Goal: Task Accomplishment & Management: Use online tool/utility

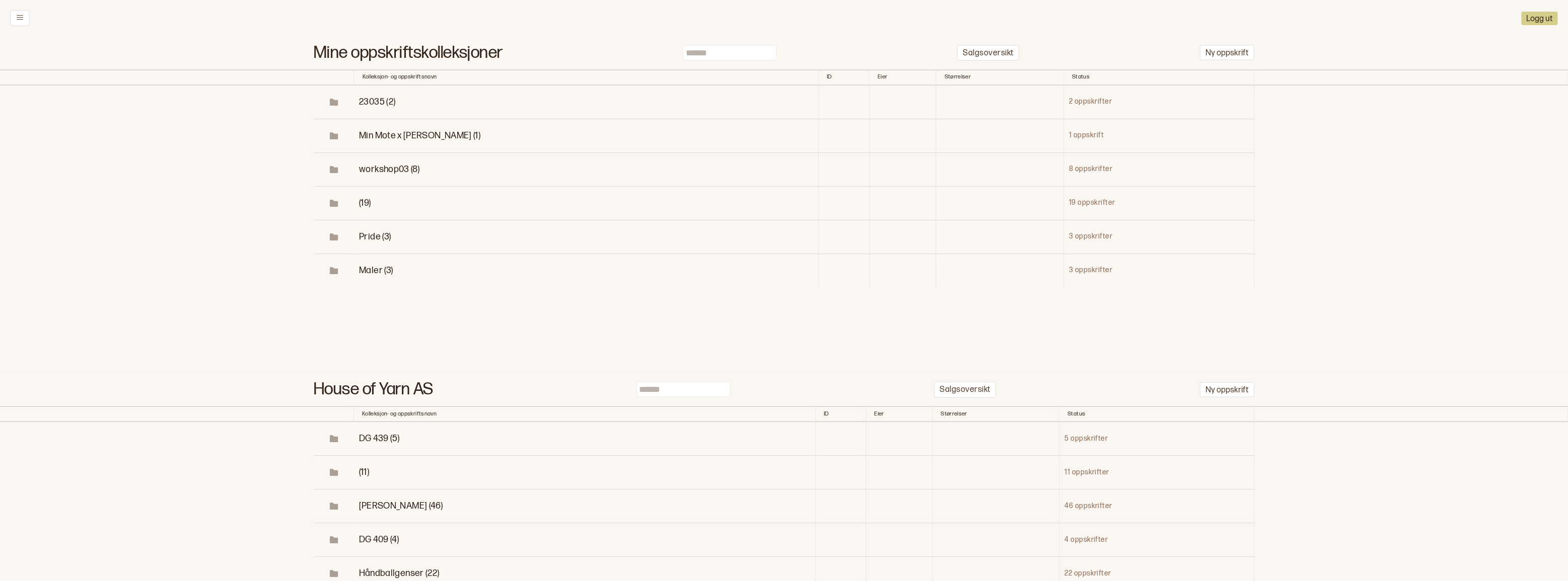
drag, startPoint x: 727, startPoint y: 56, endPoint x: 139, endPoint y: 60, distance: 588.0
click at [726, 58] on input at bounding box center [729, 53] width 94 height 15
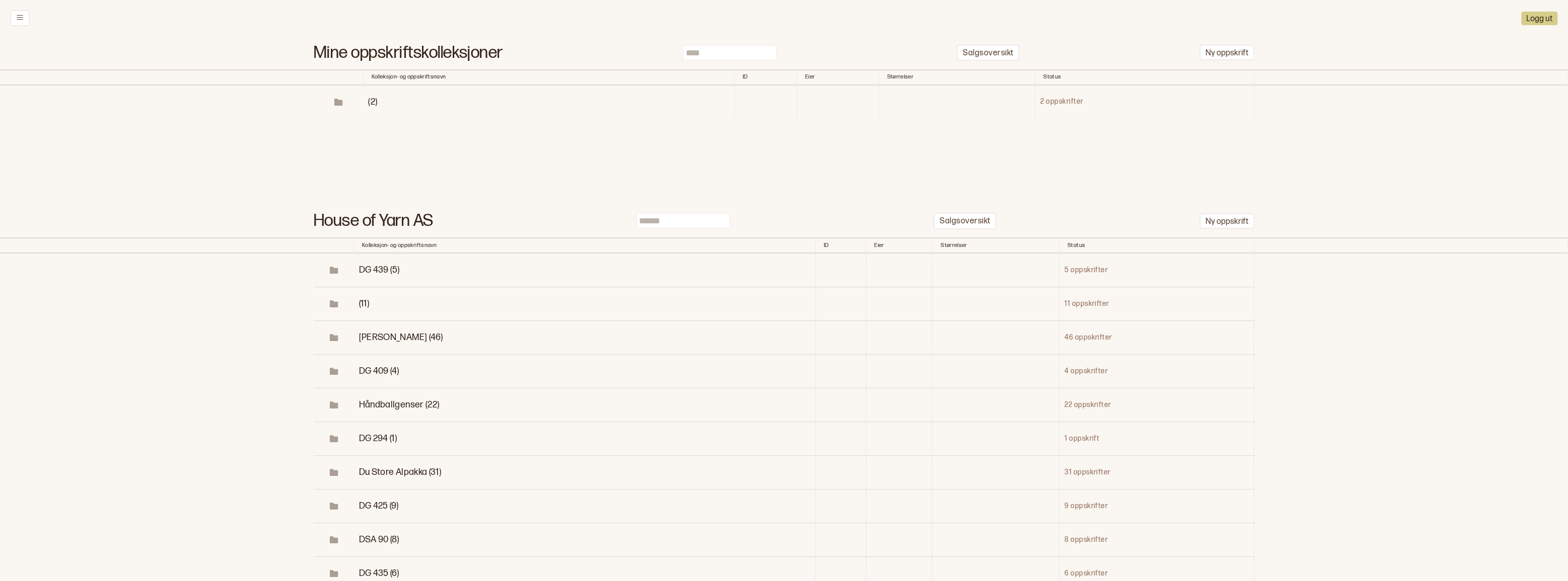
type input "****"
click at [368, 107] on span "(2)" at bounding box center [372, 101] width 9 height 10
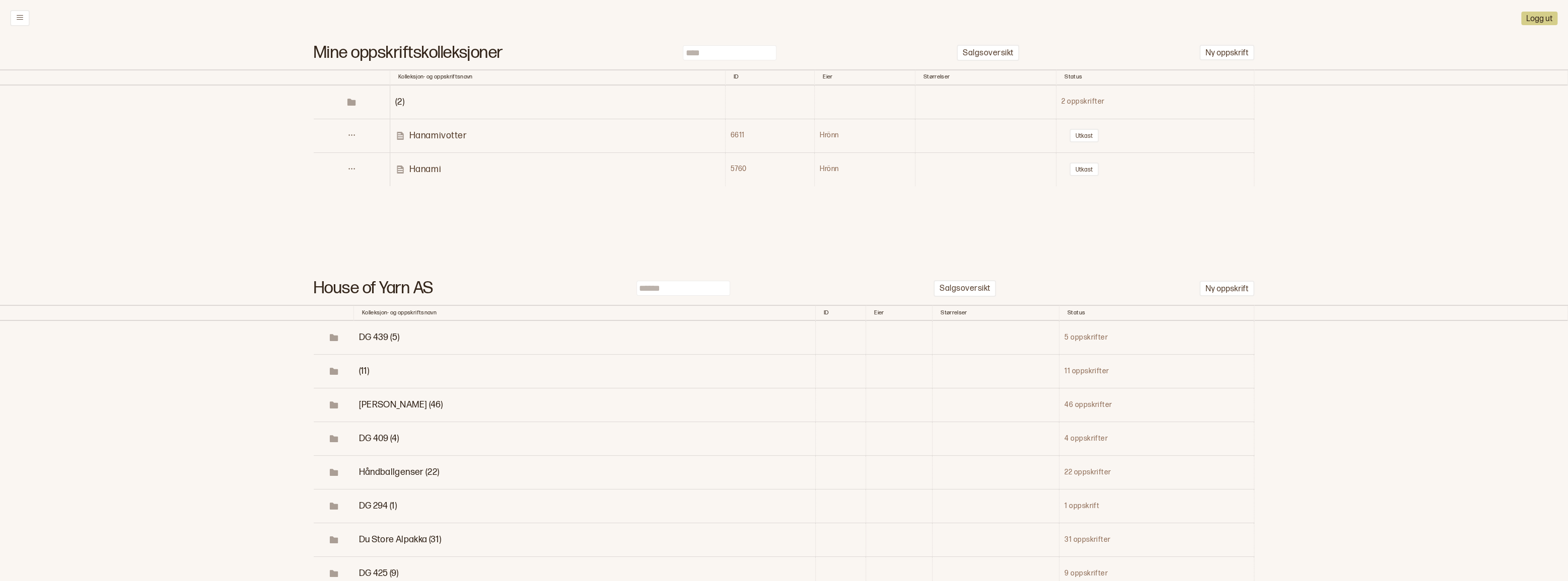
click at [424, 175] on p "Hanami" at bounding box center [425, 169] width 32 height 12
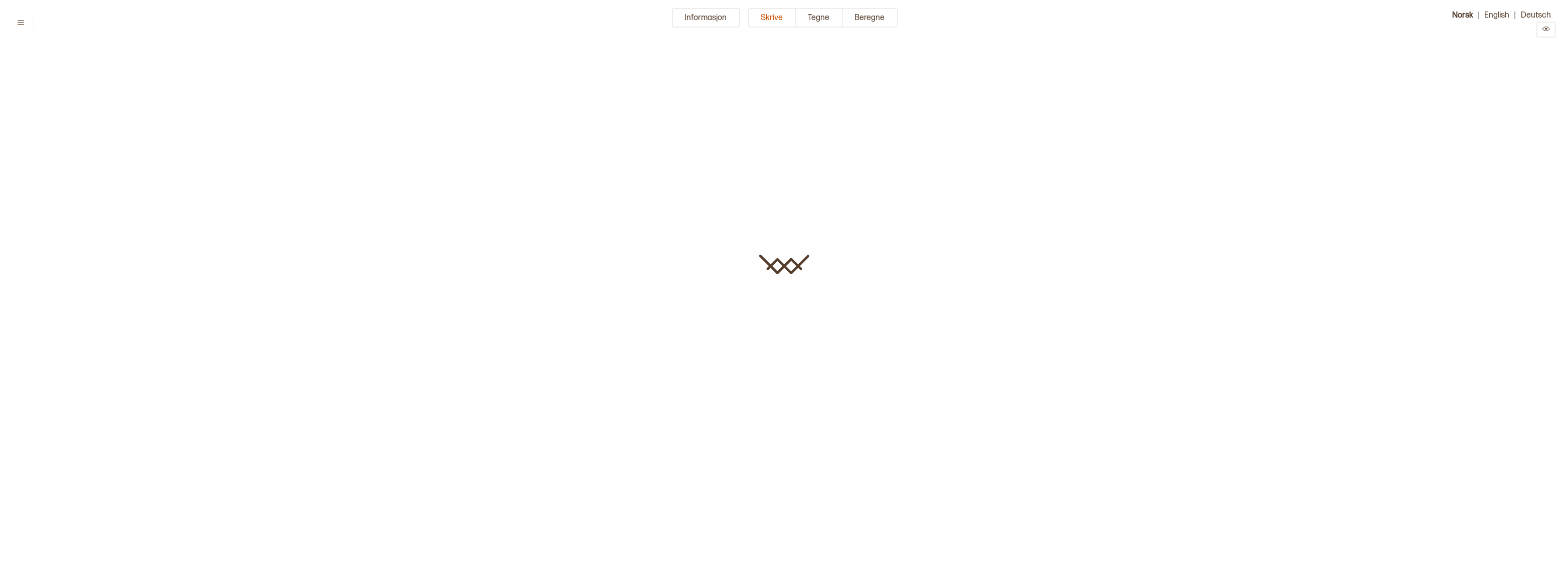
type input "******"
click at [729, 19] on button "Informasjon" at bounding box center [706, 18] width 68 height 19
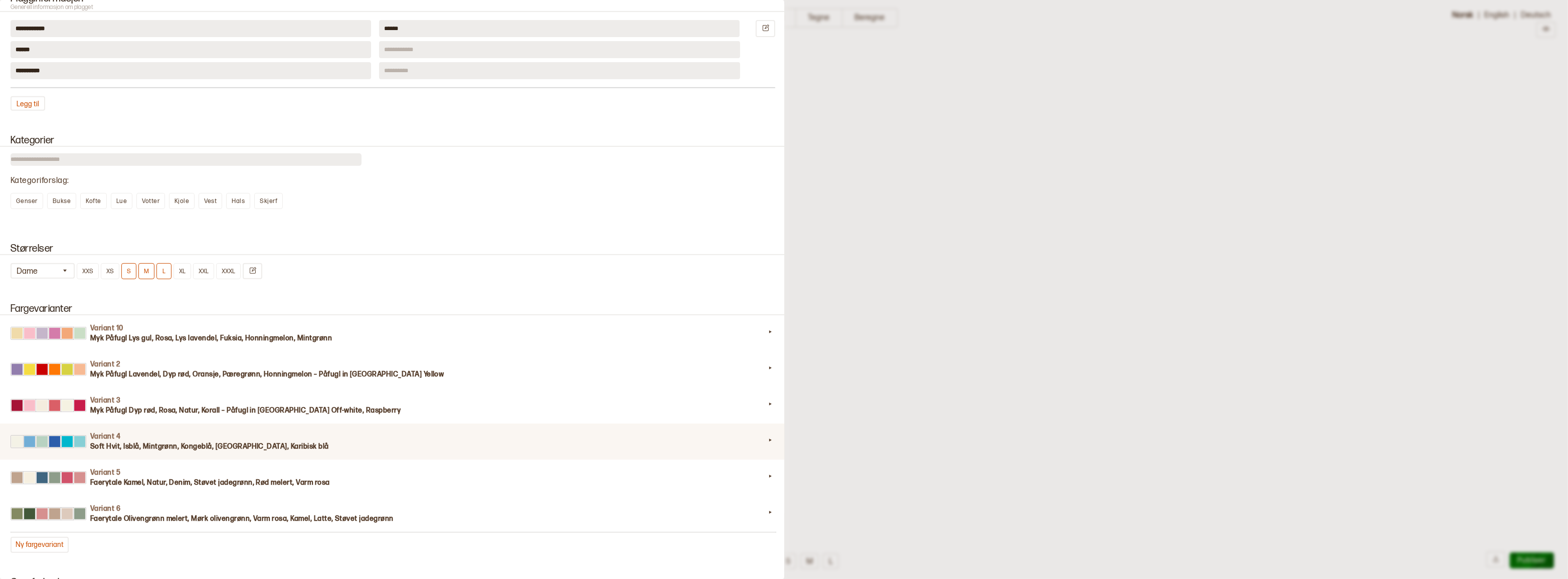
scroll to position [775, 0]
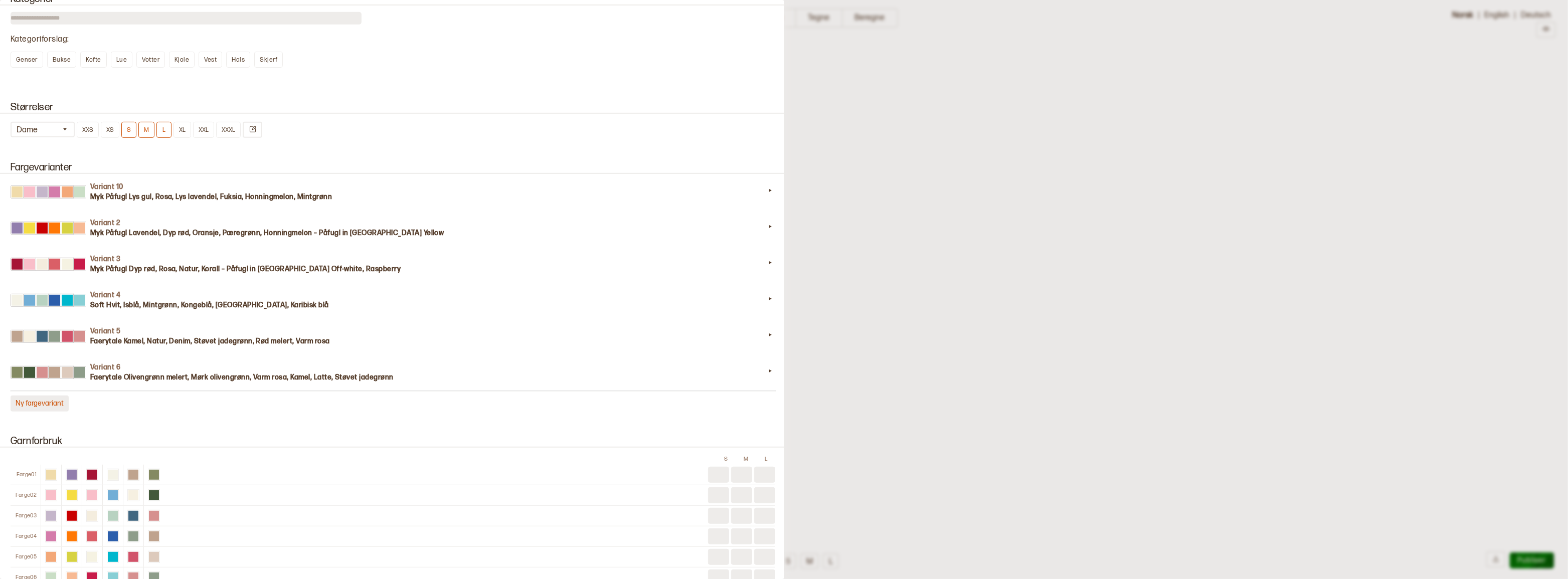
click at [47, 412] on button "Ny fargevariant" at bounding box center [40, 404] width 58 height 16
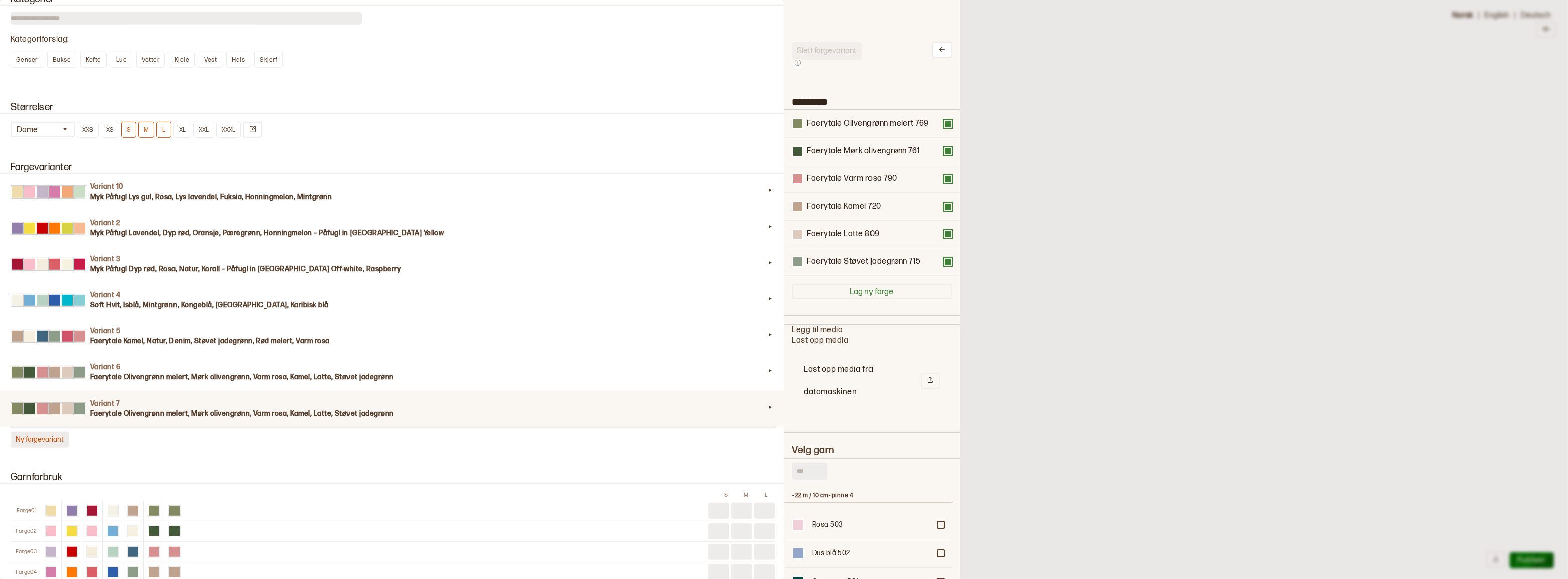
scroll to position [294, 161]
click at [809, 480] on input "text" at bounding box center [810, 471] width 35 height 17
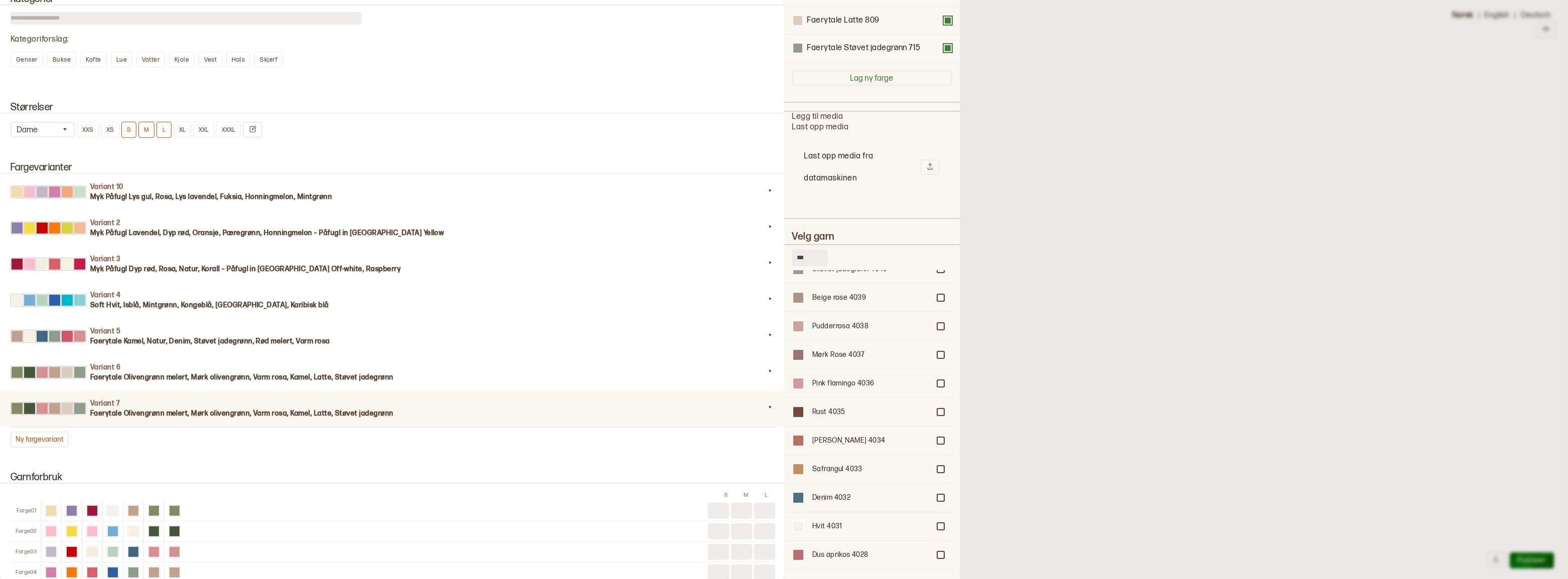
scroll to position [775, 0]
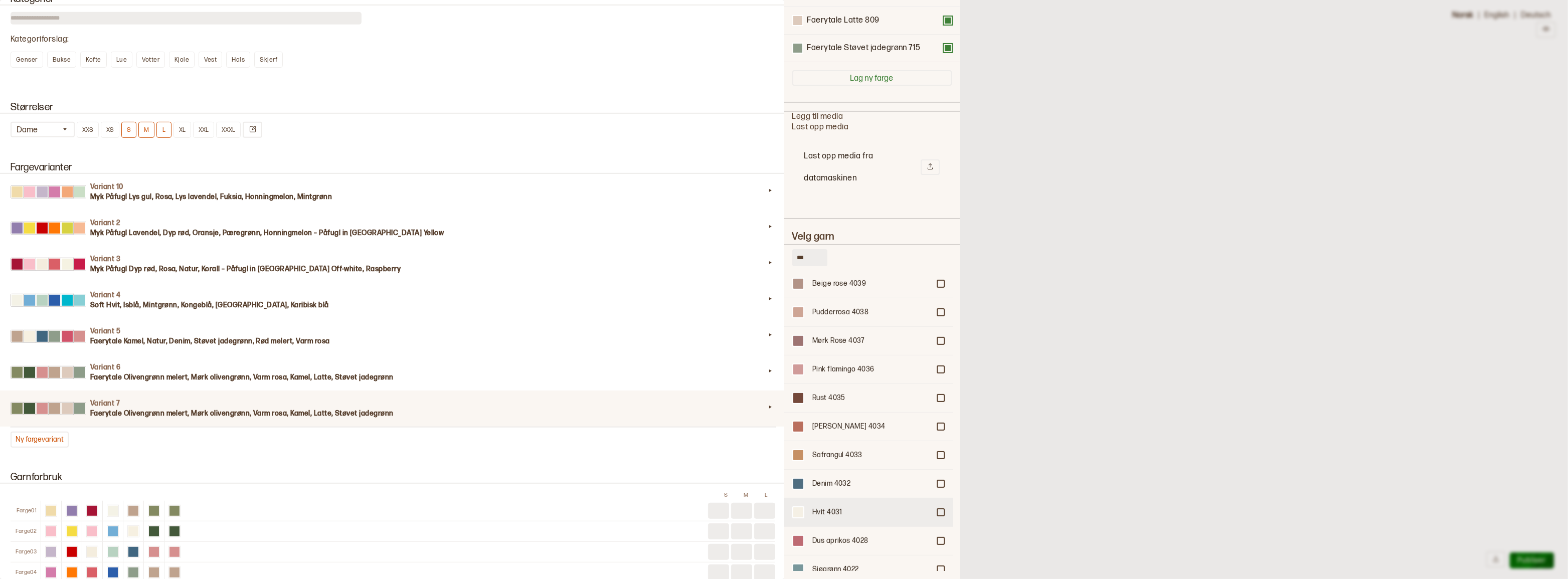
type input "***"
click at [937, 510] on div at bounding box center [940, 513] width 6 height 6
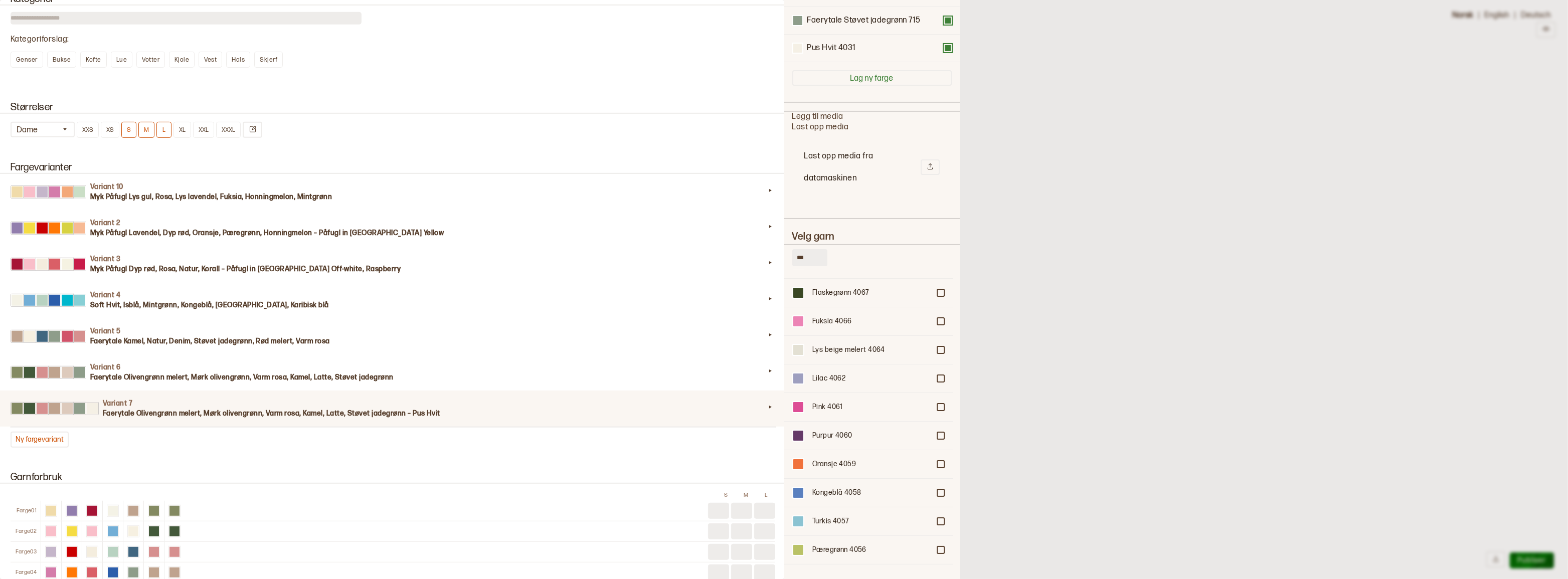
scroll to position [136, 0]
click at [937, 354] on div at bounding box center [940, 351] width 6 height 6
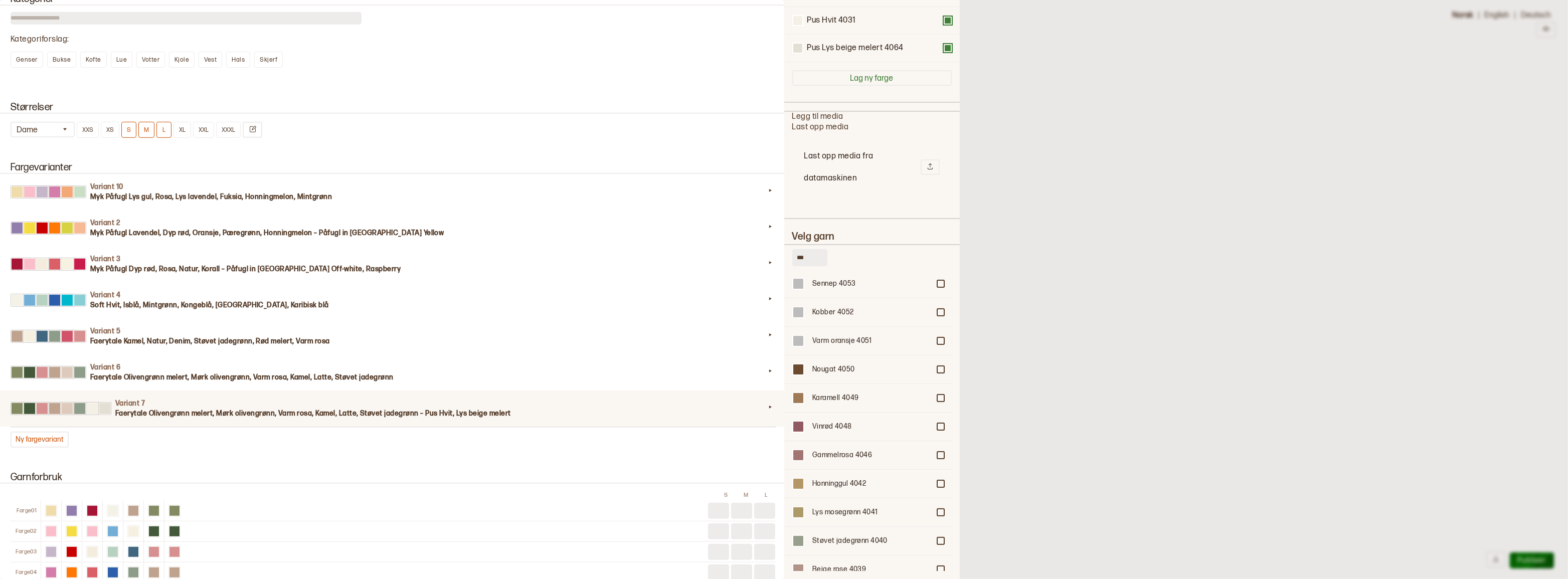
scroll to position [592, 0]
click at [937, 435] on div at bounding box center [940, 438] width 6 height 6
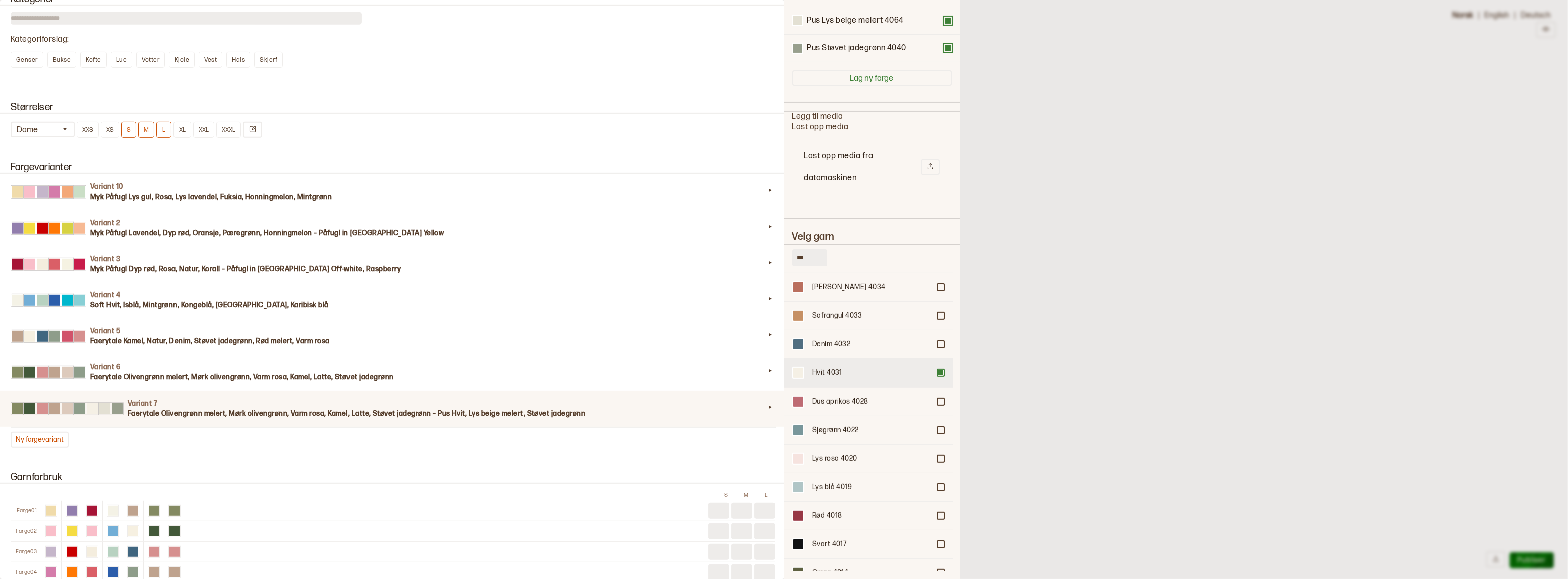
scroll to position [958, 0]
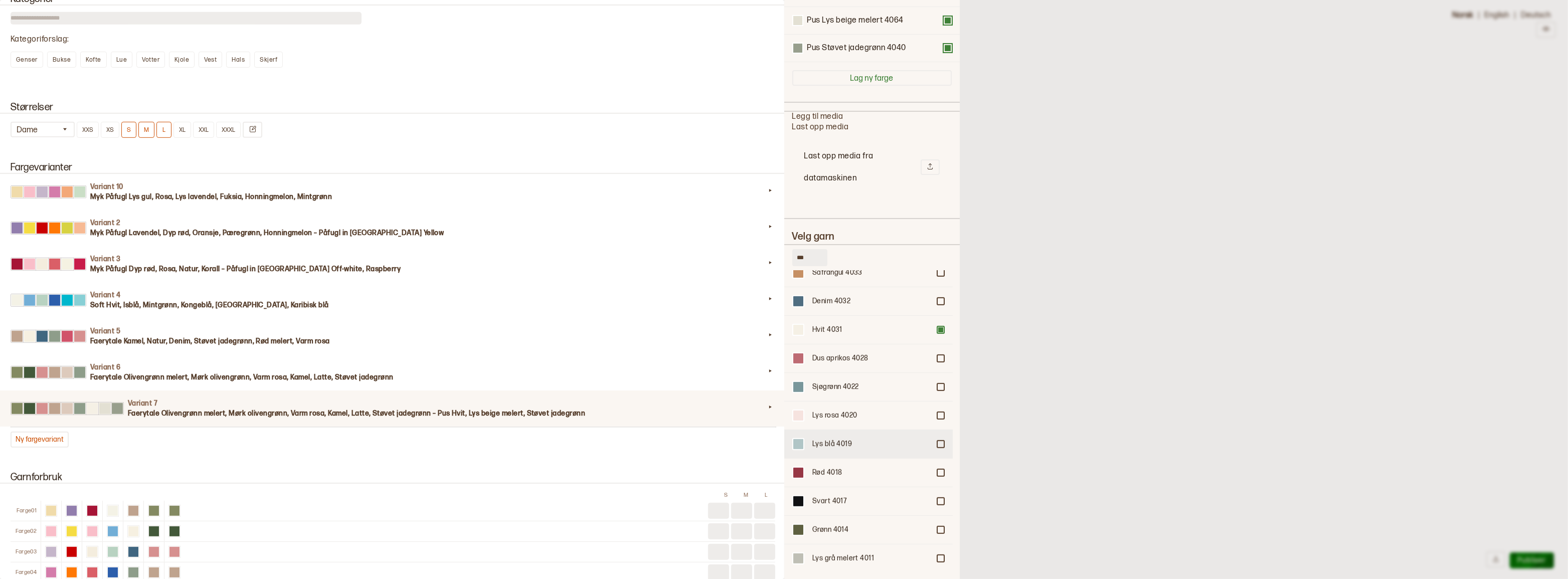
click at [937, 443] on div at bounding box center [940, 444] width 6 height 6
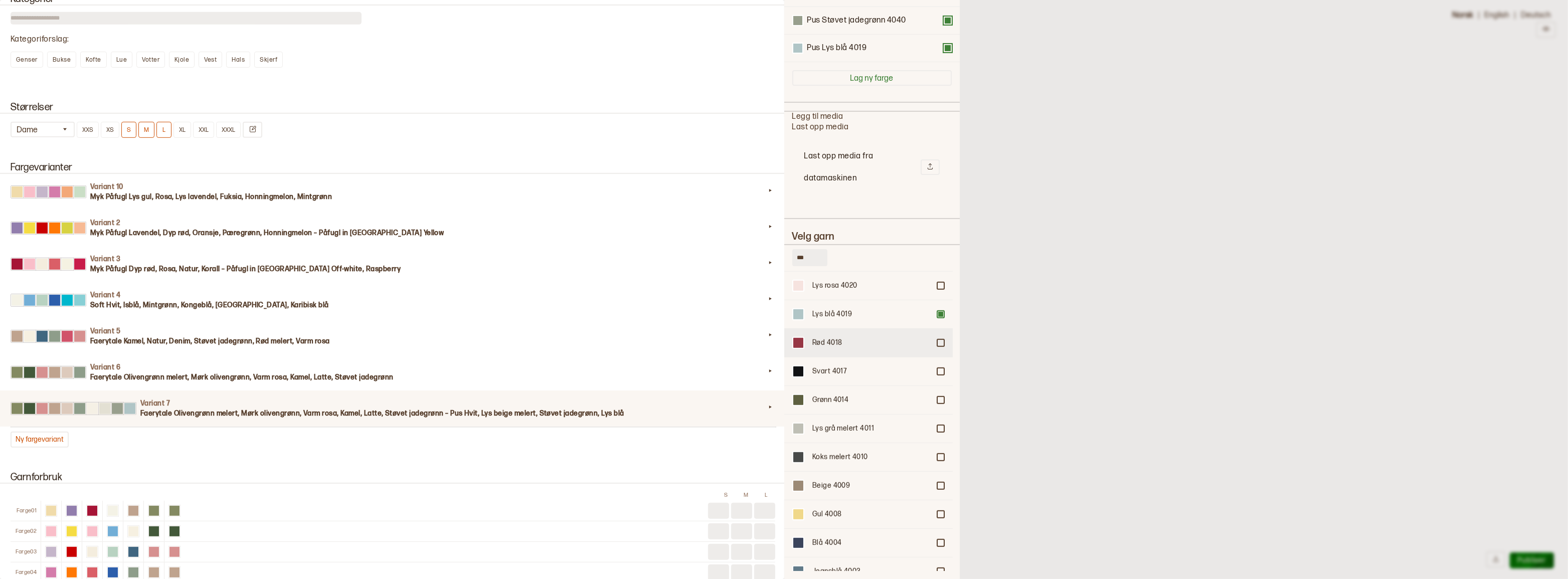
scroll to position [1094, 0]
click at [937, 477] on div at bounding box center [940, 480] width 6 height 6
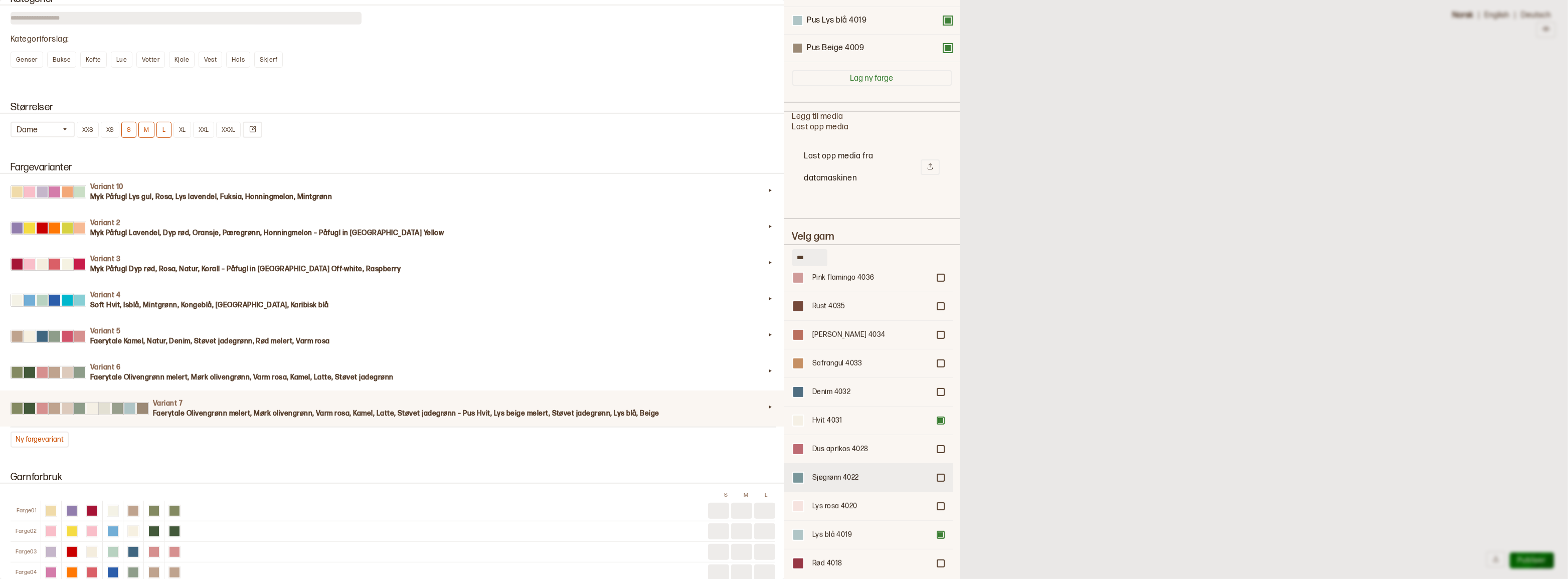
scroll to position [866, 0]
click at [937, 363] on div "Safrangul 4033" at bounding box center [868, 363] width 169 height 29
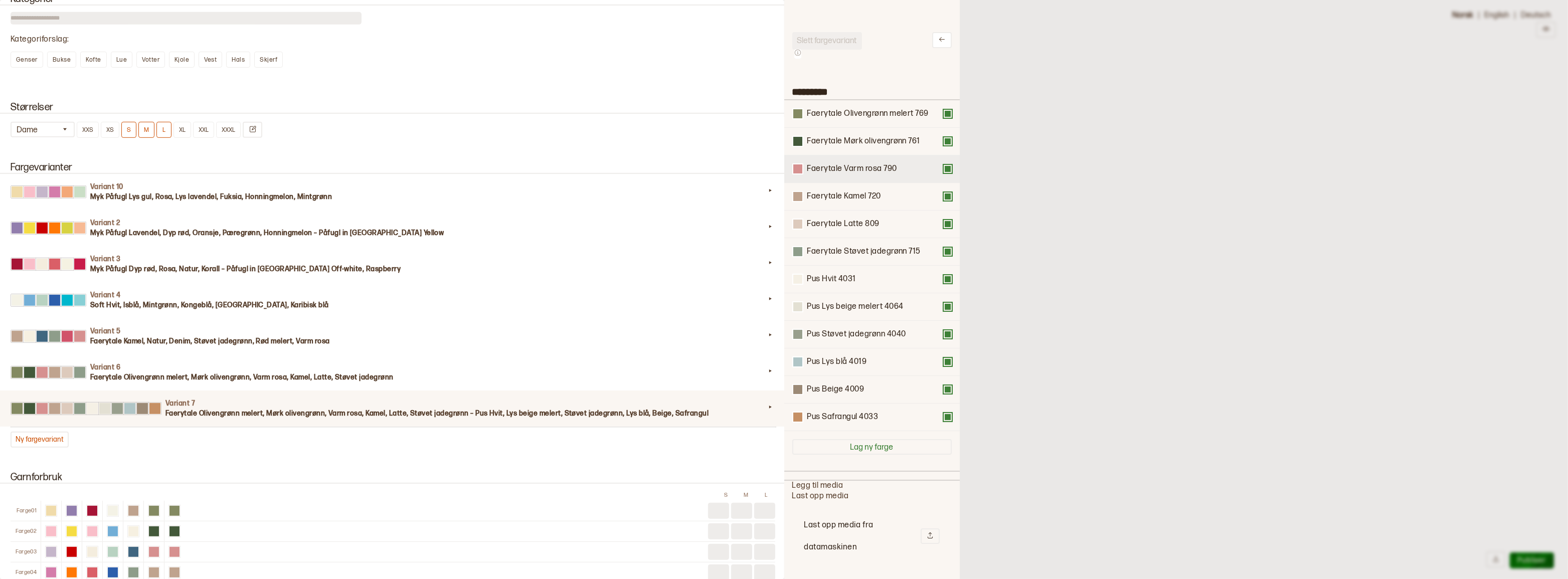
scroll to position [0, 0]
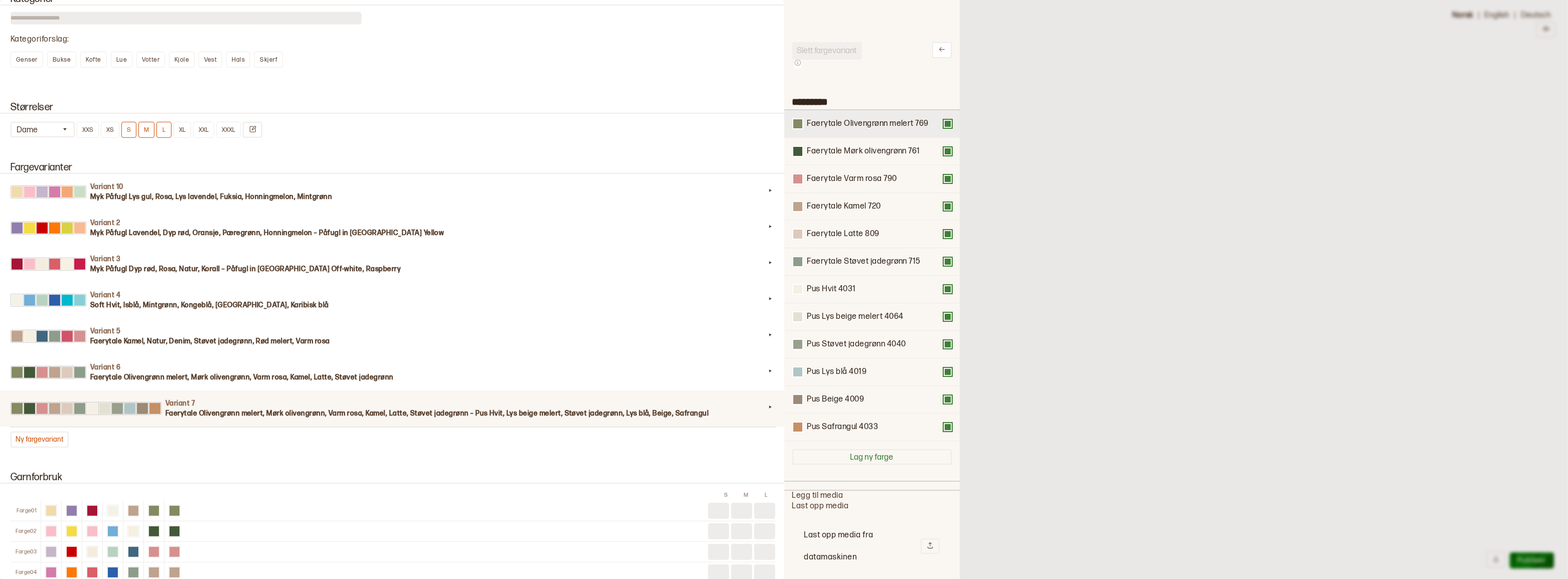
click at [943, 128] on button at bounding box center [947, 124] width 8 height 8
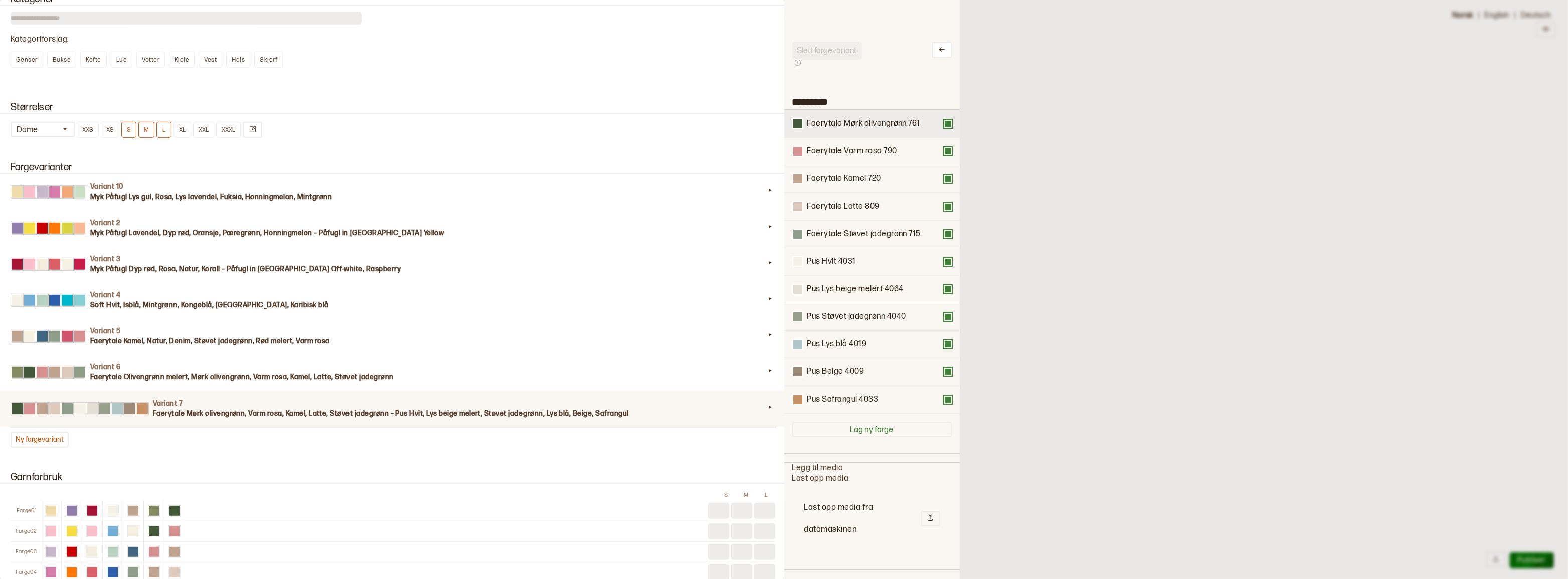
click at [943, 127] on button at bounding box center [947, 124] width 8 height 8
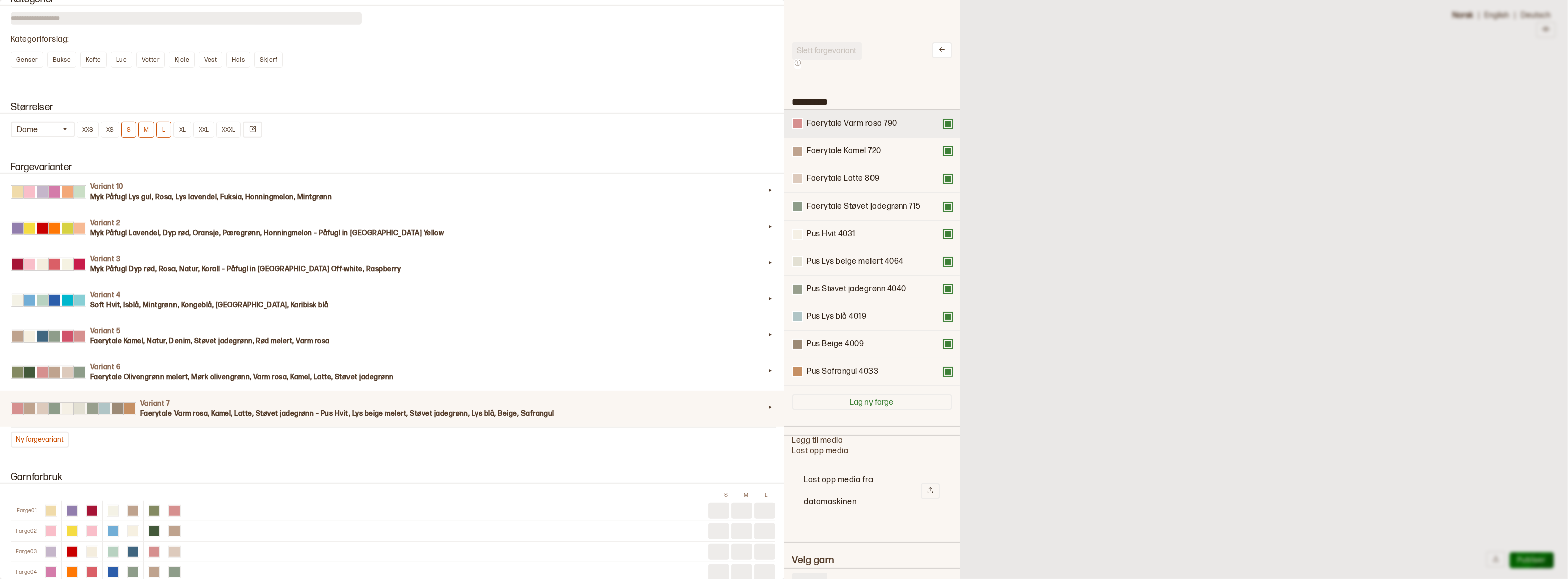
click at [943, 124] on button at bounding box center [947, 124] width 8 height 8
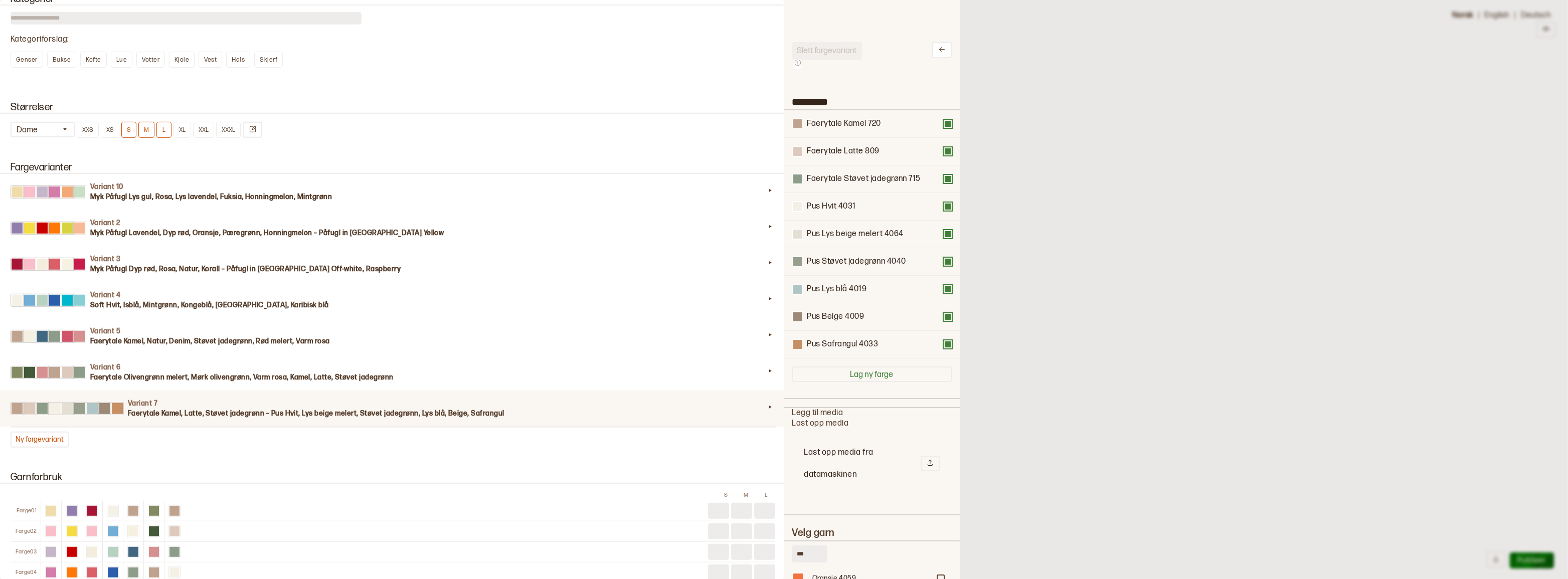
click at [943, 124] on button at bounding box center [947, 124] width 8 height 8
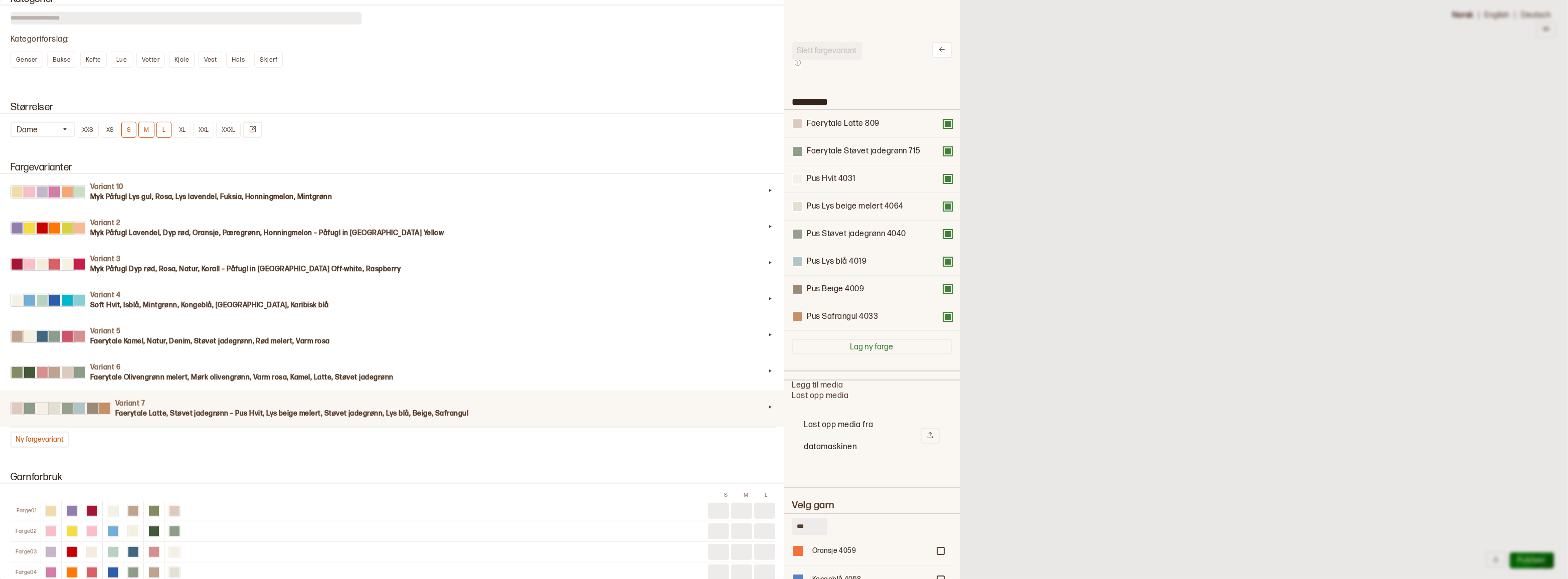
click at [943, 124] on button at bounding box center [947, 124] width 8 height 8
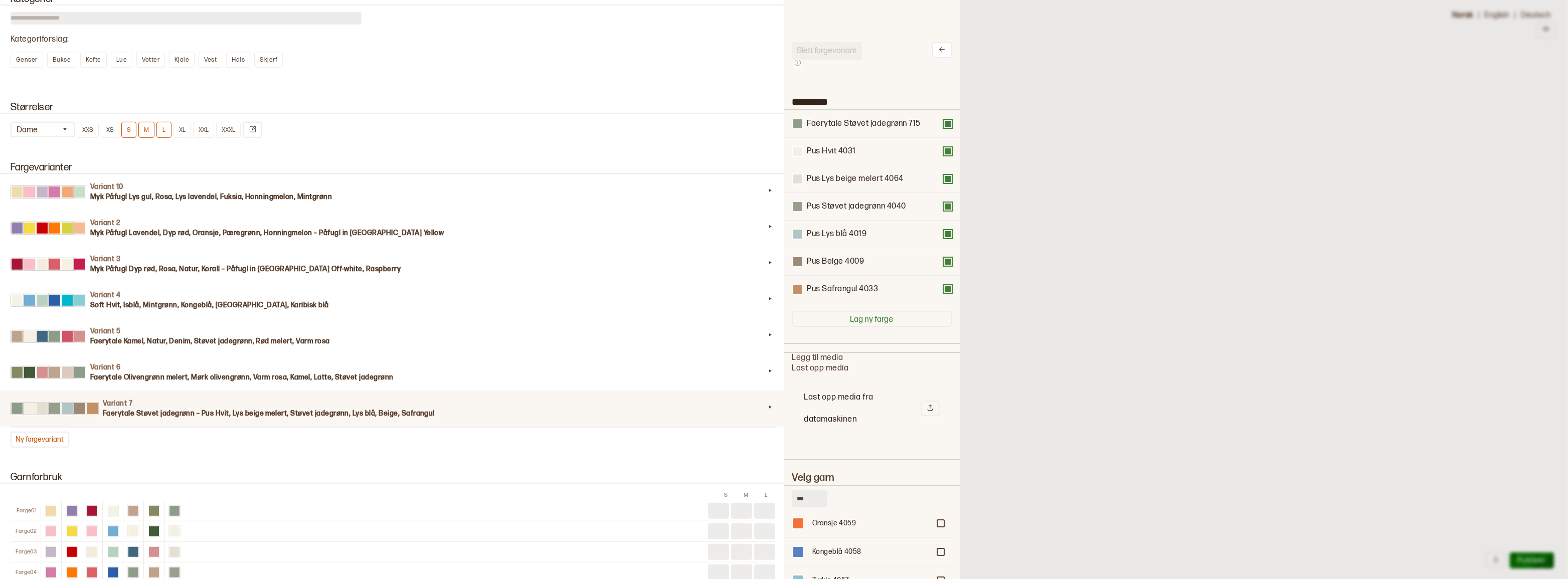
click at [943, 124] on button at bounding box center [947, 124] width 8 height 8
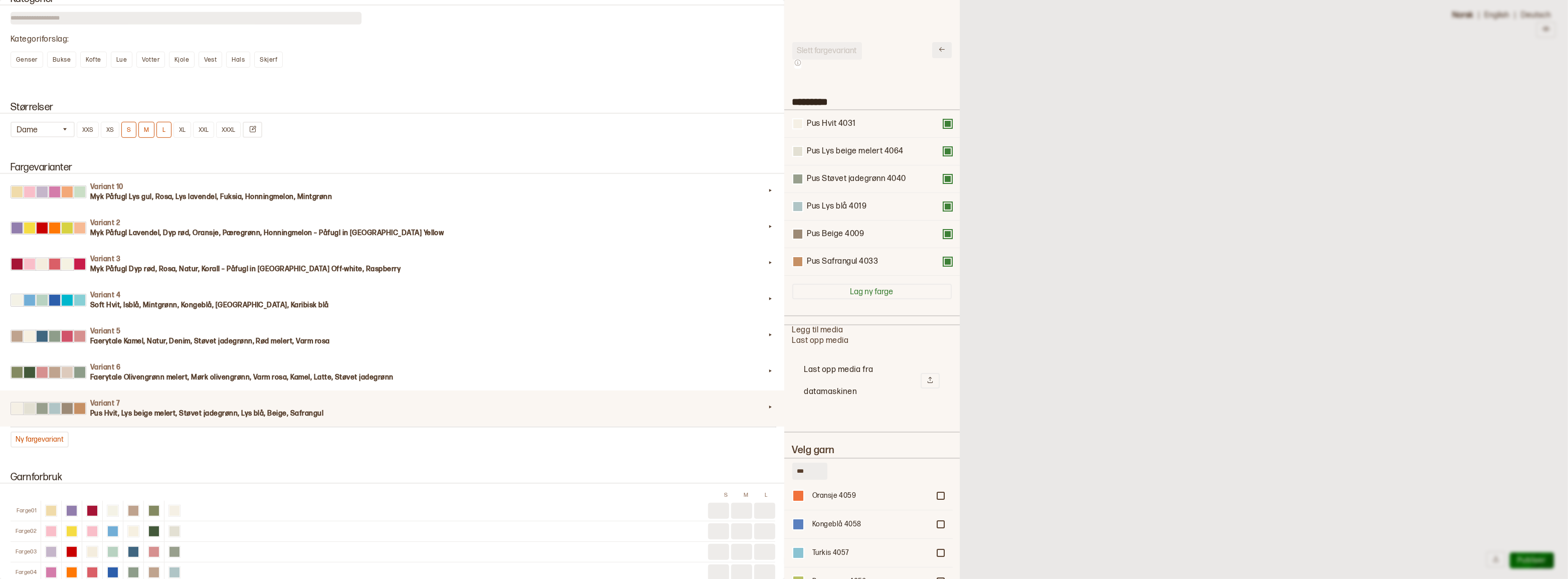
click at [940, 51] on button at bounding box center [942, 50] width 19 height 16
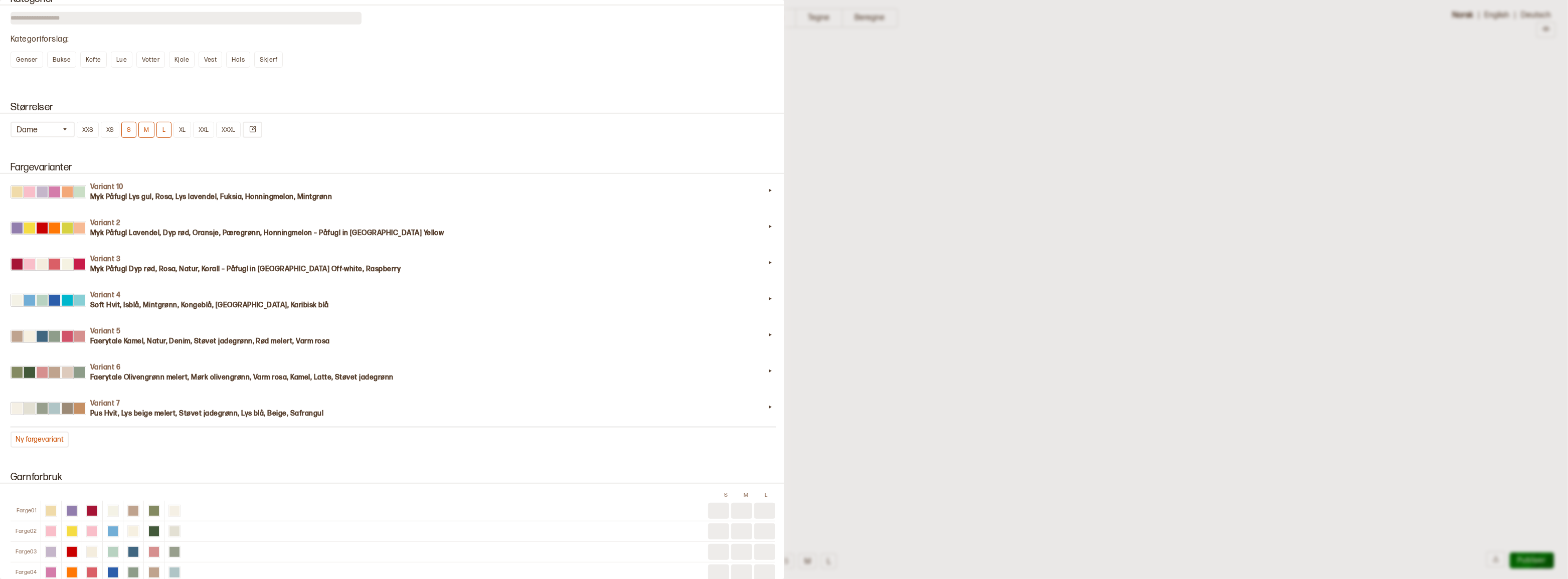
click at [830, 66] on div at bounding box center [784, 289] width 1568 height 579
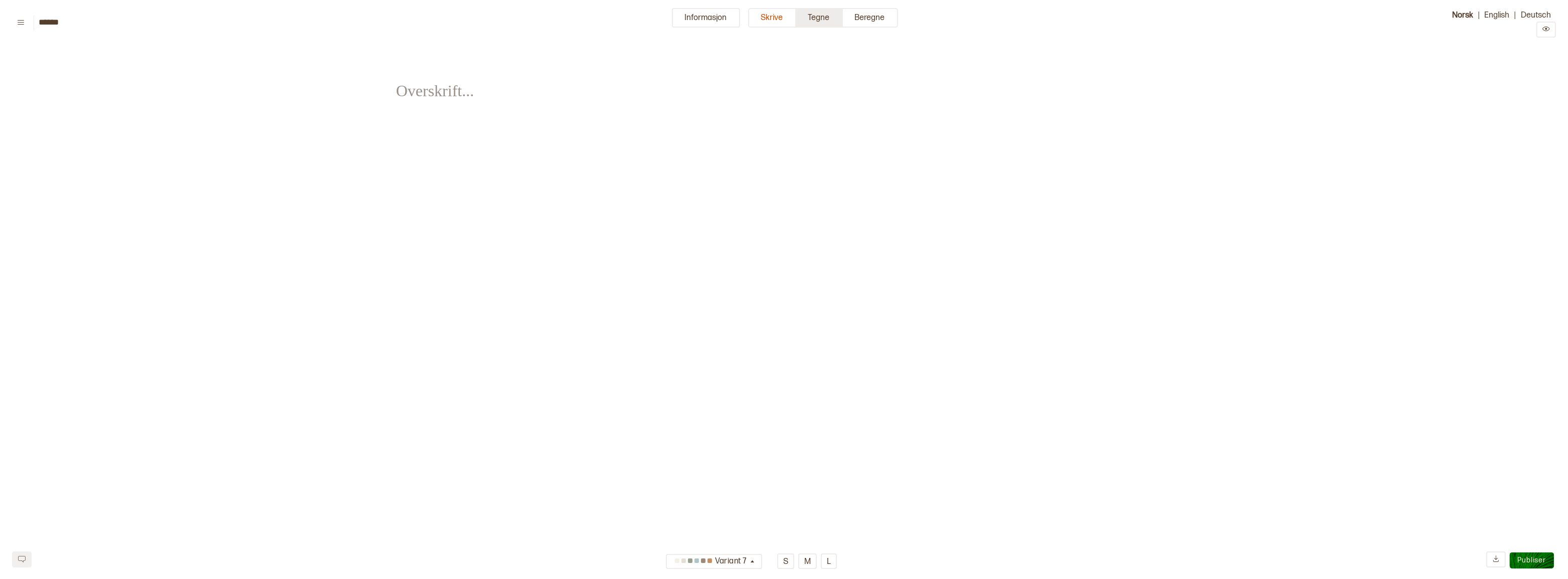
click at [814, 15] on button "Tegne" at bounding box center [819, 18] width 47 height 19
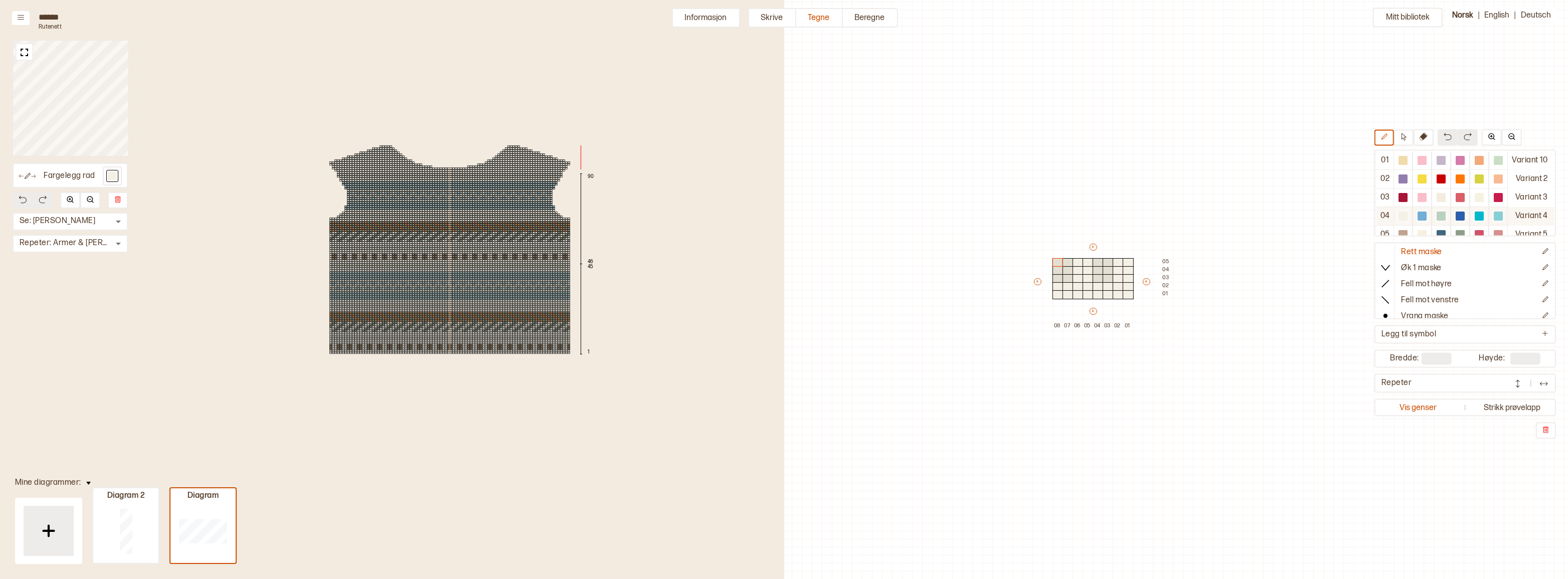
scroll to position [46, 0]
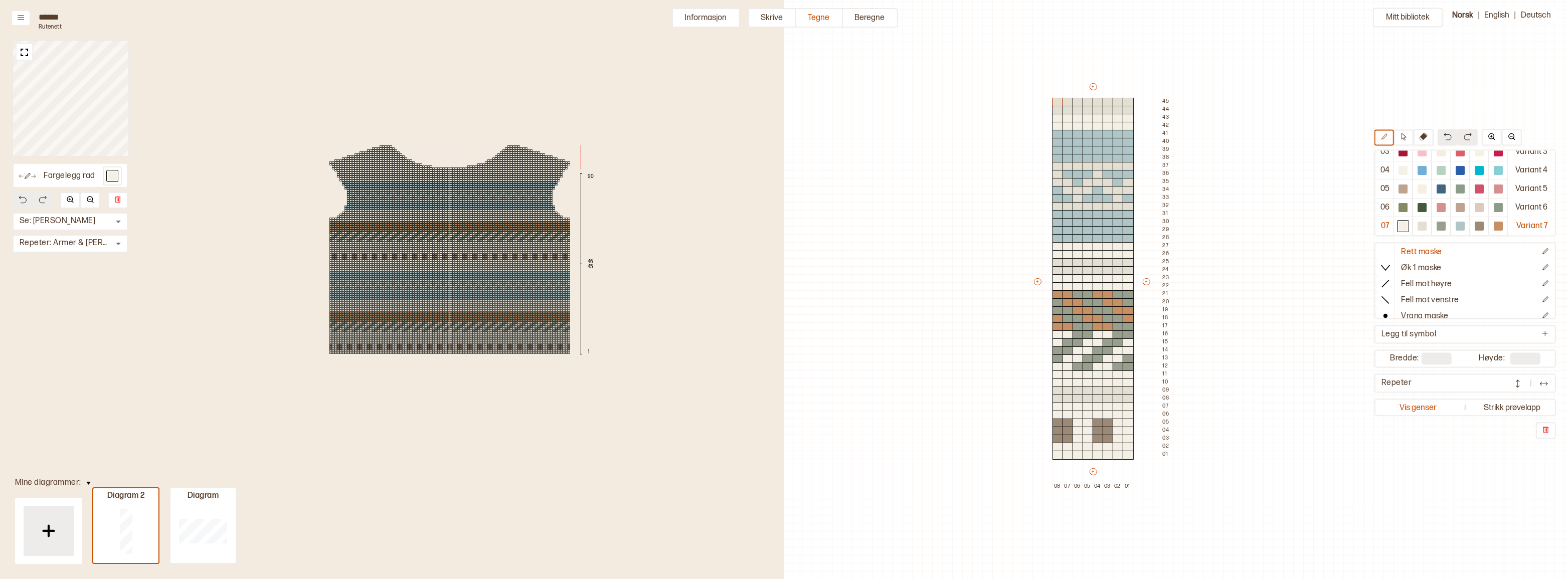
type input "**"
click at [741, 16] on div "90 46 45 1" at bounding box center [449, 250] width 669 height 469
click at [723, 18] on button "Informasjon" at bounding box center [706, 18] width 68 height 19
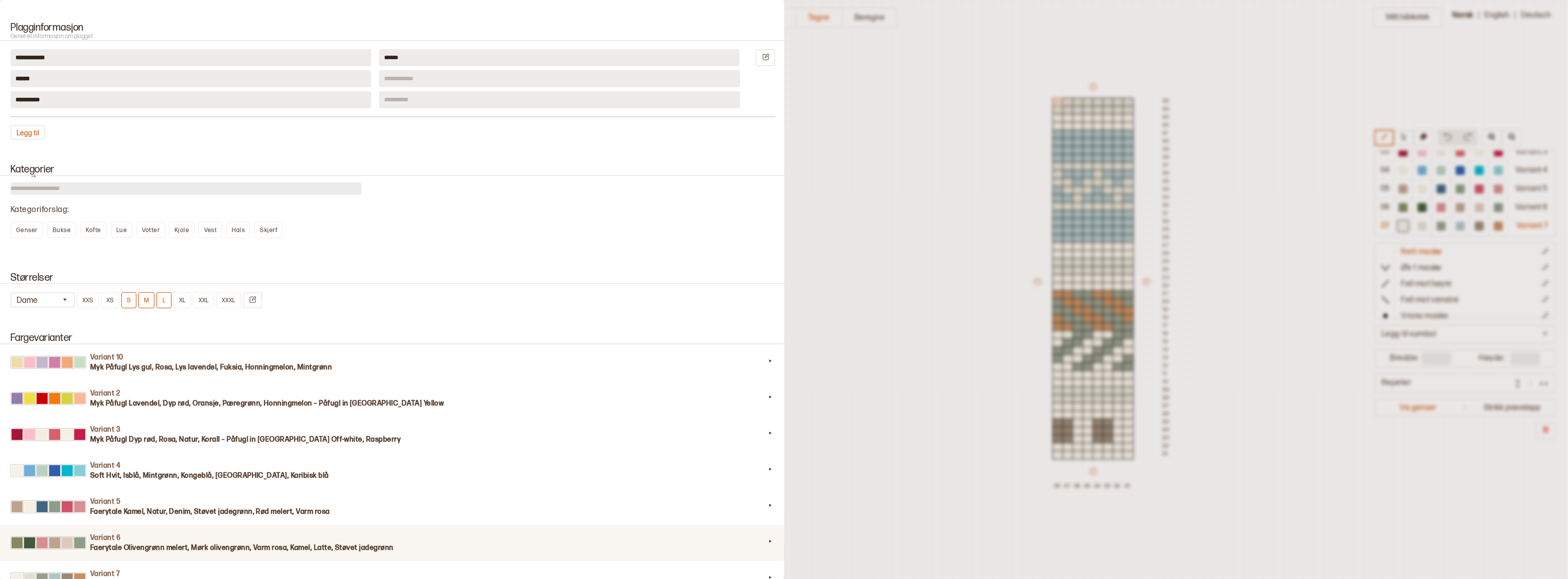
scroll to position [729, 0]
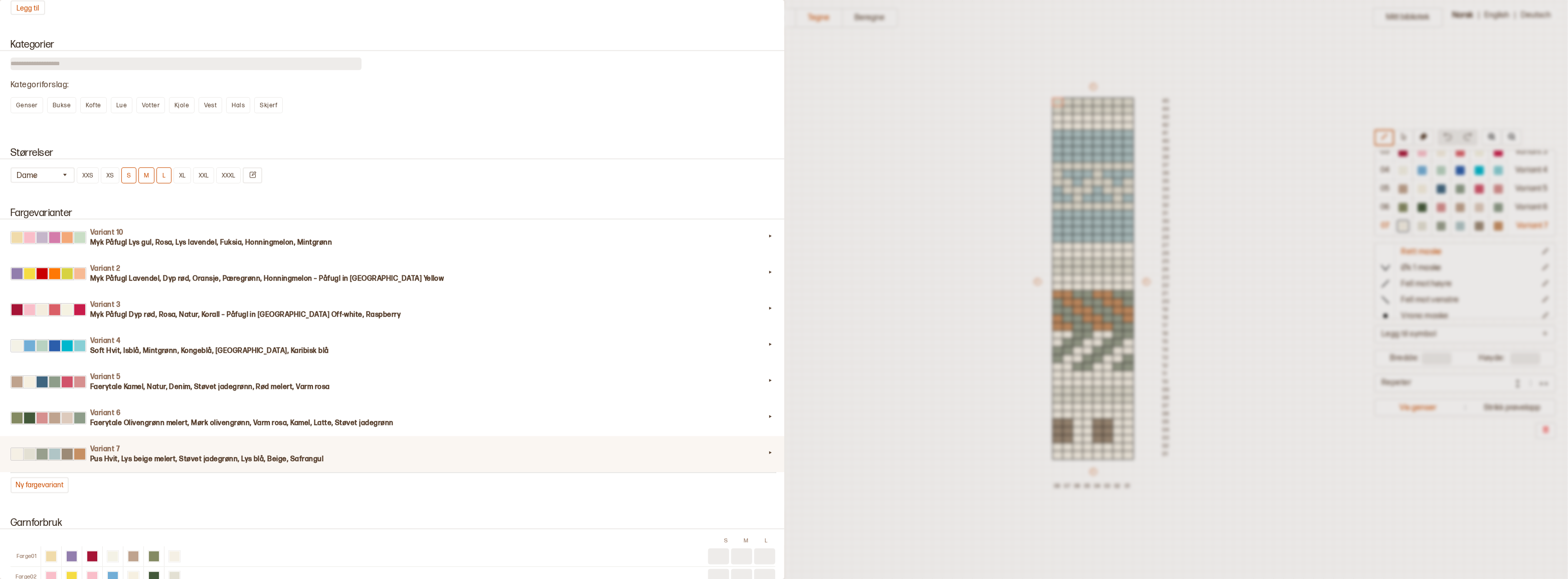
click at [197, 472] on div "Variant 7 Pus Hvit, Lys beige melert, Støvet jadegrønn, Lys blå, Beige, Safrang…" at bounding box center [393, 454] width 789 height 36
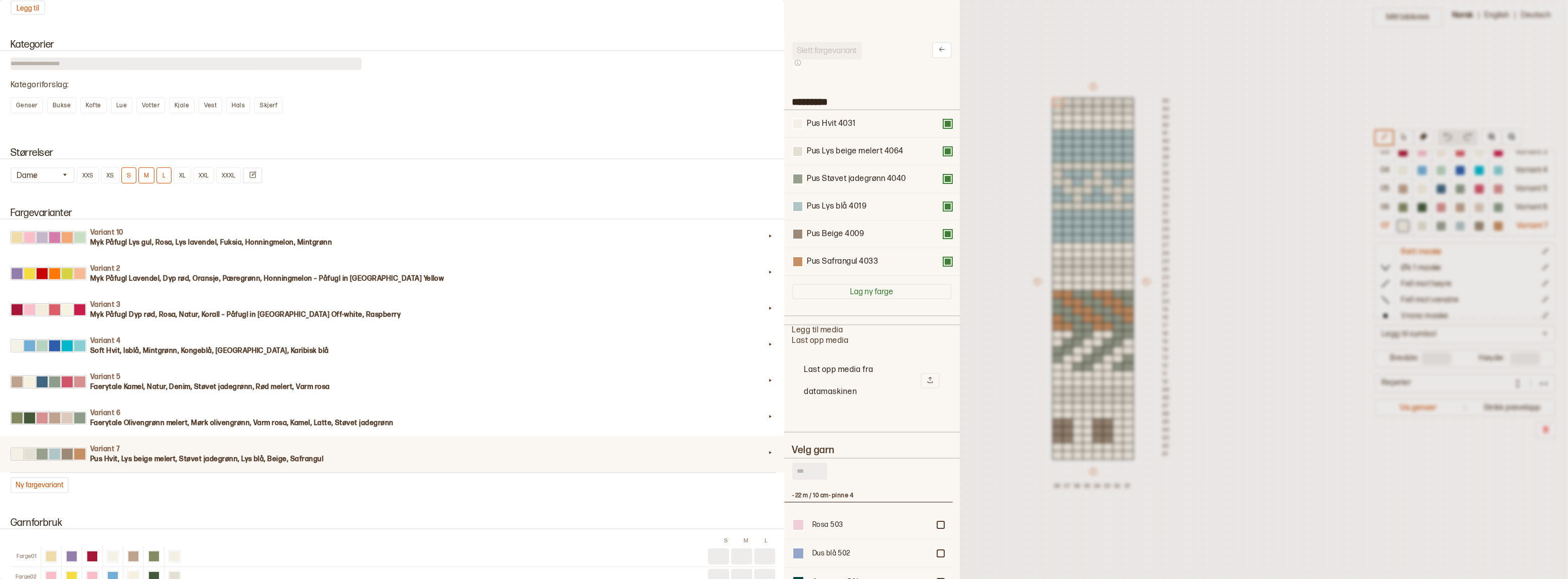
scroll to position [294, 161]
click at [825, 124] on div "Pus Hvit 4031" at bounding box center [831, 124] width 49 height 10
click at [800, 127] on div at bounding box center [797, 124] width 9 height 9
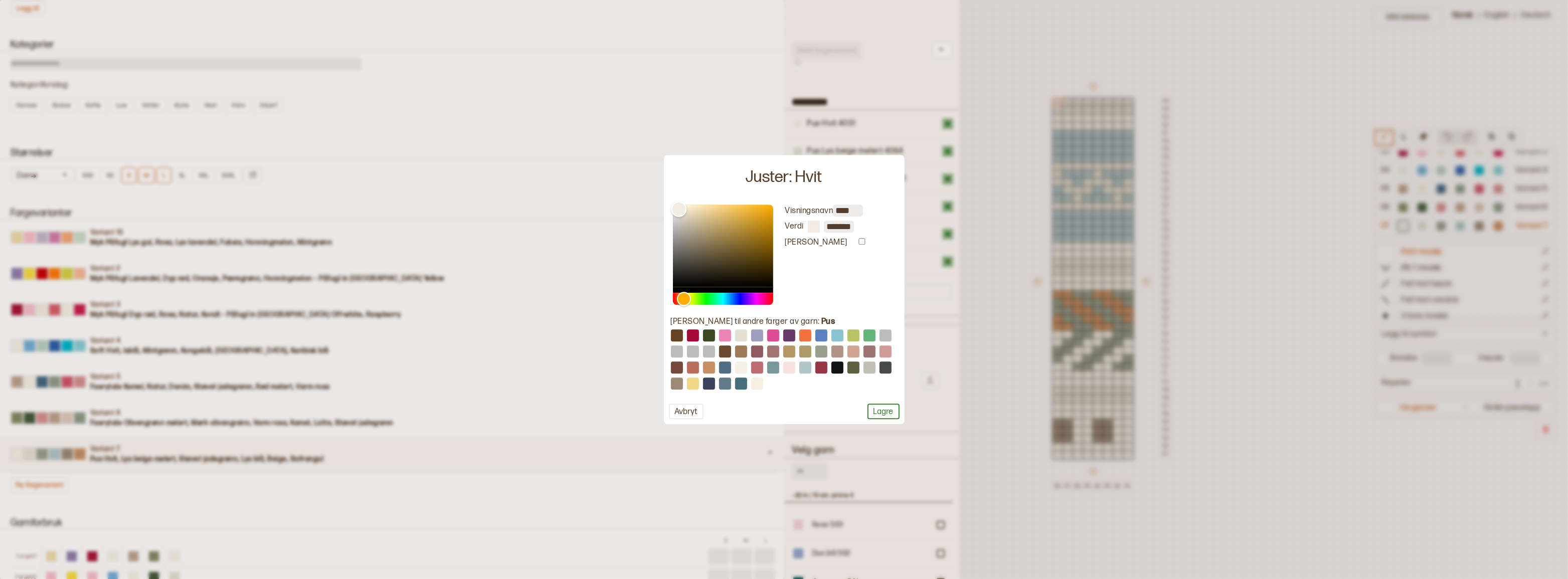
type input "*******"
drag, startPoint x: 679, startPoint y: 208, endPoint x: 665, endPoint y: 197, distance: 17.8
click at [665, 197] on div "Juster: Hvit Visningsnavn **** Verdi ******* Bevar garndata Endre til andre far…" at bounding box center [784, 290] width 240 height 269
click at [877, 410] on button "Lagre" at bounding box center [883, 412] width 32 height 16
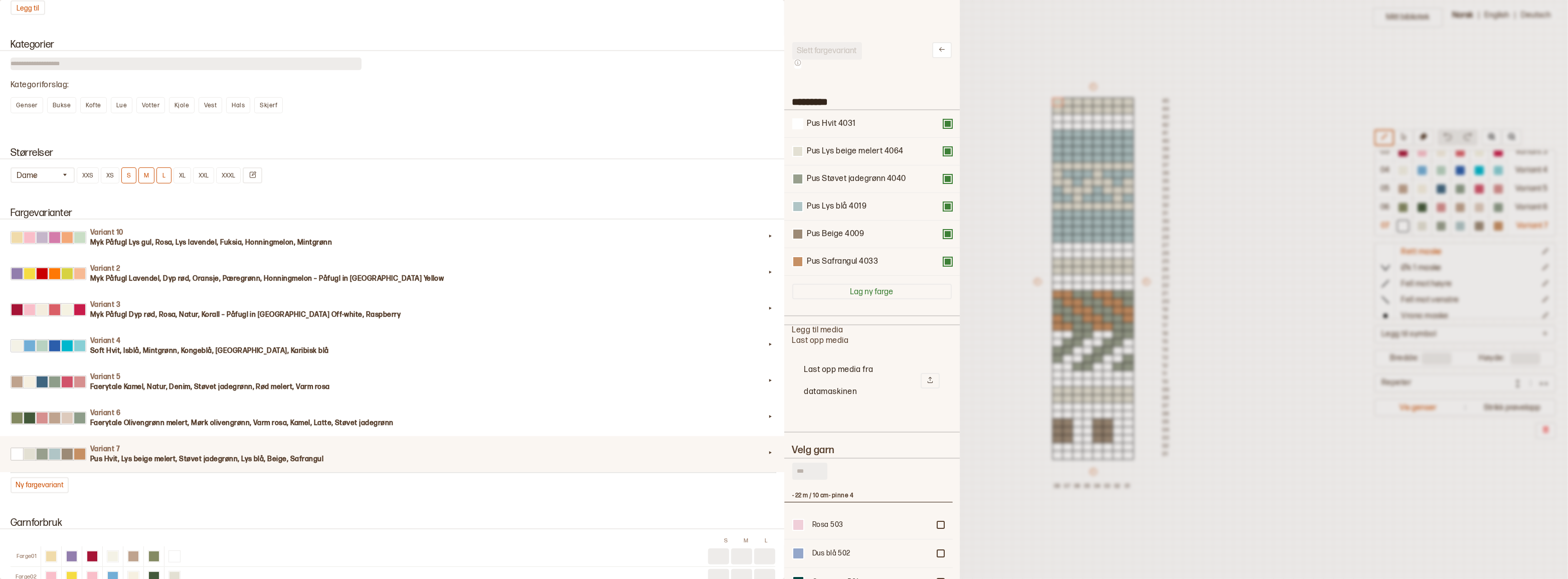
click at [986, 183] on div at bounding box center [784, 289] width 1568 height 579
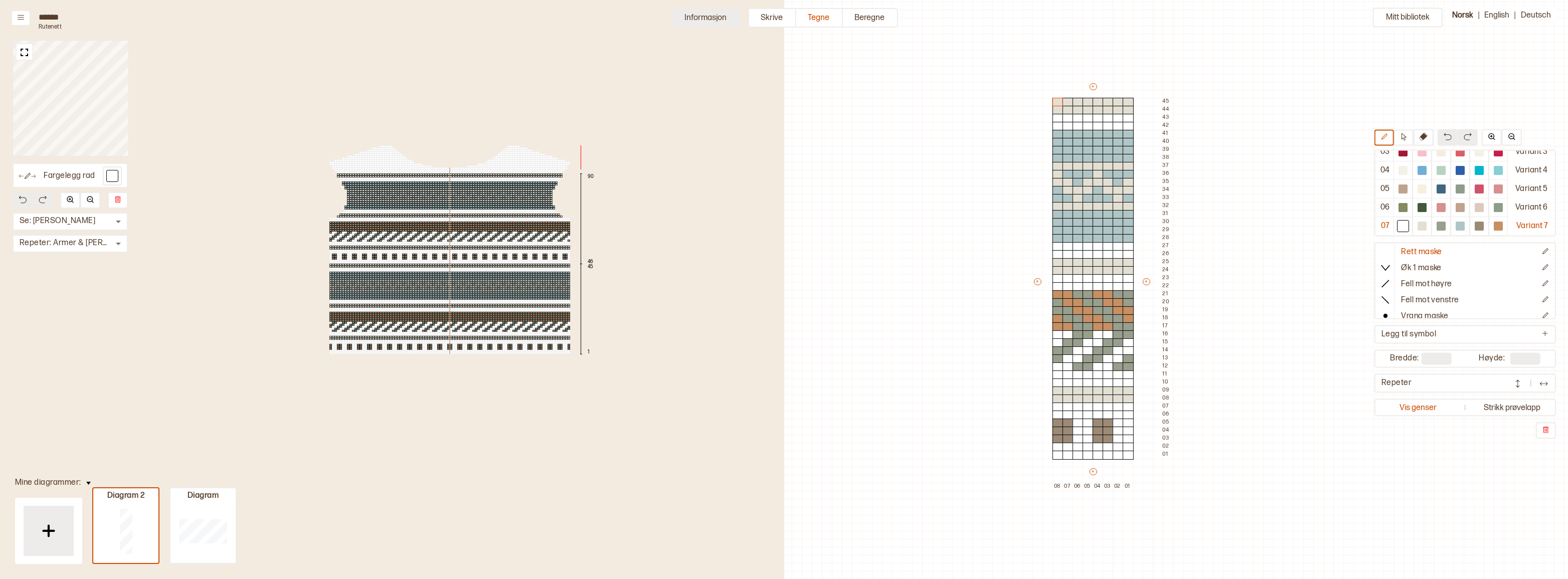
click at [701, 21] on button "Informasjon" at bounding box center [706, 18] width 68 height 19
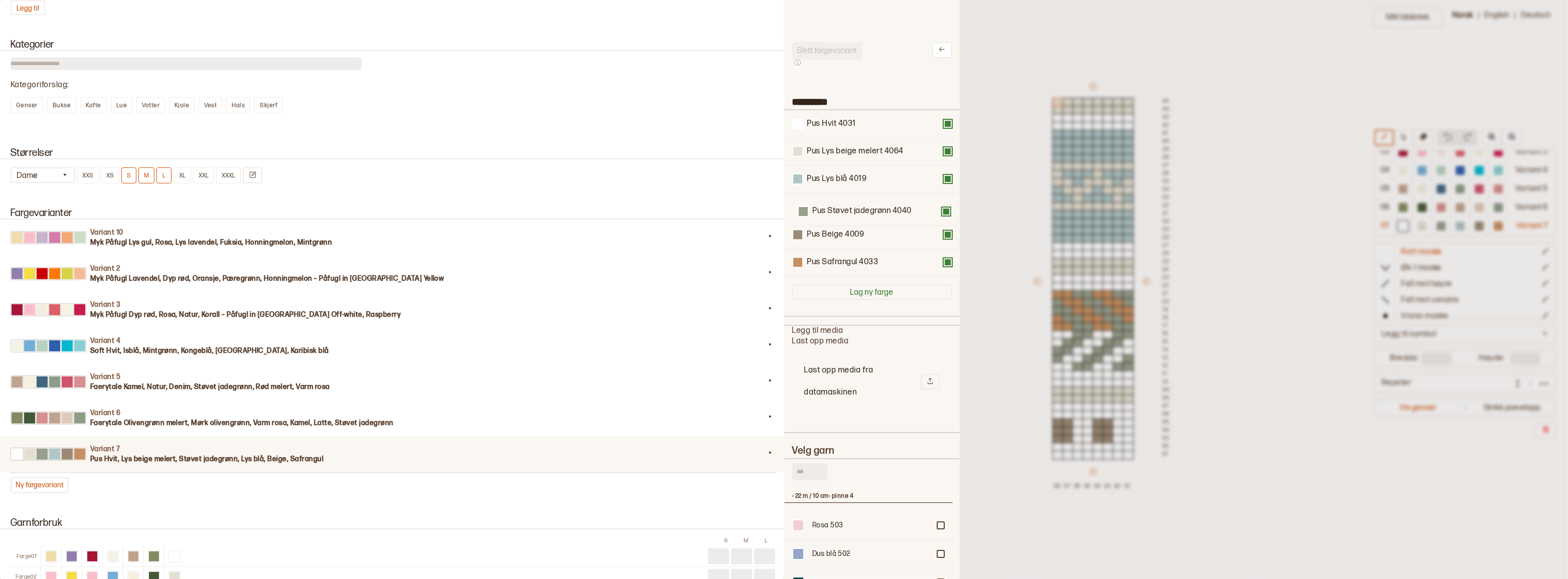
drag, startPoint x: 859, startPoint y: 184, endPoint x: 867, endPoint y: 218, distance: 34.9
click at [867, 218] on div "Pus Hvit 4031 Pus Lys beige melert 4064 Pus Støvet jadegrønn 4040 Pus Lys blå 4…" at bounding box center [872, 193] width 159 height 166
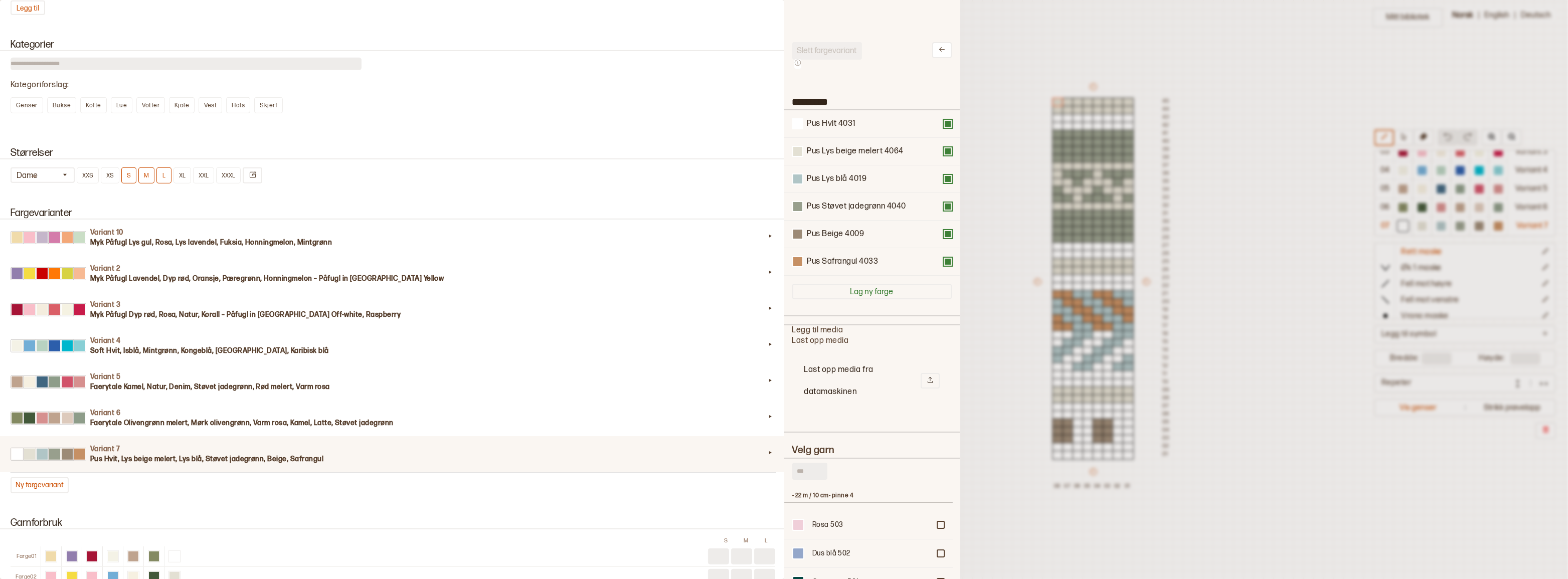
click at [1017, 144] on div at bounding box center [784, 289] width 1568 height 579
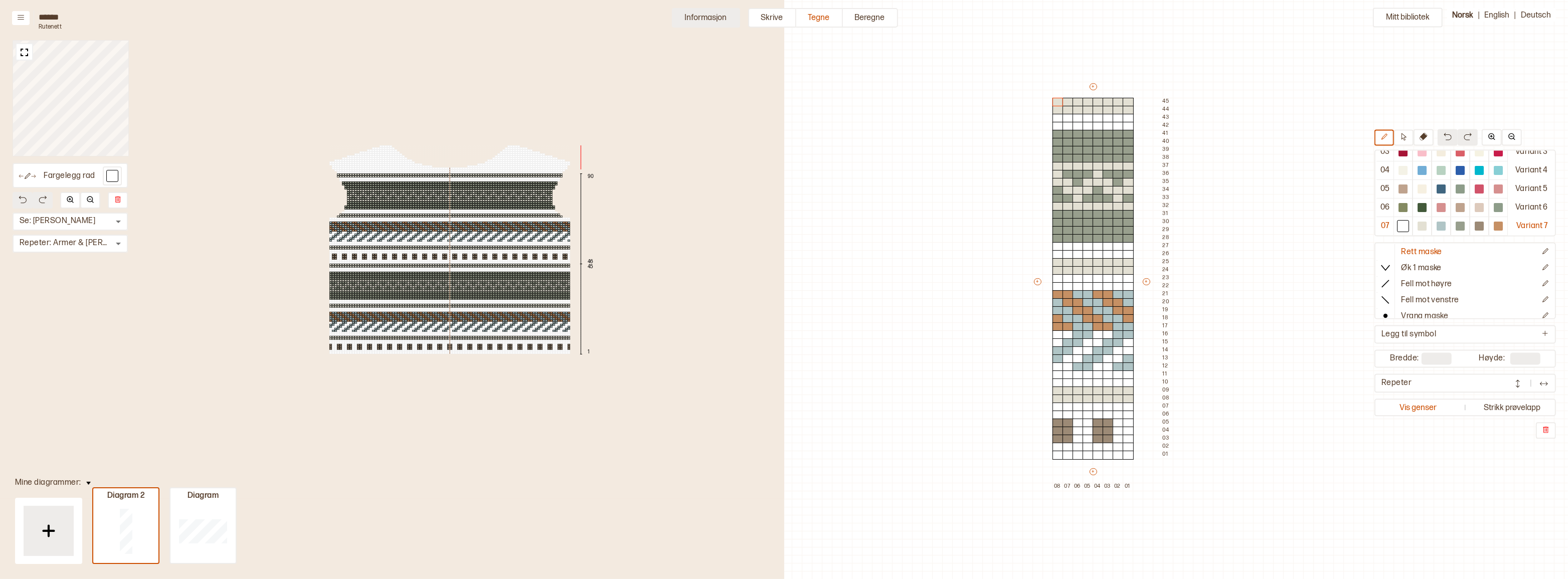
click at [691, 19] on button "Informasjon" at bounding box center [706, 18] width 68 height 19
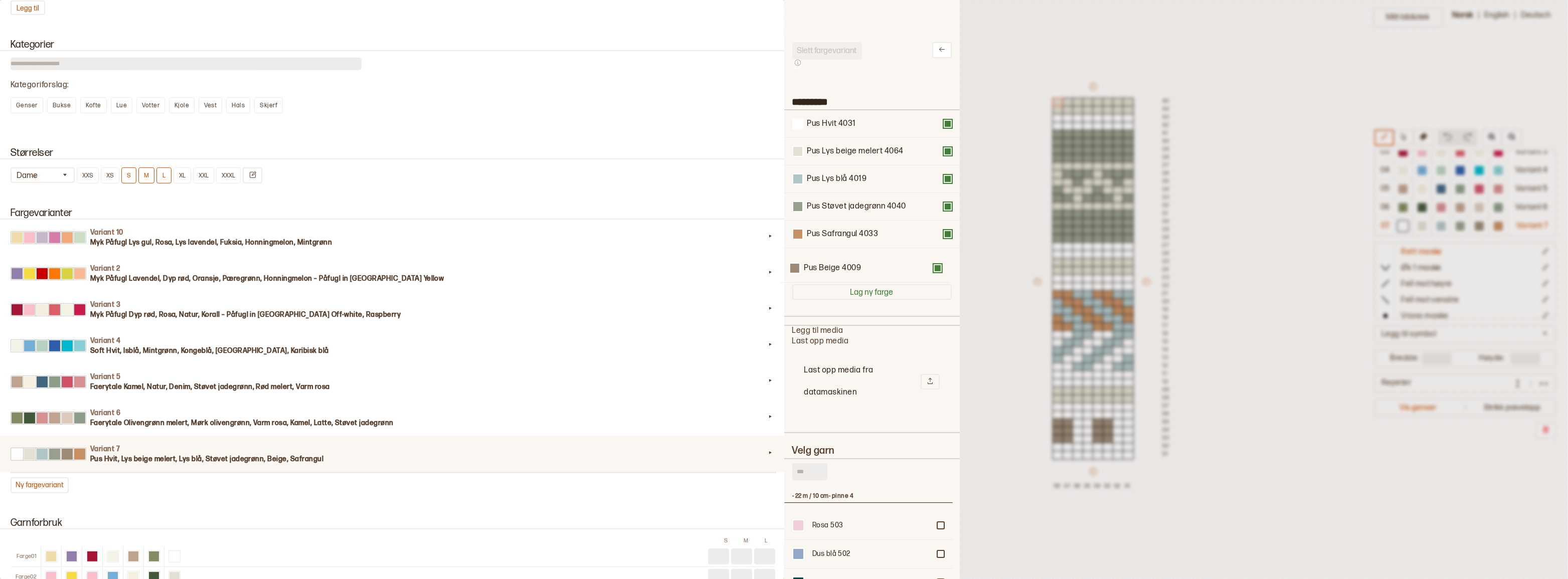
drag, startPoint x: 861, startPoint y: 245, endPoint x: 858, endPoint y: 279, distance: 34.1
click at [858, 276] on div "Pus Hvit 4031 Pus Lys beige melert 4064 Pus Lys blå 4019 Pus Støvet jadegrønn 4…" at bounding box center [872, 193] width 159 height 166
click at [1236, 244] on div at bounding box center [784, 289] width 1568 height 579
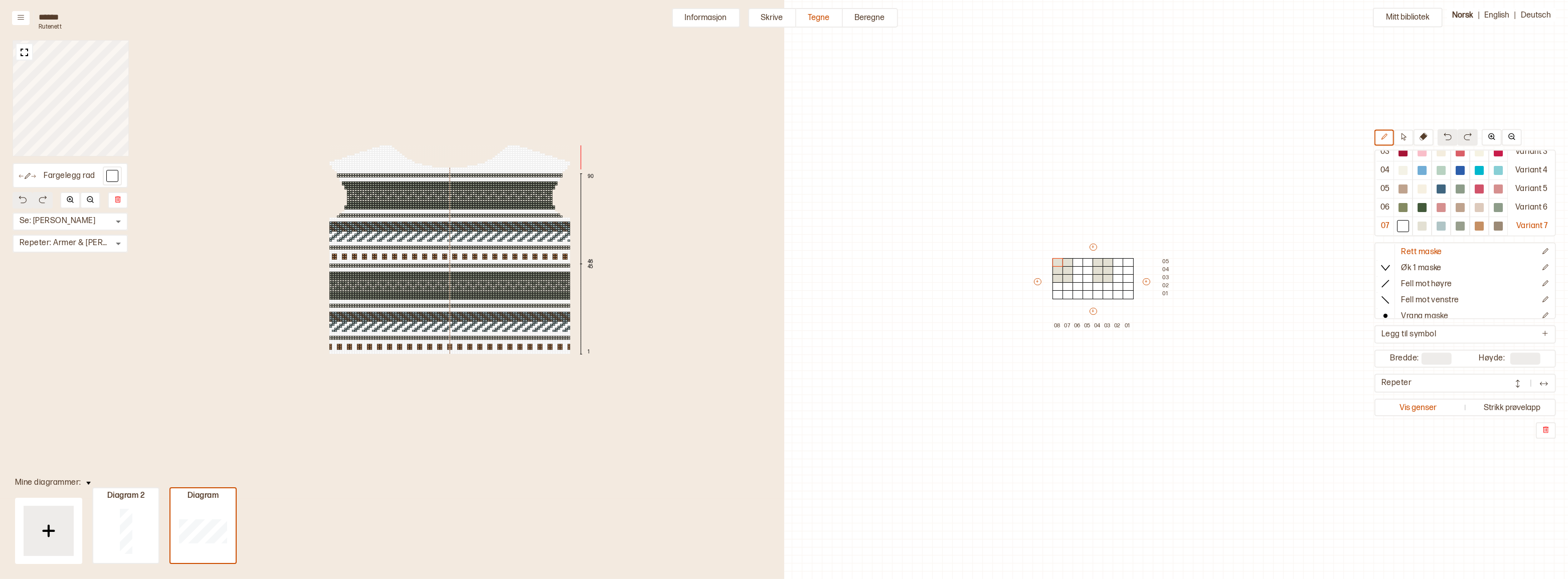
type input "**"
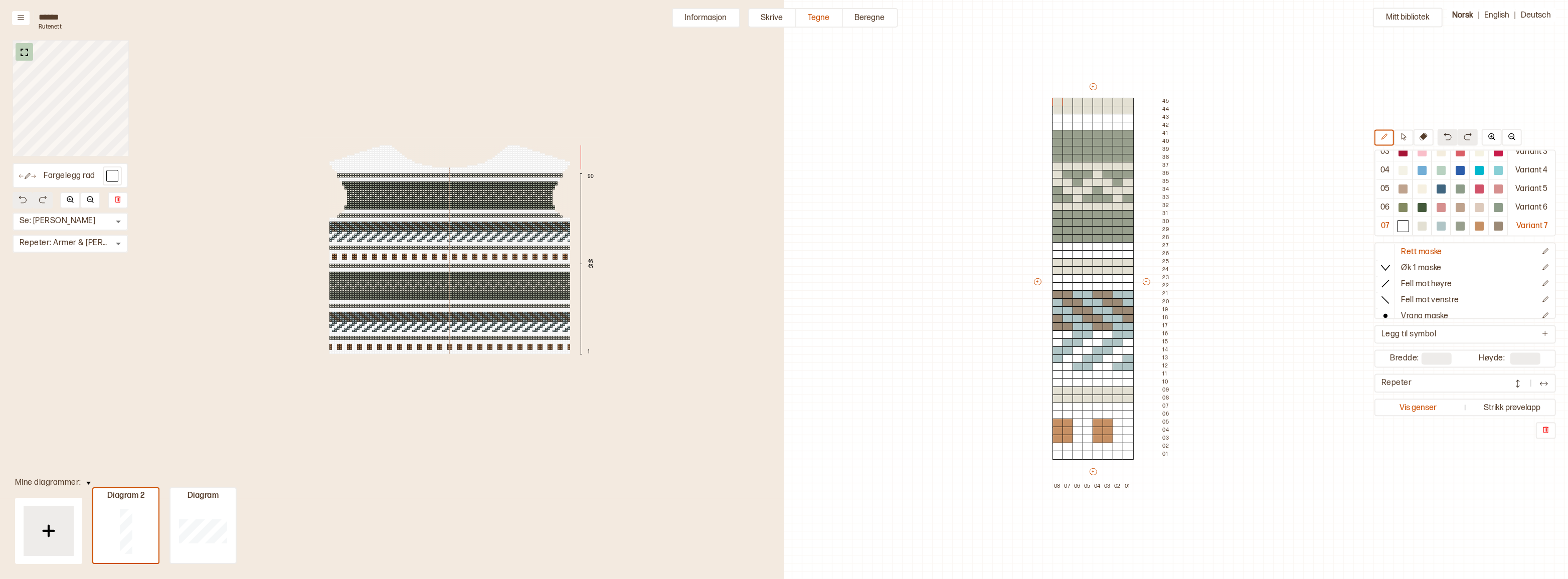
click at [26, 50] on img at bounding box center [24, 52] width 13 height 13
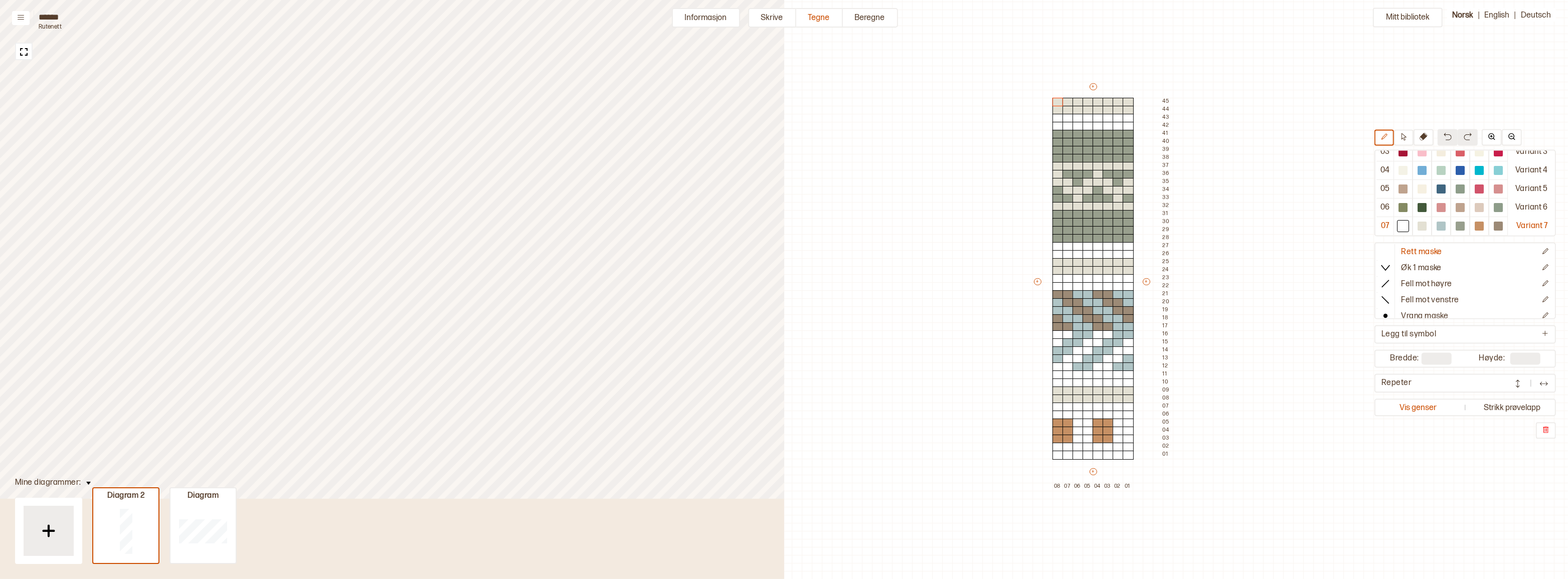
drag, startPoint x: 696, startPoint y: 13, endPoint x: 701, endPoint y: 20, distance: 8.6
click at [696, 13] on button "Informasjon" at bounding box center [706, 18] width 68 height 19
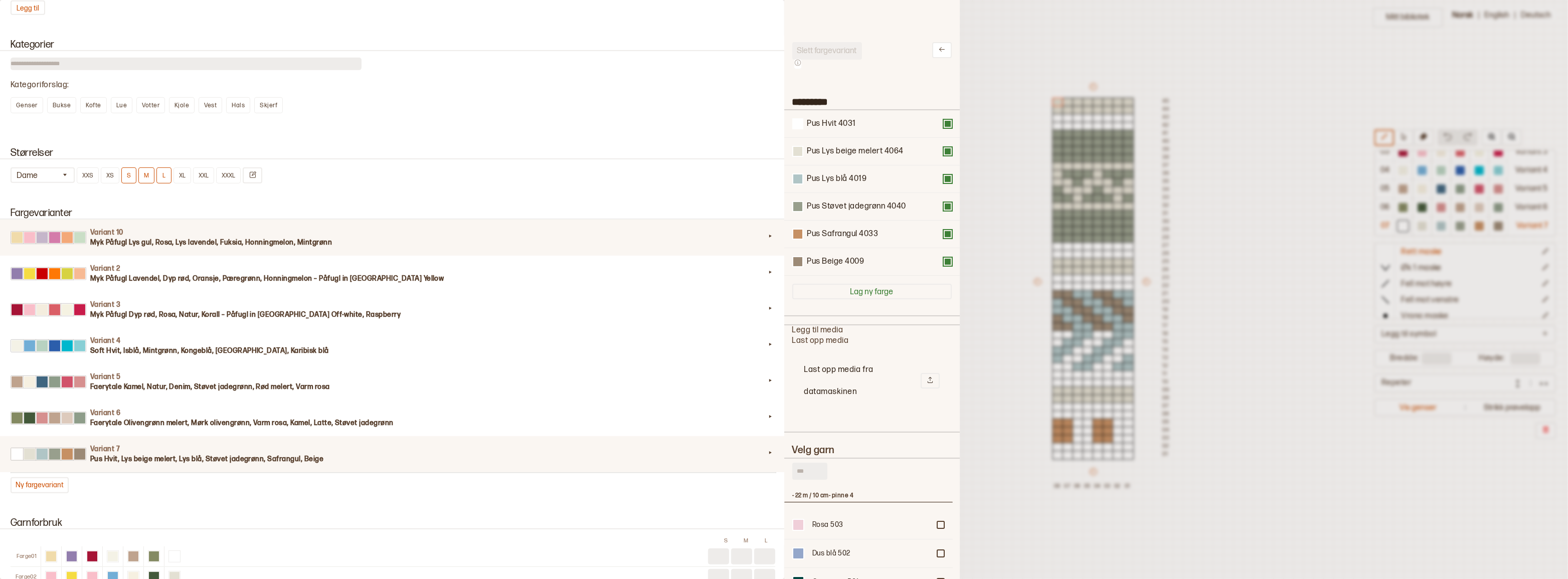
click at [374, 248] on h3 "Myk Påfugl Lys gul, Rosa, Lys lavendel, Fuksia, Honningmelon, Mintgrønn" at bounding box center [427, 242] width 675 height 10
type input "**********"
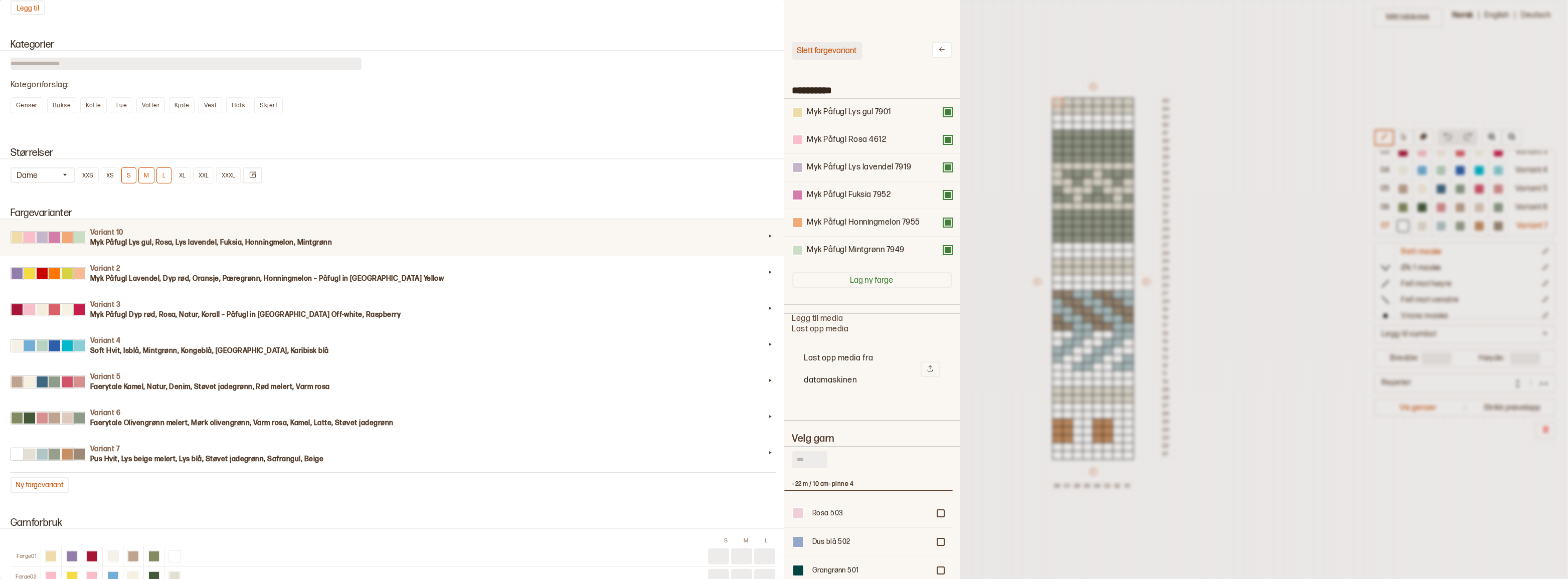
click at [820, 47] on button "Slett fargevariant" at bounding box center [827, 51] width 70 height 18
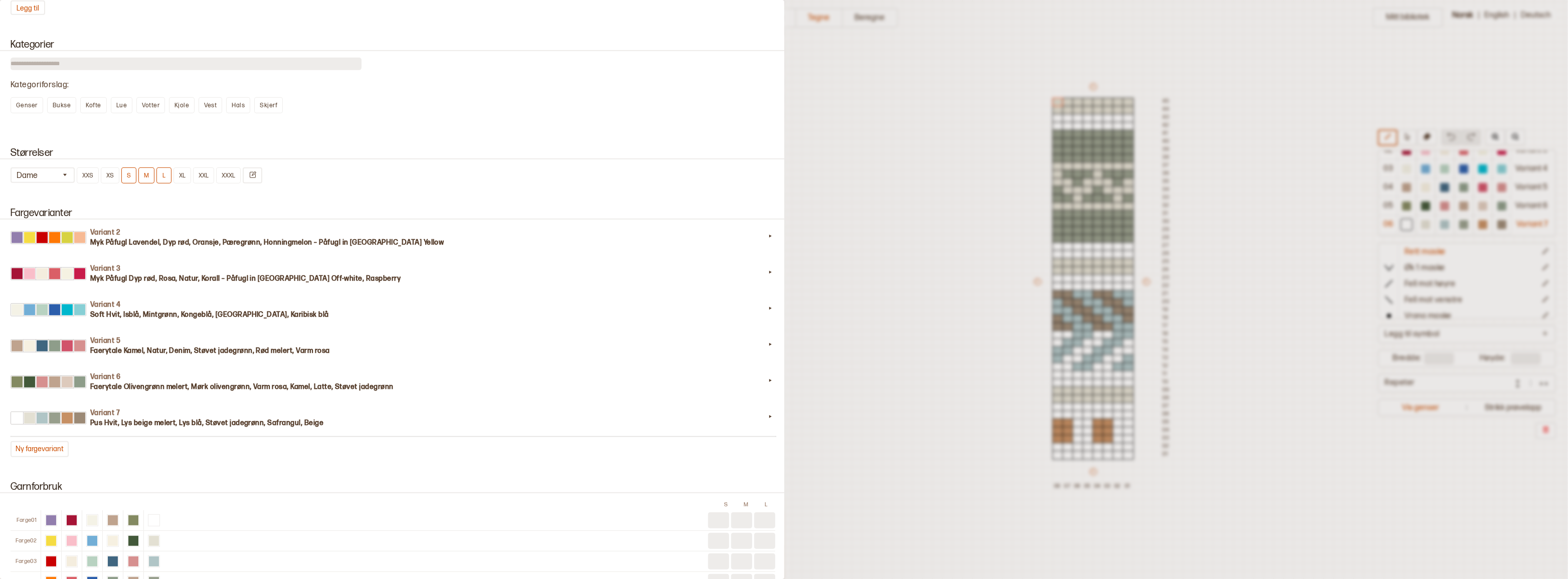
scroll to position [27, 0]
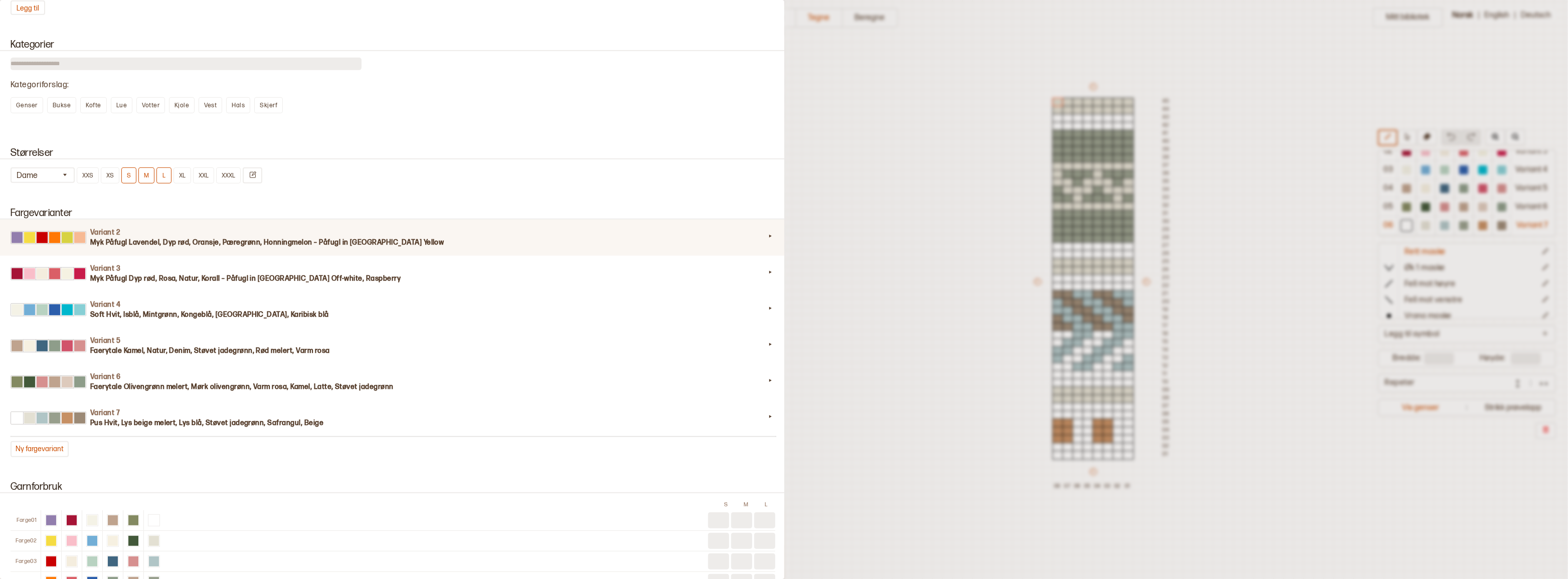
click at [648, 248] on h3 "Myk Påfugl Lavendel, Dyp rød, Oransje, Pæregrønn, Honningmelon – Påfugl in Pari…" at bounding box center [427, 242] width 675 height 10
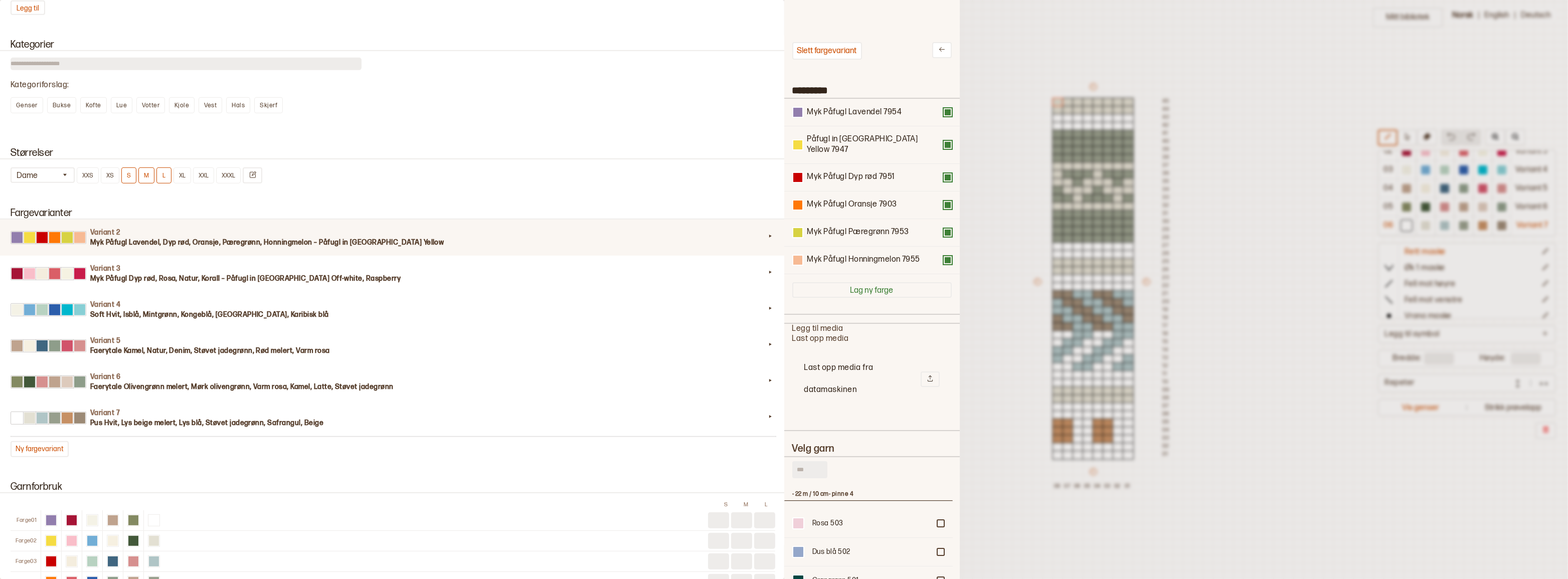
scroll to position [294, 161]
click at [852, 44] on button "Slett fargevariant" at bounding box center [827, 51] width 70 height 18
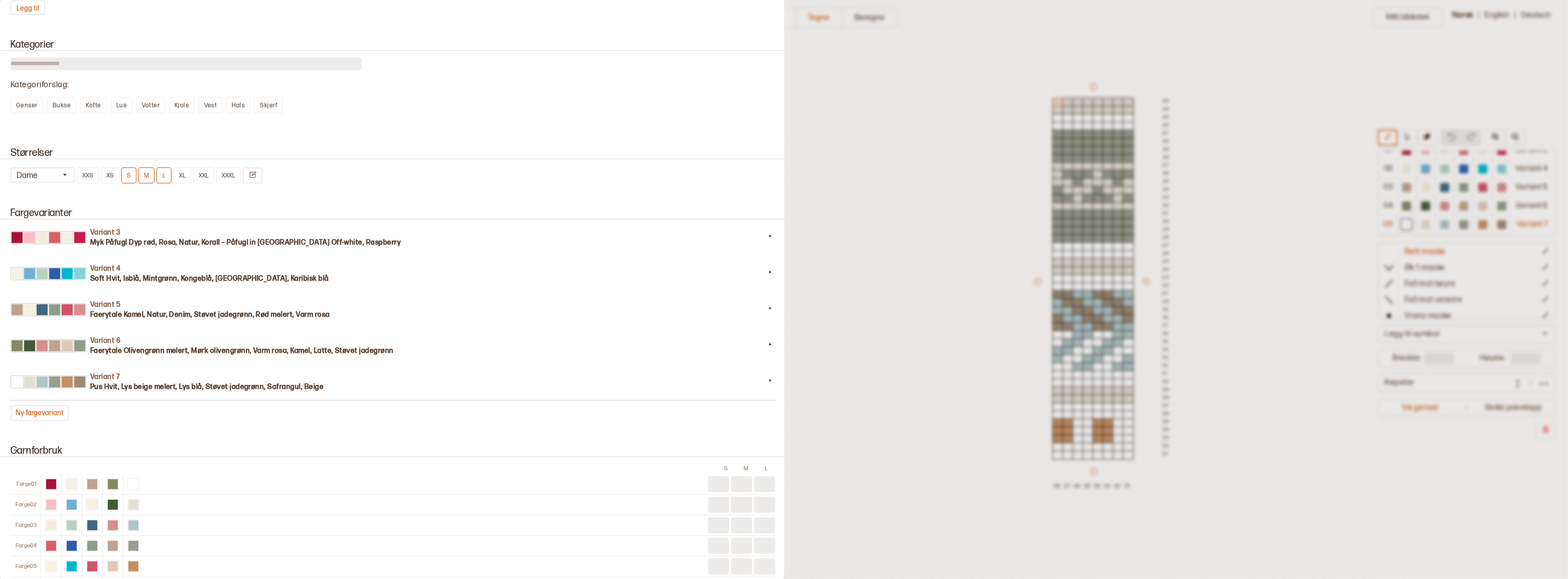
scroll to position [9, 0]
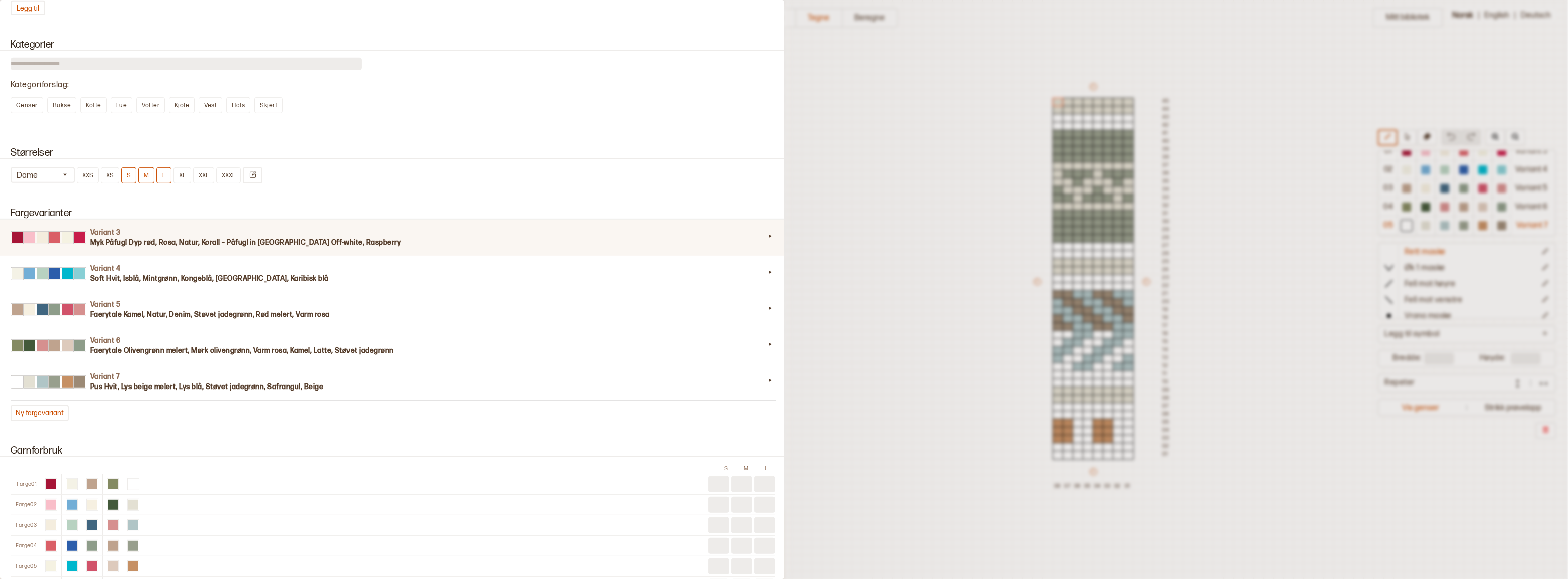
click at [430, 248] on h3 "Myk Påfugl Dyp rød, Rosa, Natur, Korall – Påfugl in Paris Off-white, Raspberry" at bounding box center [427, 242] width 675 height 10
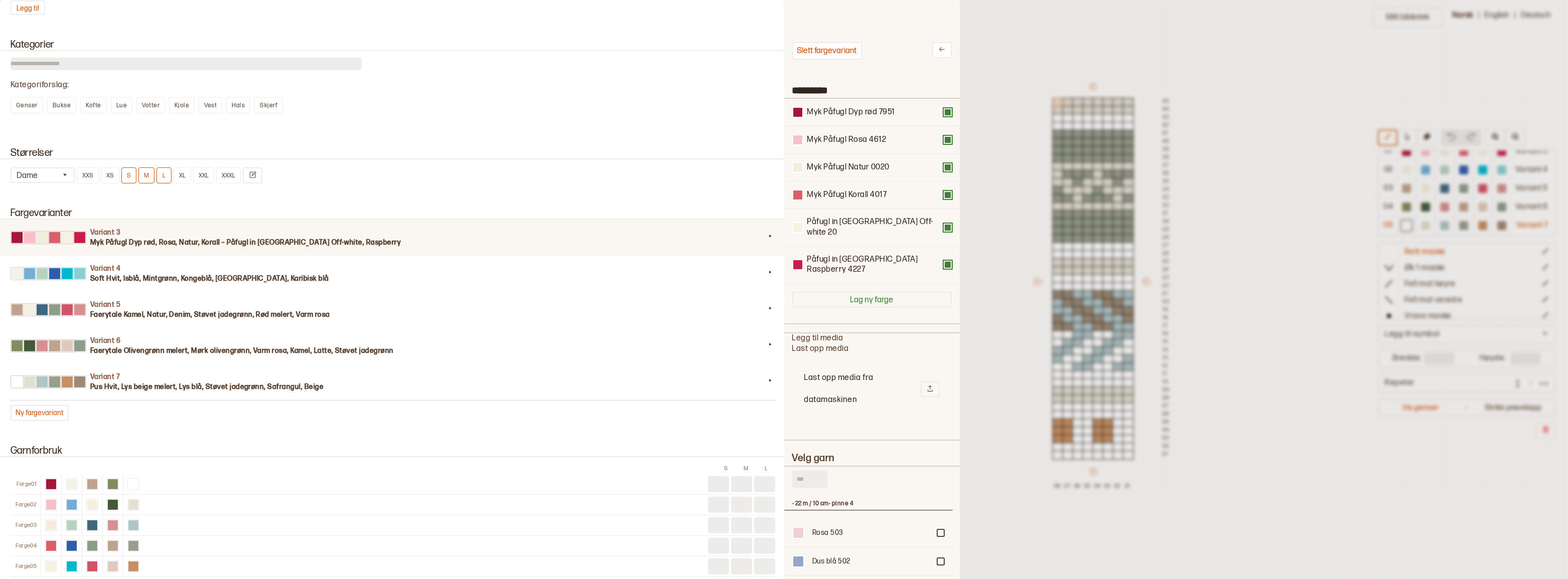
scroll to position [294, 161]
click at [861, 45] on button "Slett fargevariant" at bounding box center [827, 51] width 70 height 18
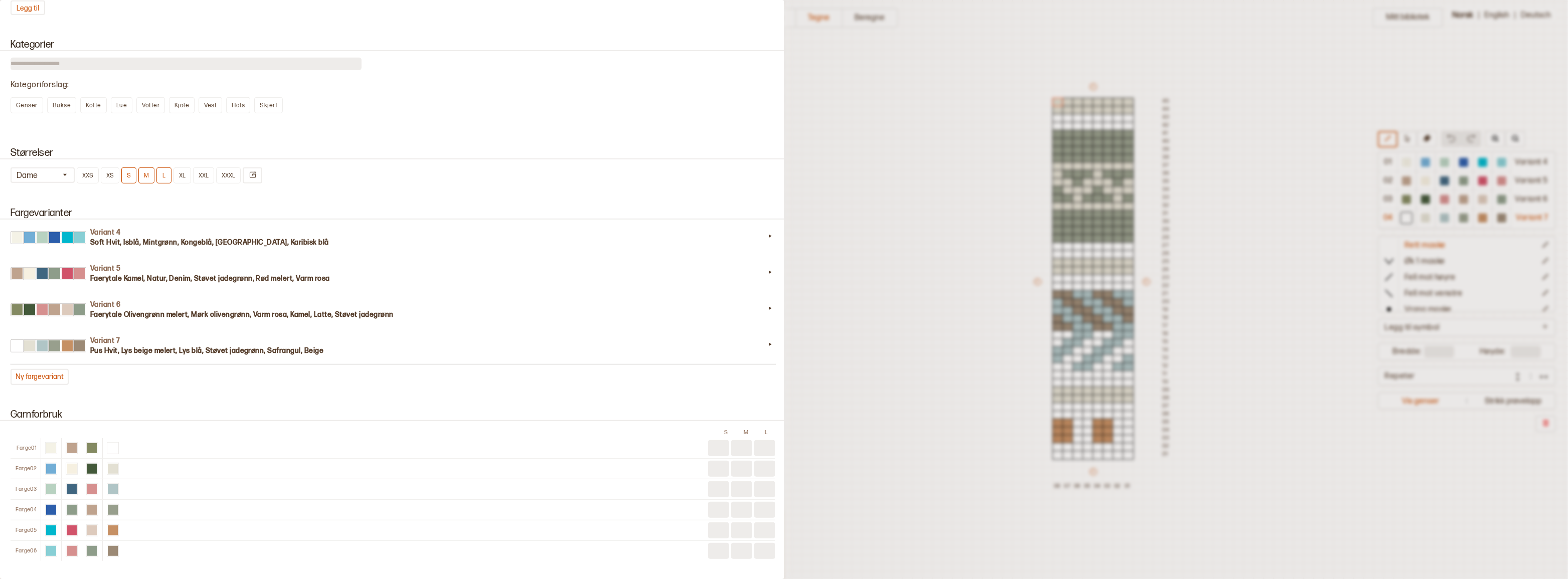
scroll to position [0, 0]
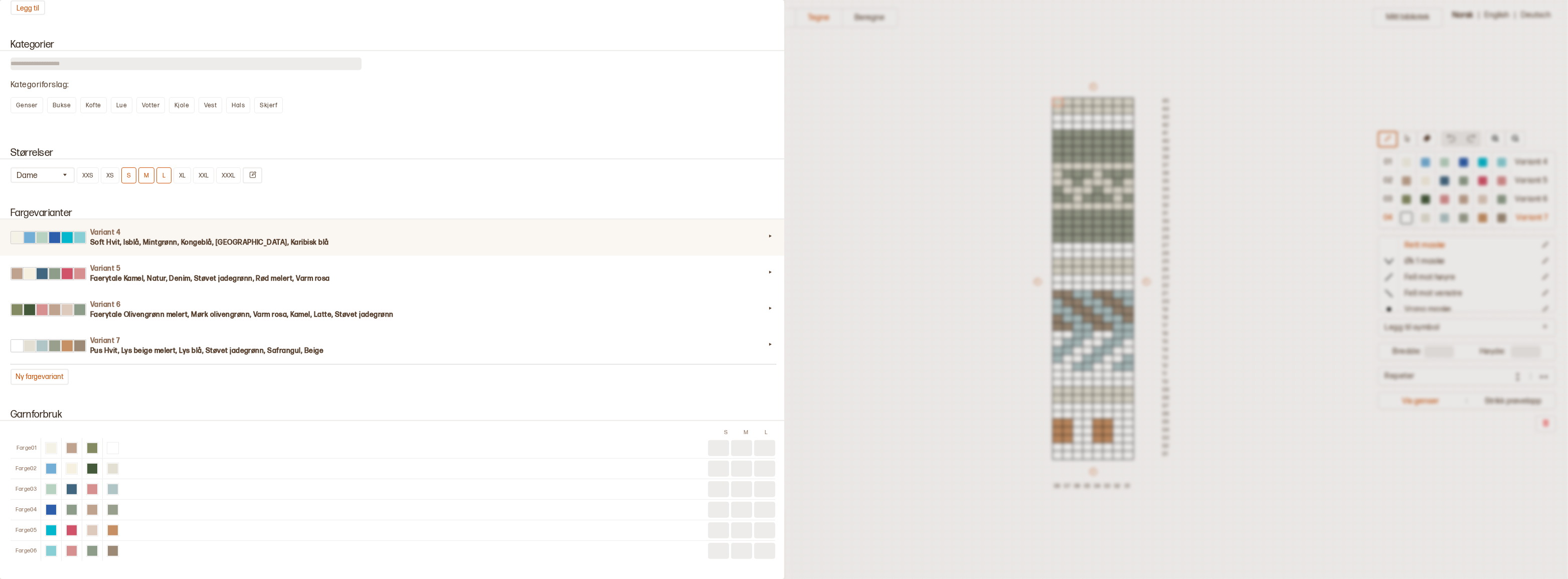
click at [429, 237] on h4 "Variant 4" at bounding box center [427, 233] width 675 height 10
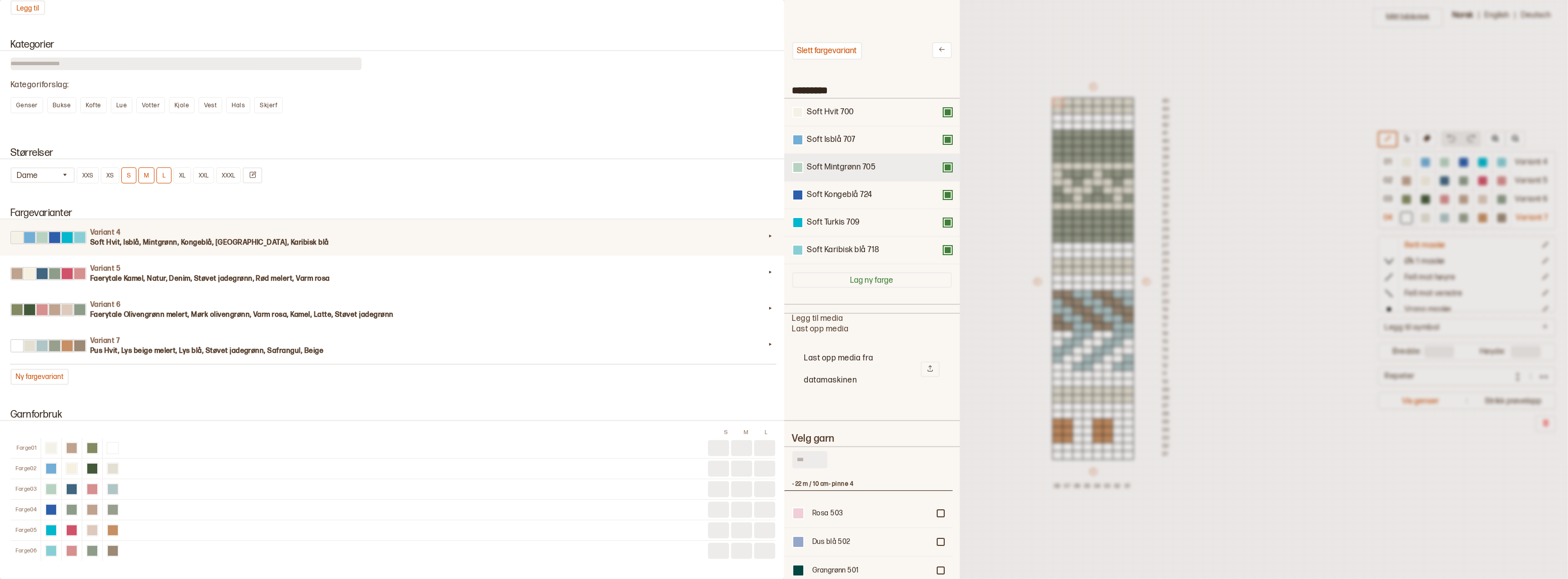
scroll to position [294, 161]
click at [840, 54] on button "Slett fargevariant" at bounding box center [827, 51] width 70 height 18
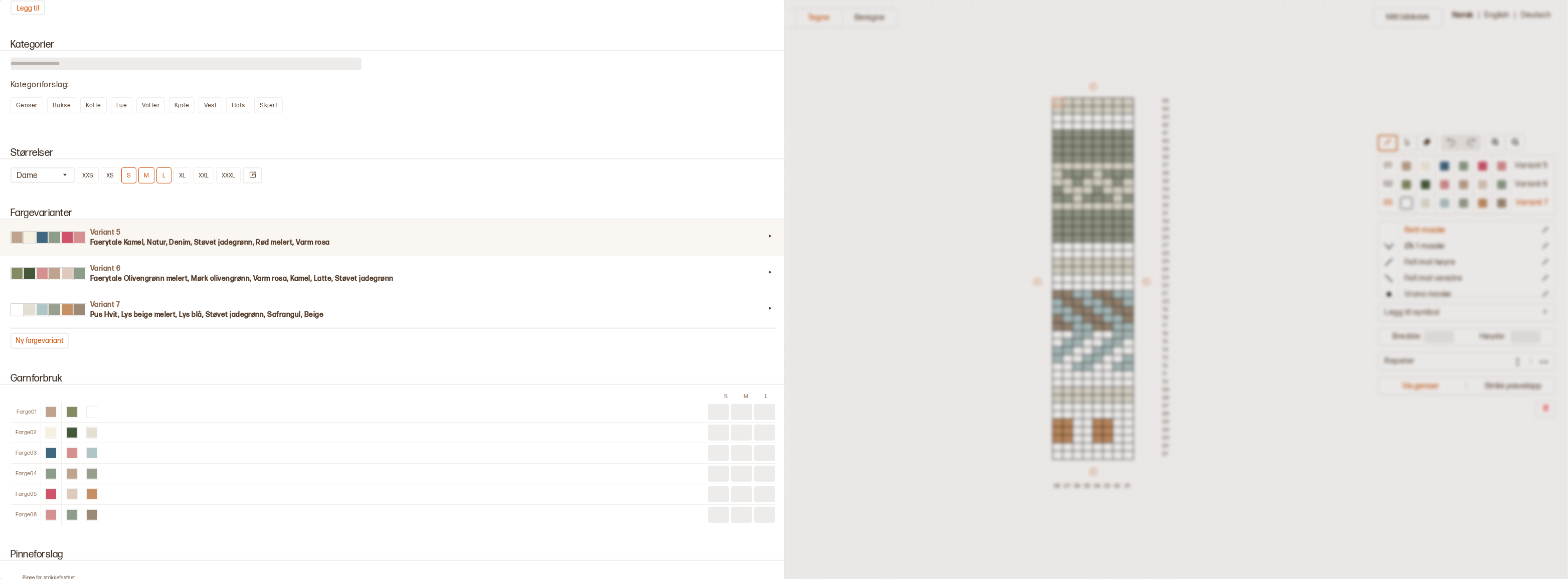
click at [468, 248] on h3 "Faerytale Kamel, Natur, Denim, Støvet jadegrønn, Rød melert, Varm rosa" at bounding box center [427, 242] width 675 height 10
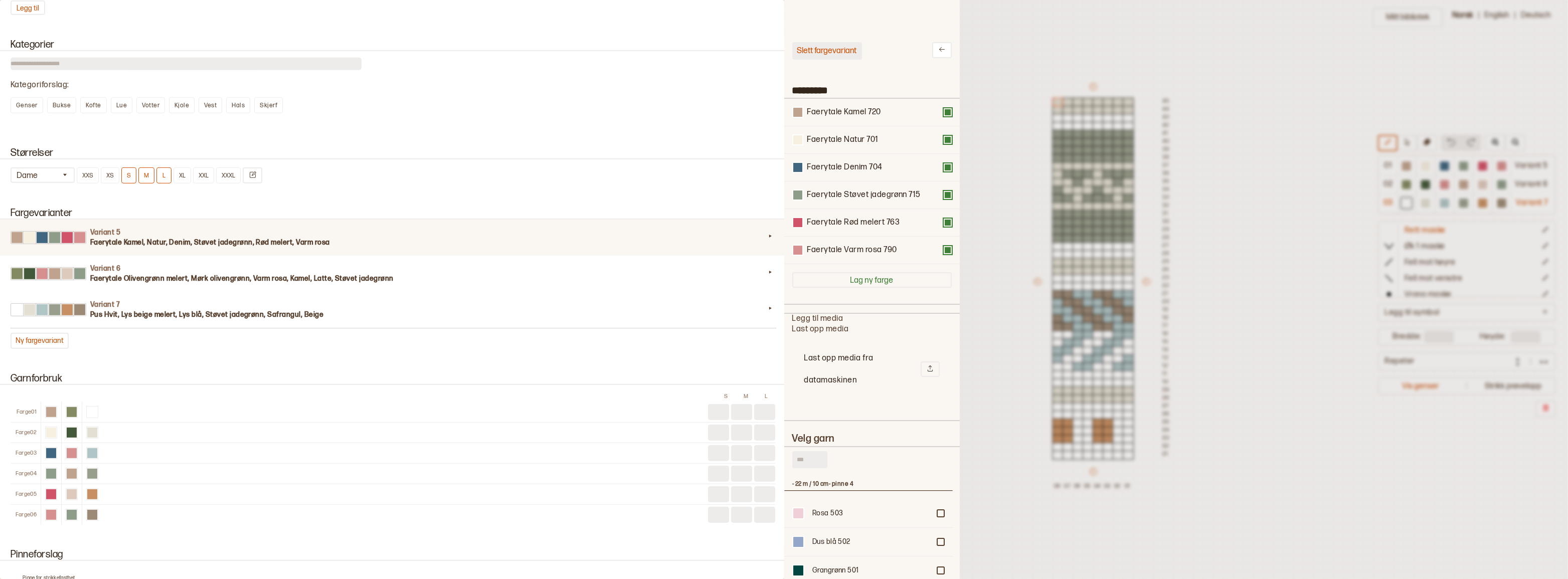
click at [836, 54] on button "Slett fargevariant" at bounding box center [827, 51] width 70 height 18
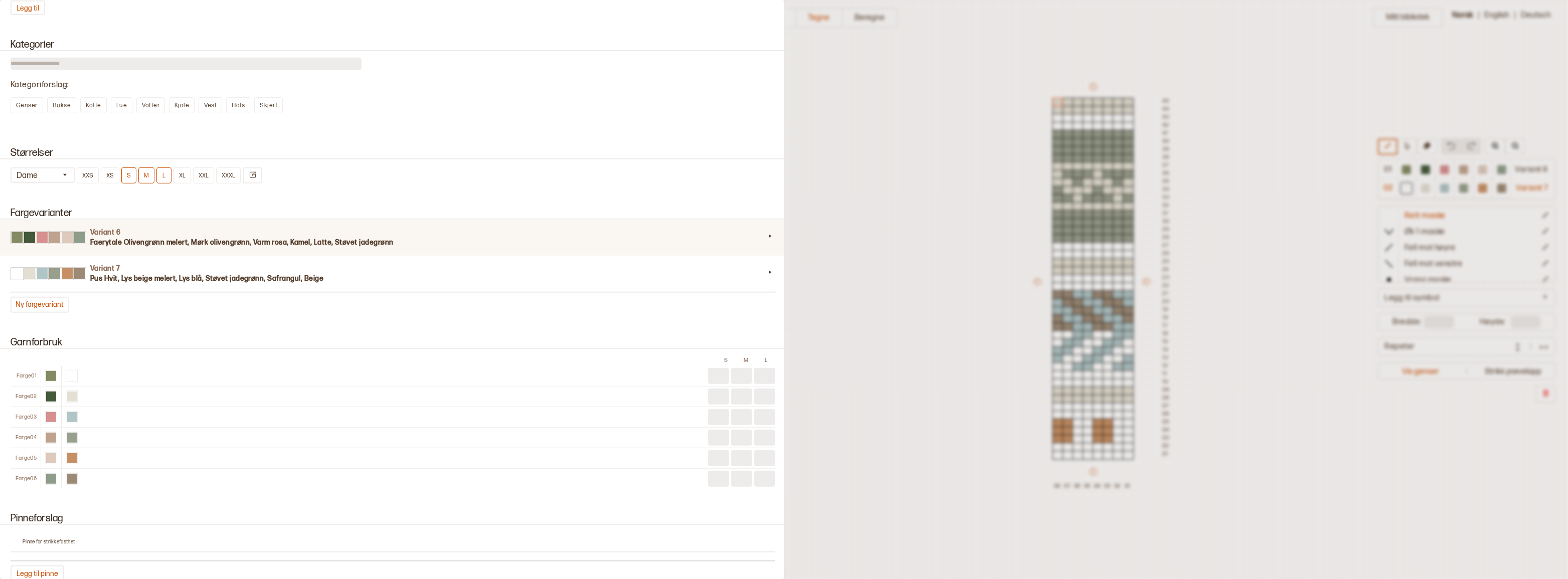
click at [232, 237] on h4 "Variant 6" at bounding box center [427, 233] width 675 height 10
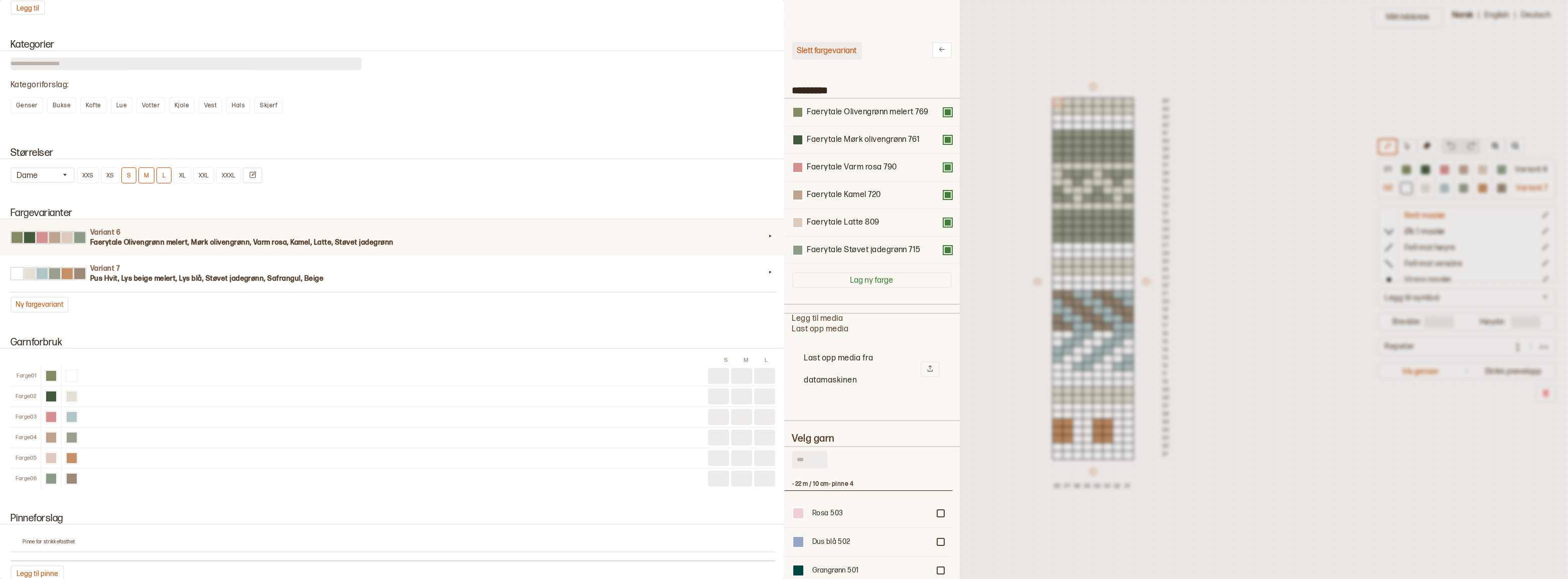
click at [838, 55] on button "Slett fargevariant" at bounding box center [827, 51] width 70 height 18
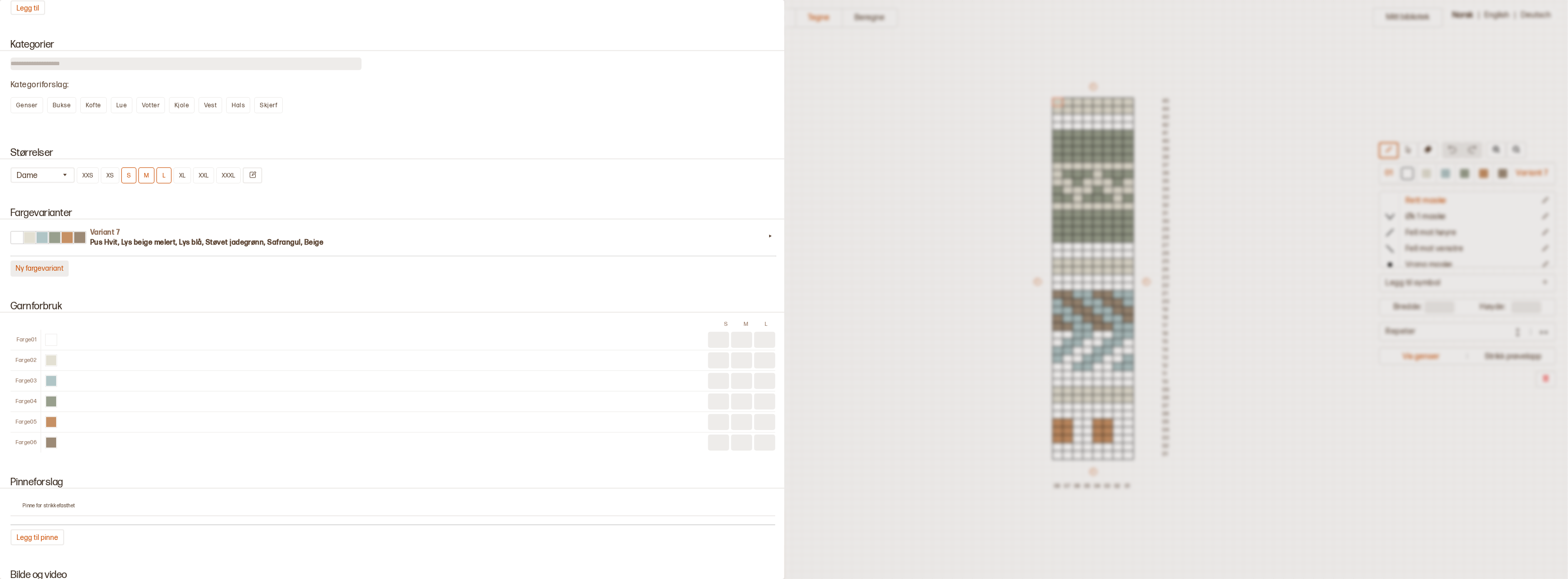
click at [41, 277] on button "Ny fargevariant" at bounding box center [40, 268] width 58 height 16
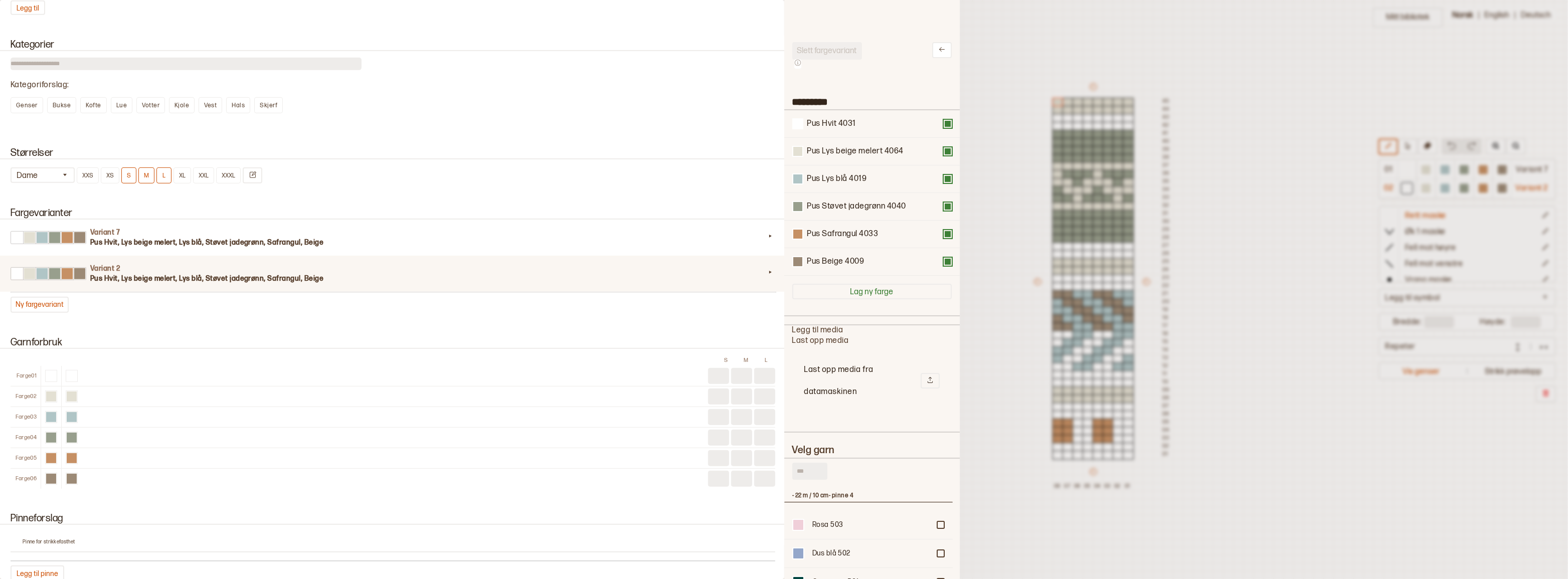
click at [814, 476] on input "text" at bounding box center [810, 471] width 35 height 17
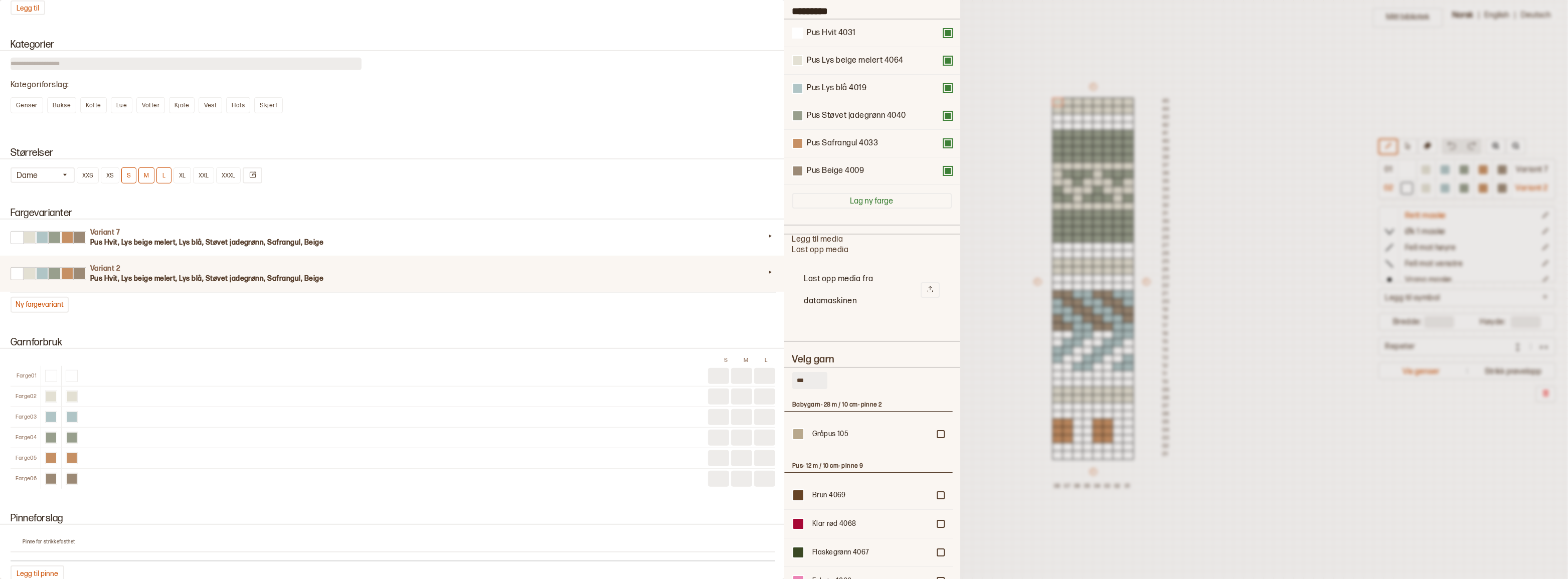
scroll to position [222, 0]
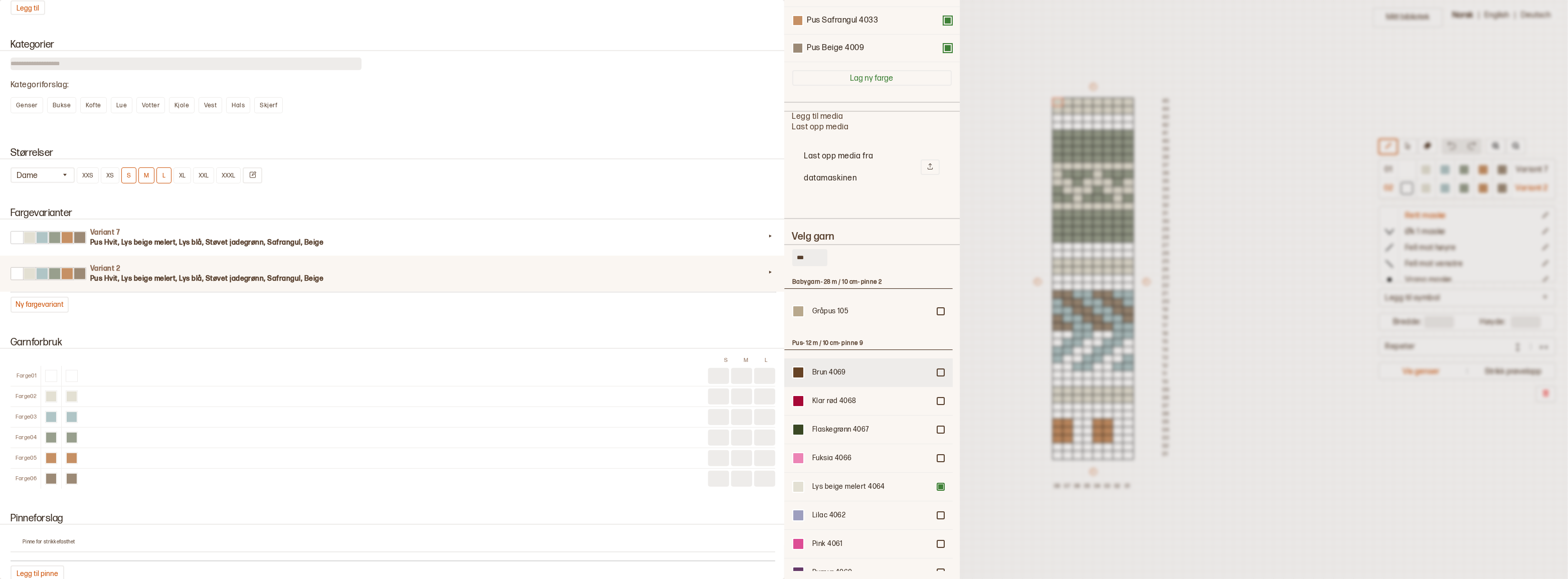
type input "***"
click at [937, 371] on div at bounding box center [940, 373] width 6 height 6
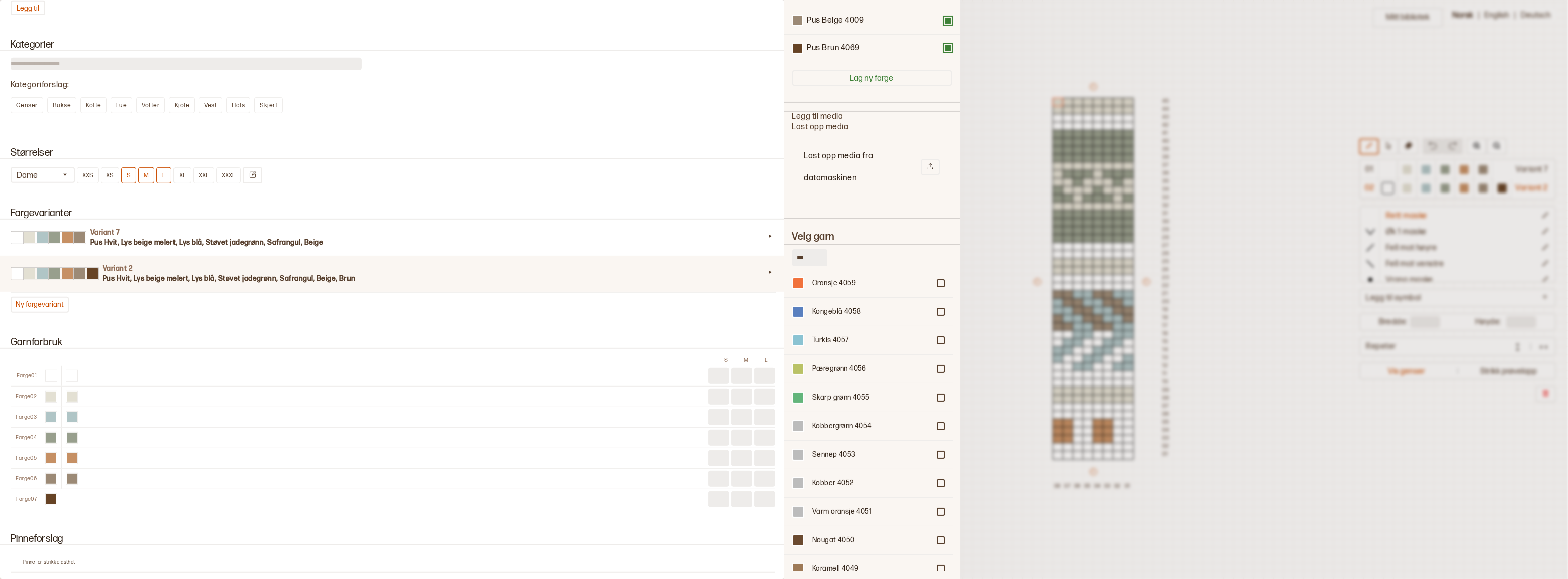
scroll to position [319, 0]
click at [937, 537] on div at bounding box center [940, 539] width 6 height 6
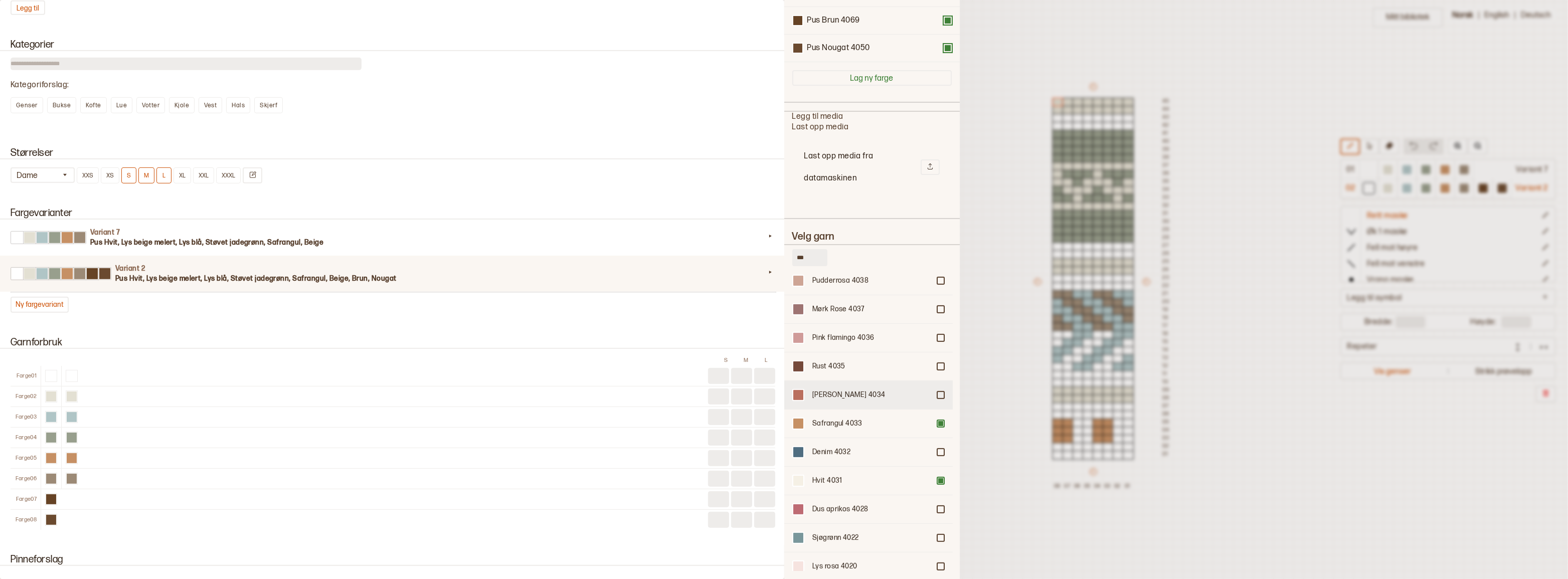
scroll to position [958, 0]
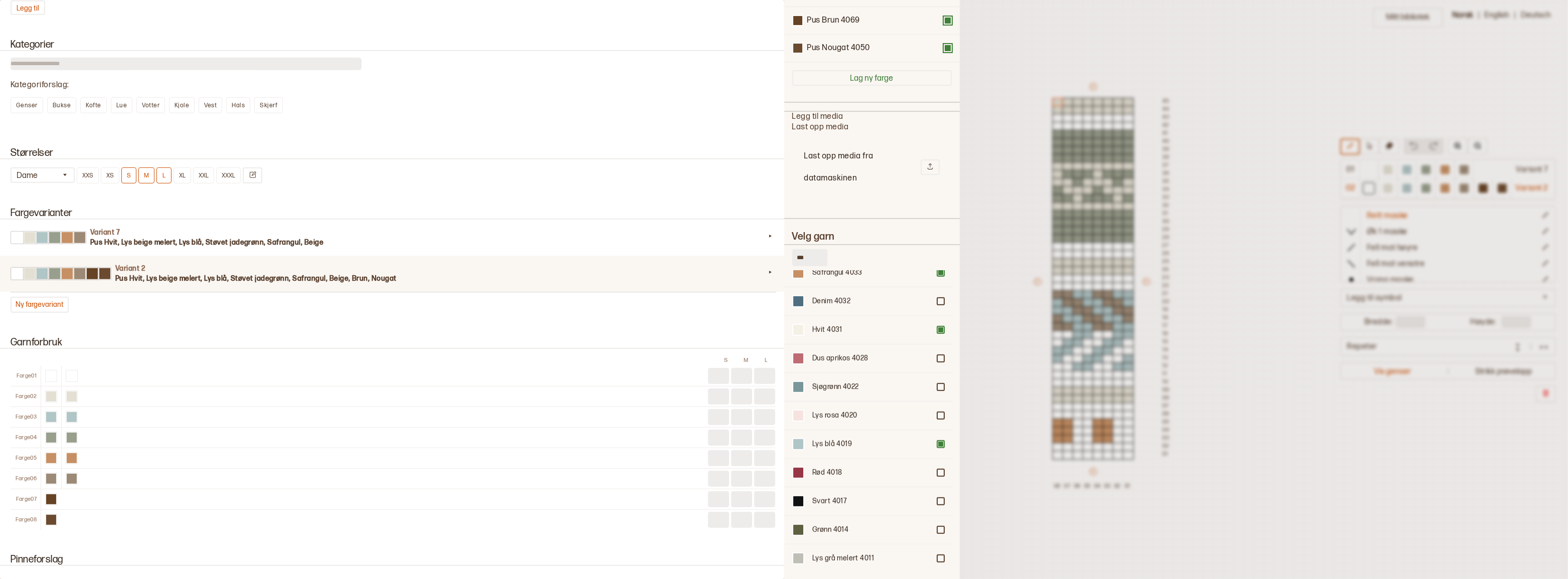
drag, startPoint x: 936, startPoint y: 522, endPoint x: 780, endPoint y: 528, distance: 156.1
click at [937, 527] on div at bounding box center [940, 530] width 6 height 6
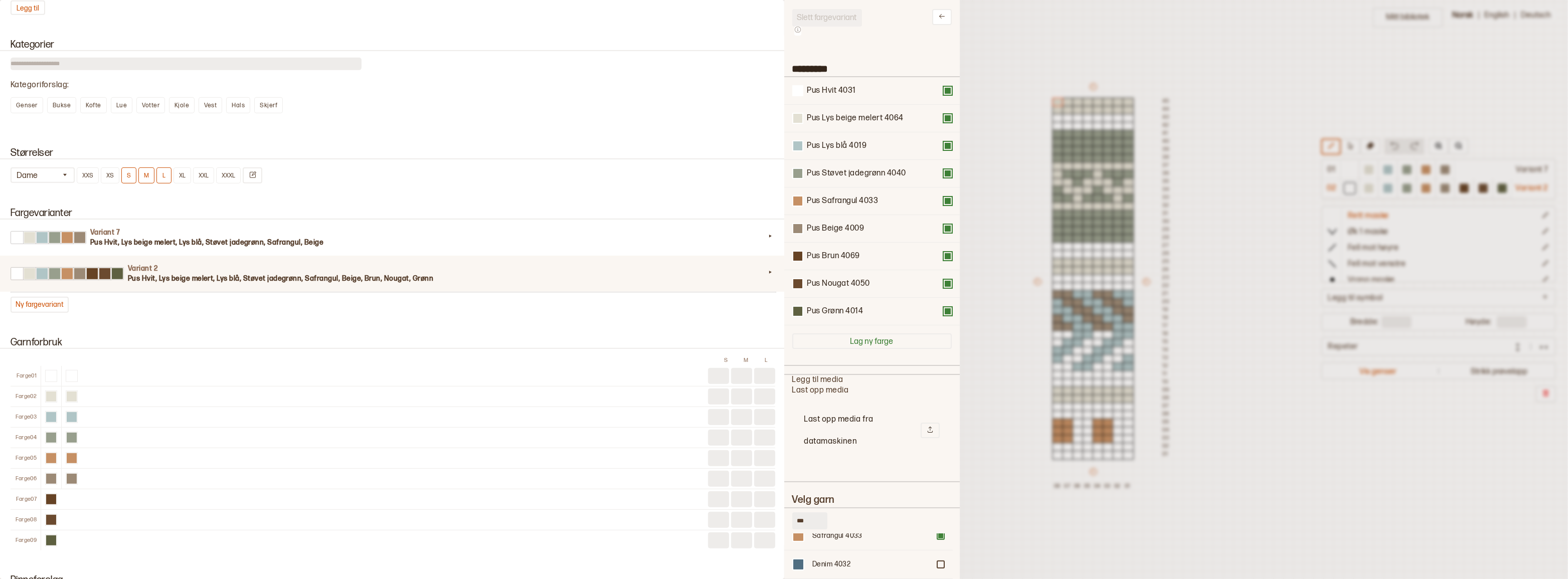
scroll to position [0, 0]
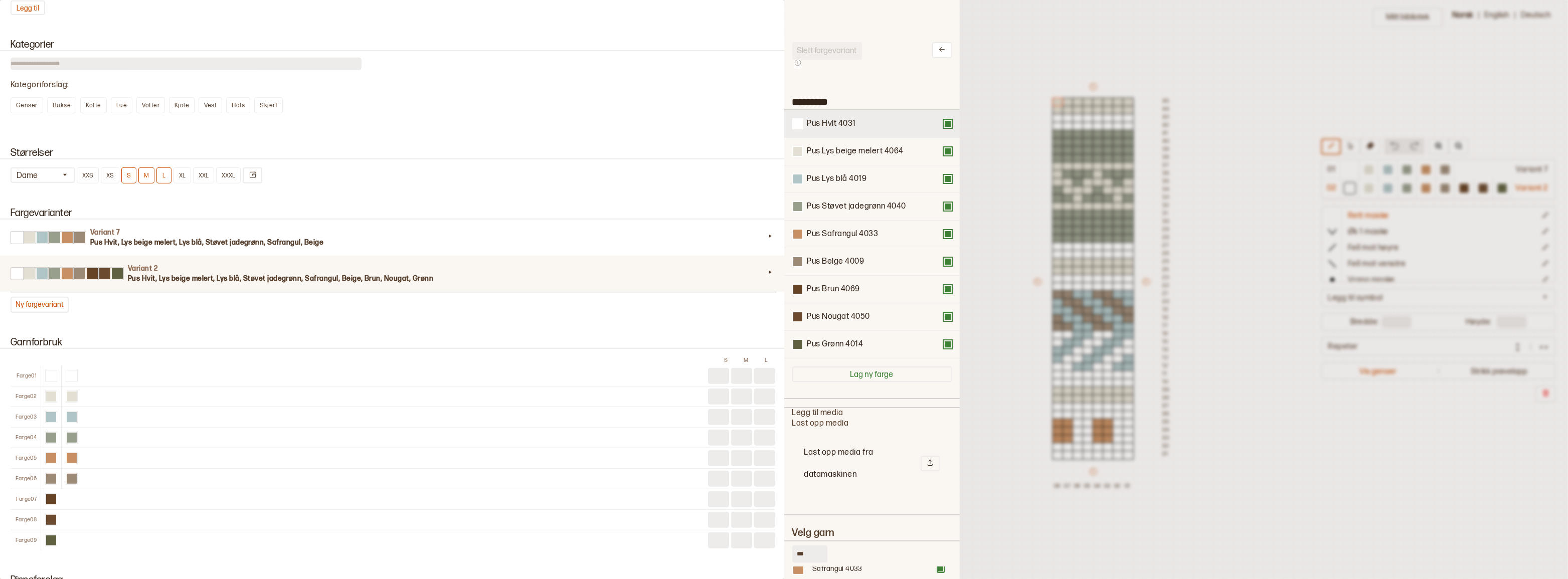
click at [943, 124] on button at bounding box center [947, 124] width 8 height 8
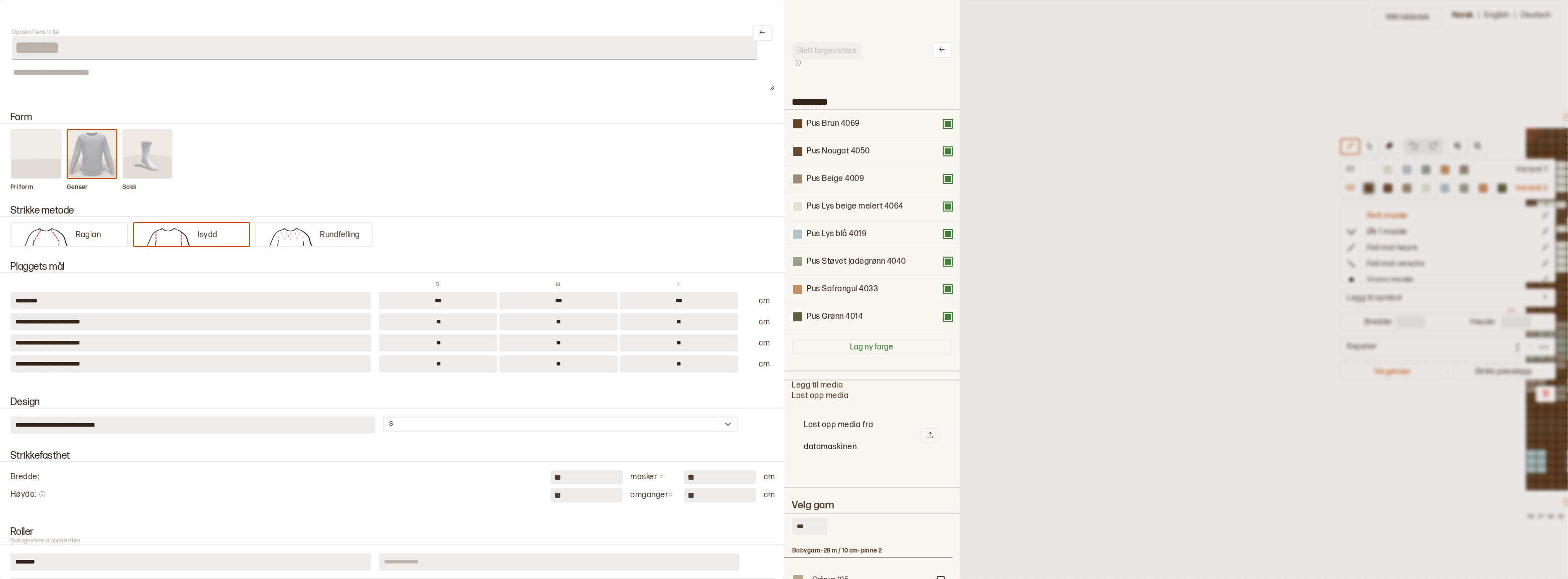
scroll to position [30, 474]
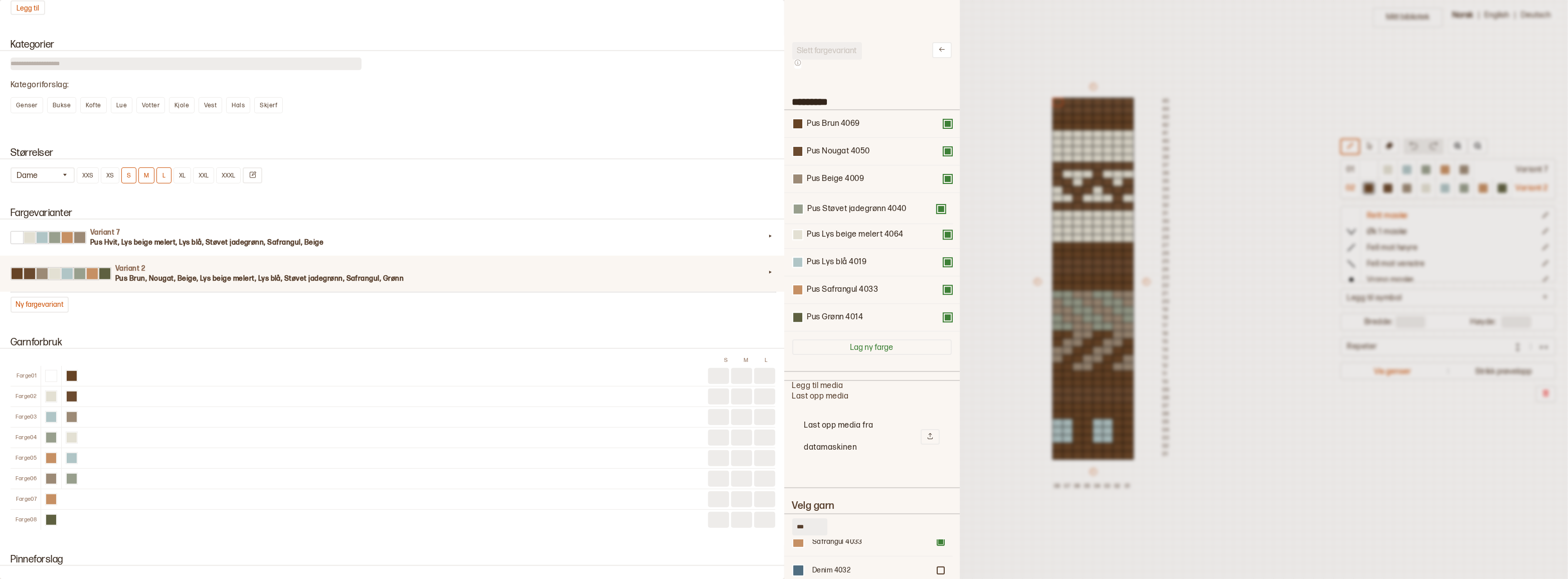
drag, startPoint x: 869, startPoint y: 278, endPoint x: 870, endPoint y: 216, distance: 62.0
click at [870, 216] on div "Pus Brun 4069 Pus Nougat 4050 Pus Beige 4009 Pus Lys beige melert 4064 Pus Lys …" at bounding box center [872, 220] width 159 height 221
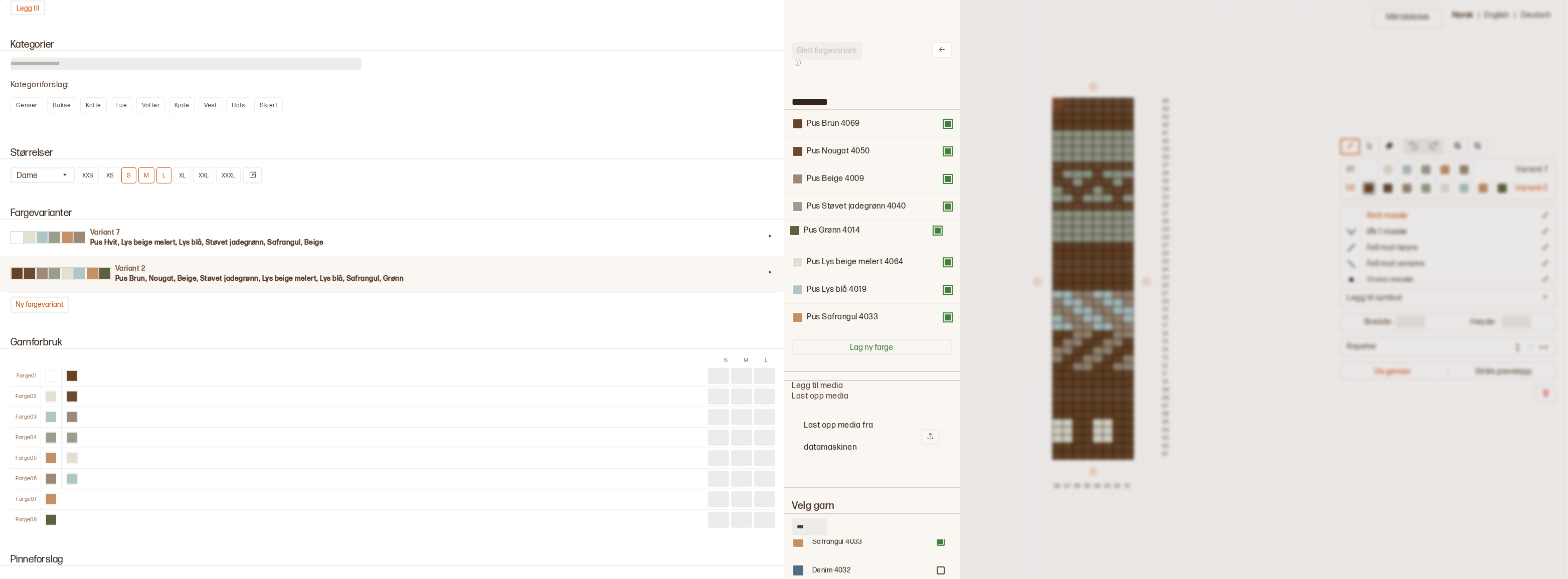
drag, startPoint x: 869, startPoint y: 320, endPoint x: 866, endPoint y: 220, distance: 100.0
click at [866, 220] on div "Pus Brun 4069 Pus Nougat 4050 Pus Beige 4009 Pus Støvet jadegrønn 4040 Pus Lys …" at bounding box center [872, 220] width 159 height 221
drag, startPoint x: 877, startPoint y: 300, endPoint x: 872, endPoint y: 266, distance: 34.4
click at [872, 266] on div "Pus Brun 4069 Pus Nougat 4050 Pus Beige 4009 Pus Støvet jadegrønn 4040 Pus Grøn…" at bounding box center [872, 220] width 159 height 221
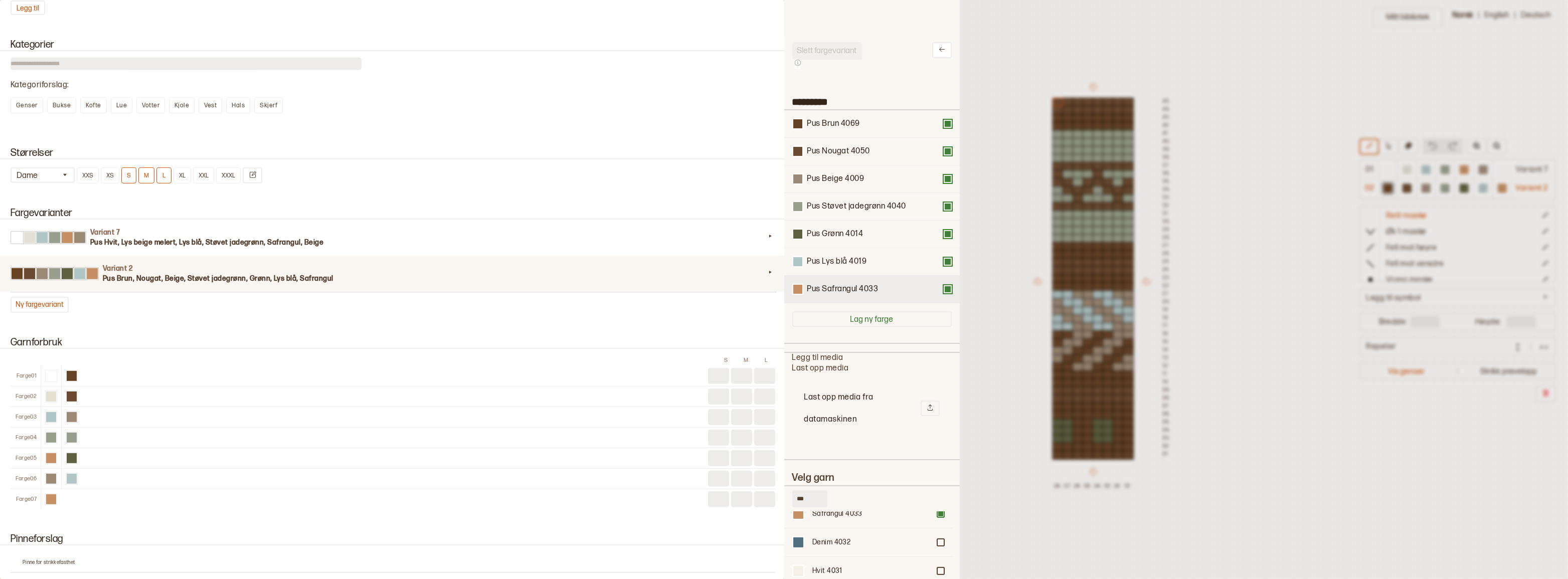
click at [943, 293] on button at bounding box center [947, 289] width 8 height 8
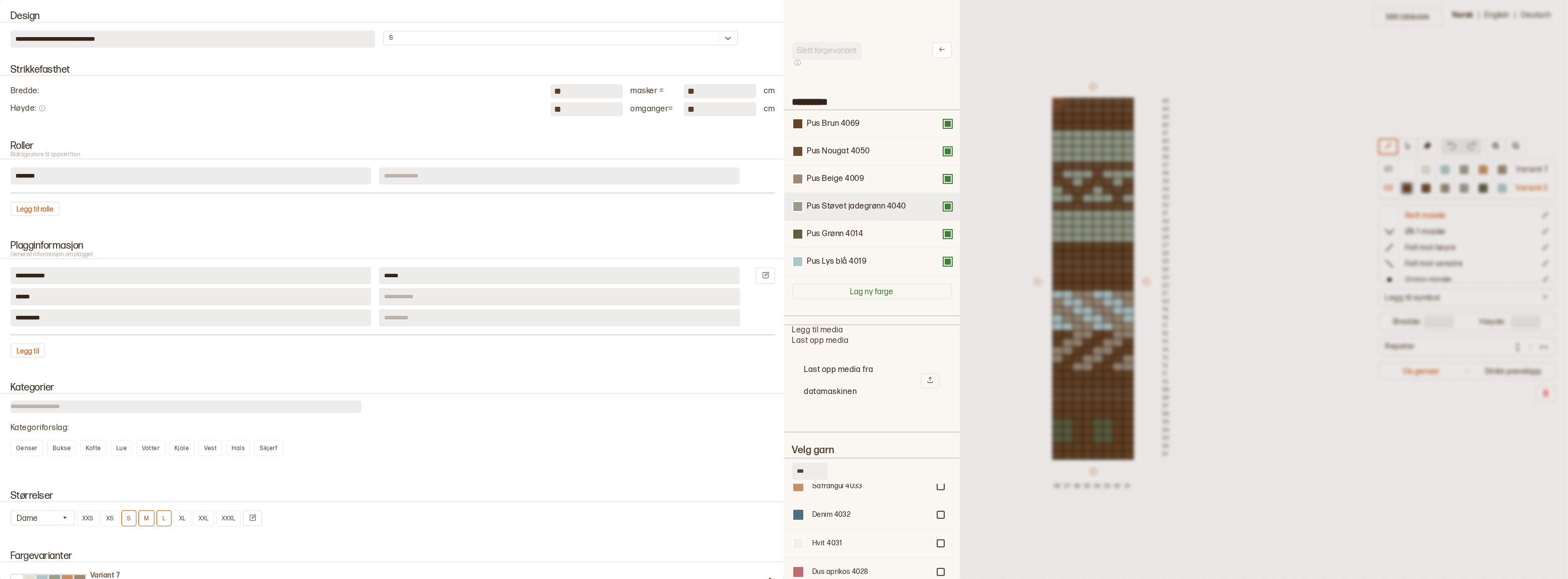
scroll to position [365, 0]
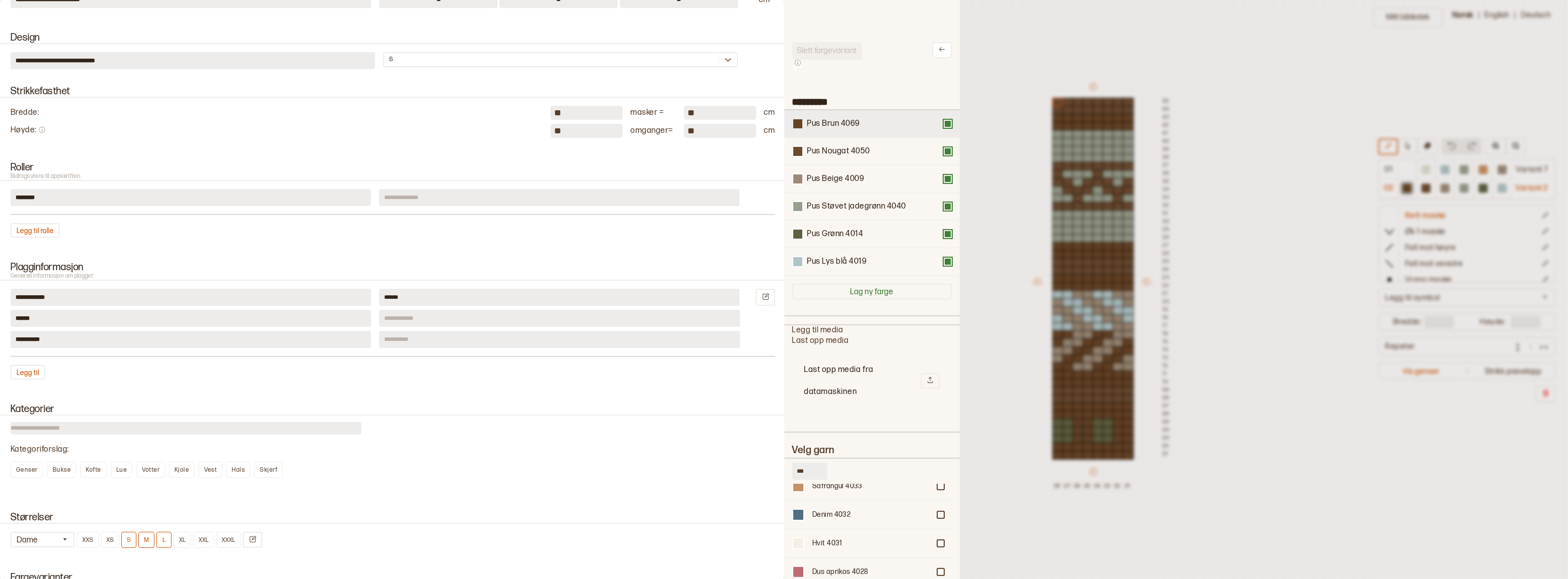
click at [801, 128] on div at bounding box center [797, 124] width 9 height 9
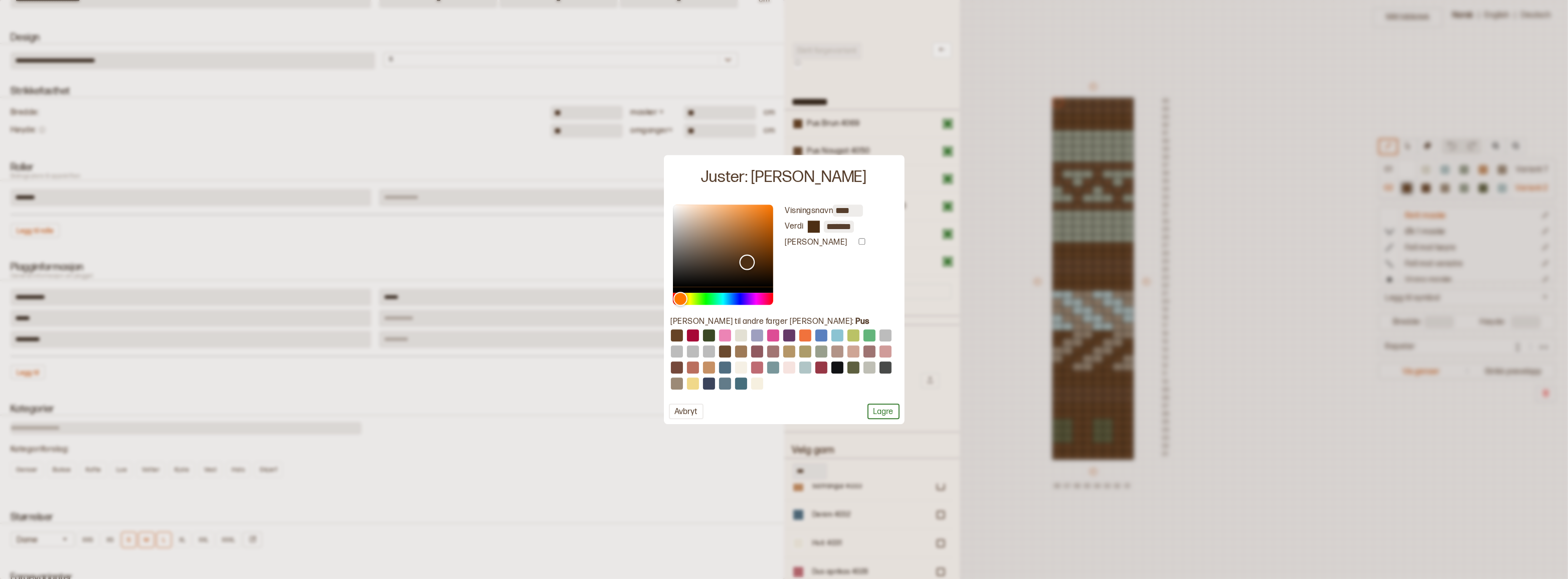
type input "*******"
drag, startPoint x: 737, startPoint y: 255, endPoint x: 745, endPoint y: 261, distance: 10.0
click at [745, 261] on div "Color" at bounding box center [745, 262] width 16 height 16
click at [875, 413] on button "Lagre" at bounding box center [883, 412] width 32 height 16
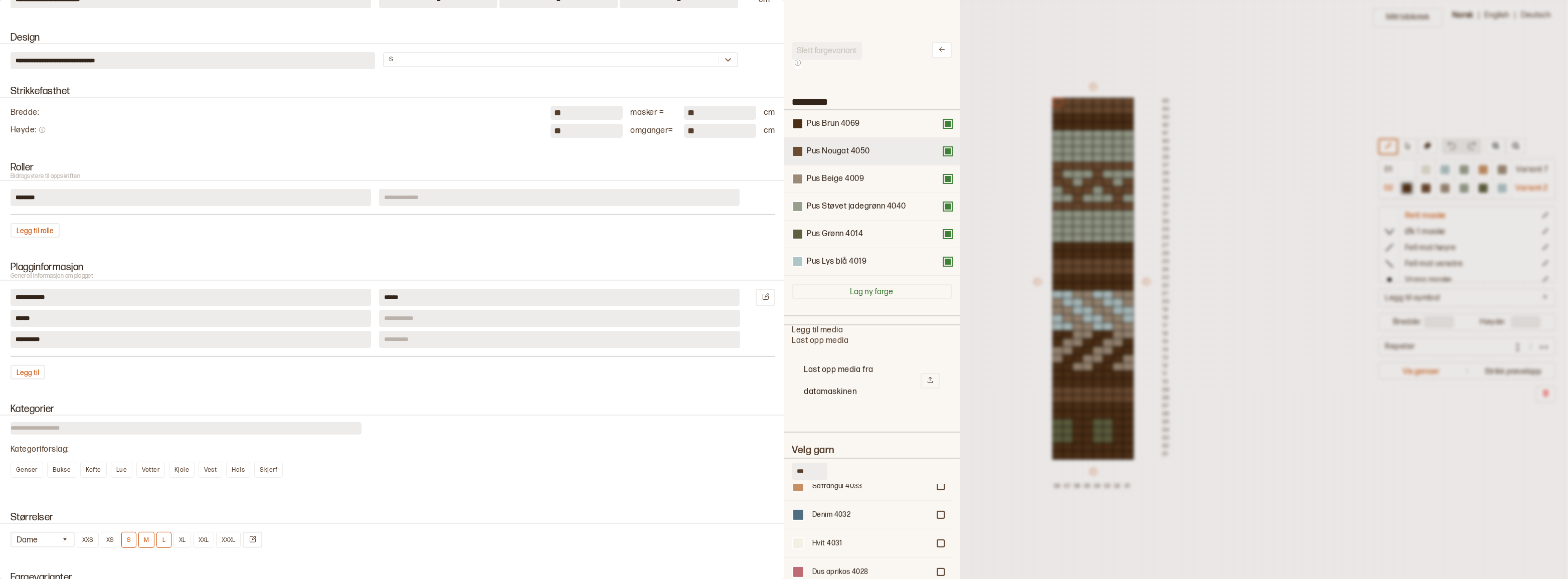
click at [797, 155] on div at bounding box center [797, 151] width 9 height 9
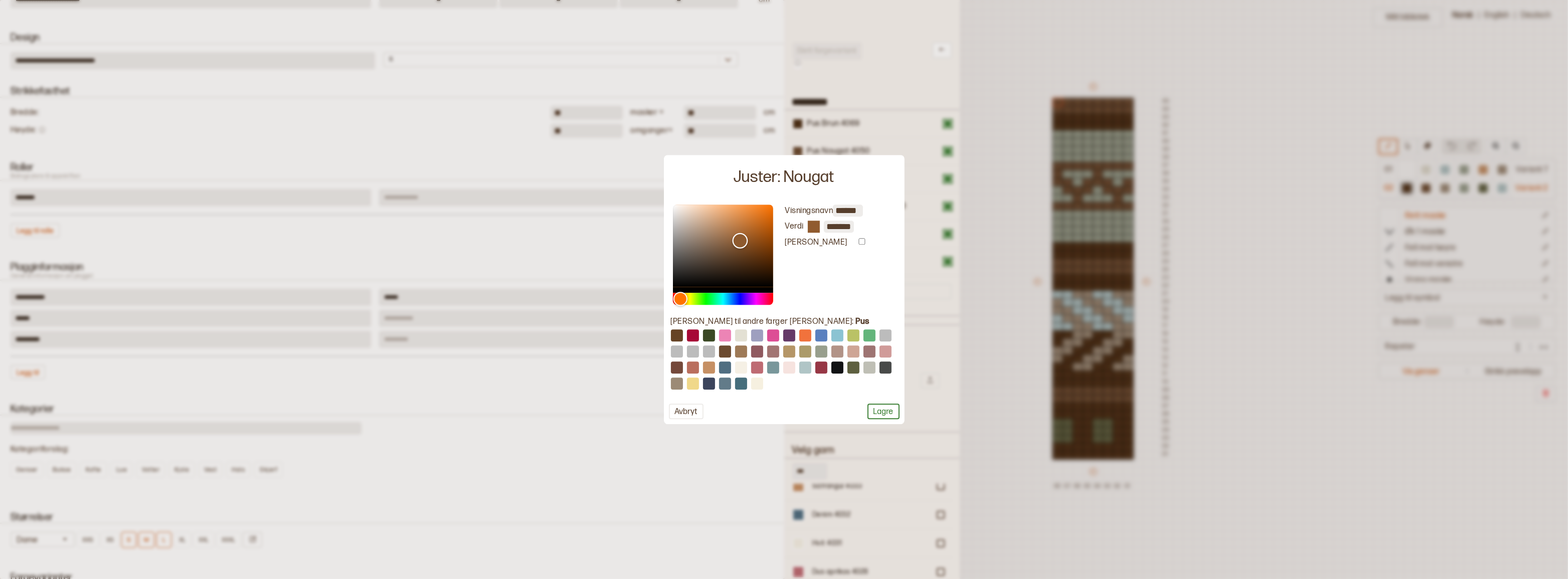
type input "*******"
drag, startPoint x: 725, startPoint y: 253, endPoint x: 741, endPoint y: 239, distance: 21.3
click at [741, 239] on div "Color" at bounding box center [741, 240] width 16 height 16
click at [886, 415] on button "Lagre" at bounding box center [883, 412] width 32 height 16
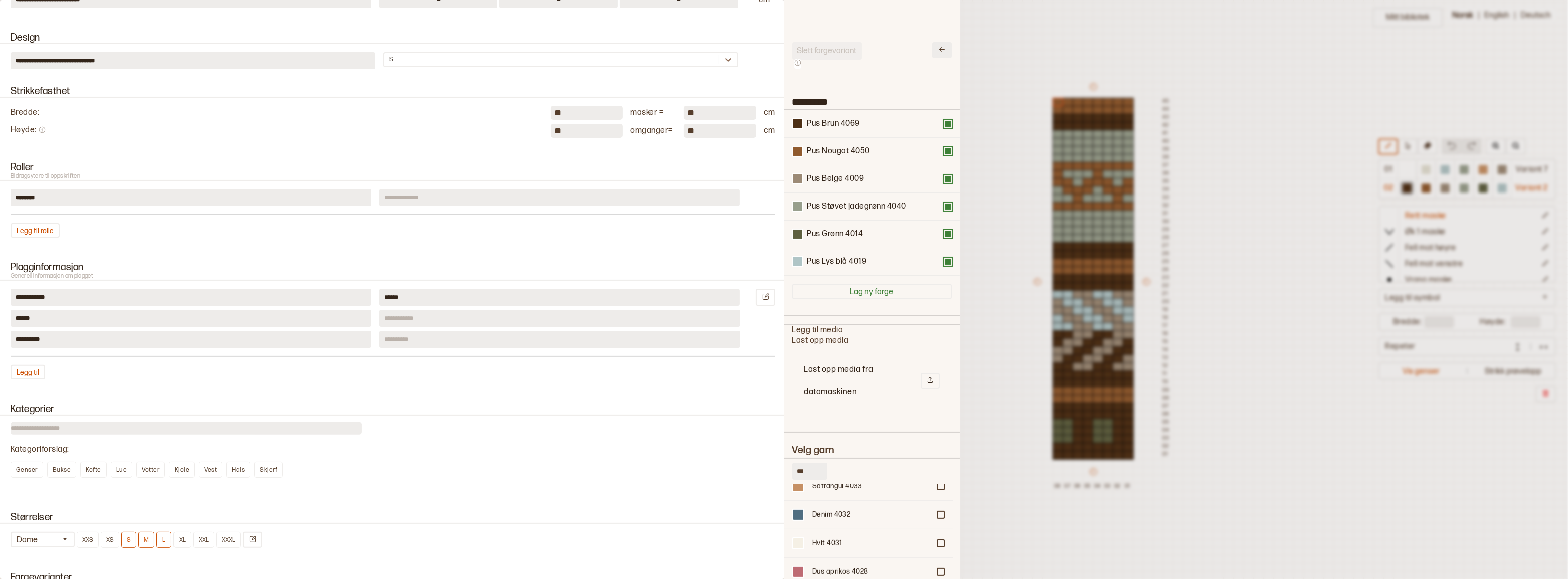
click at [938, 52] on icon at bounding box center [942, 49] width 7 height 7
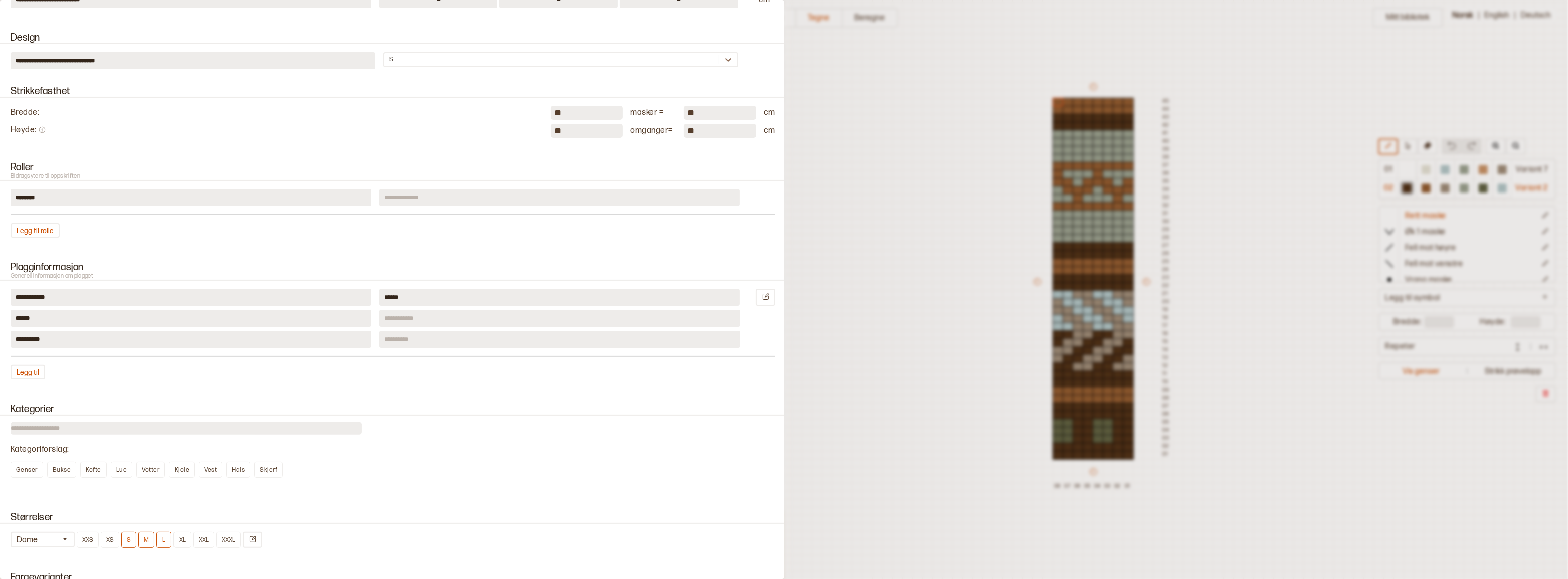
click at [902, 130] on div at bounding box center [784, 289] width 1568 height 579
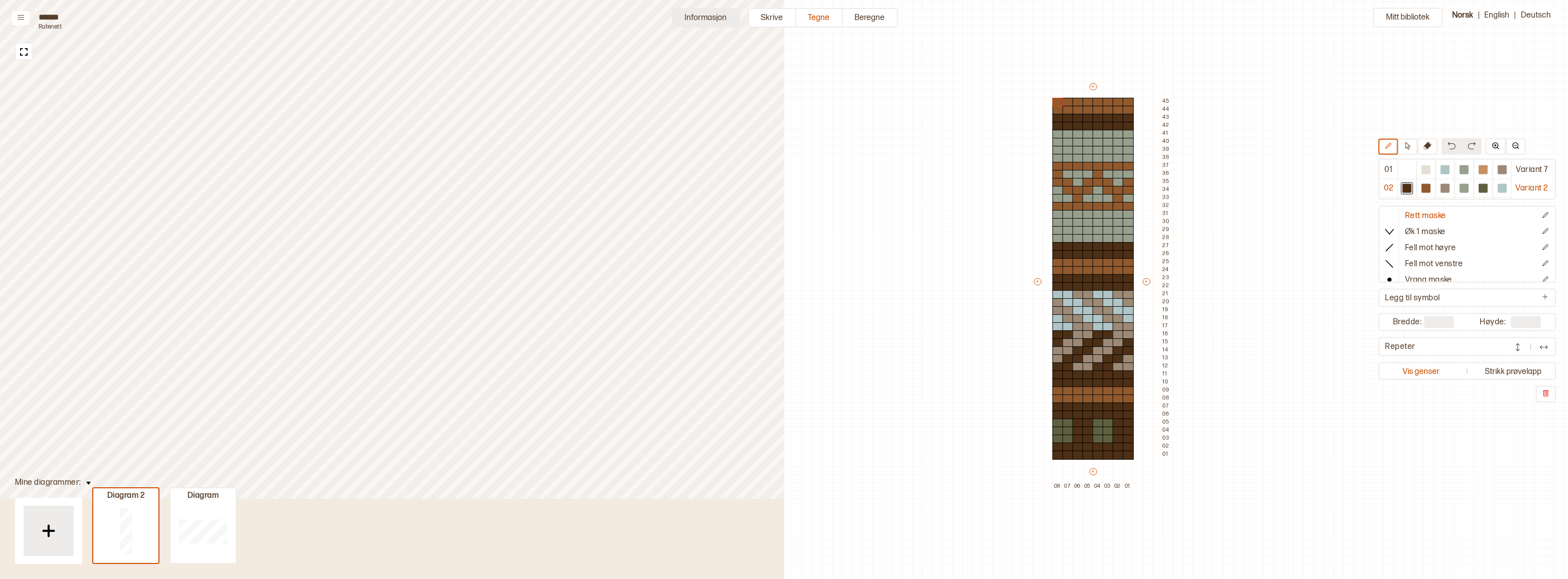
click at [717, 18] on button "Informasjon" at bounding box center [706, 18] width 68 height 19
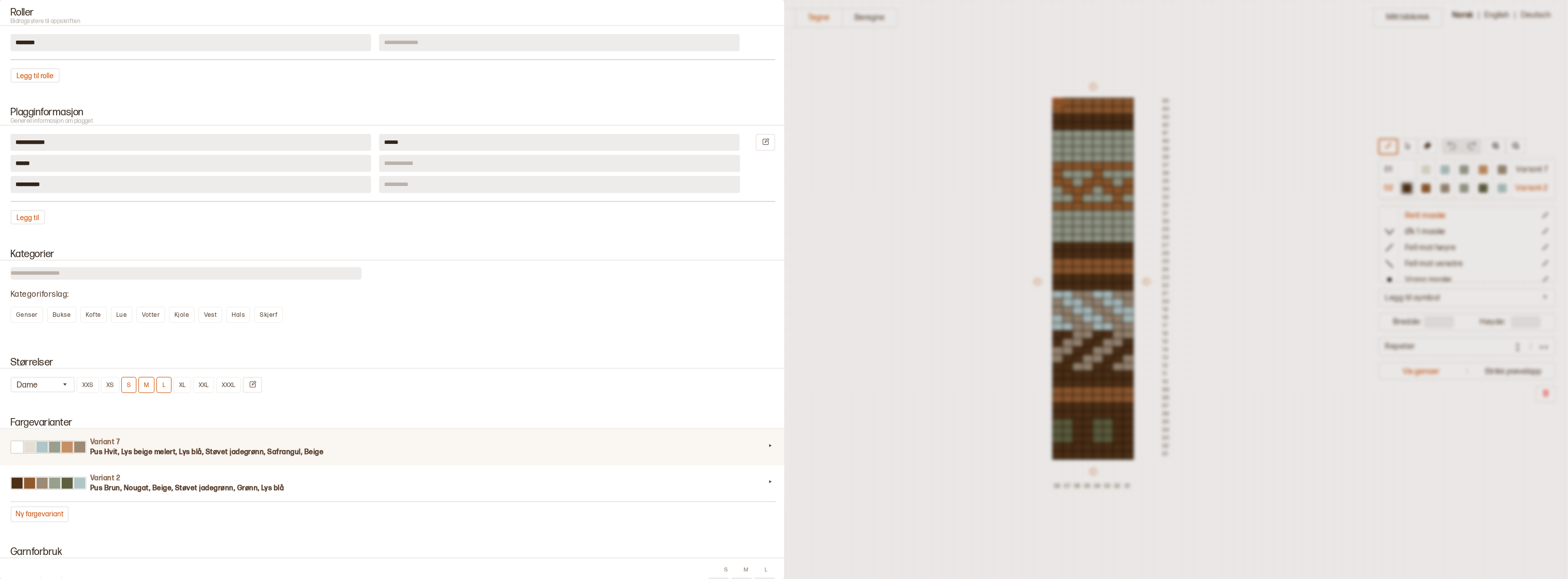
scroll to position [592, 0]
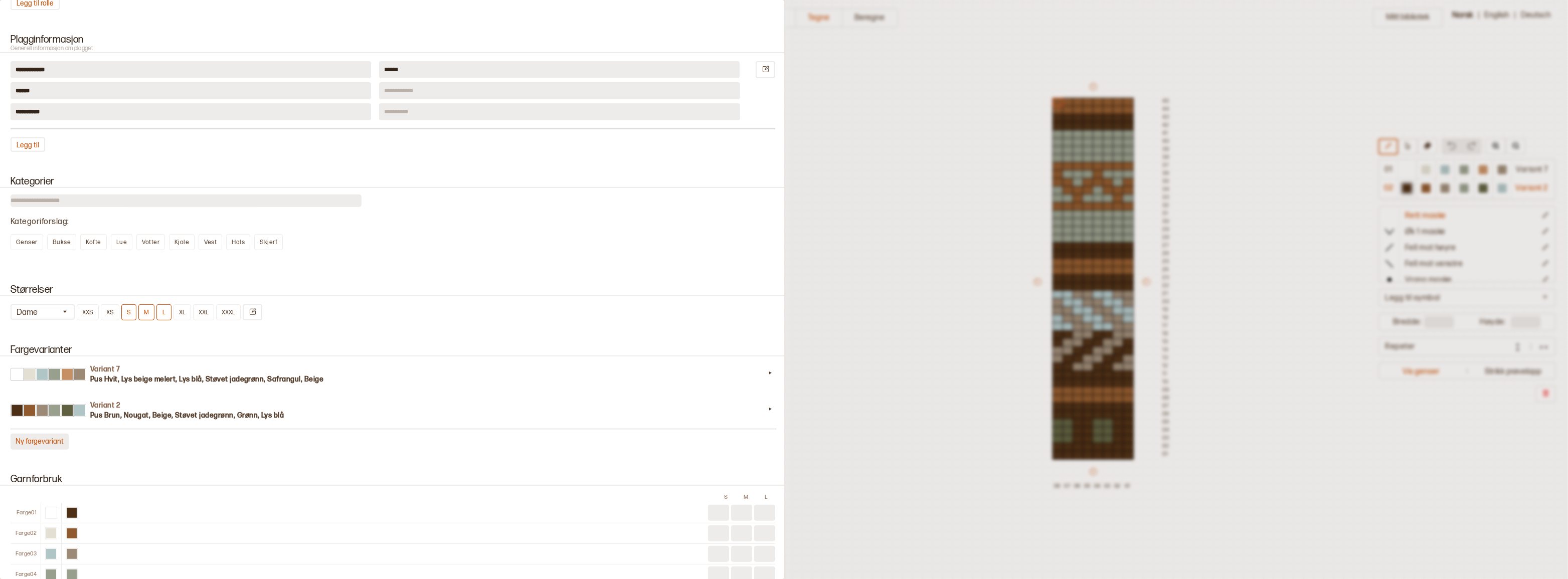
click at [14, 450] on button "Ny fargevariant" at bounding box center [40, 442] width 58 height 16
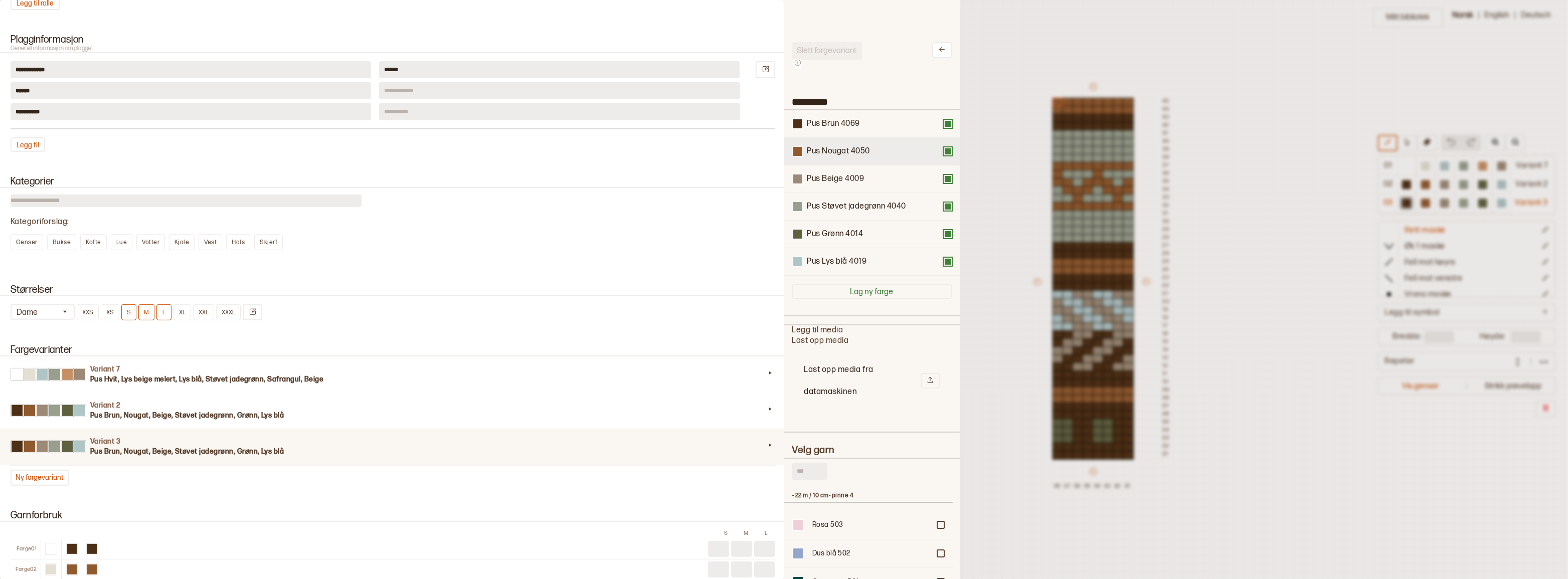
scroll to position [294, 161]
click at [943, 124] on button at bounding box center [947, 124] width 8 height 8
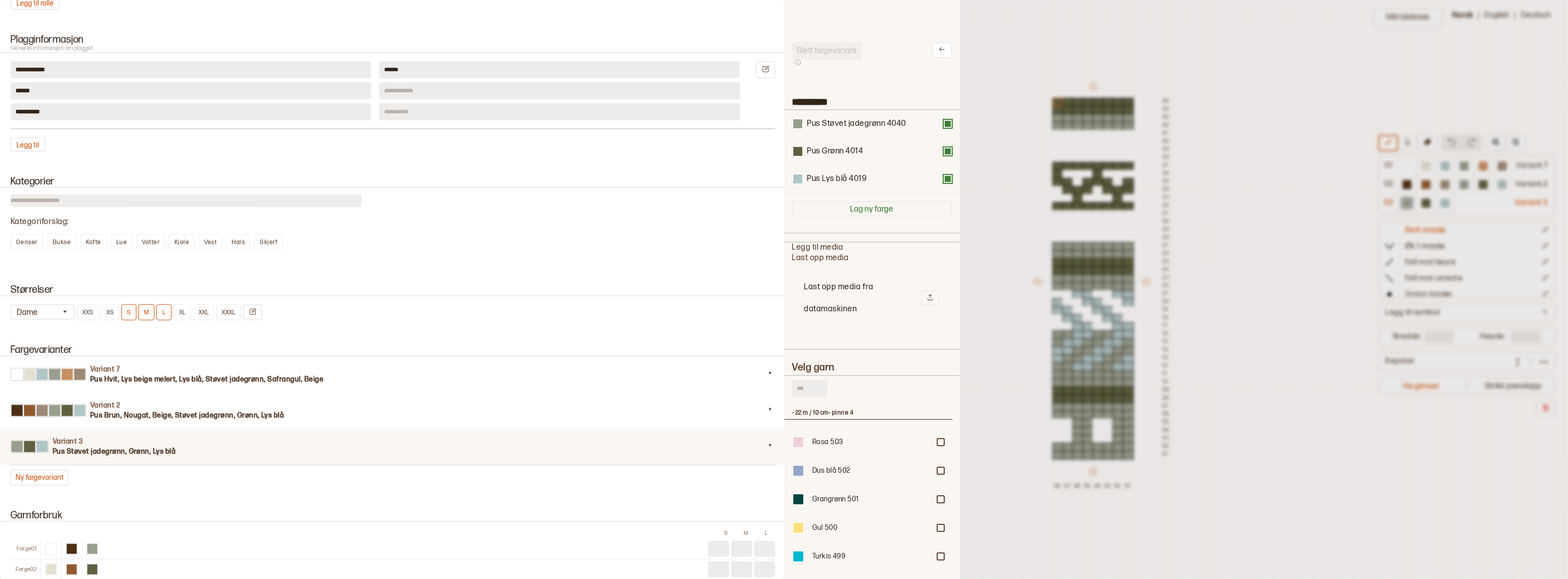
click at [800, 392] on input "text" at bounding box center [810, 388] width 35 height 17
type input "***"
click at [937, 508] on div at bounding box center [940, 507] width 6 height 6
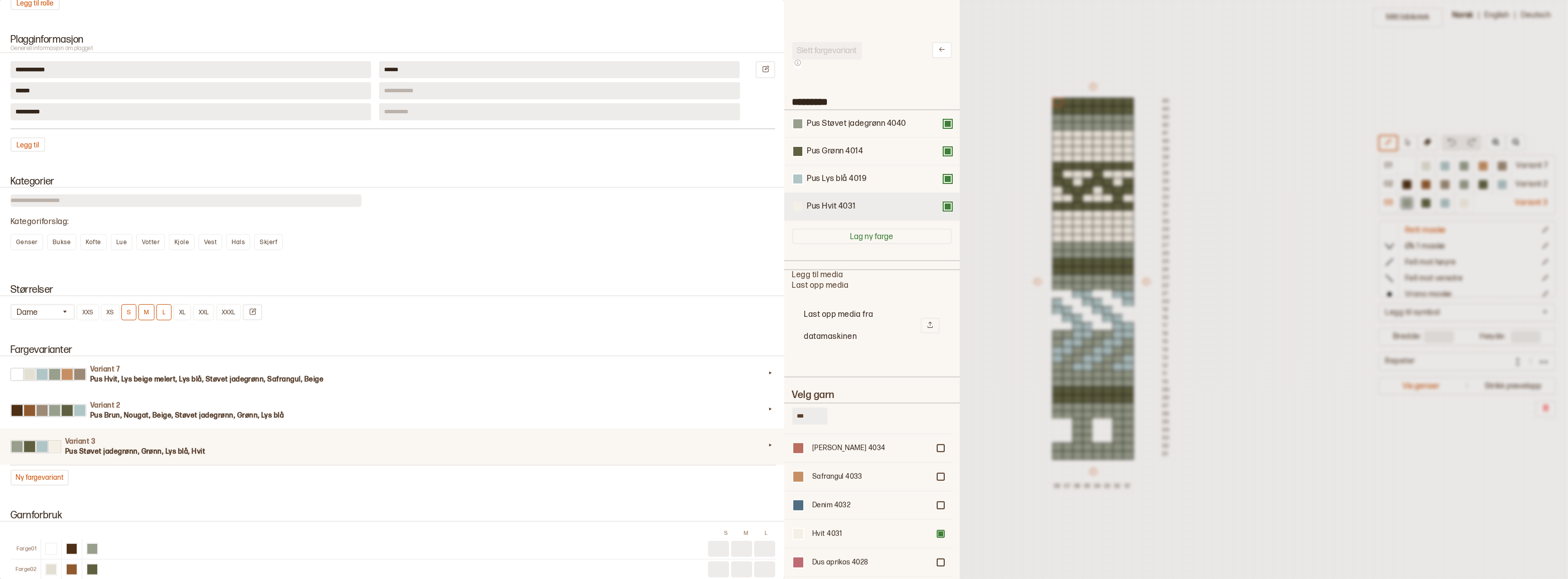
click at [797, 211] on div at bounding box center [797, 206] width 9 height 9
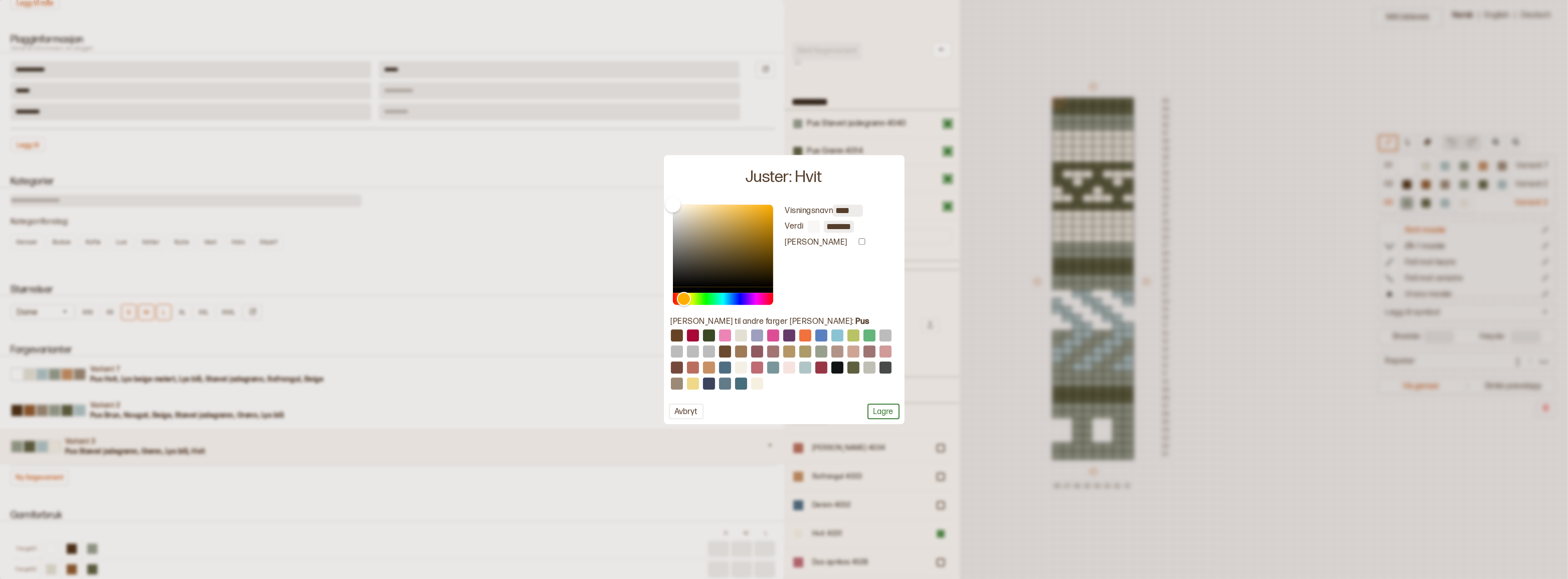
type input "*******"
drag, startPoint x: 676, startPoint y: 208, endPoint x: 659, endPoint y: 198, distance: 19.7
click at [659, 198] on body "**********" at bounding box center [784, 289] width 1568 height 579
click at [659, 198] on div at bounding box center [784, 289] width 1568 height 579
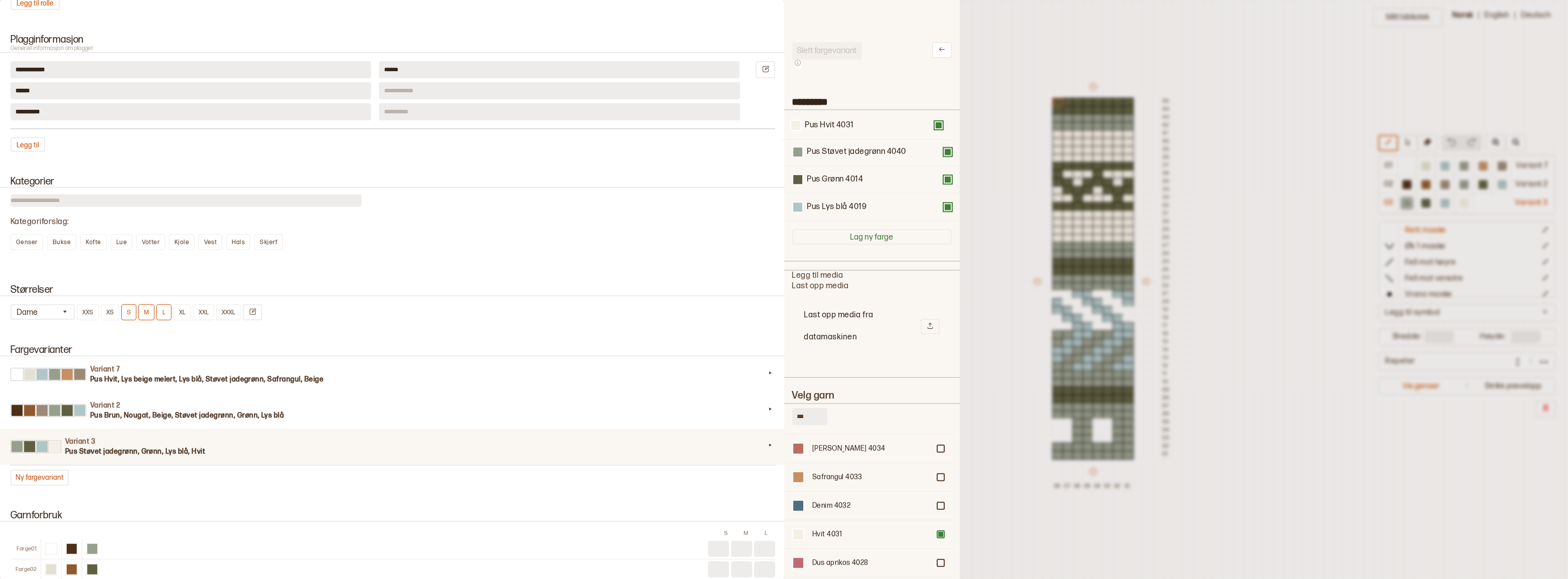
drag, startPoint x: 892, startPoint y: 215, endPoint x: 890, endPoint y: 126, distance: 89.0
click at [890, 126] on div "Pus Støvet jadegrønn 4040 Pus Grønn 4014 Pus Lys blå 4019 Pus Hvit 4031" at bounding box center [872, 166] width 159 height 111
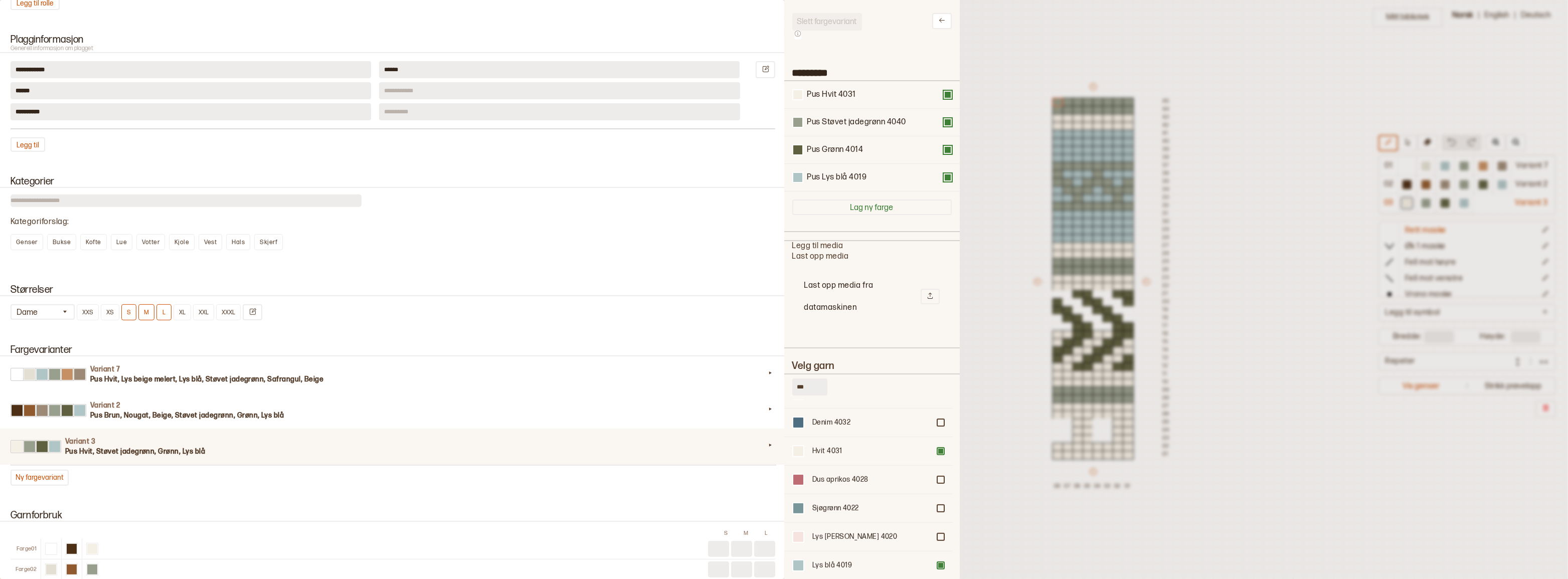
scroll to position [965, 0]
click at [937, 537] on div at bounding box center [940, 538] width 6 height 6
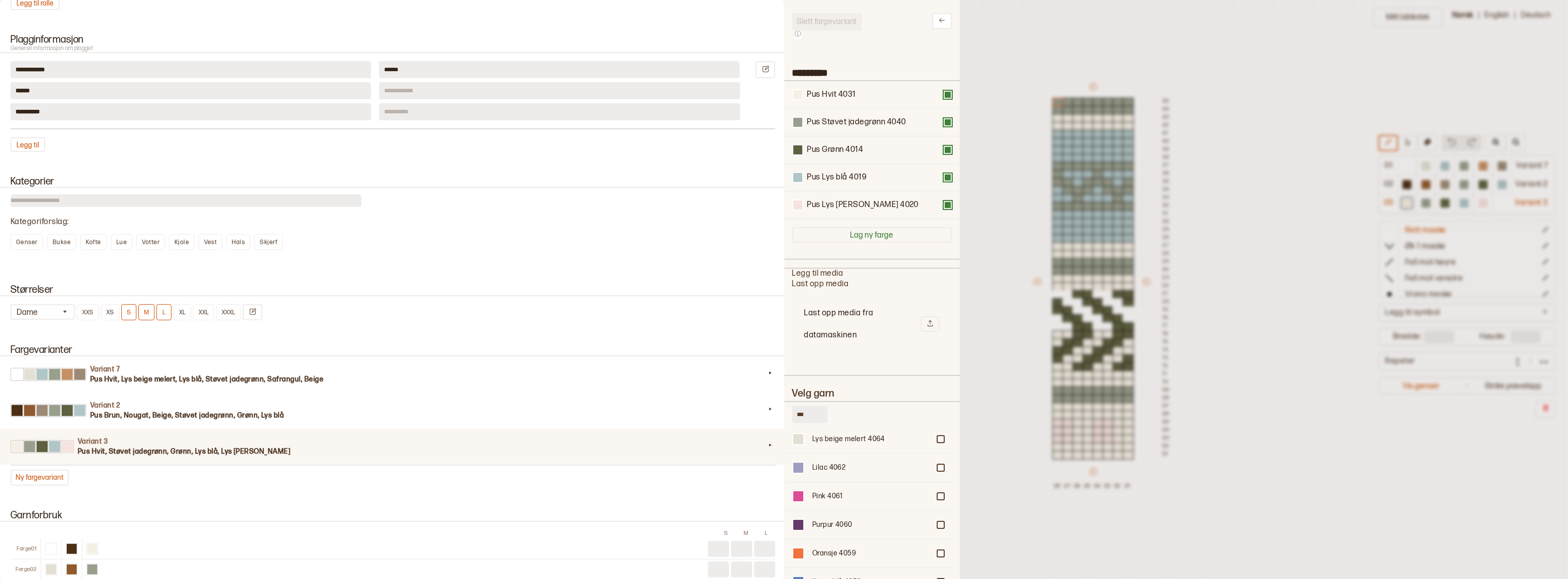
scroll to position [144, 0]
click at [937, 474] on div at bounding box center [940, 471] width 6 height 6
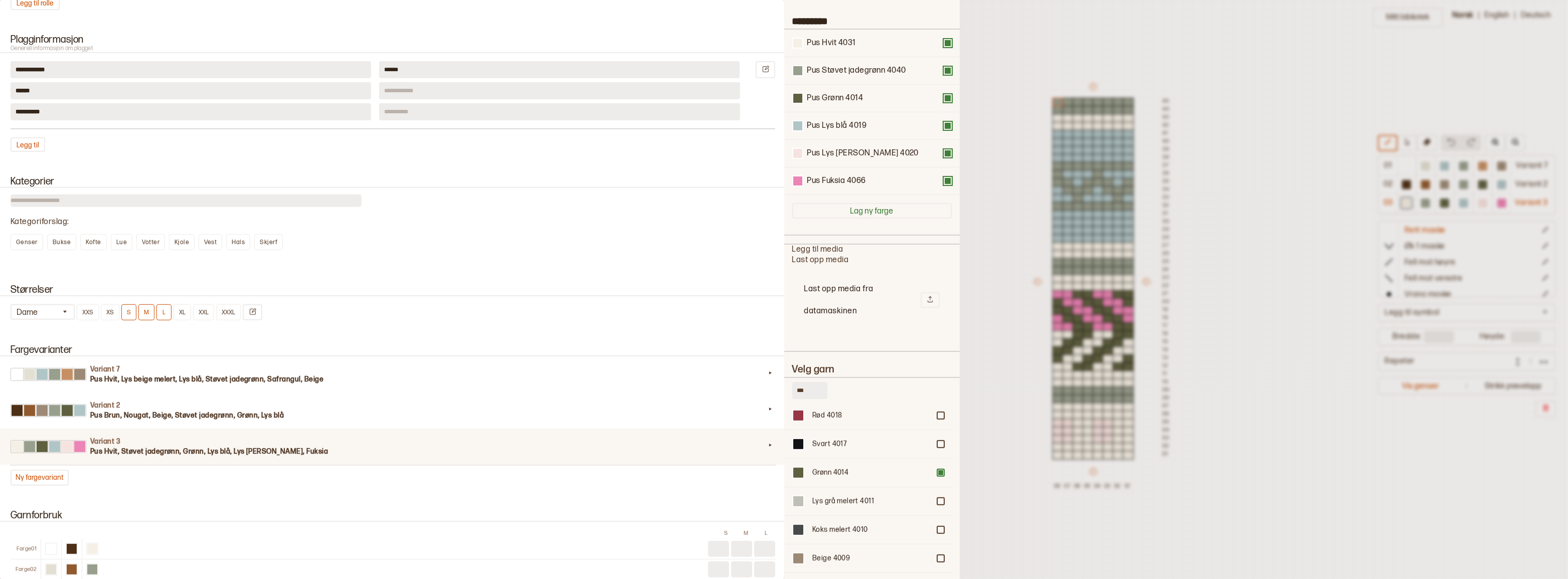
scroll to position [166, 0]
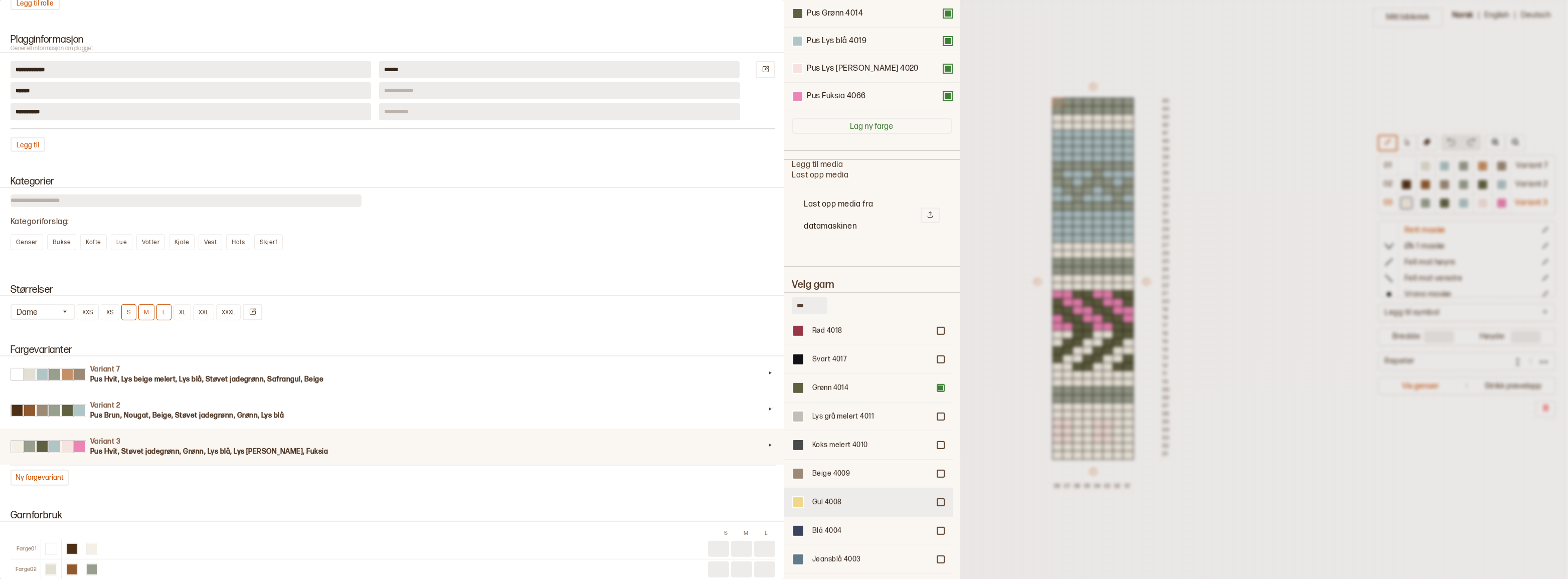
click at [932, 504] on div "Gul 4008" at bounding box center [868, 502] width 169 height 29
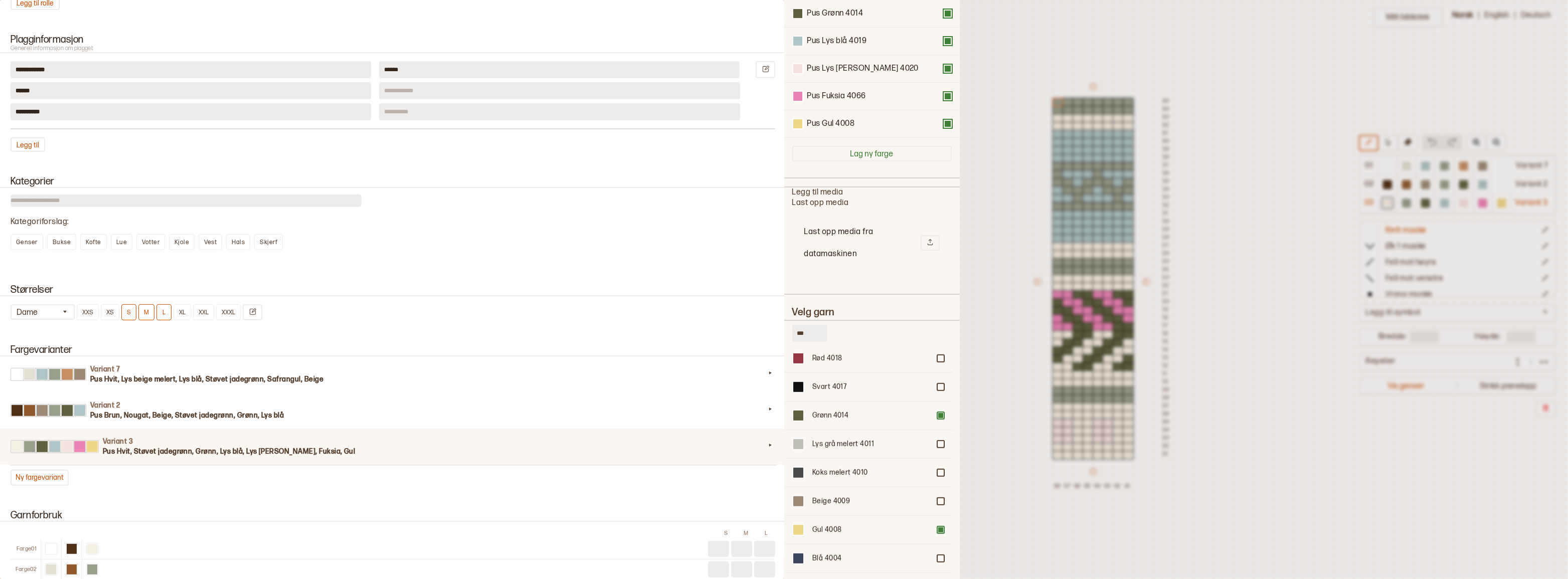
scroll to position [194, 0]
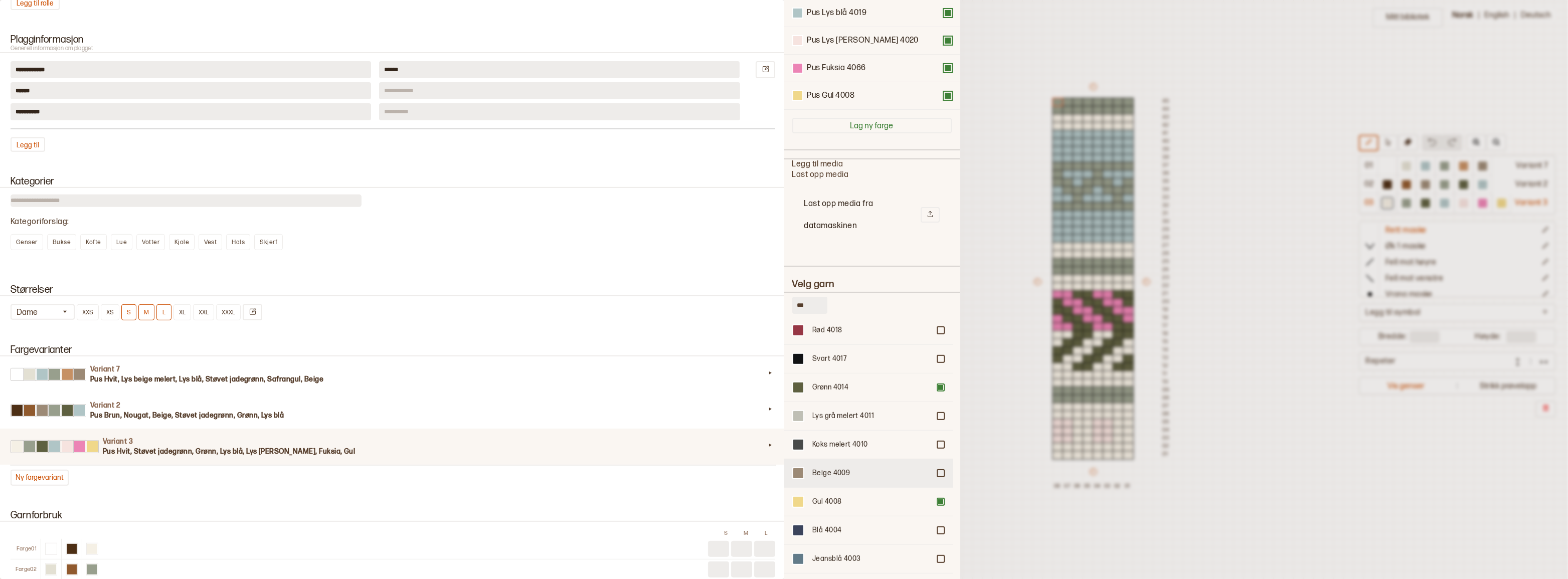
click at [937, 474] on div at bounding box center [940, 474] width 6 height 6
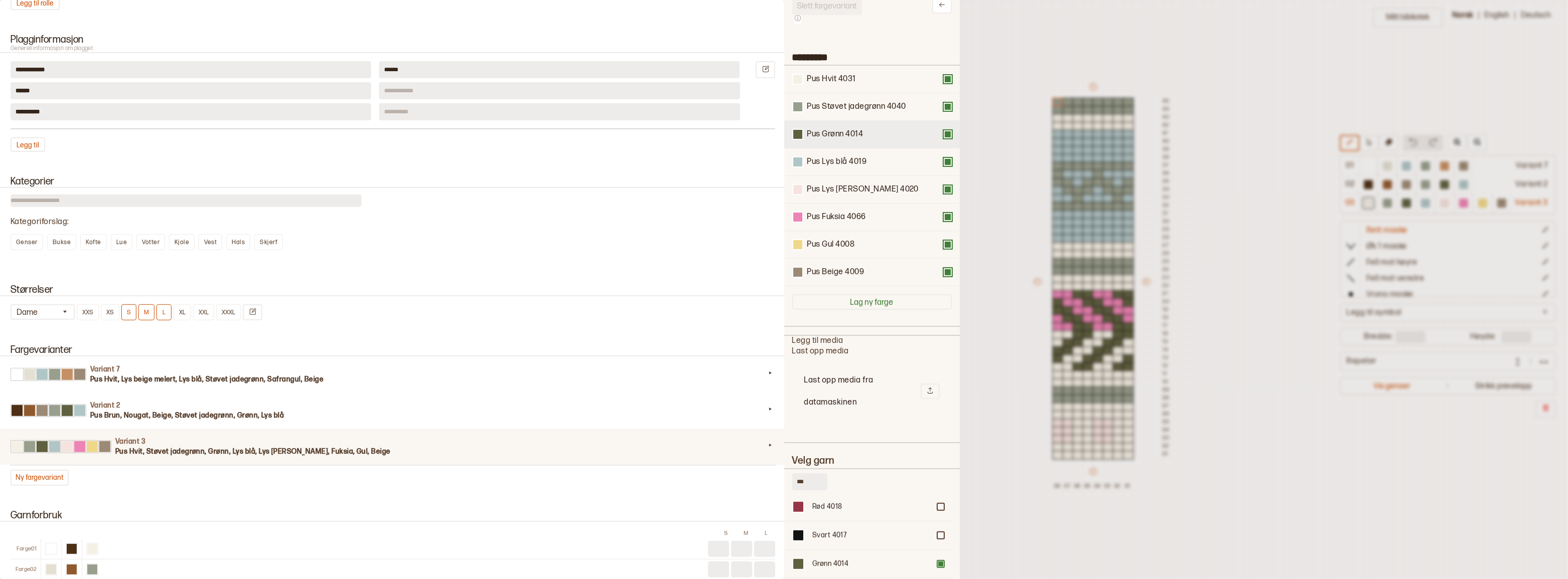
scroll to position [0, 0]
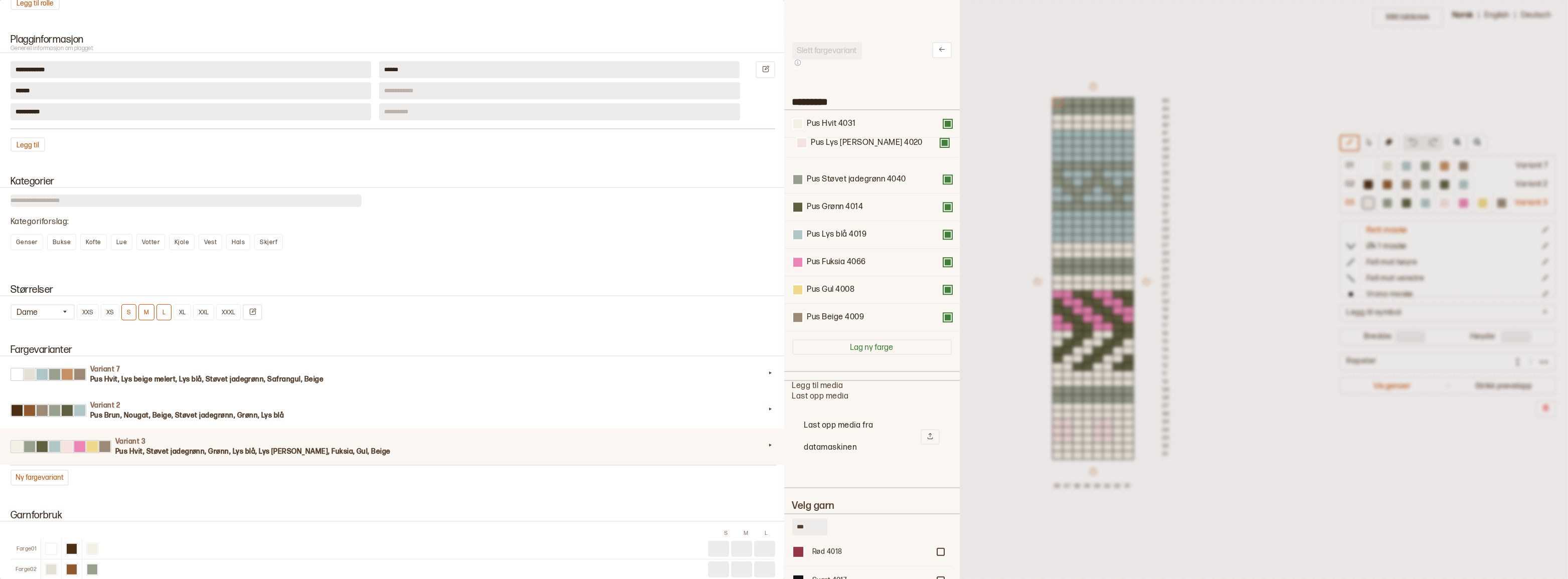
drag, startPoint x: 841, startPoint y: 242, endPoint x: 844, endPoint y: 144, distance: 98.0
click at [844, 144] on div "Pus Hvit 4031 Pus Støvet jadegrønn 4040 Pus Grønn 4014 Pus Lys blå 4019 Pus Lys…" at bounding box center [872, 220] width 159 height 221
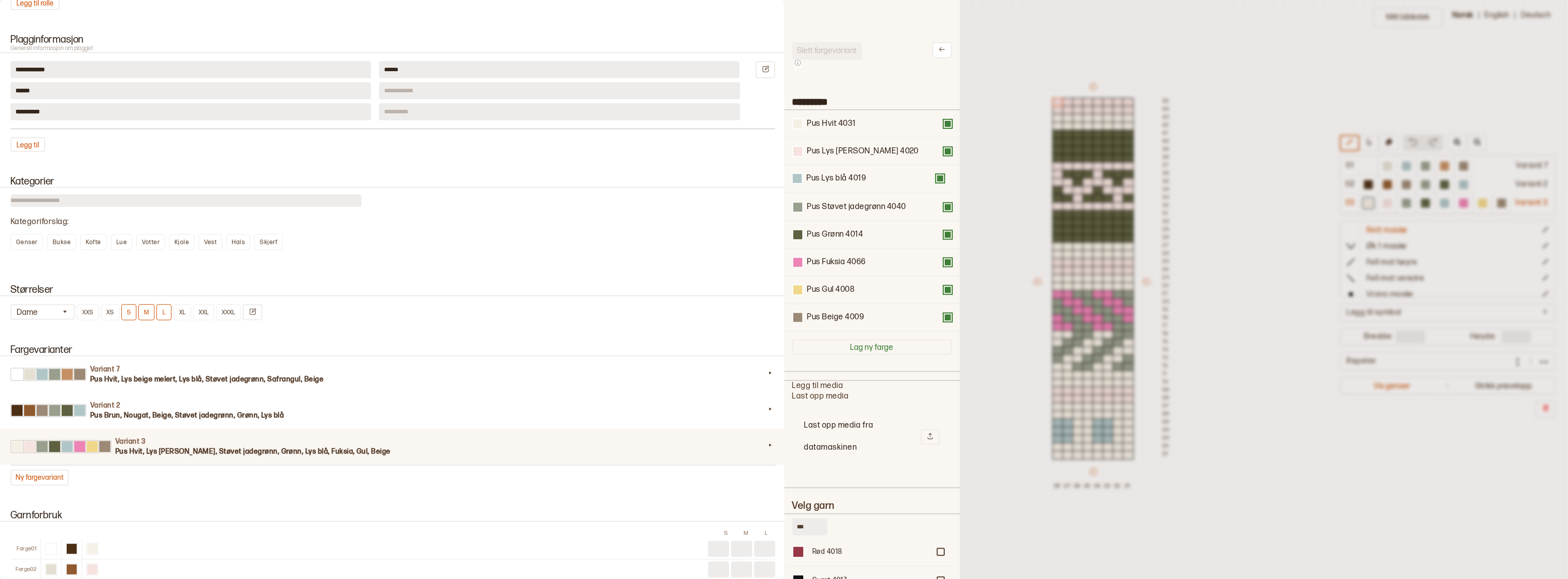
drag, startPoint x: 849, startPoint y: 203, endPoint x: 849, endPoint y: 144, distance: 59.0
click at [849, 144] on div "Pus Hvit 4031 Pus Lys rosa 4020 Pus Støvet jadegrønn 4040 Pus Grønn 4014 Pus Ly…" at bounding box center [872, 220] width 159 height 221
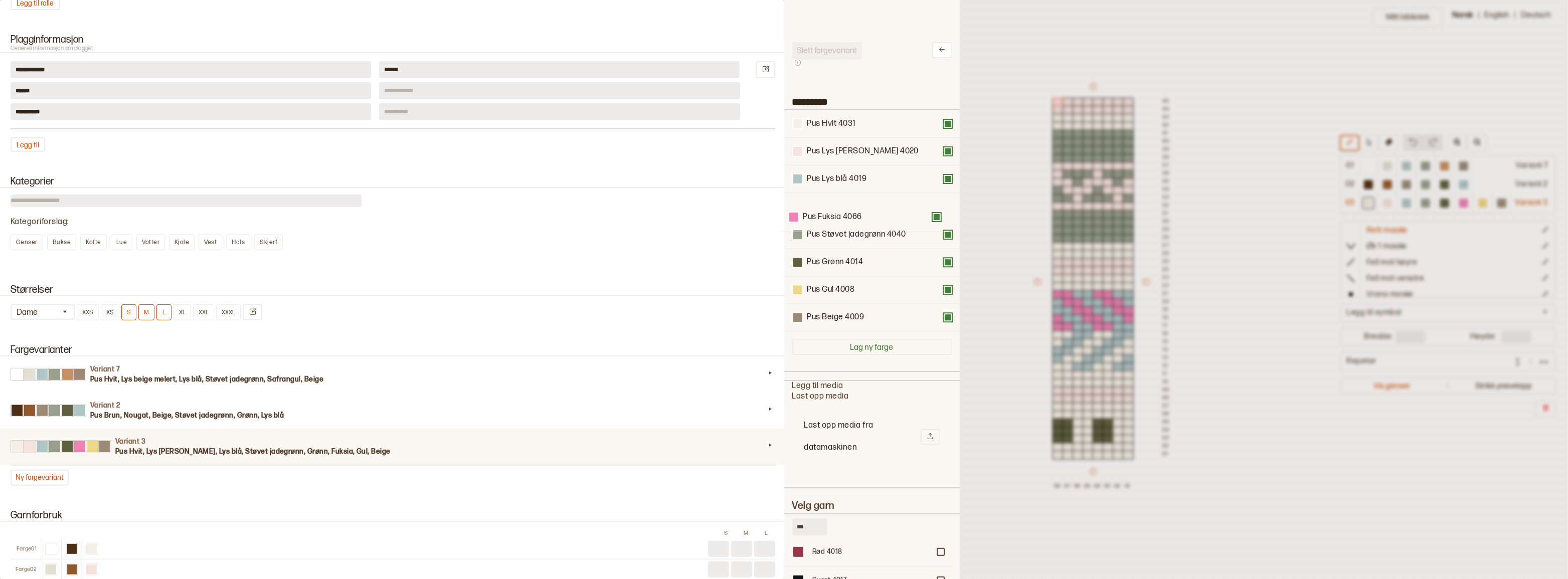
drag, startPoint x: 847, startPoint y: 266, endPoint x: 847, endPoint y: 211, distance: 55.0
click at [844, 211] on div "Pus Hvit 4031 Pus Lys rosa 4020 Pus Lys blå 4019 Pus Støvet jadegrønn 4040 Pus …" at bounding box center [872, 220] width 159 height 221
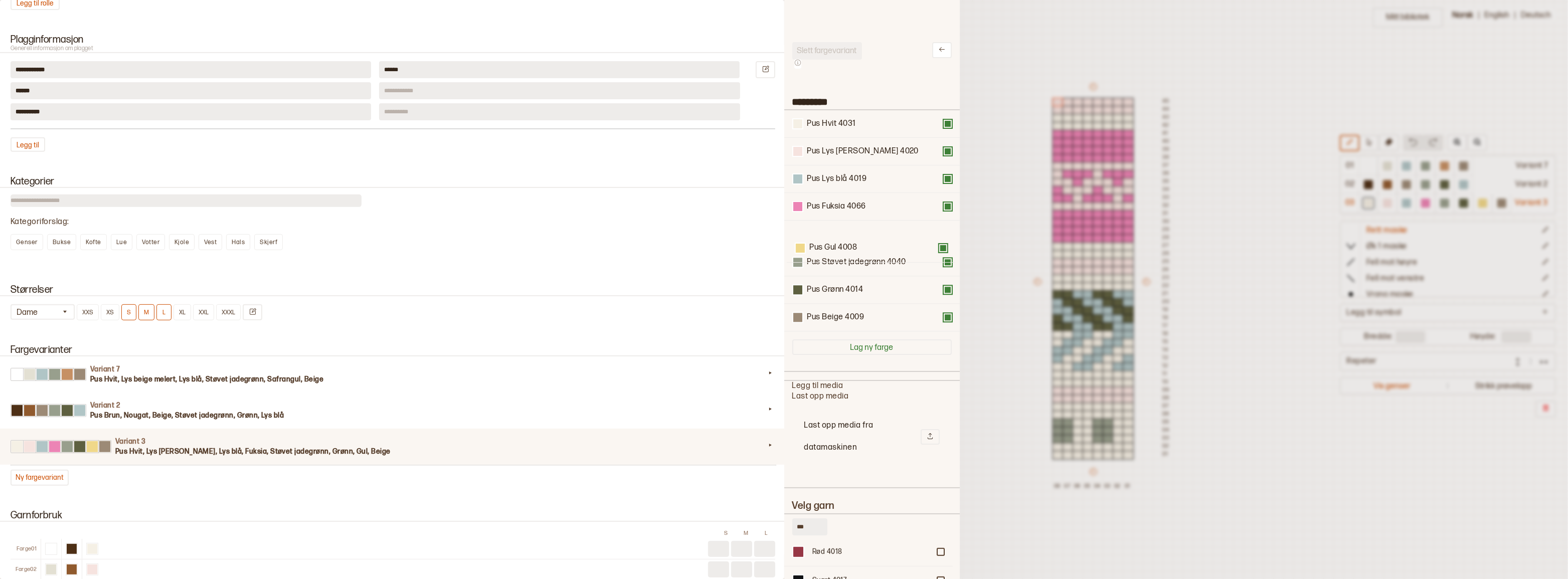
drag, startPoint x: 864, startPoint y: 270, endPoint x: 867, endPoint y: 223, distance: 47.1
click at [867, 223] on div "Pus Hvit 4031 Pus Lys rosa 4020 Pus Lys blå 4019 Pus Fuksia 4066 Pus Støvet jad…" at bounding box center [872, 220] width 159 height 221
drag, startPoint x: 855, startPoint y: 326, endPoint x: 852, endPoint y: 259, distance: 67.1
click at [852, 259] on div "Pus Hvit 4031 Pus Lys rosa 4020 Pus Lys blå 4019 Pus Fuksia 4066 Pus Gul 4008 P…" at bounding box center [872, 220] width 159 height 221
click at [943, 293] on button at bounding box center [947, 289] width 8 height 8
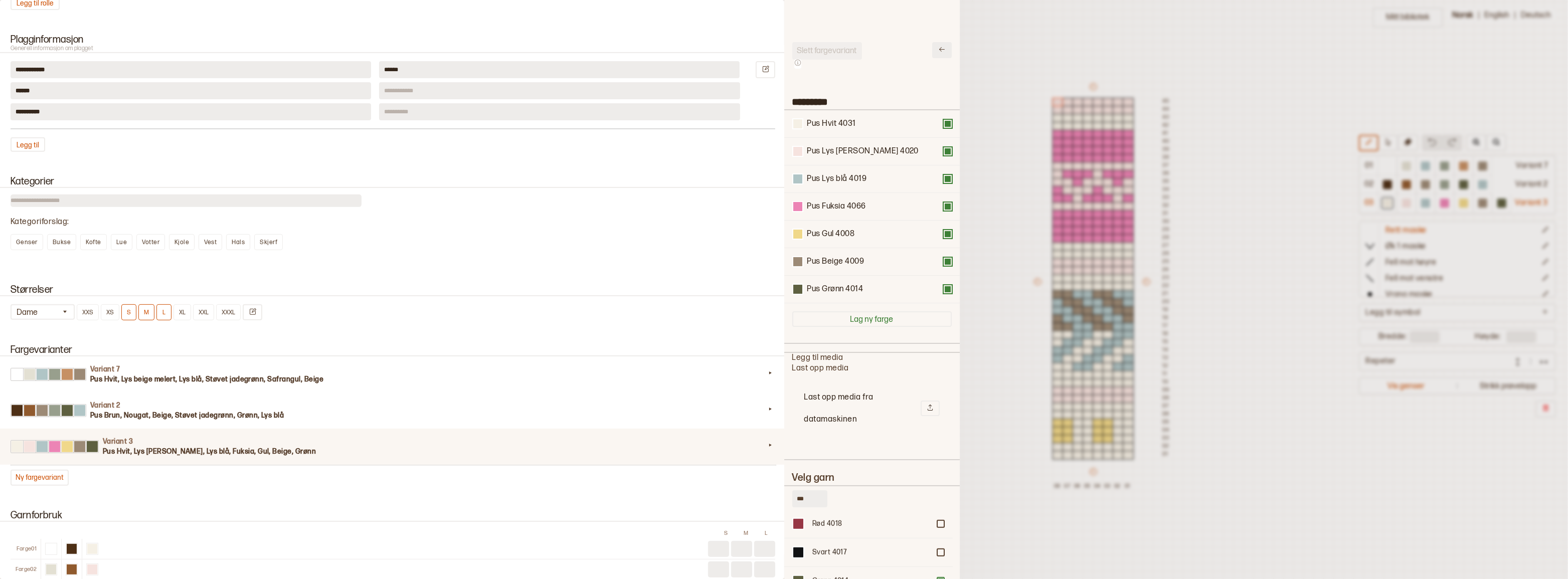
click at [938, 48] on icon at bounding box center [942, 49] width 7 height 7
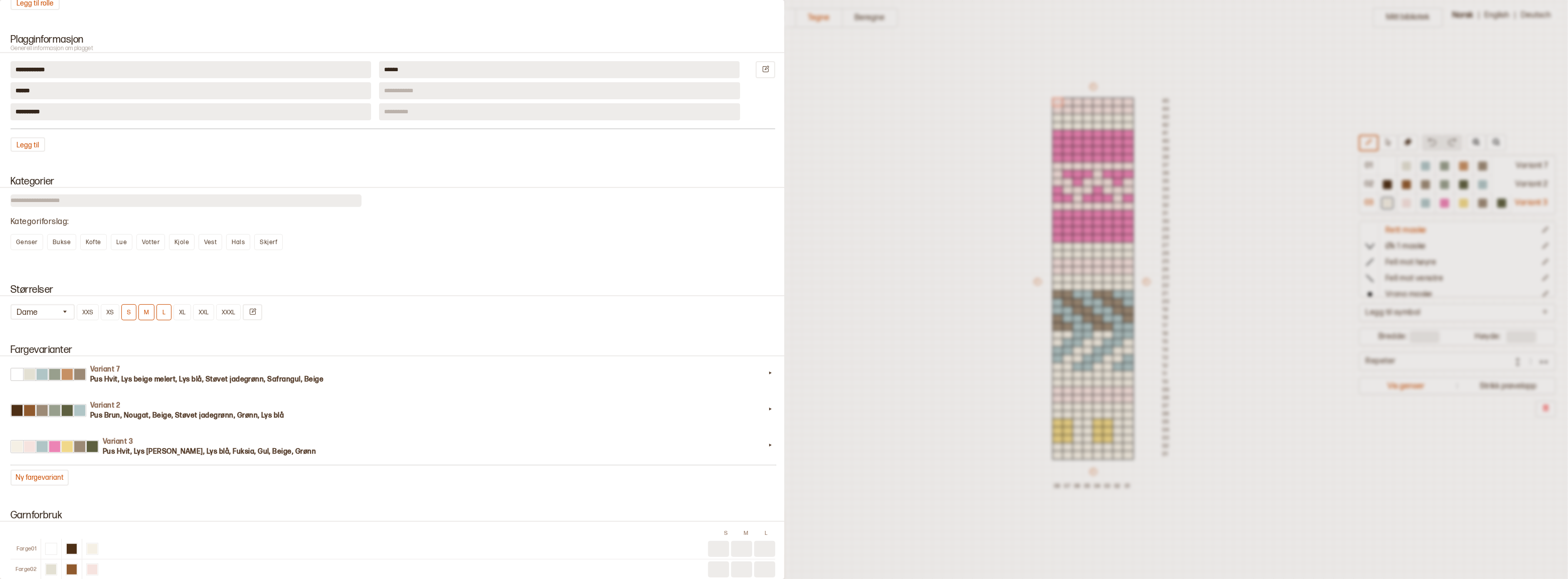
click at [855, 93] on div at bounding box center [784, 289] width 1568 height 579
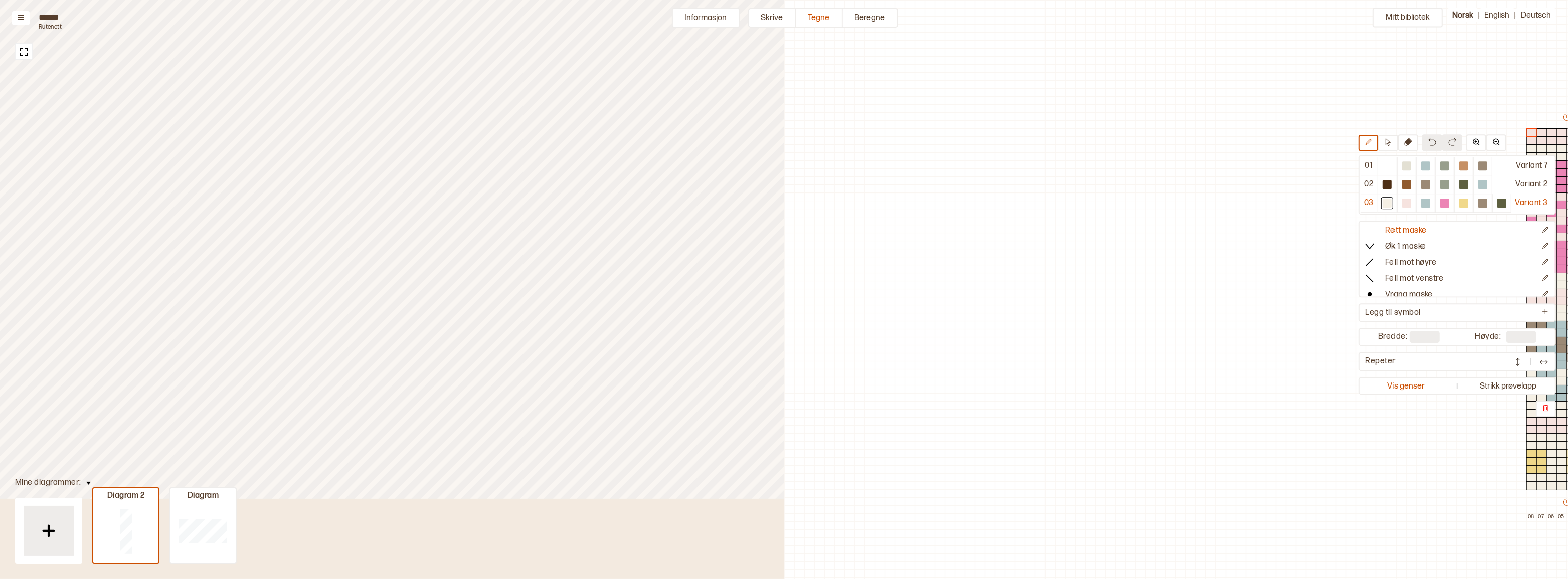
scroll to position [30, 474]
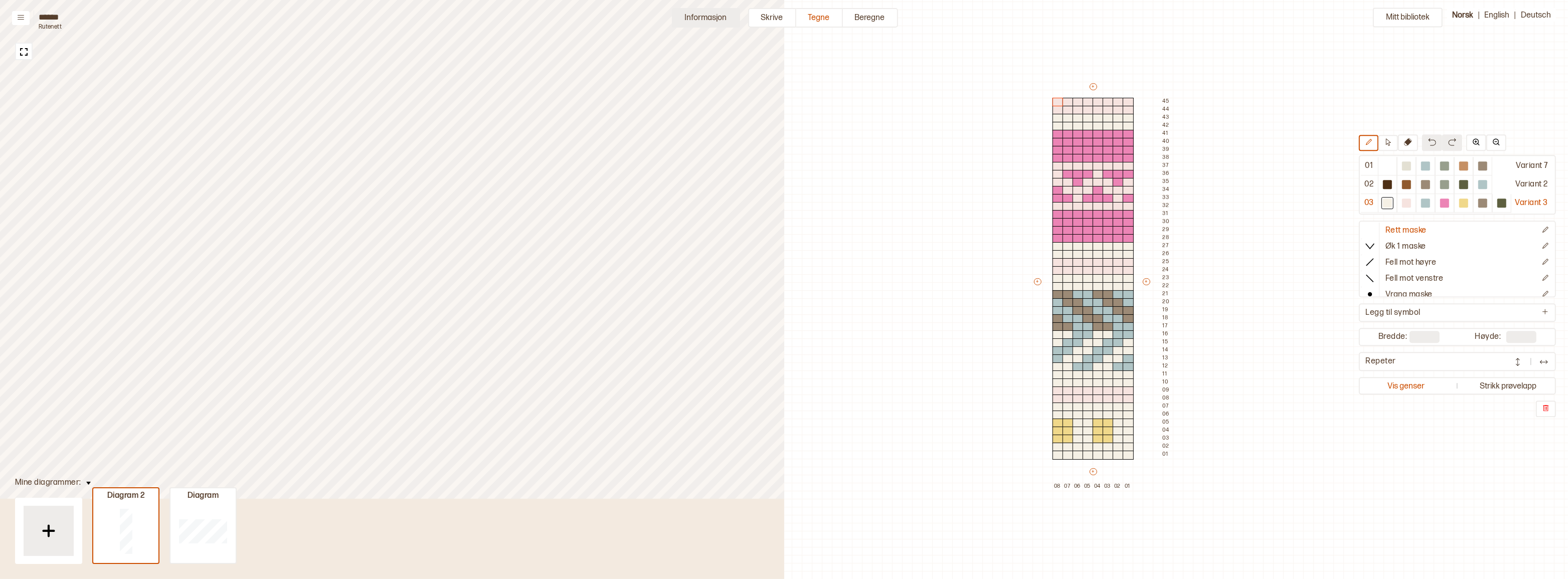
click at [698, 19] on button "Informasjon" at bounding box center [706, 18] width 68 height 19
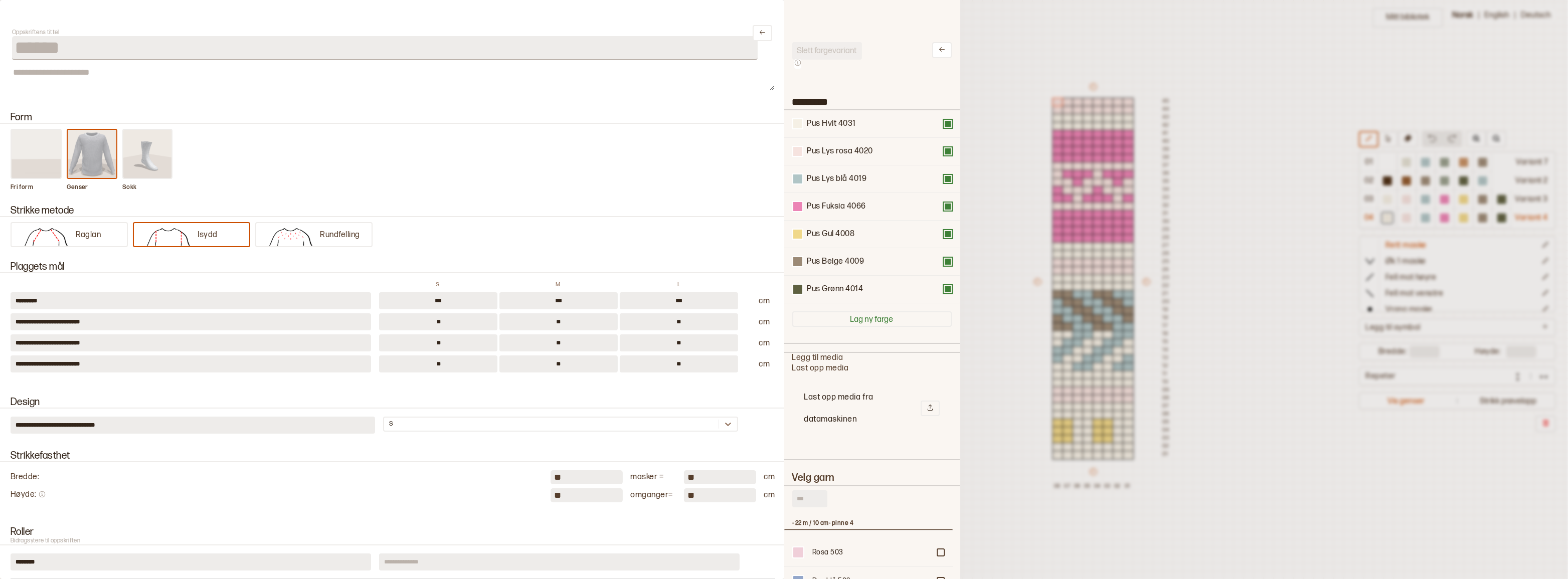
scroll to position [294, 161]
drag, startPoint x: 894, startPoint y: 215, endPoint x: 892, endPoint y: 124, distance: 91.0
click at [892, 124] on div "Pus Hvit 4031 Pus Lys rosa 4020 Pus Lys blå 4019 Pus Fuksia 4066 Pus Gul 4008 P…" at bounding box center [872, 207] width 159 height 194
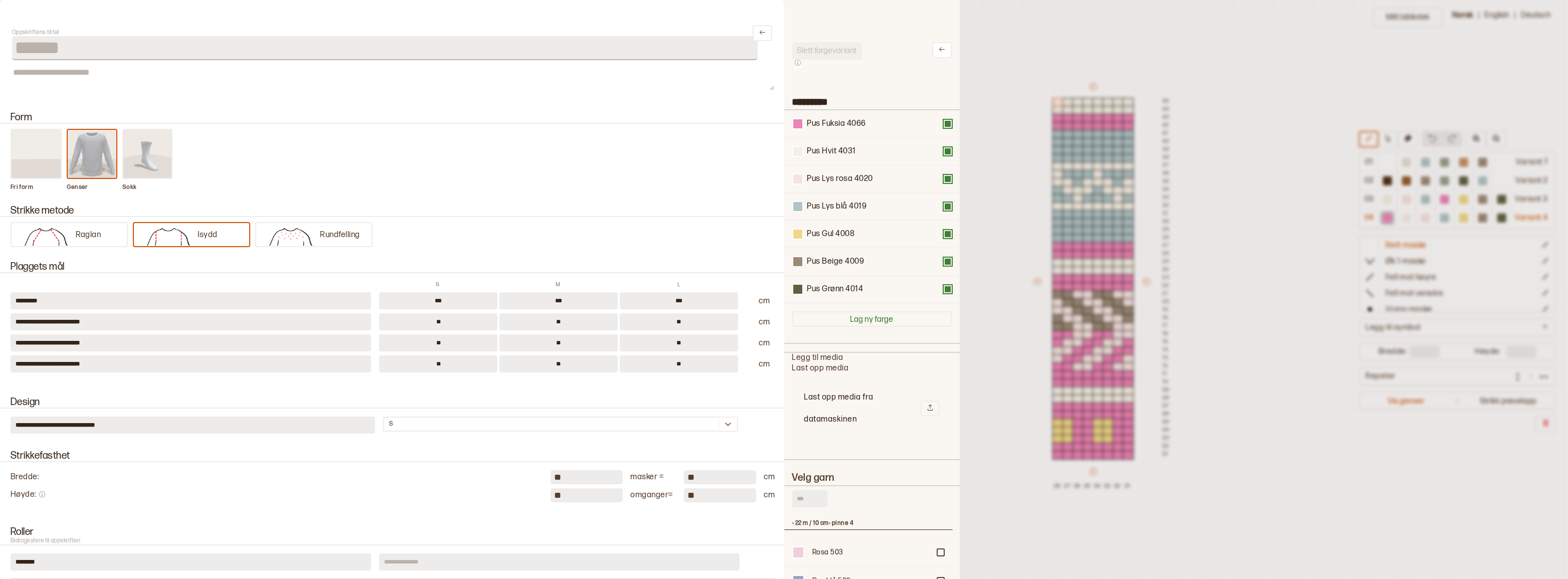
click at [810, 508] on input "text" at bounding box center [810, 499] width 35 height 17
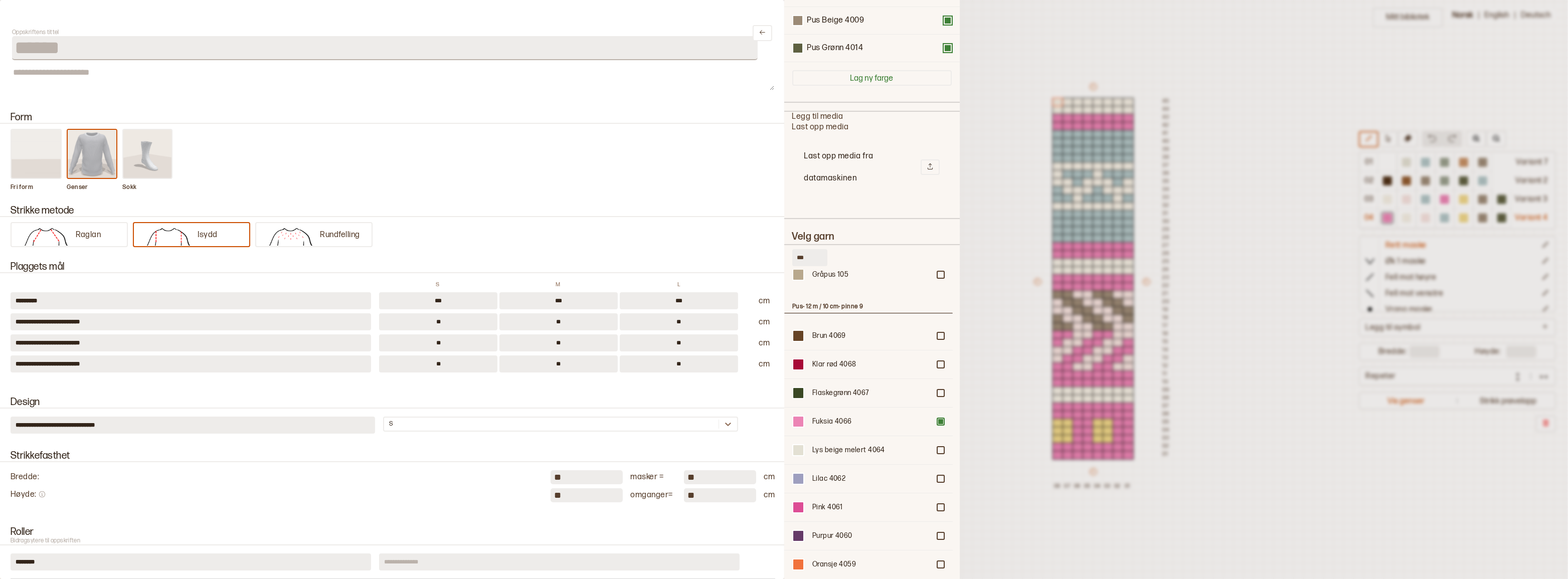
scroll to position [182, 0]
type input "***"
click at [937, 417] on div at bounding box center [940, 419] width 6 height 6
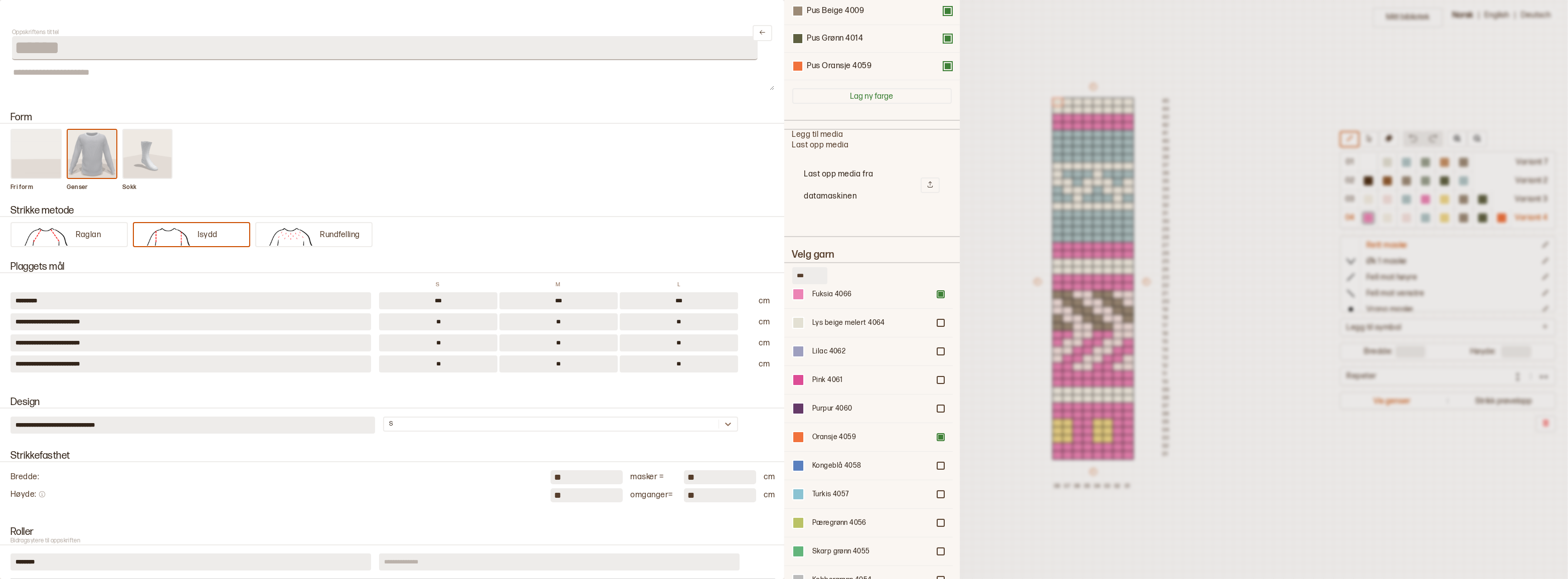
scroll to position [279, 0]
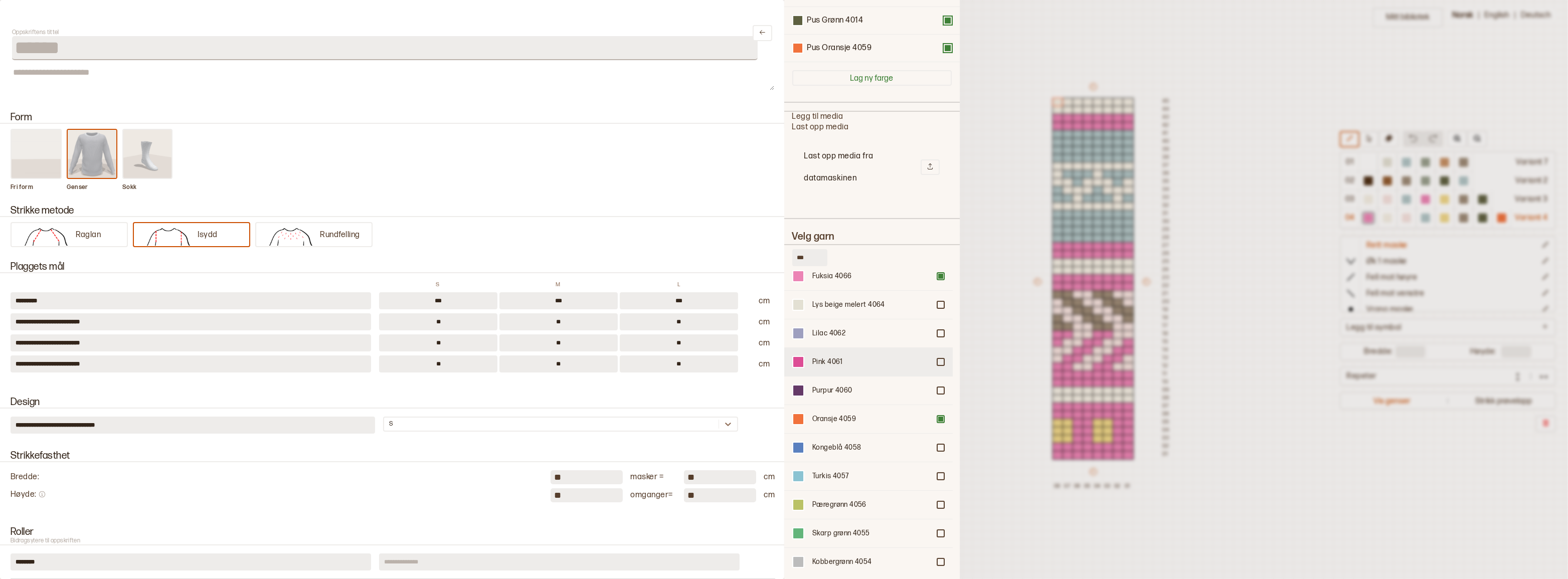
click at [937, 359] on div at bounding box center [940, 362] width 6 height 6
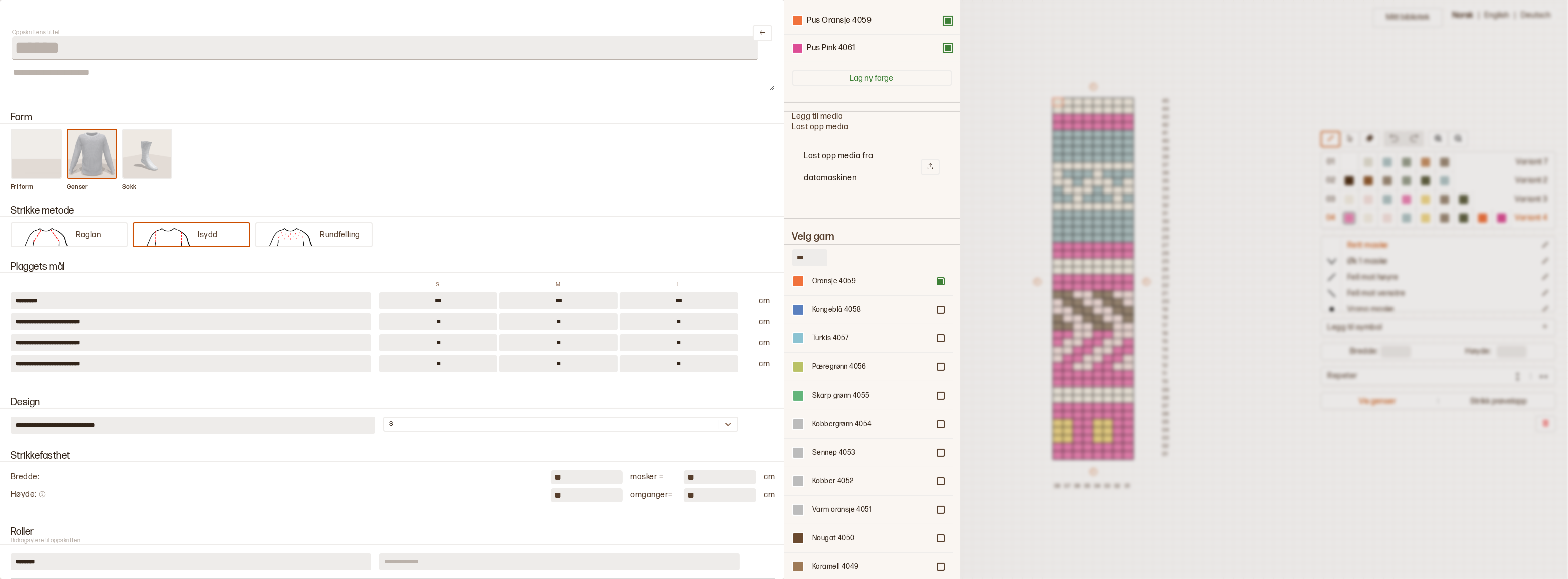
scroll to position [319, 0]
click at [928, 366] on div "Pæregrønn 4056" at bounding box center [868, 368] width 169 height 29
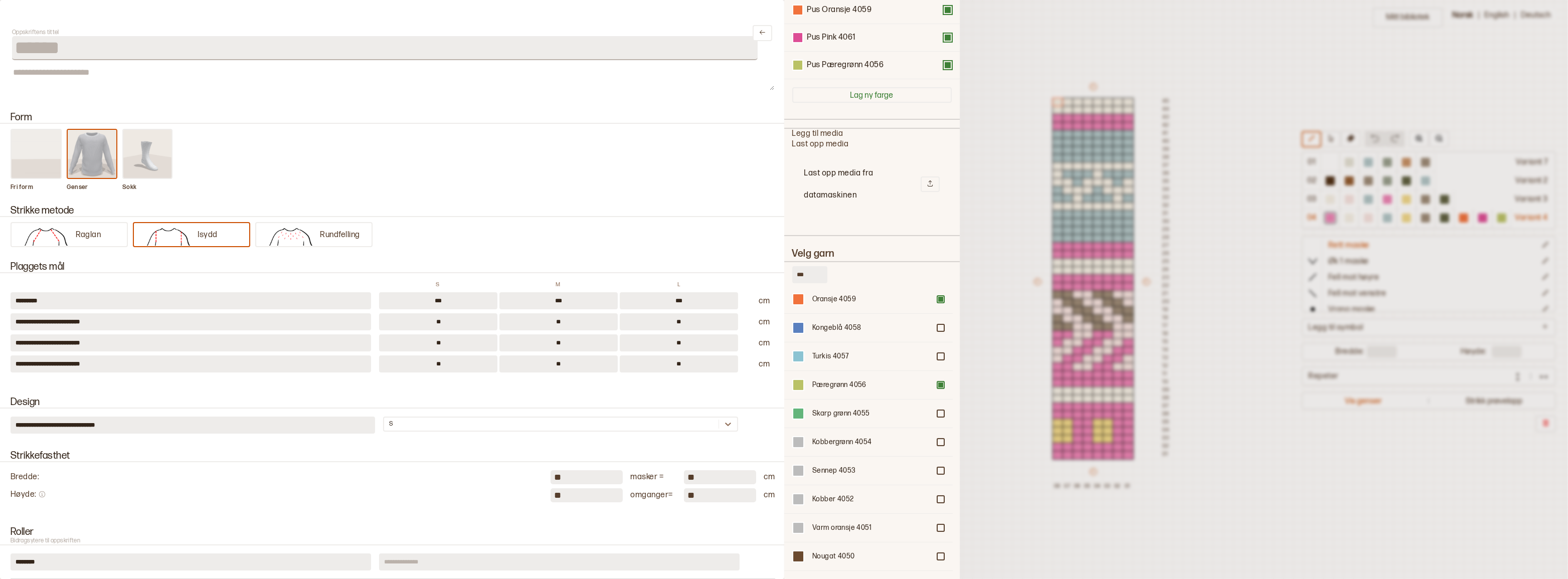
scroll to position [335, 0]
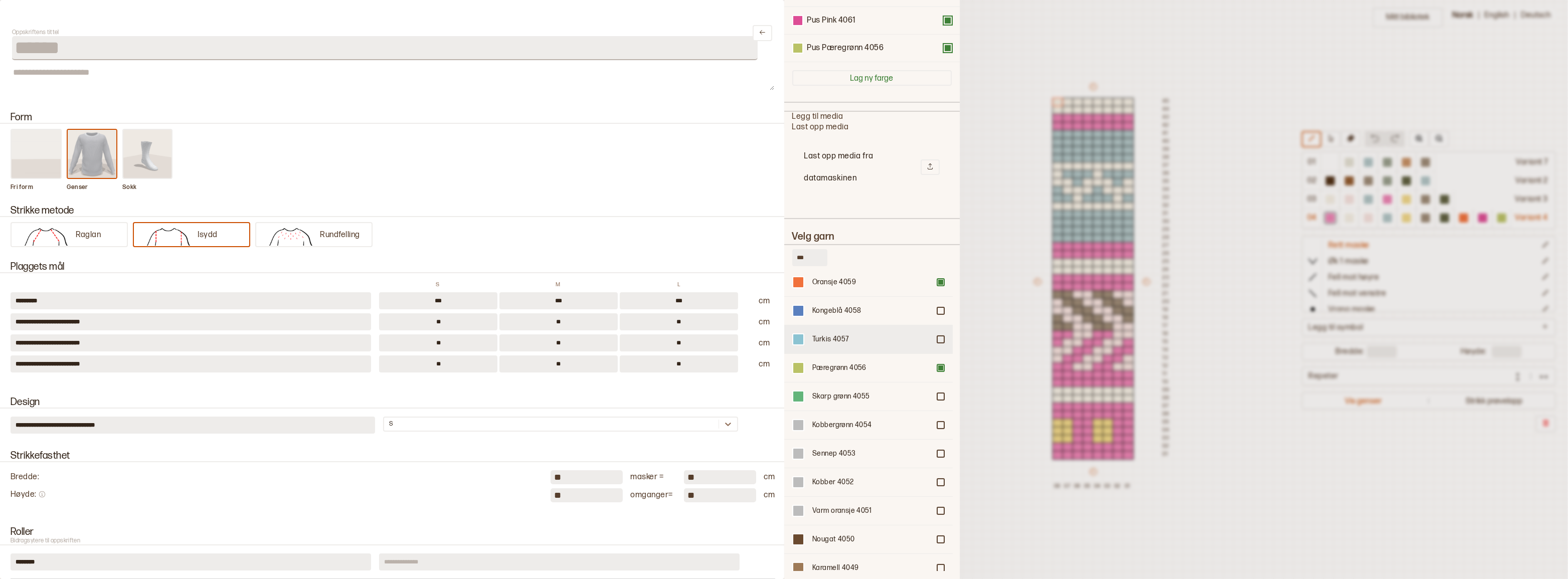
click at [934, 333] on div "Turkis 4057" at bounding box center [868, 339] width 169 height 29
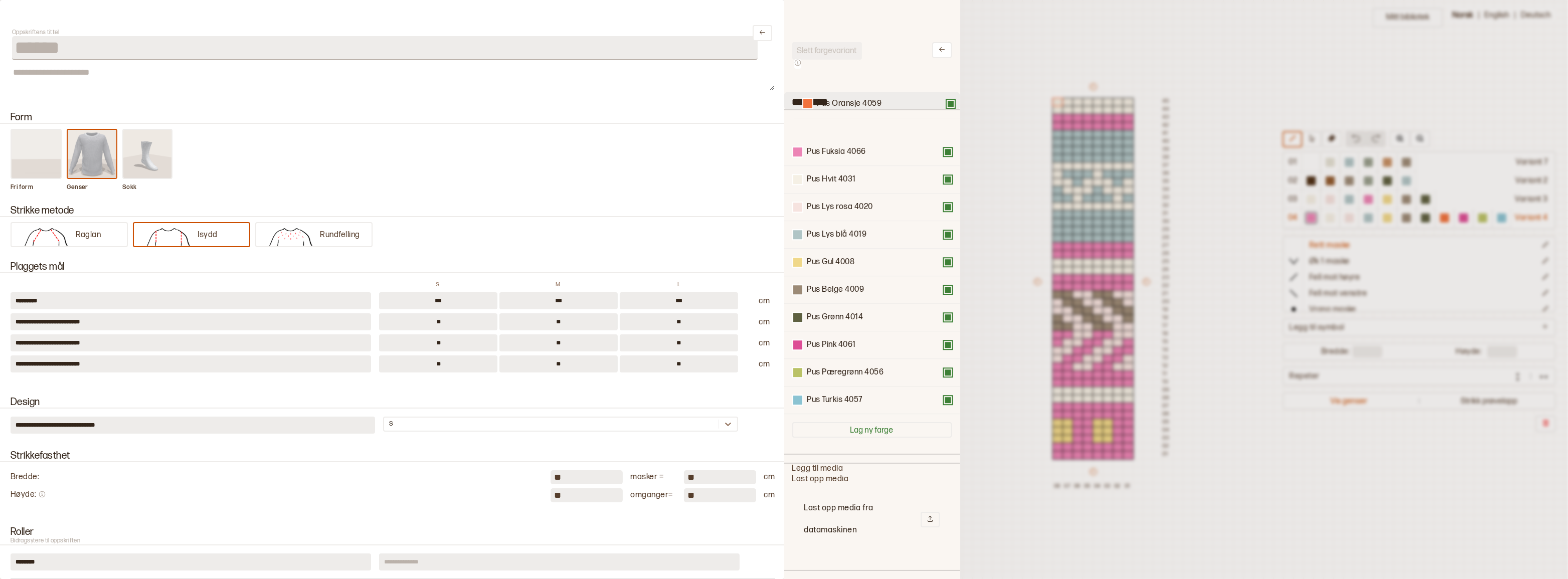
scroll to position [0, 0]
drag, startPoint x: 863, startPoint y: 231, endPoint x: 870, endPoint y: 141, distance: 90.3
click at [870, 141] on div "Pus Fuksia 4066 Pus Hvit 4031 Pus Lys rosa 4020 Pus Lys blå 4019 Pus Gul 4008 P…" at bounding box center [872, 262] width 159 height 304
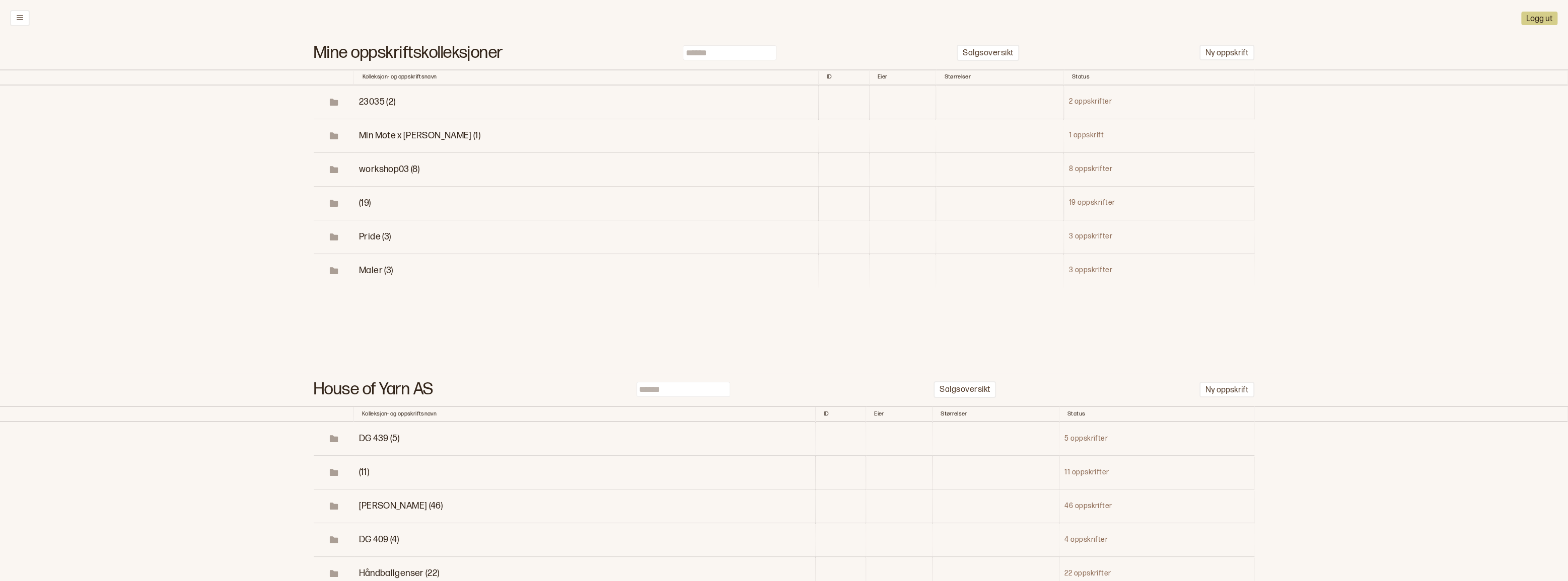
click at [715, 57] on input at bounding box center [729, 53] width 94 height 15
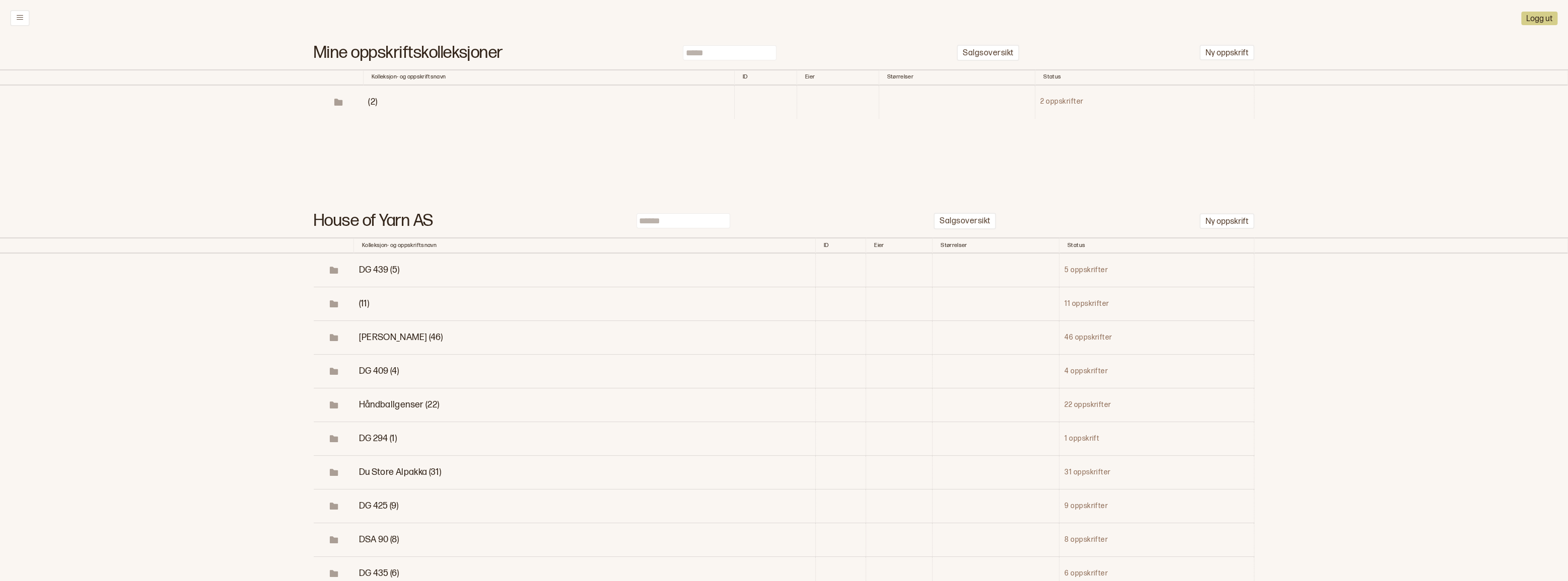
type input "*****"
click at [368, 107] on span "(2)" at bounding box center [372, 101] width 9 height 10
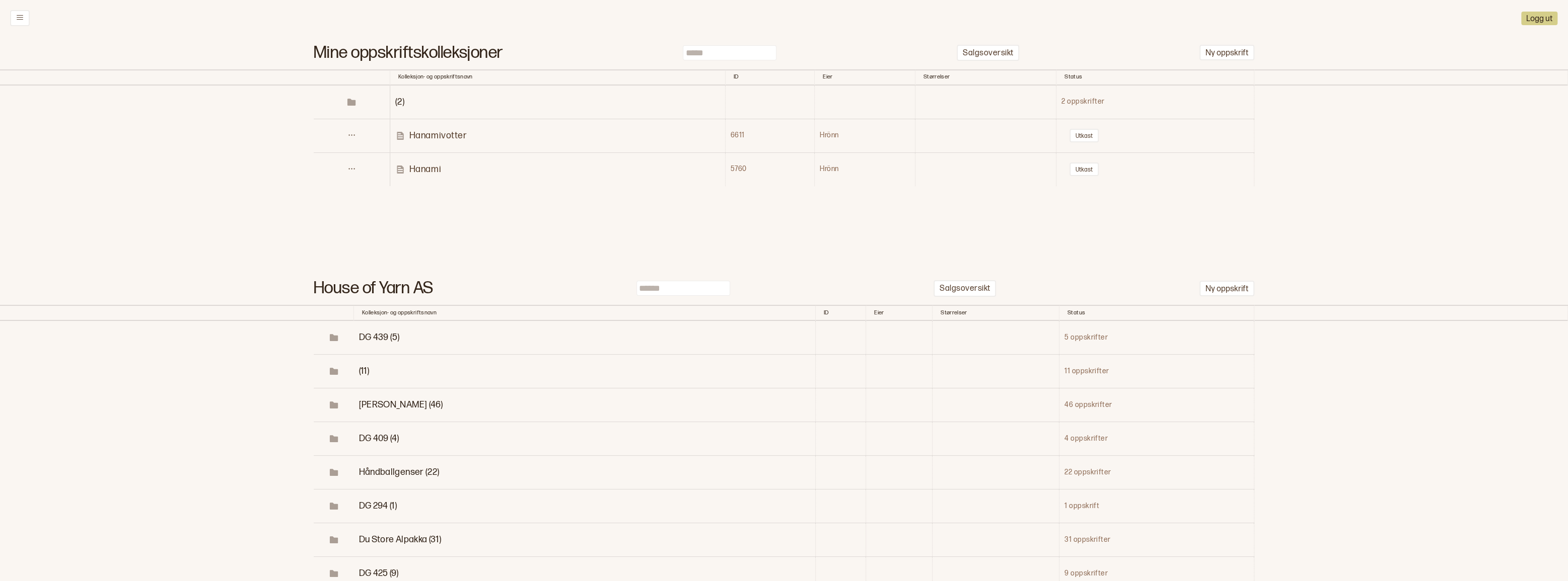
click at [428, 175] on p "Hanami" at bounding box center [425, 169] width 32 height 12
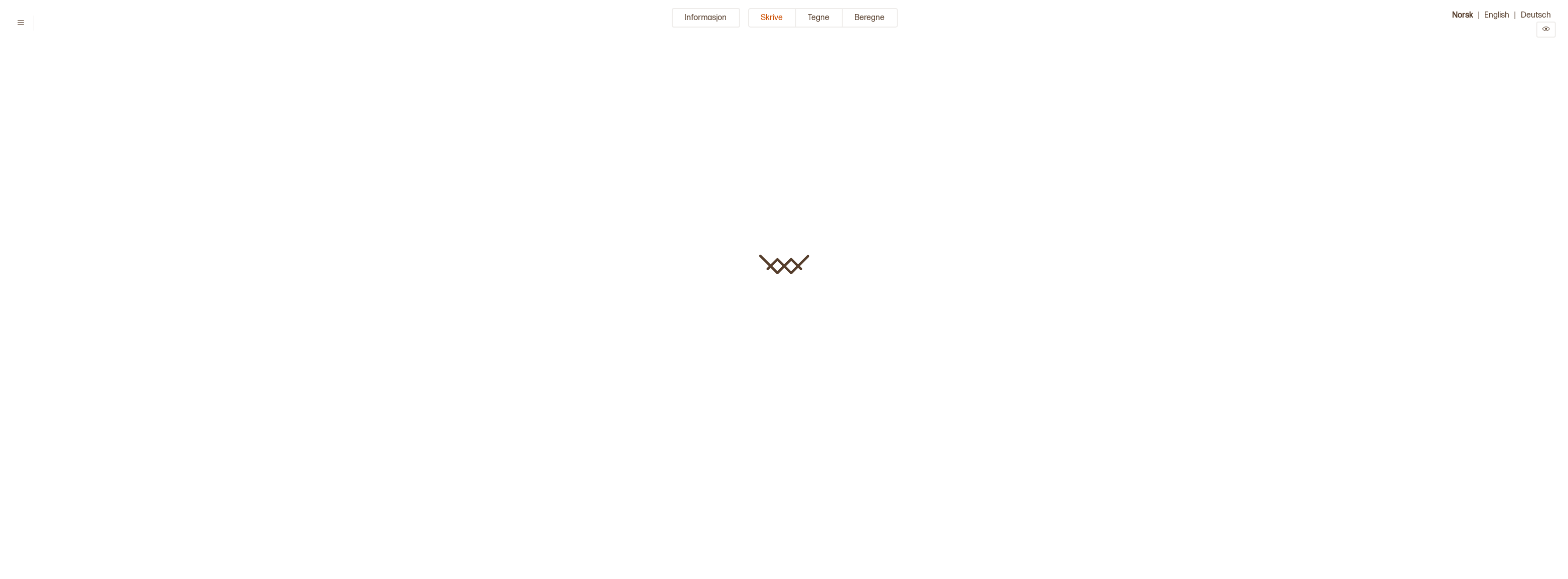
type input "******"
type input "**"
type input "******"
click at [698, 21] on button "Informasjon" at bounding box center [706, 18] width 68 height 19
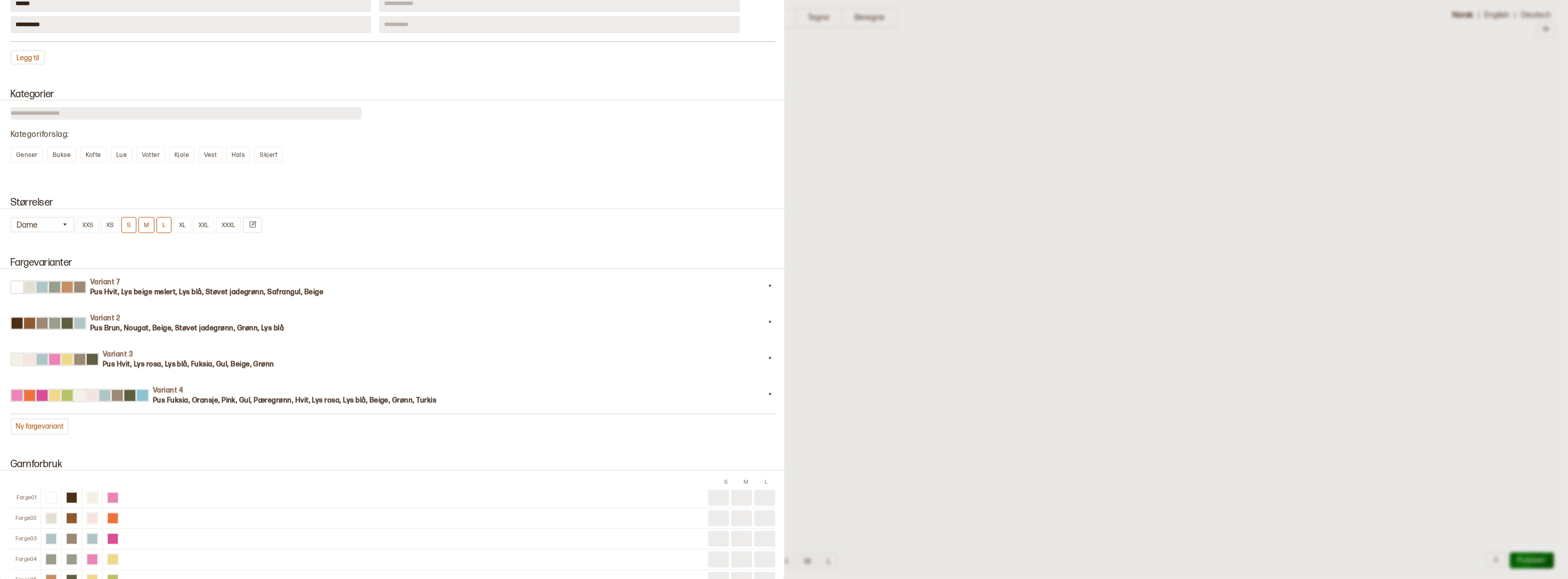
scroll to position [821, 0]
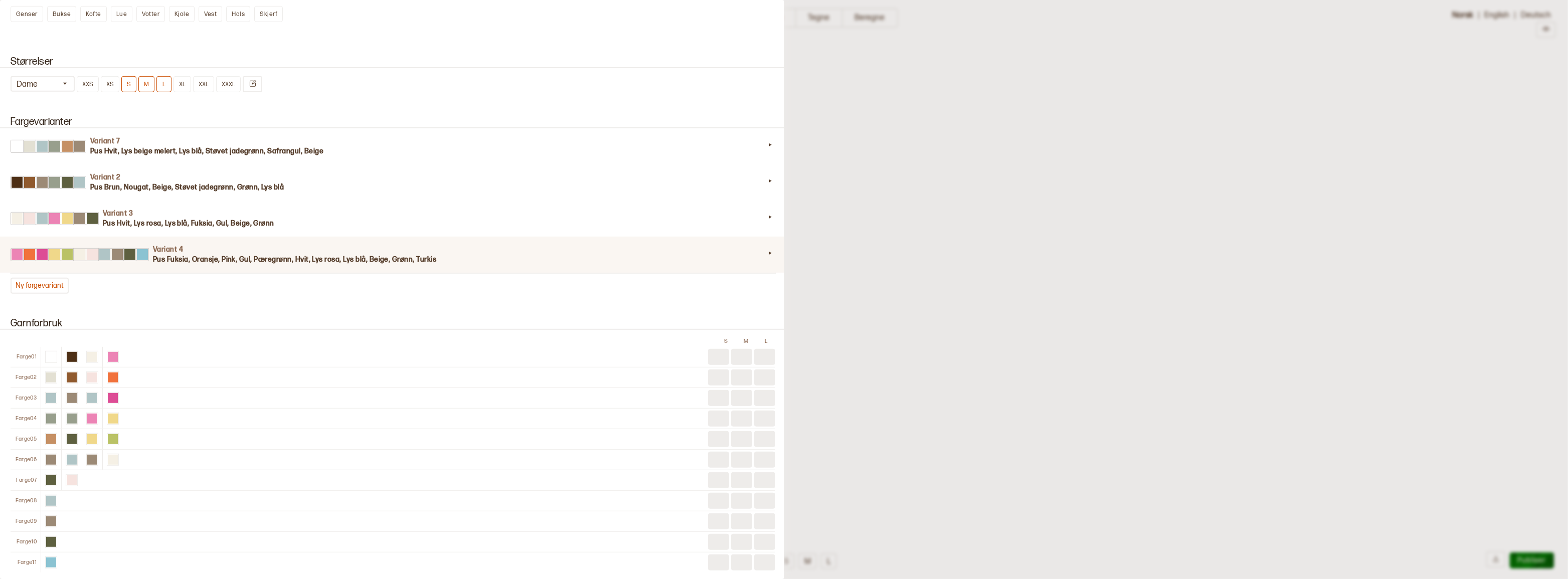
click at [474, 273] on div "Variant 4 Pus Fuksia, Oransje, Pink, Gul, Pæregrønn, Hvit, Lys rosa, Lys blå, B…" at bounding box center [393, 254] width 789 height 36
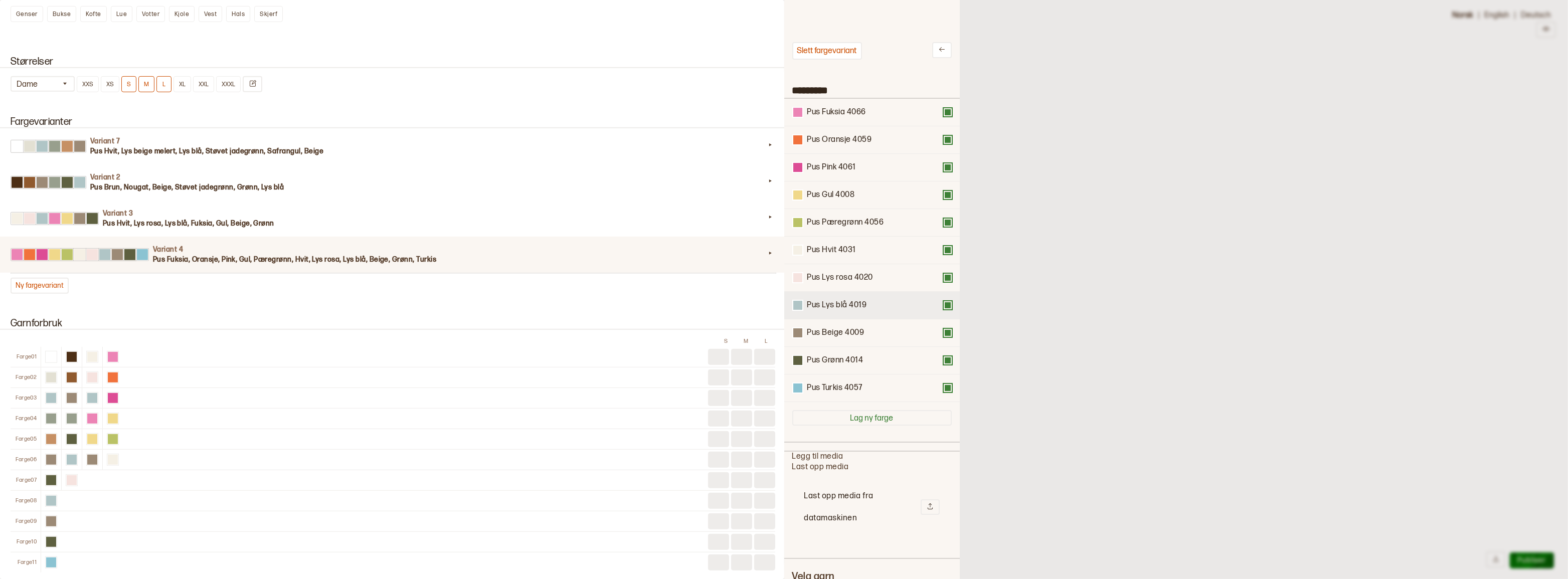
scroll to position [294, 161]
drag, startPoint x: 886, startPoint y: 398, endPoint x: 886, endPoint y: 246, distance: 152.0
click at [886, 246] on div "Pus Fuksia 4066 Pus Oransje 4059 Pus Pink 4061 Pus Gul 4008 Pus Pæregrønn 4056 …" at bounding box center [872, 250] width 159 height 304
click at [943, 279] on button at bounding box center [947, 278] width 8 height 8
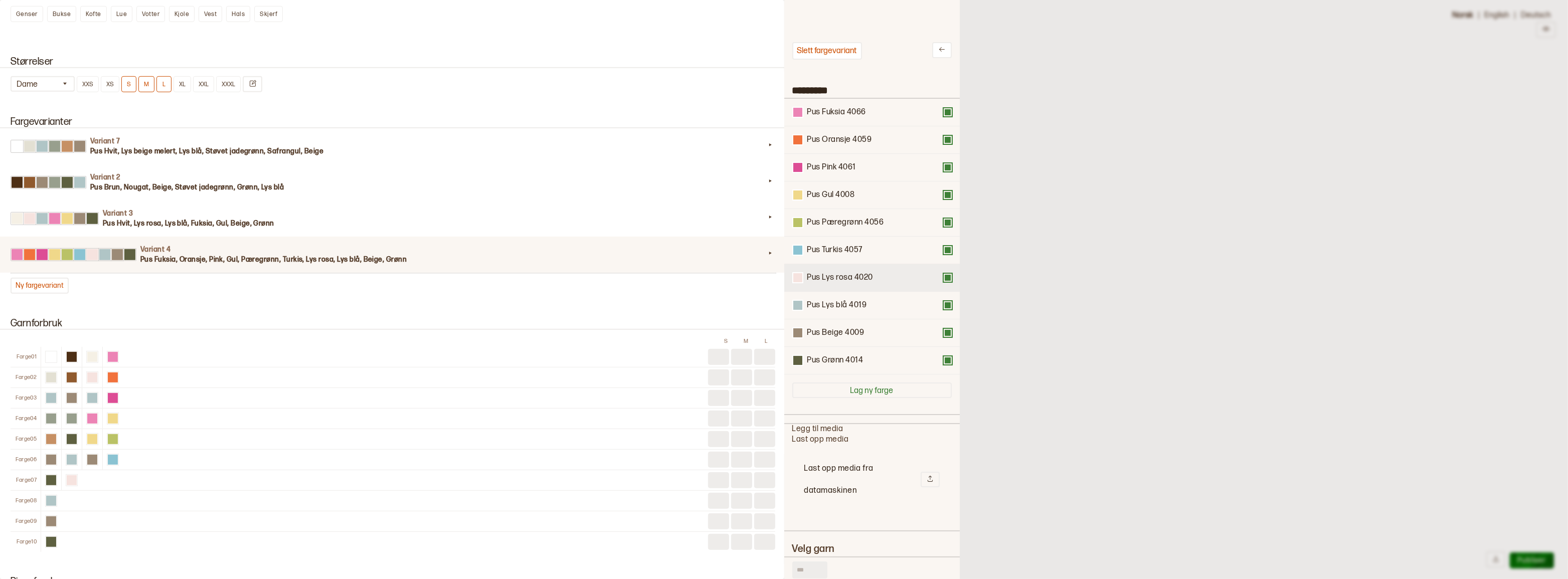
click at [943, 280] on button at bounding box center [947, 278] width 8 height 8
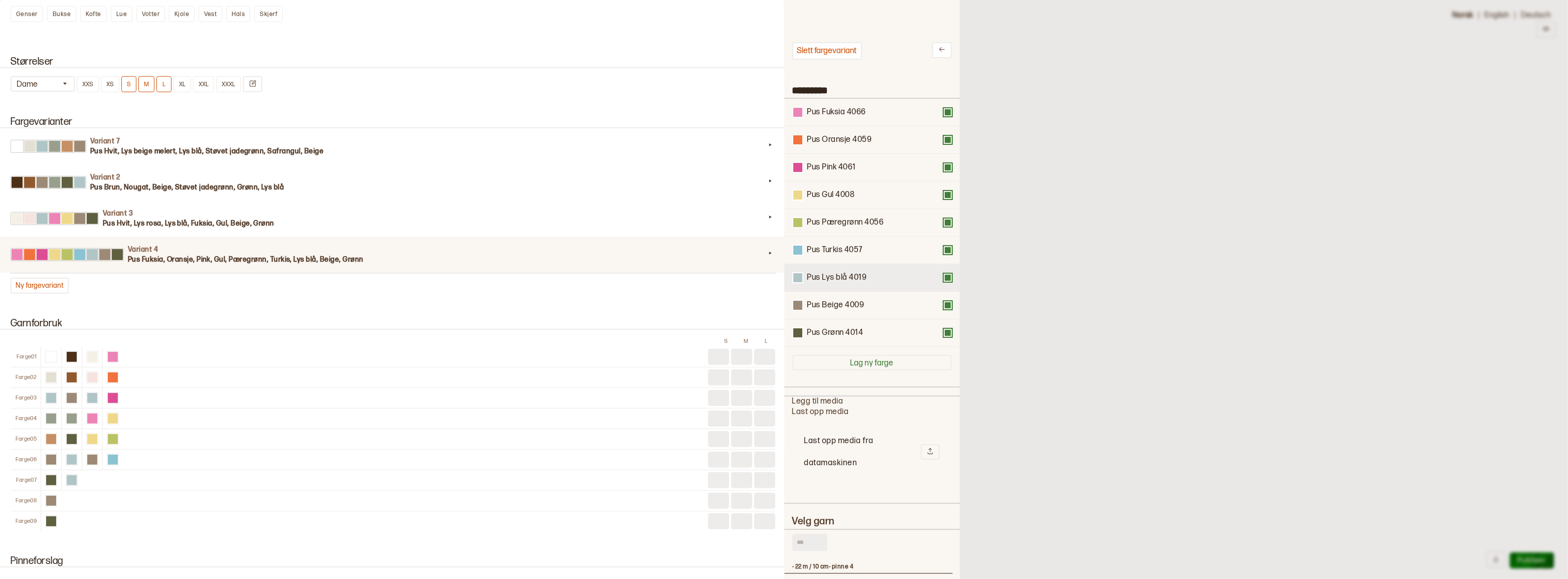
click at [943, 280] on button at bounding box center [947, 278] width 8 height 8
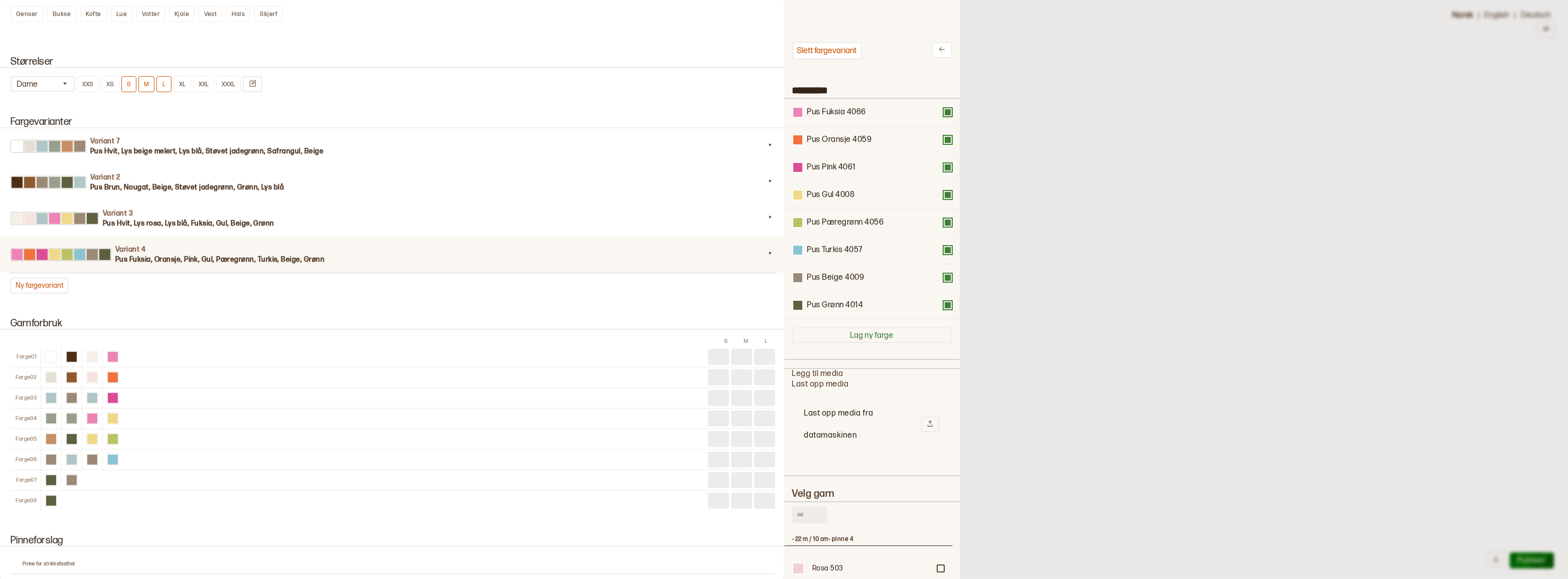
click at [943, 280] on button at bounding box center [947, 278] width 8 height 8
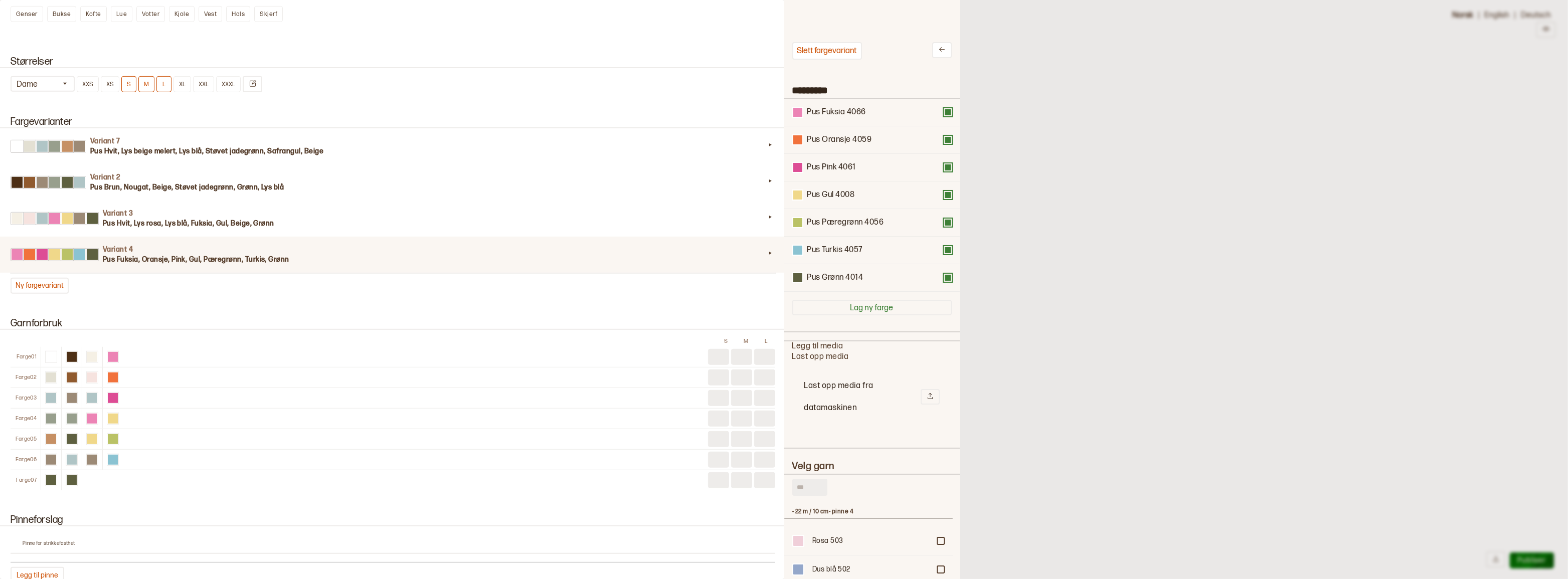
click at [943, 280] on button at bounding box center [947, 278] width 8 height 8
click at [978, 278] on div at bounding box center [784, 289] width 1568 height 579
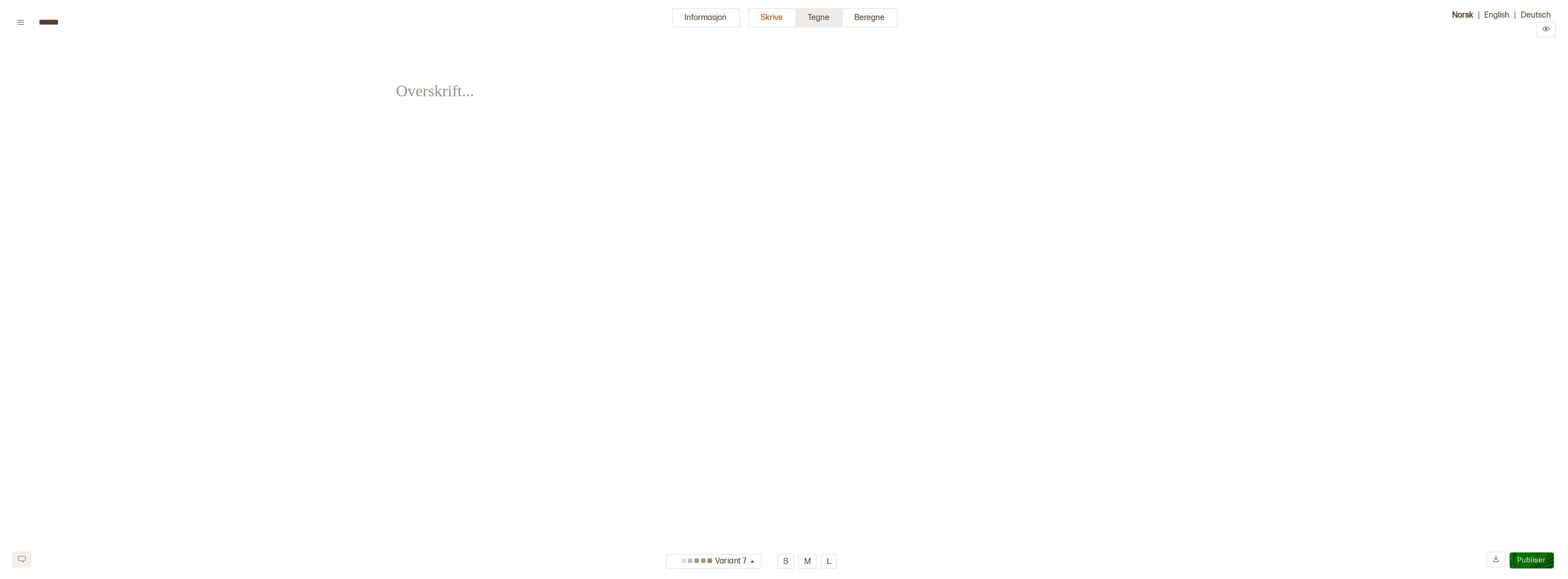
click at [814, 15] on button "Tegne" at bounding box center [819, 18] width 47 height 19
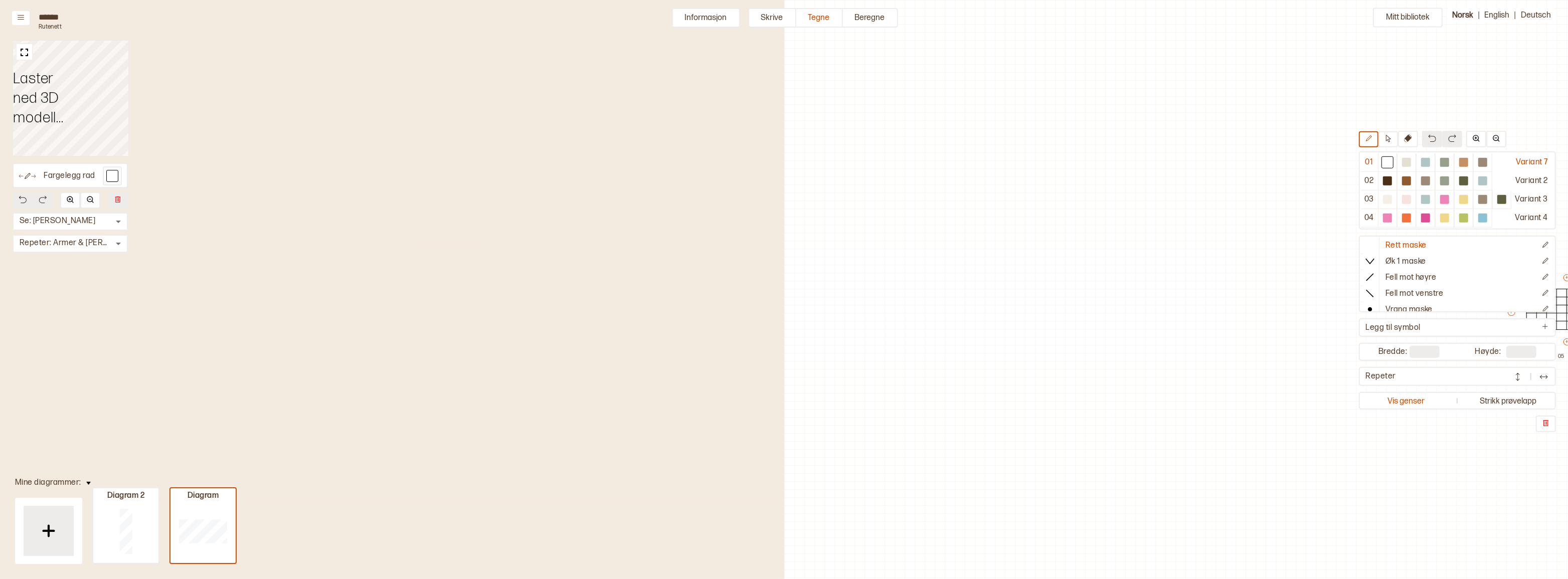
scroll to position [30, 474]
click at [27, 53] on img at bounding box center [24, 52] width 13 height 13
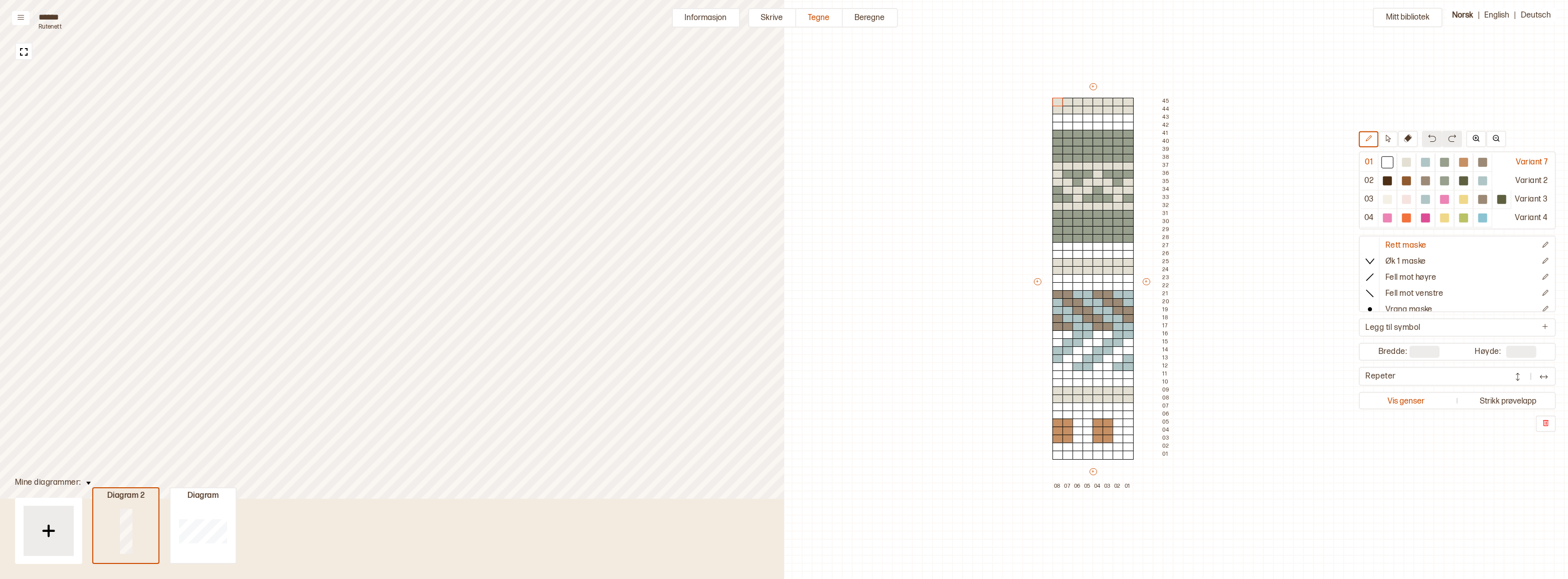
type input "**"
click at [1493, 217] on div "Variant 4" at bounding box center [1523, 219] width 61 height 18
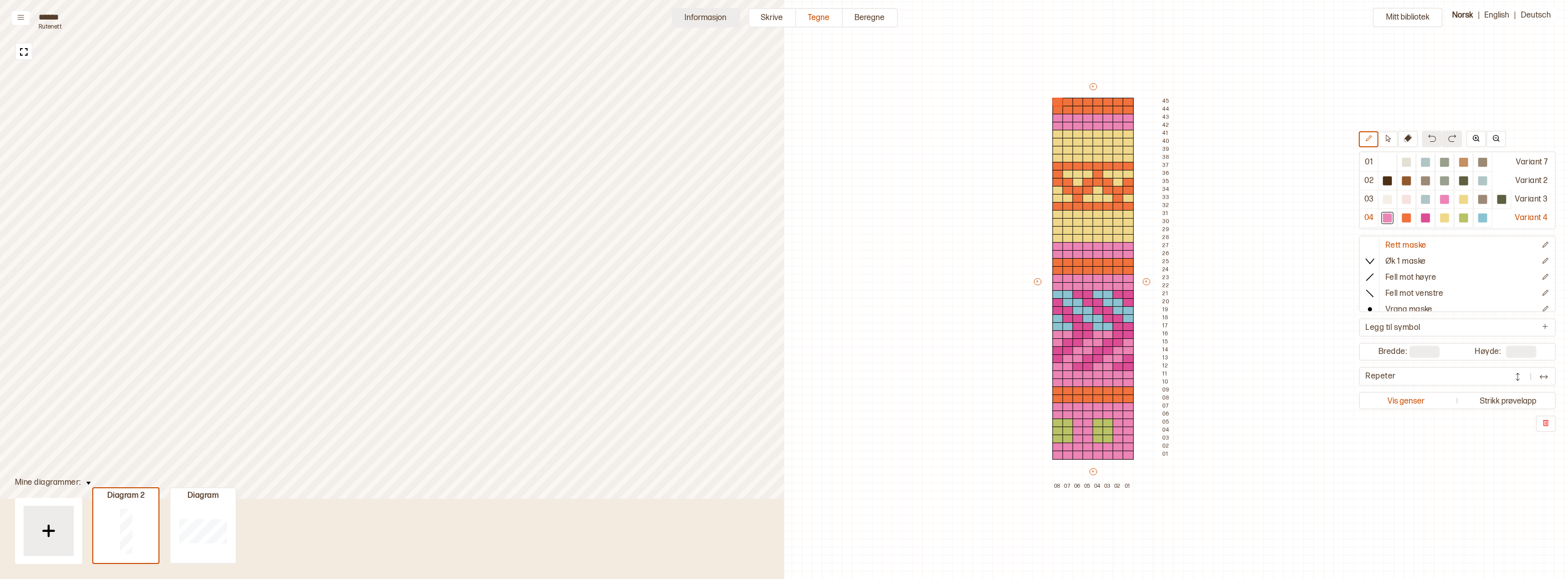
click at [716, 19] on button "Informasjon" at bounding box center [706, 18] width 68 height 19
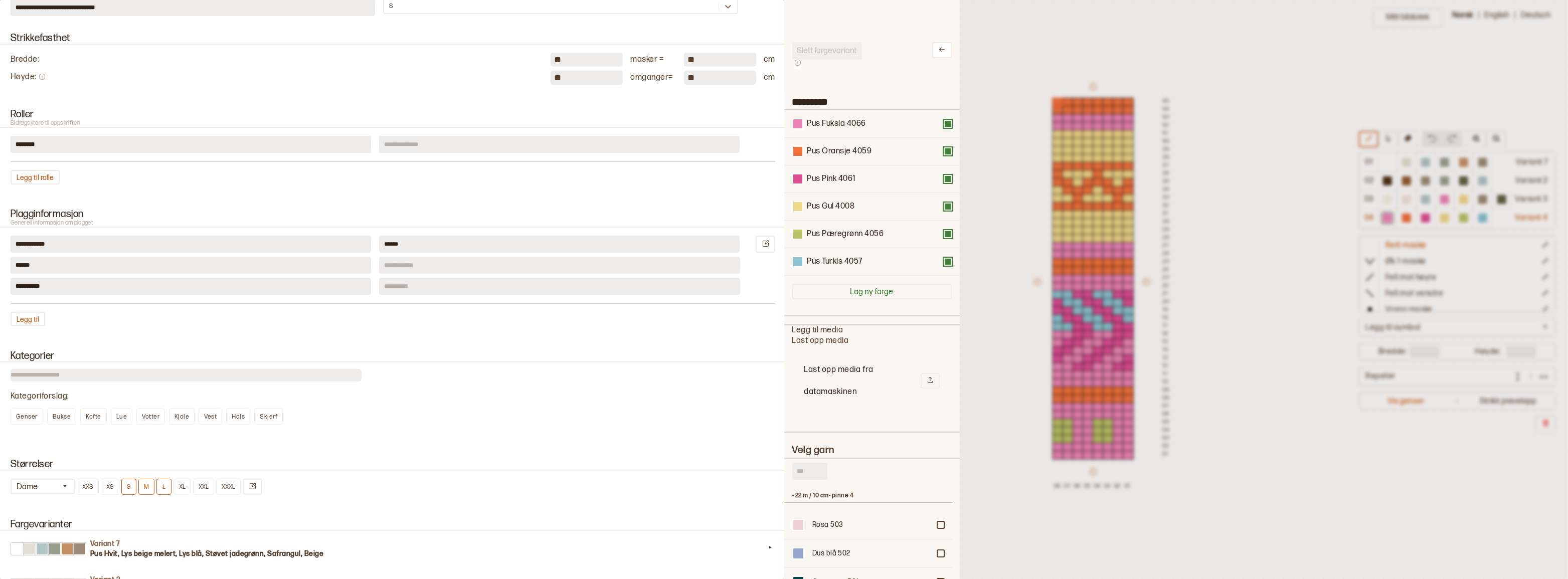
scroll to position [592, 0]
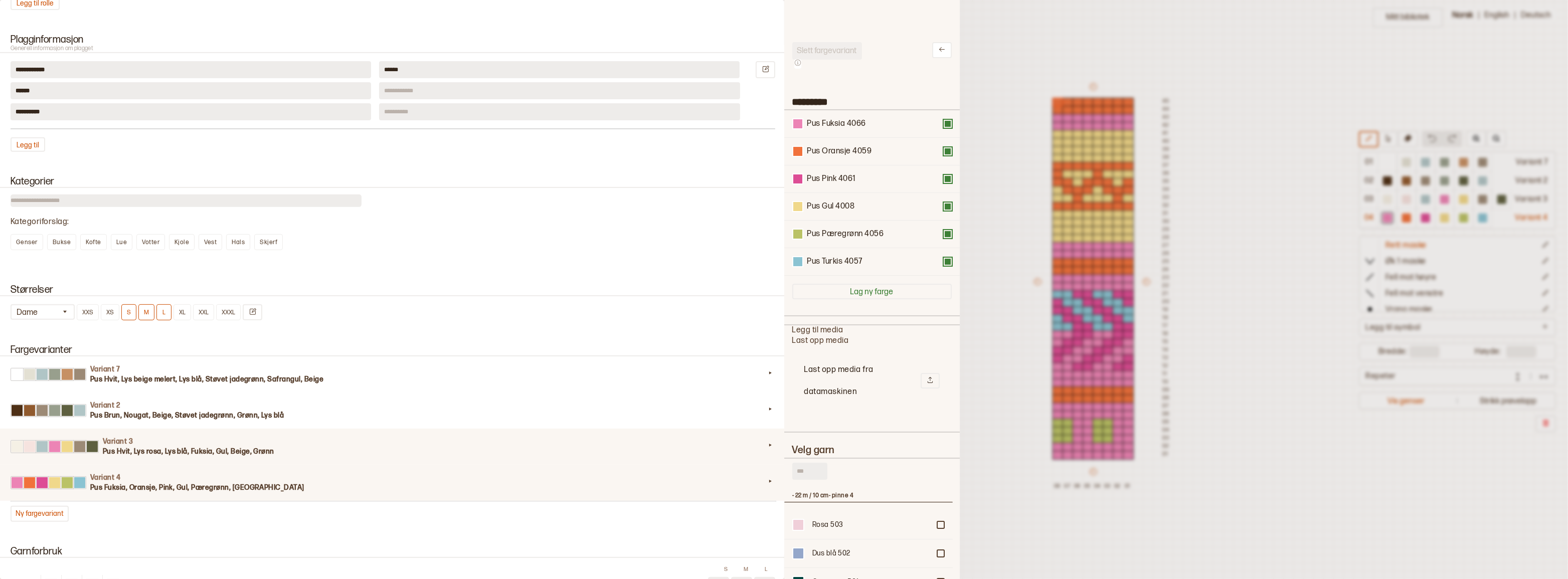
click at [159, 457] on h3 "Pus Hvit, Lys rosa, Lys blå, Fuksia, Gul, Beige, Grønn" at bounding box center [434, 452] width 662 height 10
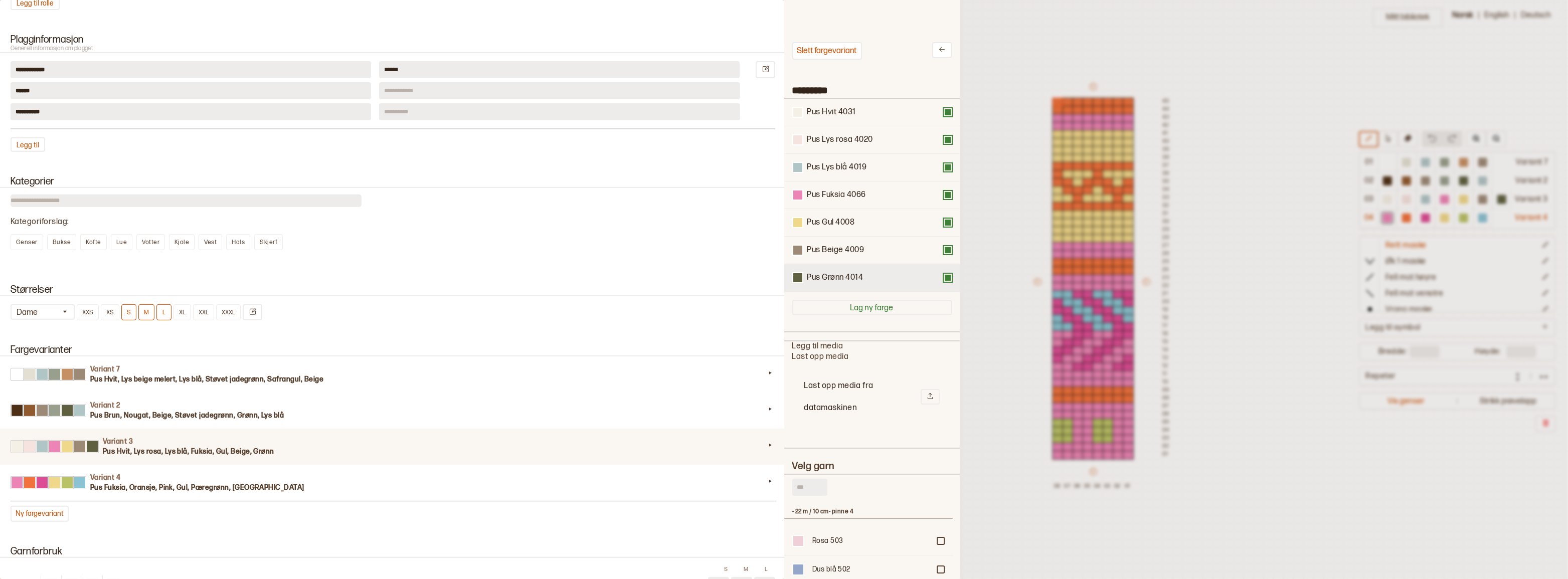
click at [943, 282] on button at bounding box center [947, 278] width 8 height 8
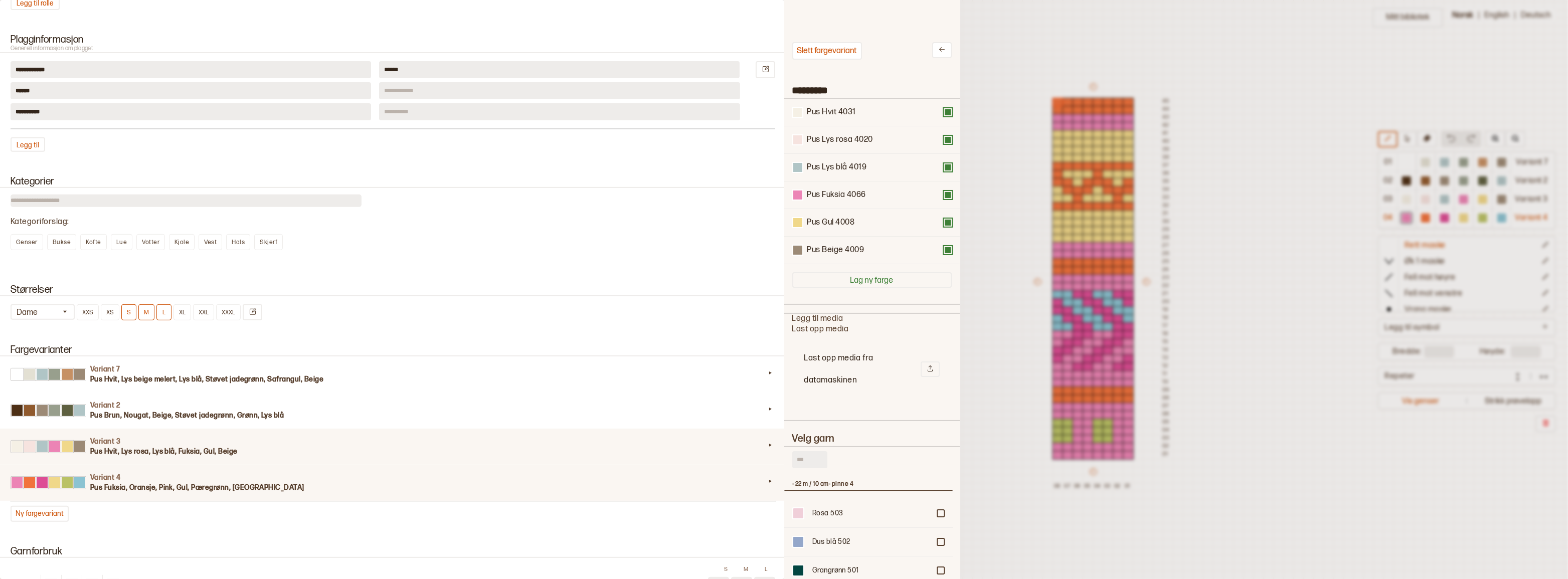
click at [289, 483] on h4 "Variant 4" at bounding box center [427, 478] width 675 height 10
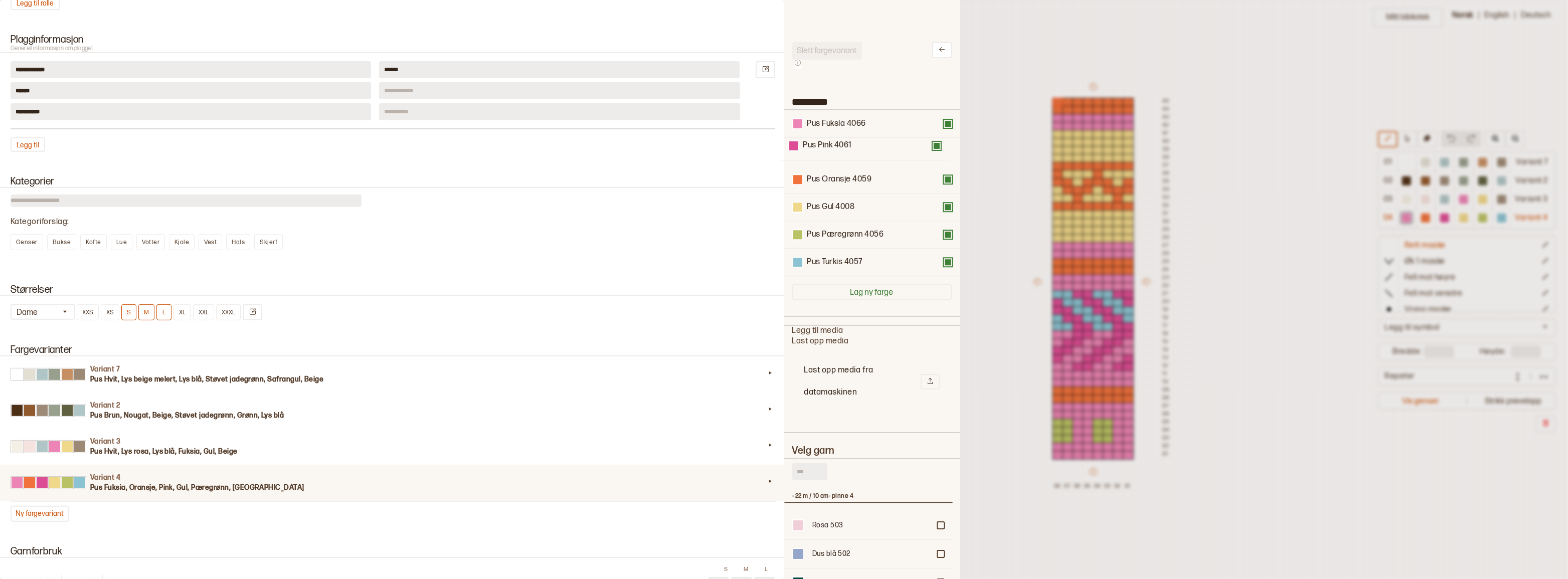
drag, startPoint x: 858, startPoint y: 184, endPoint x: 853, endPoint y: 144, distance: 40.3
click at [853, 144] on div "Pus Fuksia 4066 Pus Oransje 4059 Pus Pink 4061 Pus Gul 4008 Pus Pæregrønn 4056 …" at bounding box center [872, 193] width 159 height 166
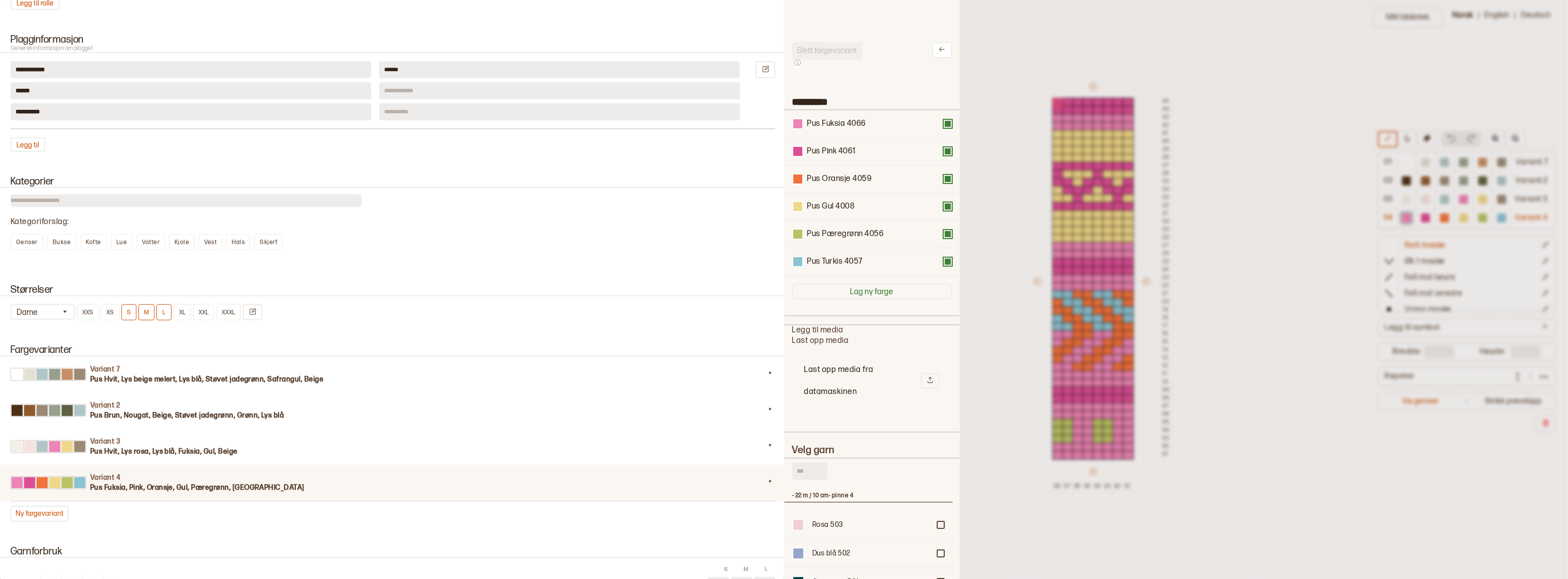
click at [1028, 261] on div at bounding box center [784, 289] width 1568 height 579
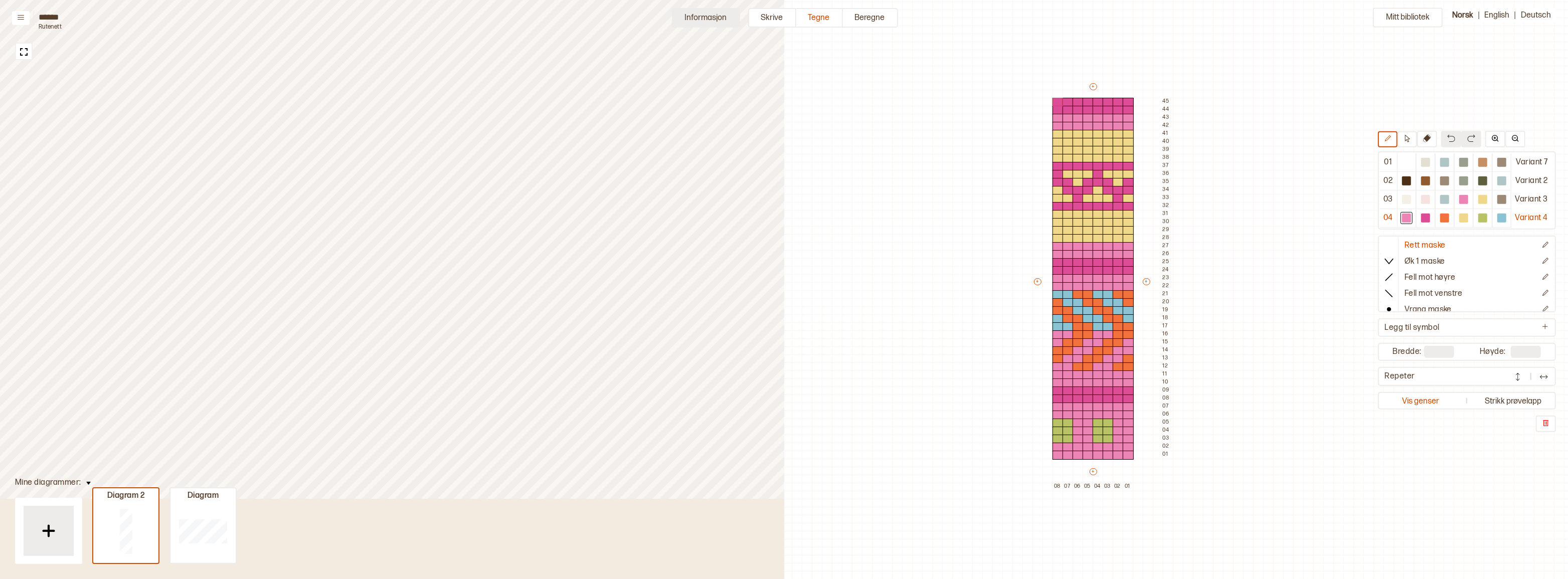
click at [704, 18] on button "Informasjon" at bounding box center [706, 18] width 68 height 19
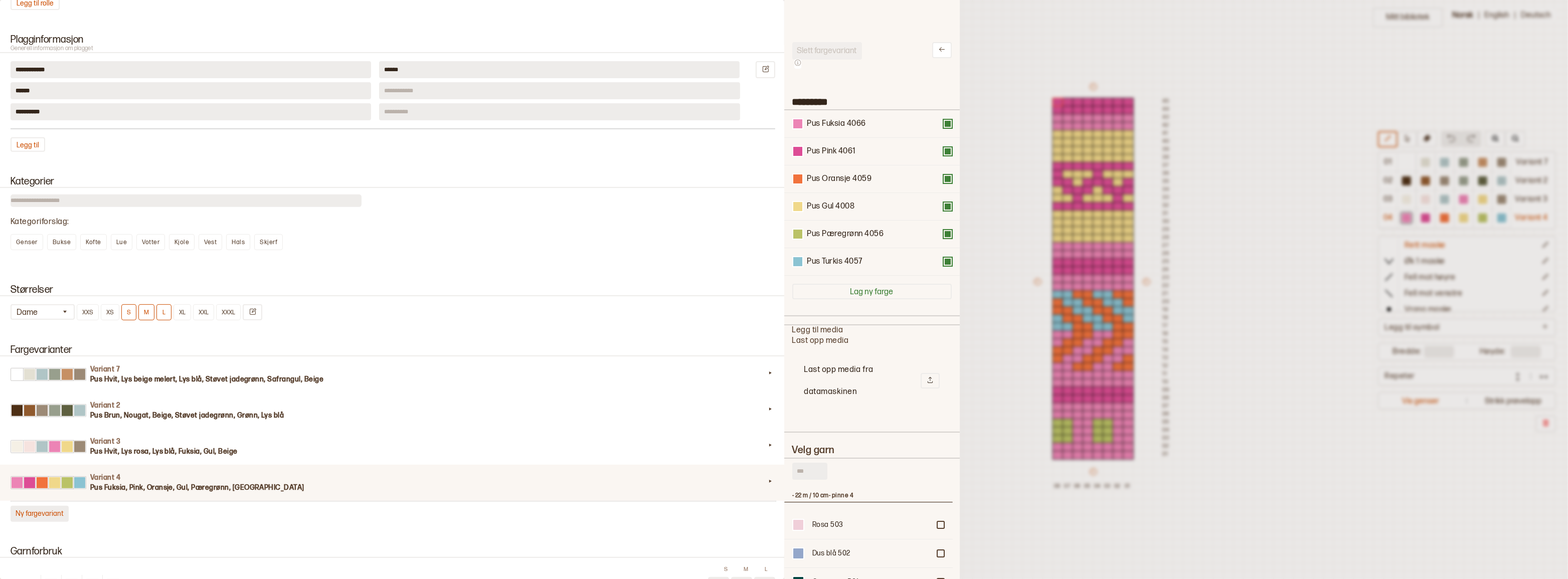
click at [35, 522] on button "Ny fargevariant" at bounding box center [40, 514] width 58 height 16
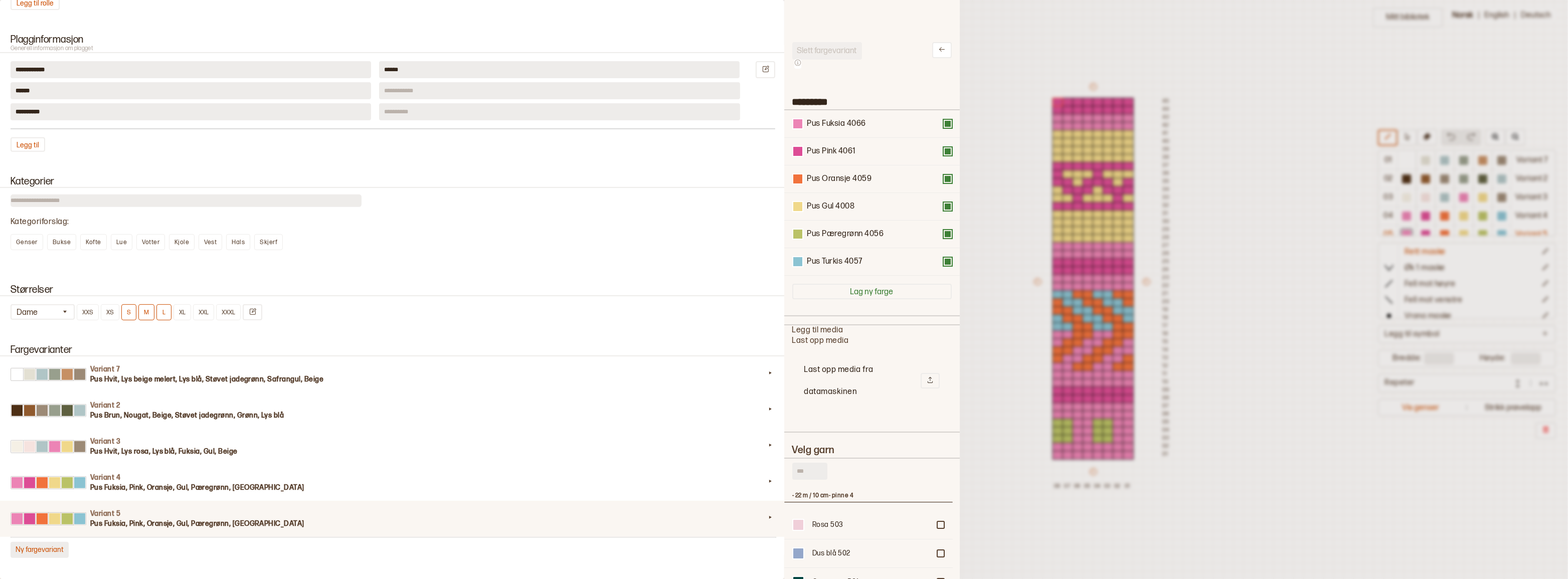
type input "*********"
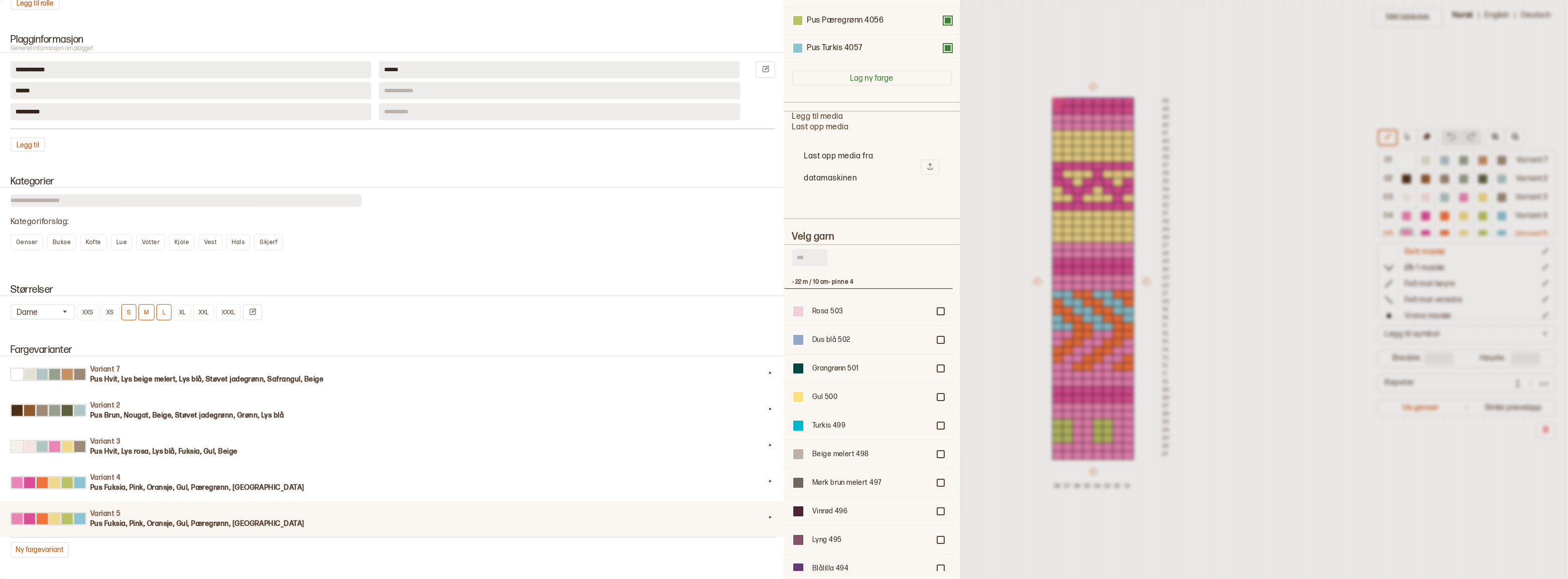
click at [804, 254] on input "text" at bounding box center [810, 258] width 35 height 17
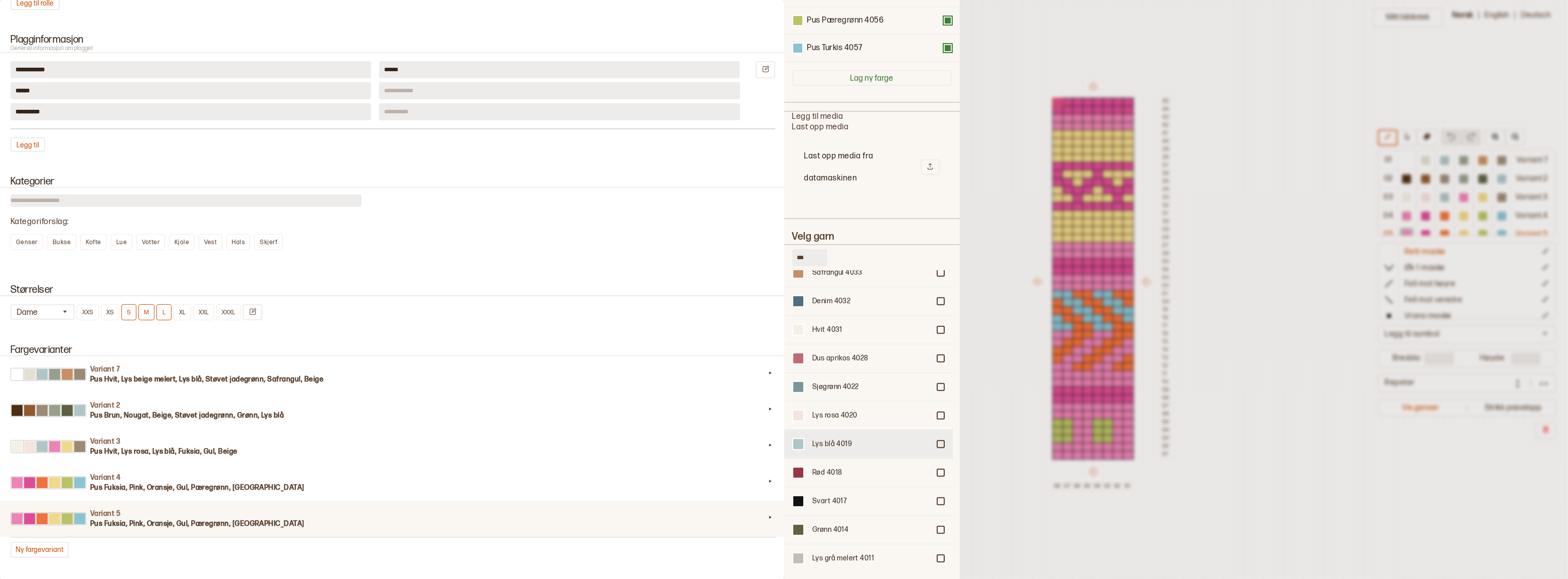
type input "***"
click at [937, 441] on div at bounding box center [940, 444] width 6 height 6
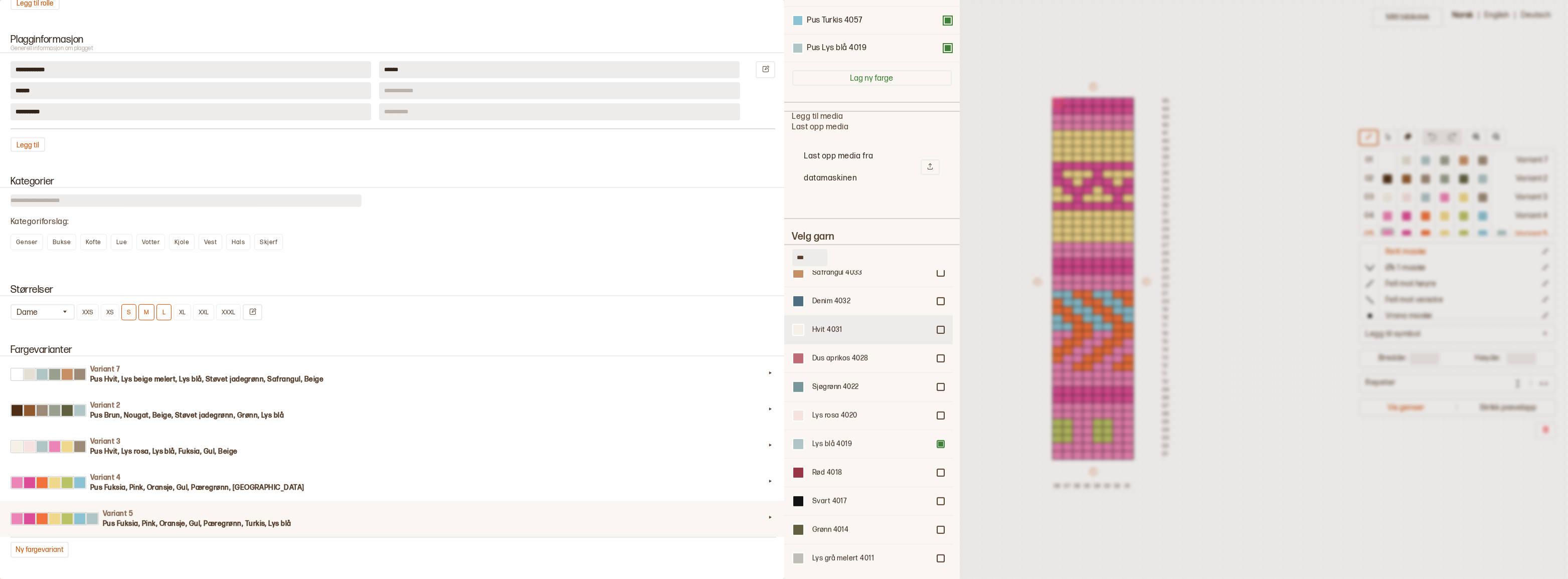
click at [937, 327] on div at bounding box center [940, 330] width 6 height 6
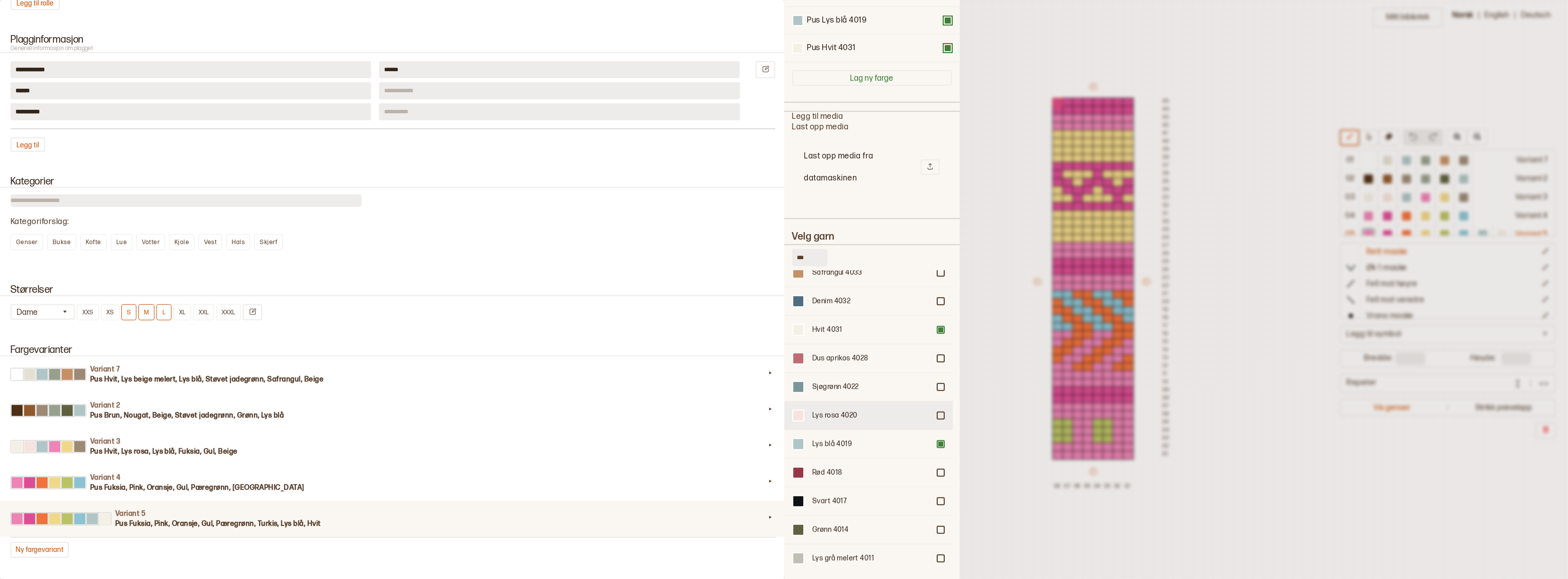
click at [937, 413] on div at bounding box center [940, 416] width 6 height 6
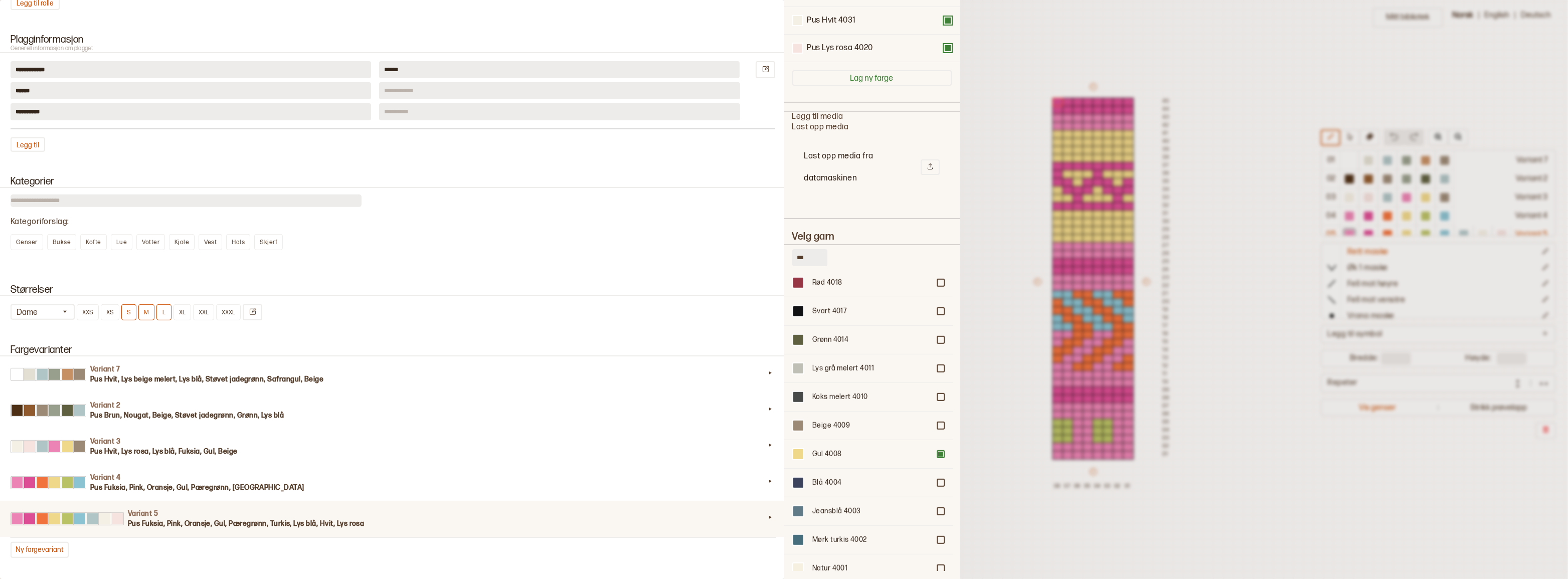
scroll to position [307, 0]
click at [937, 508] on div at bounding box center [940, 511] width 6 height 6
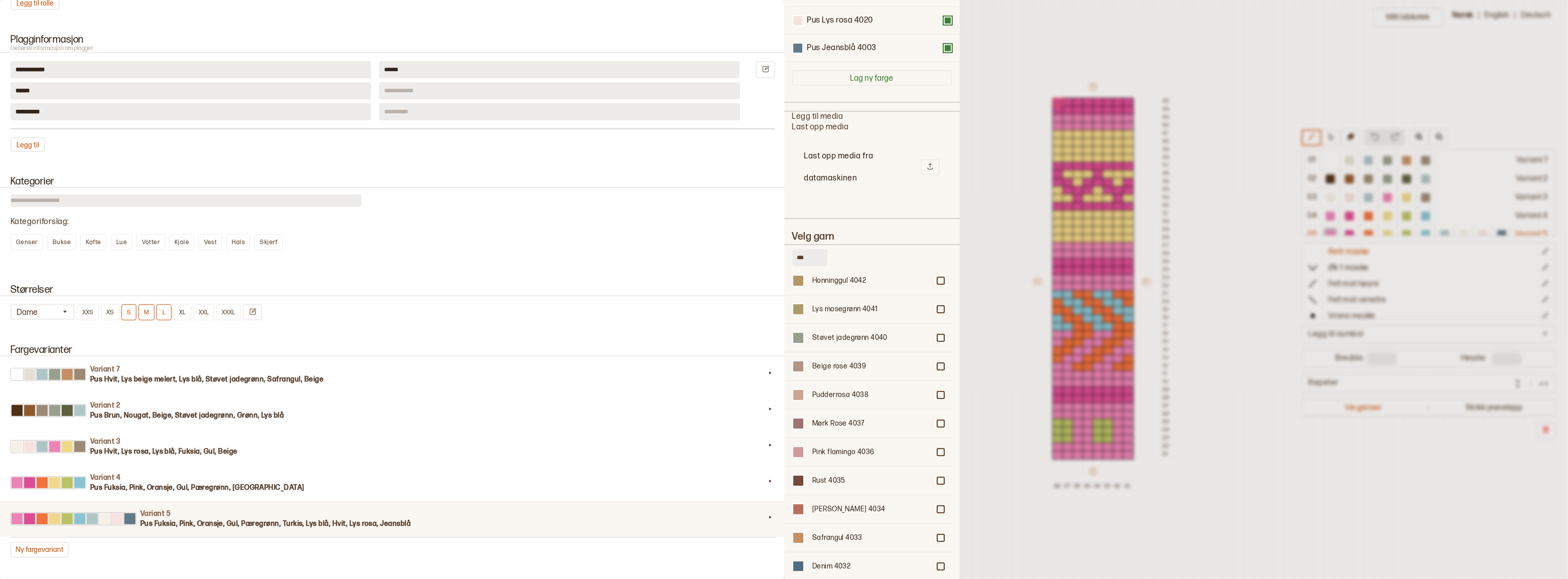
scroll to position [692, 0]
click at [937, 335] on div at bounding box center [940, 339] width 6 height 6
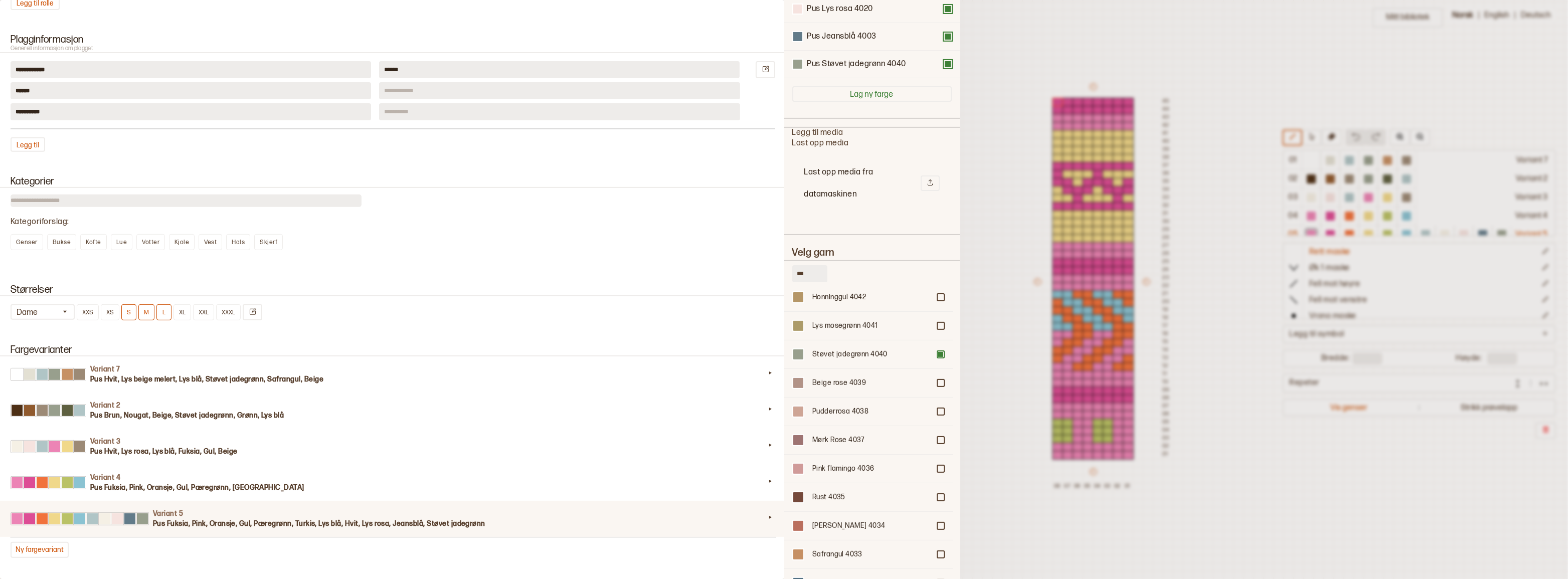
scroll to position [363, 0]
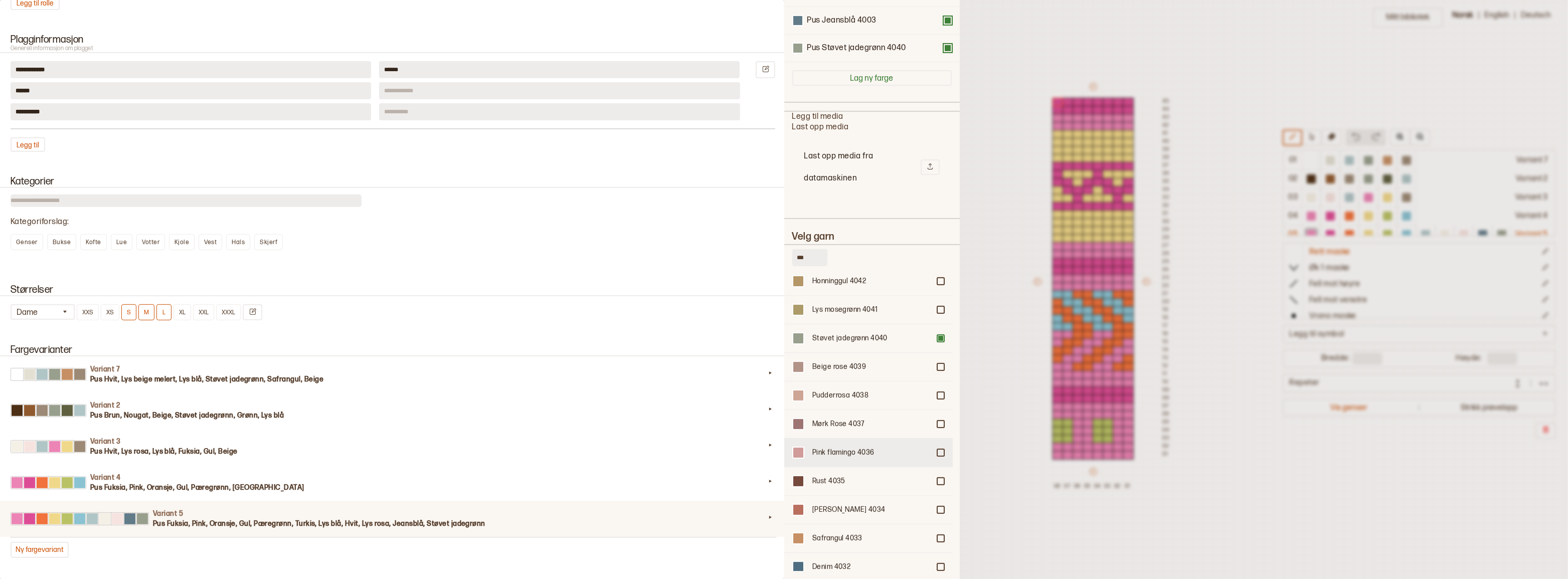
click at [937, 450] on div at bounding box center [940, 453] width 6 height 6
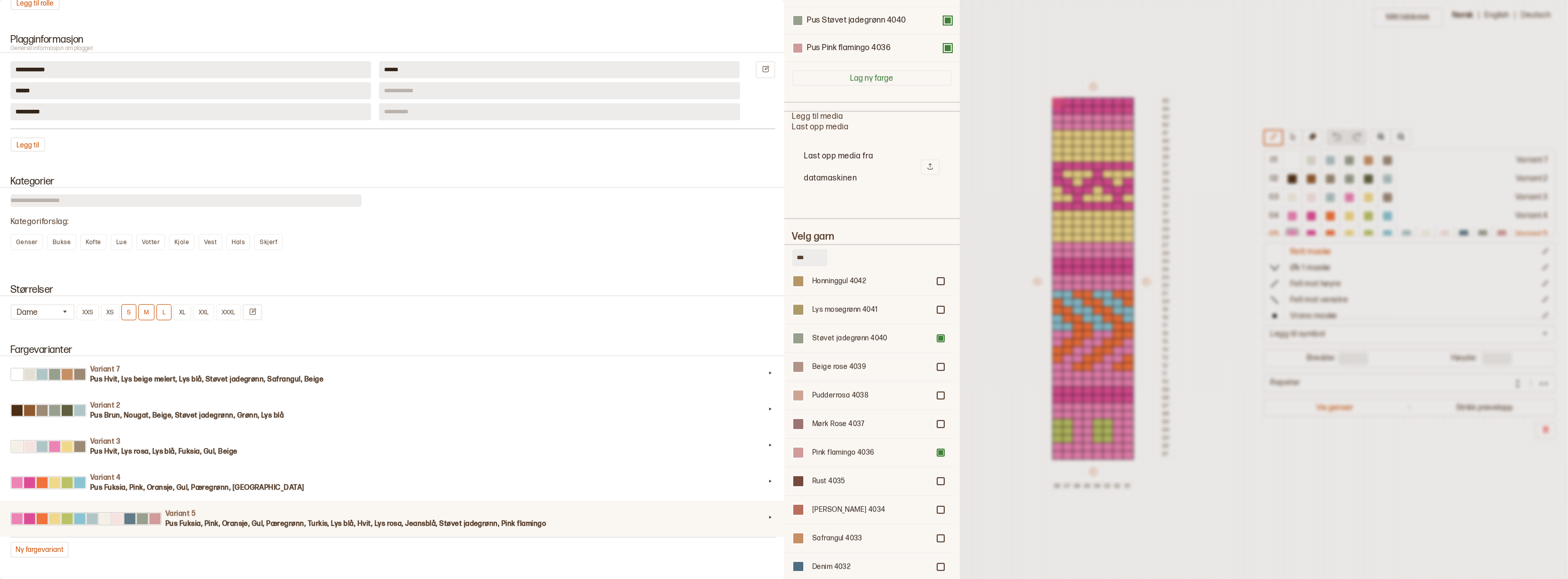
scroll to position [0, 0]
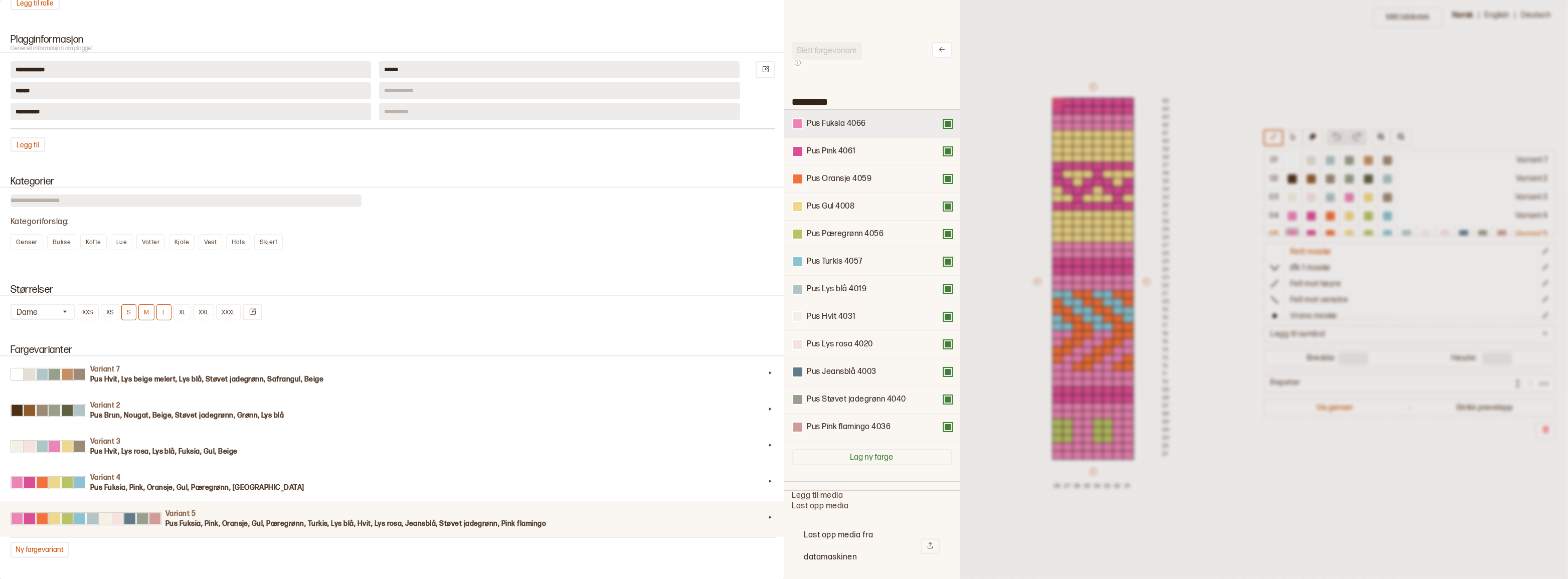
click at [943, 124] on button at bounding box center [947, 124] width 8 height 8
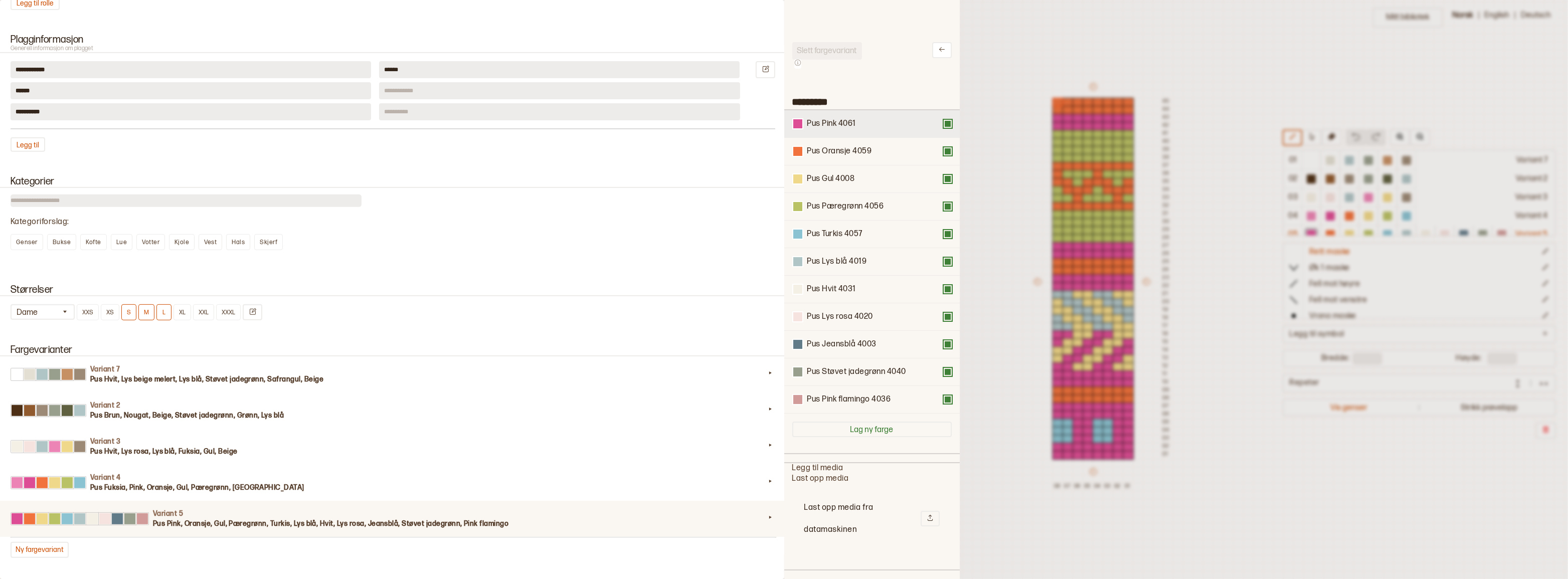
click at [943, 123] on button at bounding box center [947, 124] width 8 height 8
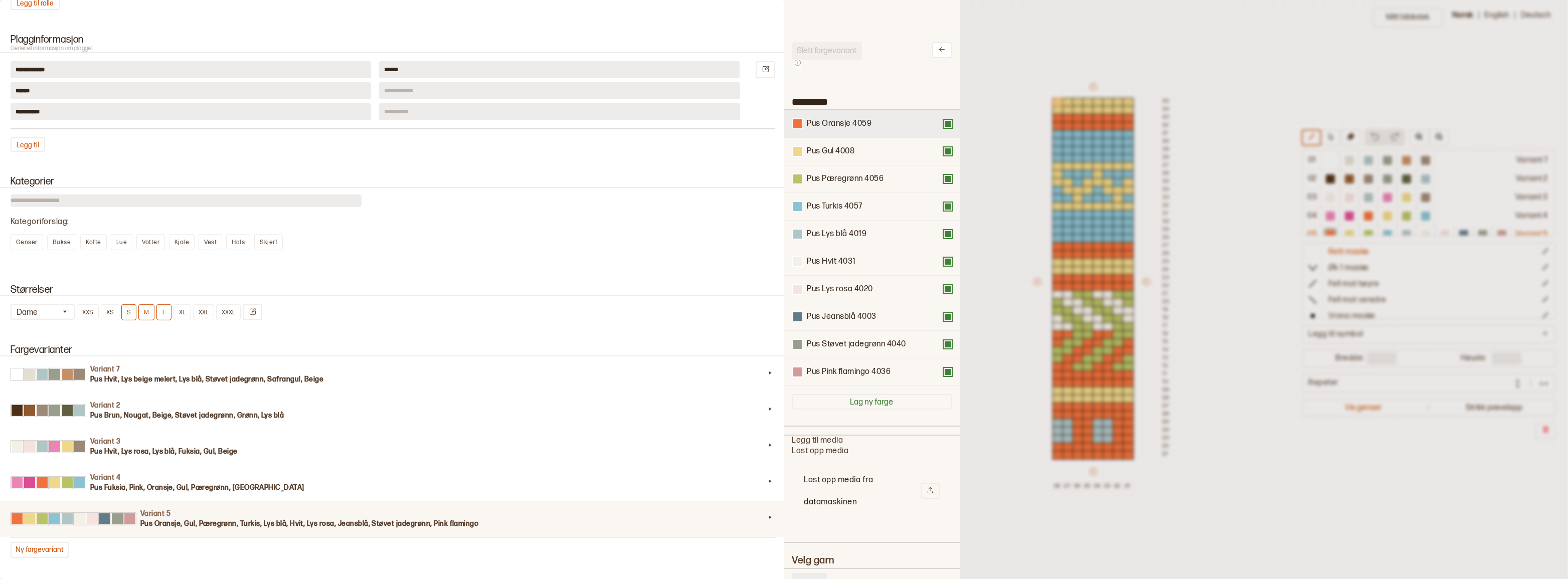
click at [943, 124] on button at bounding box center [947, 124] width 8 height 8
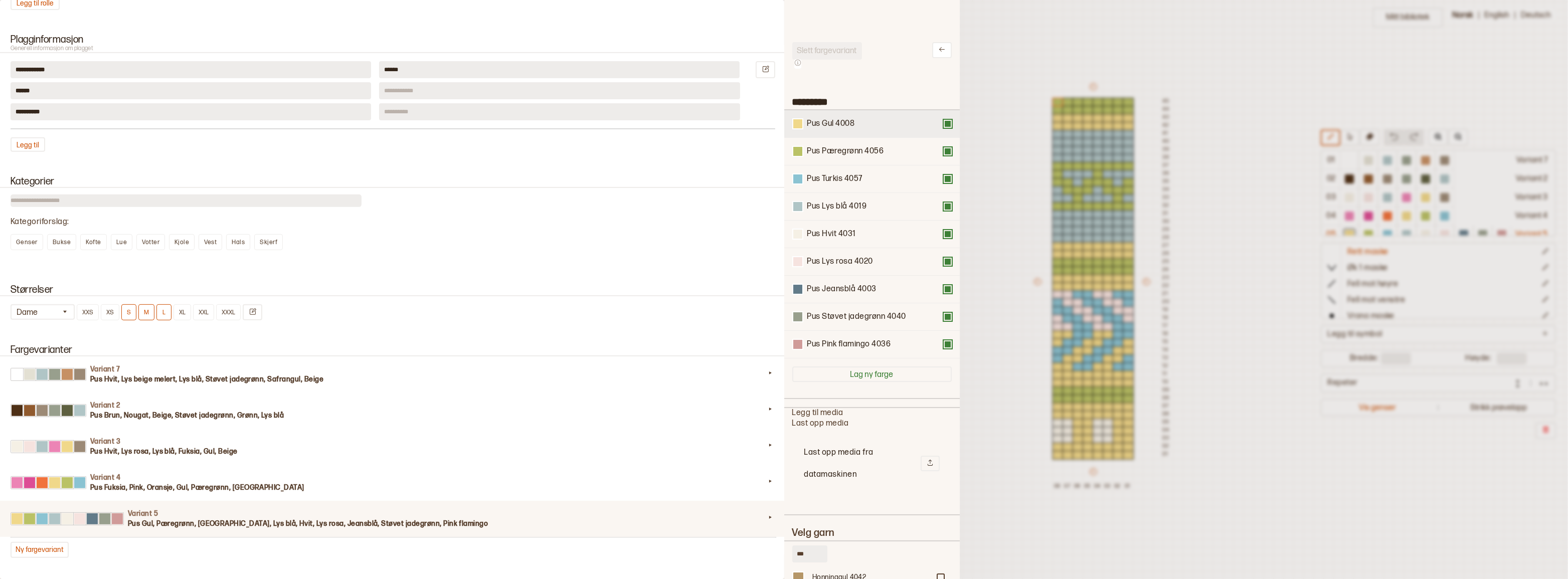
click at [943, 125] on button at bounding box center [947, 124] width 8 height 8
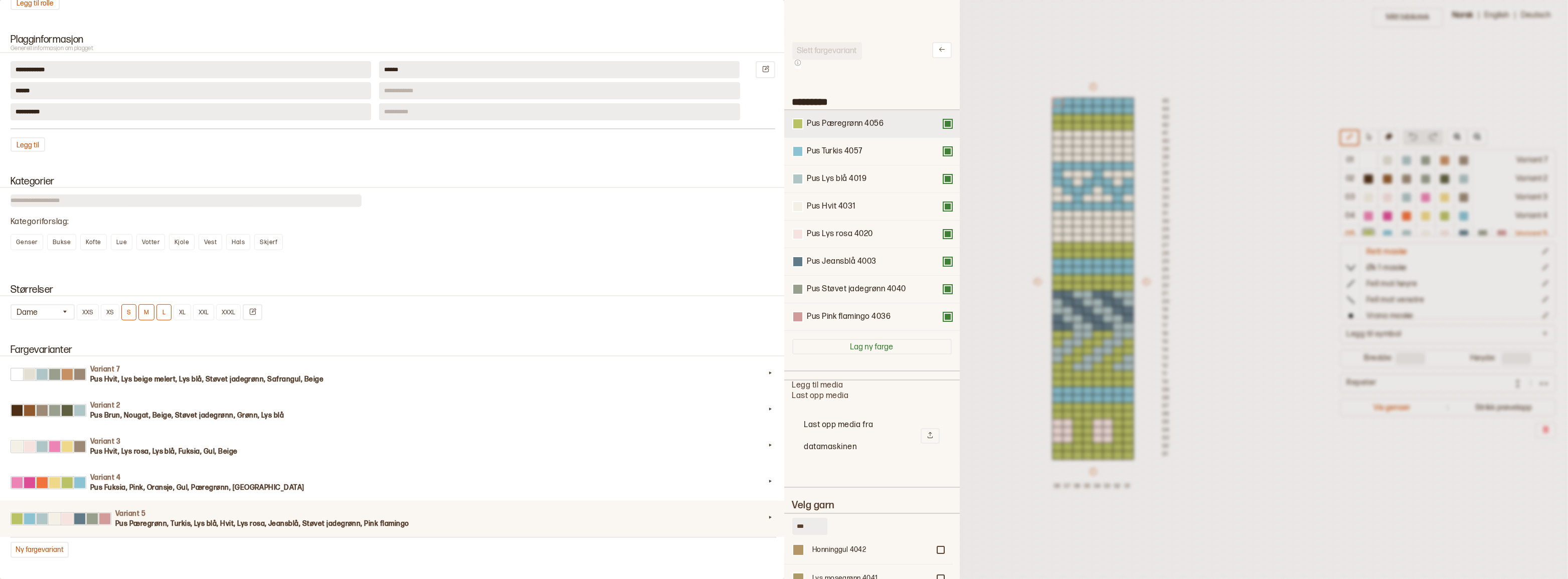
click at [943, 124] on button at bounding box center [947, 124] width 8 height 8
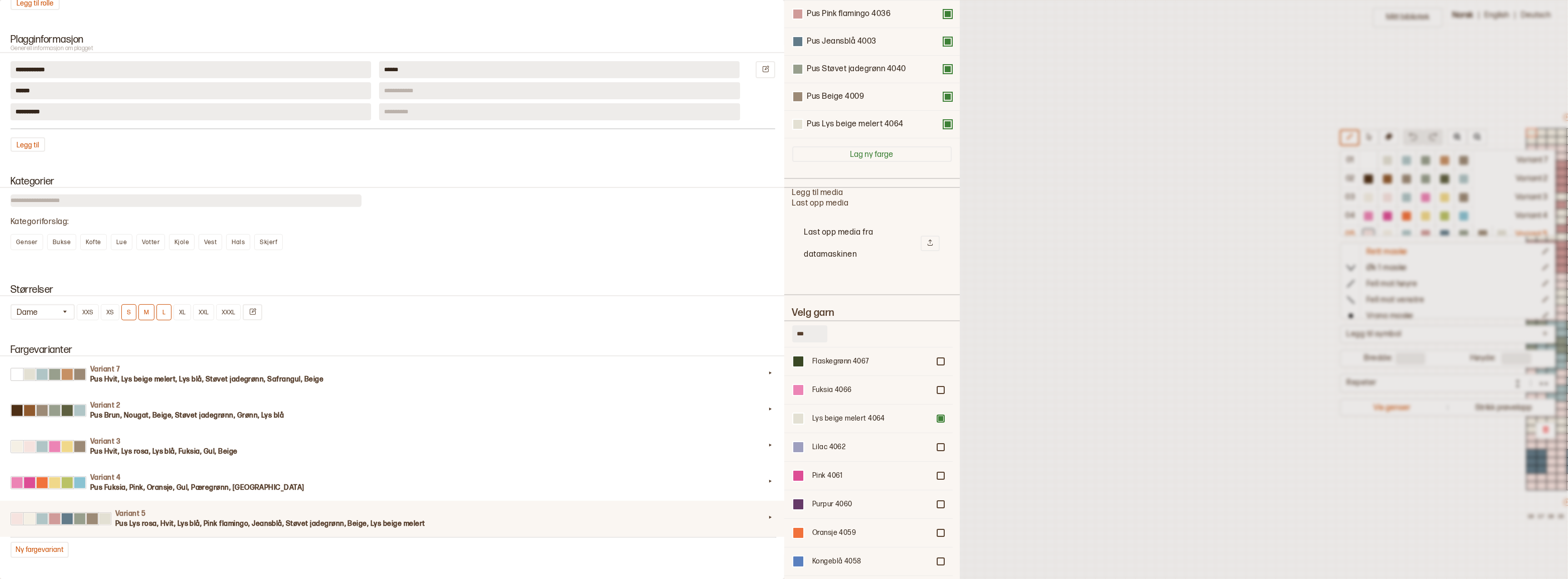
scroll to position [30, 474]
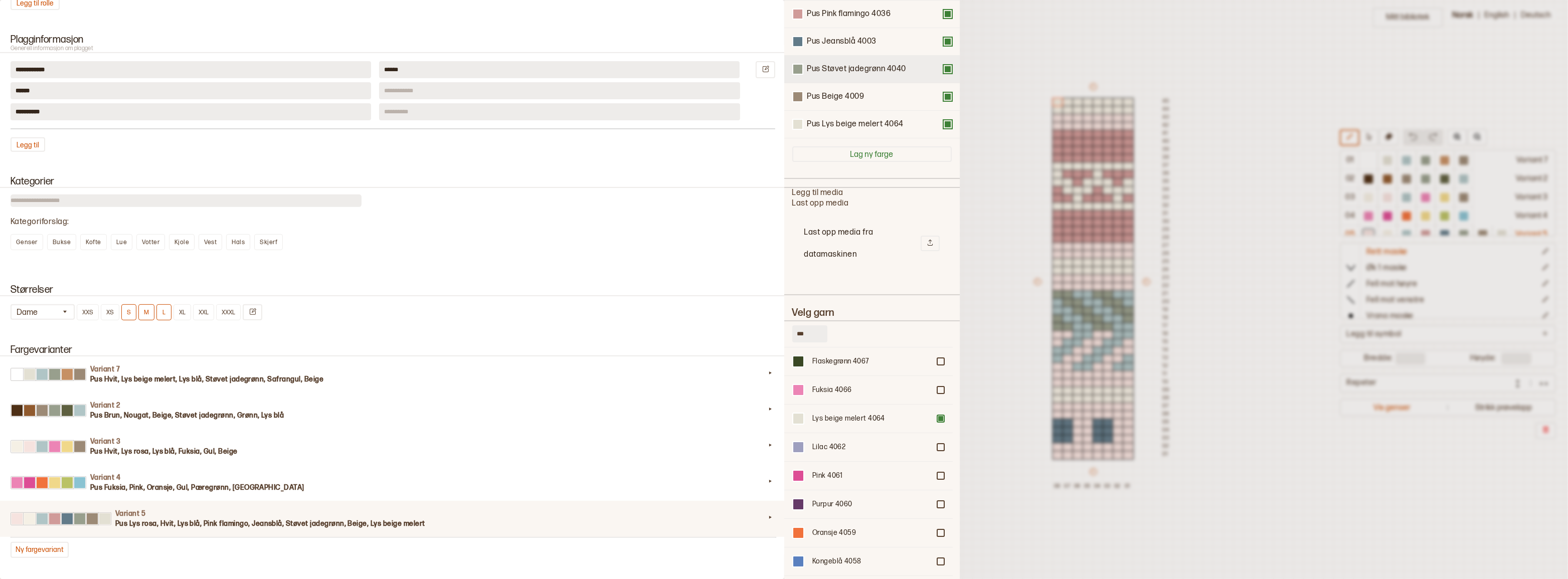
click at [943, 73] on button at bounding box center [947, 69] width 8 height 8
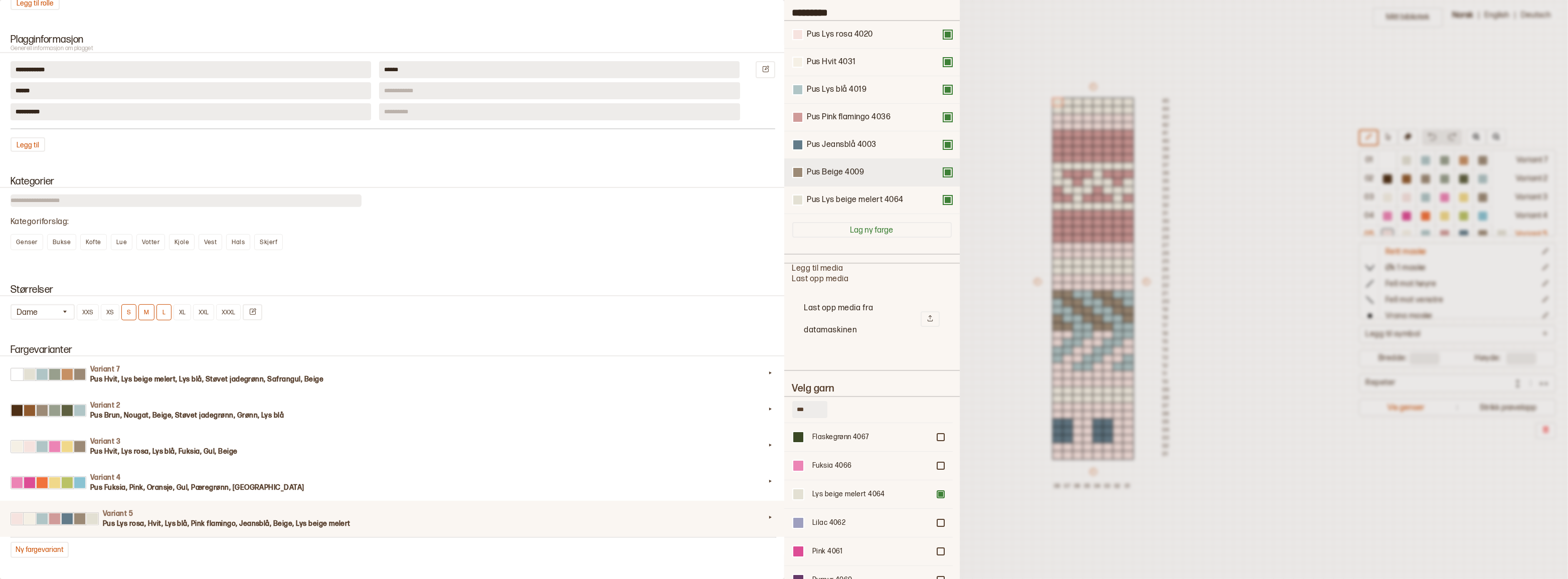
scroll to position [0, 0]
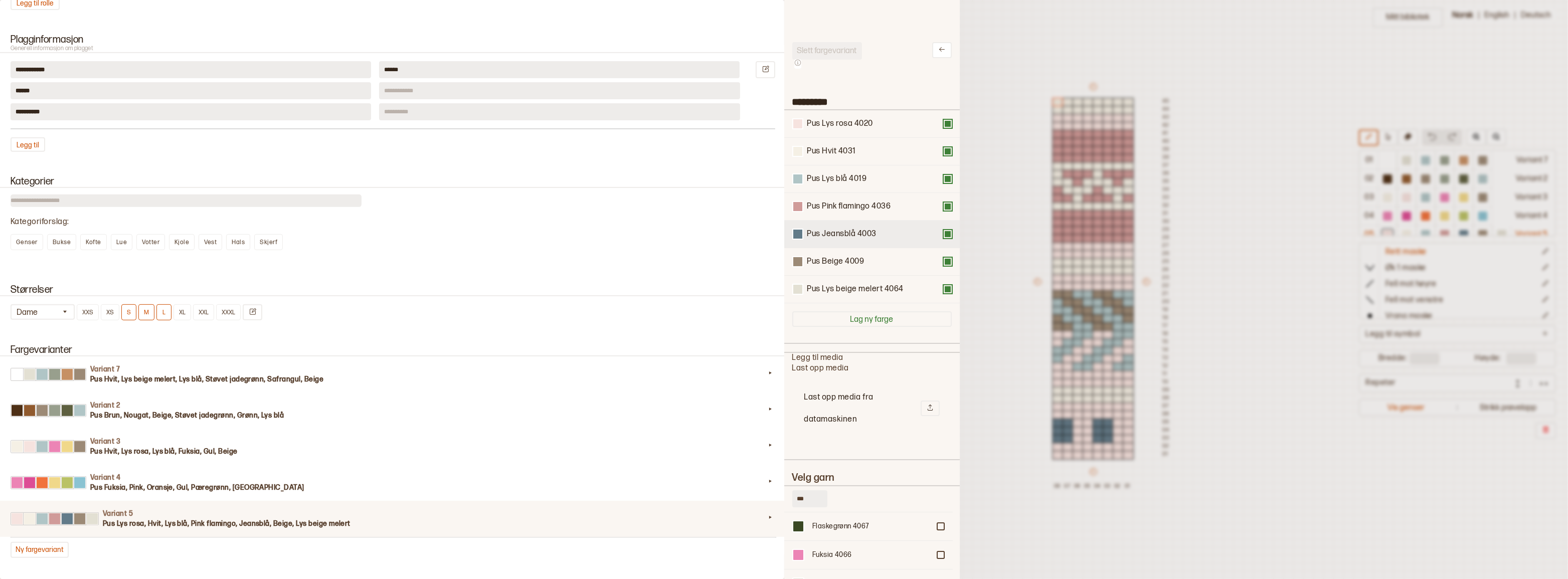
click at [943, 237] on button at bounding box center [947, 234] width 8 height 8
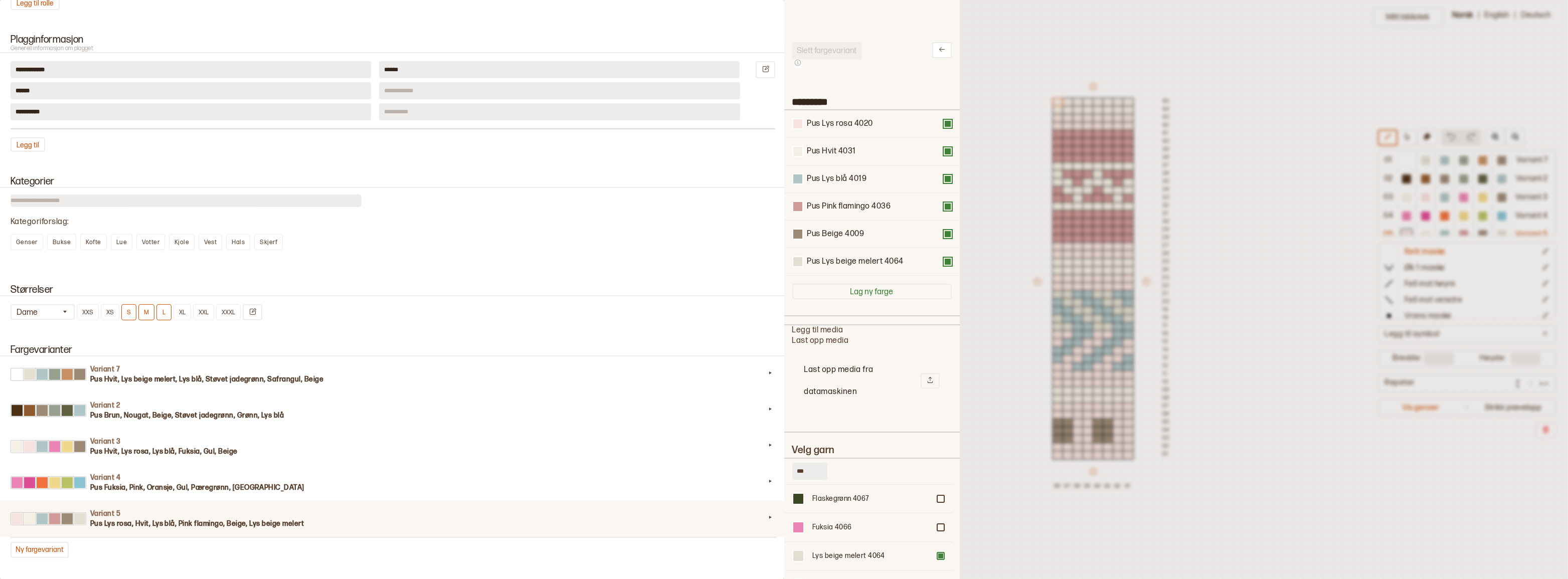
click at [996, 226] on div at bounding box center [784, 289] width 1568 height 579
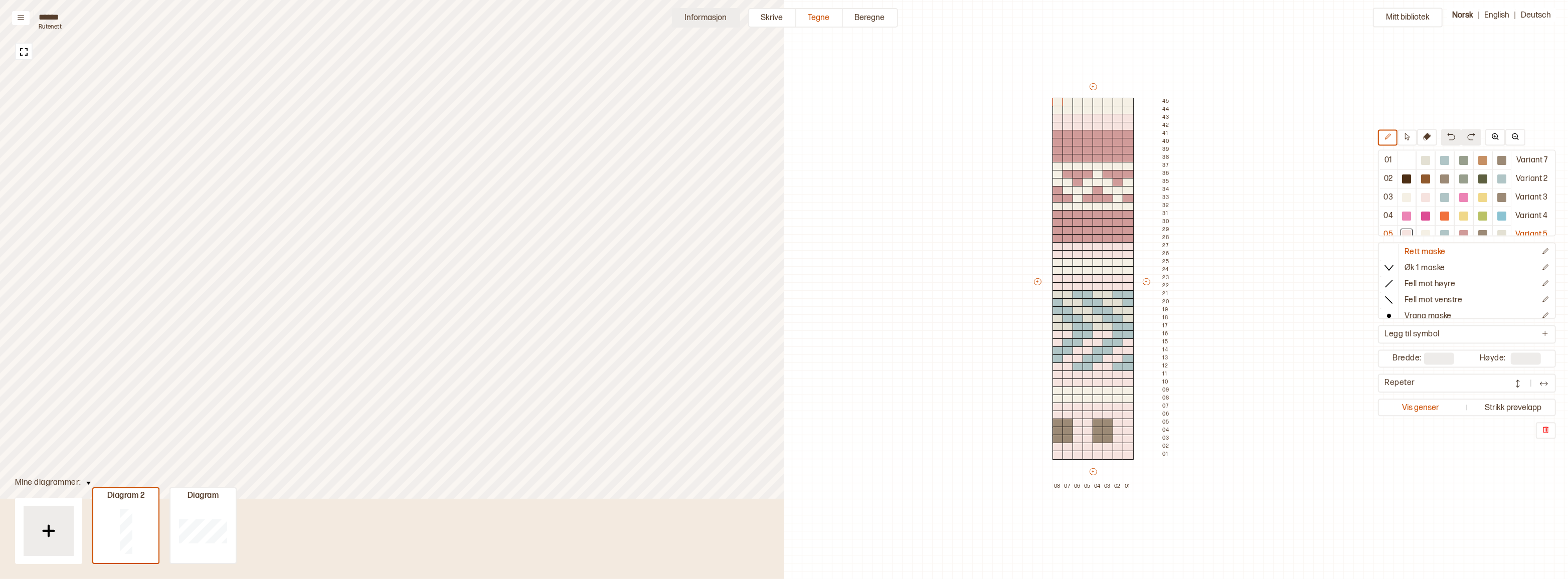
click at [679, 24] on button "Informasjon" at bounding box center [706, 18] width 68 height 19
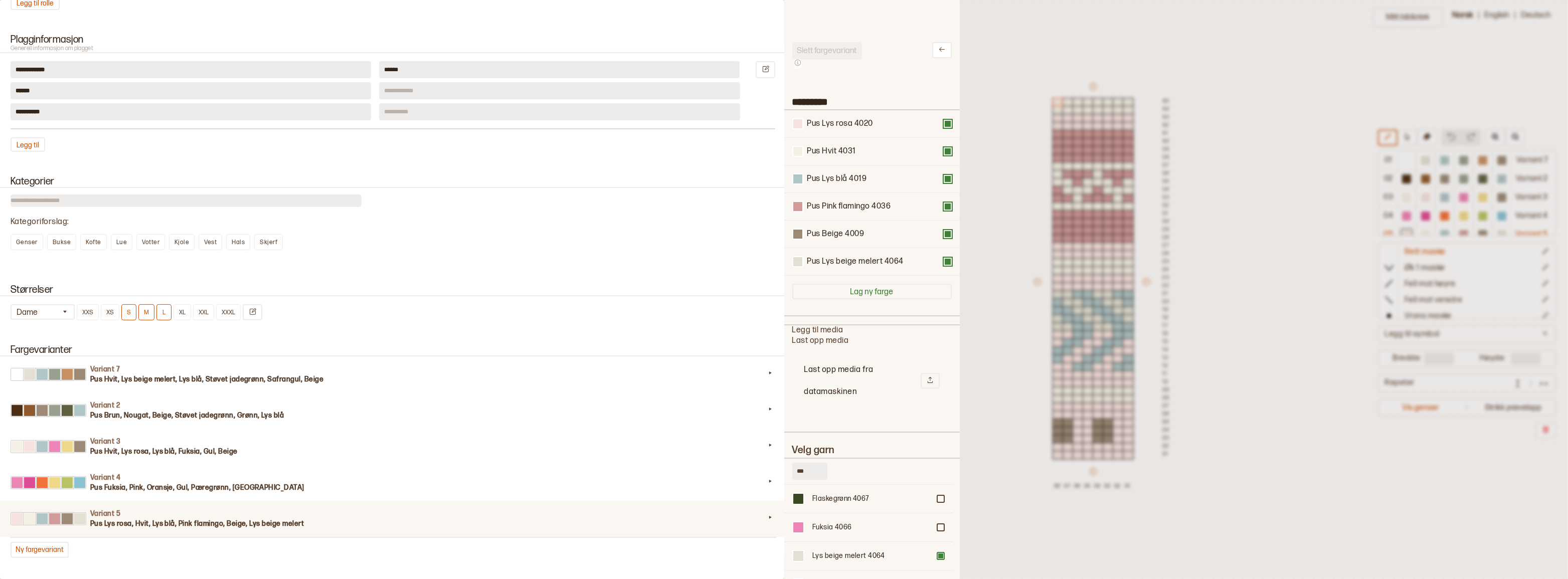
click at [942, 50] on button at bounding box center [942, 50] width 19 height 16
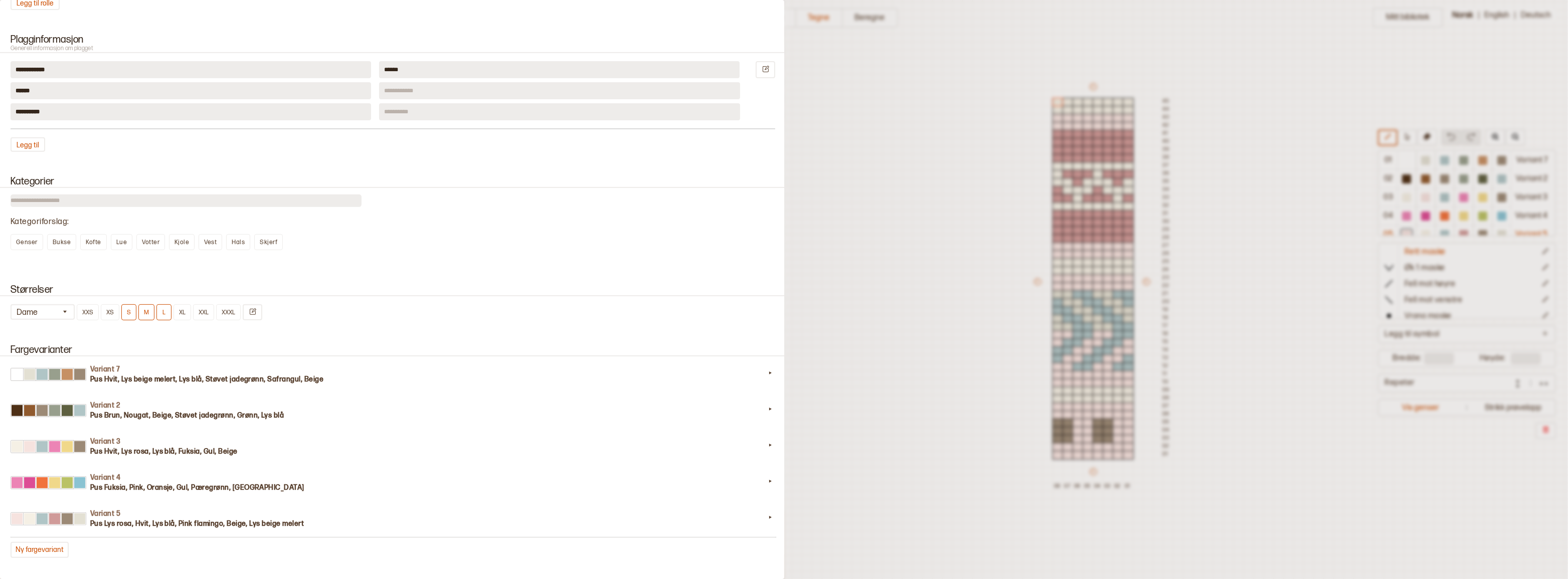
click at [838, 176] on div at bounding box center [784, 289] width 1568 height 579
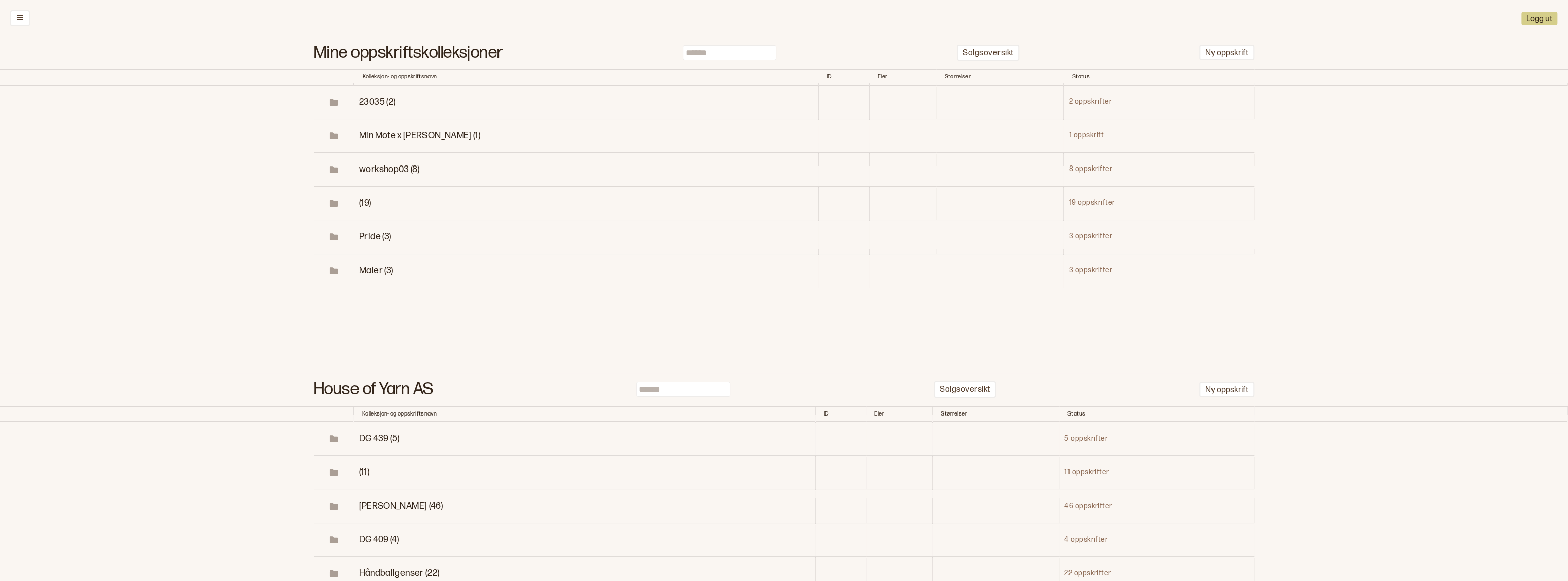
click at [730, 55] on input at bounding box center [729, 53] width 94 height 15
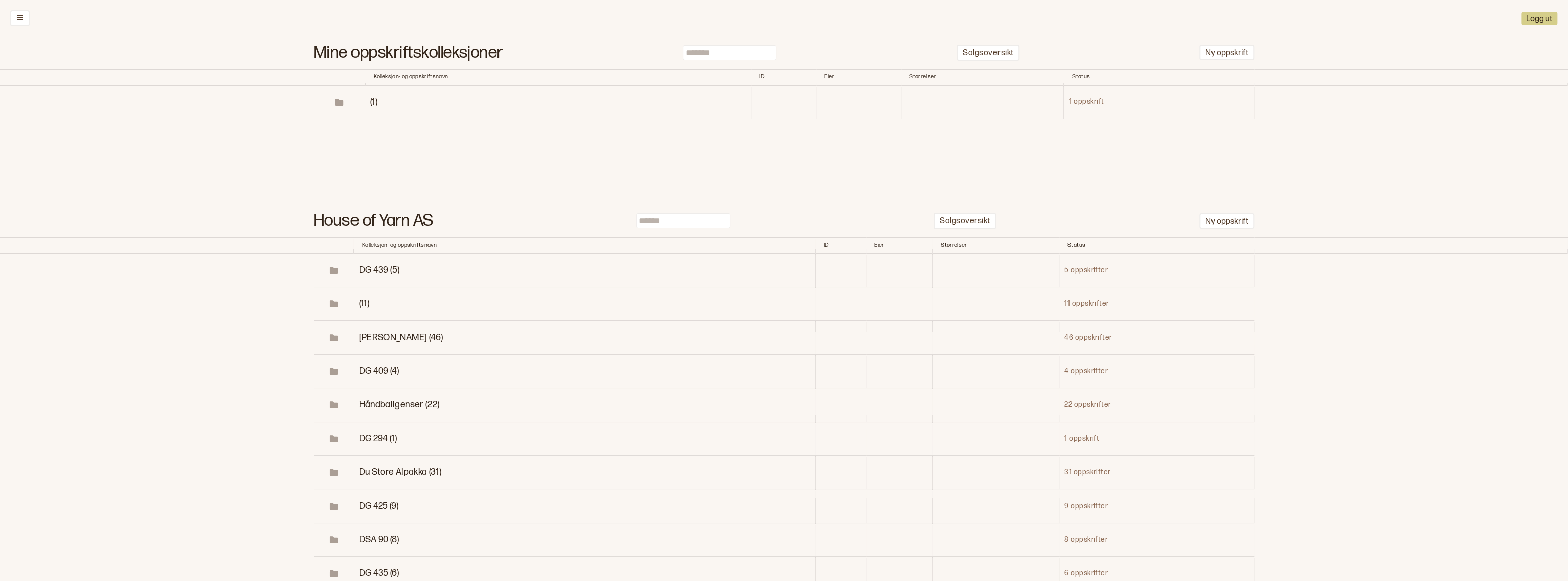
type input "*******"
click at [370, 107] on span "(1)" at bounding box center [374, 101] width 7 height 10
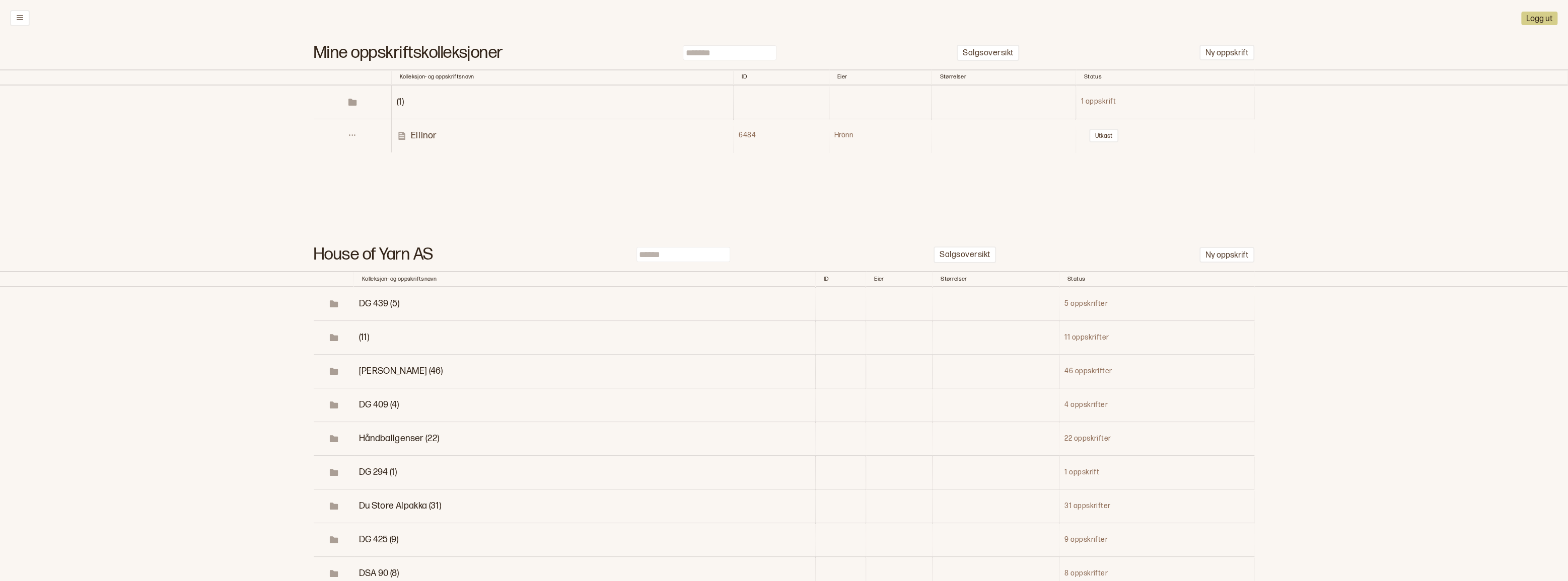
click at [424, 141] on p "Ellinor" at bounding box center [424, 136] width 26 height 12
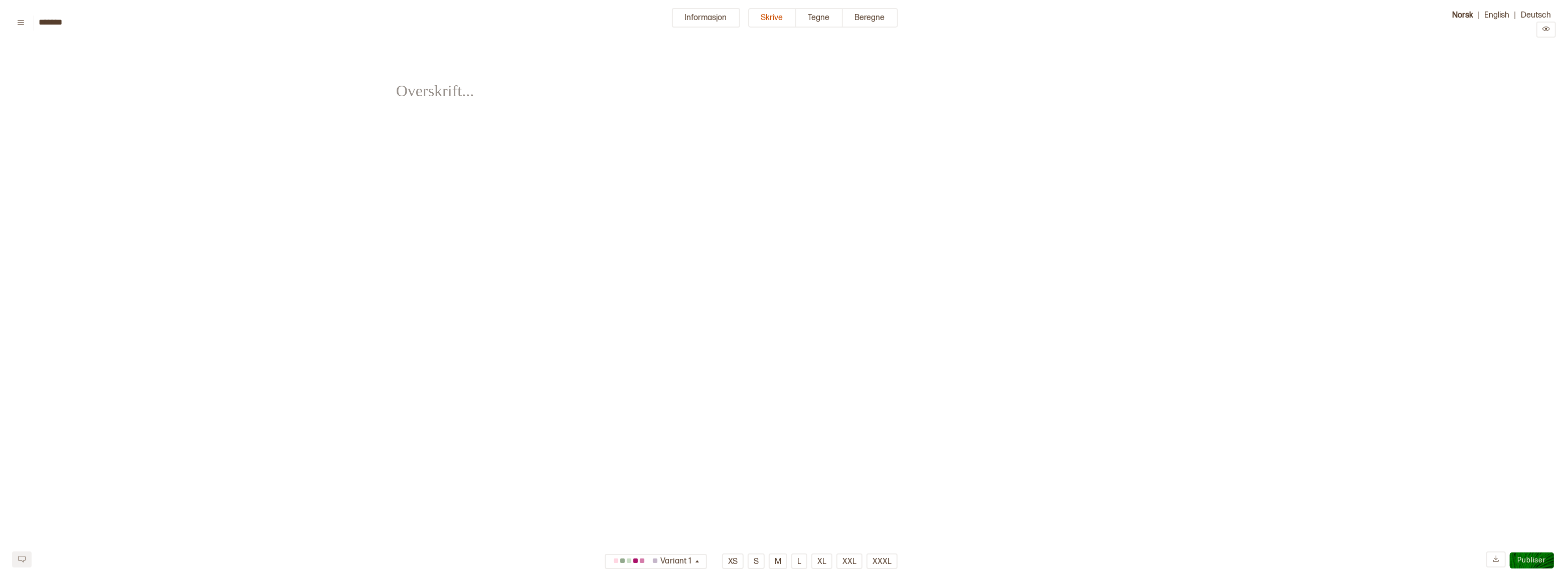
click at [740, 19] on html "**********" at bounding box center [784, 210] width 1568 height 420
click at [705, 19] on button "Informasjon" at bounding box center [706, 18] width 68 height 19
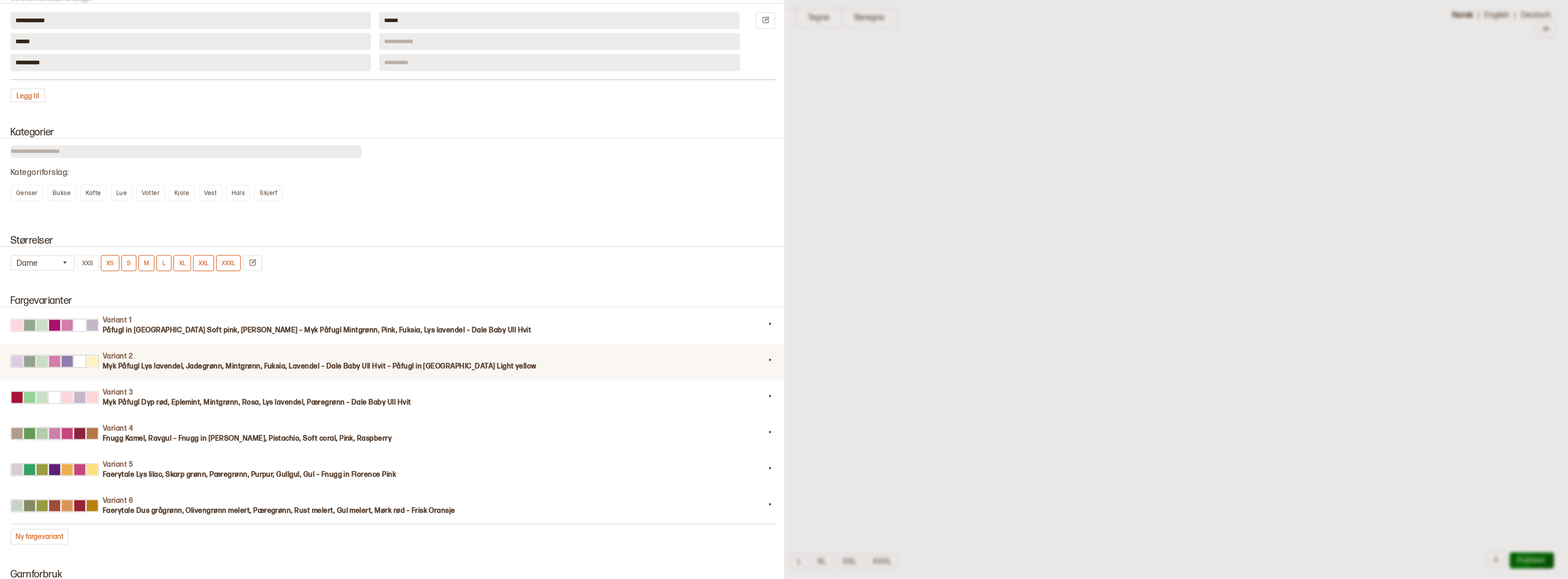
scroll to position [775, 0]
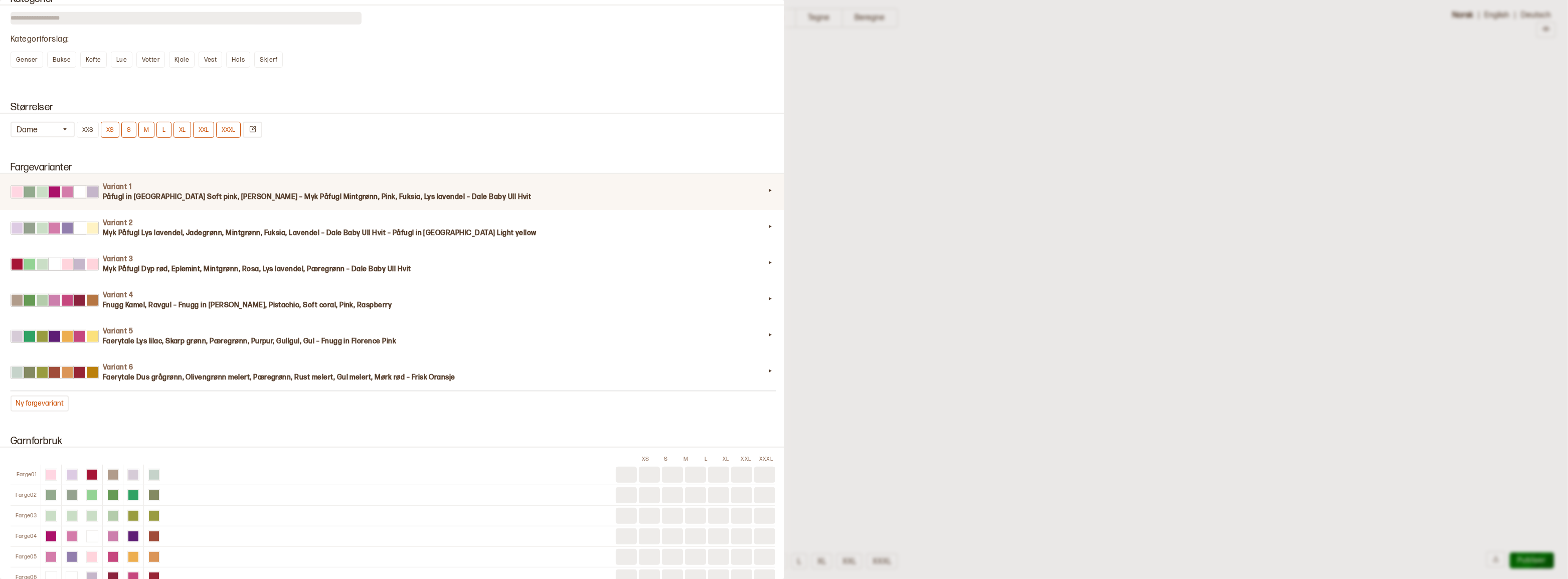
click at [755, 202] on h3 "Påfugl in [GEOGRAPHIC_DATA] Soft pink, [PERSON_NAME] – Myk Påfugl Mintgrønn, Pi…" at bounding box center [434, 197] width 662 height 10
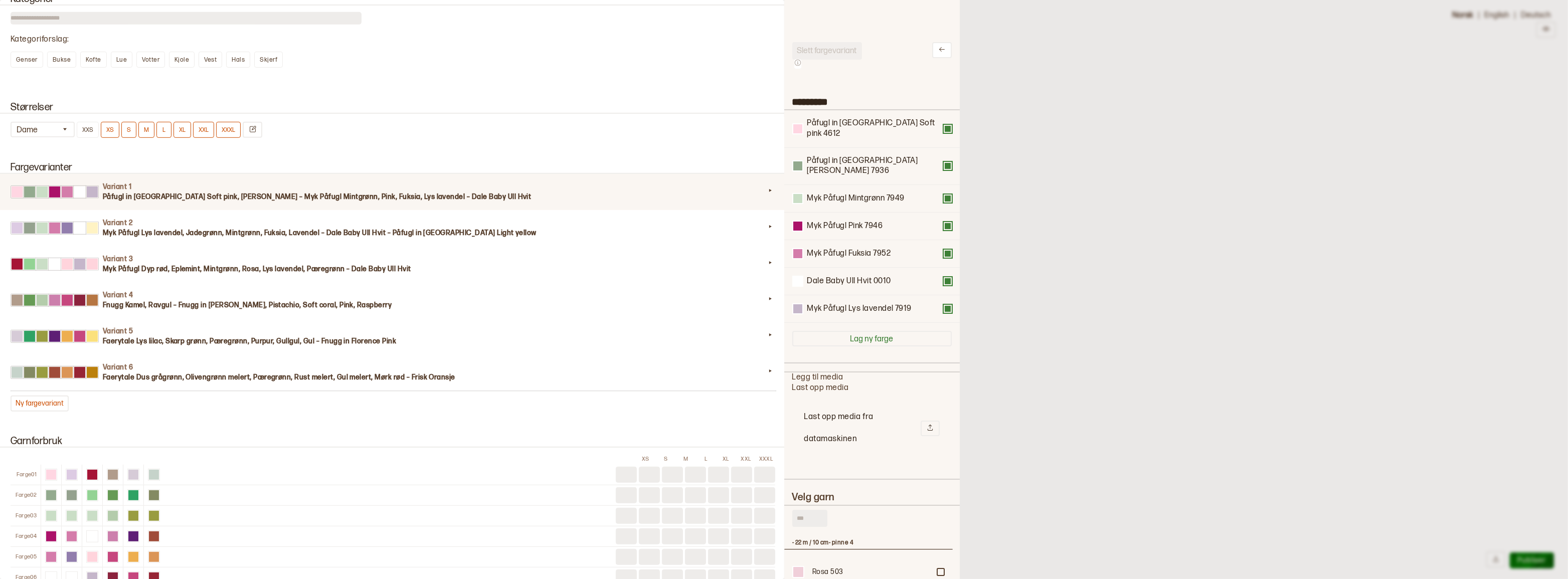
scroll to position [294, 161]
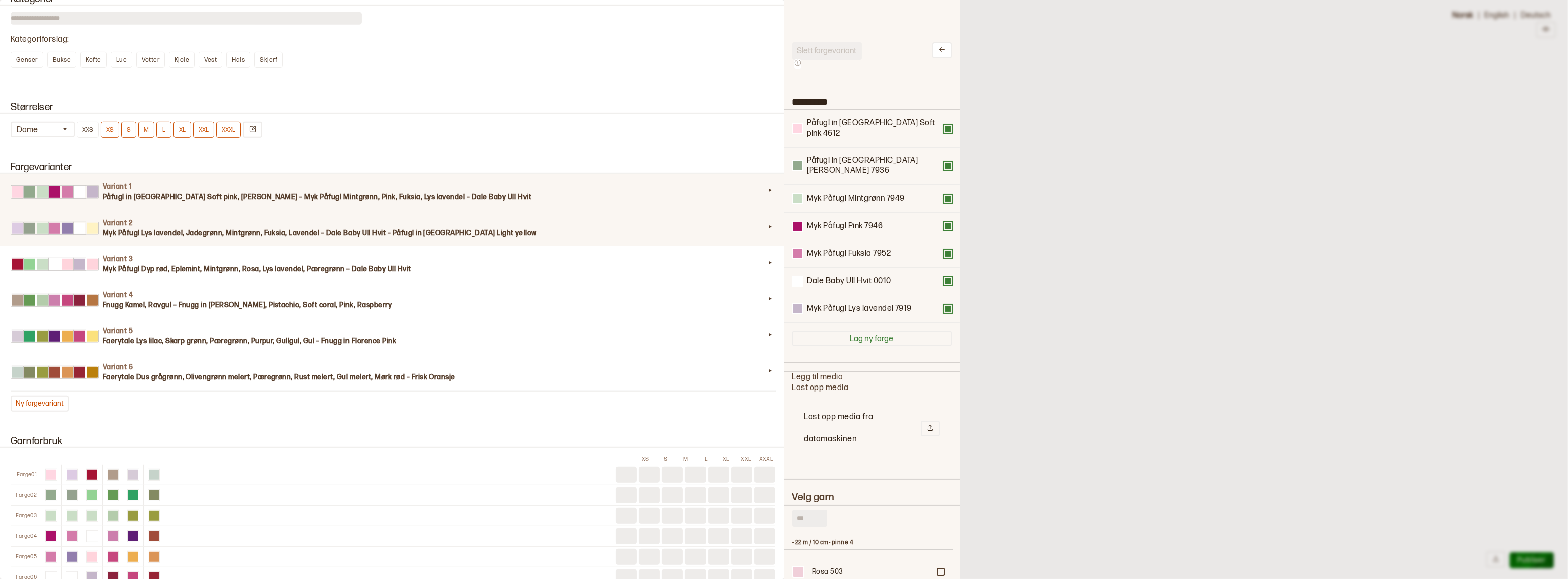
click at [479, 238] on h3 "Myk Påfugl Lys lavendel, Jadegrønn, Mintgrønn, Fuksia, Lavendel – Dale Baby Ull…" at bounding box center [434, 233] width 662 height 10
type input "*********"
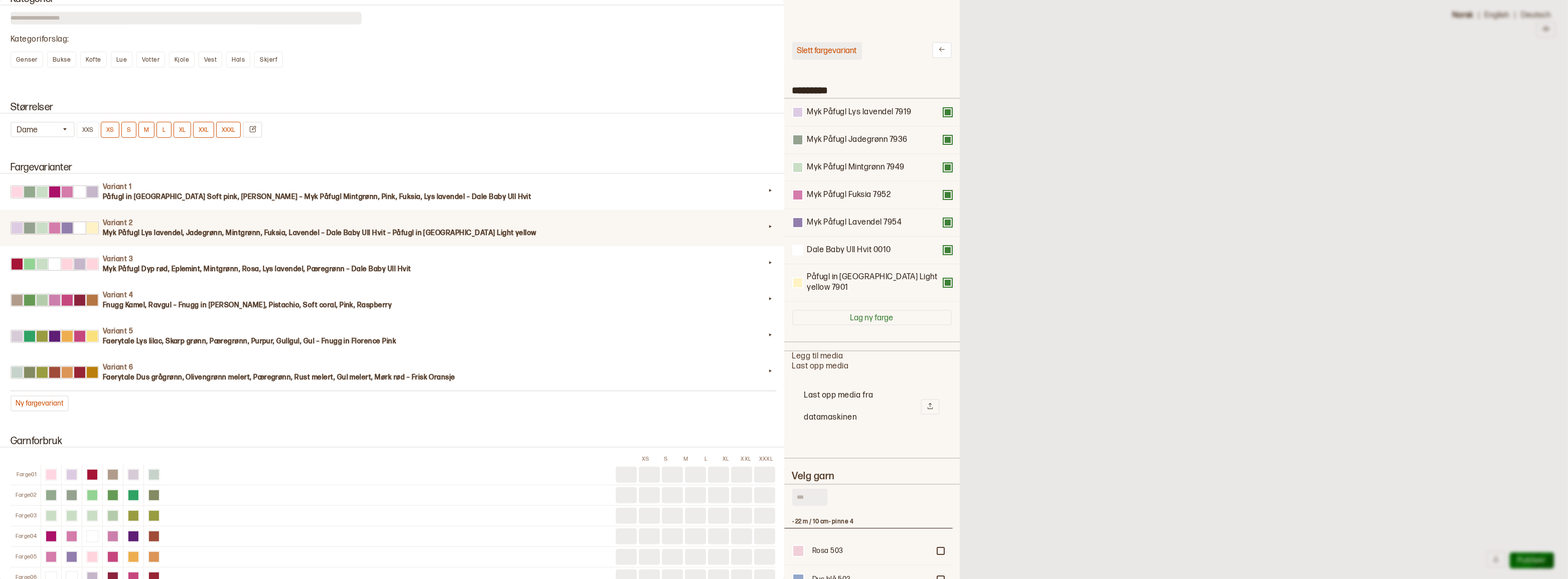
click at [832, 50] on button "Slett fargevariant" at bounding box center [827, 51] width 70 height 18
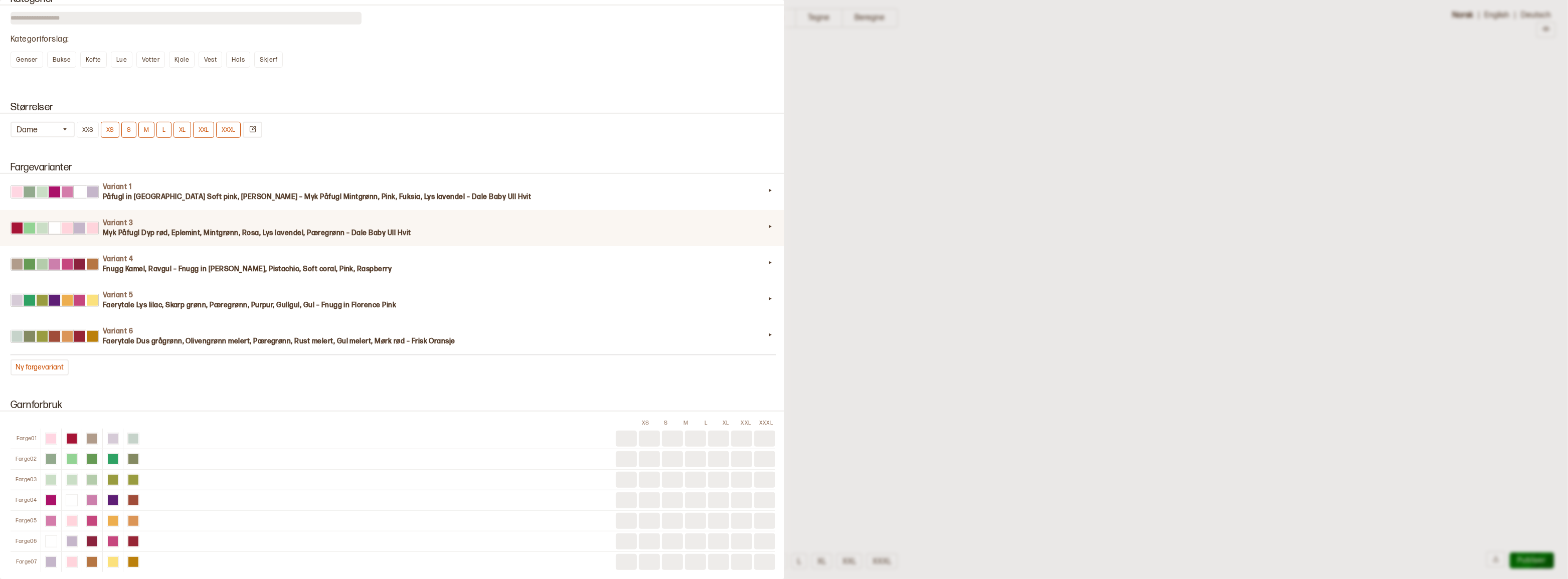
click at [441, 238] on h3 "Myk Påfugl Dyp rød, Eplemint, Mintgrønn, Rosa, Lys lavendel, Pæregrønn – Dale B…" at bounding box center [434, 233] width 662 height 10
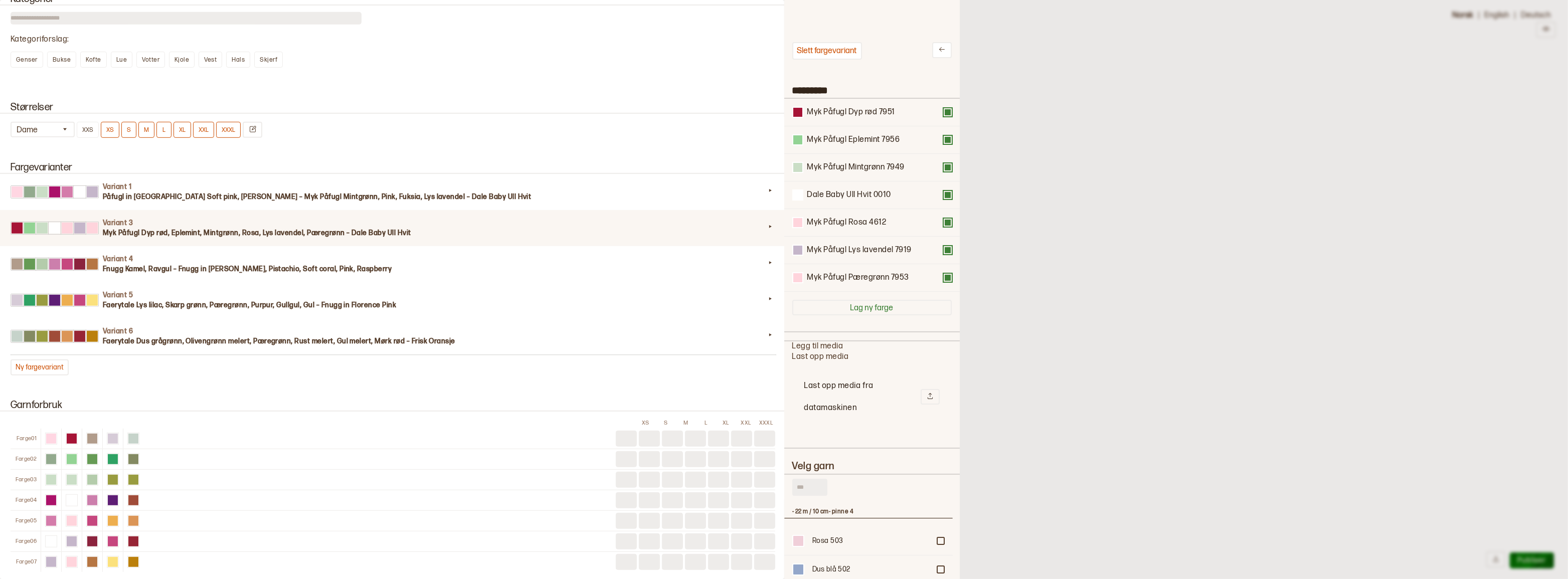
drag, startPoint x: 837, startPoint y: 54, endPoint x: 824, endPoint y: 55, distance: 13.0
click at [837, 53] on button "Slett fargevariant" at bounding box center [827, 51] width 70 height 18
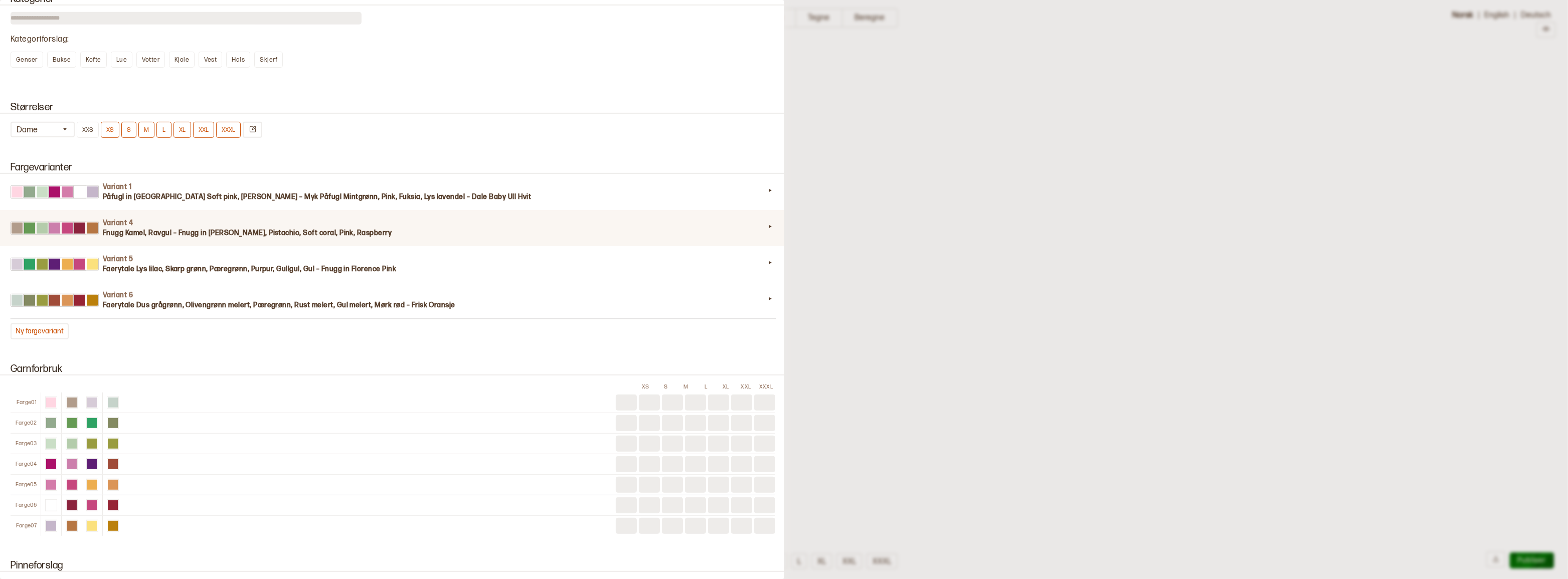
click at [421, 246] on div "Variant 4 Fnugg Kamel, Ravgul – Fnugg in [PERSON_NAME], Pistachio, Soft coral, …" at bounding box center [393, 228] width 789 height 36
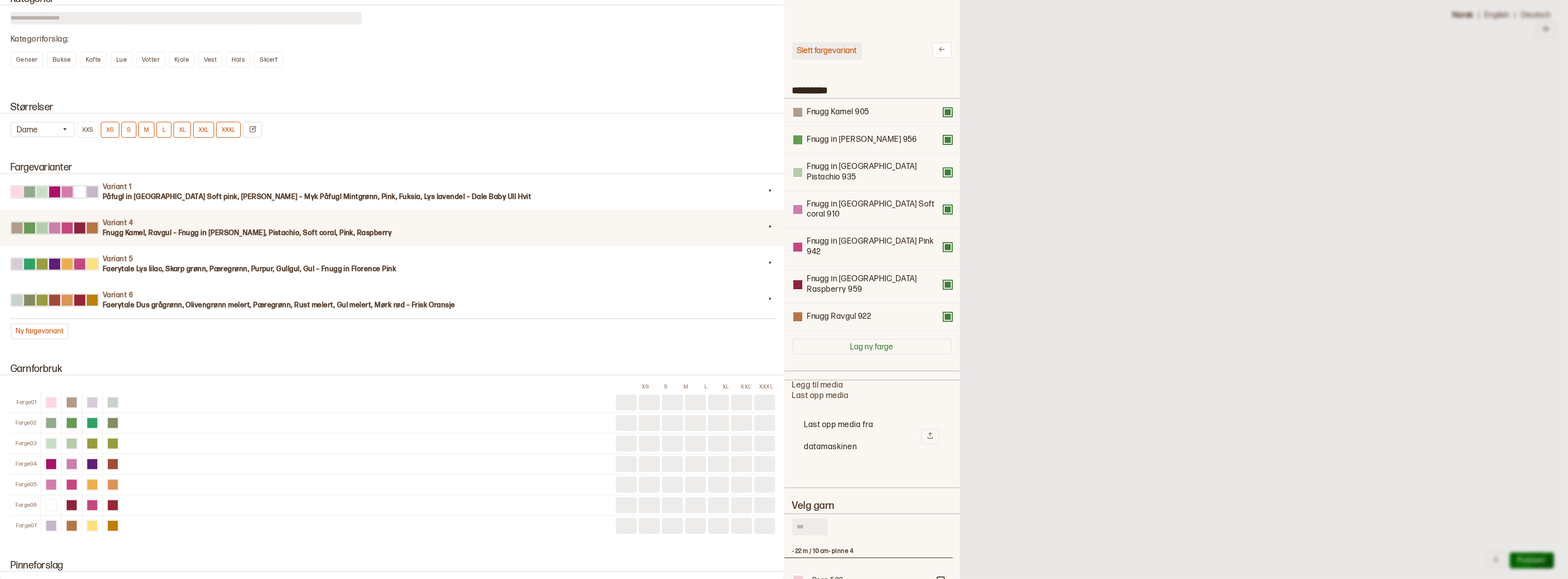
click at [810, 59] on button "Slett fargevariant" at bounding box center [827, 51] width 70 height 18
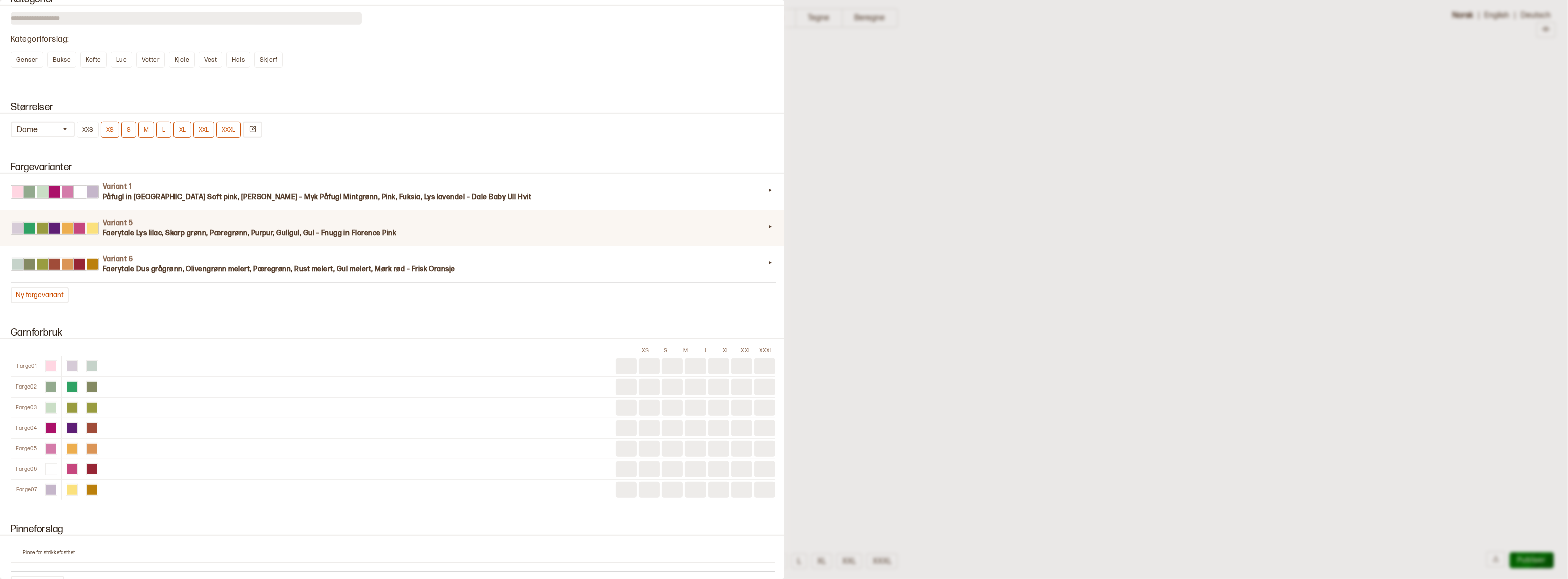
click at [385, 228] on h4 "Variant 5" at bounding box center [434, 223] width 662 height 10
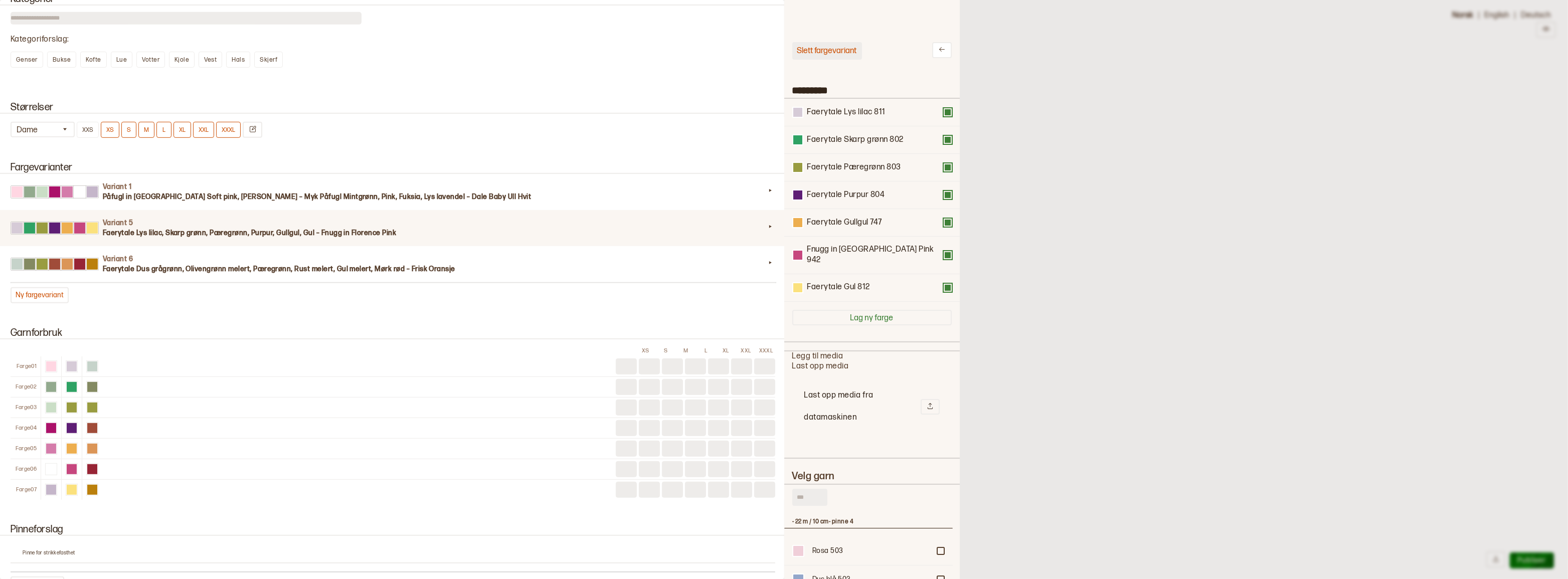
click at [833, 48] on button "Slett fargevariant" at bounding box center [827, 51] width 70 height 18
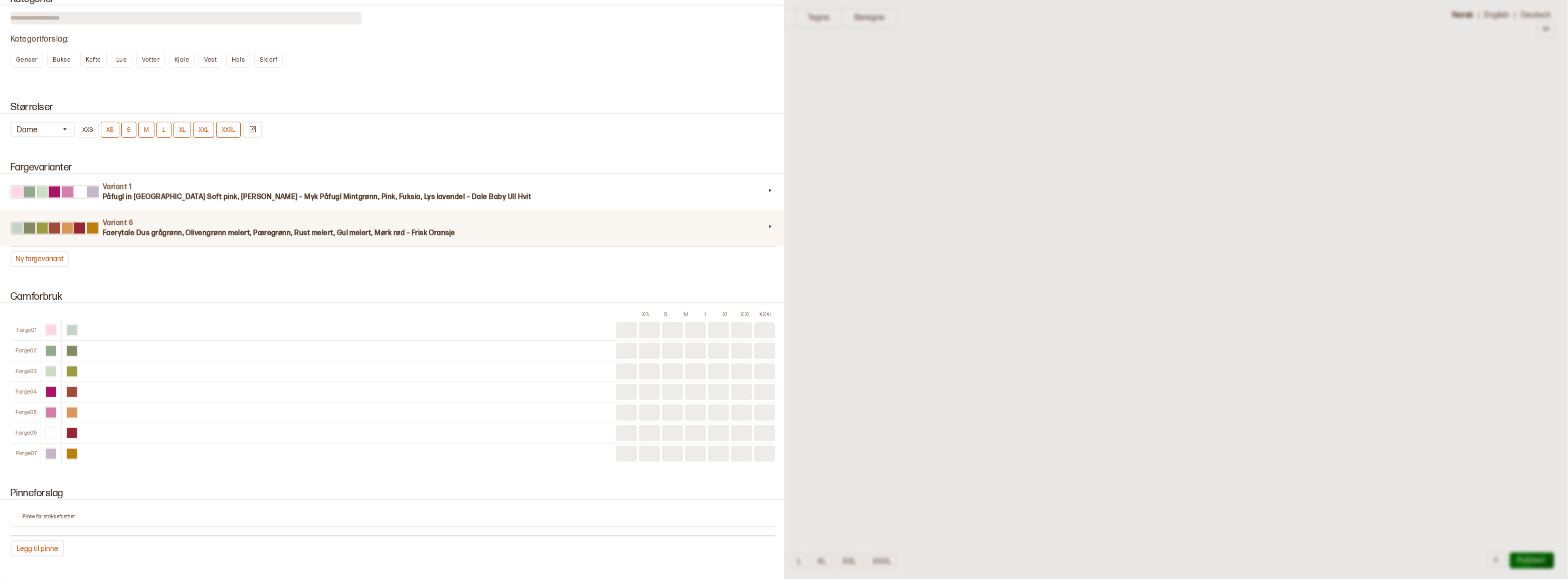
click at [374, 228] on h4 "Variant 6" at bounding box center [434, 223] width 662 height 10
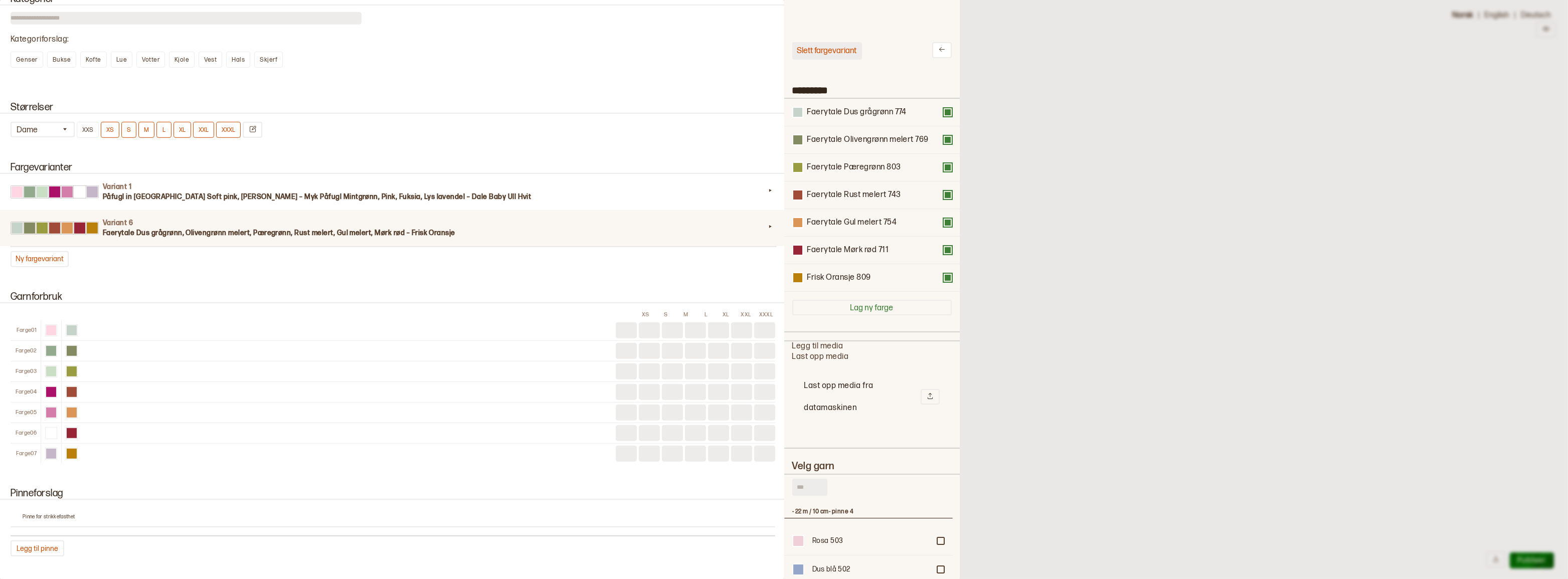
click at [816, 43] on button "Slett fargevariant" at bounding box center [827, 51] width 70 height 18
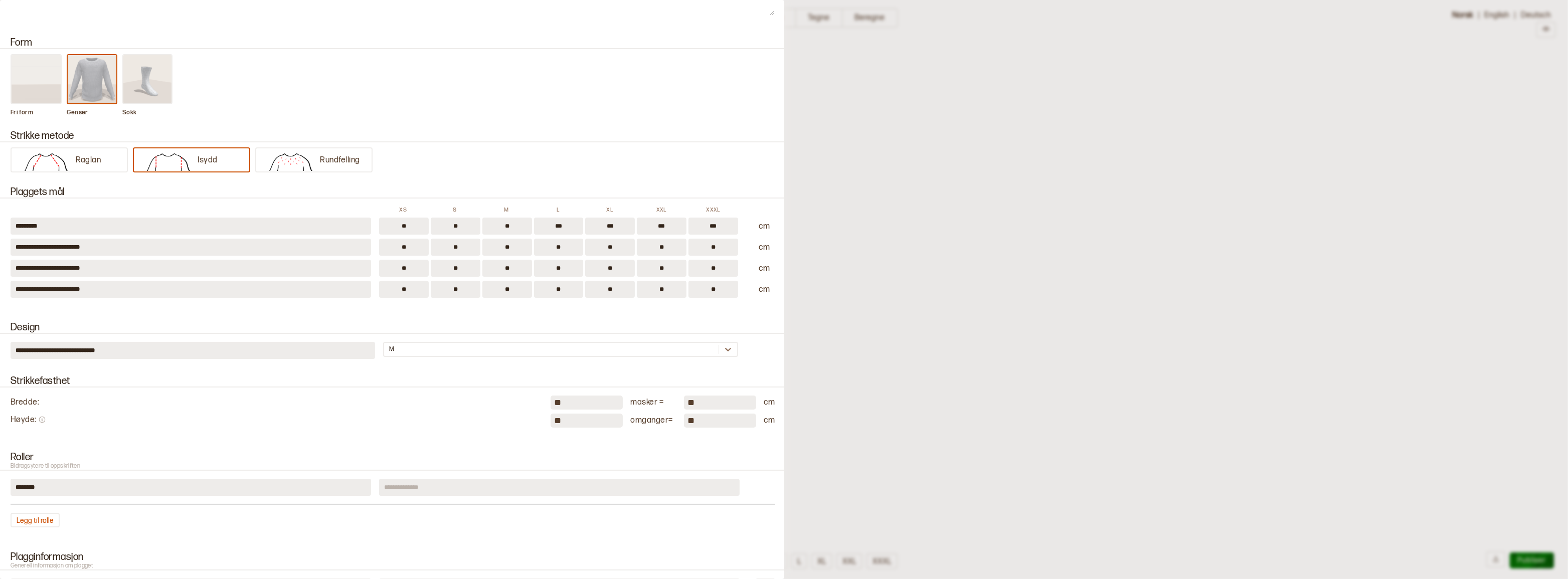
scroll to position [0, 0]
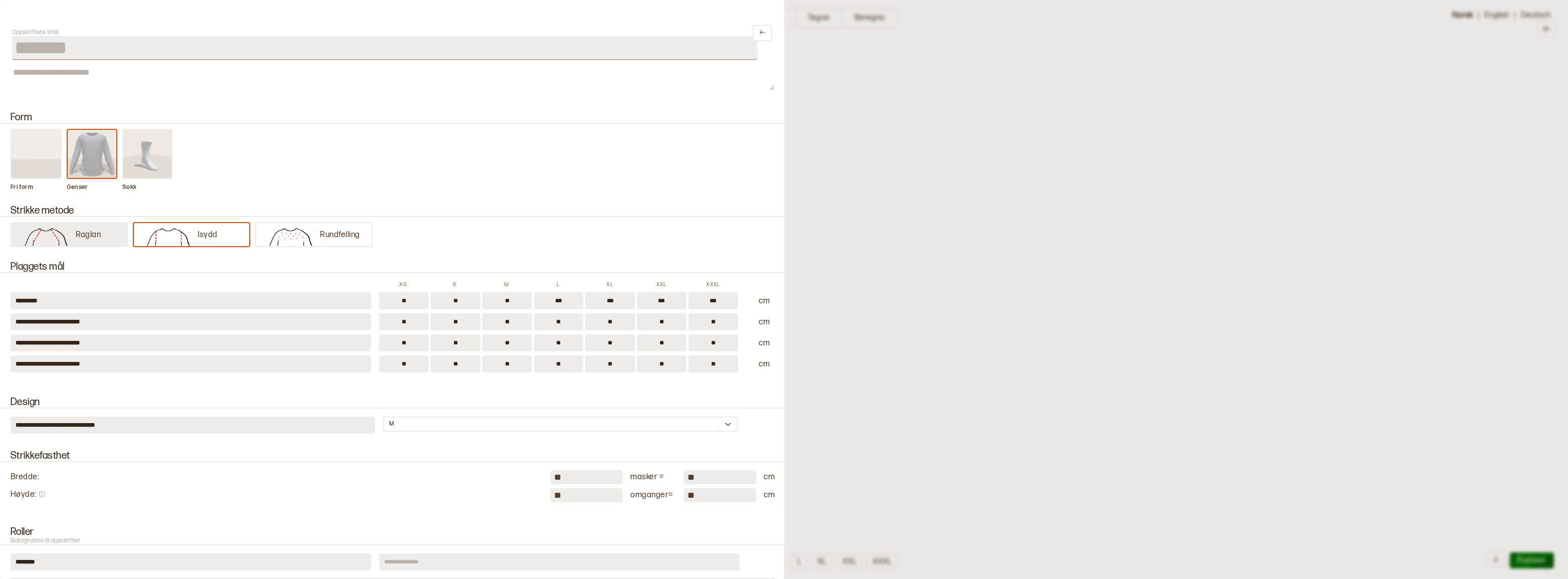
click at [75, 240] on img at bounding box center [46, 236] width 59 height 20
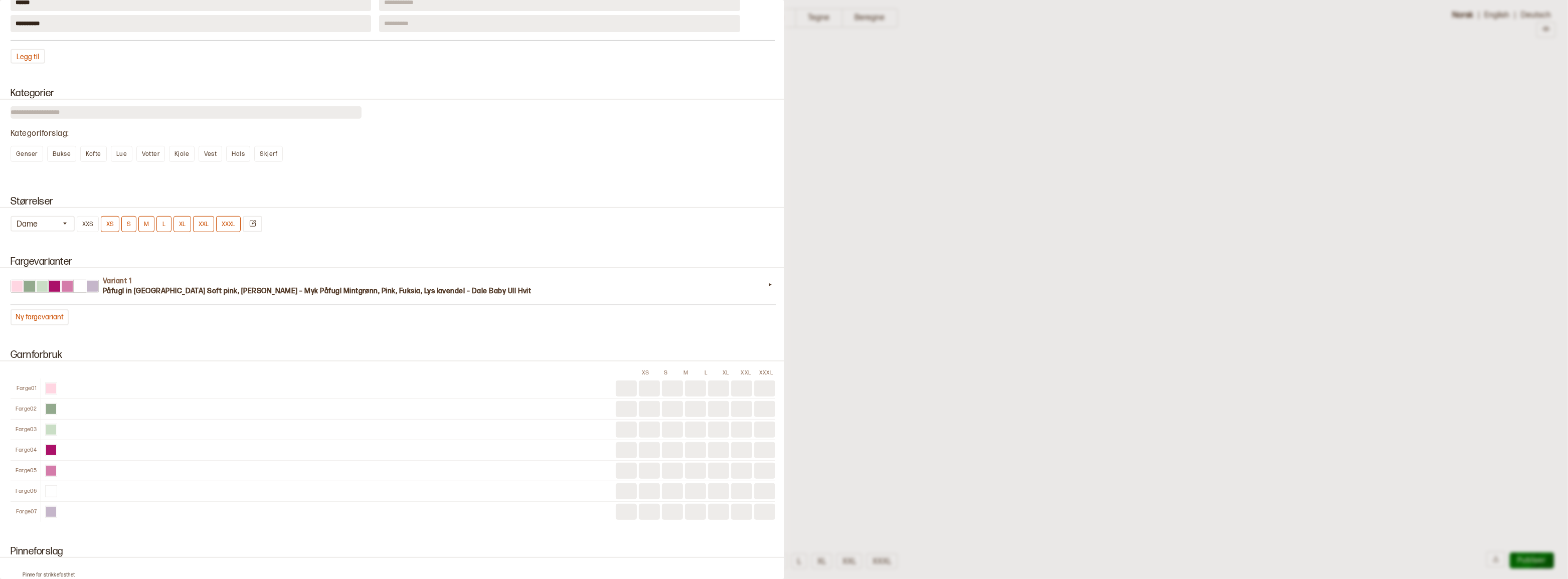
scroll to position [684, 0]
click at [56, 323] on button "Ny fargevariant" at bounding box center [40, 314] width 58 height 16
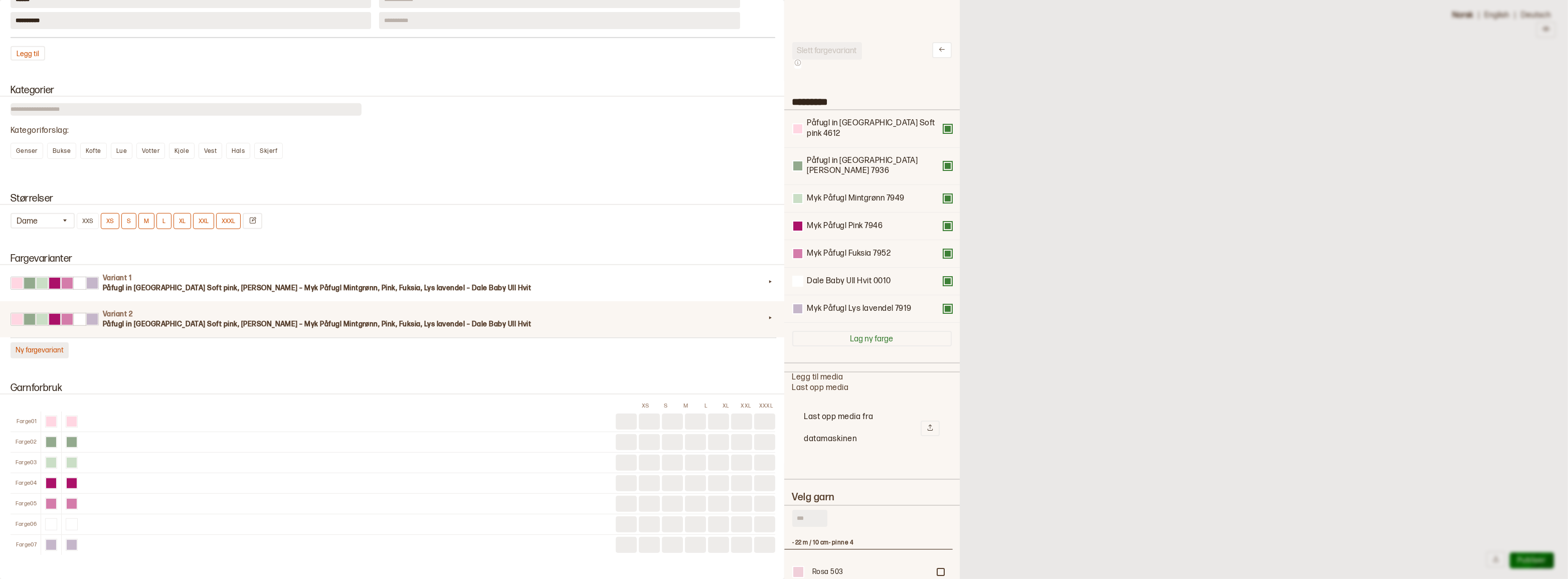
scroll to position [294, 161]
click at [813, 510] on input "text" at bounding box center [810, 519] width 35 height 17
type input "***"
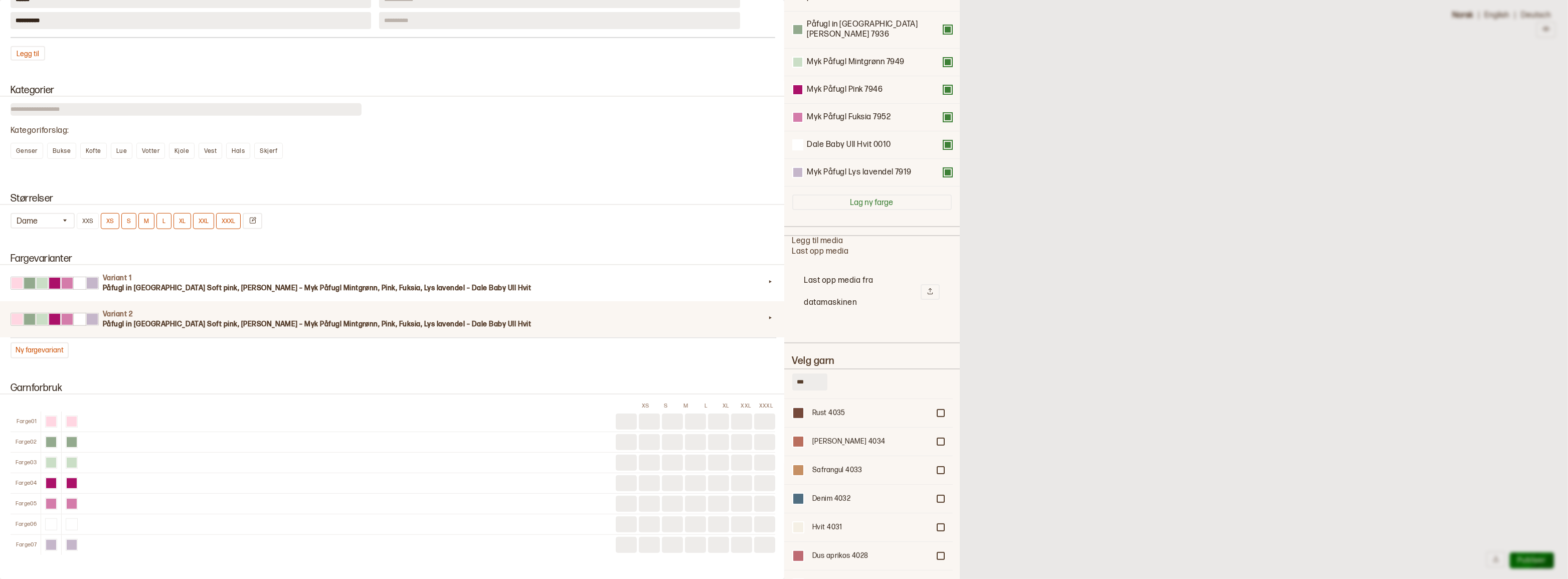
scroll to position [1003, 0]
click at [937, 520] on div at bounding box center [940, 523] width 6 height 6
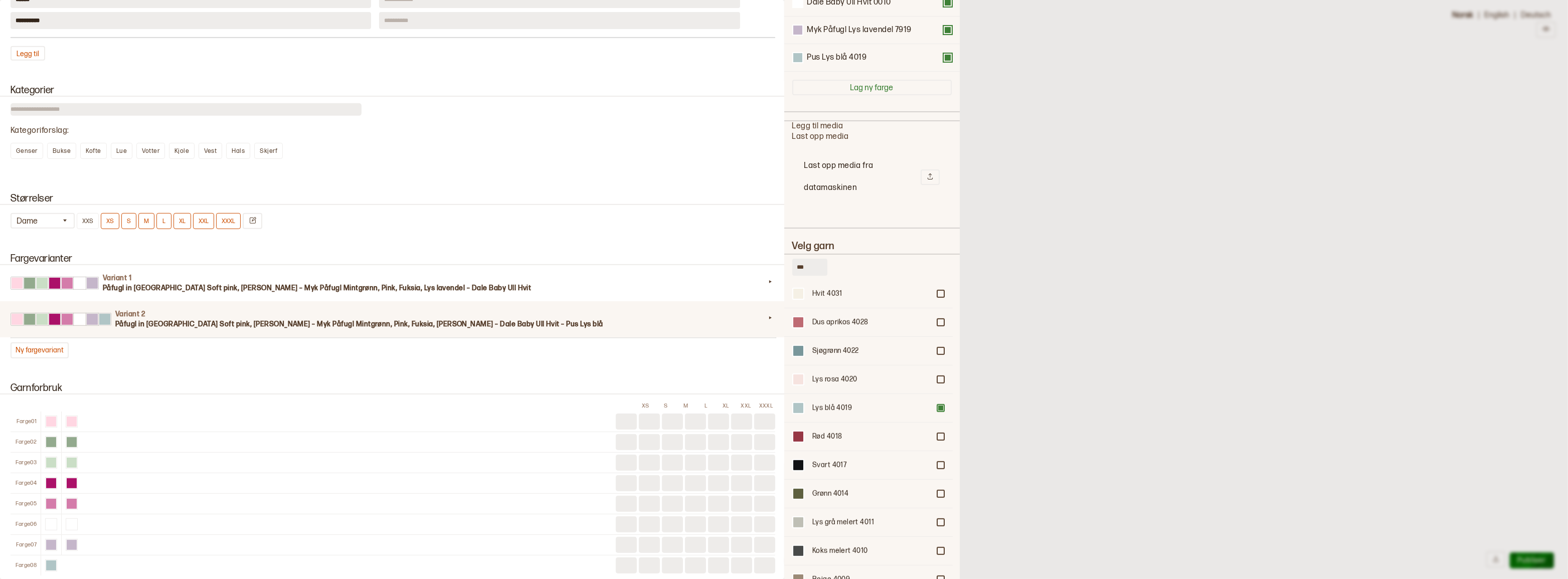
scroll to position [1148, 0]
click at [937, 461] on div at bounding box center [940, 464] width 6 height 6
click at [937, 346] on div at bounding box center [940, 349] width 6 height 6
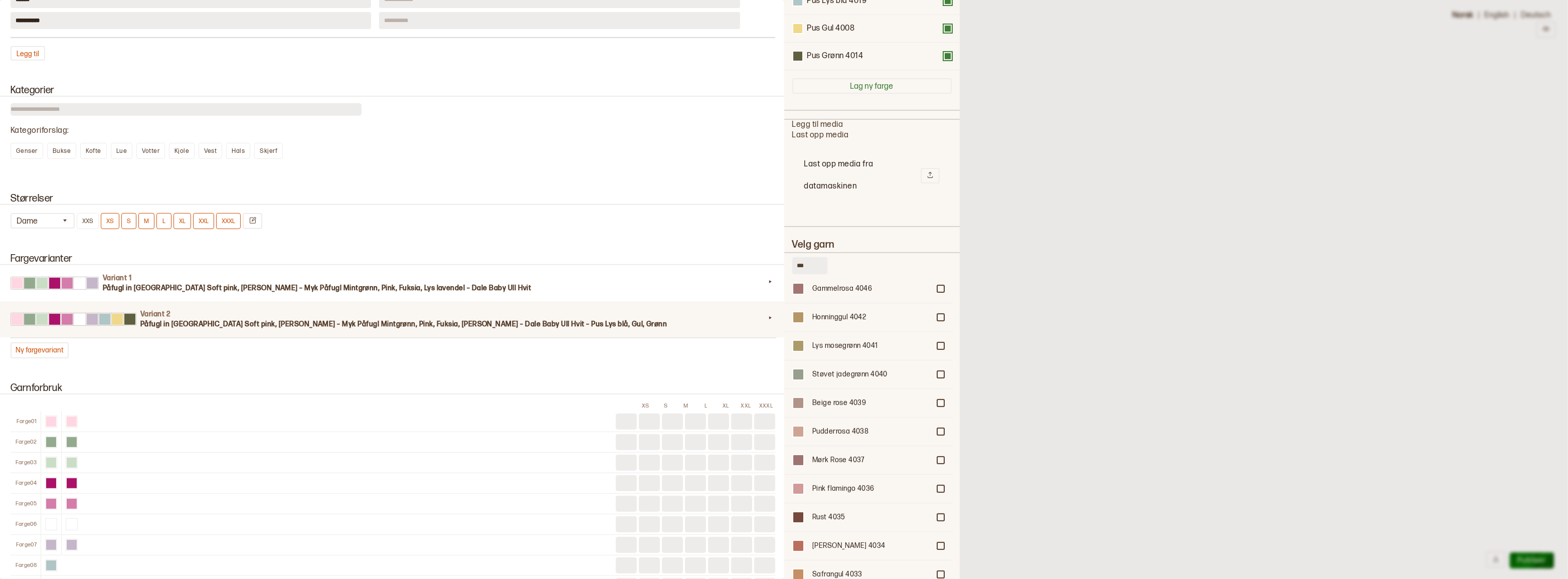
scroll to position [646, 0]
click at [937, 389] on div at bounding box center [940, 392] width 6 height 6
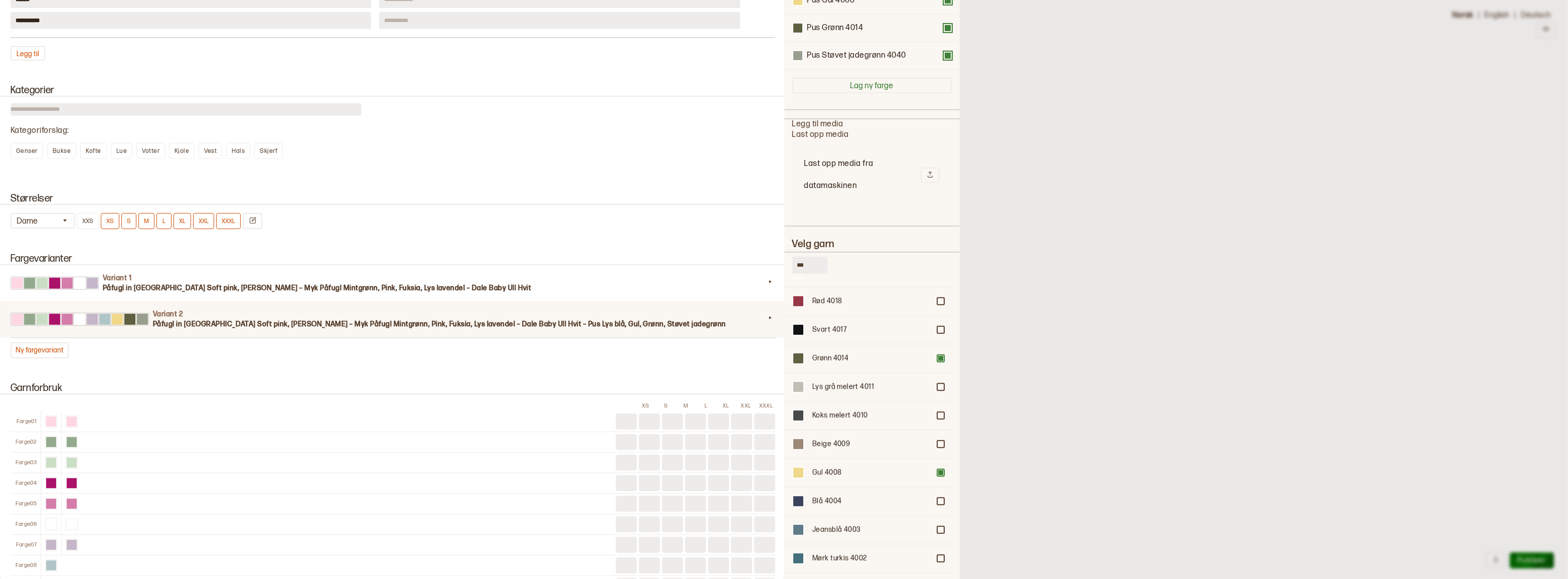
scroll to position [1148, 0]
click at [937, 516] on div at bounding box center [940, 519] width 6 height 6
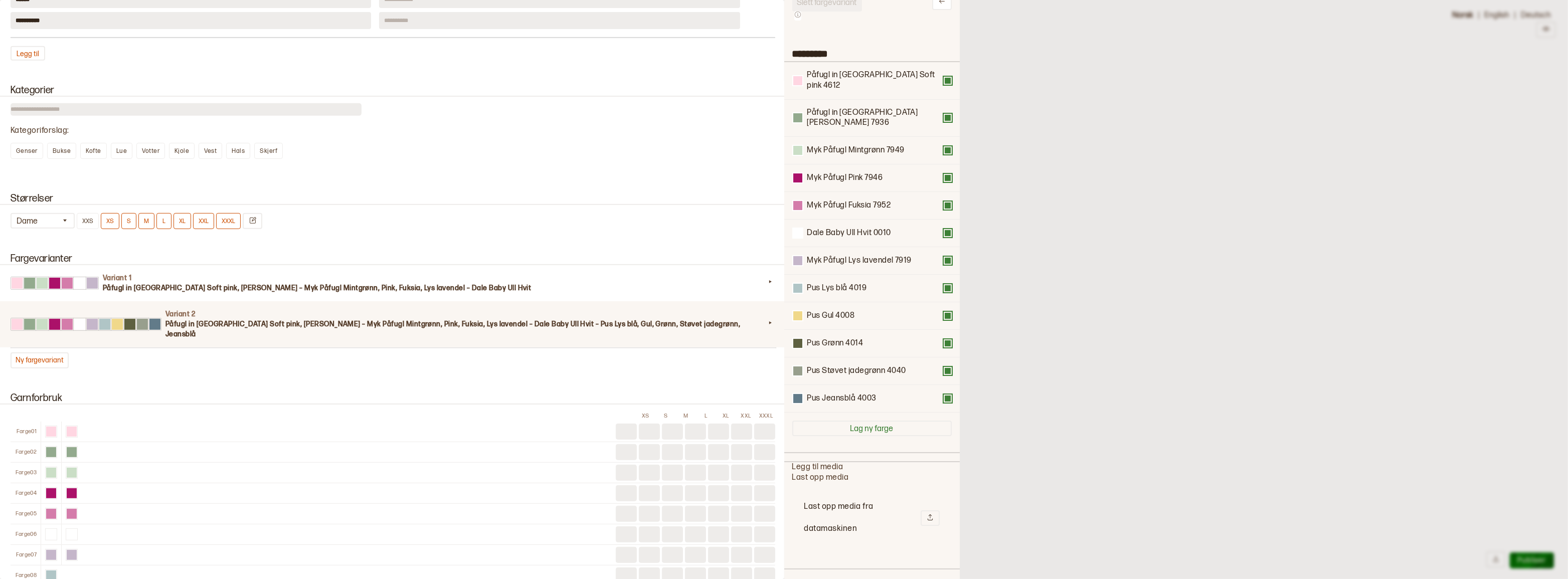
scroll to position [0, 0]
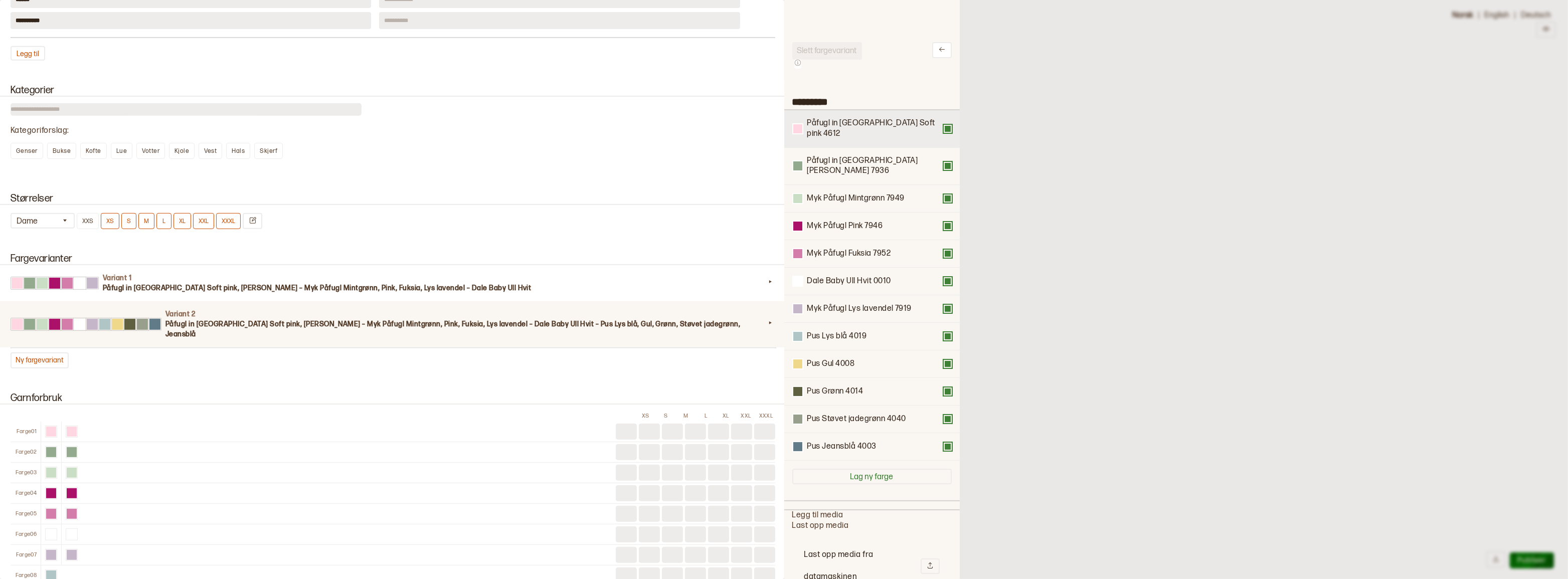
click at [943, 129] on button at bounding box center [947, 128] width 8 height 8
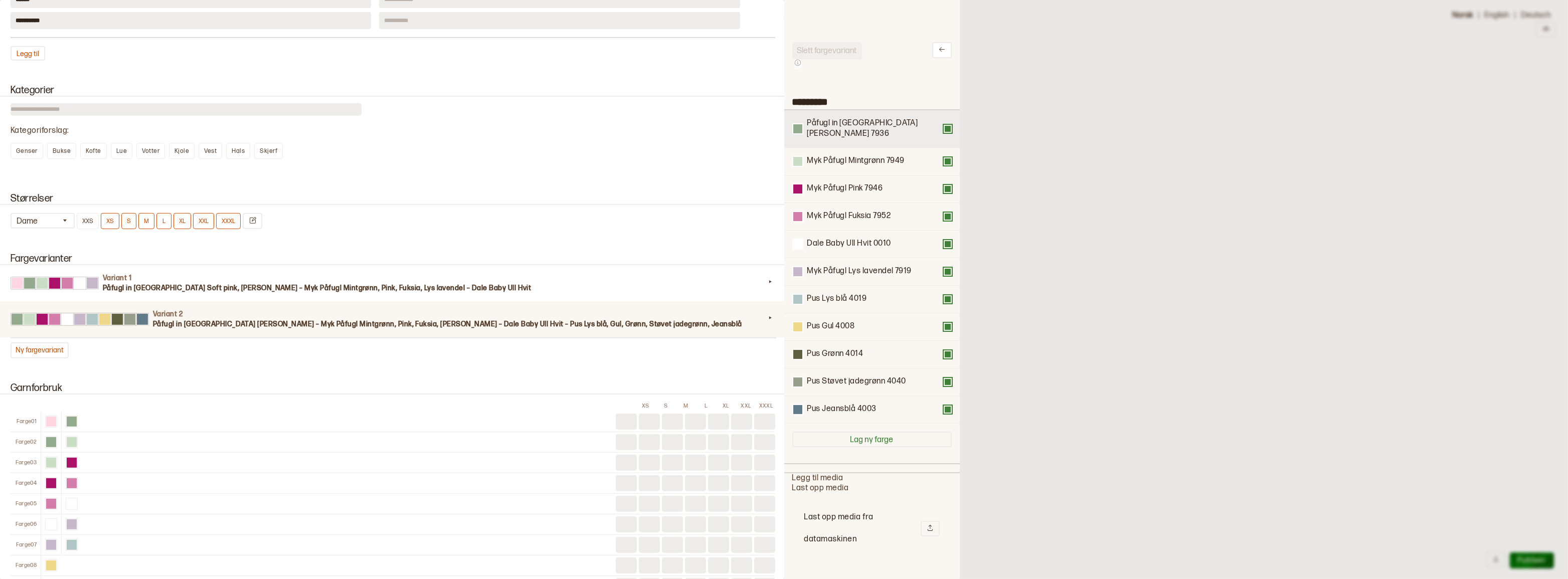
click at [943, 126] on button at bounding box center [947, 128] width 8 height 8
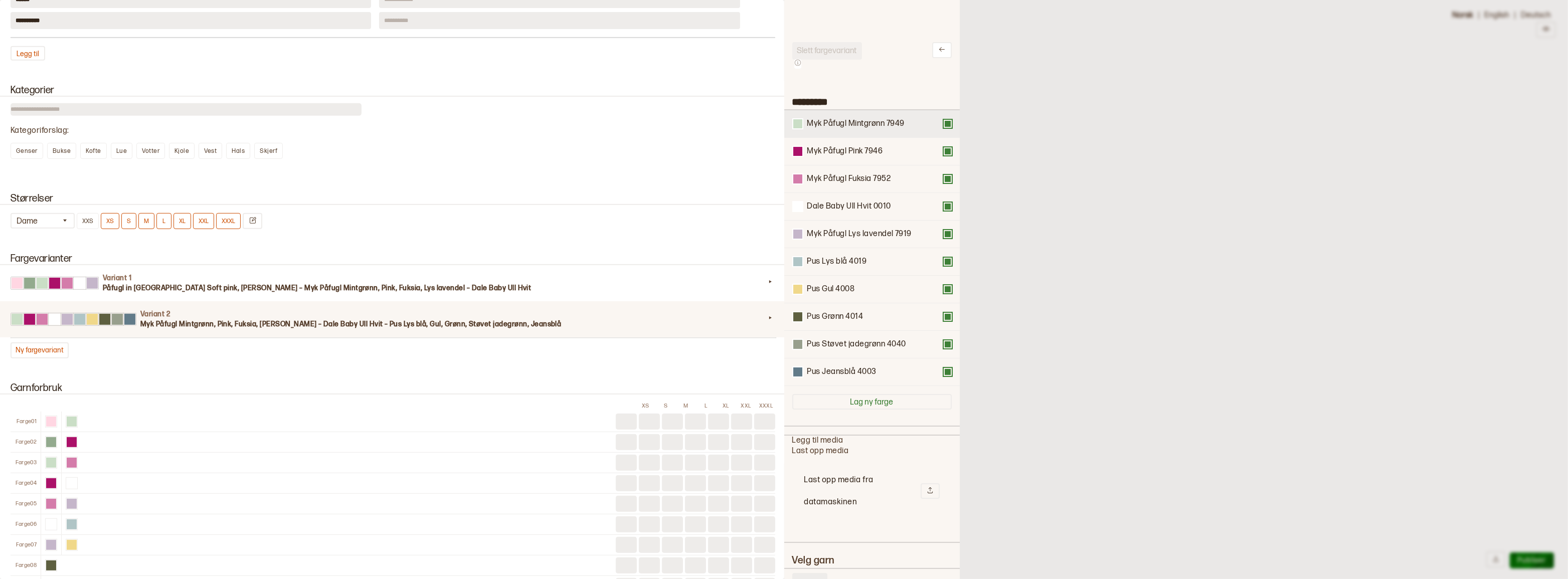
click at [943, 126] on button at bounding box center [947, 124] width 8 height 8
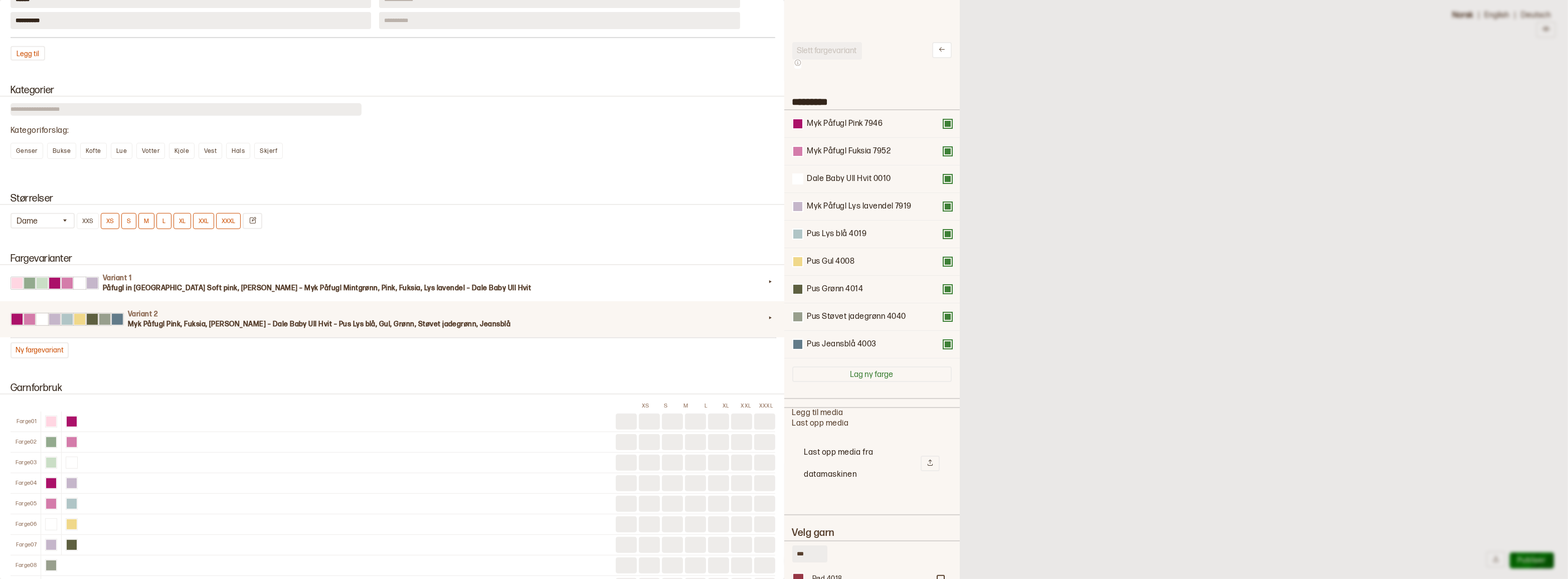
click at [943, 126] on button at bounding box center [947, 124] width 8 height 8
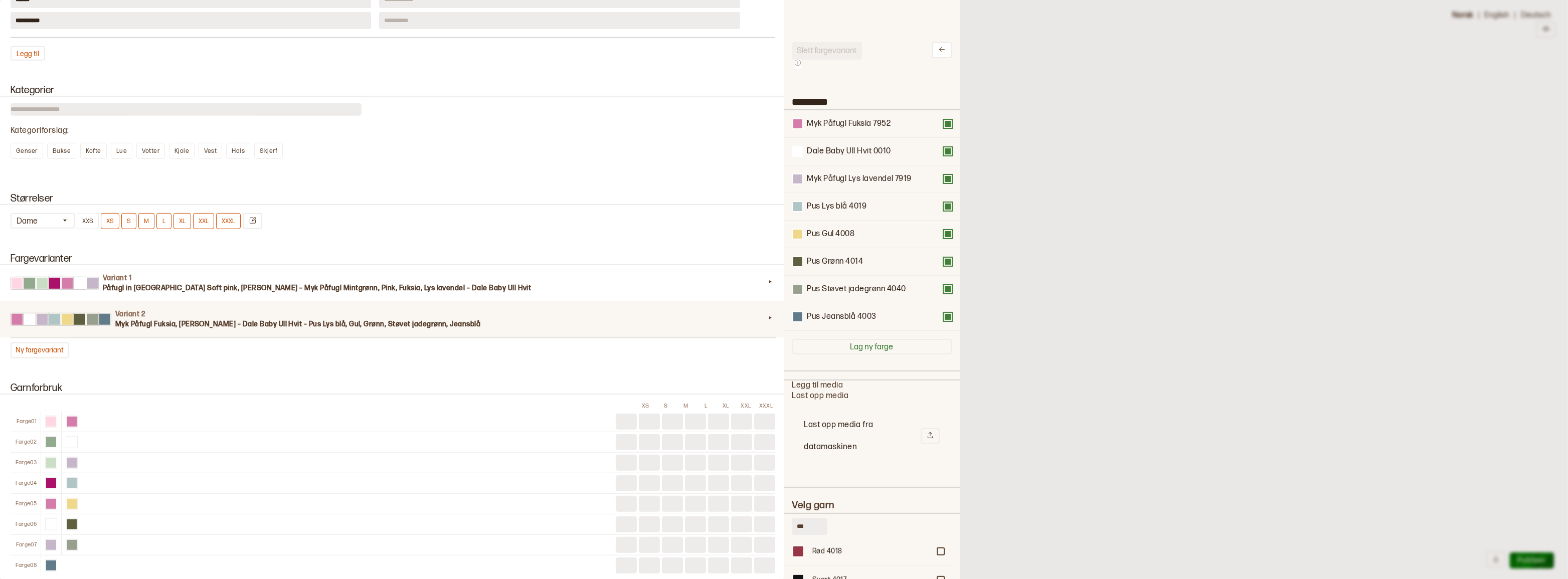
click at [943, 126] on button at bounding box center [947, 124] width 8 height 8
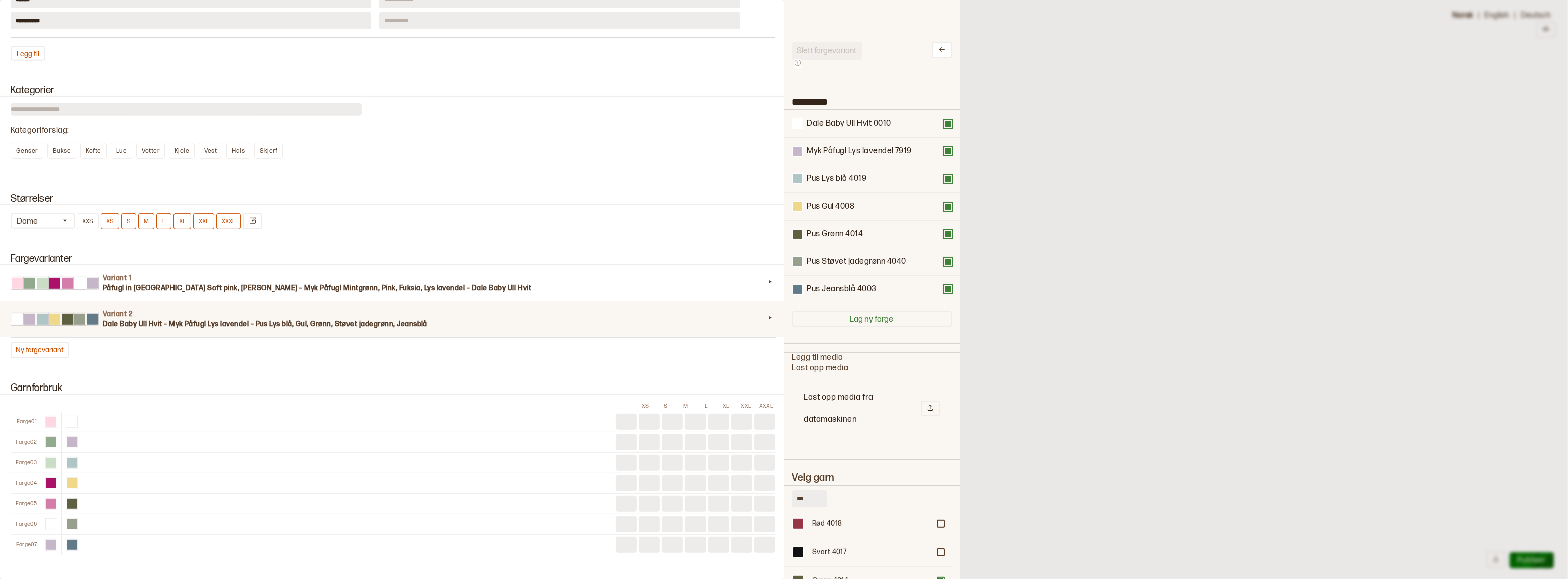
click at [943, 126] on button at bounding box center [947, 124] width 8 height 8
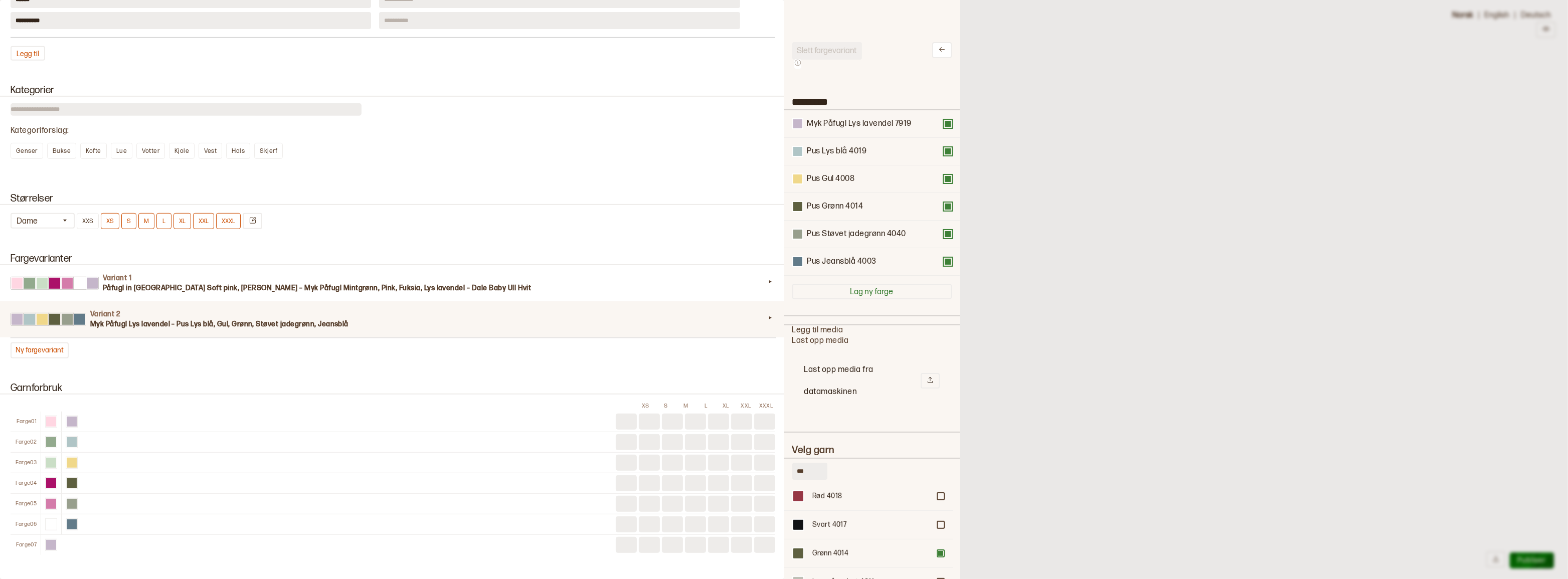
click at [943, 126] on button at bounding box center [947, 124] width 8 height 8
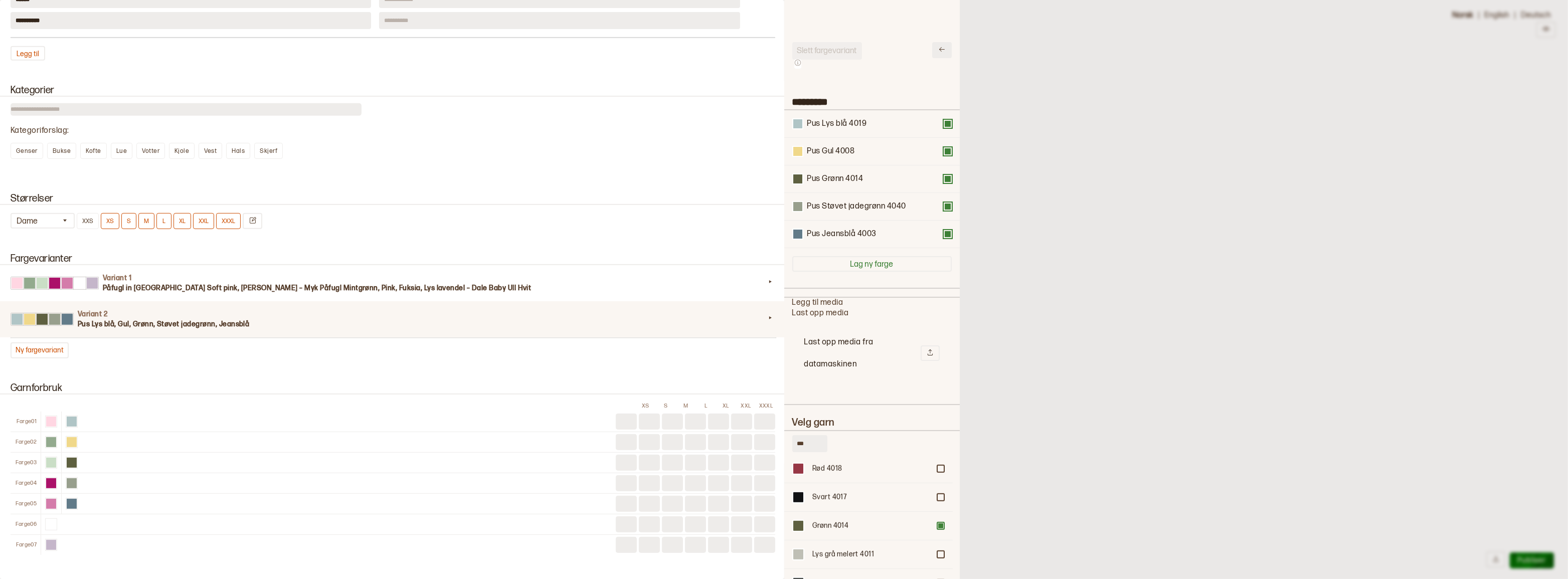
click at [938, 46] on icon at bounding box center [942, 49] width 7 height 7
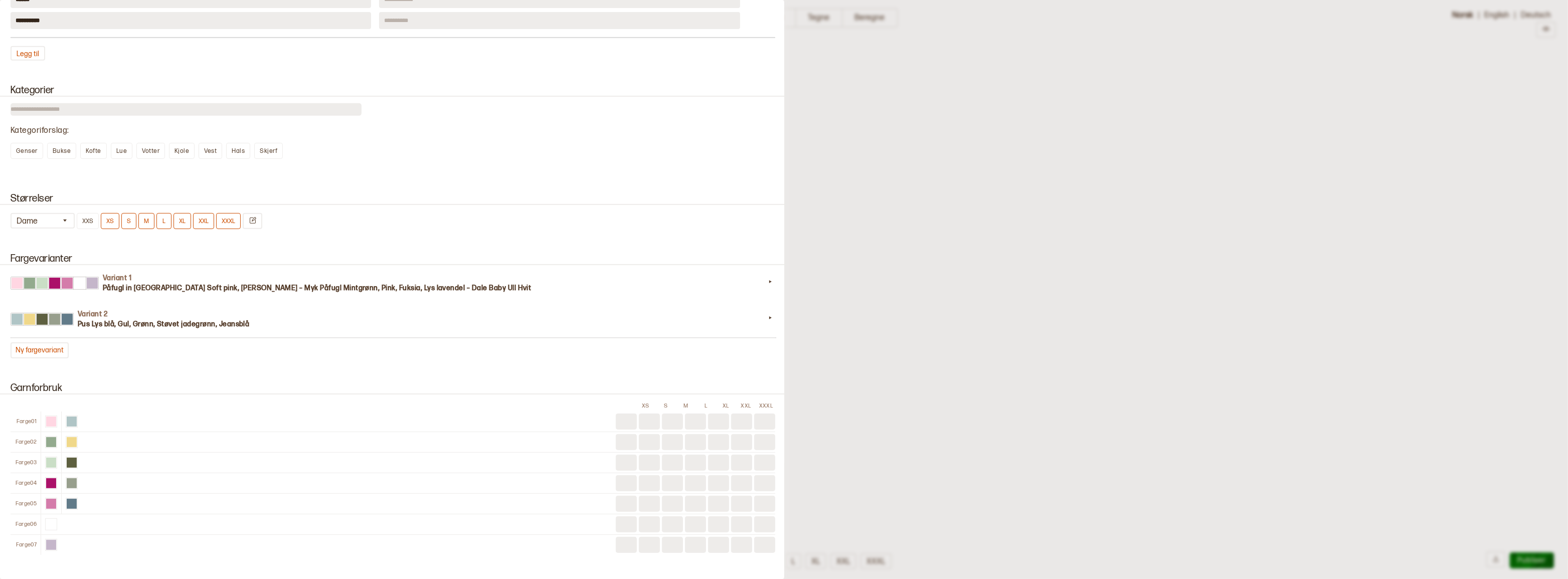
click at [821, 21] on div at bounding box center [784, 289] width 1568 height 579
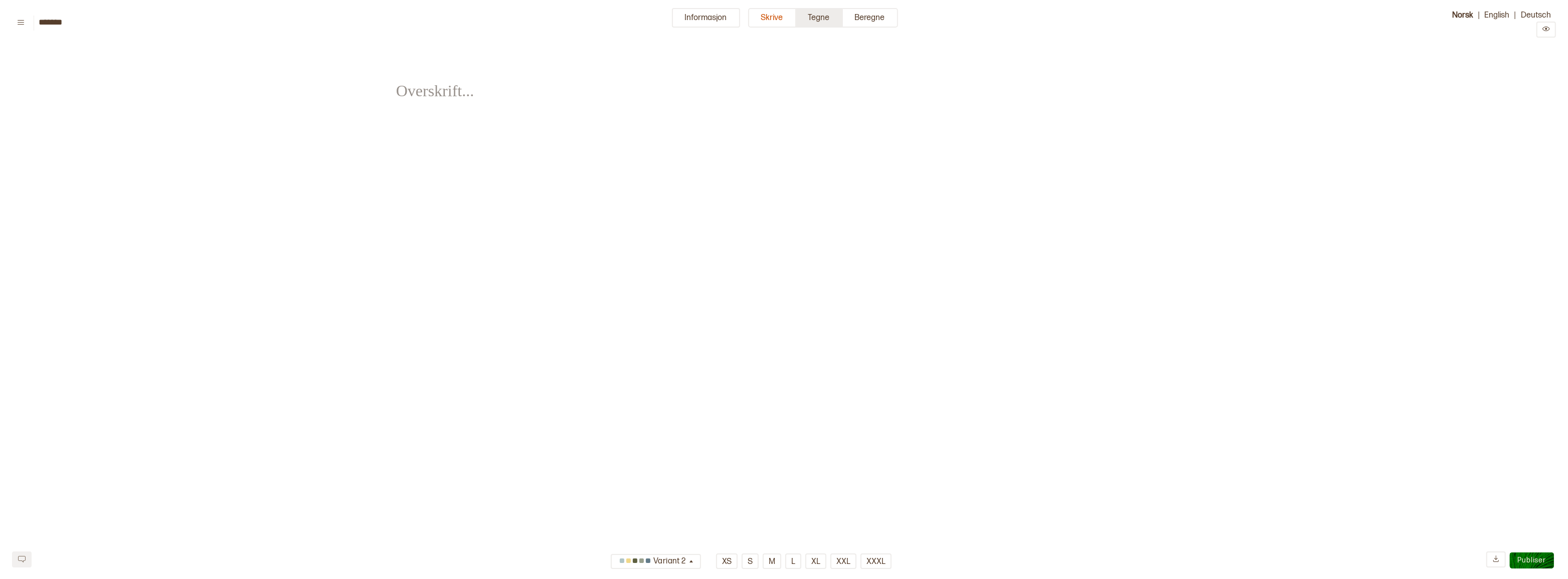
click at [824, 23] on button "Tegne" at bounding box center [819, 18] width 47 height 19
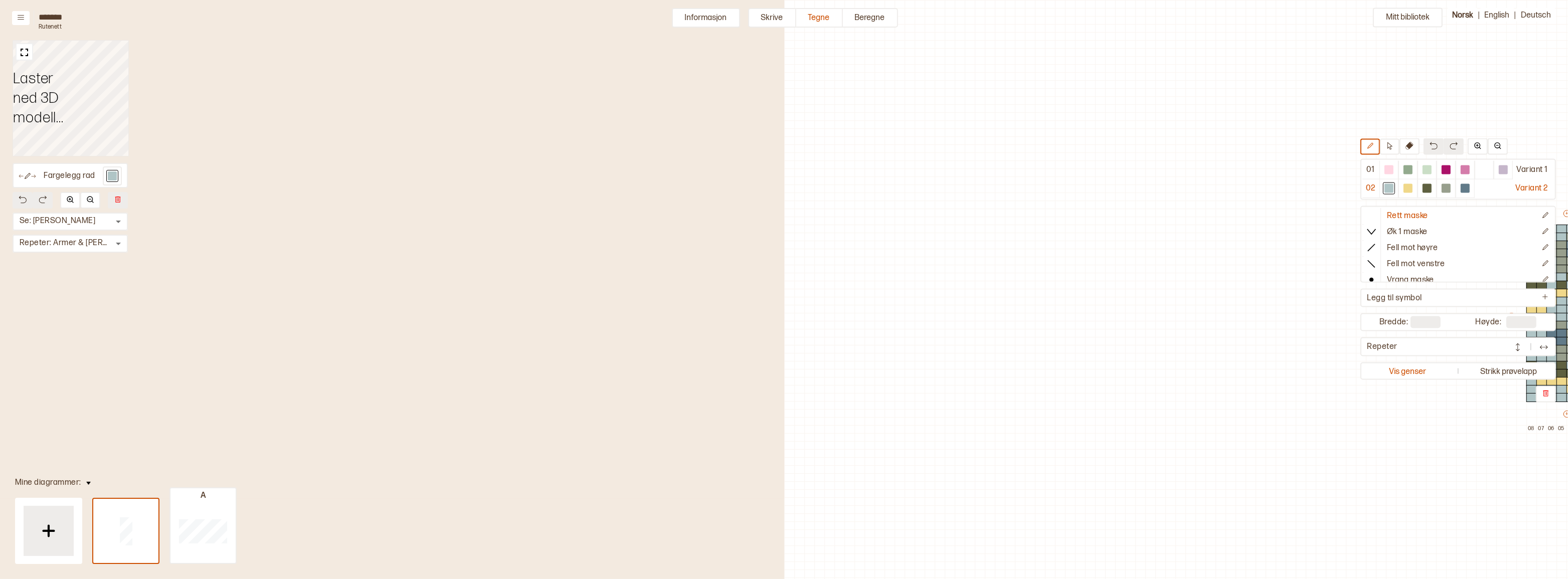
scroll to position [35, 474]
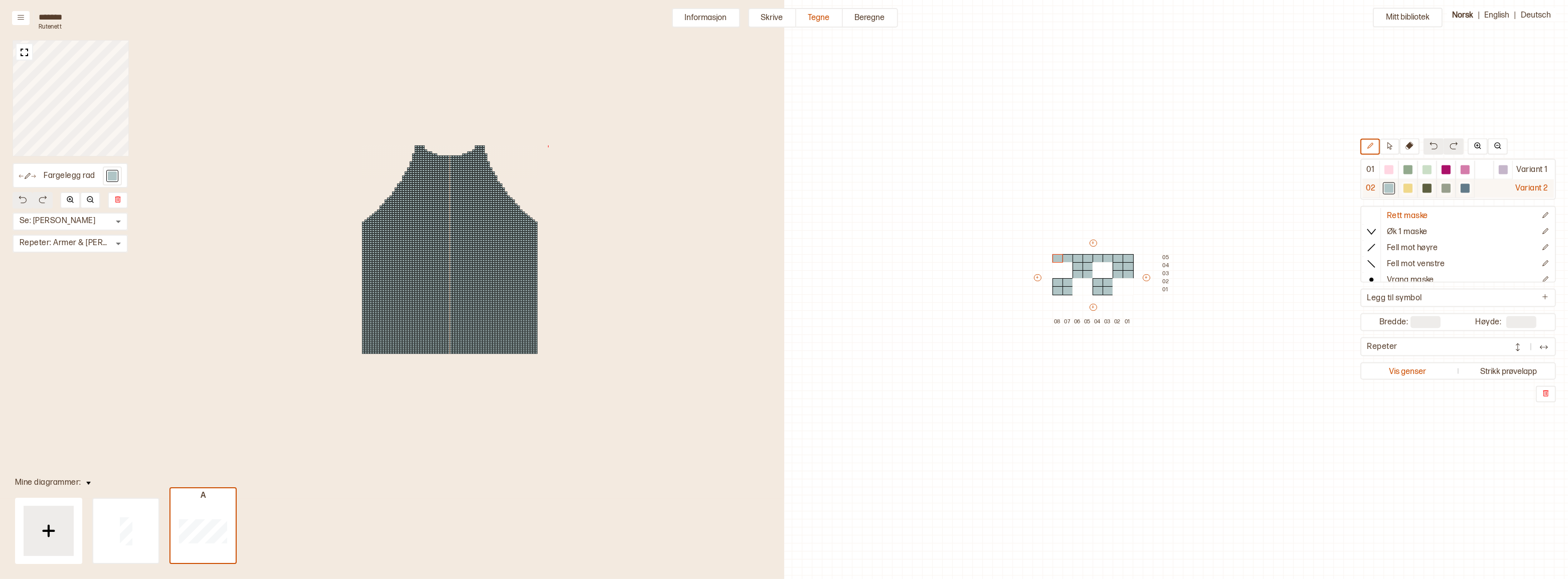
click at [1408, 188] on div at bounding box center [1408, 188] width 9 height 9
drag, startPoint x: 1077, startPoint y: 283, endPoint x: 1085, endPoint y: 283, distance: 8.0
click at [1078, 283] on div at bounding box center [1078, 282] width 11 height 9
click at [1086, 283] on div at bounding box center [1088, 282] width 11 height 9
click at [1087, 290] on div at bounding box center [1088, 290] width 11 height 9
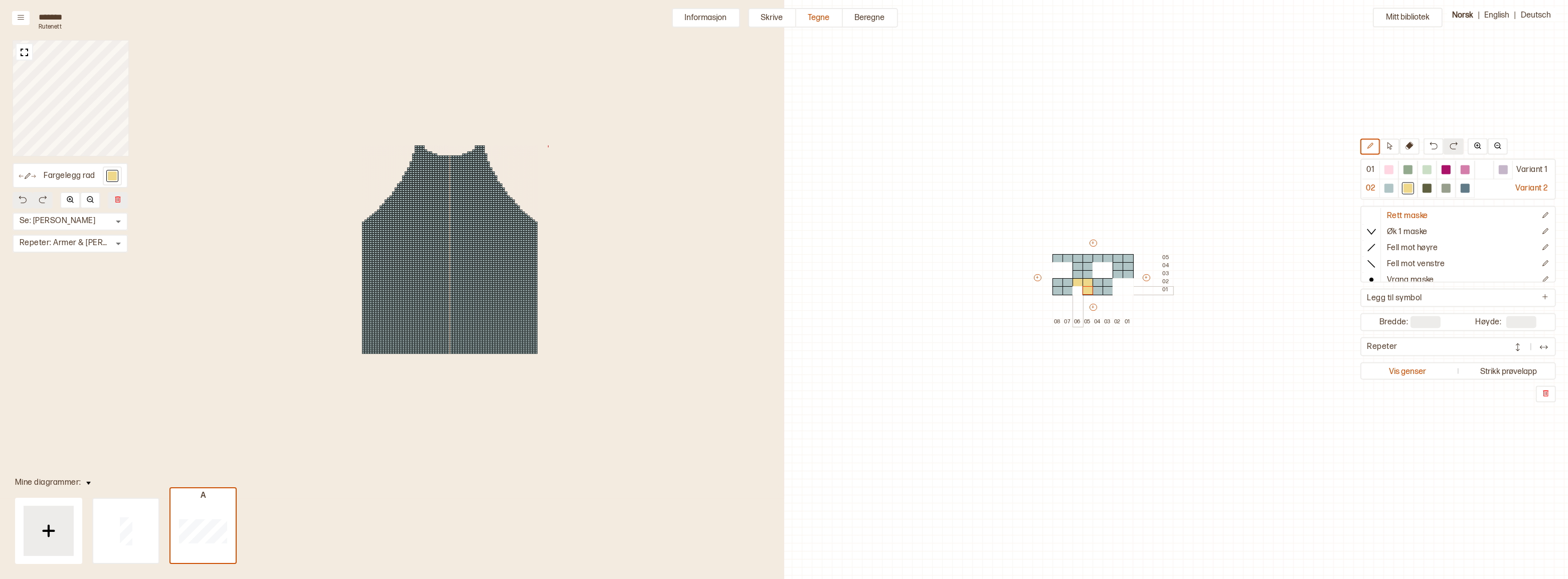
drag, startPoint x: 1078, startPoint y: 290, endPoint x: 1108, endPoint y: 290, distance: 30.0
click at [1080, 291] on div at bounding box center [1078, 290] width 11 height 9
drag, startPoint x: 1113, startPoint y: 282, endPoint x: 1124, endPoint y: 285, distance: 11.4
click at [1124, 285] on div "+ + + + 08 07 06 05 04 03 02 01 05 04 03 02 01" at bounding box center [1102, 282] width 141 height 88
click at [1461, 188] on div at bounding box center [1465, 188] width 9 height 9
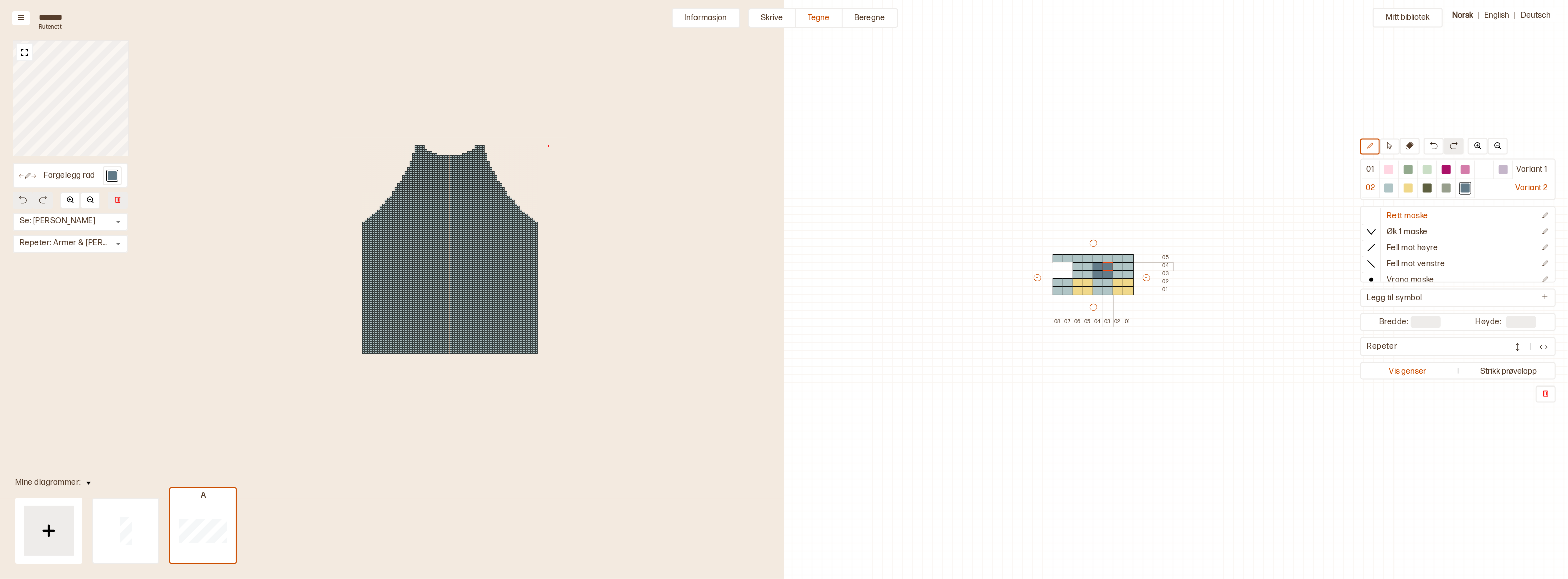
drag, startPoint x: 1098, startPoint y: 265, endPoint x: 1107, endPoint y: 267, distance: 9.2
click at [1107, 267] on div "+ + + + 08 07 06 05 04 03 02 01 05 04 03 02 01" at bounding box center [1102, 282] width 141 height 88
drag, startPoint x: 1055, startPoint y: 268, endPoint x: 1066, endPoint y: 267, distance: 11.0
click at [1066, 267] on div "+ + + + 08 07 06 05 04 03 02 01 05 04 03 02 01" at bounding box center [1102, 282] width 141 height 88
click at [713, 25] on button "Informasjon" at bounding box center [706, 18] width 68 height 19
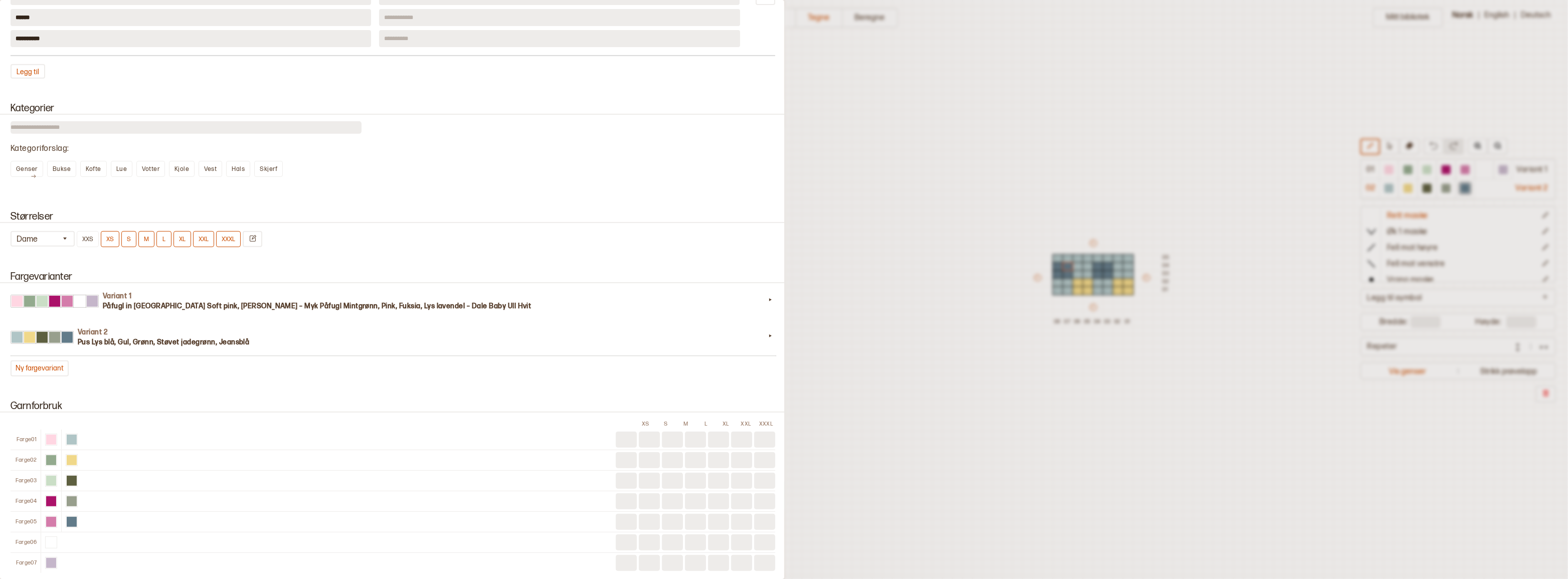
scroll to position [684, 0]
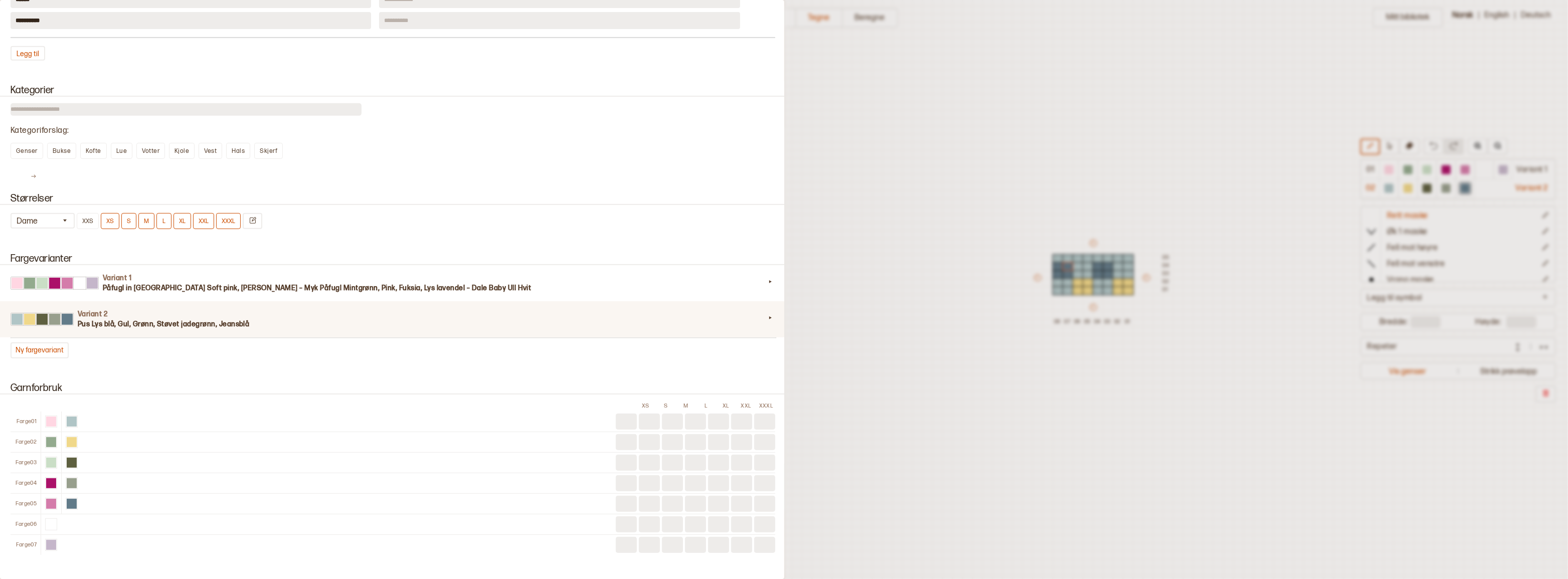
click at [123, 329] on h3 "Pus Lys blå, Gul, Grønn, Støvet jadegrønn, Jeansblå" at bounding box center [421, 325] width 687 height 10
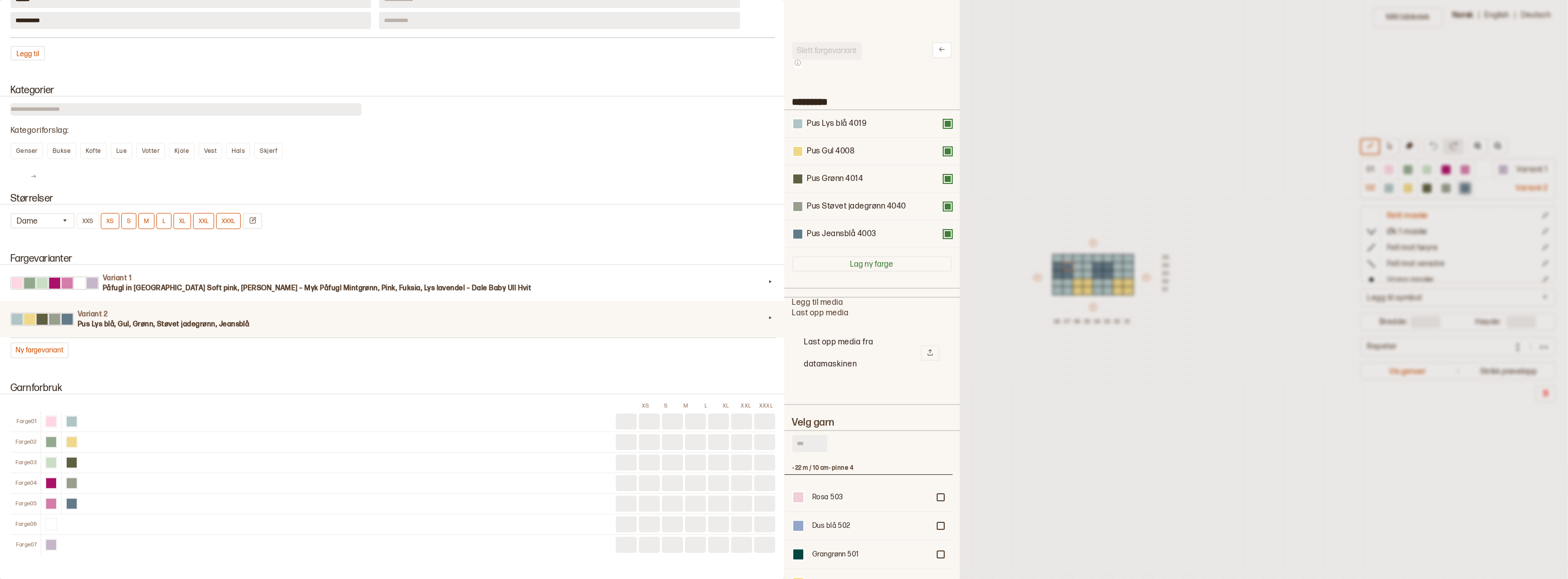
scroll to position [294, 161]
click at [1041, 182] on div at bounding box center [784, 289] width 1568 height 579
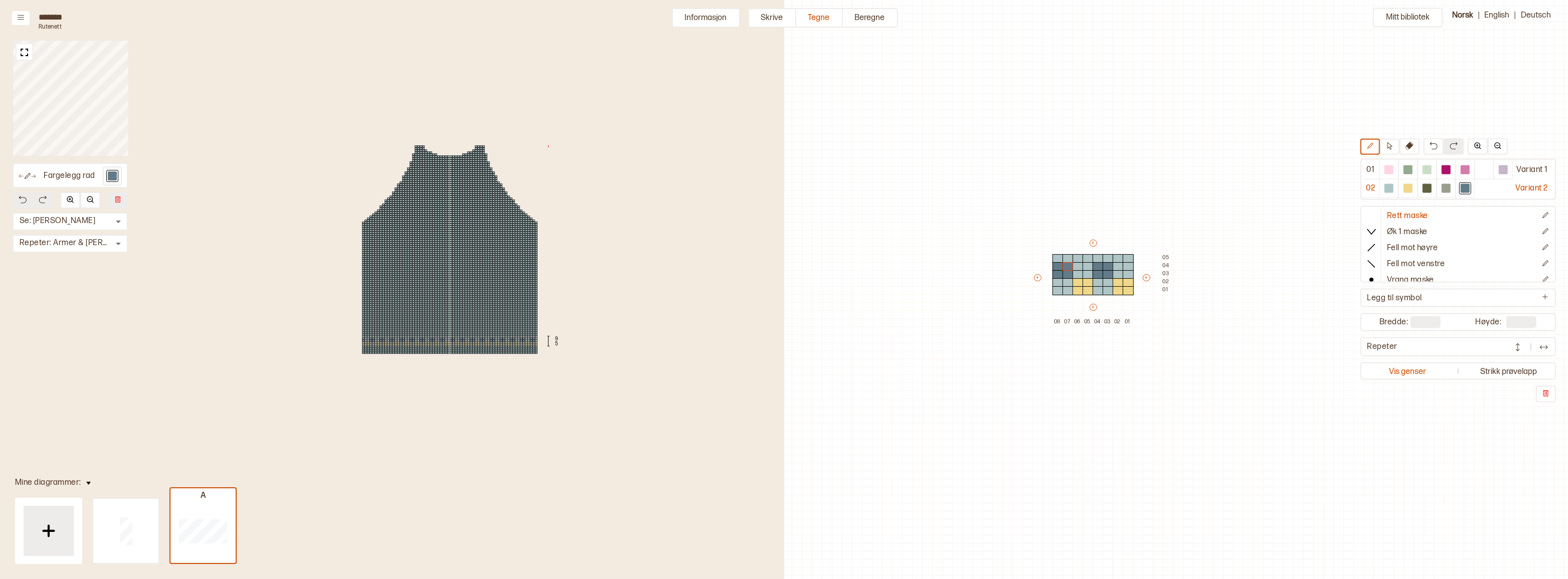
click at [447, 340] on div at bounding box center [449, 341] width 2 height 2
type input "**"
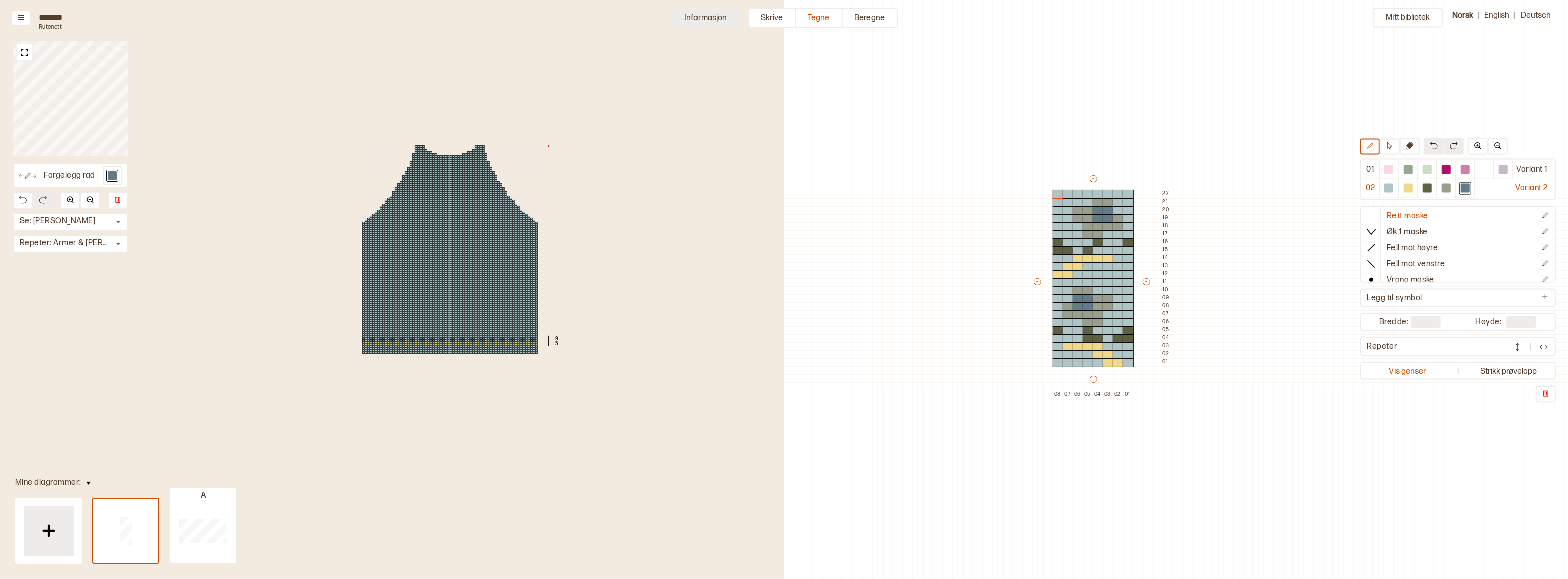
click at [692, 15] on button "Informasjon" at bounding box center [706, 18] width 68 height 19
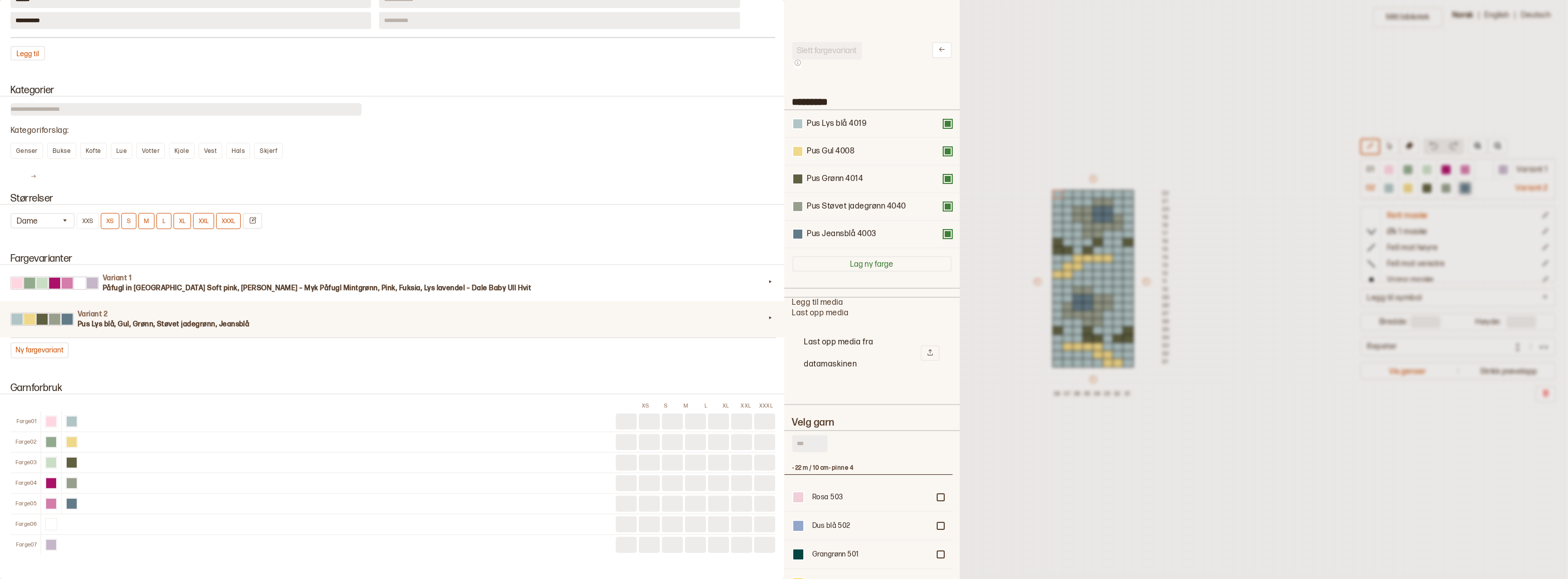
click at [1001, 104] on div at bounding box center [784, 289] width 1568 height 579
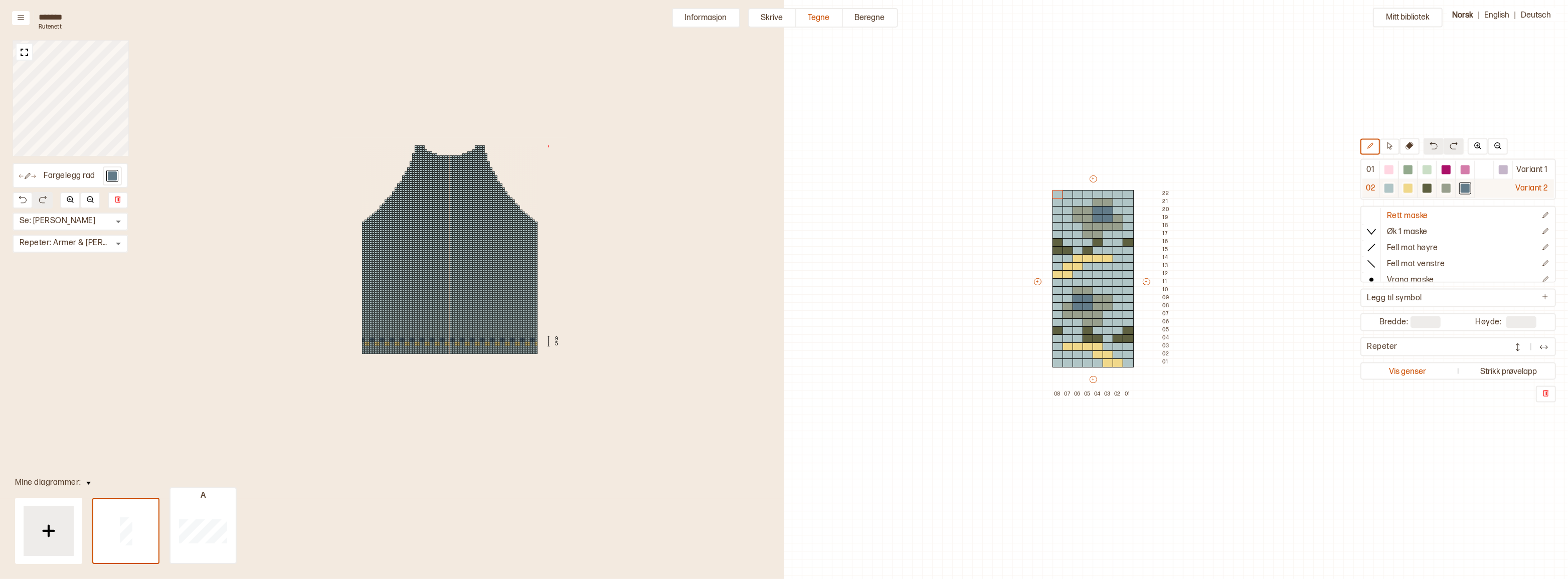
click at [1444, 188] on div at bounding box center [1446, 188] width 9 height 9
drag, startPoint x: 1066, startPoint y: 348, endPoint x: 1093, endPoint y: 348, distance: 27.0
click at [1094, 346] on div "+ + + + 08 07 06 05 04 03 02 01 22 21 20 19 18 17 16 15 14 13 12 11 10 09 08 07…" at bounding box center [1102, 286] width 141 height 225
drag, startPoint x: 1098, startPoint y: 353, endPoint x: 1106, endPoint y: 353, distance: 8.0
click at [1106, 353] on div "+ + + + 08 07 06 05 04 03 02 01 22 21 20 19 18 17 16 15 14 13 12 11 10 09 08 07…" at bounding box center [1102, 286] width 141 height 225
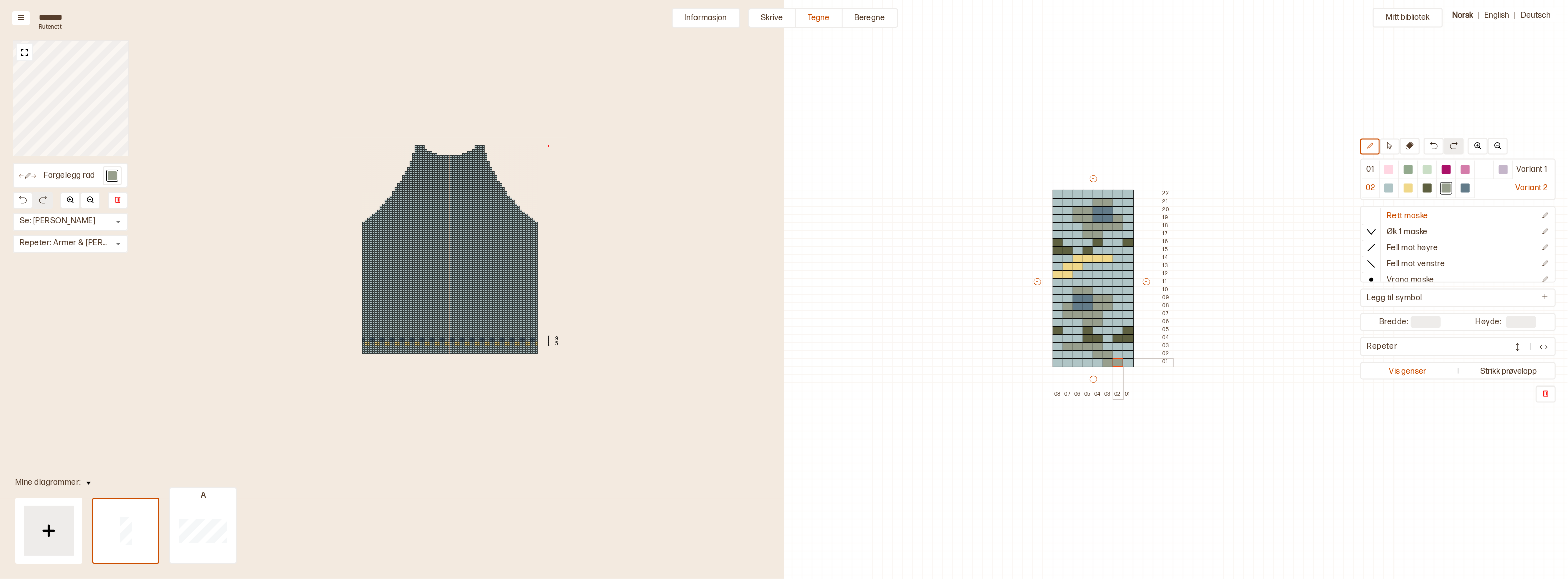
drag, startPoint x: 1108, startPoint y: 362, endPoint x: 1115, endPoint y: 362, distance: 7.0
click at [1115, 362] on div "+ + + + 08 07 06 05 04 03 02 01 22 21 20 19 18 17 16 15 14 13 12 11 10 09 08 07…" at bounding box center [1102, 286] width 141 height 225
click at [1064, 272] on div "+ + + + 08 07 06 05 04 03 02 01 22 21 20 19 18 17 16 15 14 13 12 11 10 09 08 07…" at bounding box center [1102, 286] width 141 height 225
click at [1073, 265] on div "+ + + + 08 07 06 05 04 03 02 01 22 21 20 19 18 17 16 15 14 13 12 11 10 09 08 07…" at bounding box center [1102, 286] width 141 height 225
drag, startPoint x: 1079, startPoint y: 258, endPoint x: 1104, endPoint y: 258, distance: 25.0
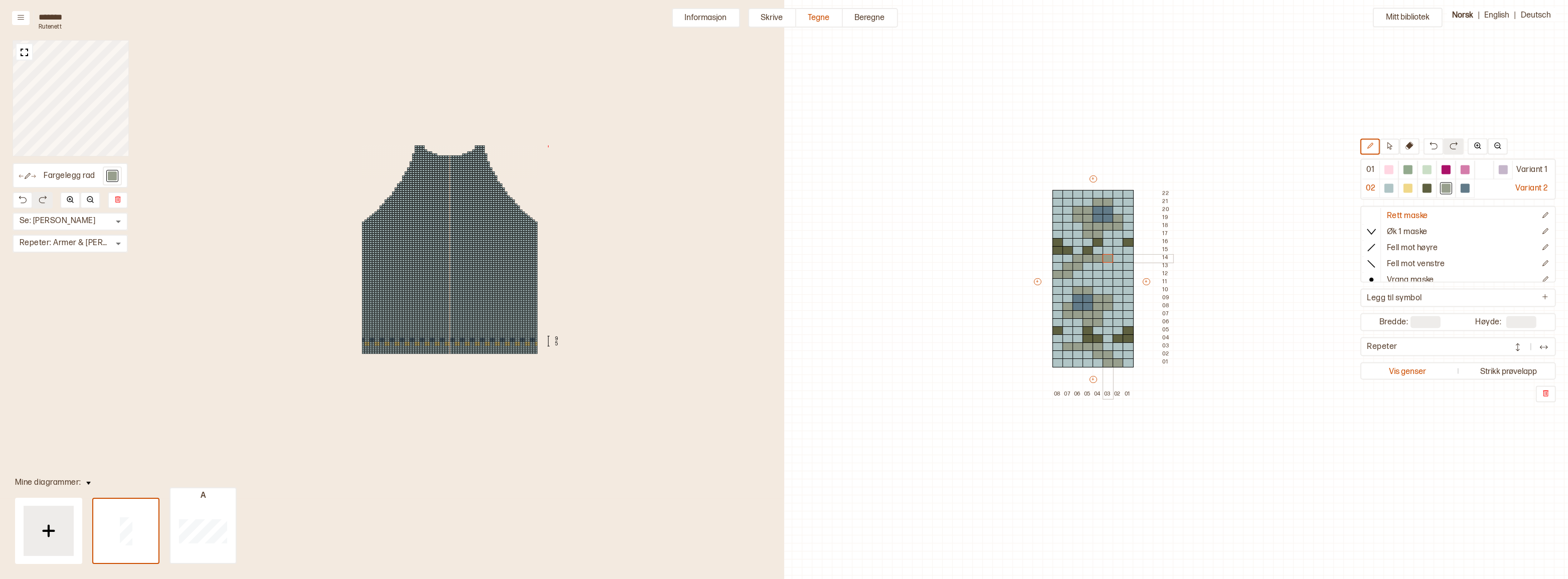
click at [1104, 258] on div "+ + + + 08 07 06 05 04 03 02 01 22 21 20 19 18 17 16 15 14 13 12 11 10 09 08 07…" at bounding box center [1102, 286] width 141 height 225
click at [1424, 186] on div at bounding box center [1427, 188] width 9 height 9
click at [1404, 188] on div at bounding box center [1408, 188] width 9 height 9
drag, startPoint x: 1077, startPoint y: 301, endPoint x: 1087, endPoint y: 300, distance: 10.0
click at [1087, 300] on div "+ + + + 08 07 06 05 04 03 02 01 22 21 20 19 18 17 16 15 14 13 12 11 10 09 08 07…" at bounding box center [1102, 286] width 141 height 225
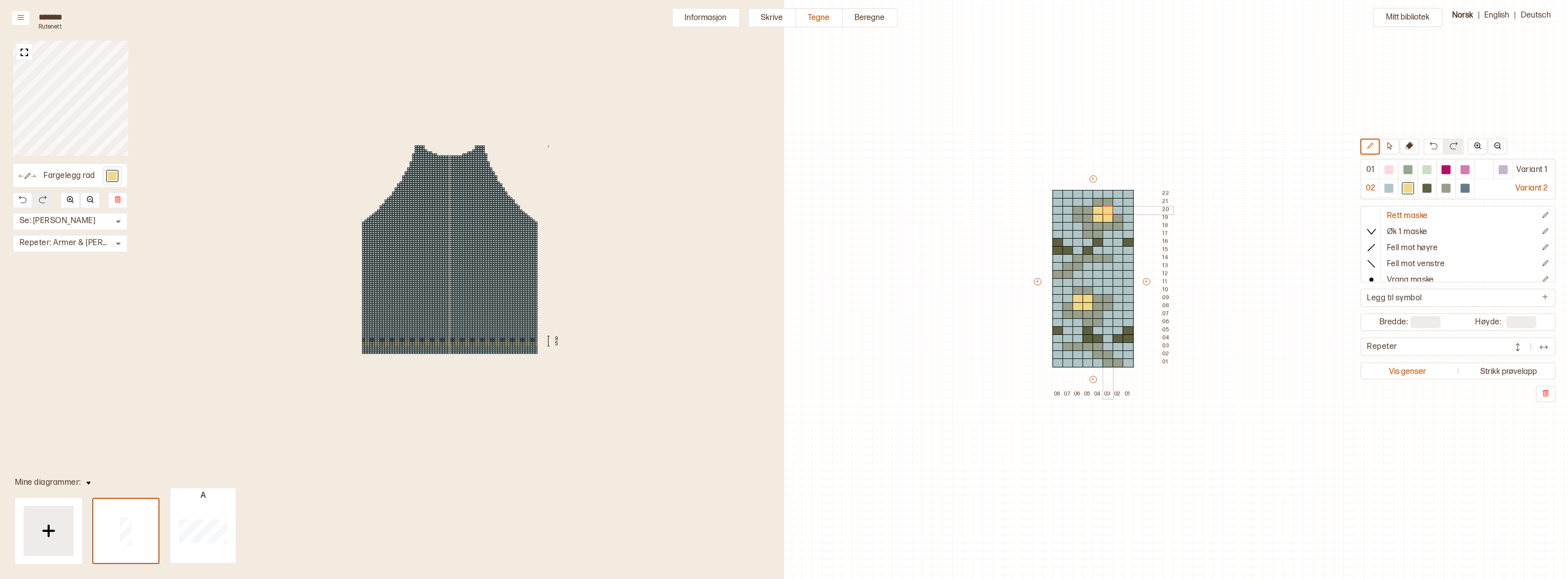
drag, startPoint x: 1098, startPoint y: 211, endPoint x: 1107, endPoint y: 212, distance: 9.1
click at [1107, 212] on div "+ + + + 08 07 06 05 04 03 02 01 22 21 20 19 18 17 16 15 14 13 12 11 10 09 08 07…" at bounding box center [1102, 286] width 141 height 225
click at [1464, 189] on div at bounding box center [1465, 188] width 9 height 9
click at [1084, 290] on div "+ + + + 08 07 06 05 04 03 02 01 22 21 20 19 18 17 16 15 14 13 12 11 10 09 08 07…" at bounding box center [1102, 286] width 141 height 225
drag, startPoint x: 1099, startPoint y: 300, endPoint x: 1107, endPoint y: 300, distance: 8.0
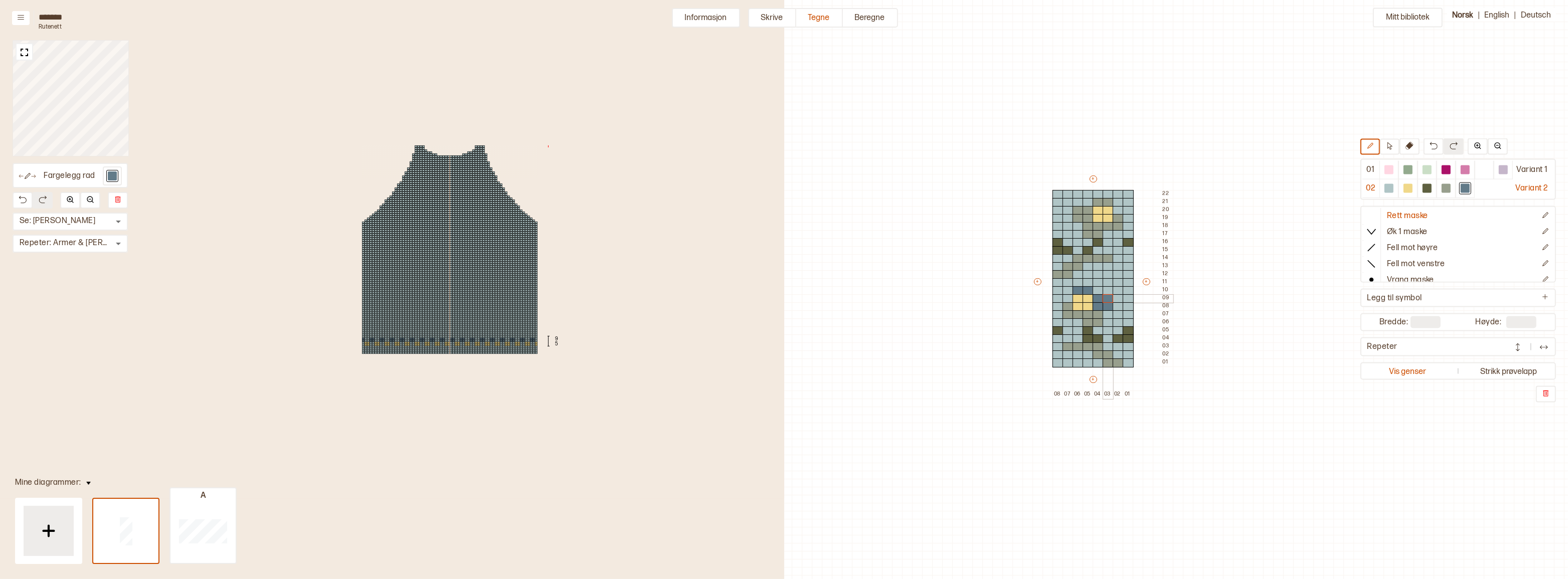
click at [1107, 300] on div "+ + + + 08 07 06 05 04 03 02 01 22 21 20 19 18 17 16 15 14 13 12 11 10 09 08 07…" at bounding box center [1102, 286] width 141 height 225
drag, startPoint x: 1097, startPoint y: 312, endPoint x: 1068, endPoint y: 306, distance: 29.6
click at [1068, 306] on div "+ + + + 08 07 06 05 04 03 02 01 22 21 20 19 18 17 16 15 14 13 12 11 10 09 08 07…" at bounding box center [1102, 286] width 141 height 225
drag, startPoint x: 1099, startPoint y: 235, endPoint x: 1118, endPoint y: 220, distance: 24.2
click at [1118, 220] on div "+ + + + 08 07 06 05 04 03 02 01 22 21 20 19 18 17 16 15 14 13 12 11 10 09 08 07…" at bounding box center [1102, 286] width 141 height 225
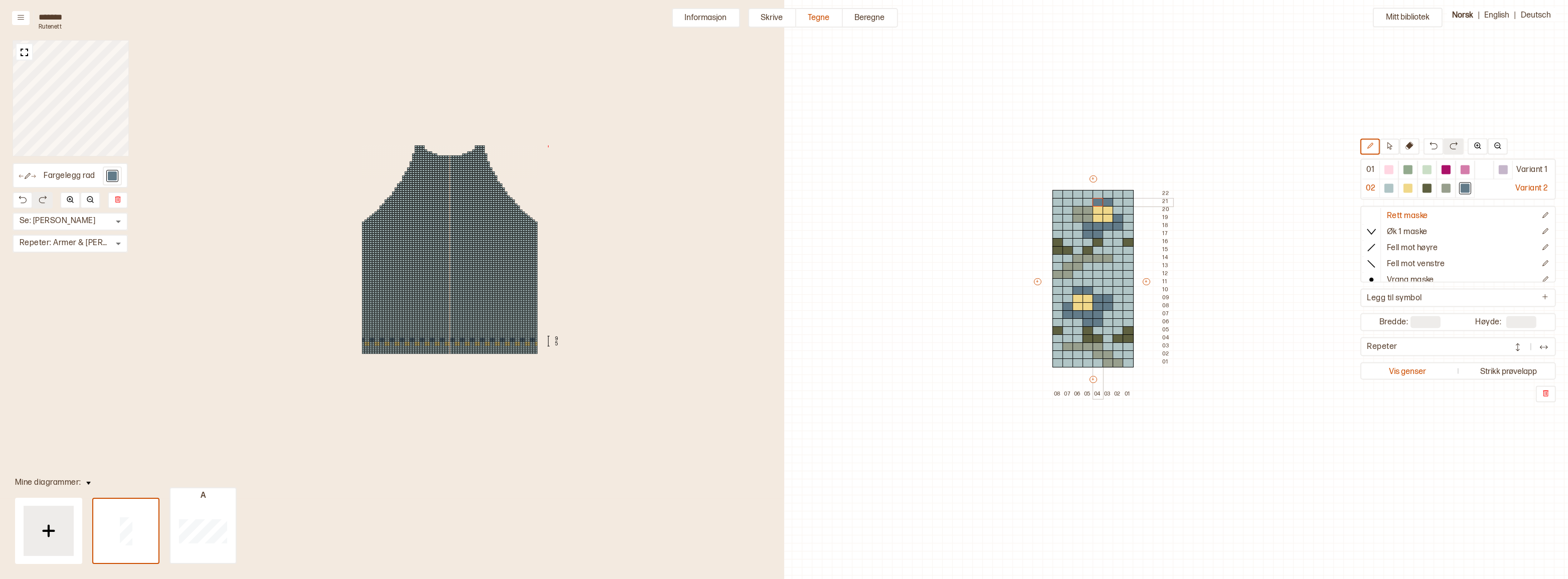
drag, startPoint x: 1110, startPoint y: 202, endPoint x: 1089, endPoint y: 211, distance: 22.8
click at [1098, 202] on div "+ + + + 08 07 06 05 04 03 02 01 22 21 20 19 18 17 16 15 14 13 12 11 10 09 08 07…" at bounding box center [1102, 286] width 141 height 225
drag, startPoint x: 1085, startPoint y: 212, endPoint x: 1079, endPoint y: 211, distance: 6.1
click at [1079, 211] on div "+ + + + 08 07 06 05 04 03 02 01 22 21 20 19 18 17 16 15 14 13 12 11 10 09 08 07…" at bounding box center [1102, 286] width 141 height 225
click at [425, 312] on div at bounding box center [426, 312] width 2 height 2
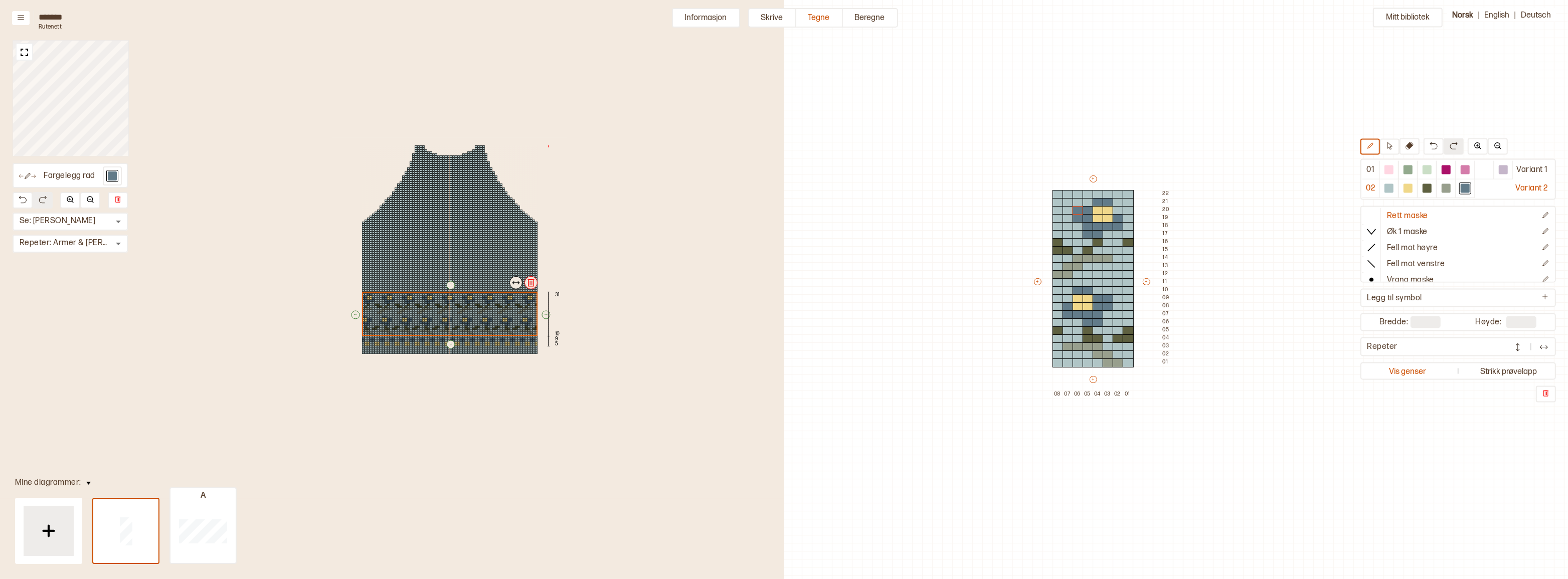
click at [626, 270] on div "↑ ← ↓ → 31 10 9 5" at bounding box center [449, 250] width 669 height 469
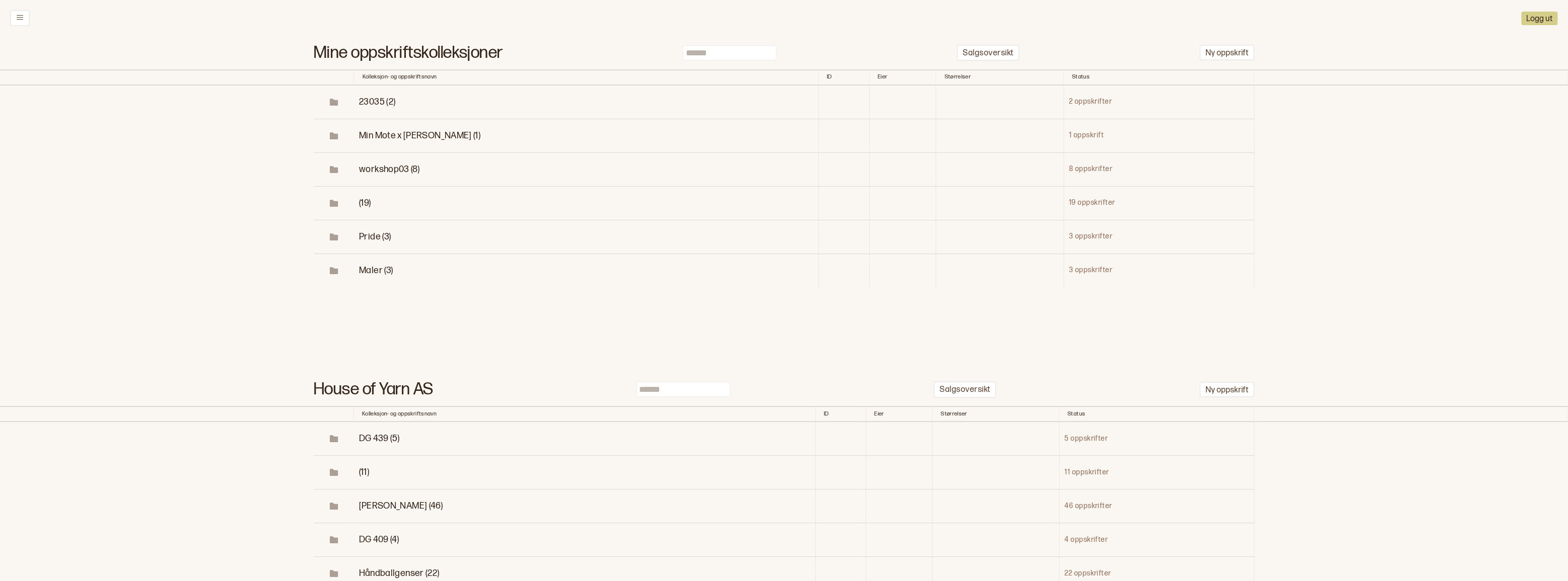
click at [724, 55] on input at bounding box center [729, 53] width 94 height 15
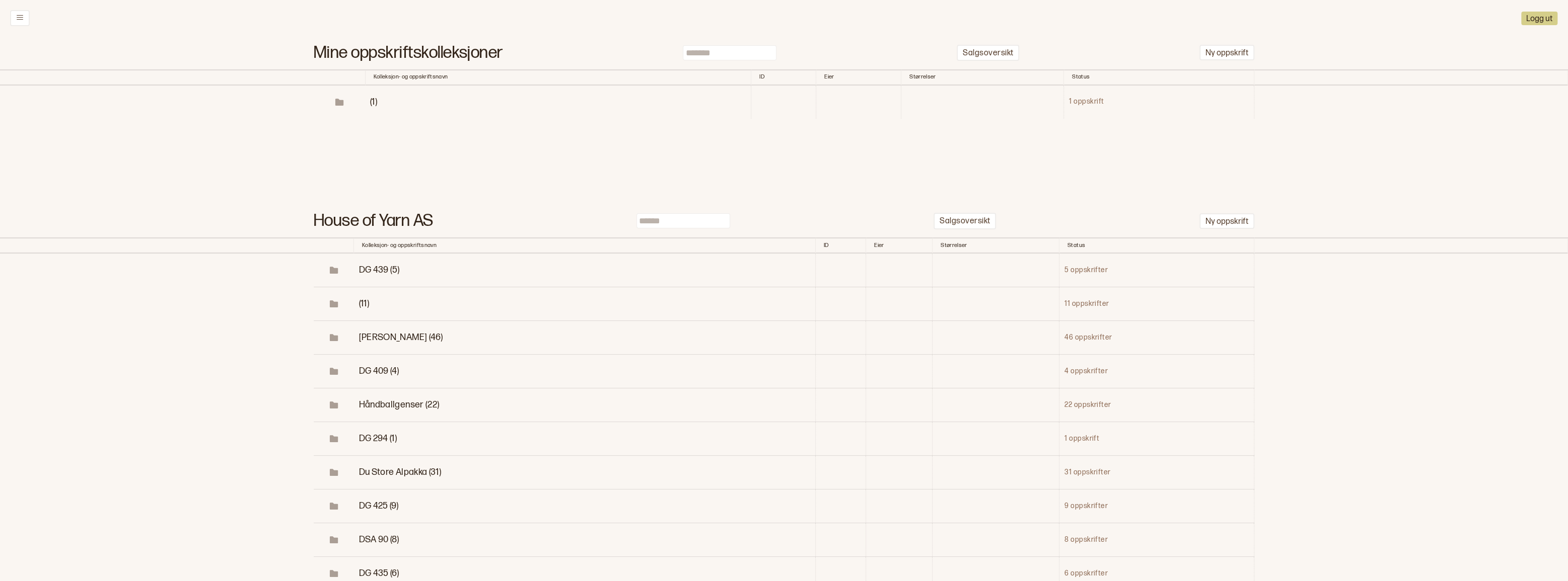
type input "*******"
click at [370, 107] on span "(1)" at bounding box center [374, 101] width 7 height 10
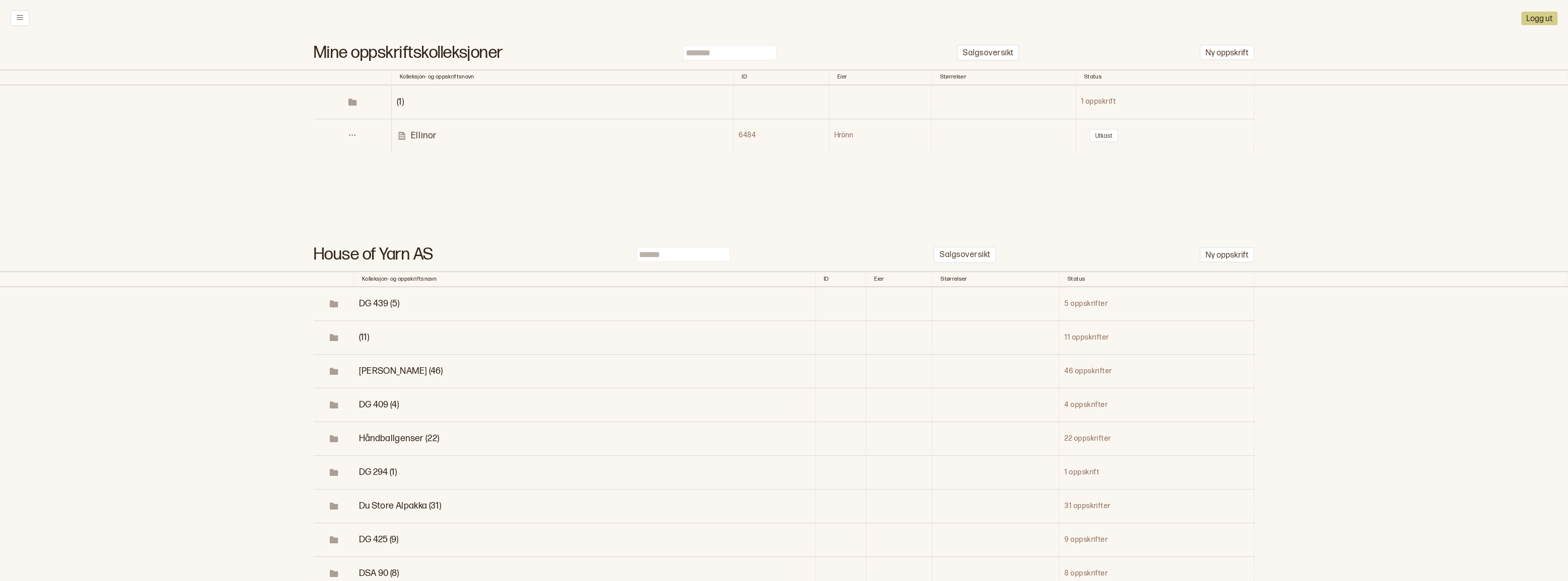
click at [424, 141] on p "Ellinor" at bounding box center [424, 136] width 26 height 12
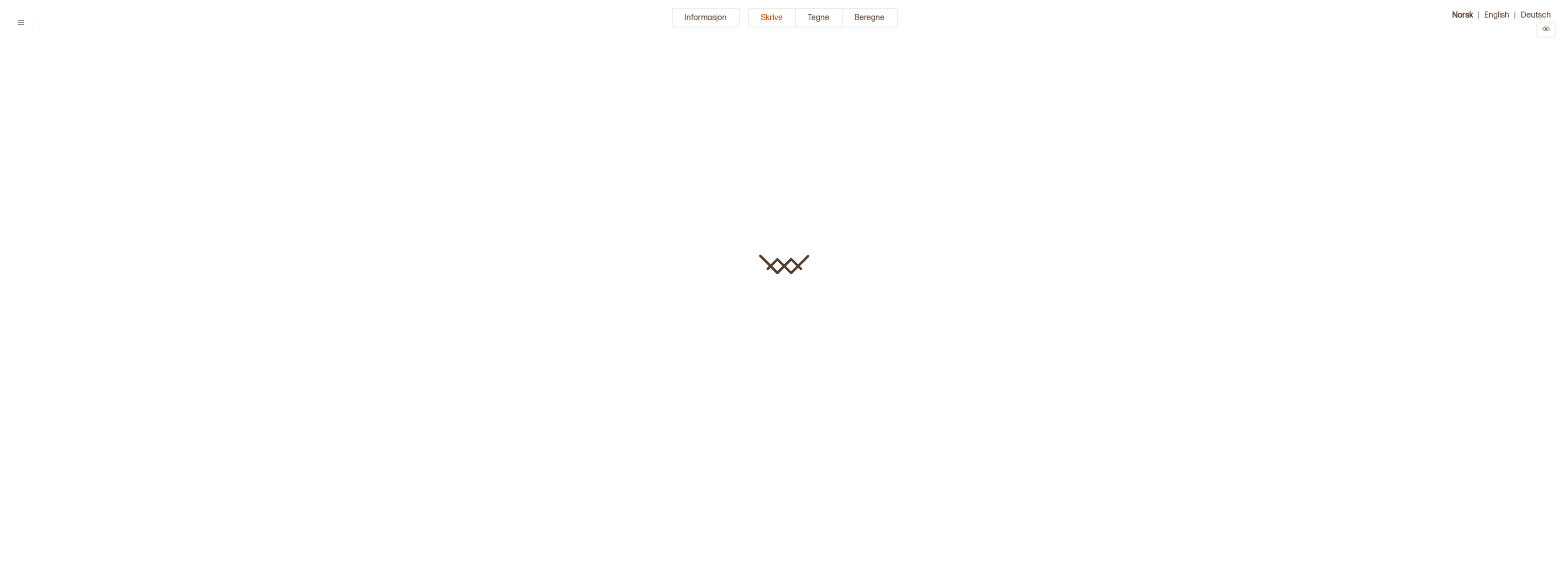
type input "*******"
type input "**"
type input "*******"
click at [714, 16] on button "Informasjon" at bounding box center [706, 18] width 68 height 19
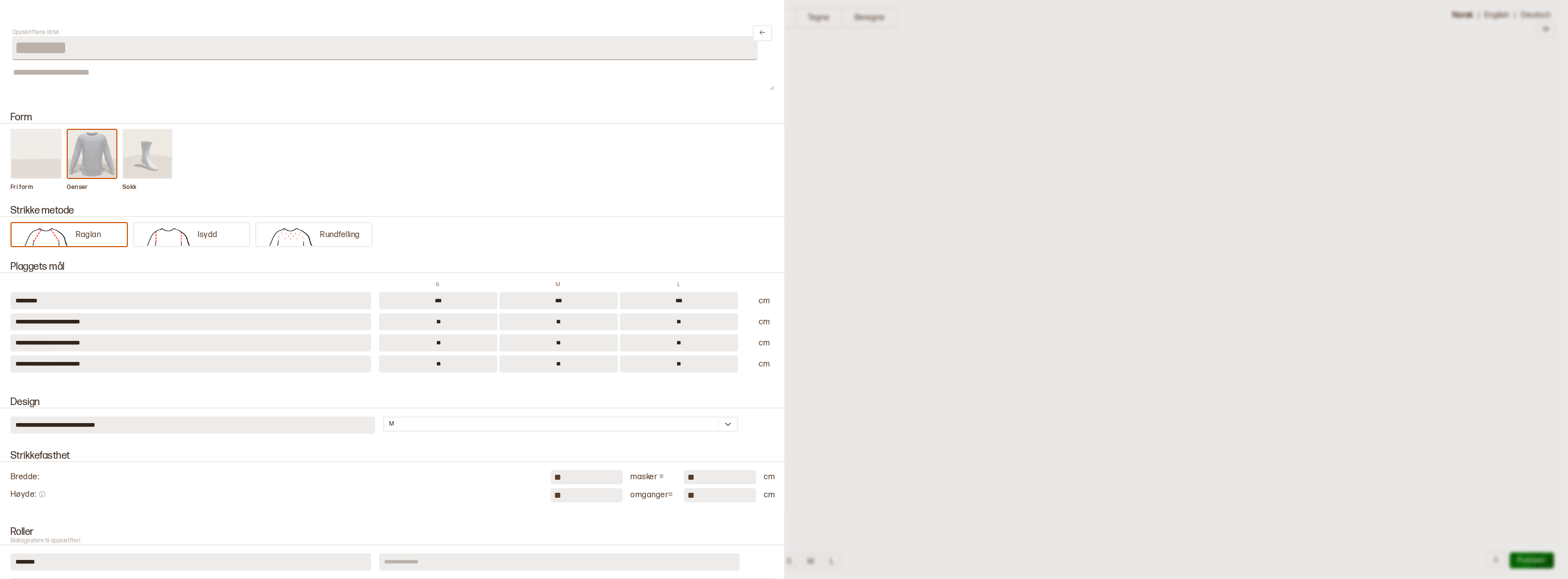
click at [79, 169] on img at bounding box center [92, 153] width 49 height 48
click at [88, 237] on p "Raglan" at bounding box center [88, 235] width 26 height 10
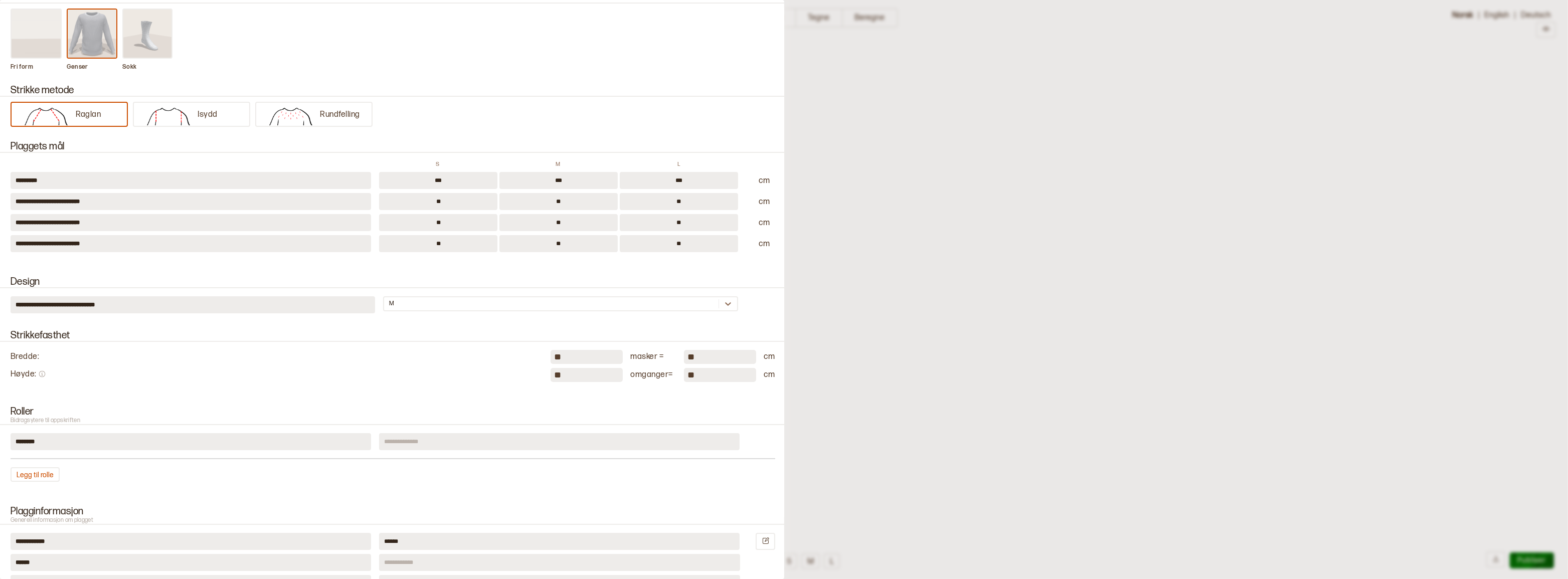
scroll to position [136, 0]
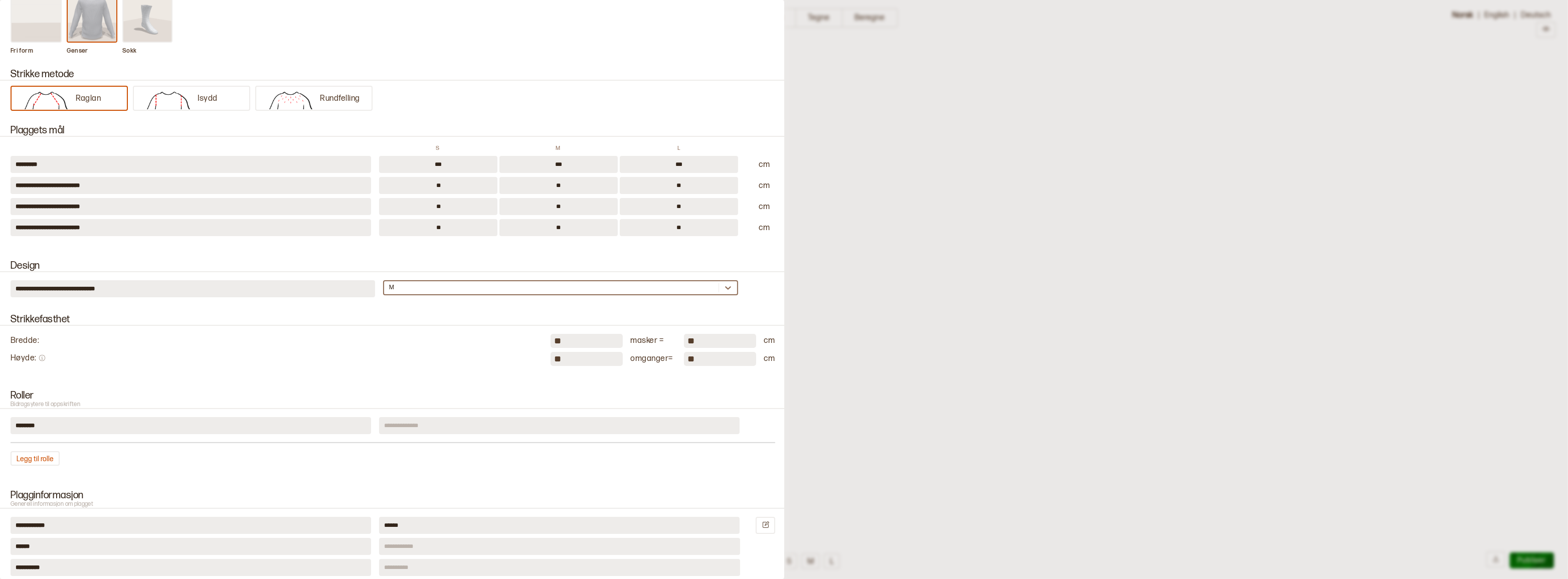
click at [407, 292] on div "M" at bounding box center [551, 288] width 334 height 10
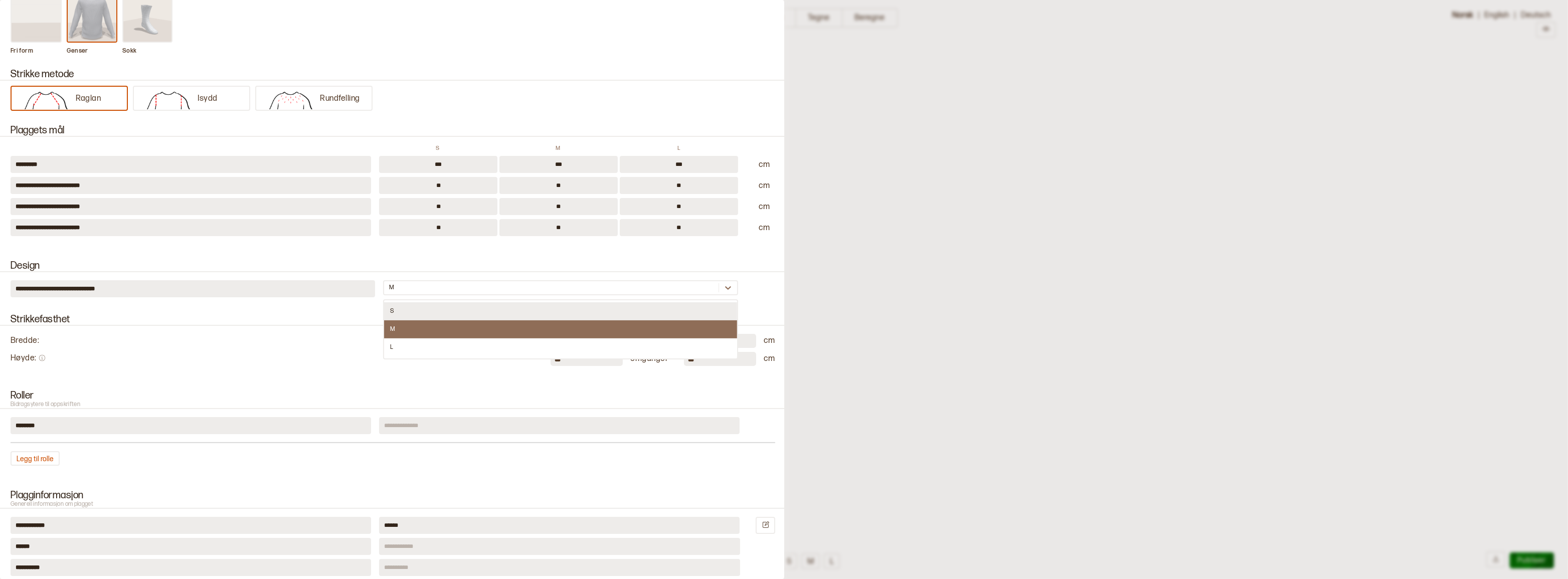
click at [392, 315] on div "S" at bounding box center [560, 312] width 352 height 18
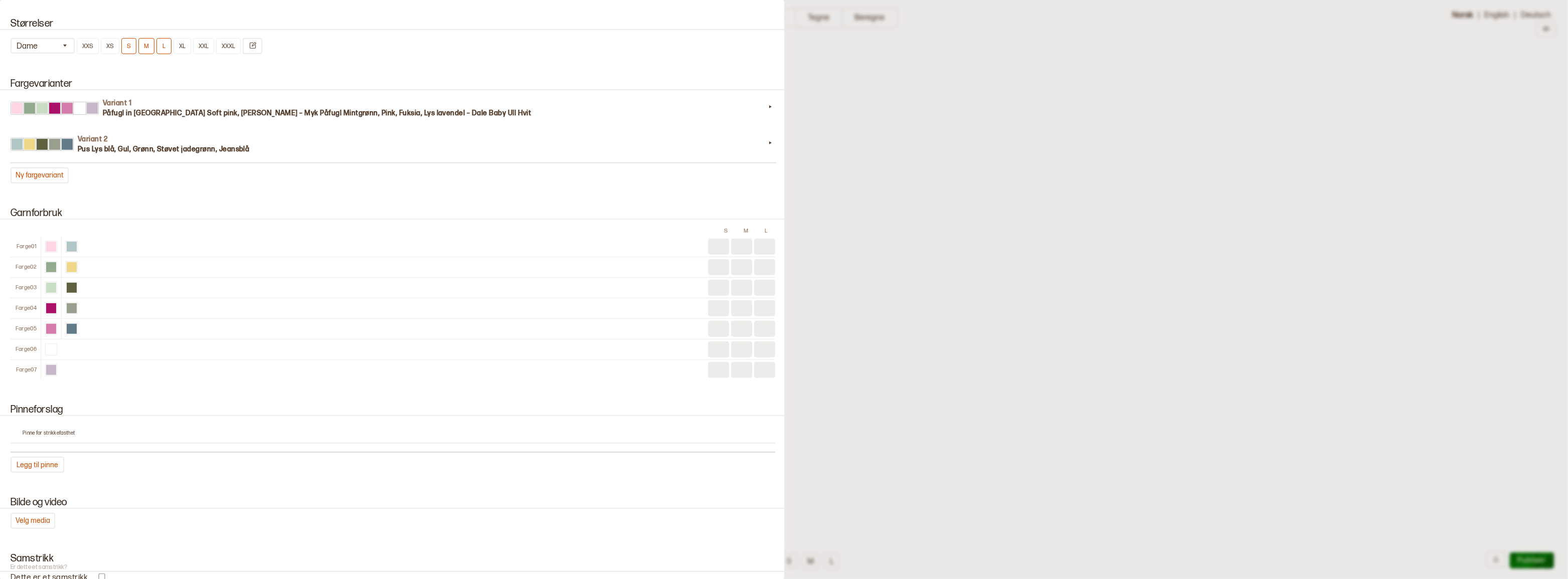
scroll to position [772, 0]
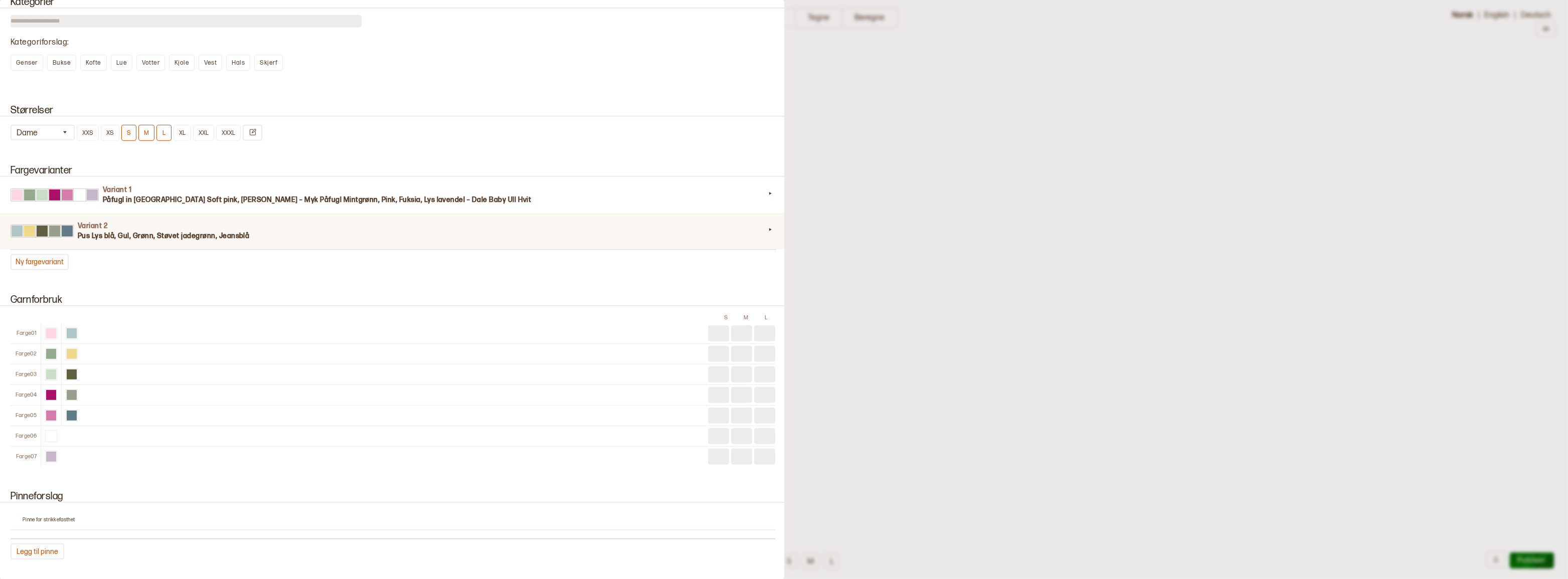
click at [219, 249] on div "Variant 2 Pus Lys blå, Gul, Grønn, Støvet jadegrønn, Jeansblå" at bounding box center [393, 231] width 789 height 36
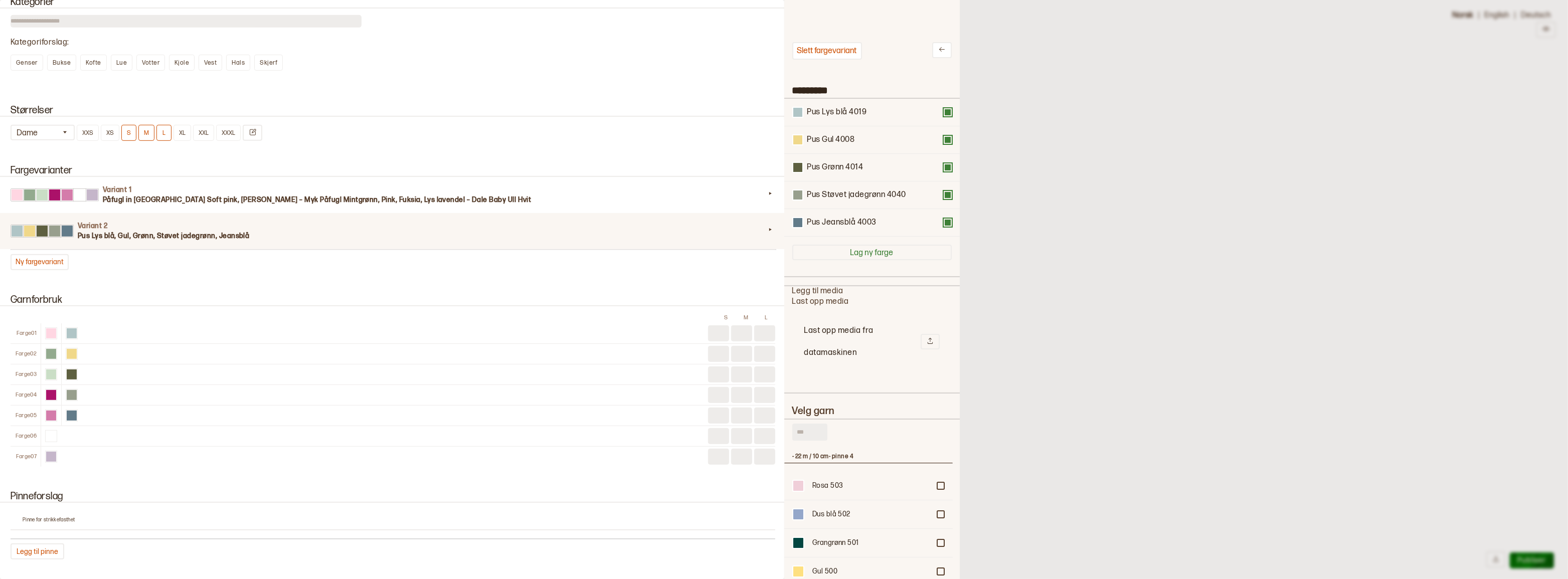
scroll to position [294, 161]
click at [938, 51] on icon at bounding box center [942, 49] width 7 height 7
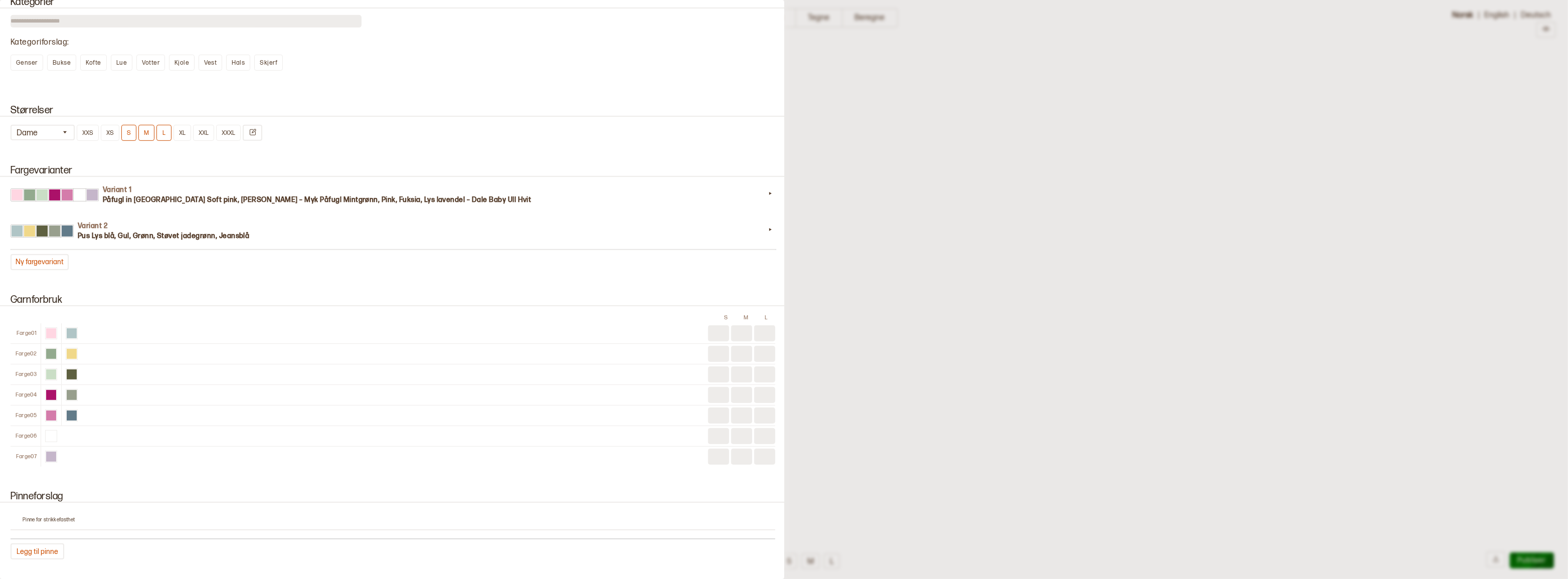
click at [892, 186] on div at bounding box center [784, 289] width 1568 height 579
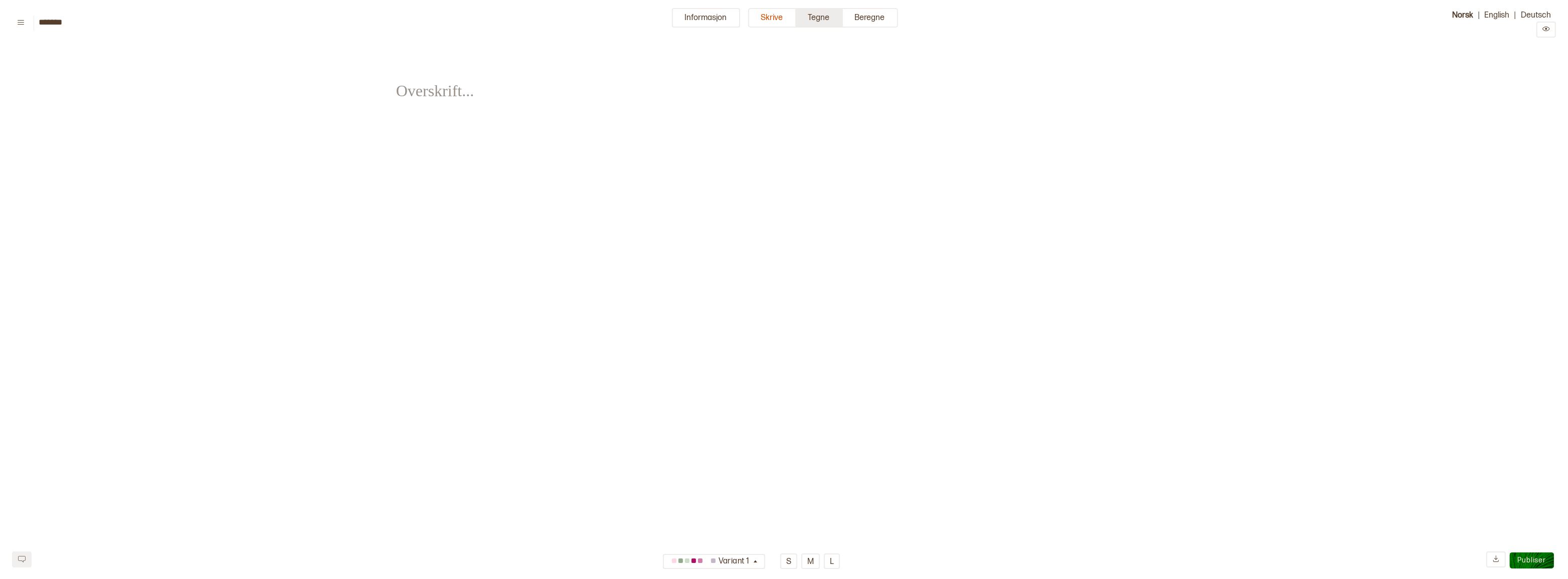
click at [817, 16] on button "Tegne" at bounding box center [819, 18] width 47 height 19
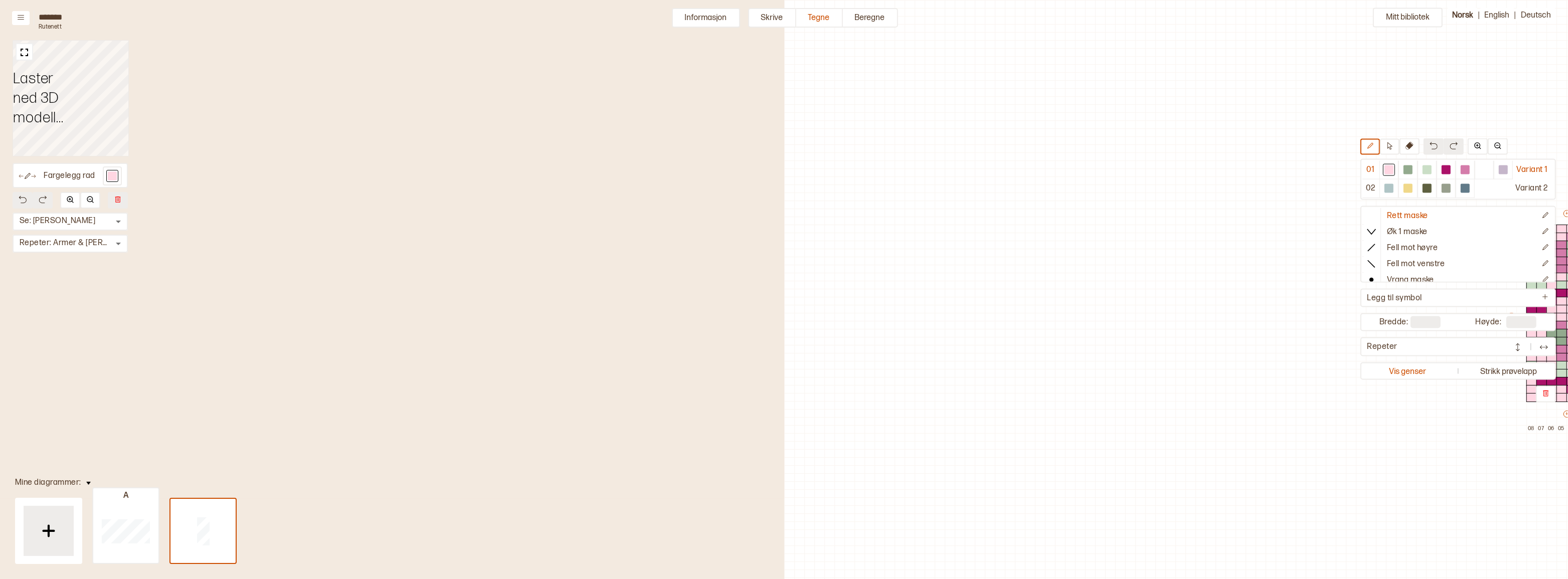
scroll to position [35, 474]
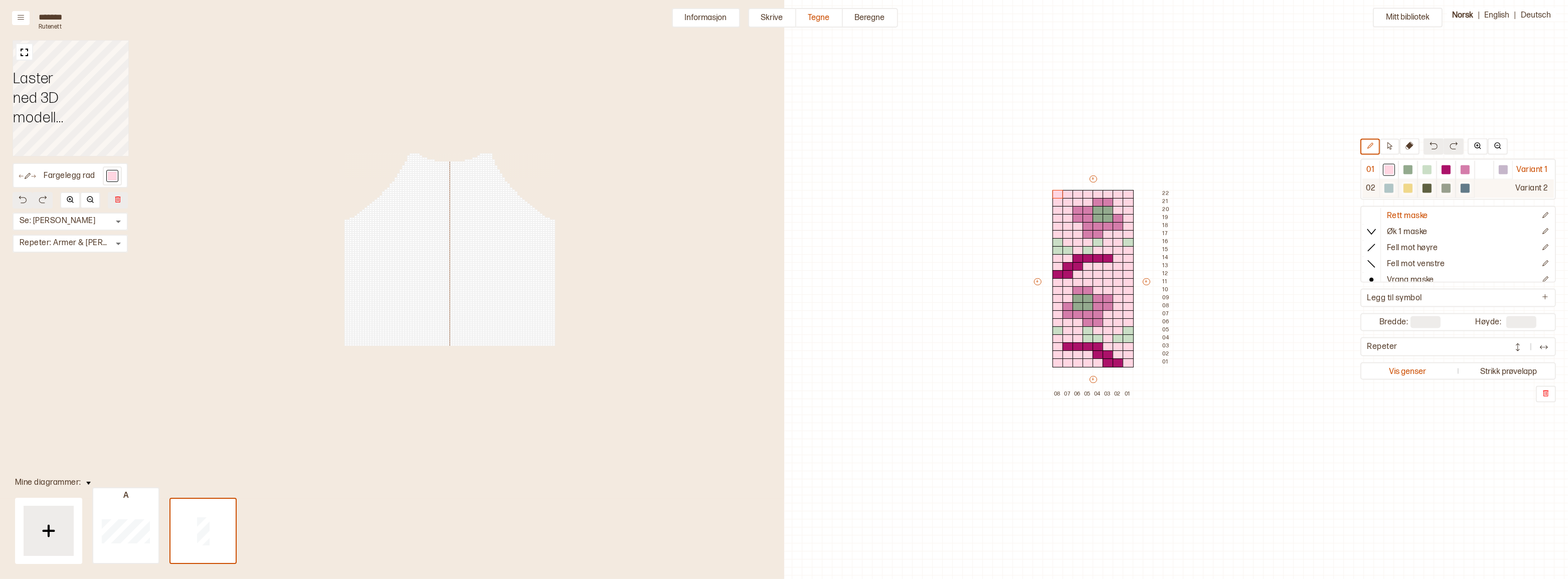
click at [1499, 188] on div "Variant 2" at bounding box center [1514, 189] width 79 height 18
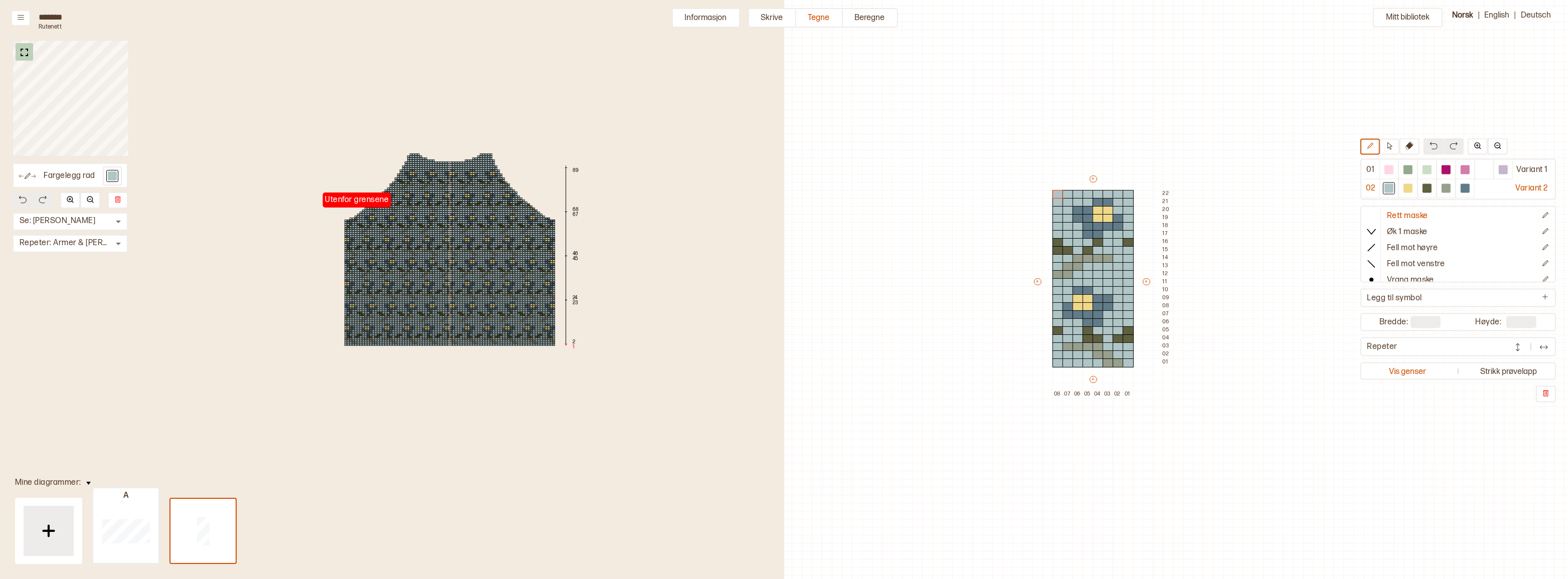
click at [24, 50] on img at bounding box center [24, 52] width 13 height 13
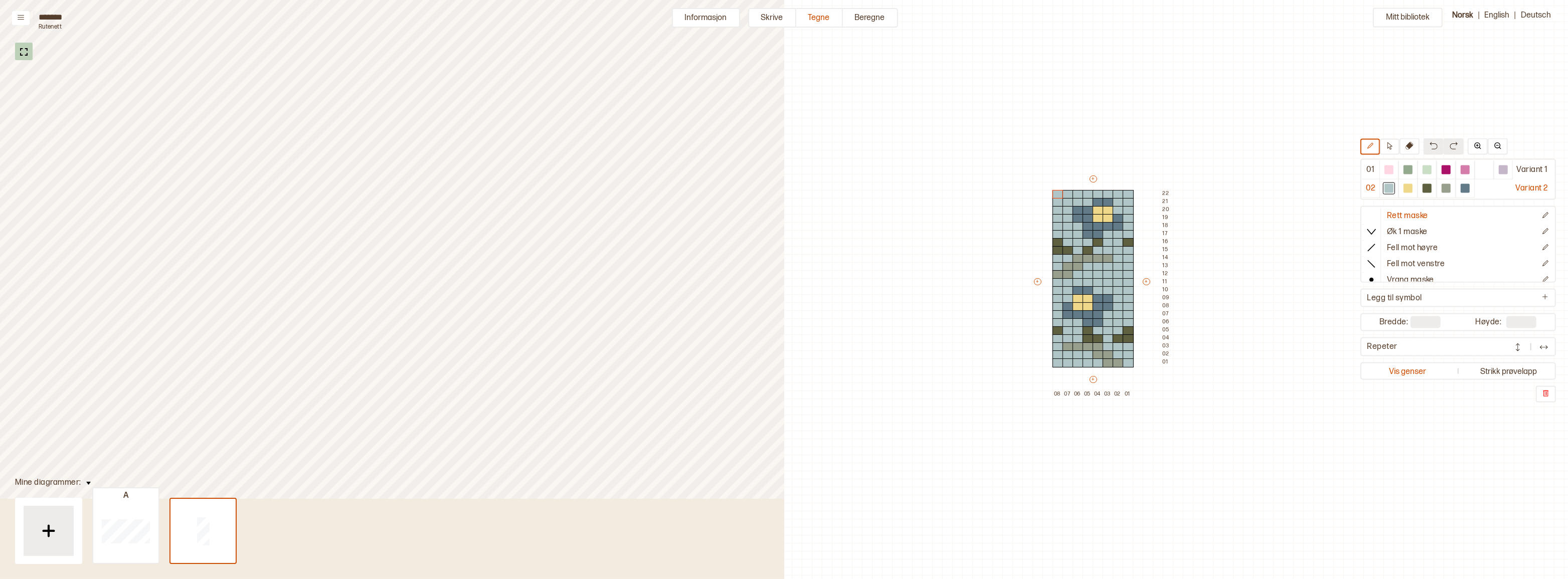
click at [27, 55] on img at bounding box center [24, 52] width 13 height 13
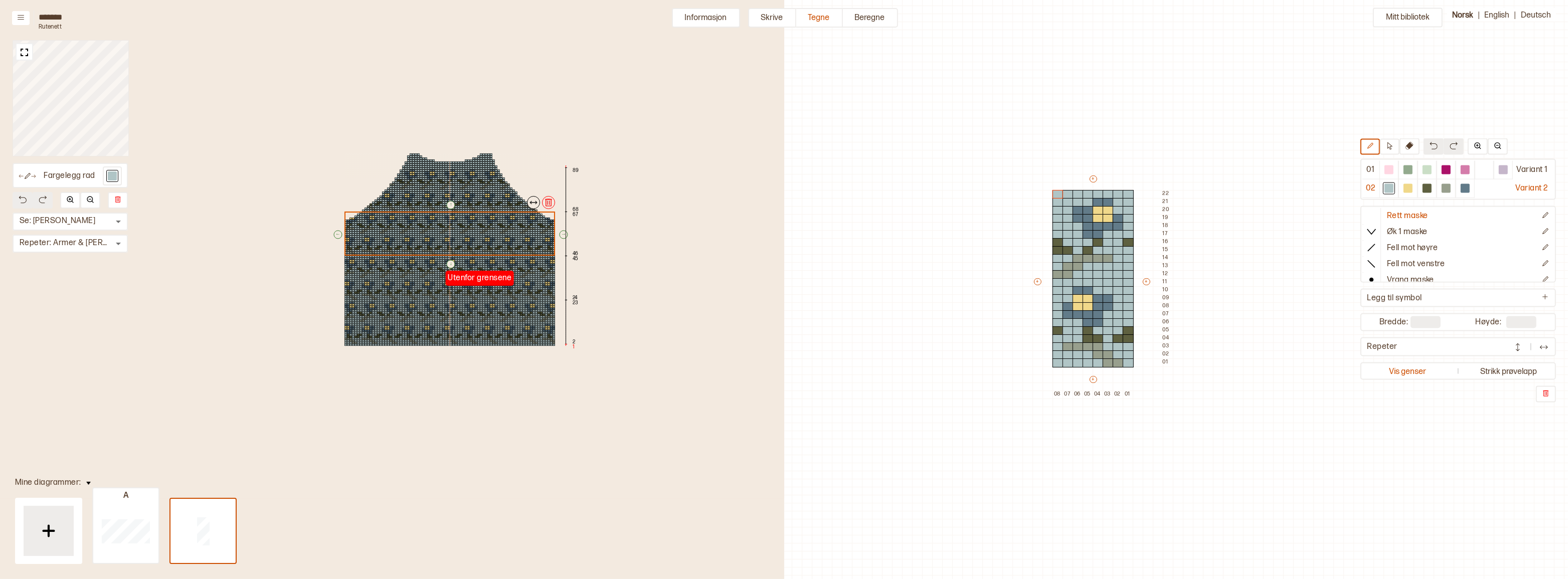
click at [481, 244] on div "Utenfor grensene ↑ ← ↓ → 89 68 67 46 45 24 23 2 1" at bounding box center [450, 250] width 271 height 208
click at [550, 209] on div "Utenfor grensene ↑ ← ↓ → 89 68 67 46 45 24 23 2 1" at bounding box center [450, 250] width 271 height 208
click at [551, 158] on img at bounding box center [548, 158] width 10 height 10
click at [522, 240] on div "Utenfor grensene ↑ ← ↓ → 67 46 45 24 23 2 1" at bounding box center [450, 250] width 271 height 208
click at [550, 203] on img at bounding box center [548, 203] width 10 height 10
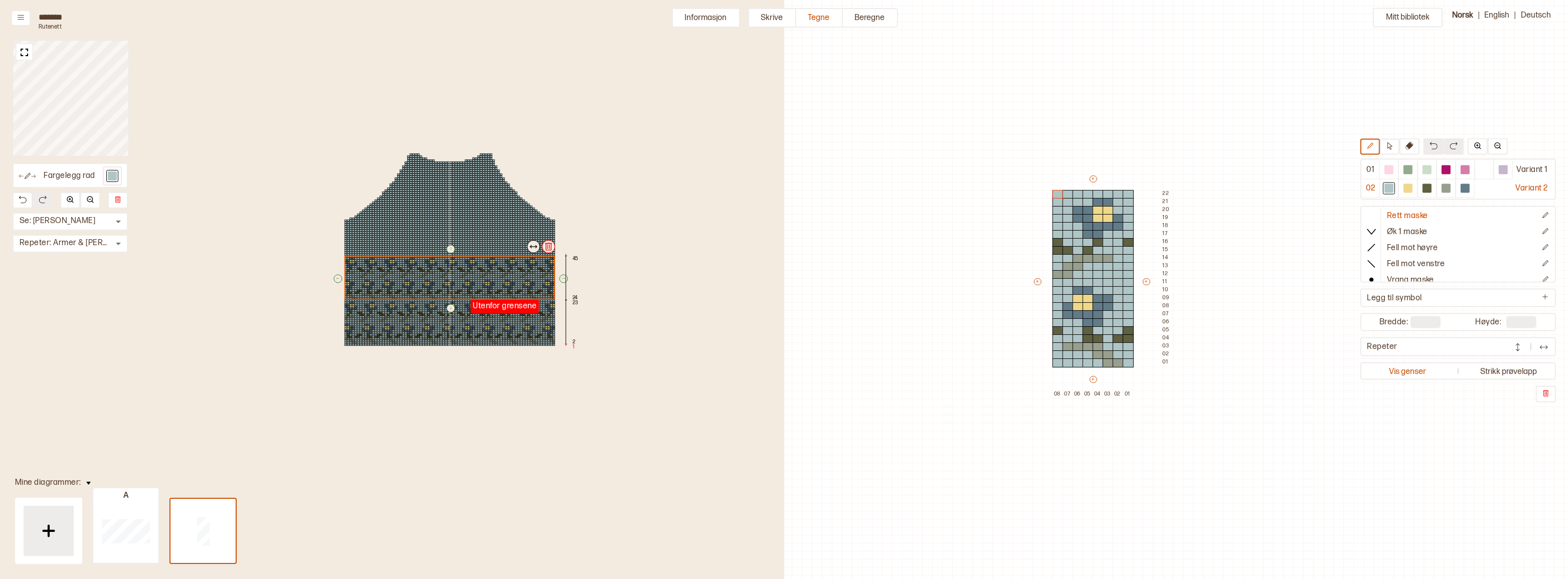
click at [505, 272] on div "Utenfor grensene ↑ ← ↓ → 45 24 23 2 1" at bounding box center [450, 250] width 271 height 208
click at [548, 244] on img at bounding box center [548, 247] width 10 height 10
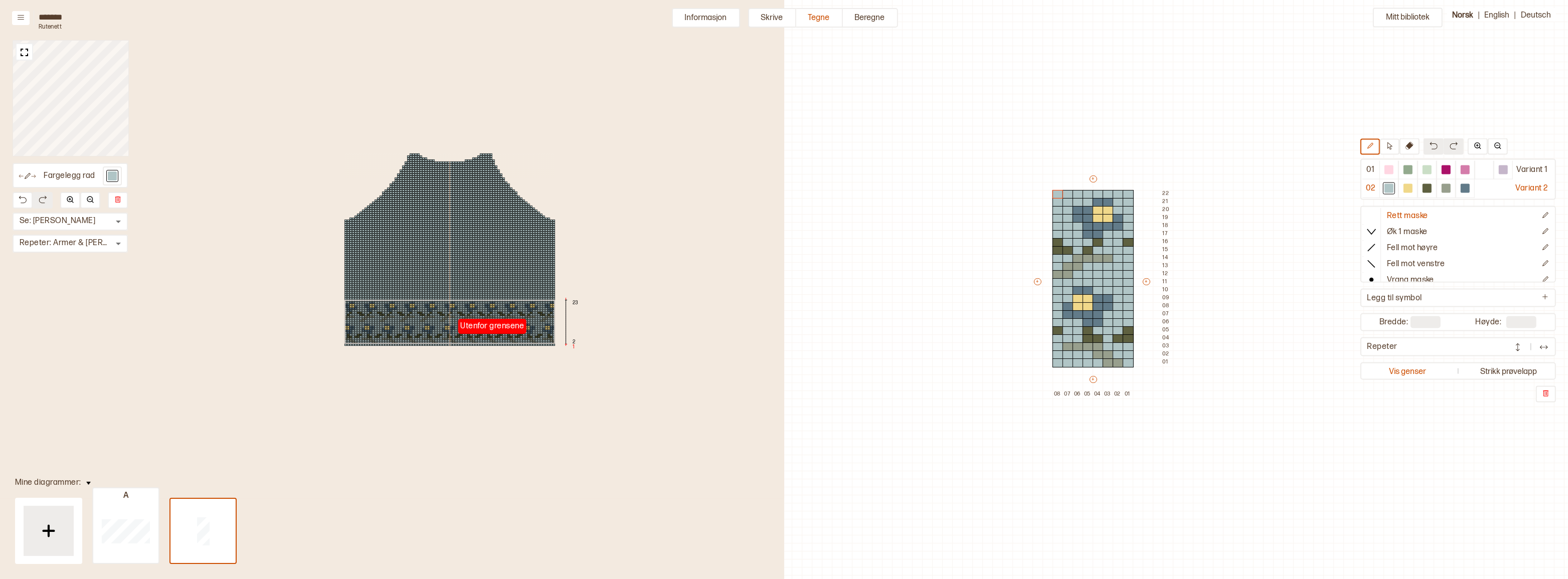
click at [502, 308] on div "Utenfor grensene 23 2 1" at bounding box center [450, 250] width 271 height 208
click at [546, 289] on img at bounding box center [548, 291] width 10 height 10
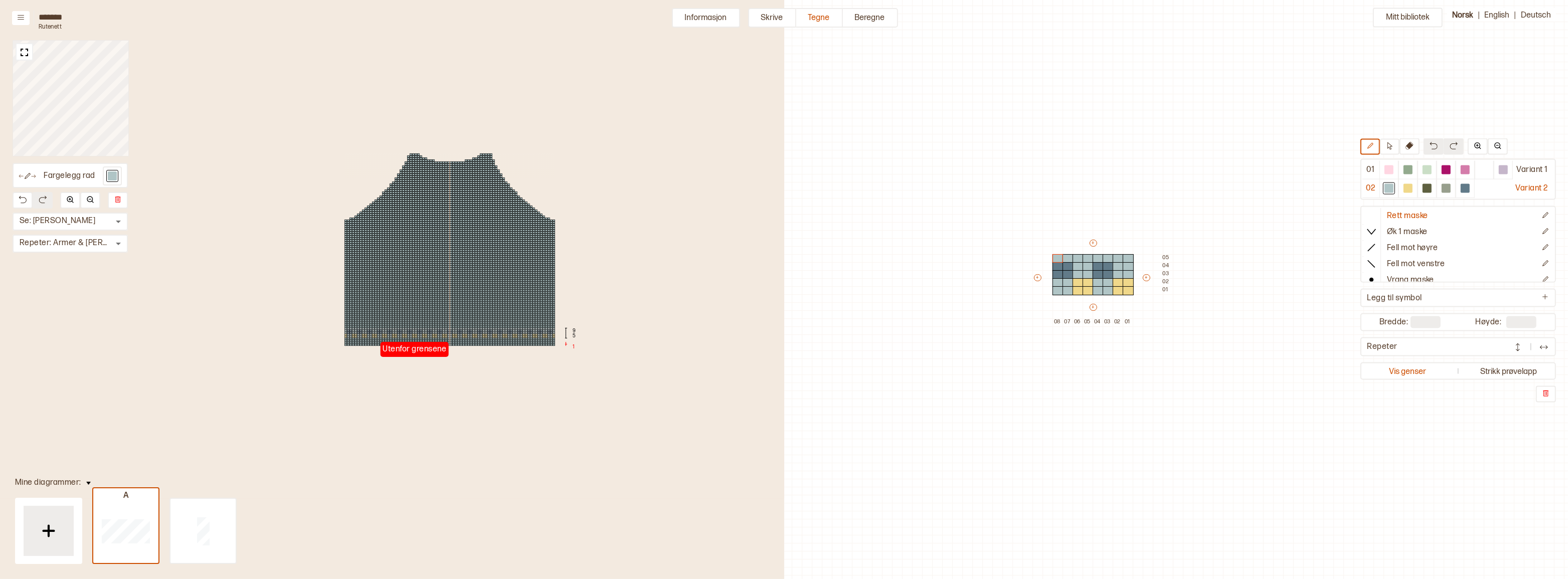
click at [415, 332] on div at bounding box center [416, 332] width 2 height 2
click at [217, 553] on div at bounding box center [203, 531] width 65 height 64
type input "**"
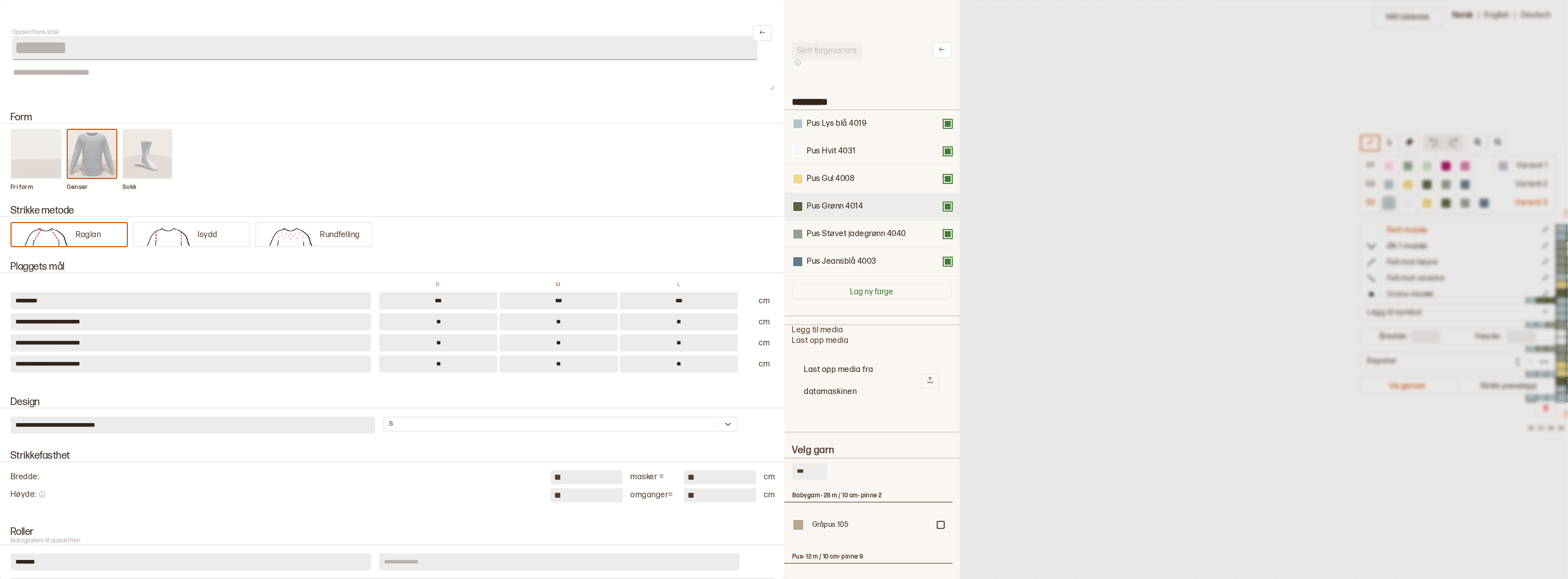
scroll to position [35, 474]
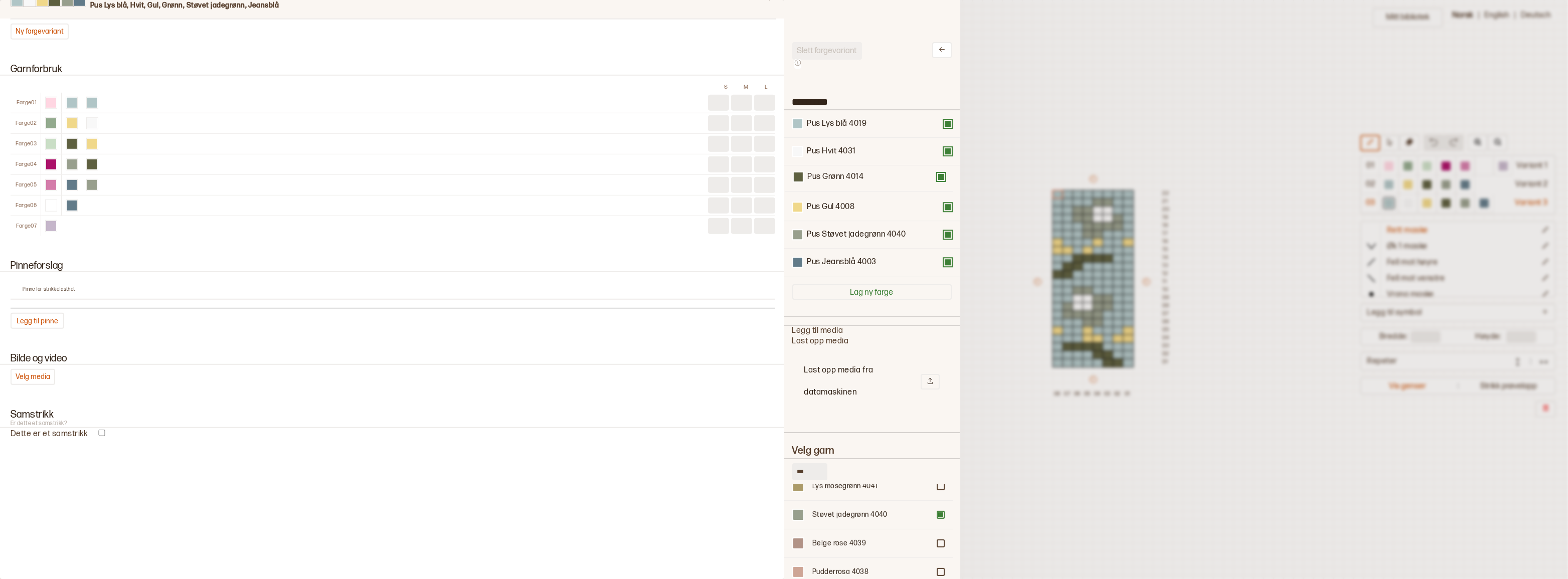
drag, startPoint x: 842, startPoint y: 212, endPoint x: 842, endPoint y: 174, distance: 38.0
click at [842, 174] on div "Pus Lys blå 4019 Pus Hvit 4031 Pus Gul 4008 Pus Grønn 4014 Pus Støvet jadegrønn…" at bounding box center [872, 193] width 159 height 166
drag, startPoint x: 842, startPoint y: 237, endPoint x: 841, endPoint y: 201, distance: 36.0
click at [841, 201] on div "Pus Lys blå 4019 Pus Hvit 4031 Pus Grønn 4014 Pus Gul 4008 Pus Støvet jadegrønn…" at bounding box center [872, 193] width 159 height 166
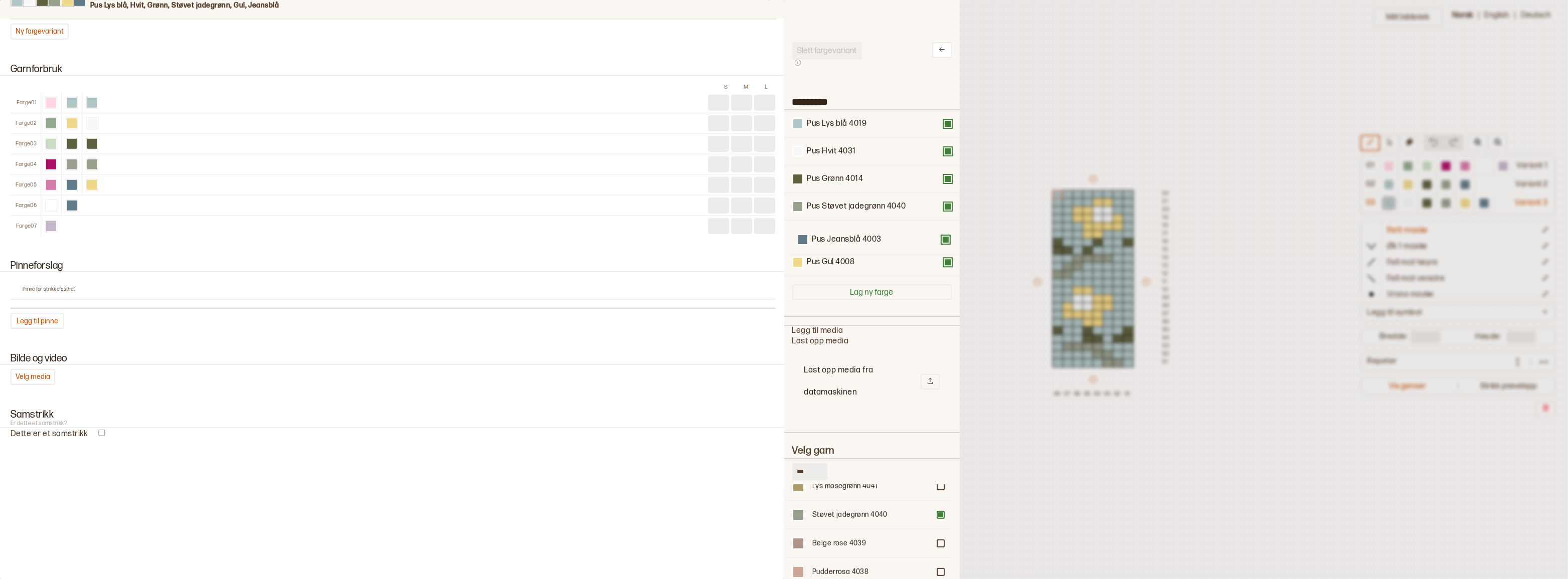
drag, startPoint x: 824, startPoint y: 271, endPoint x: 829, endPoint y: 241, distance: 30.4
click at [829, 241] on div "Pus Lys blå 4019 Pus Hvit 4031 Pus Grønn 4014 Pus Støvet jadegrønn 4040 Pus Gul…" at bounding box center [872, 193] width 159 height 166
click at [943, 266] on button at bounding box center [947, 261] width 8 height 8
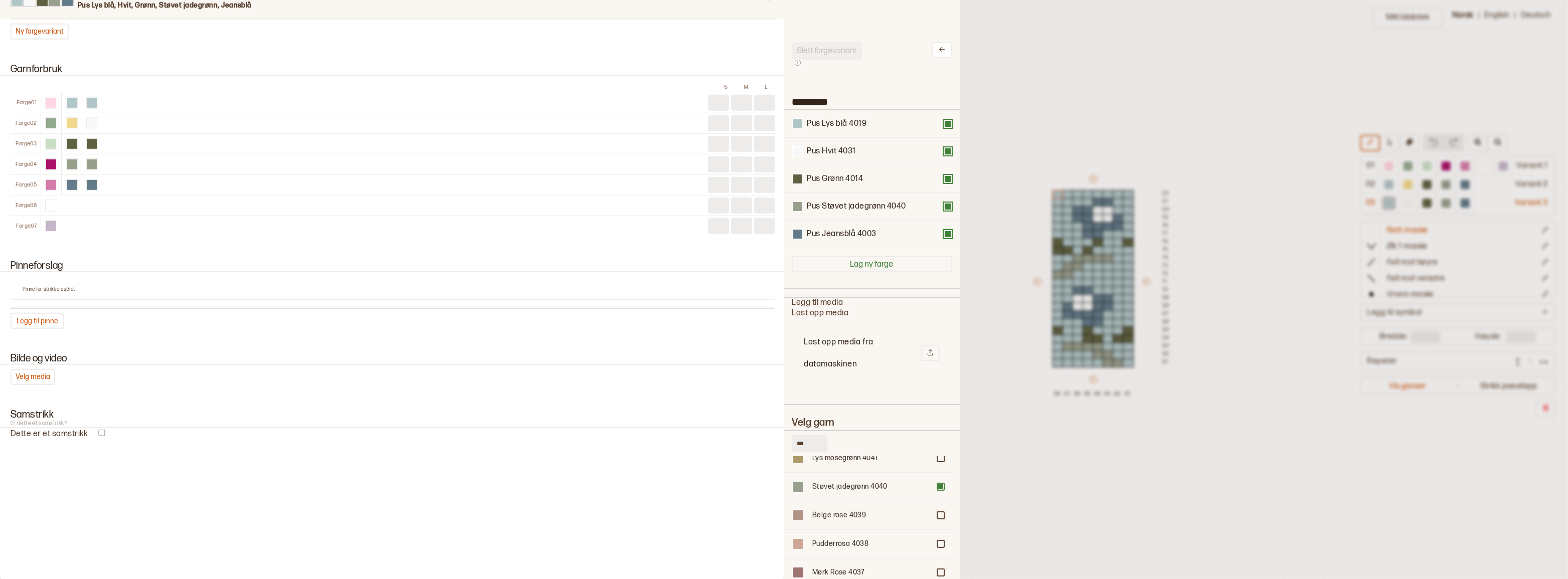
click at [987, 113] on div at bounding box center [784, 289] width 1568 height 579
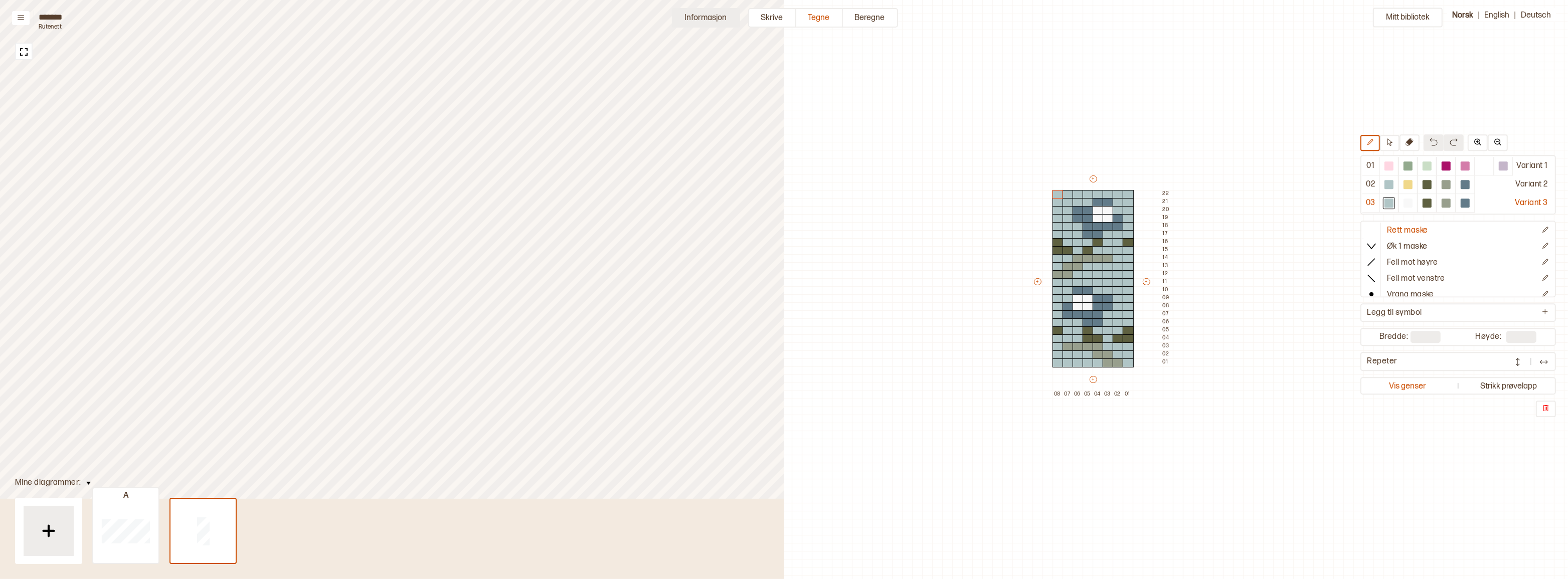
click at [687, 10] on button "Informasjon" at bounding box center [706, 18] width 68 height 19
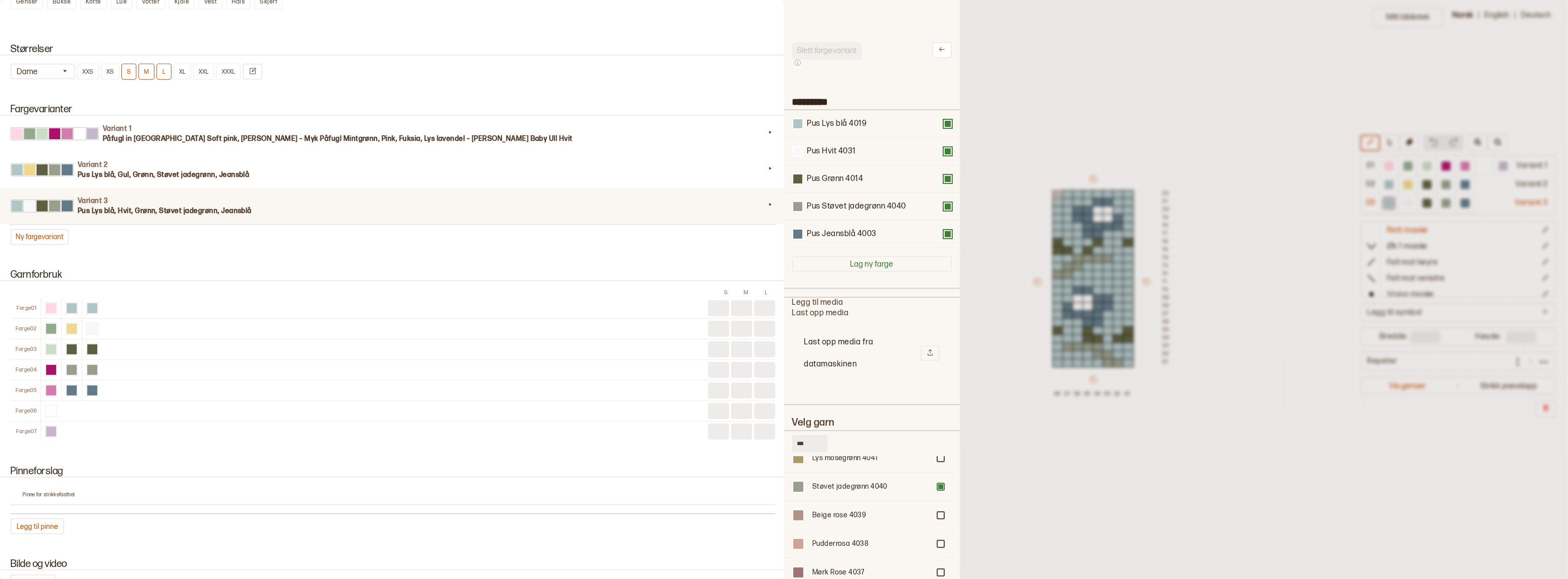
scroll to position [853, 0]
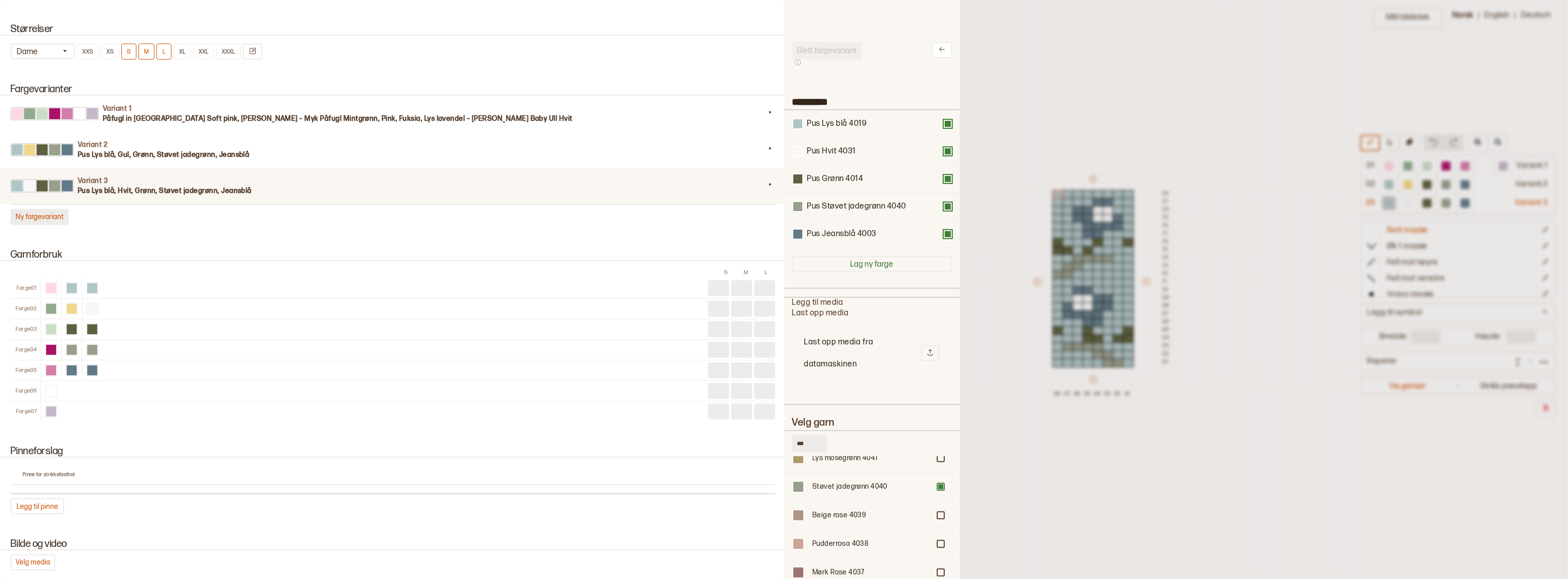
click at [45, 225] on button "Ny fargevariant" at bounding box center [40, 217] width 58 height 16
type input "*********"
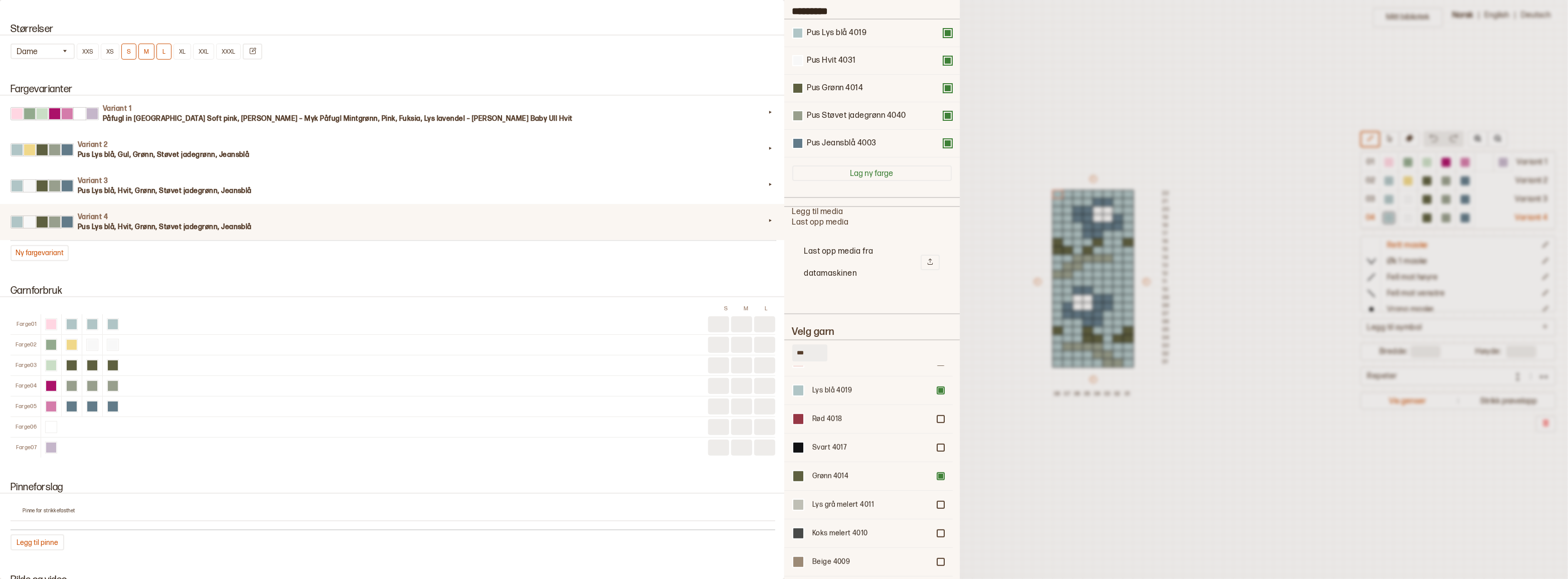
scroll to position [1056, 0]
click at [937, 410] on div at bounding box center [940, 412] width 6 height 6
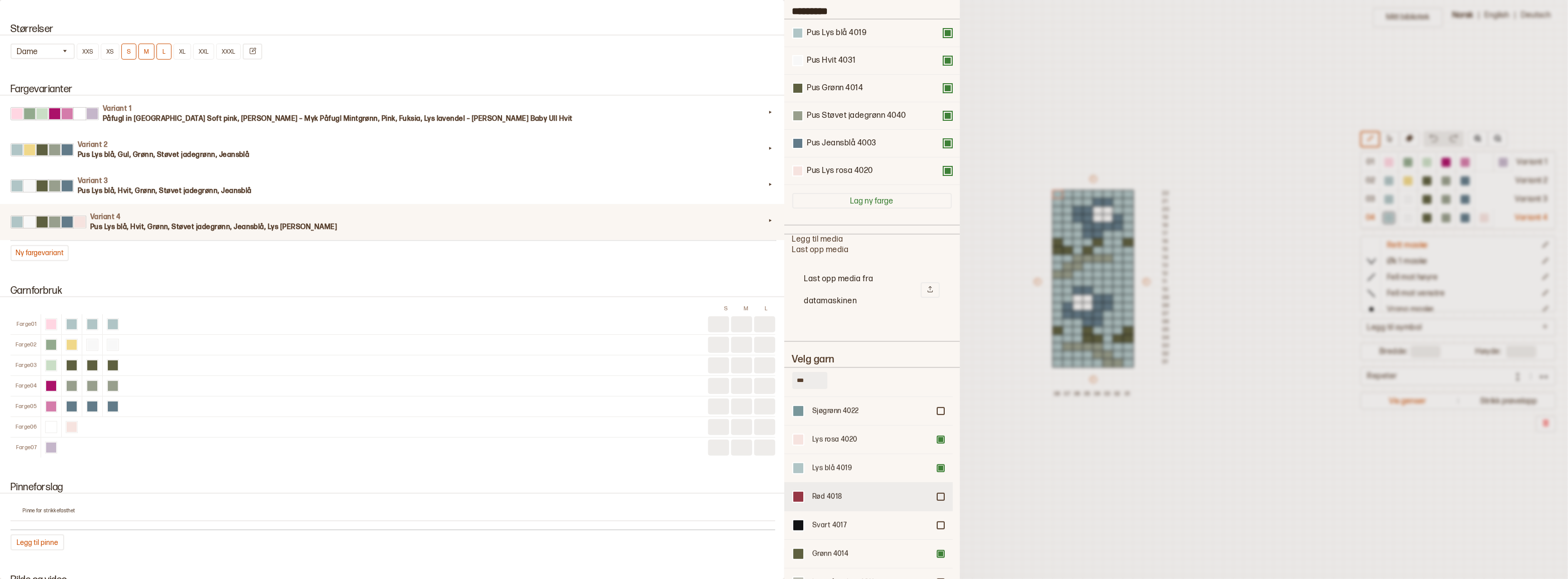
click at [937, 496] on div at bounding box center [940, 497] width 6 height 6
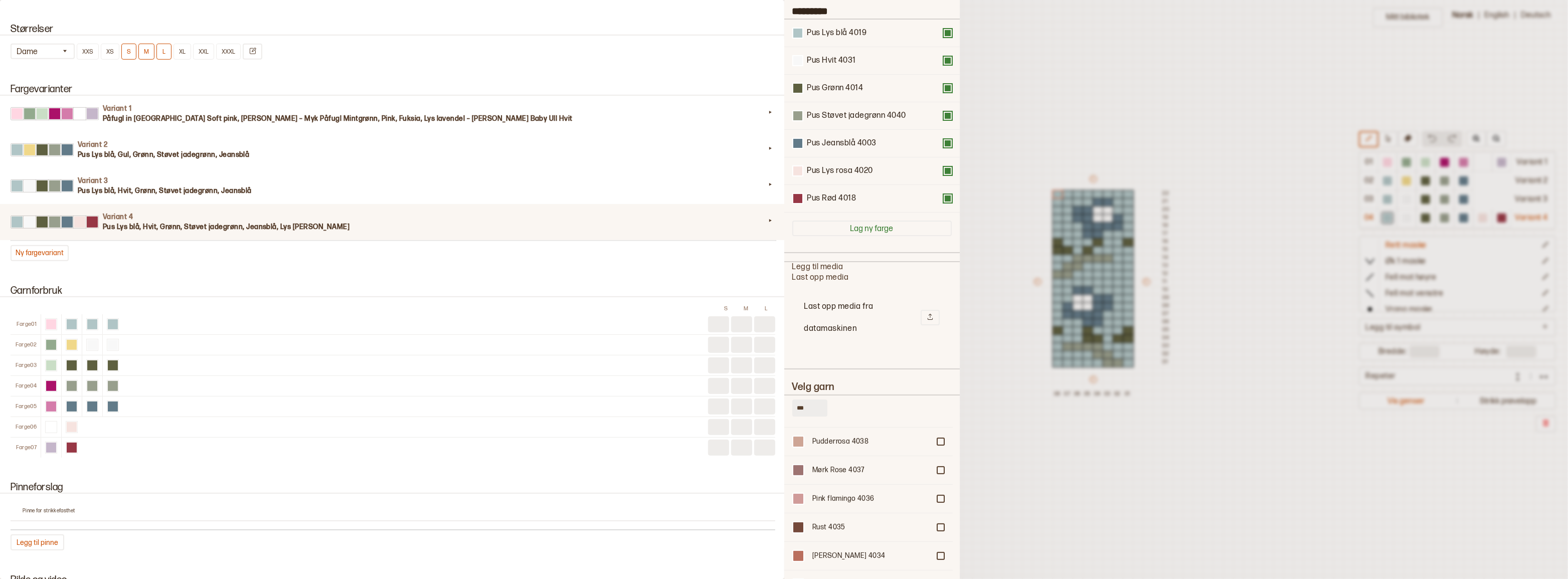
scroll to position [782, 0]
click at [937, 512] on div at bounding box center [940, 513] width 6 height 6
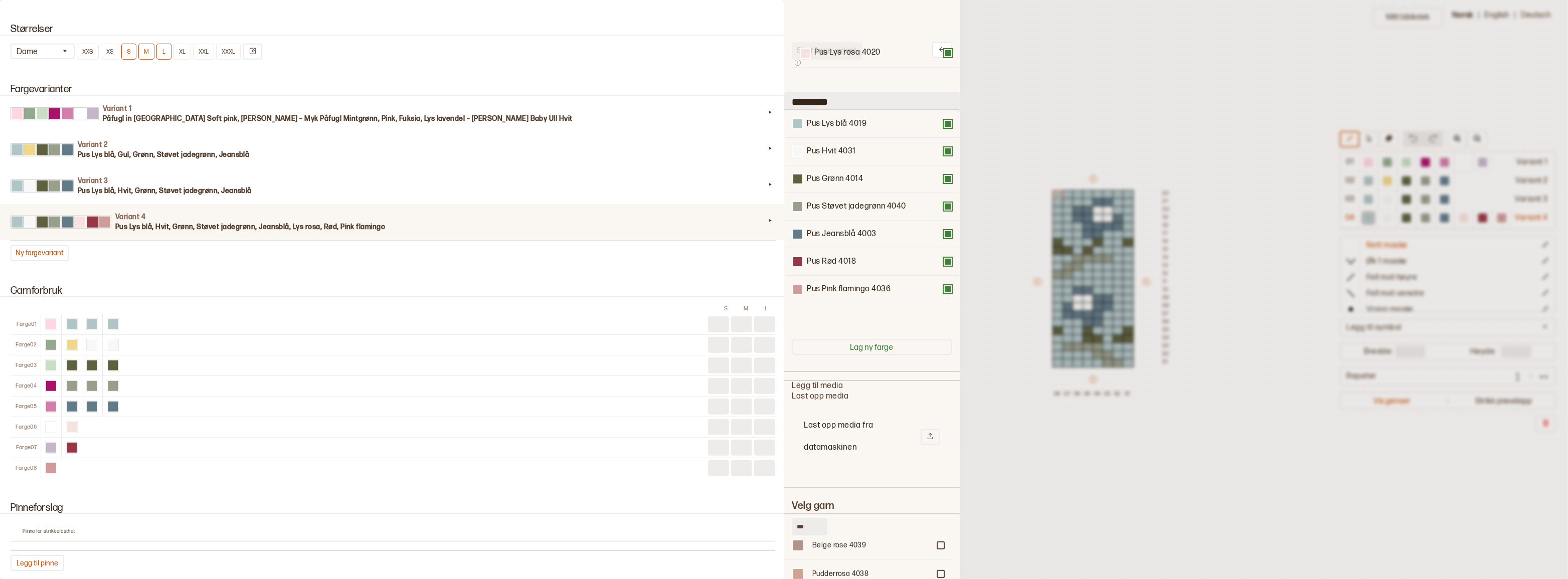
scroll to position [0, 0]
drag, startPoint x: 850, startPoint y: 181, endPoint x: 852, endPoint y: 125, distance: 56.0
click at [852, 125] on div "Pus Lys blå 4019 Pus Hvit 4031 Pus Grønn 4014 Pus Støvet jadegrønn 4040 Pus Jea…" at bounding box center [872, 220] width 159 height 221
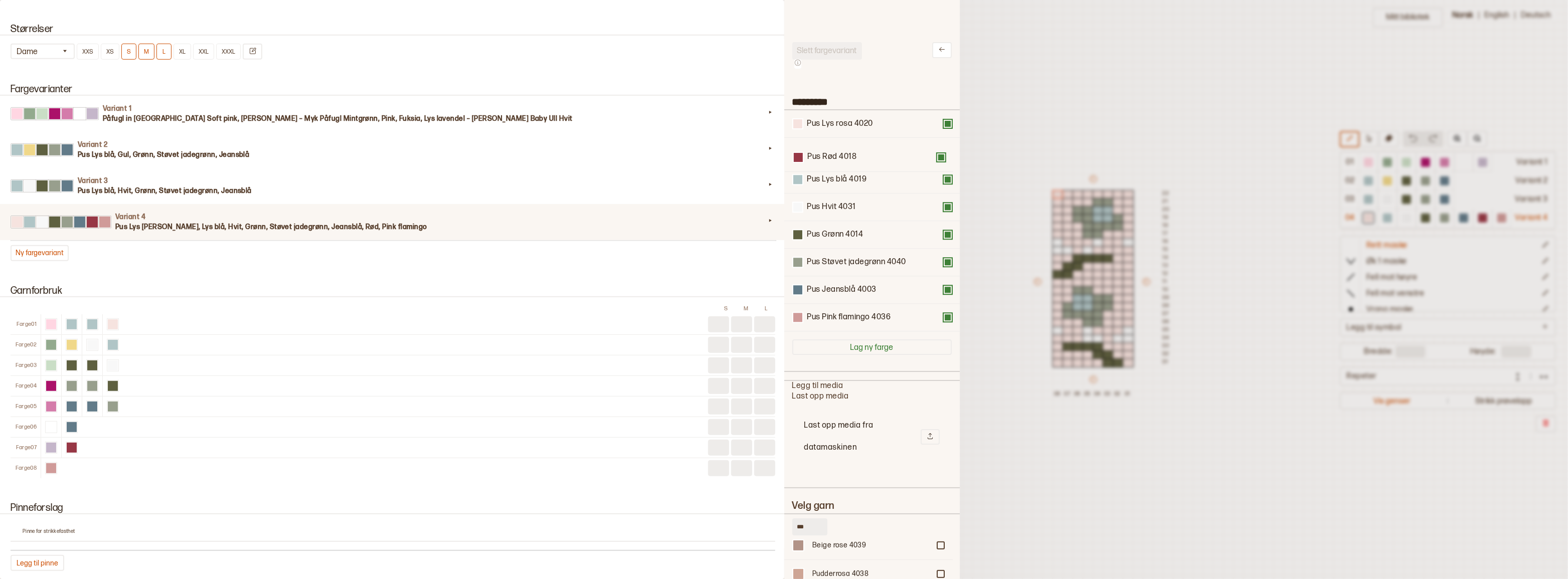
drag, startPoint x: 835, startPoint y: 301, endPoint x: 850, endPoint y: 84, distance: 217.5
click at [850, 84] on div "Slett fargevariant ********* Pus Lys rosa 4020 Pus Lys blå 4019 Pus Hvit 4031 P…" at bounding box center [872, 441] width 159 height 798
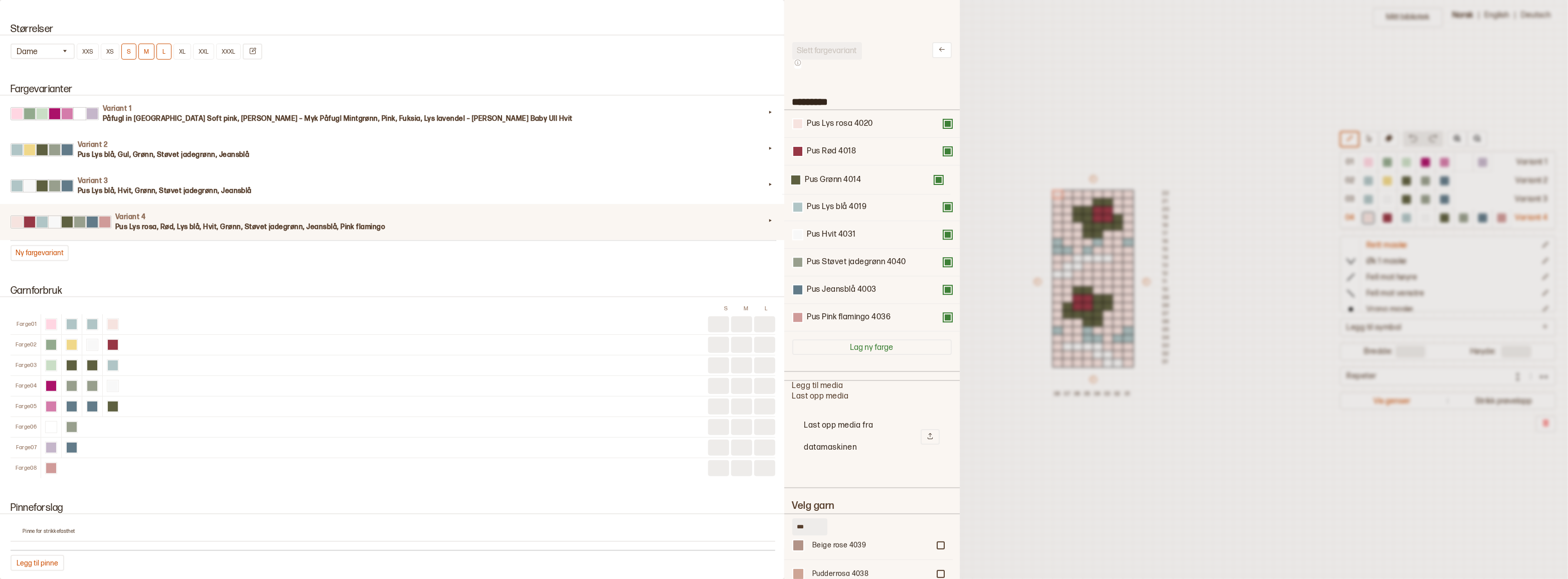
drag, startPoint x: 835, startPoint y: 239, endPoint x: 833, endPoint y: 175, distance: 64.0
click at [833, 175] on div "Pus Lys rosa 4020 Pus Rød 4018 Pus Lys blå 4019 Pus Hvit 4031 Pus Grønn 4014 Pu…" at bounding box center [872, 220] width 159 height 221
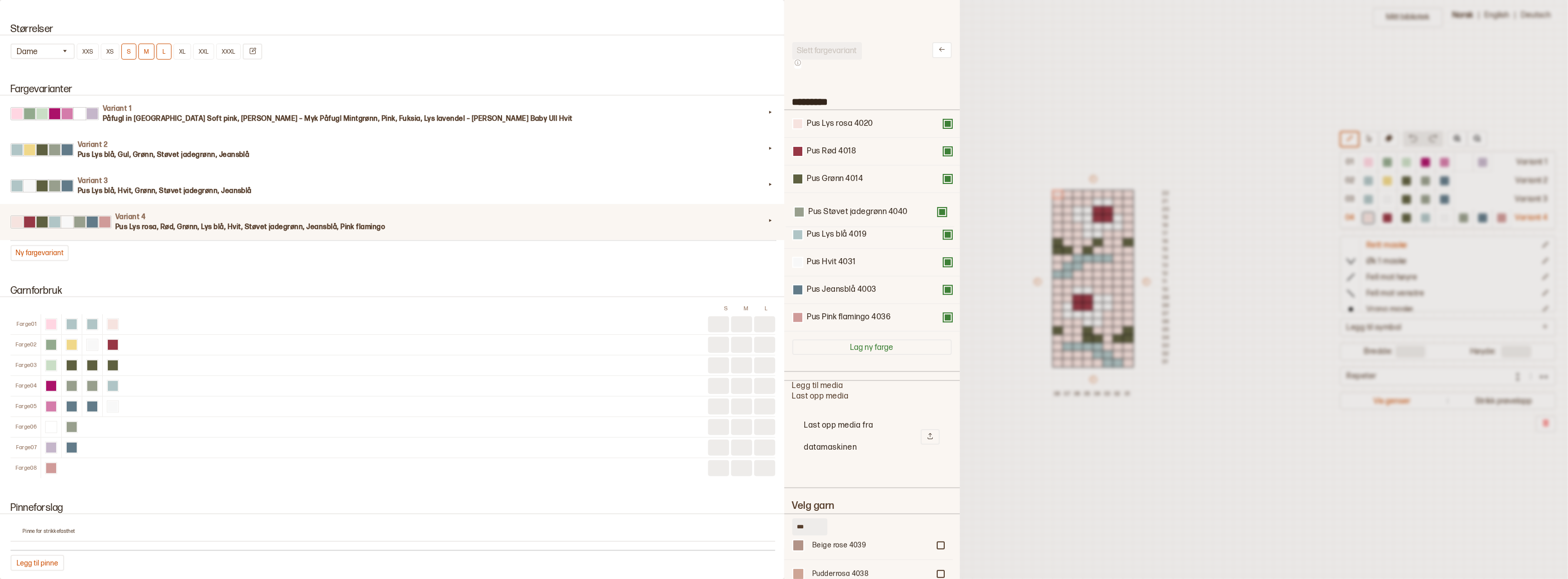
drag, startPoint x: 842, startPoint y: 270, endPoint x: 845, endPoint y: 212, distance: 58.1
click at [845, 212] on div "Pus Lys rosa 4020 Pus Rød 4018 Pus Grønn 4014 Pus Lys blå 4019 Pus Hvit 4031 Pu…" at bounding box center [872, 220] width 159 height 221
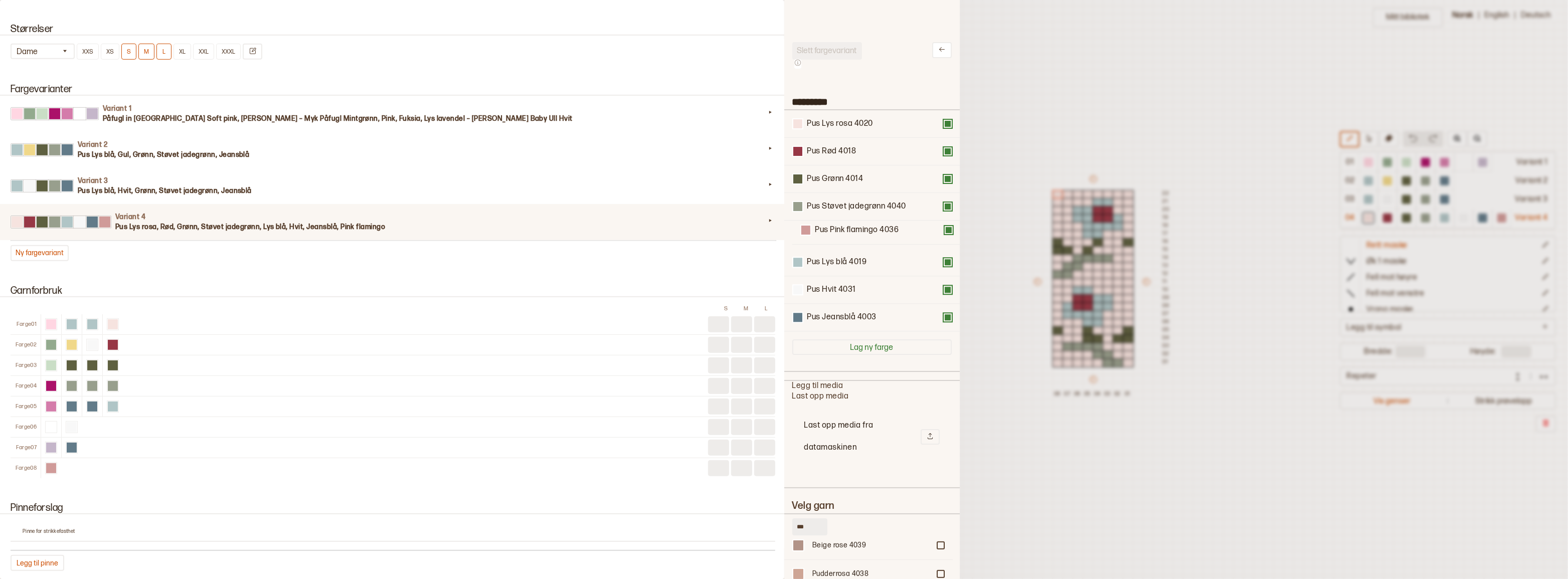
drag, startPoint x: 849, startPoint y: 327, endPoint x: 858, endPoint y: 230, distance: 97.4
click at [858, 230] on div "Pus Lys rosa 4020 Pus Rød 4018 Pus Grønn 4014 Pus Støvet jadegrønn 4040 Pus Lys…" at bounding box center [872, 220] width 159 height 221
click at [943, 266] on button at bounding box center [947, 261] width 8 height 8
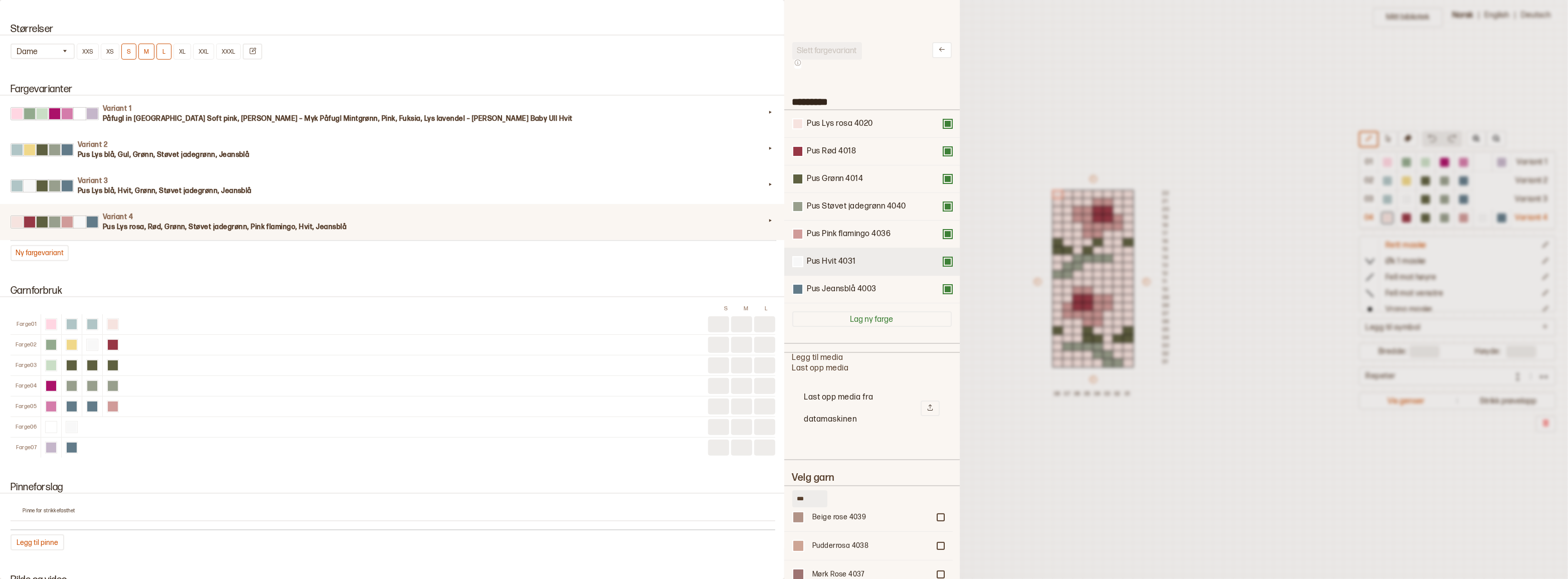
click at [943, 266] on button at bounding box center [947, 261] width 8 height 8
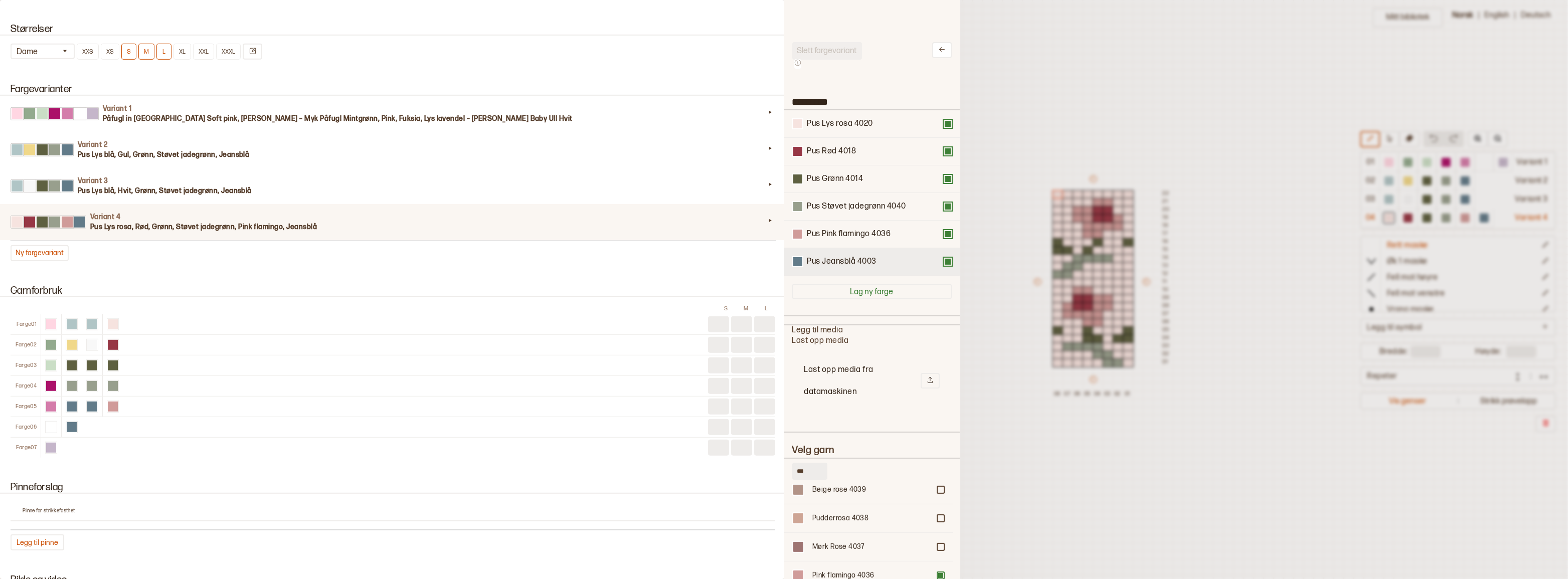
click at [943, 265] on button at bounding box center [947, 261] width 8 height 8
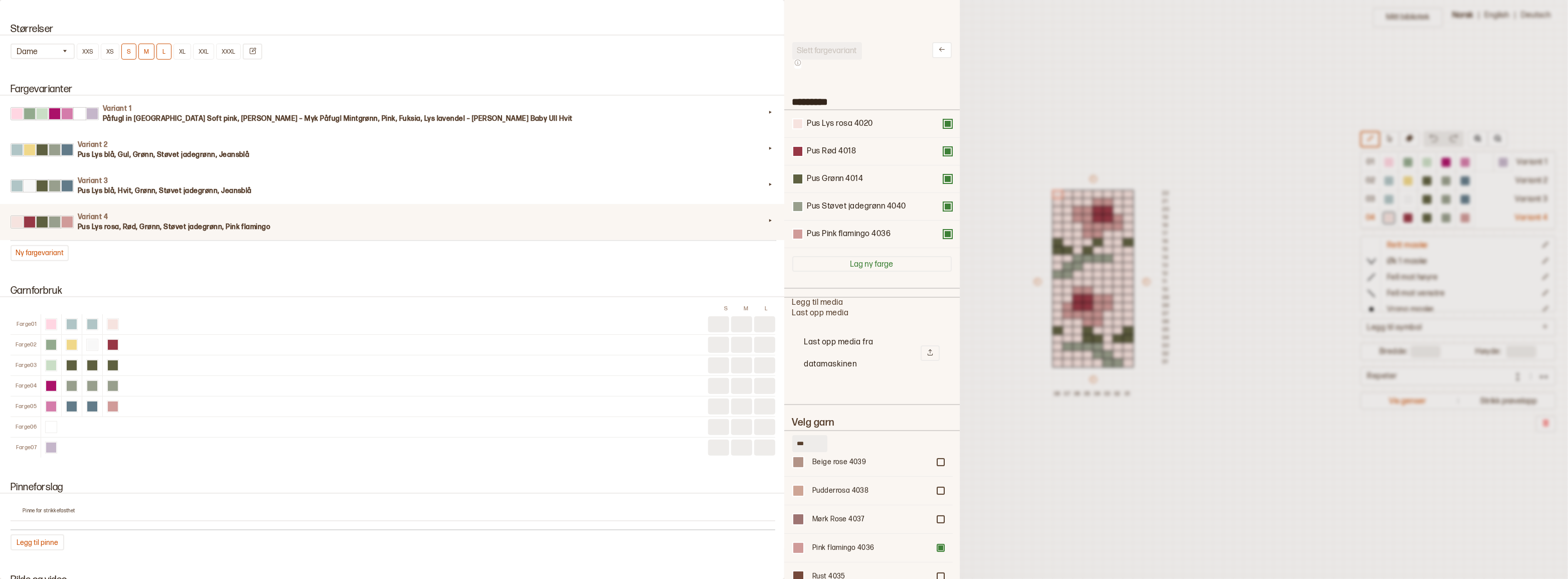
click at [989, 271] on div at bounding box center [784, 289] width 1568 height 579
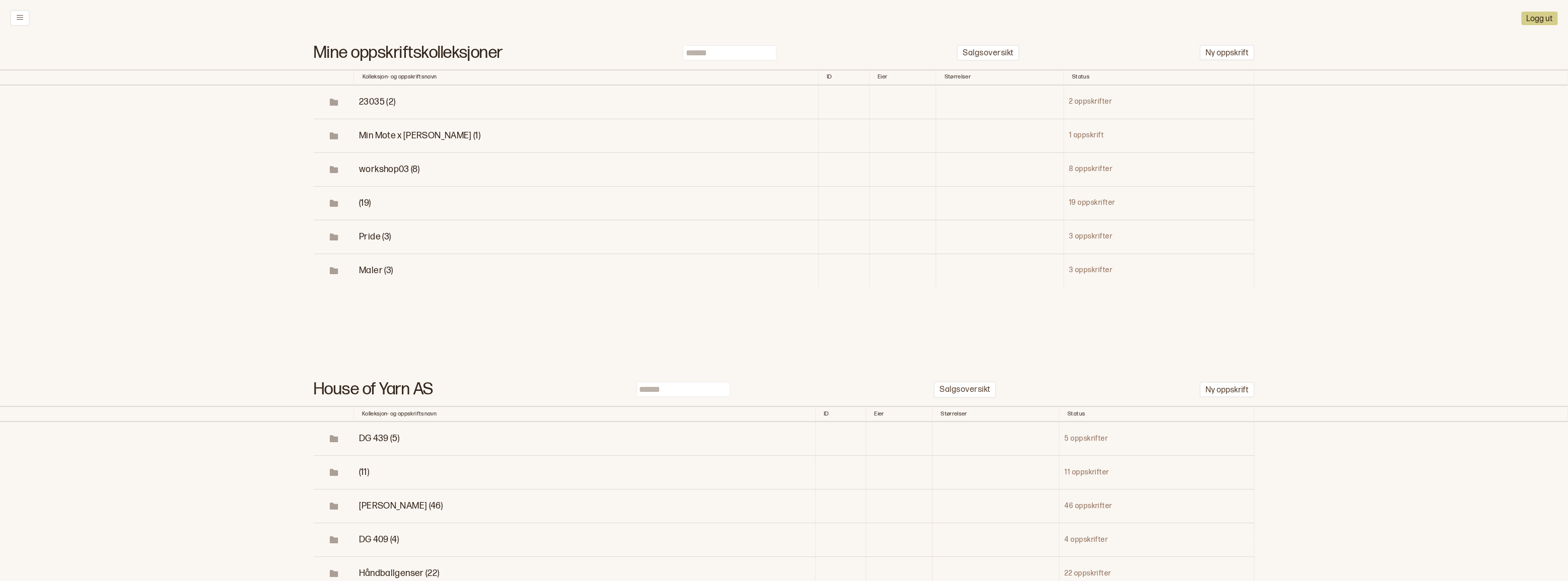
click at [699, 56] on input at bounding box center [729, 53] width 94 height 15
type input "******"
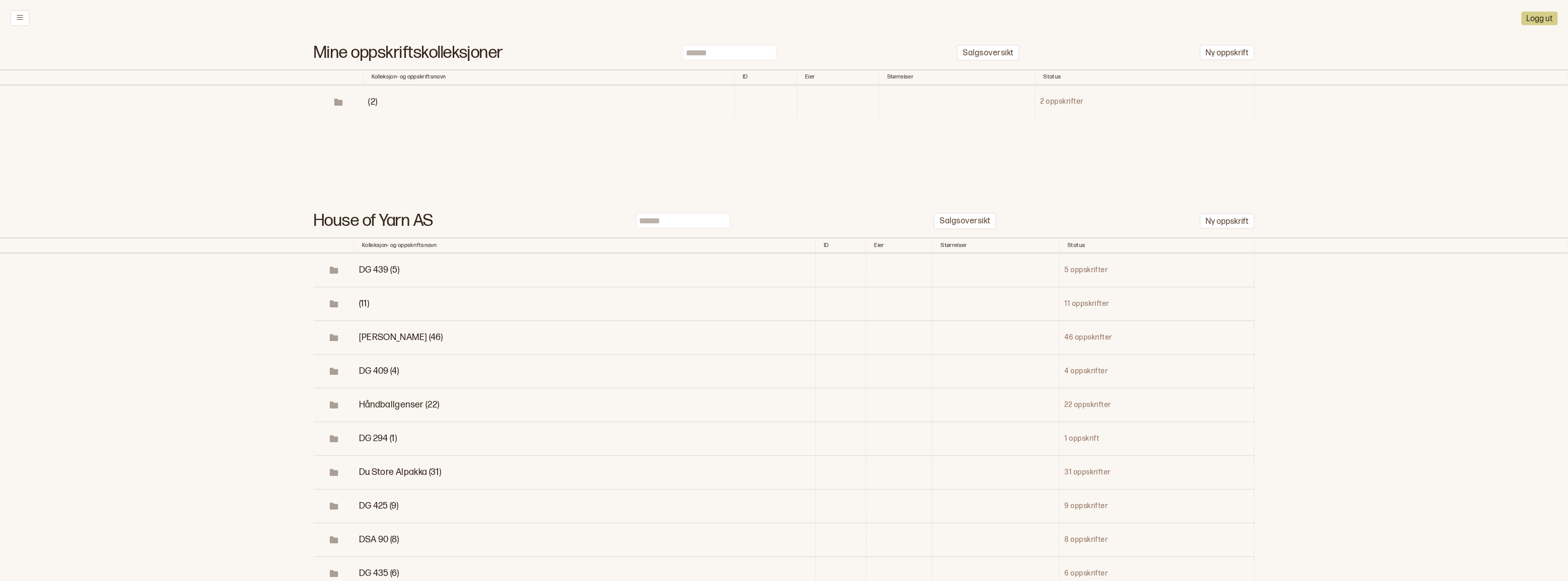
click at [368, 107] on span "(2)" at bounding box center [372, 101] width 9 height 10
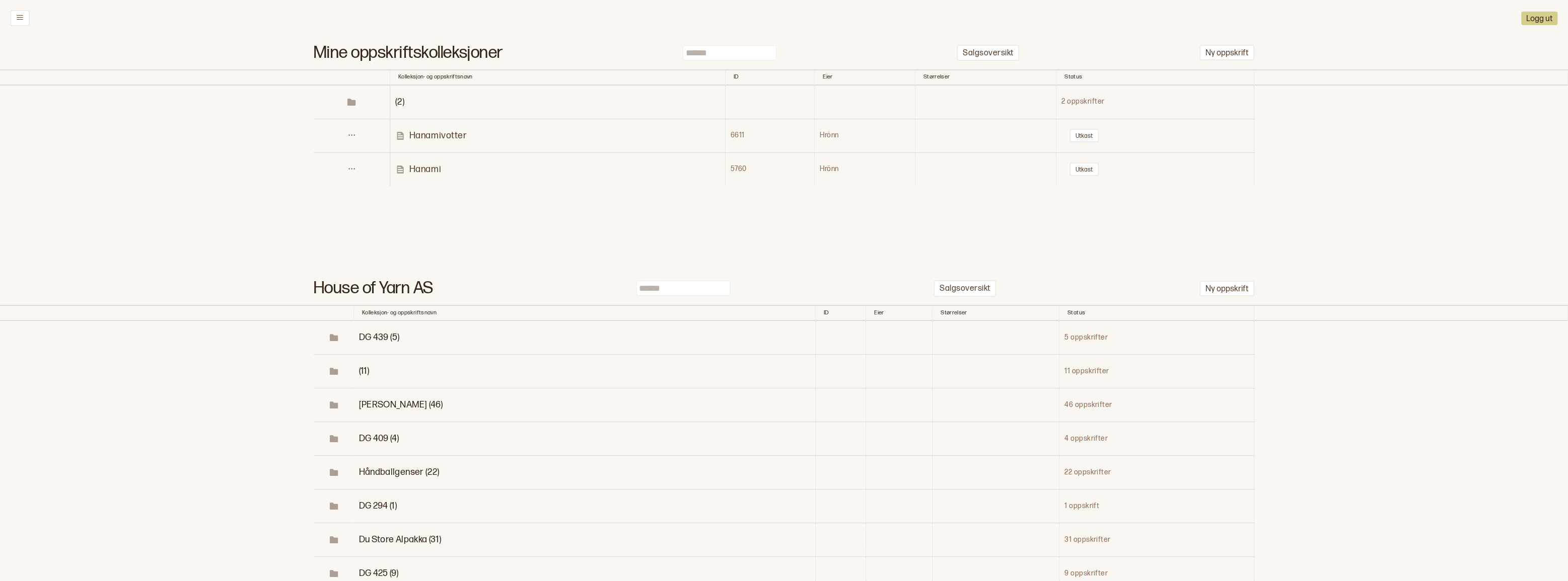
click at [422, 175] on p "Hanami" at bounding box center [425, 169] width 32 height 12
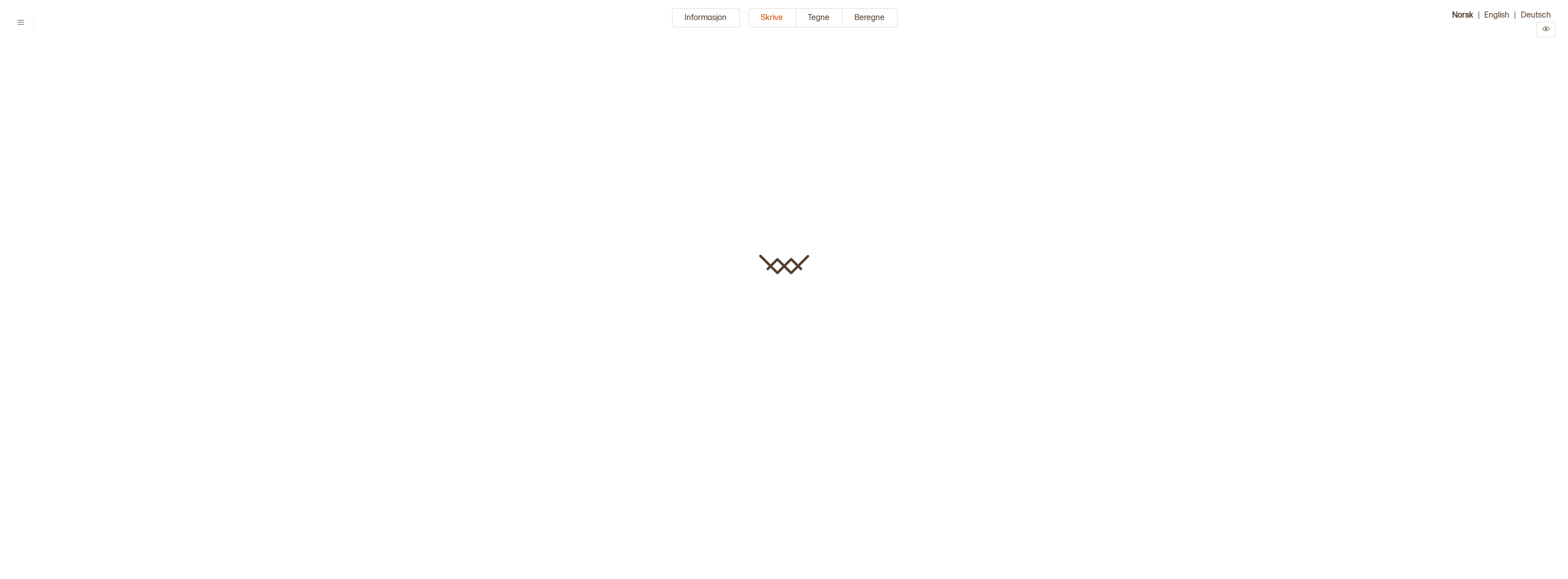
type input "******"
click at [685, 14] on button "Informasjon" at bounding box center [706, 18] width 68 height 19
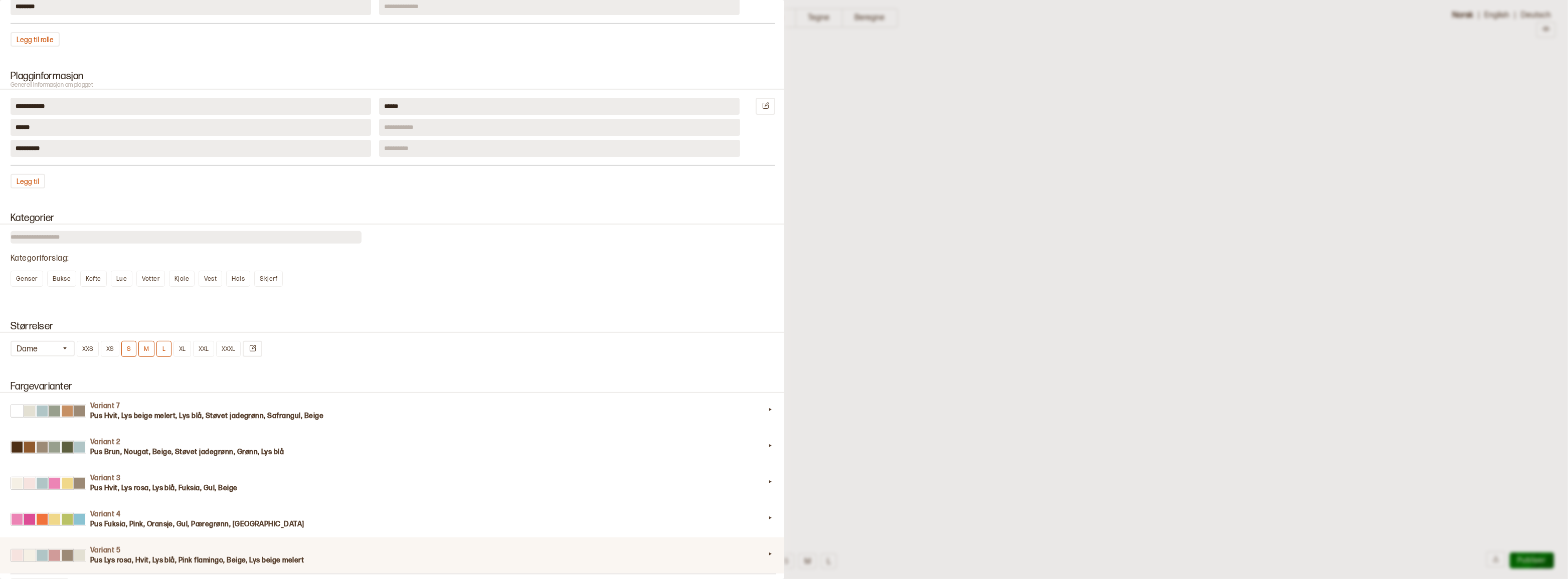
scroll to position [684, 0]
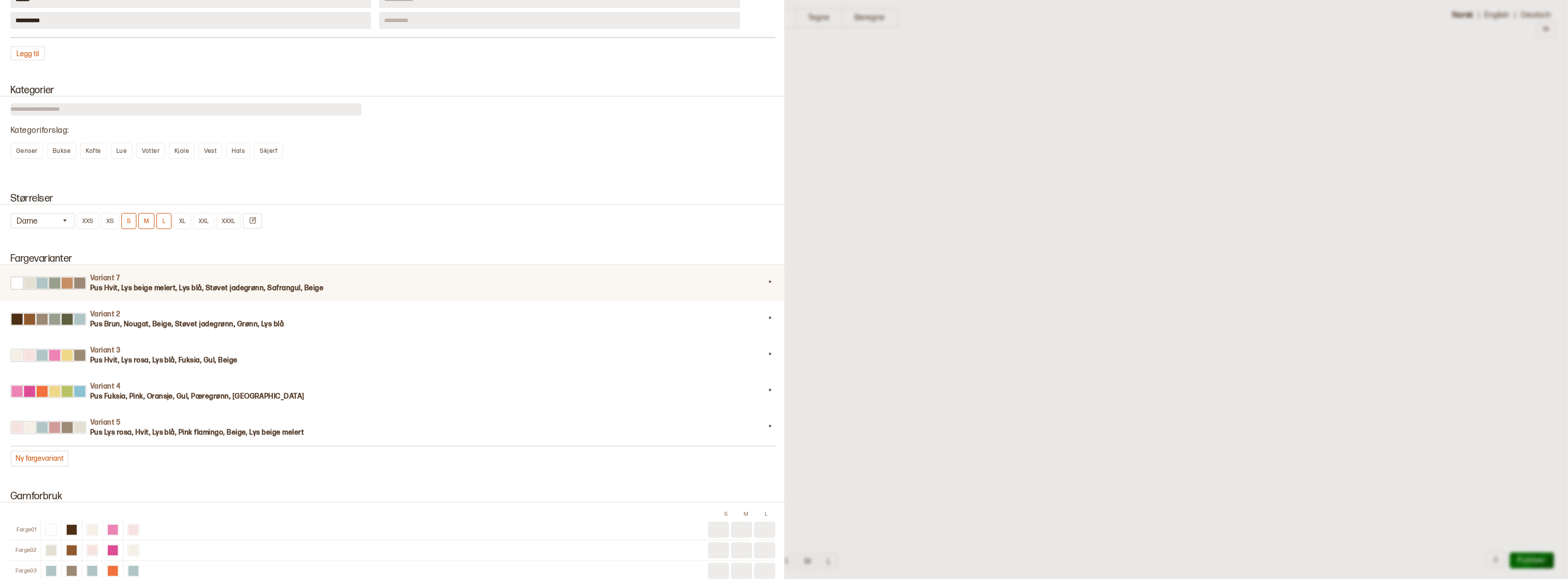
click at [652, 293] on h3 "Pus Hvit, Lys beige melert, Lys blå, Støvet jadegrønn, Safrangul, Beige" at bounding box center [427, 288] width 675 height 10
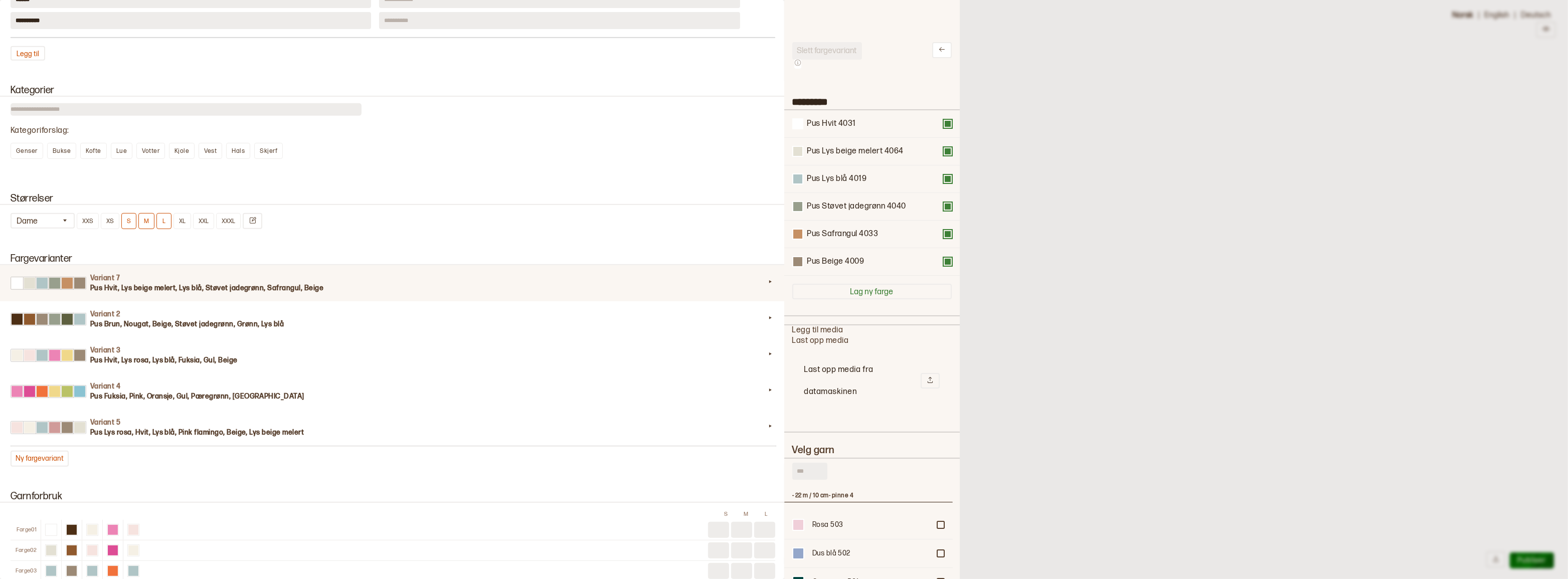
scroll to position [294, 161]
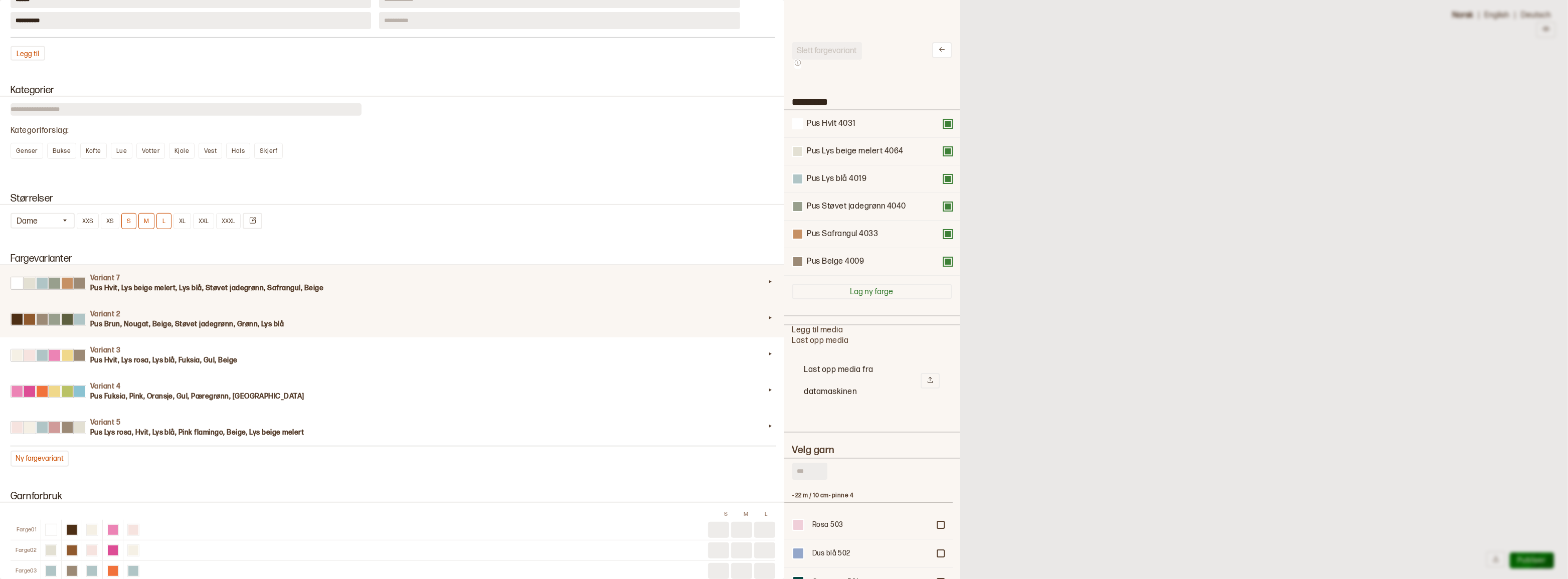
click at [622, 337] on div "Variant 2 Pus Brun, Nougat, Beige, Støvet jadegrønn, Grønn, Lys blå" at bounding box center [393, 319] width 789 height 36
type input "*********"
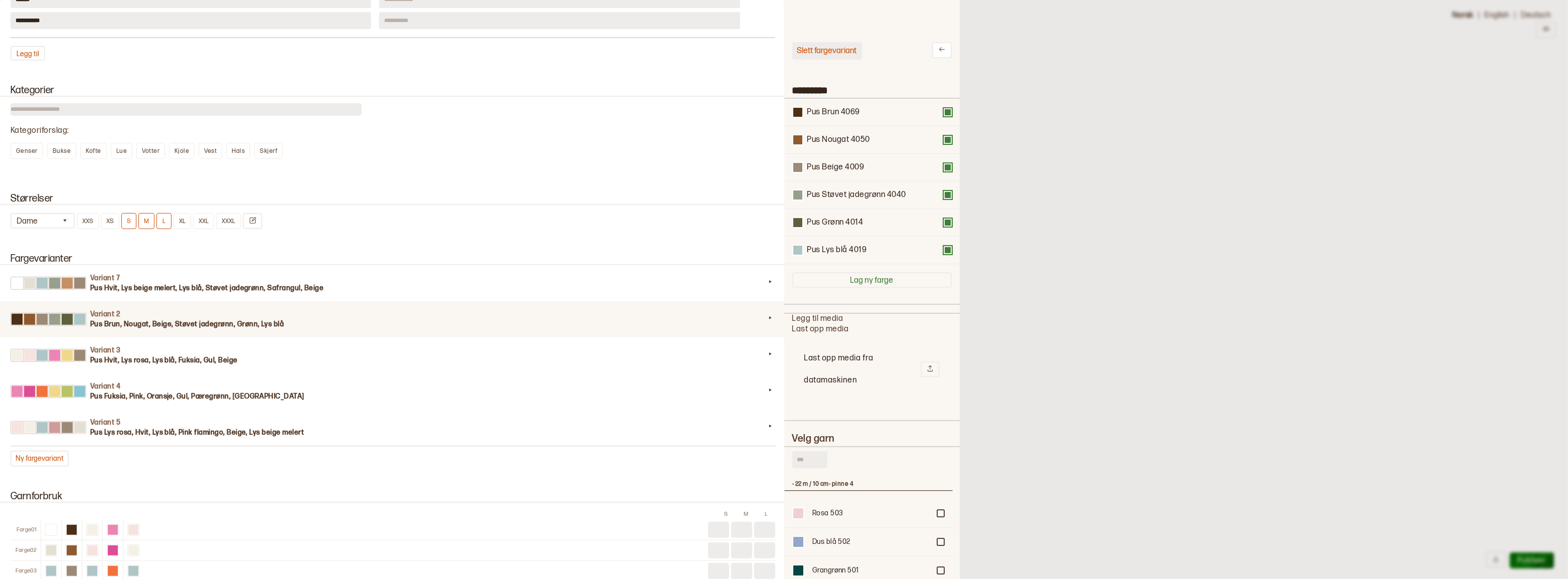
click at [852, 52] on button "Slett fargevariant" at bounding box center [827, 51] width 70 height 18
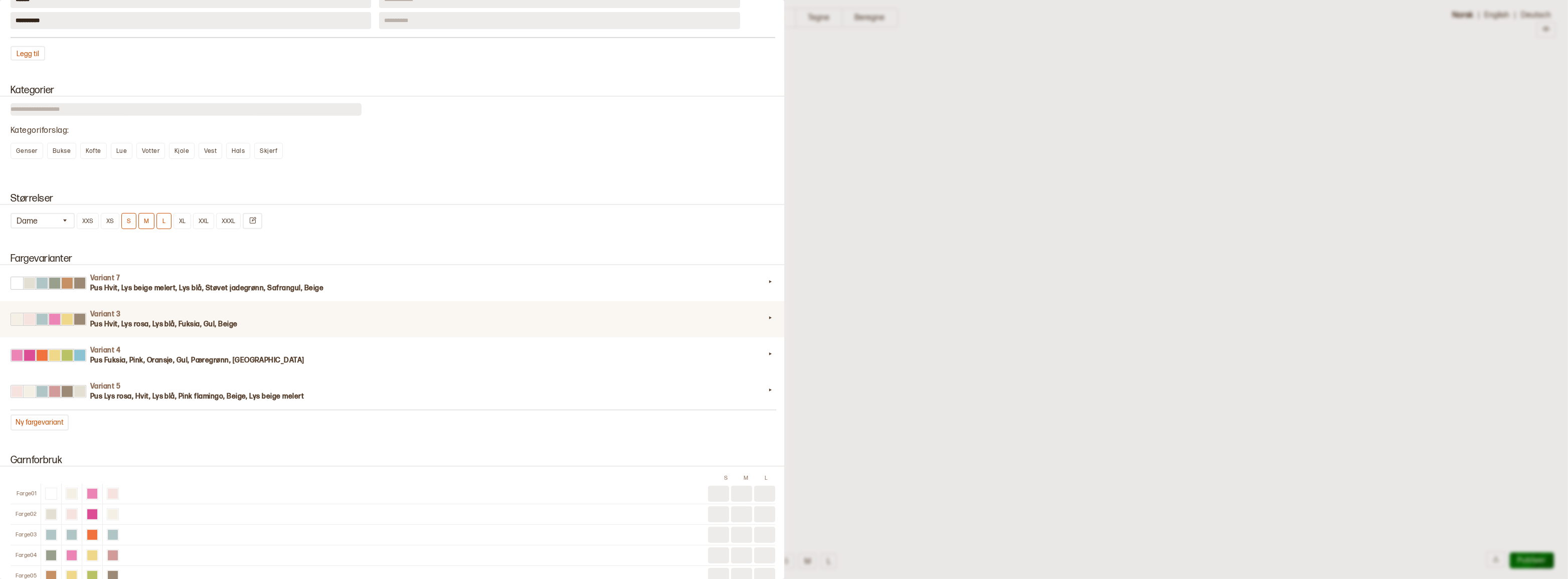
click at [506, 329] on h3 "Pus Hvit, Lys rosa, Lys blå, Fuksia, Gul, Beige" at bounding box center [427, 325] width 675 height 10
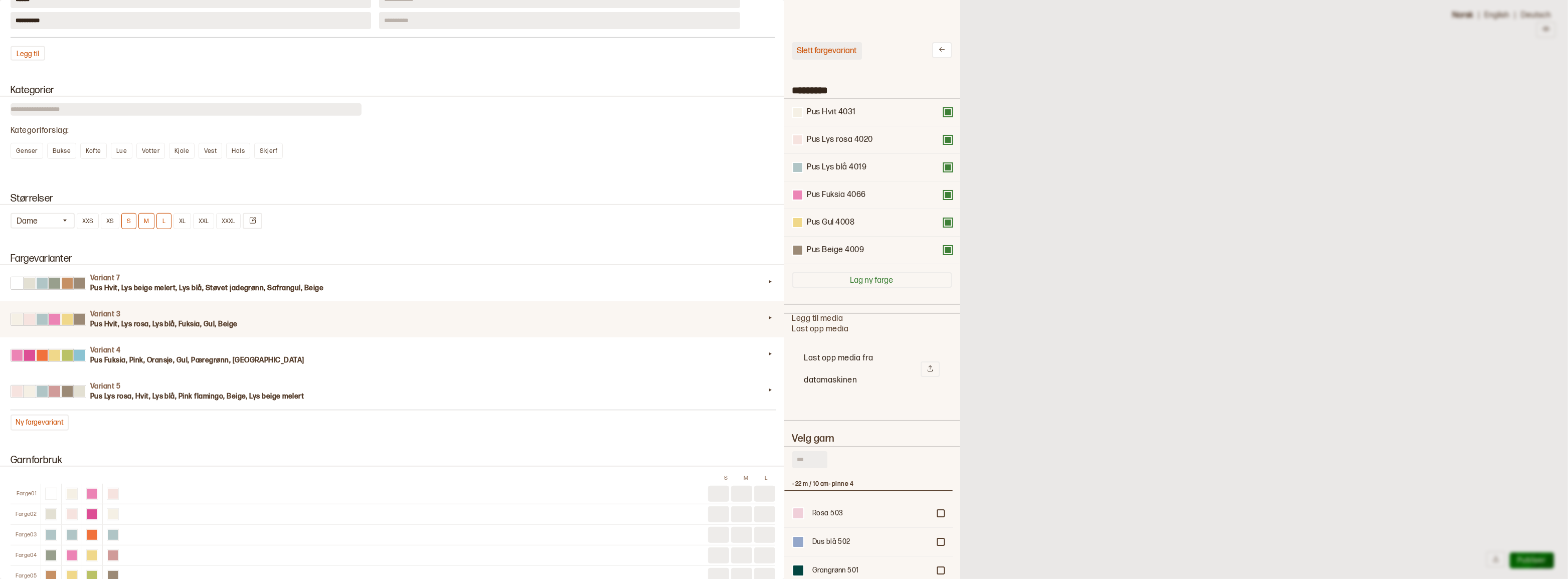
click at [845, 54] on button "Slett fargevariant" at bounding box center [827, 51] width 70 height 18
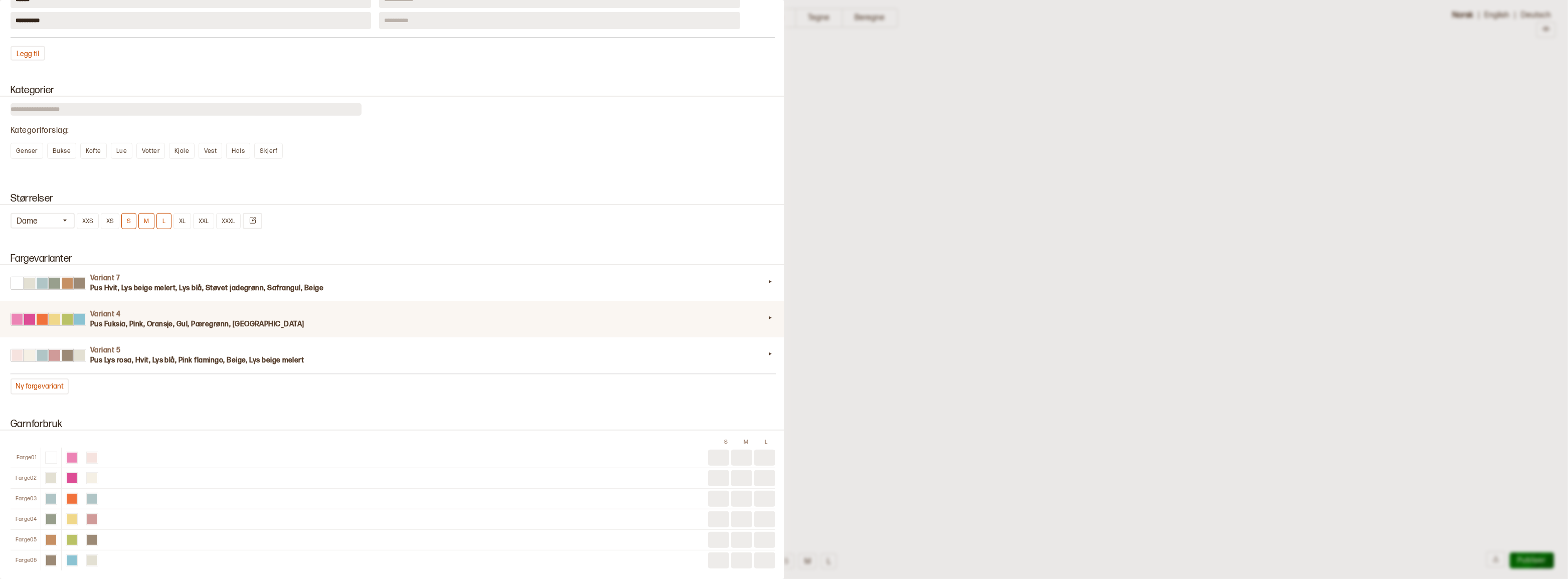
click at [433, 329] on h3 "Pus Fuksia, Pink, Oransje, Gul, Pæregrønn, Turkis" at bounding box center [427, 325] width 675 height 10
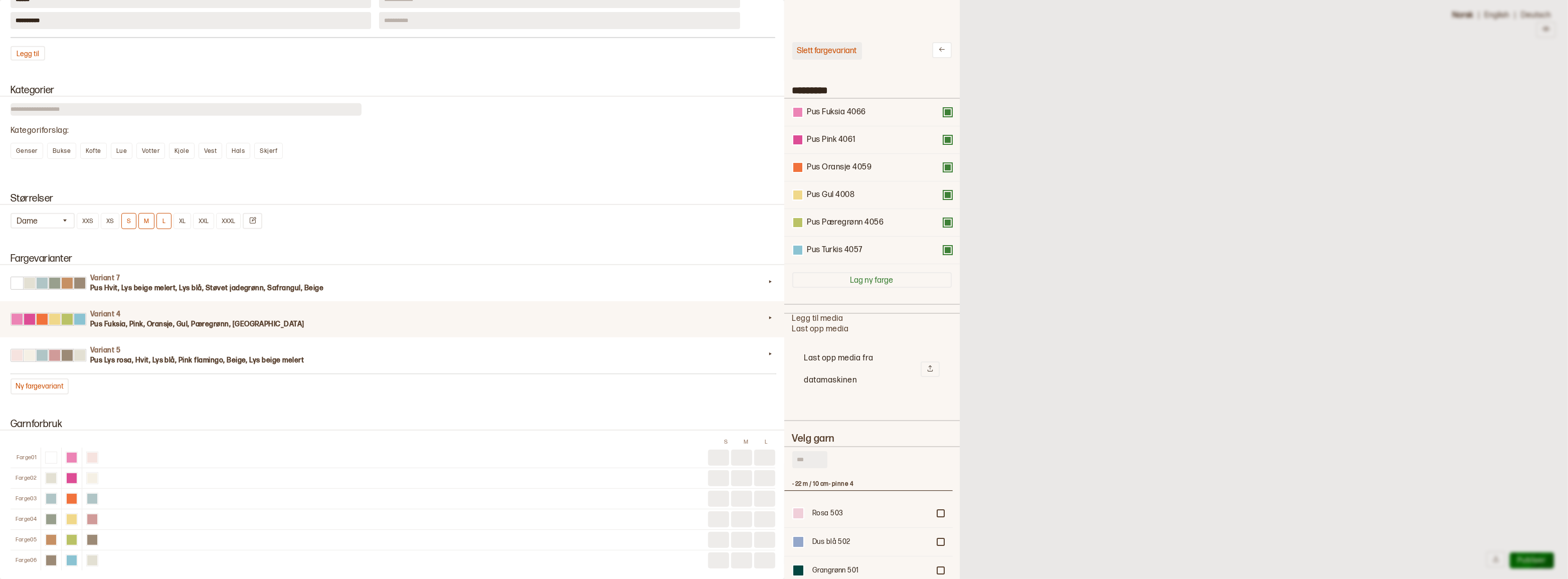
click at [813, 51] on button "Slett fargevariant" at bounding box center [827, 51] width 70 height 18
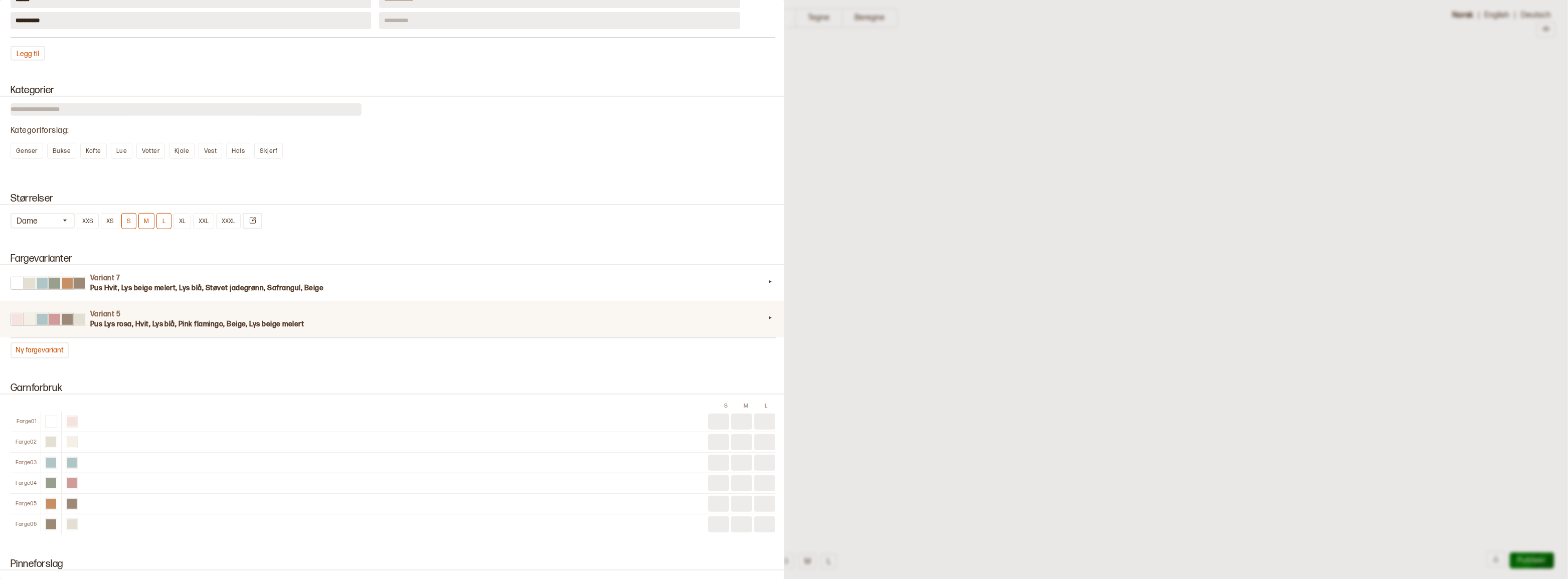
drag, startPoint x: 315, startPoint y: 334, endPoint x: 370, endPoint y: 312, distance: 59.2
click at [316, 329] on h3 "Pus Lys rosa, Hvit, Lys blå, Pink flamingo, Beige, Lys beige melert" at bounding box center [427, 325] width 675 height 10
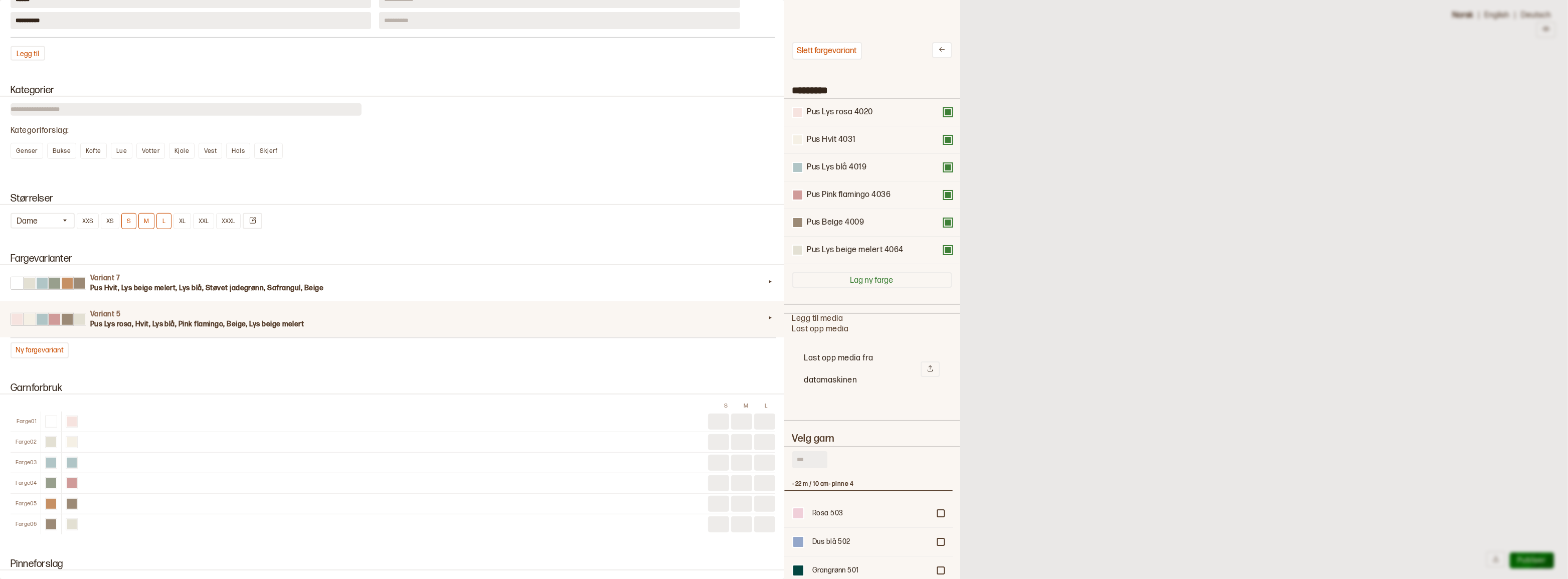
click at [813, 60] on div "Slett fargevariant ********* Pus Lys rosa 4020 Pus Hvit 4031 Pus Lys blå 4019 P…" at bounding box center [872, 407] width 159 height 731
click at [816, 52] on button "Slett fargevariant" at bounding box center [827, 51] width 70 height 18
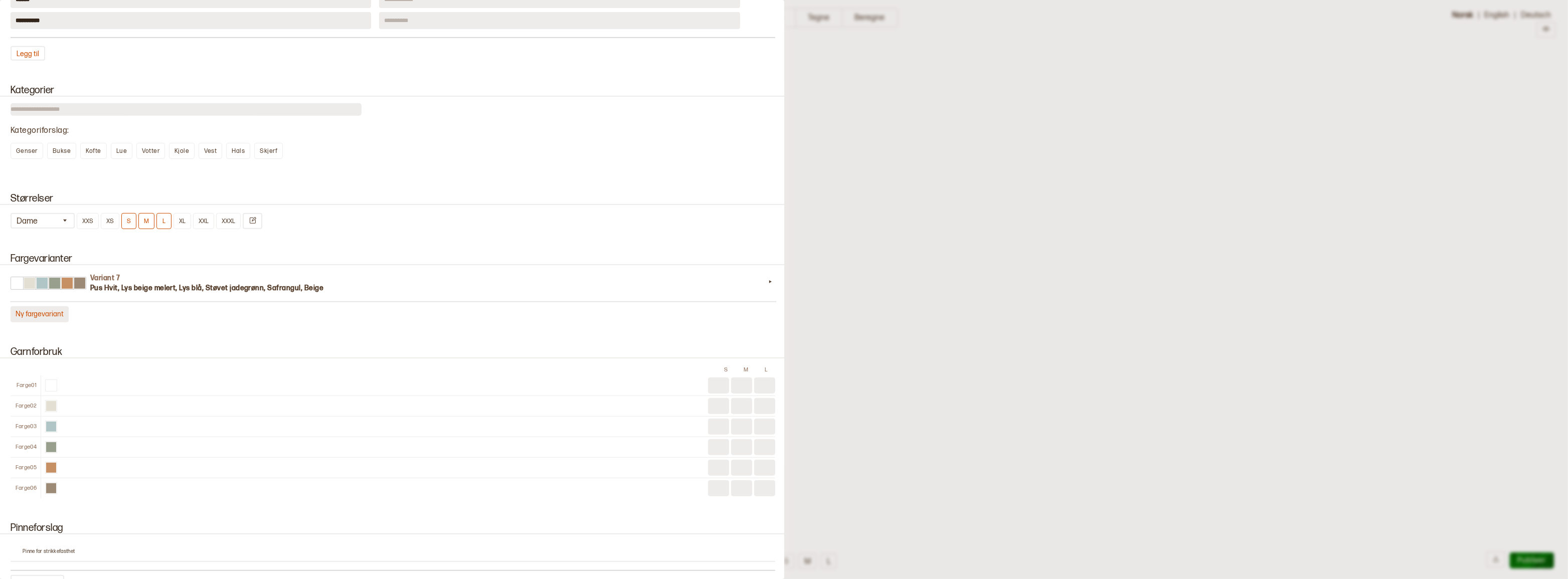
click at [61, 323] on button "Ny fargevariant" at bounding box center [40, 314] width 58 height 16
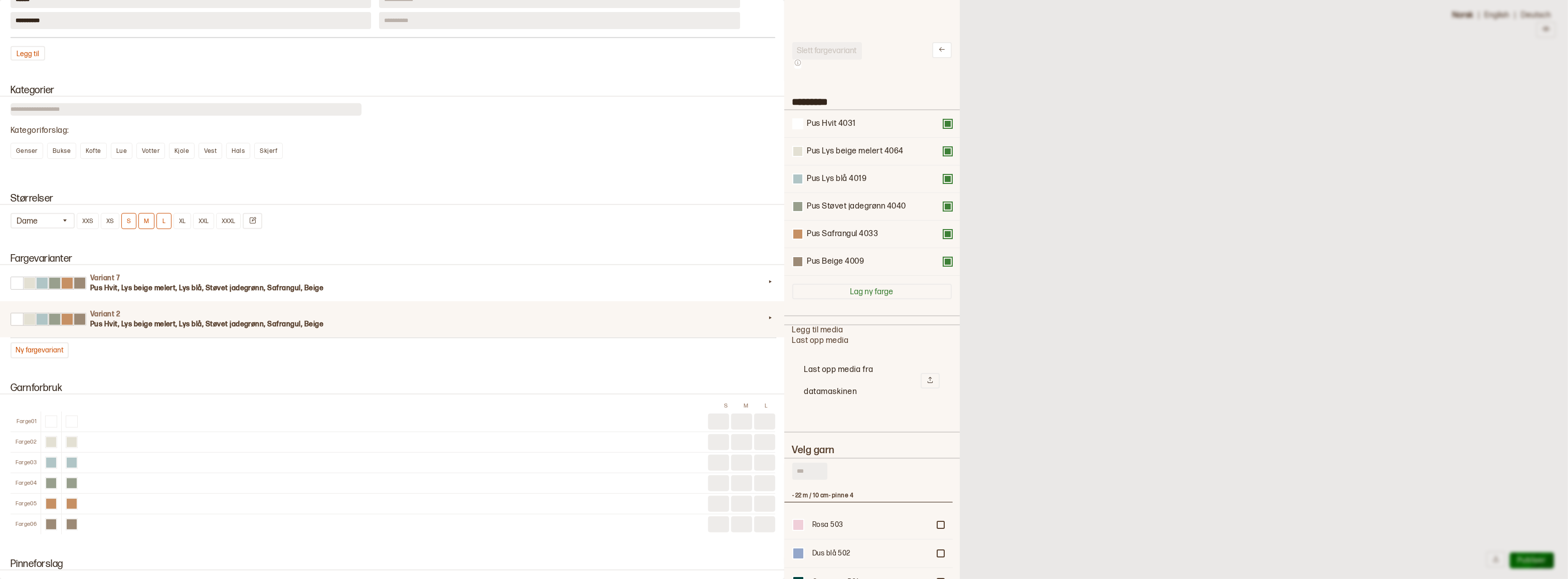
click at [813, 480] on input "text" at bounding box center [810, 471] width 35 height 17
type input "*****"
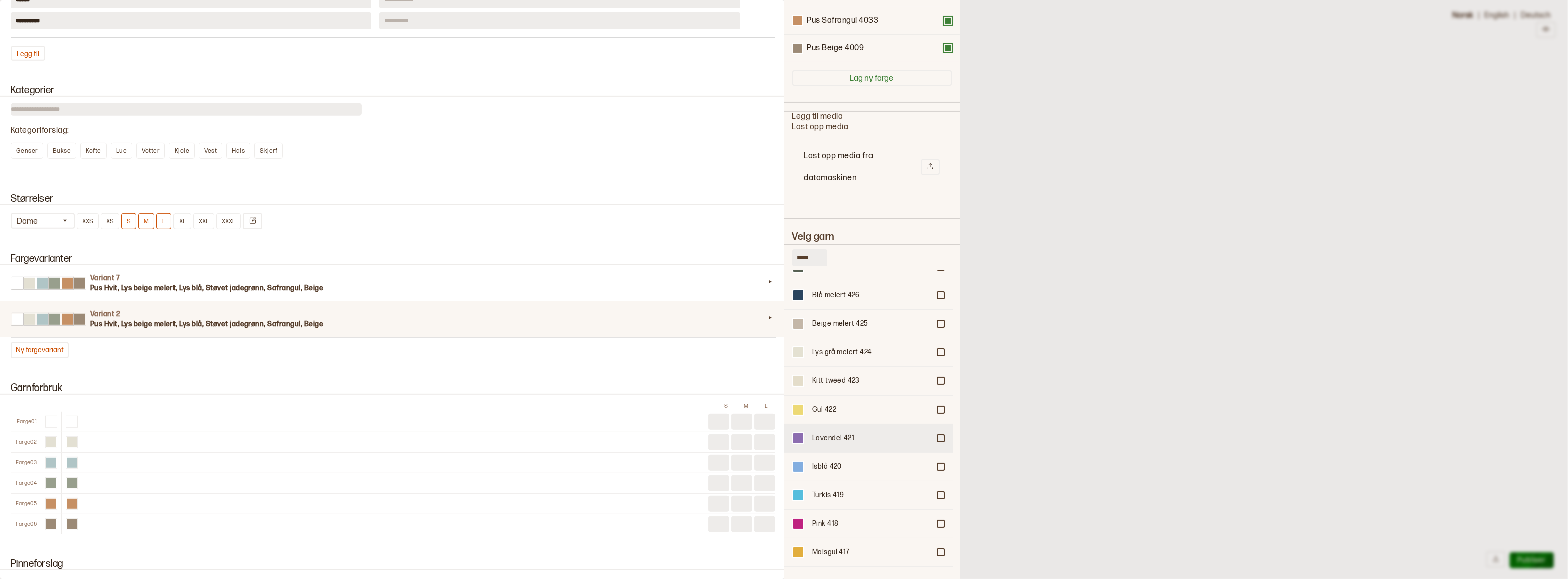
scroll to position [91, 0]
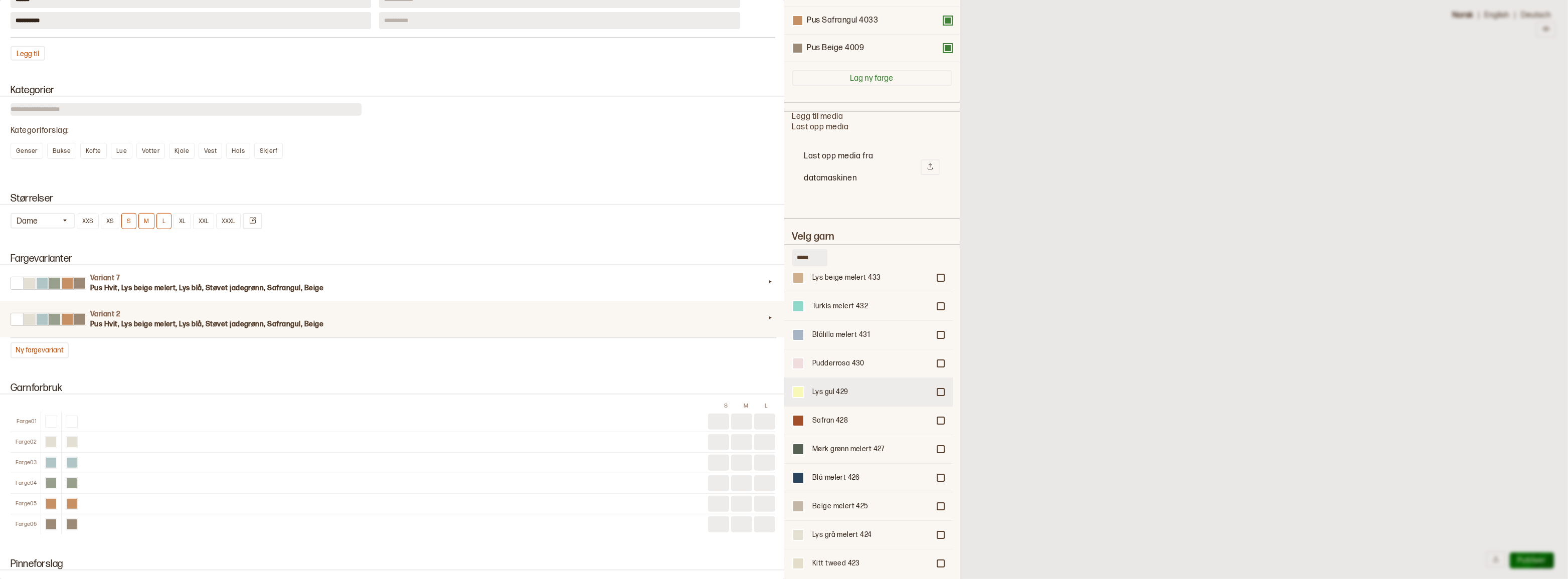
click at [937, 389] on div at bounding box center [940, 392] width 6 height 6
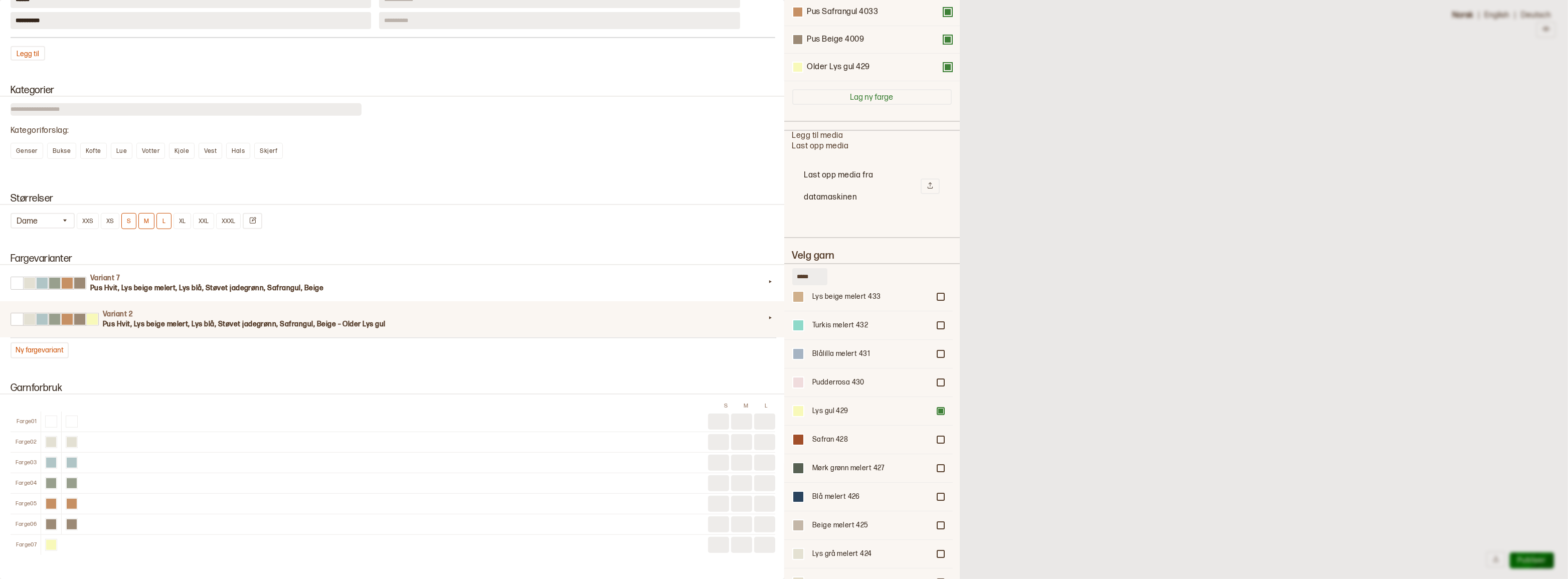
scroll to position [250, 0]
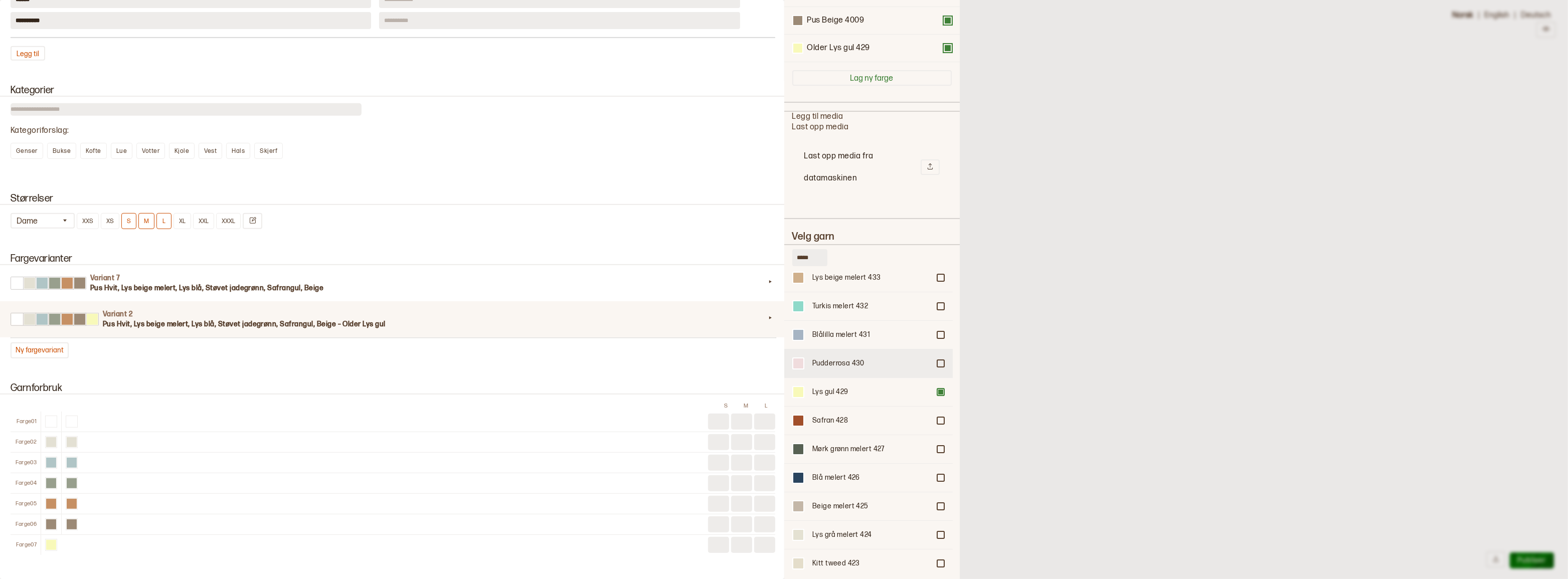
click at [937, 362] on div at bounding box center [940, 363] width 6 height 6
click at [937, 335] on div at bounding box center [940, 335] width 6 height 6
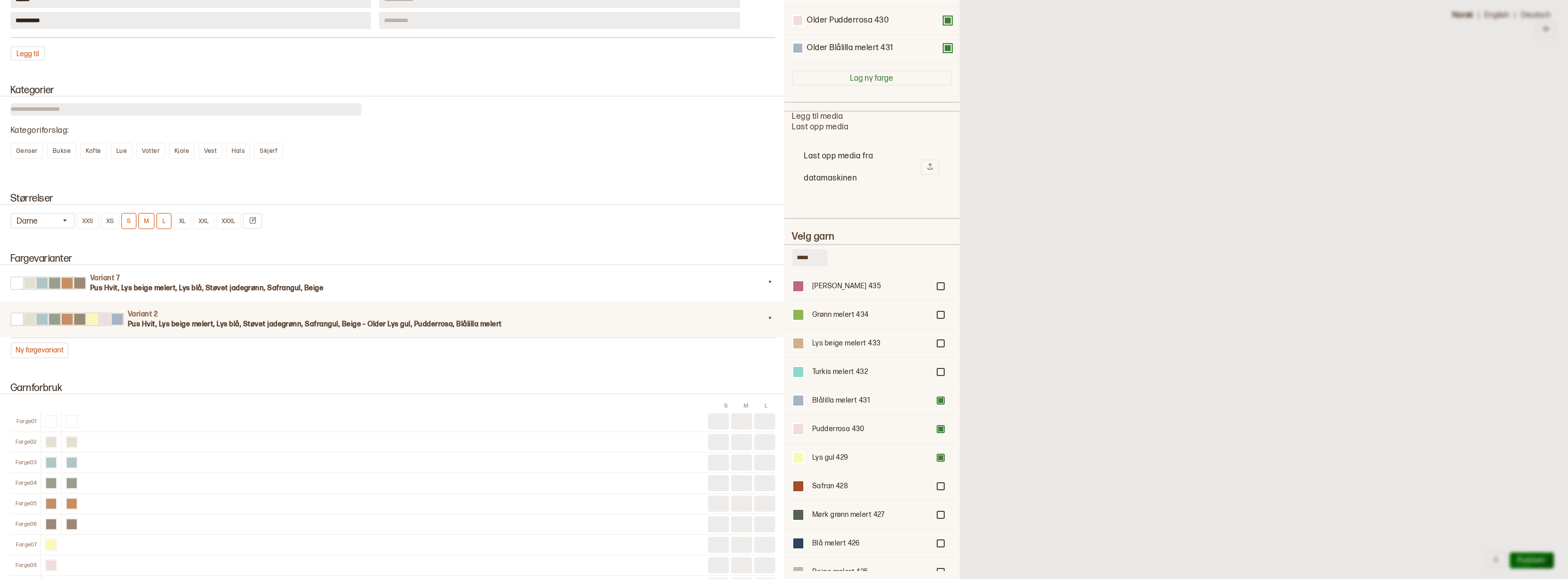
scroll to position [0, 0]
click at [937, 311] on div at bounding box center [940, 312] width 6 height 6
click at [937, 395] on div at bounding box center [940, 398] width 6 height 6
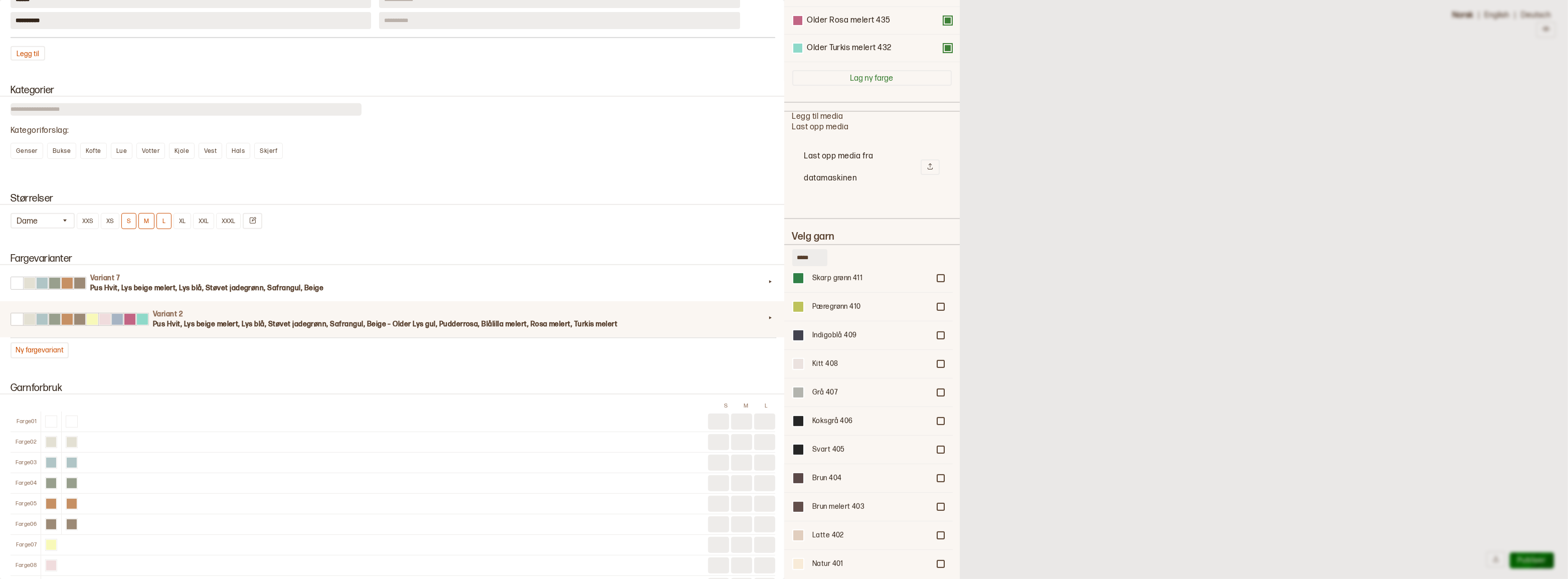
scroll to position [746, 0]
click at [937, 563] on div at bounding box center [940, 566] width 6 height 6
click at [803, 47] on div "Older Hvit 400" at bounding box center [872, 48] width 159 height 11
click at [797, 44] on div at bounding box center [797, 48] width 9 height 9
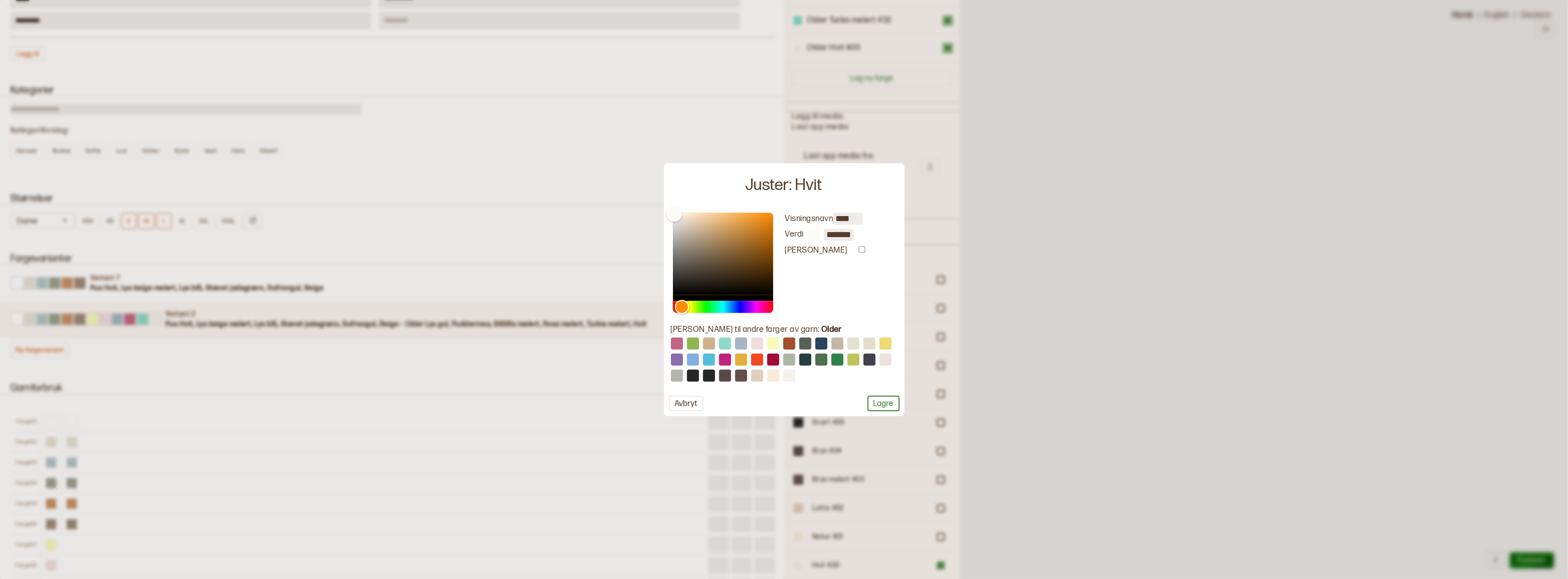
type input "*******"
drag, startPoint x: 674, startPoint y: 212, endPoint x: 670, endPoint y: 208, distance: 5.7
click at [670, 208] on div "Color" at bounding box center [674, 214] width 16 height 16
click at [877, 403] on button "Lagre" at bounding box center [883, 404] width 32 height 16
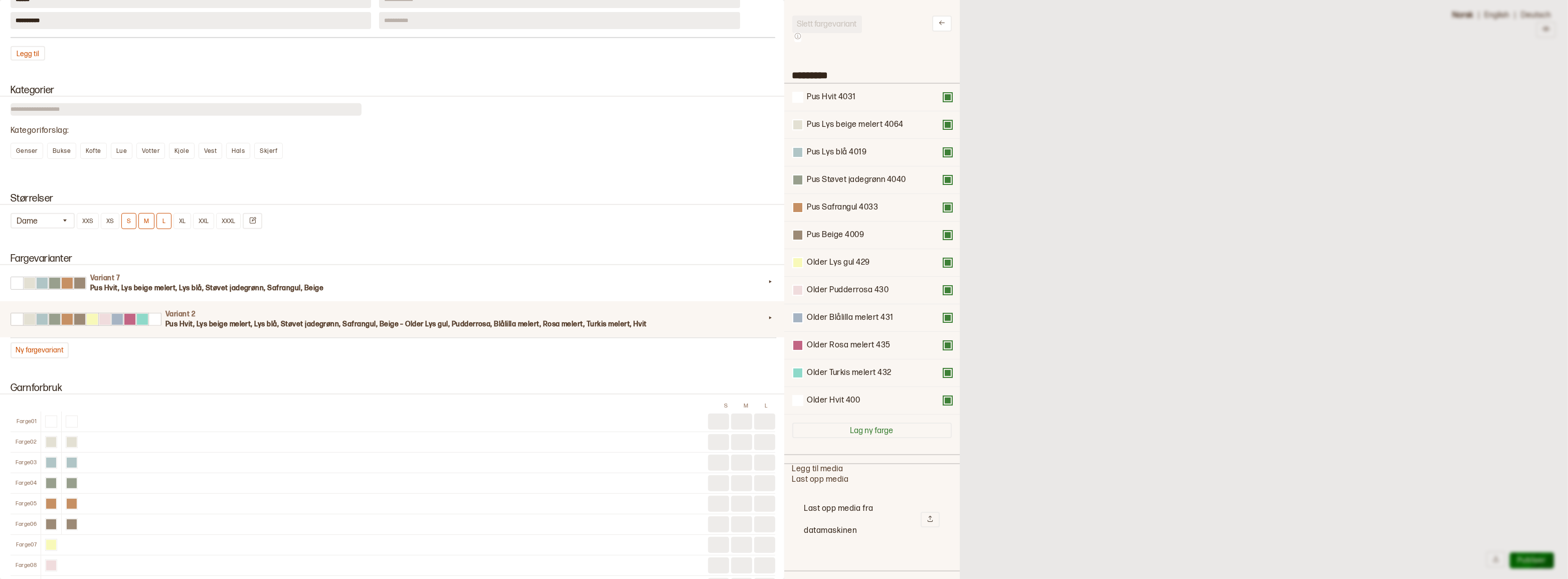
scroll to position [0, 0]
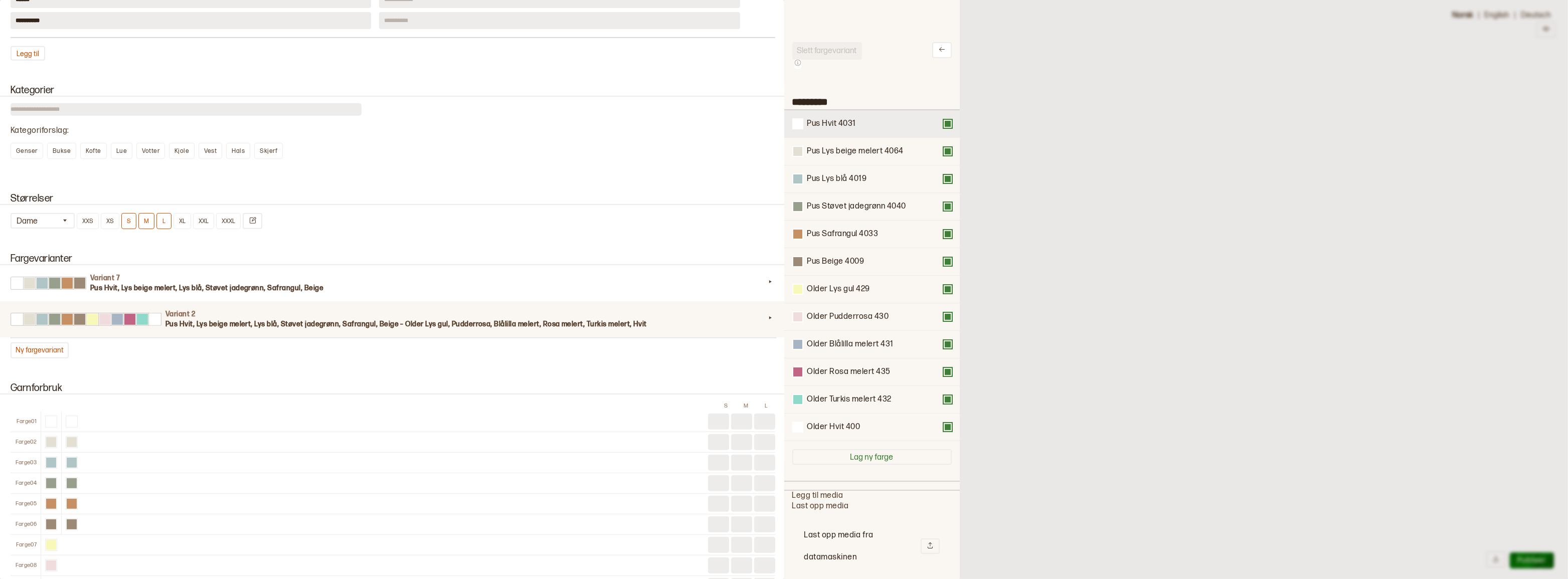
click at [943, 126] on button at bounding box center [947, 124] width 8 height 8
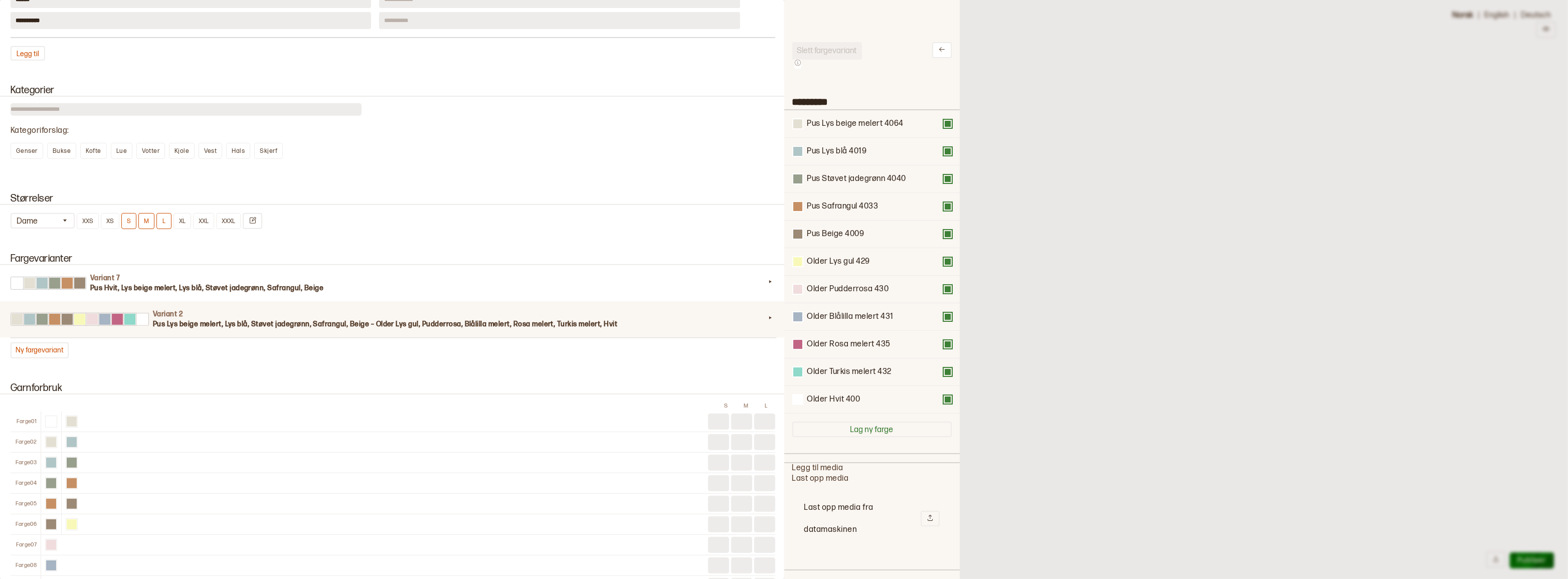
click at [943, 126] on button at bounding box center [947, 124] width 8 height 8
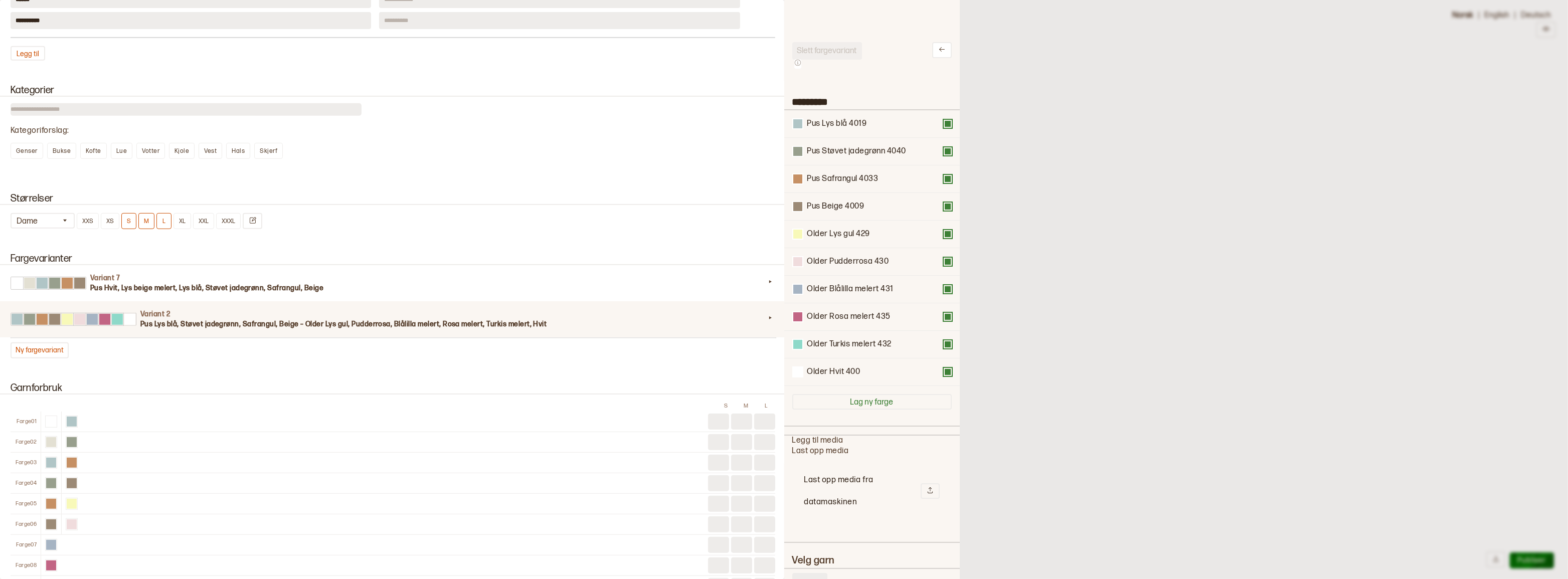
click at [943, 126] on button at bounding box center [947, 124] width 8 height 8
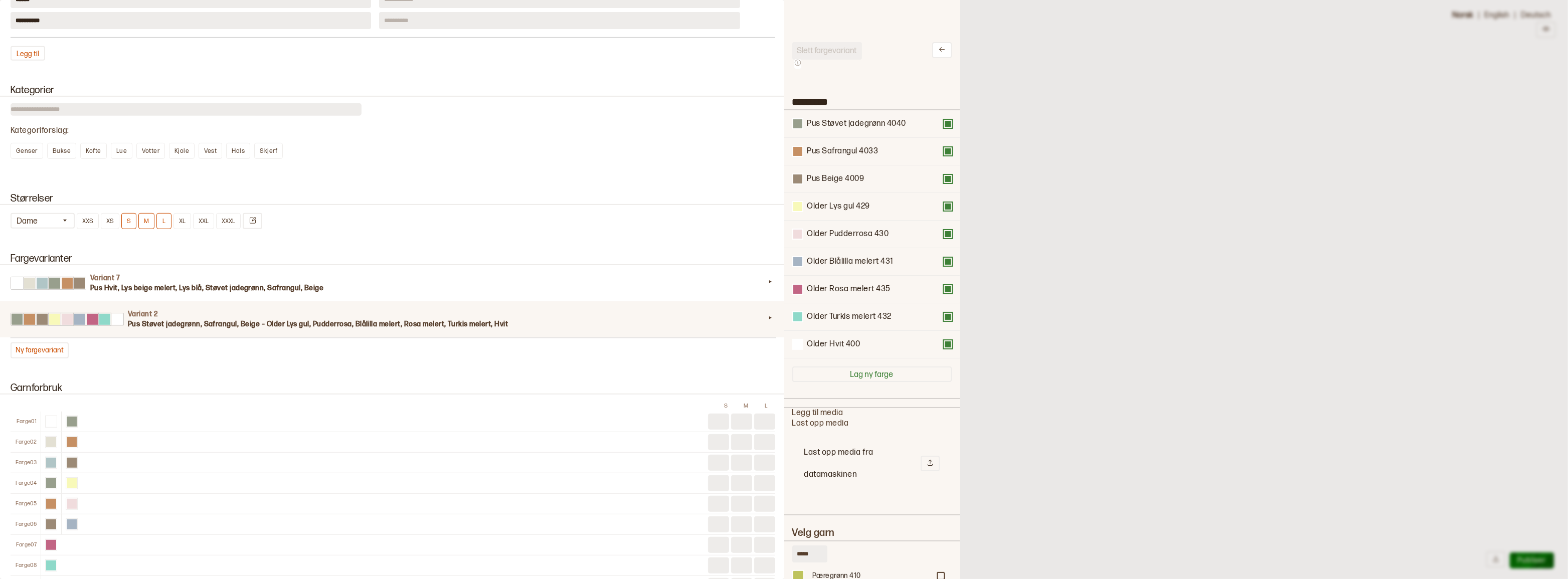
click at [943, 126] on button at bounding box center [947, 124] width 8 height 8
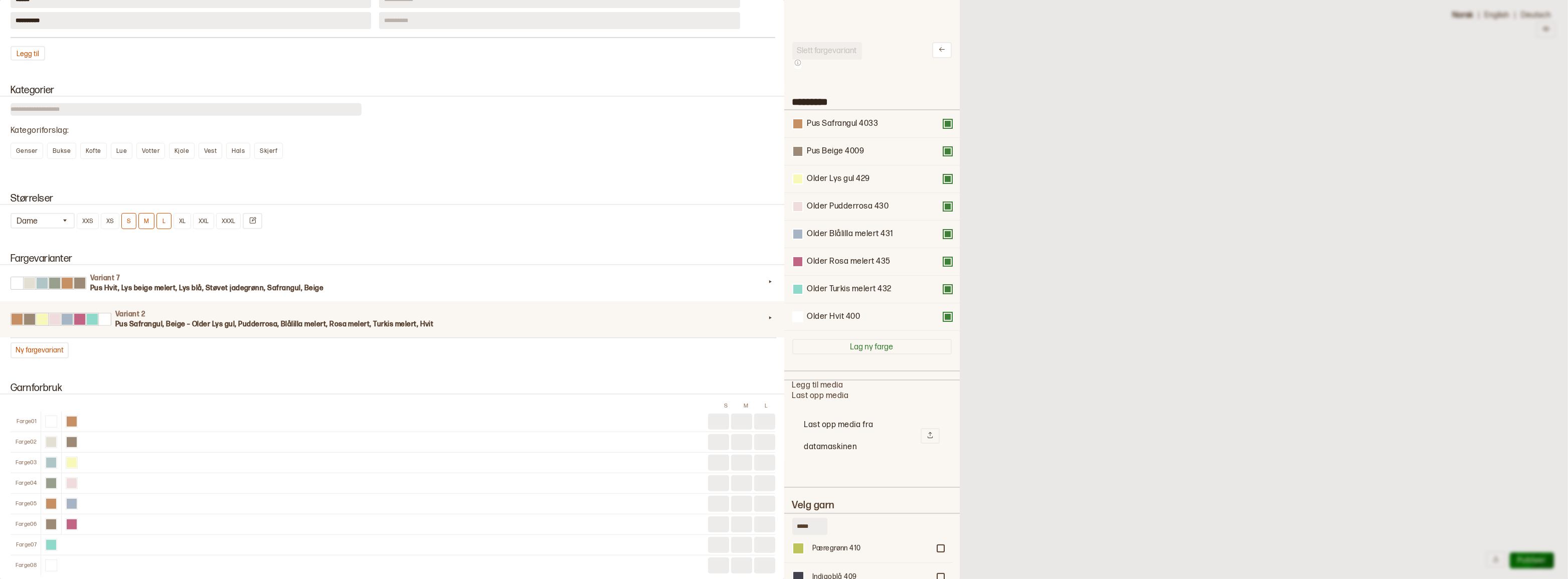
click at [943, 126] on button at bounding box center [947, 124] width 8 height 8
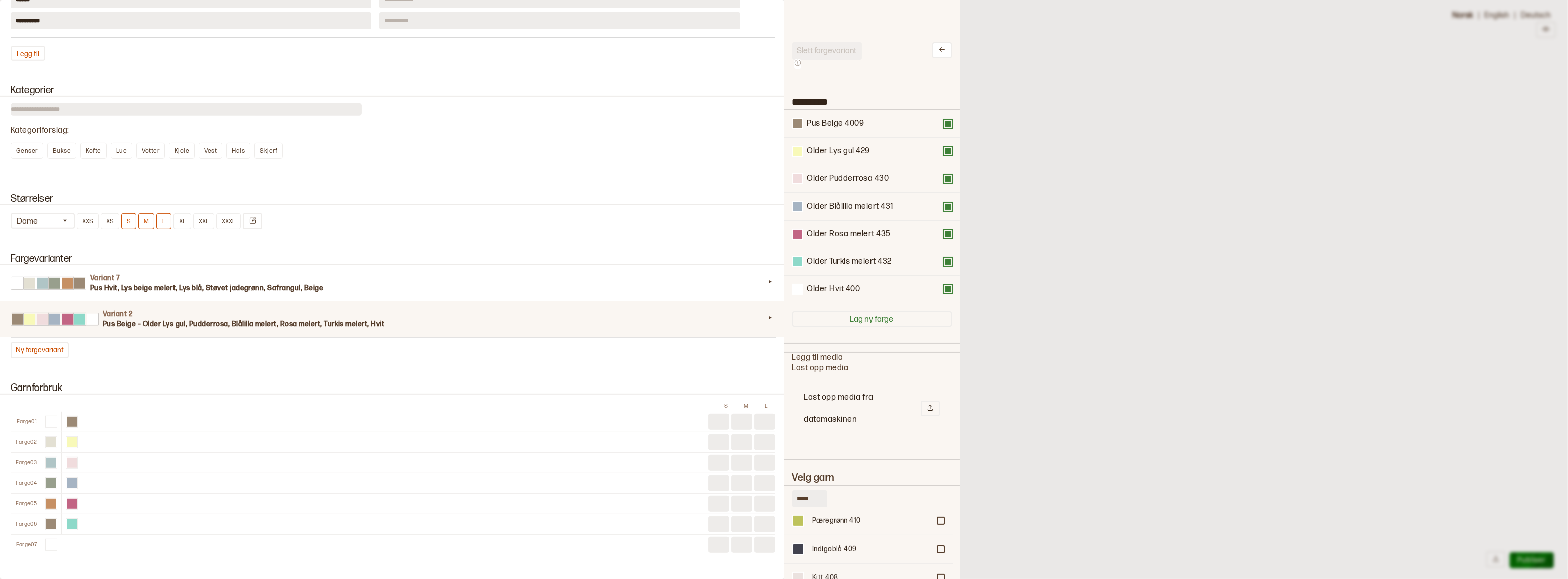
click at [943, 126] on button at bounding box center [947, 124] width 8 height 8
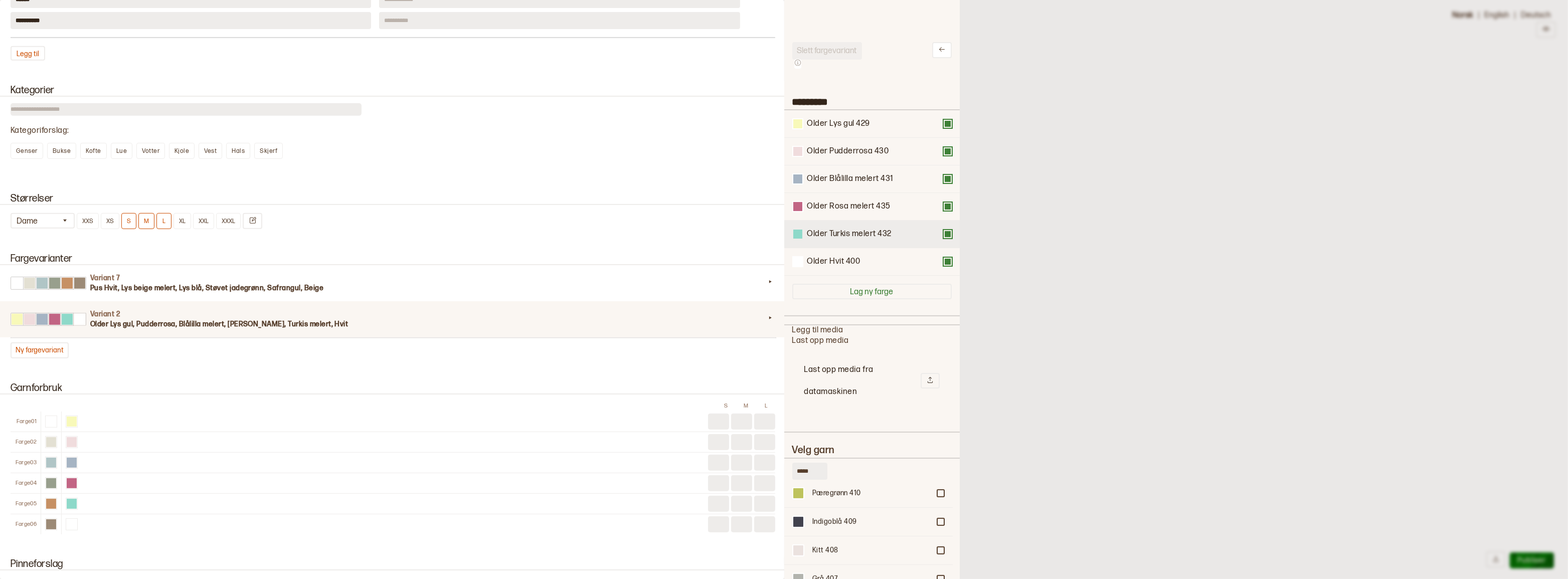
click at [799, 239] on div at bounding box center [797, 234] width 9 height 9
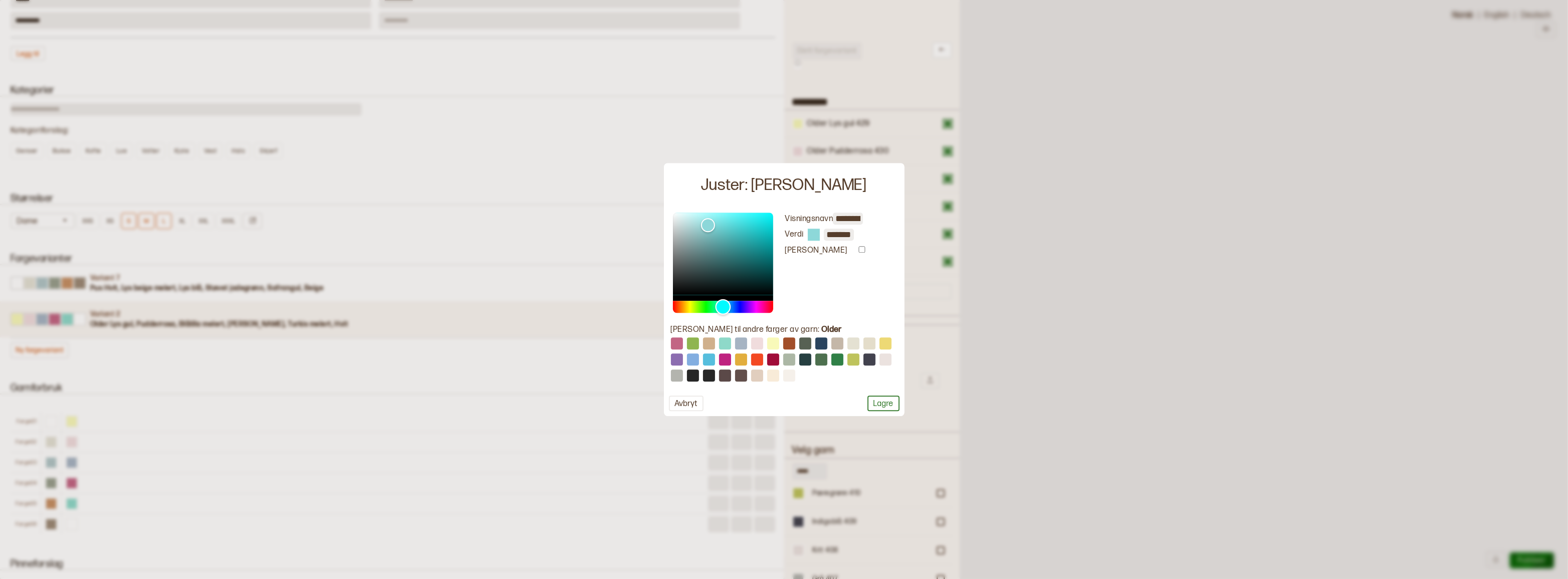
drag, startPoint x: 717, startPoint y: 306, endPoint x: 723, endPoint y: 306, distance: 6.0
click at [723, 306] on div "Hue" at bounding box center [723, 307] width 16 height 16
click at [704, 222] on div "Color" at bounding box center [704, 223] width 16 height 16
type input "*******"
drag, startPoint x: 707, startPoint y: 222, endPoint x: 705, endPoint y: 226, distance: 4.5
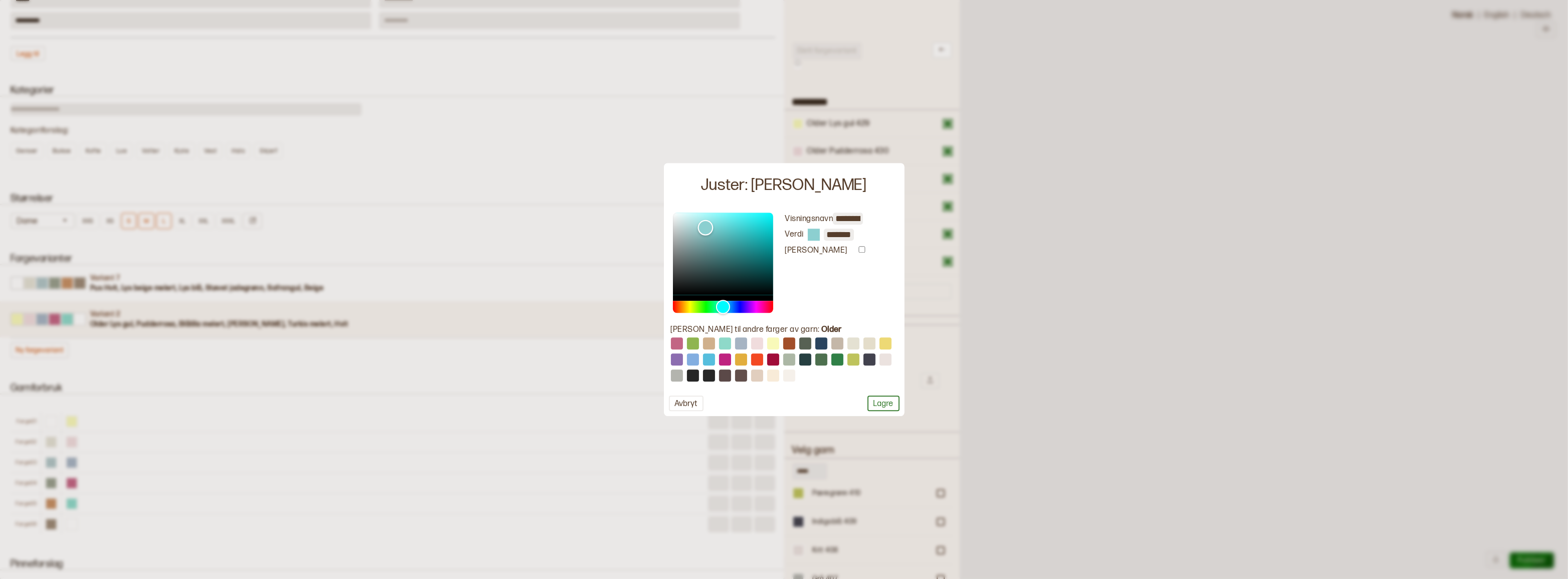
click at [705, 226] on div "Color" at bounding box center [705, 228] width 16 height 16
click at [877, 404] on button "Lagre" at bounding box center [883, 404] width 32 height 16
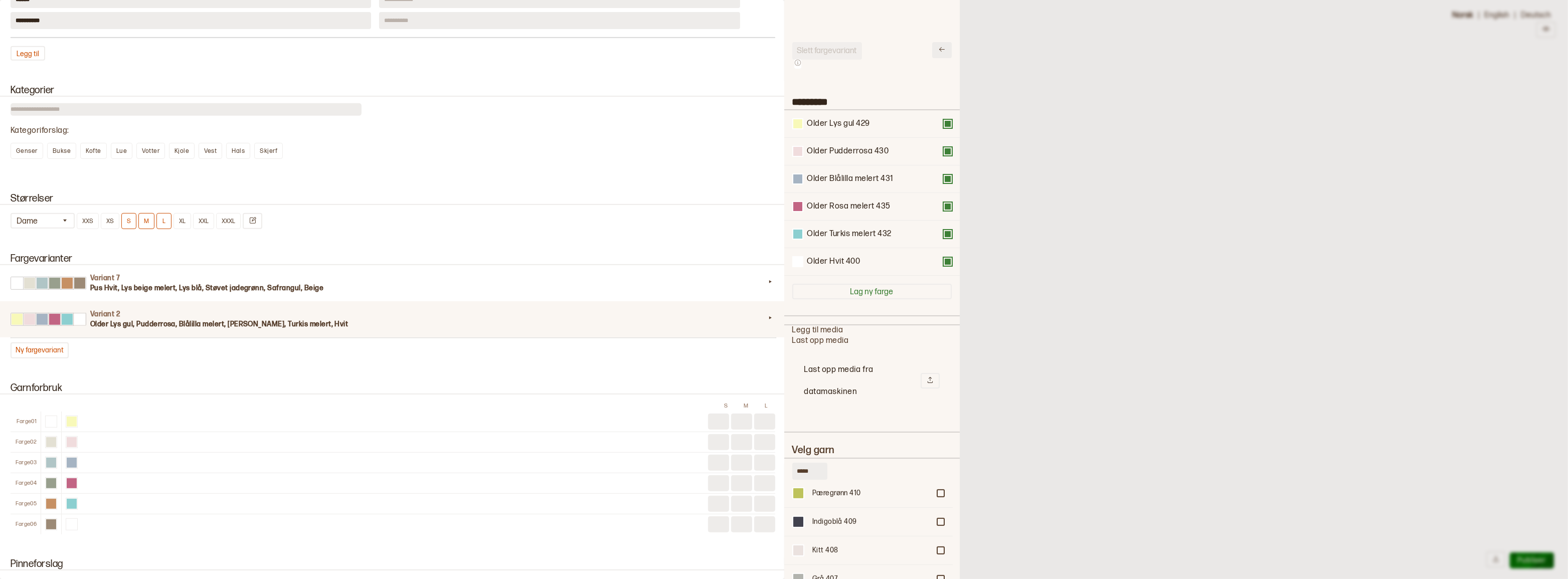
click at [934, 54] on button at bounding box center [942, 50] width 19 height 16
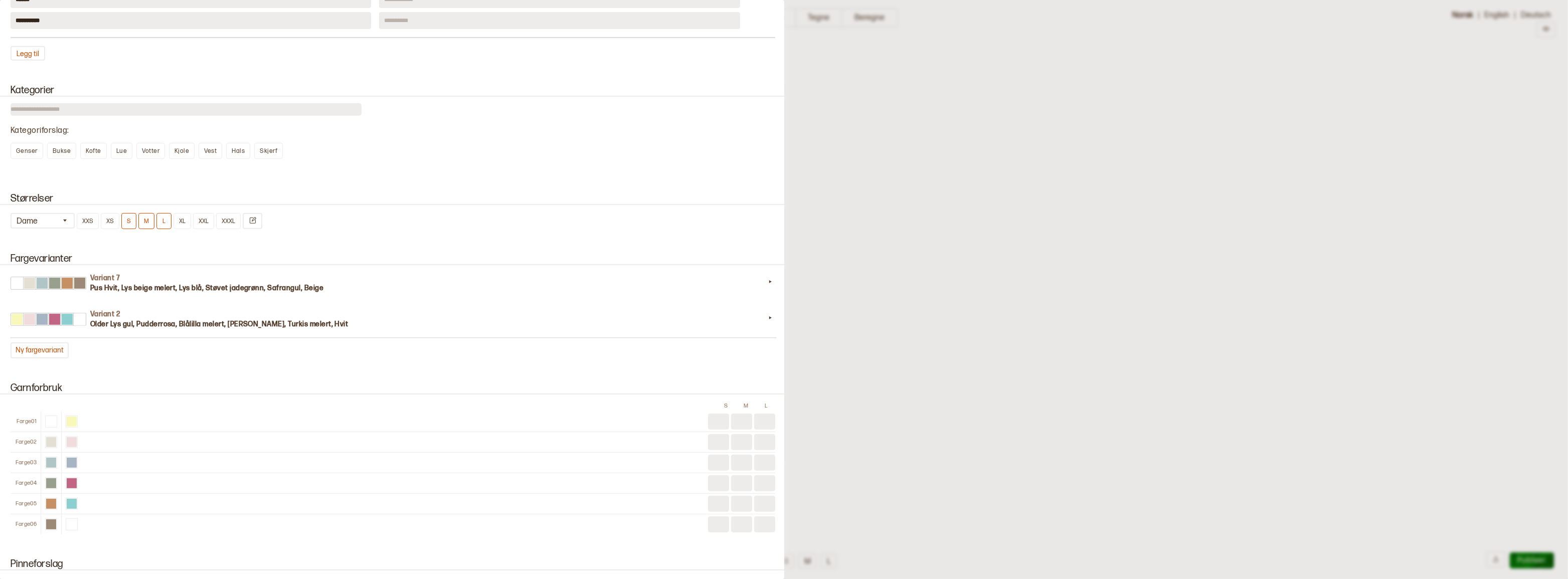
click at [850, 136] on div at bounding box center [784, 289] width 1568 height 579
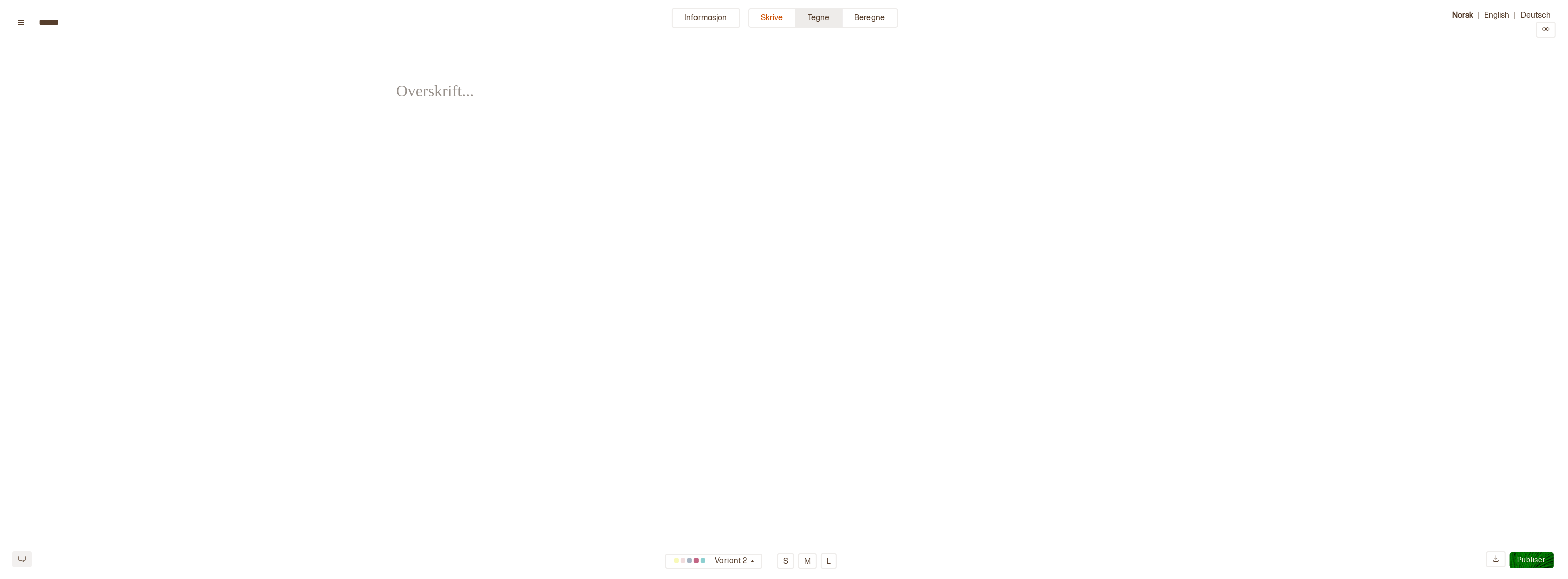
click at [832, 16] on button "Tegne" at bounding box center [819, 18] width 47 height 19
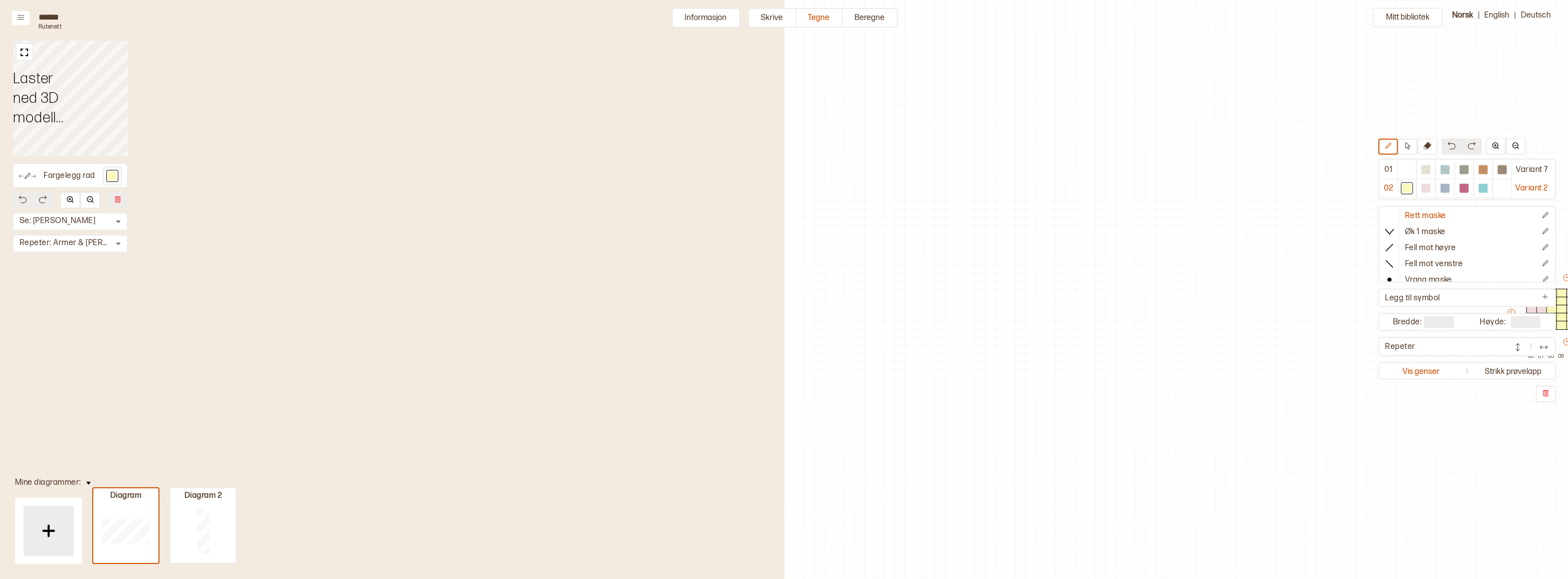
scroll to position [30, 474]
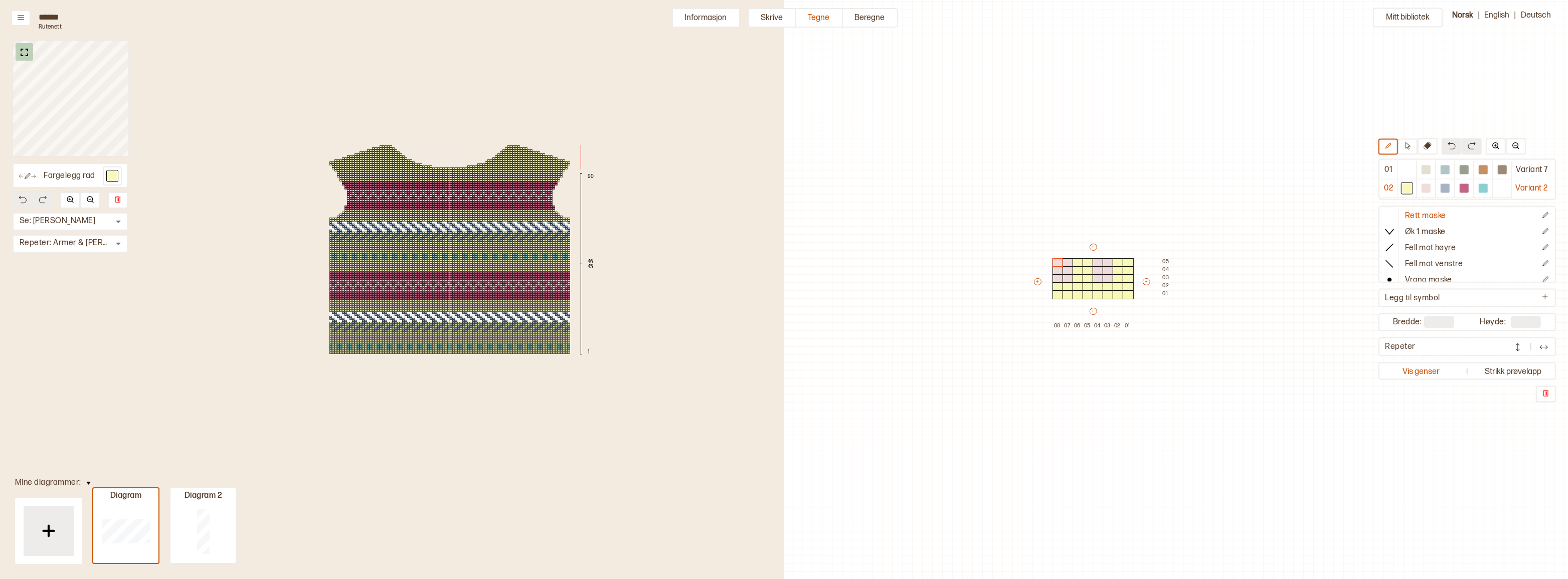
click at [24, 53] on img at bounding box center [24, 52] width 13 height 13
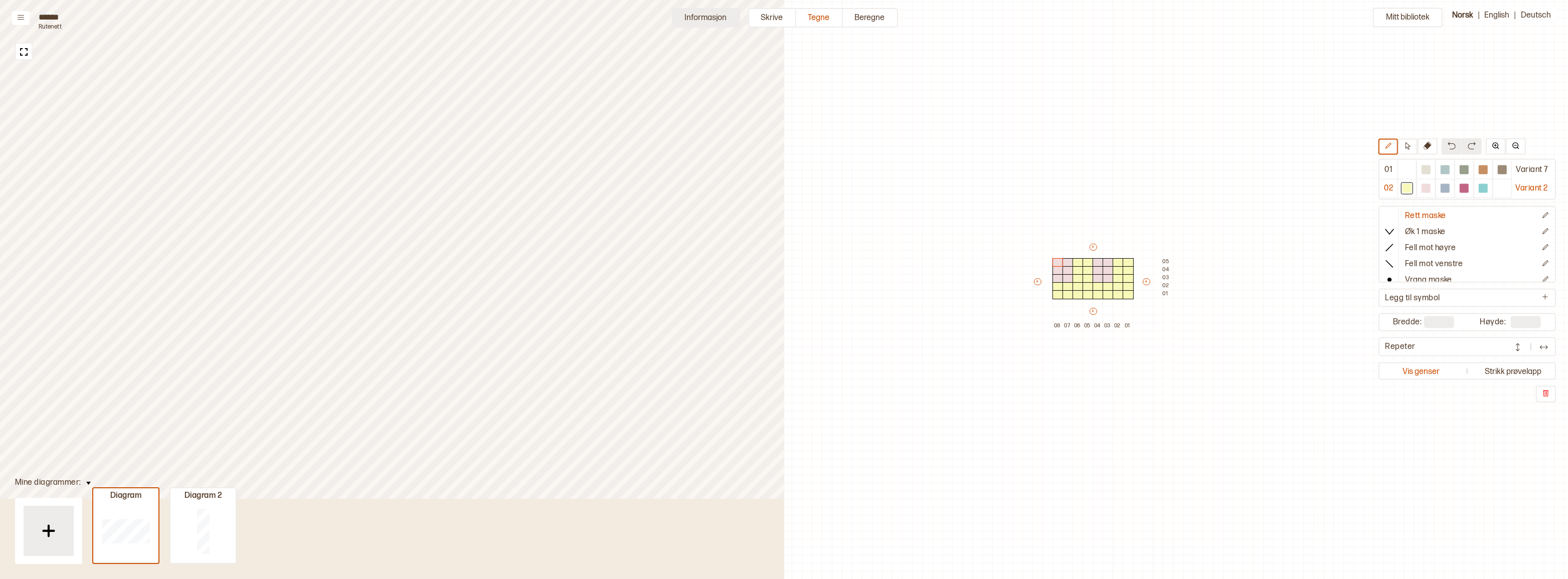
click at [704, 21] on button "Informasjon" at bounding box center [706, 18] width 68 height 19
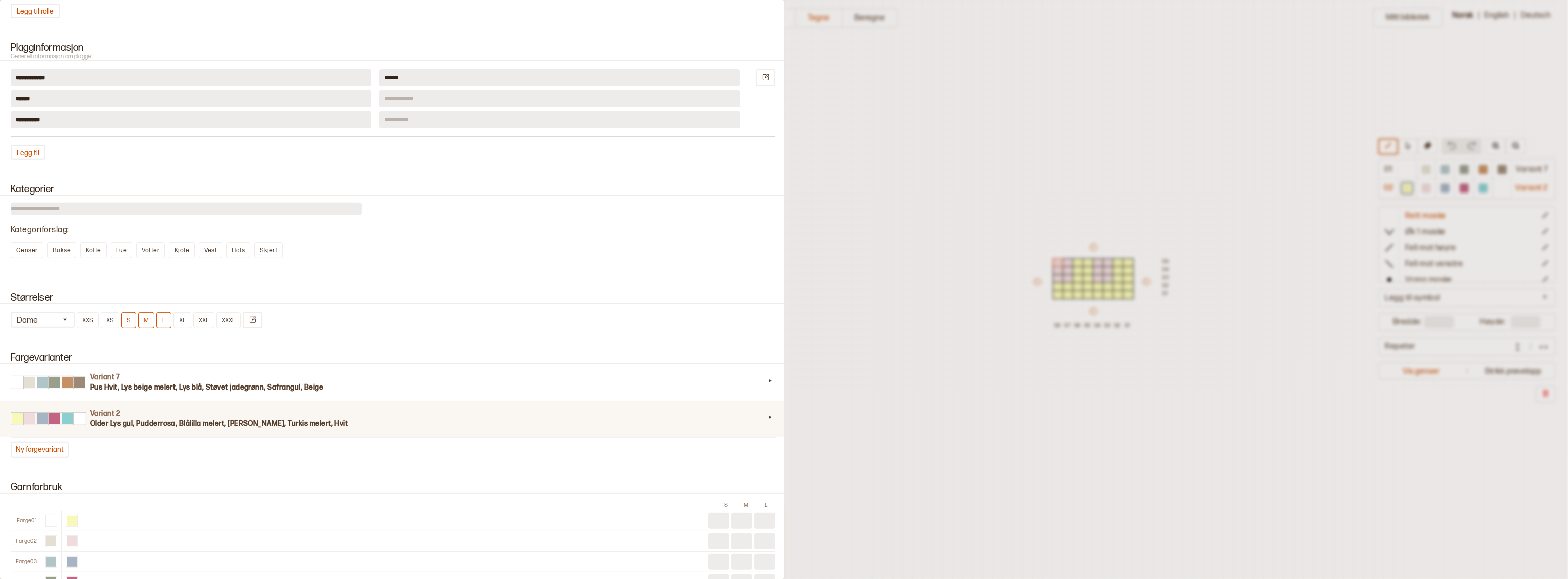
scroll to position [684, 0]
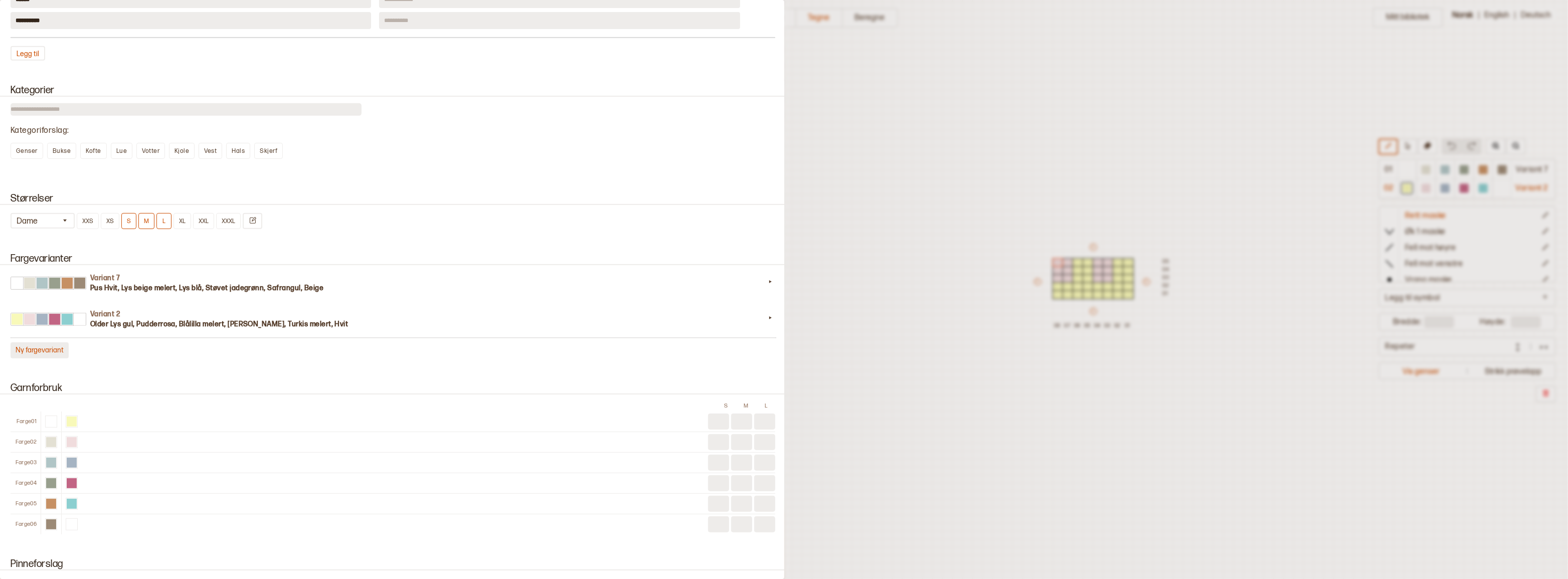
click at [45, 359] on button "Ny fargevariant" at bounding box center [40, 351] width 58 height 16
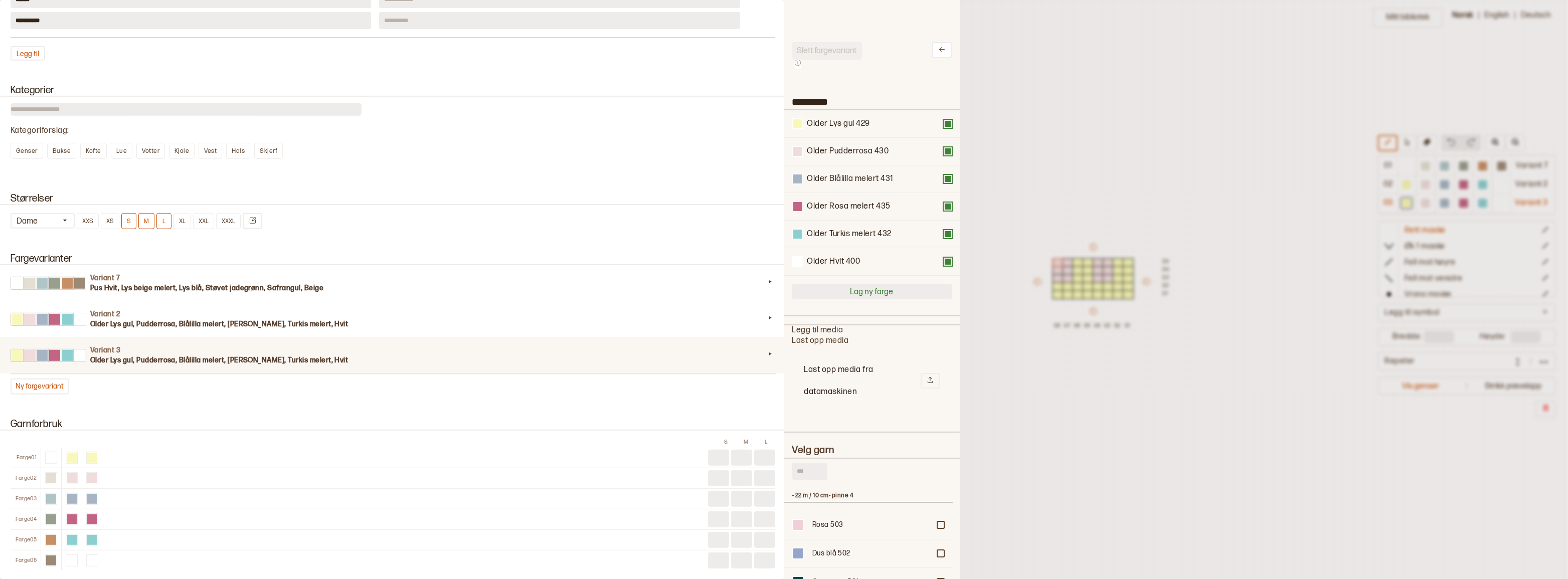
scroll to position [294, 161]
drag, startPoint x: 876, startPoint y: 187, endPoint x: 875, endPoint y: 132, distance: 55.0
click at [875, 132] on div "Older Lys gul 429 Older Pudderrosa 430 Older Blålilla melert 431 Older Rosa mel…" at bounding box center [872, 193] width 159 height 166
drag, startPoint x: 887, startPoint y: 184, endPoint x: 898, endPoint y: 124, distance: 61.0
click at [898, 124] on div "Older Blålilla melert 431 Older Lys gul 429 Older Pudderrosa 430 Older Rosa mel…" at bounding box center [872, 193] width 159 height 166
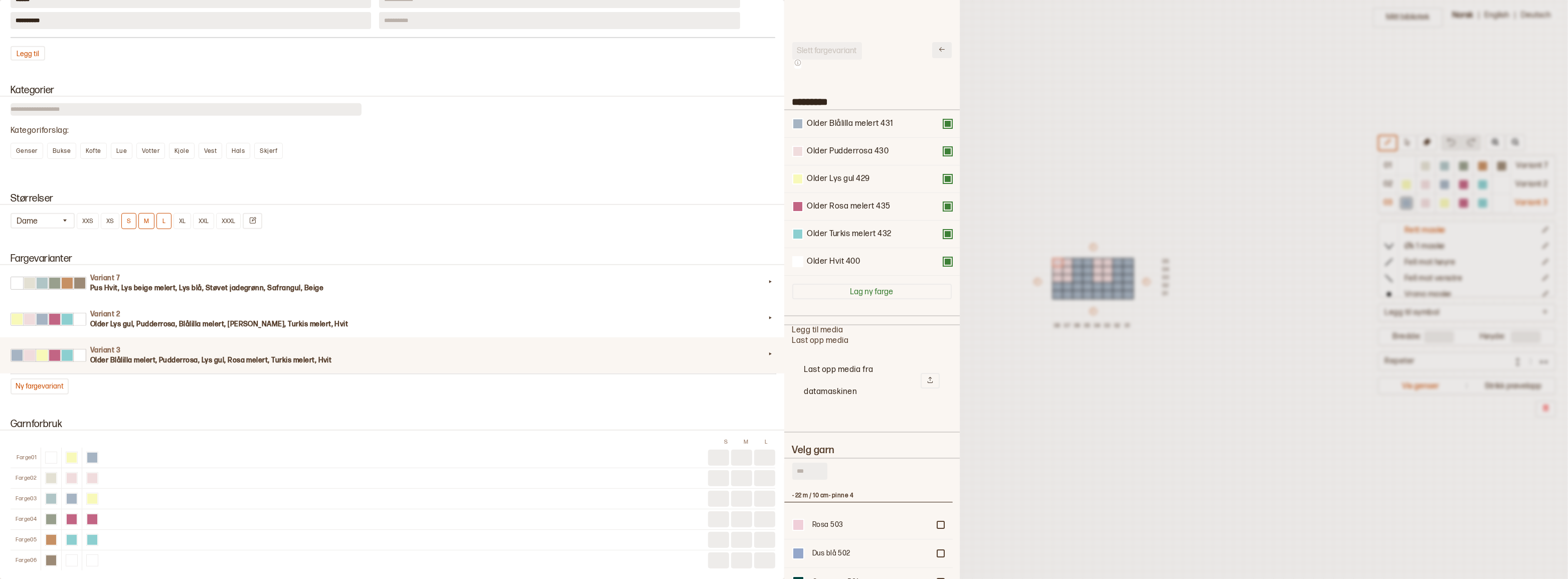
click at [938, 51] on icon at bounding box center [942, 49] width 7 height 7
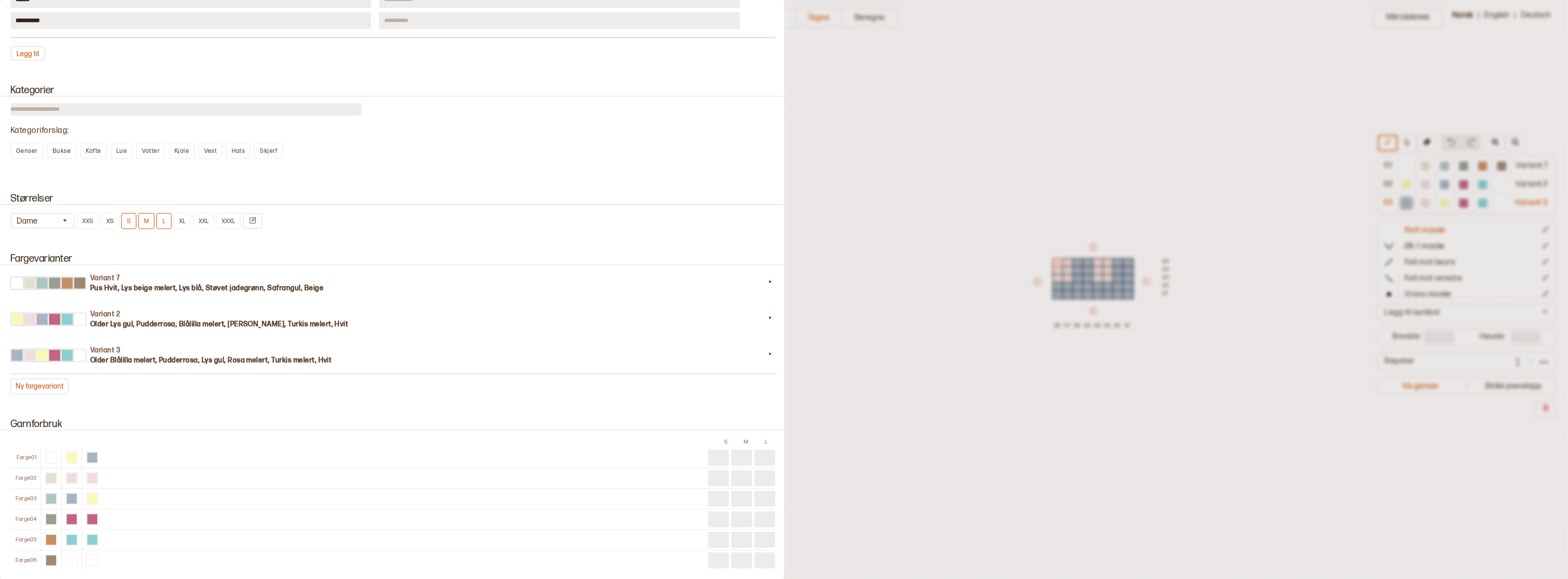
click at [856, 115] on div at bounding box center [784, 289] width 1568 height 579
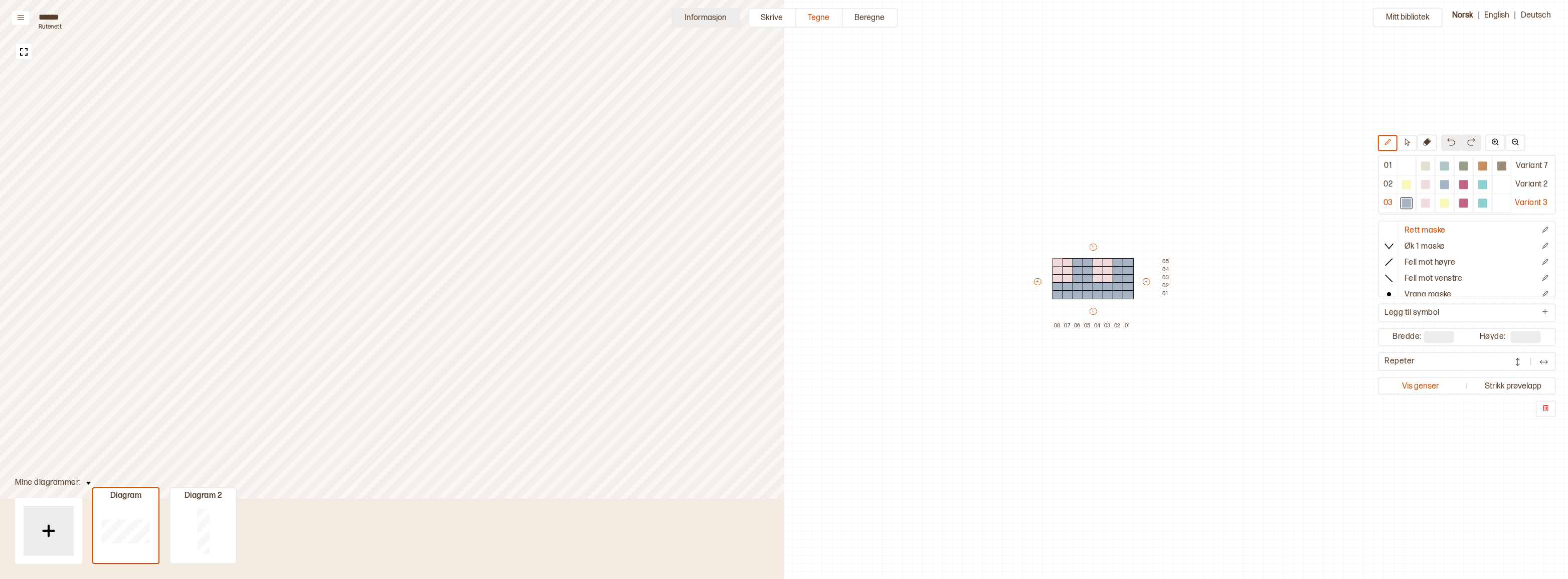
click at [702, 18] on button "Informasjon" at bounding box center [706, 18] width 68 height 19
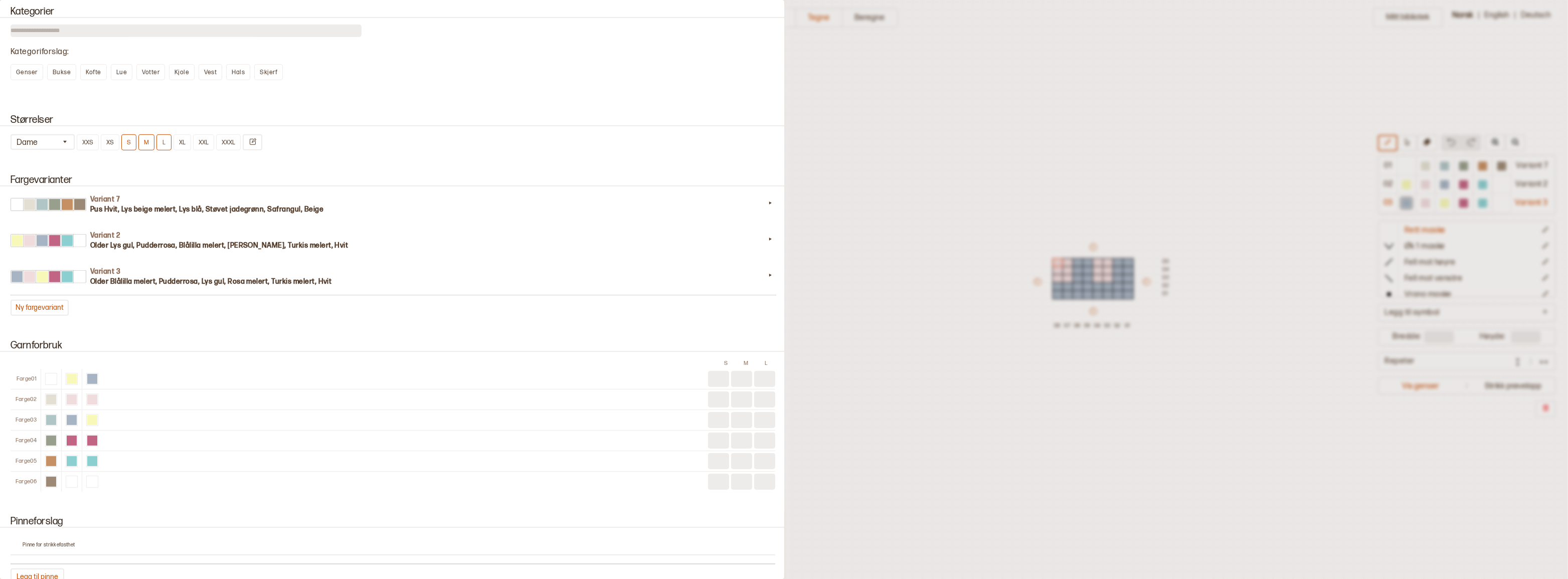
scroll to position [912, 0]
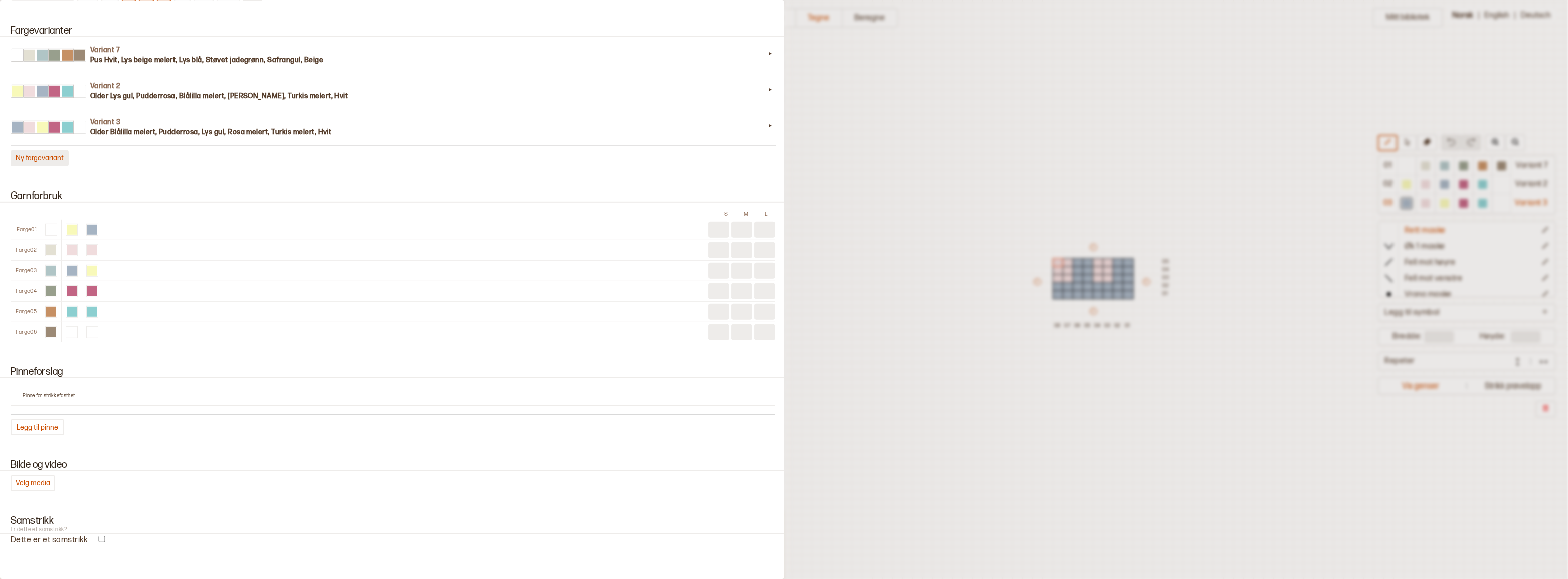
click at [49, 166] on button "Ny fargevariant" at bounding box center [40, 158] width 58 height 16
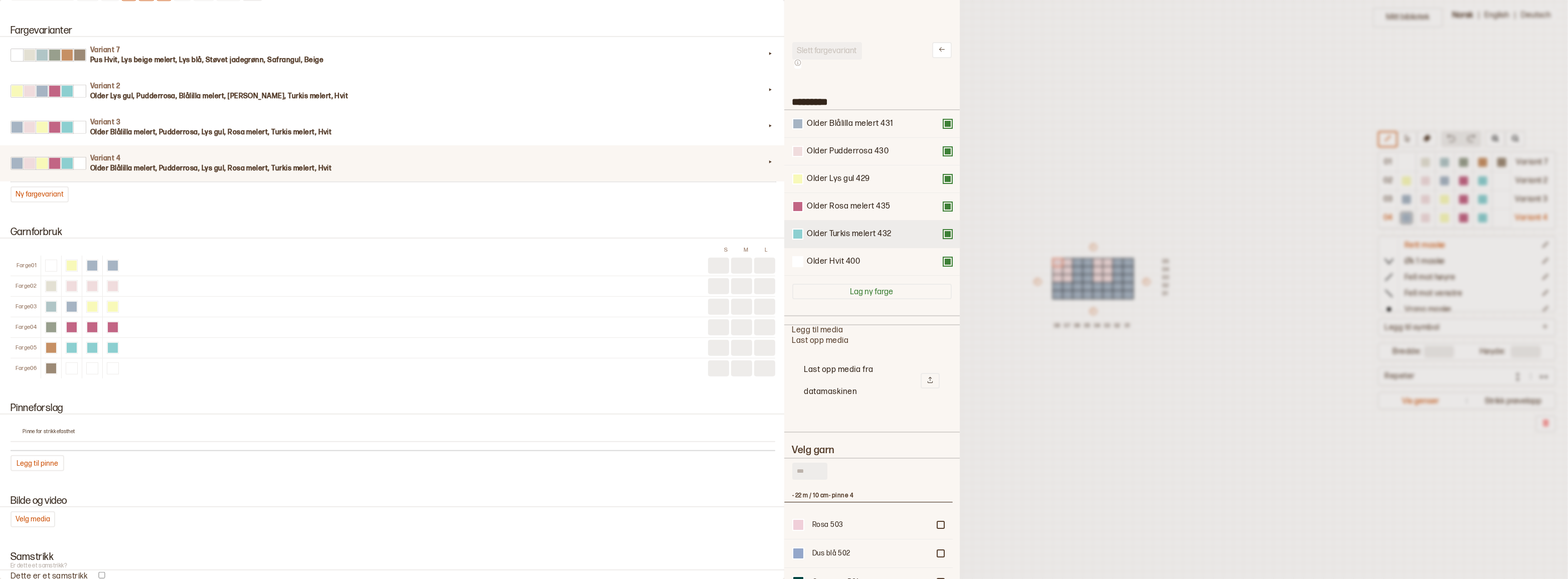
scroll to position [294, 161]
click at [815, 480] on input "text" at bounding box center [810, 471] width 35 height 17
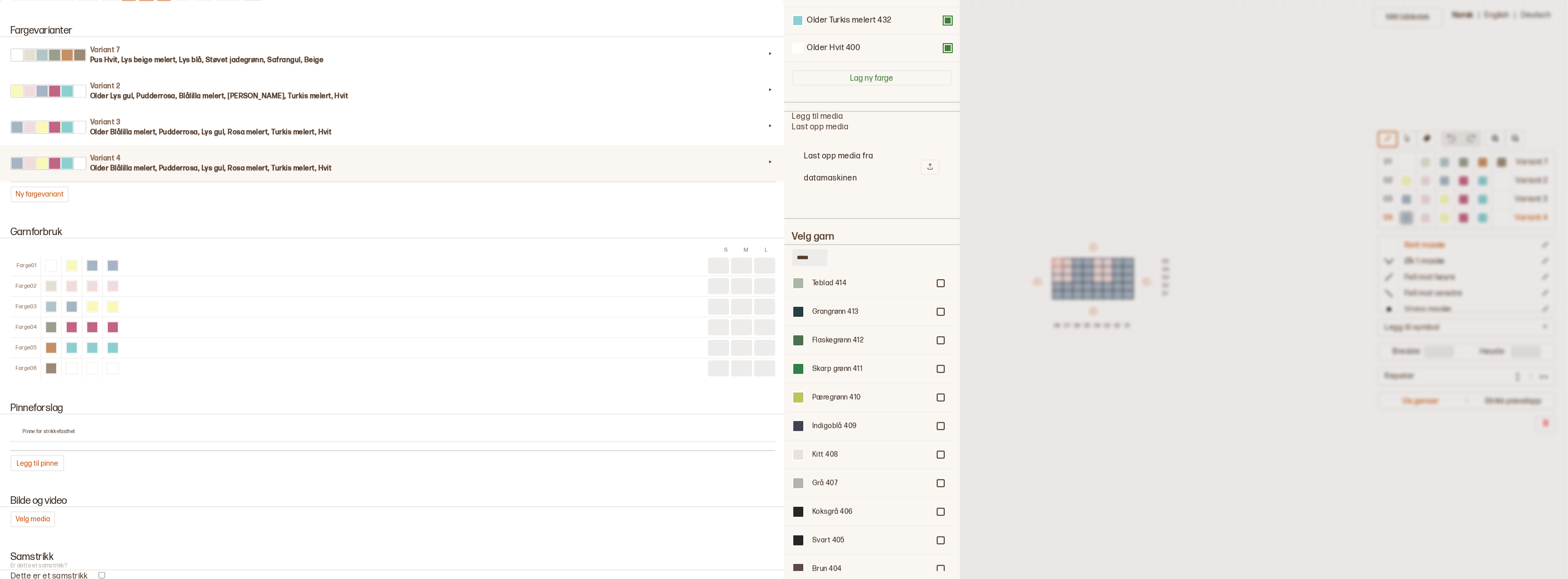
scroll to position [746, 0]
type input "*****"
click at [937, 477] on div at bounding box center [940, 480] width 6 height 6
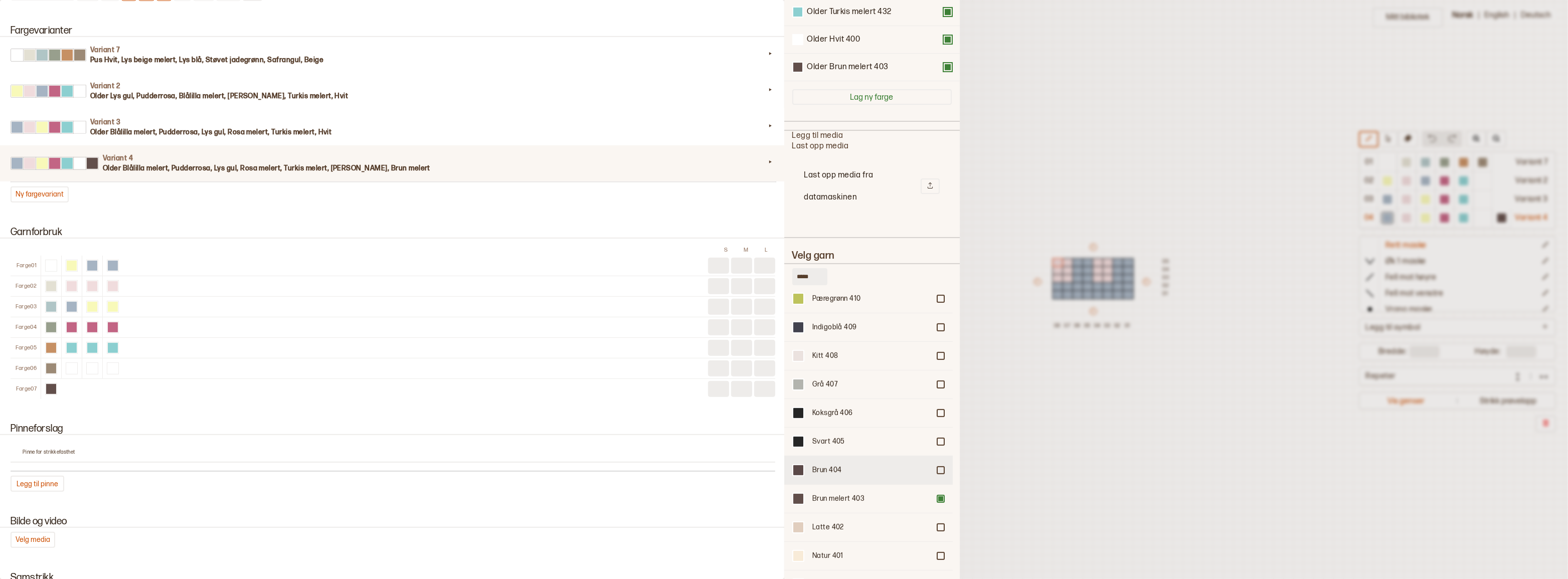
scroll to position [250, 0]
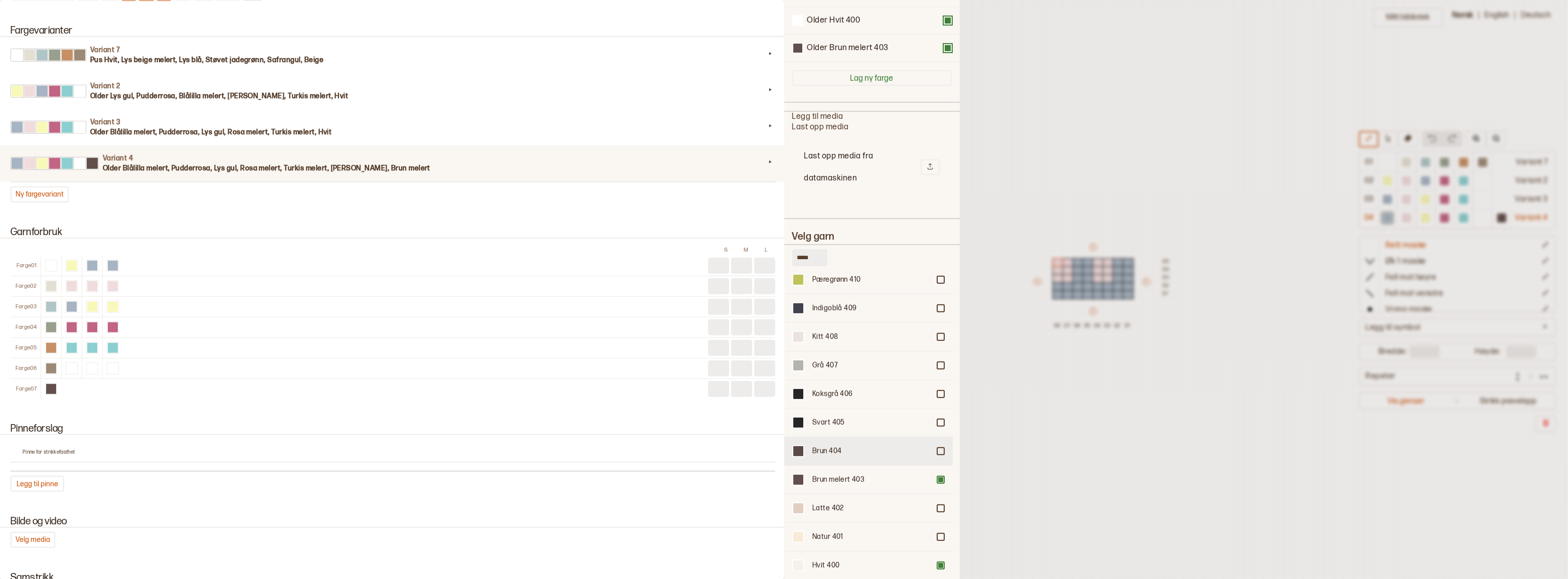
click at [937, 448] on div at bounding box center [940, 451] width 6 height 6
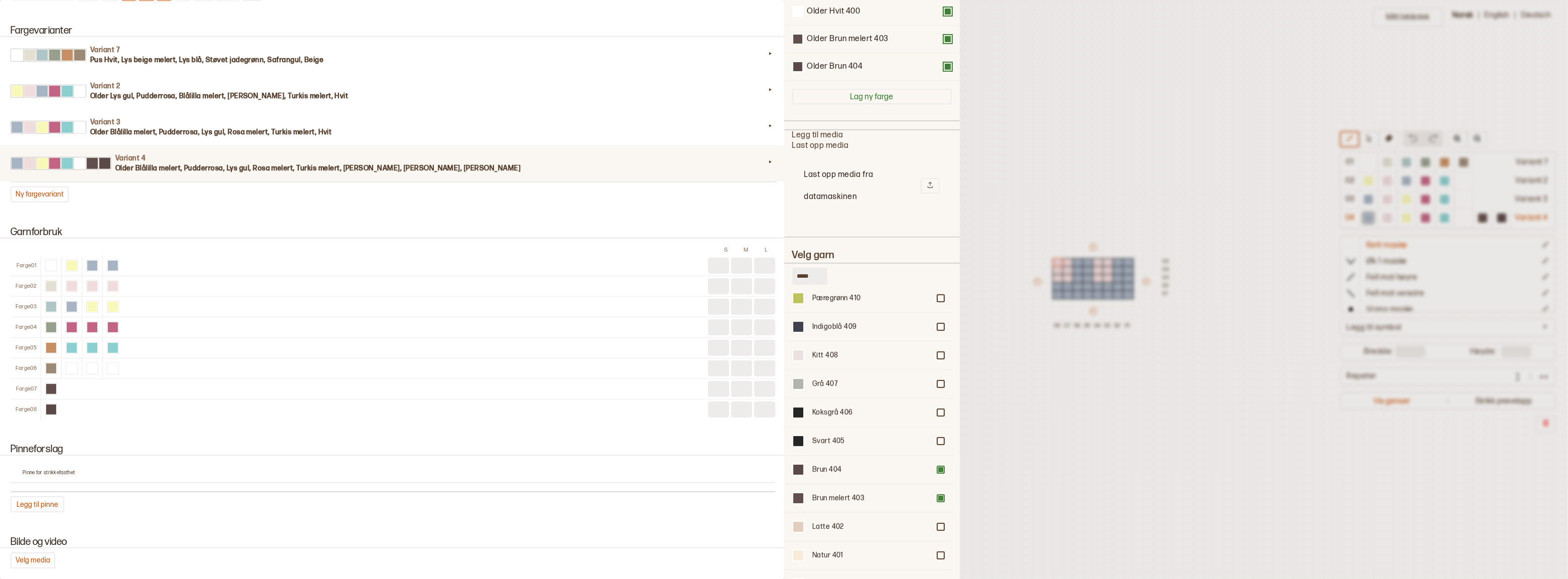
scroll to position [278, 0]
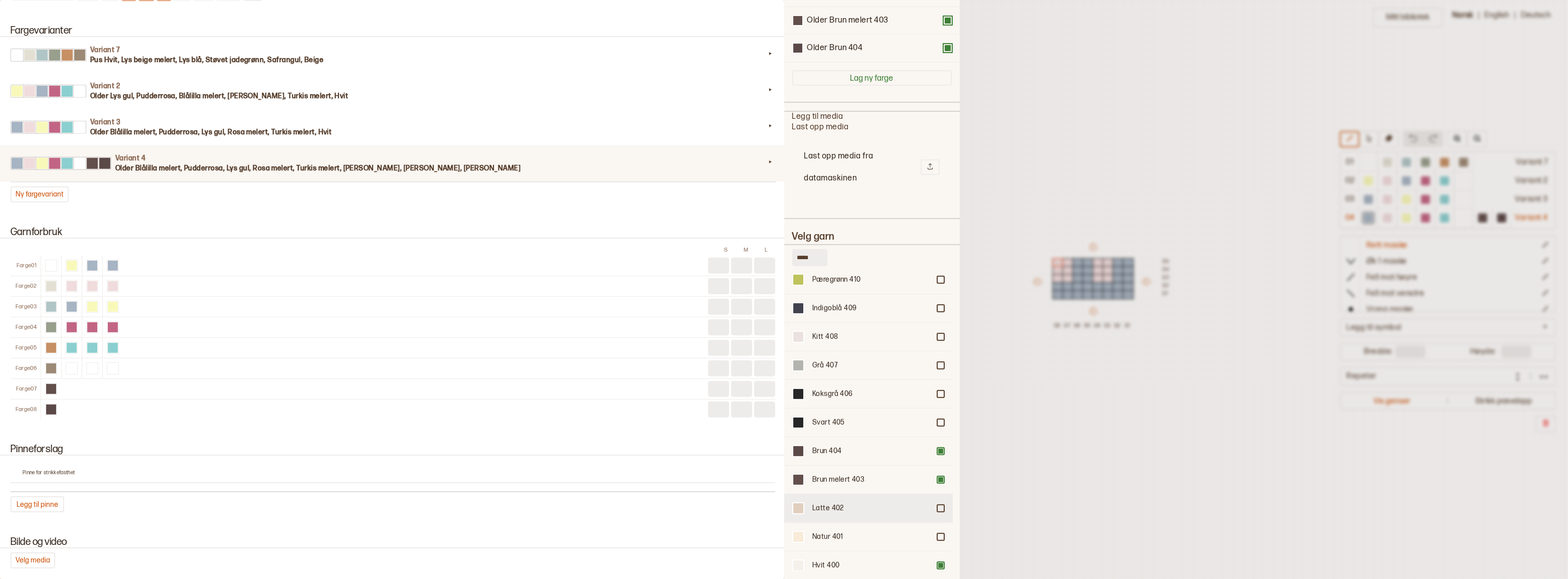
click at [937, 505] on div at bounding box center [940, 508] width 6 height 6
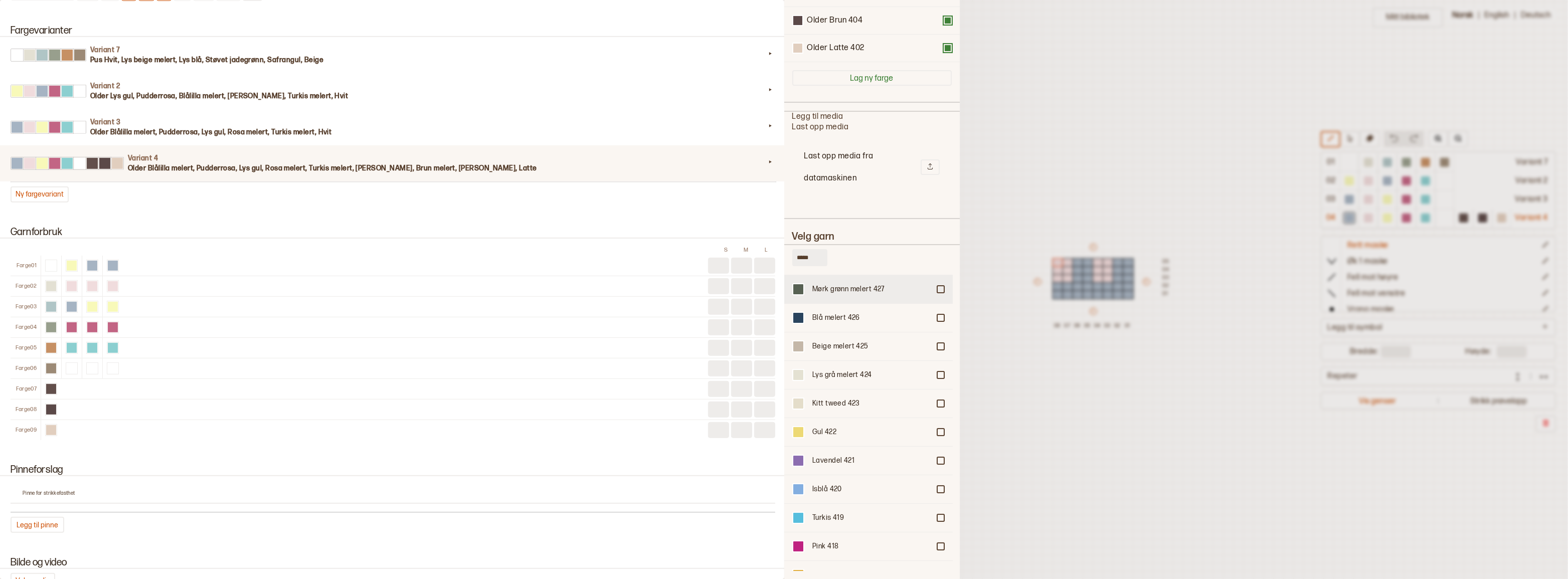
scroll to position [245, 0]
click at [937, 349] on div at bounding box center [940, 353] width 6 height 6
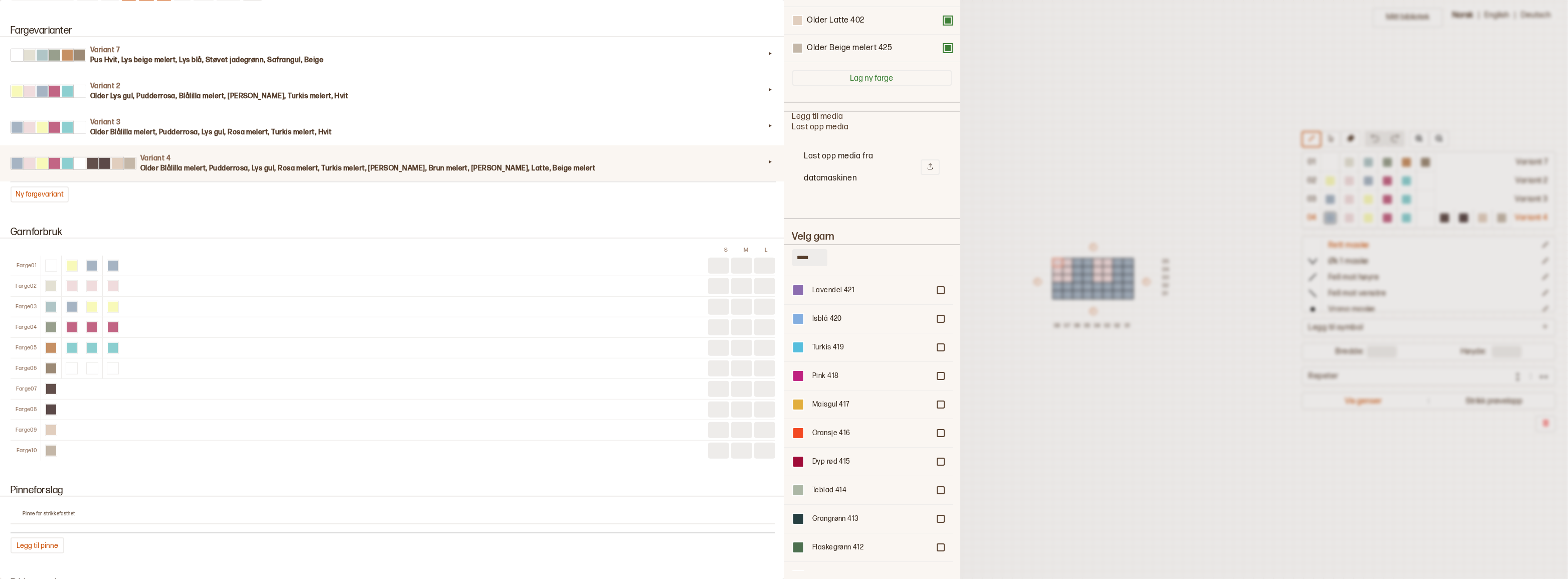
scroll to position [427, 0]
click at [937, 482] on div at bounding box center [940, 485] width 6 height 6
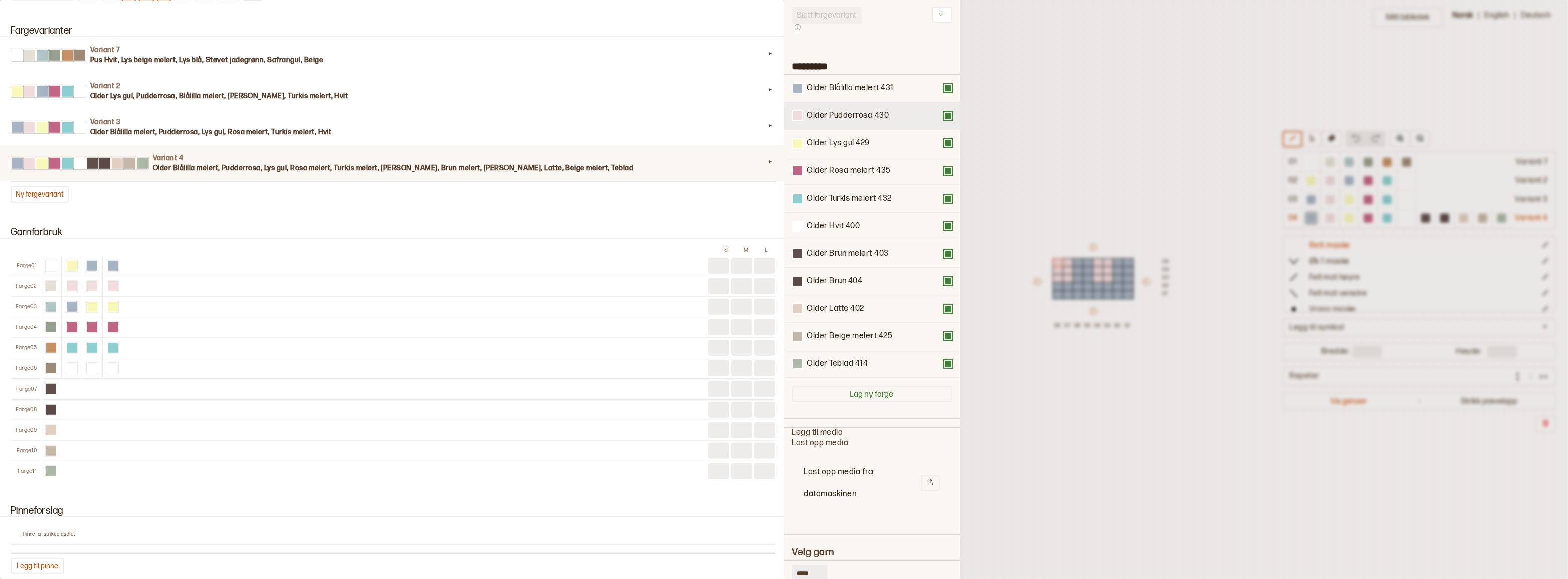
scroll to position [0, 0]
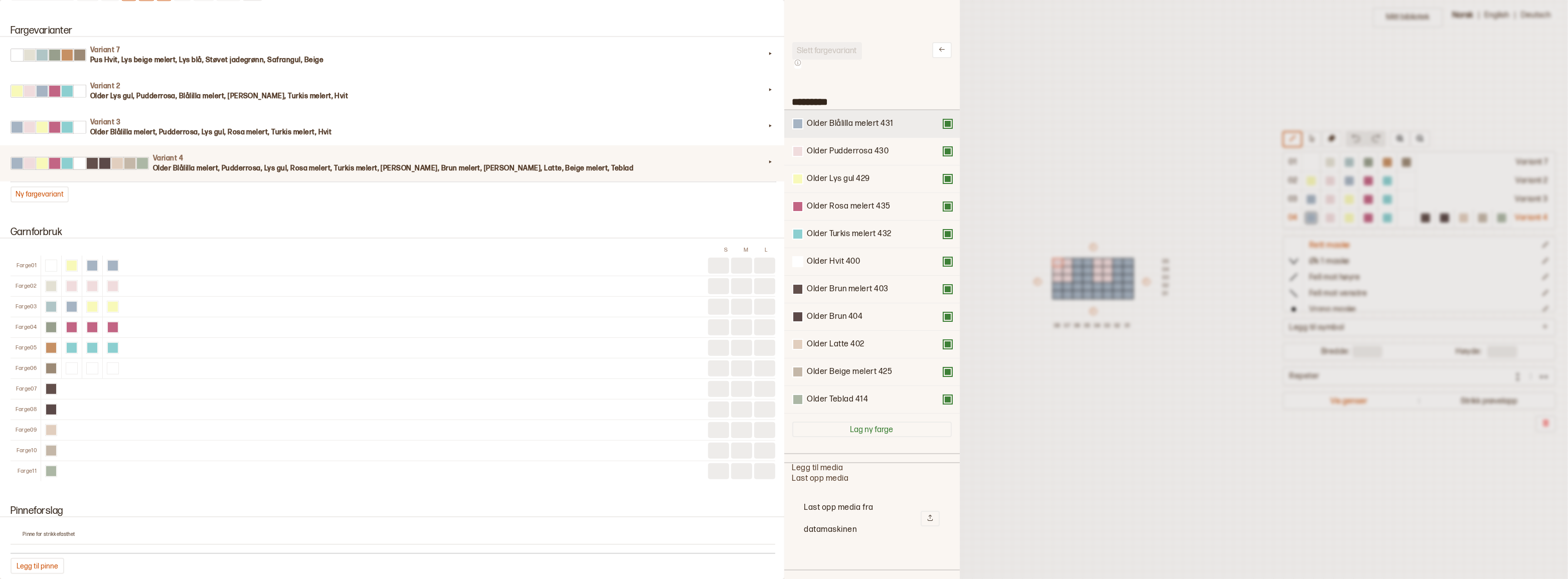
click at [943, 125] on button at bounding box center [947, 124] width 8 height 8
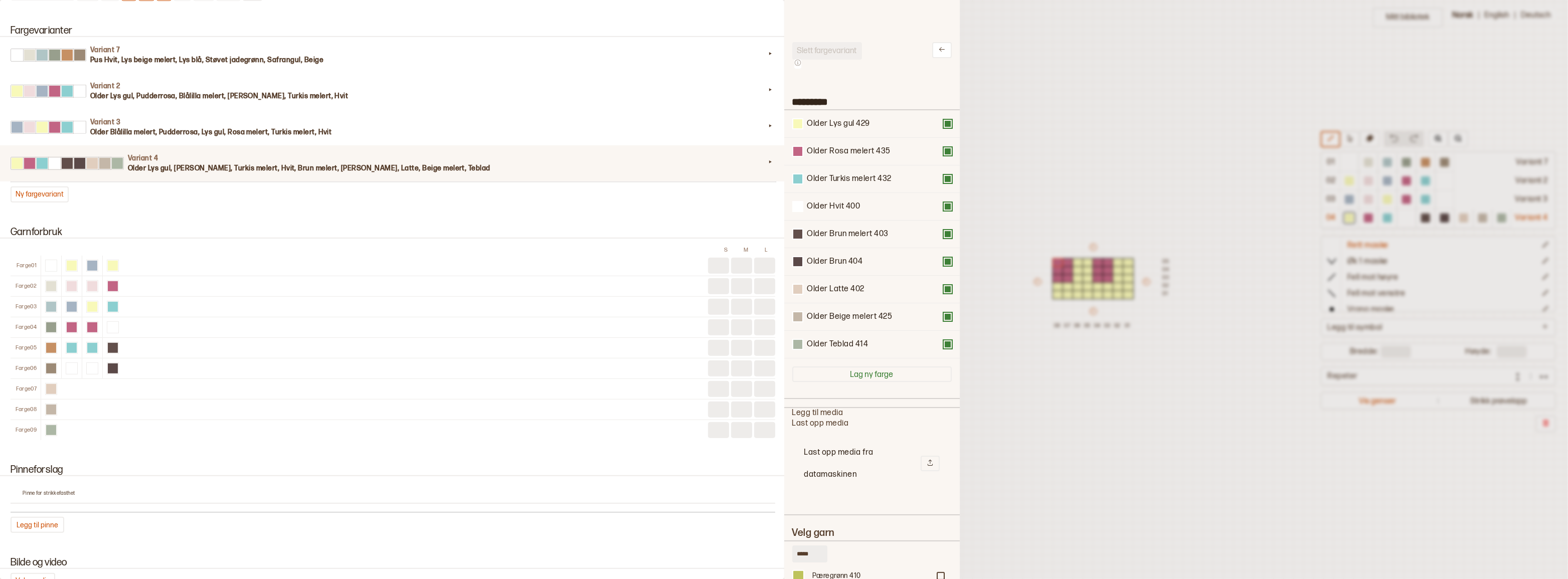
click at [943, 126] on button at bounding box center [947, 124] width 8 height 8
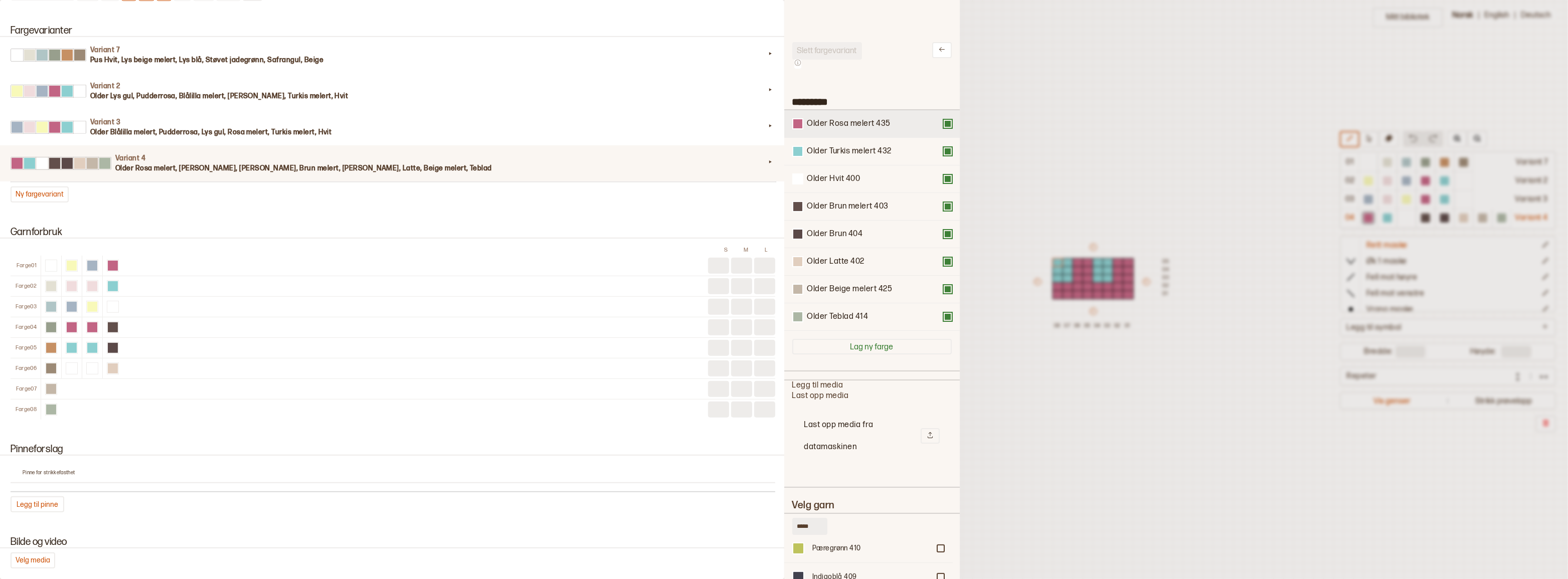
click at [943, 125] on button at bounding box center [947, 124] width 8 height 8
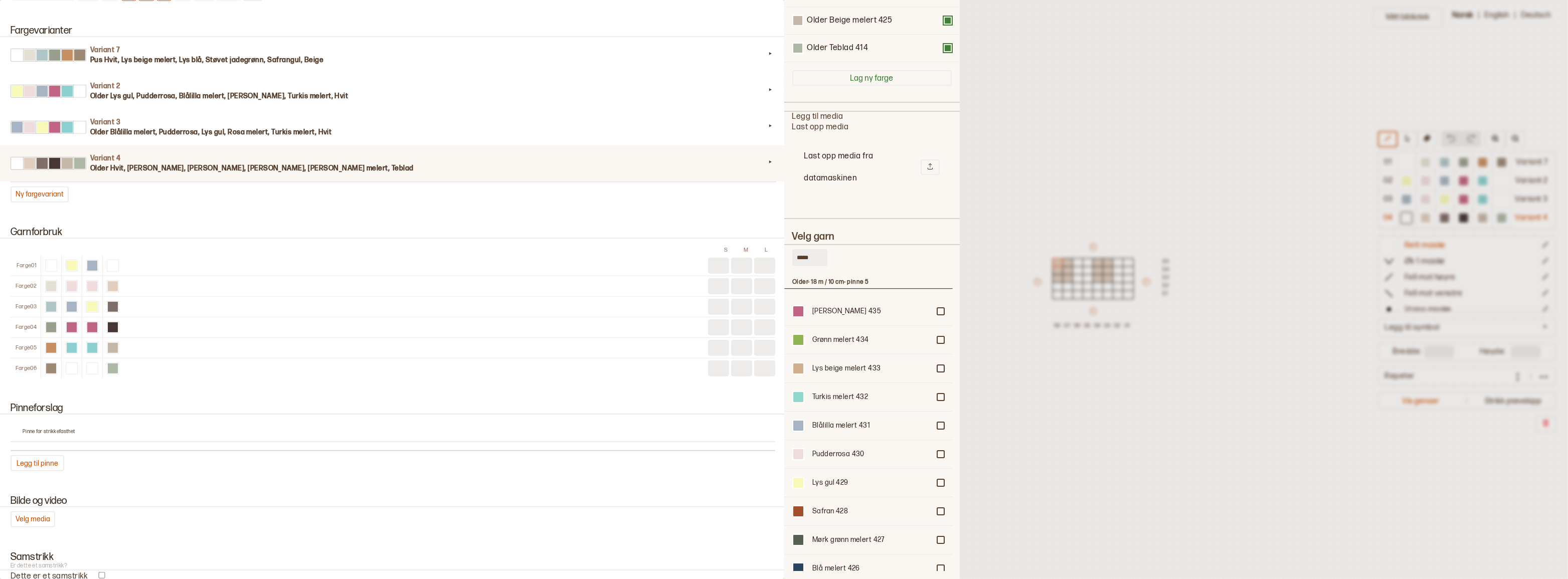
click at [844, 311] on div "[PERSON_NAME] 435" at bounding box center [871, 311] width 117 height 10
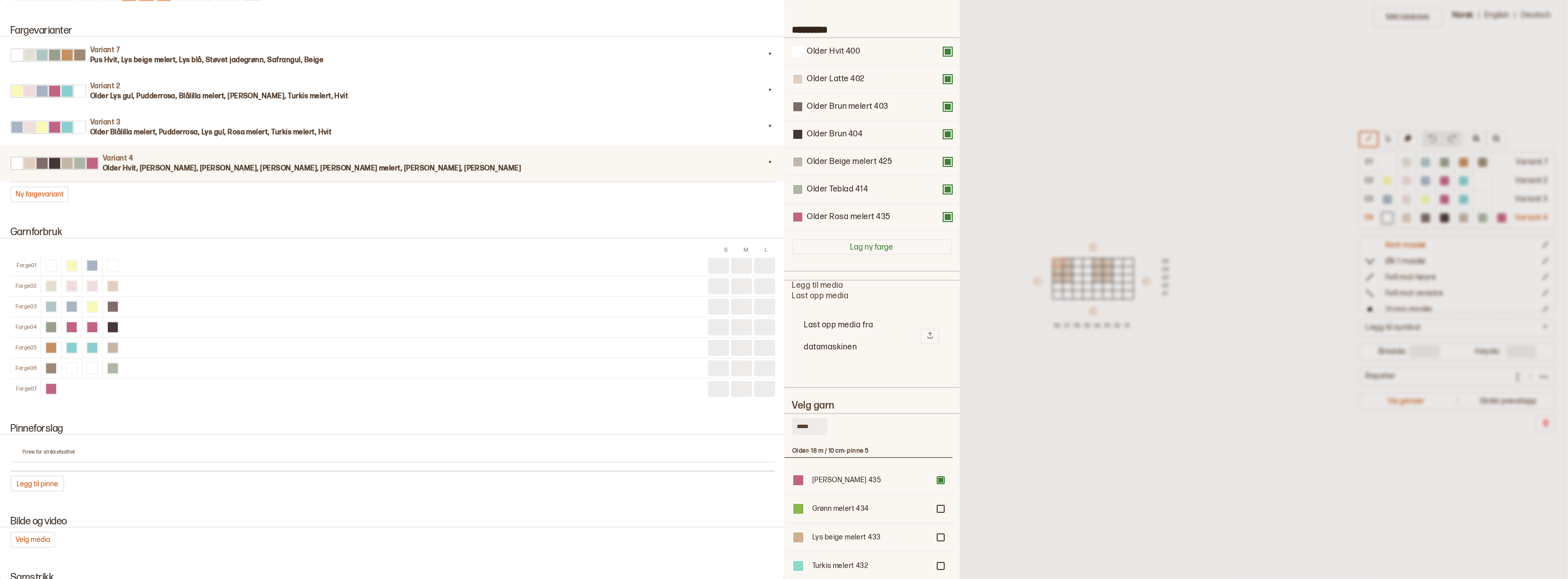
scroll to position [68, 0]
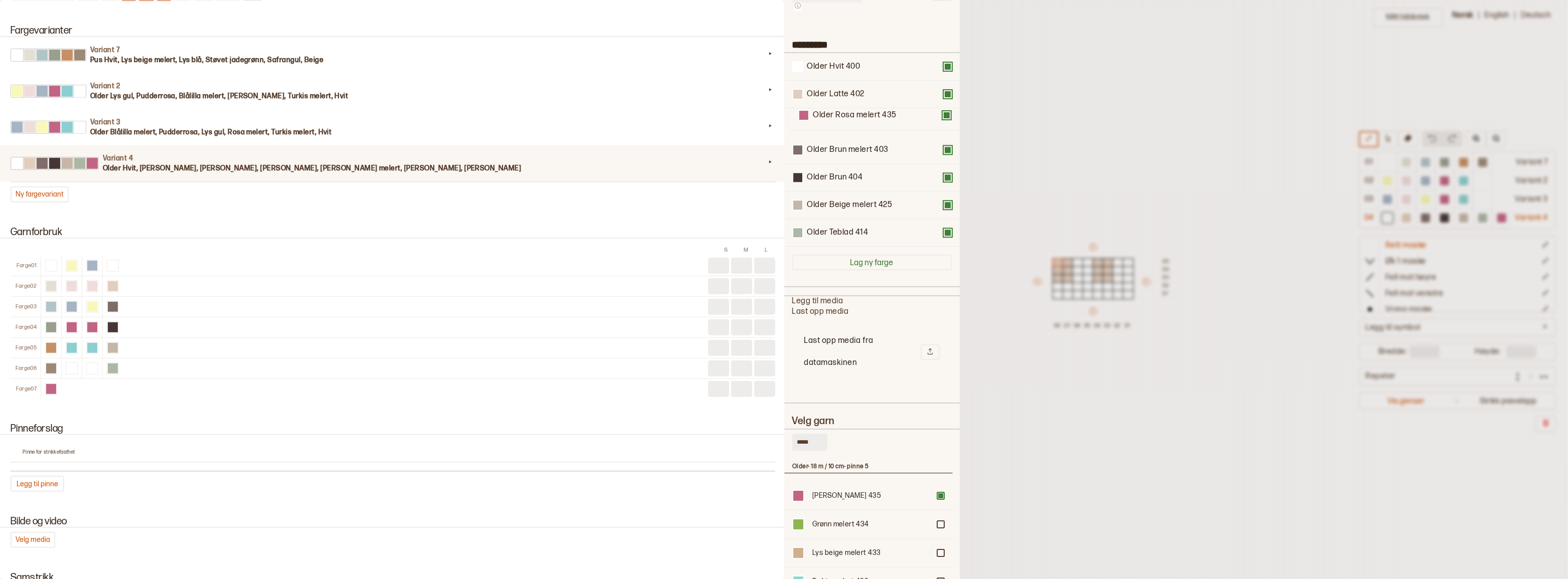
drag, startPoint x: 836, startPoint y: 230, endPoint x: 842, endPoint y: 114, distance: 116.2
click at [842, 114] on div "Older Hvit 400 Older Latte 402 Older Brun melert 403 Older Brun 404 Older Beige…" at bounding box center [872, 150] width 159 height 194
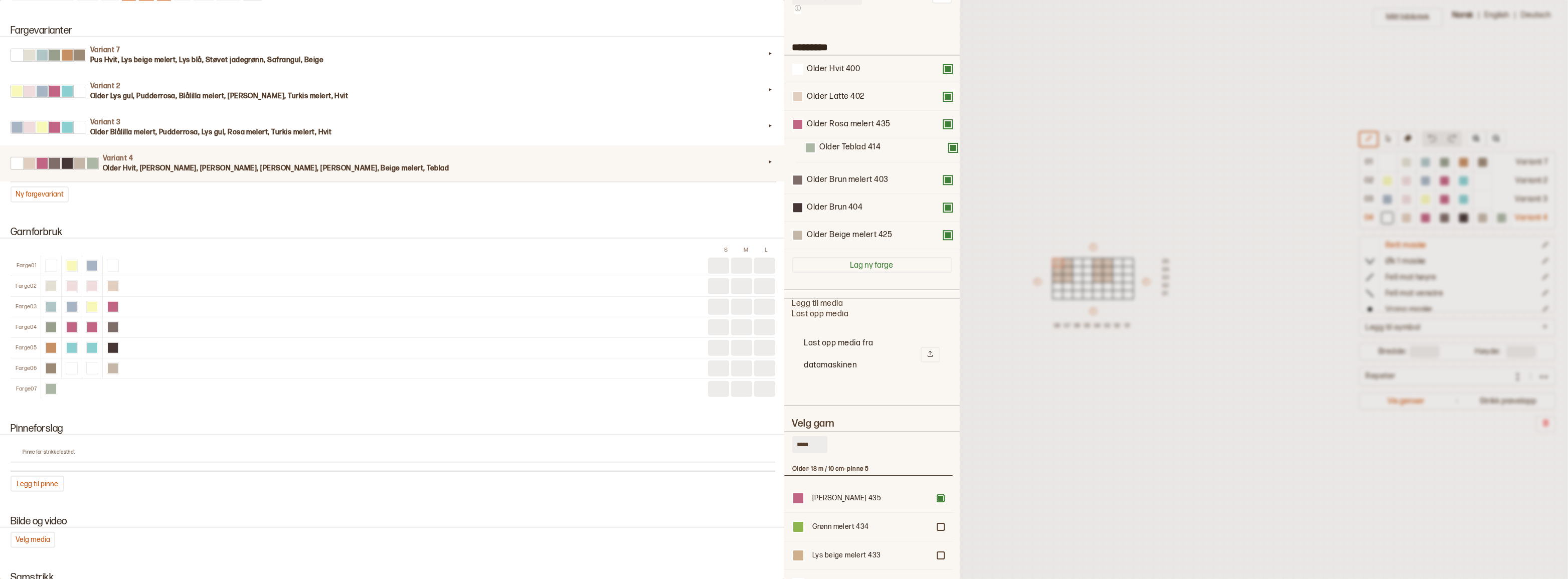
drag, startPoint x: 850, startPoint y: 240, endPoint x: 862, endPoint y: 146, distance: 94.8
click at [862, 146] on div "Older Hvit 400 Older Latte 402 Older Rosa melert 435 Older Brun melert 403 Olde…" at bounding box center [872, 152] width 159 height 194
click at [937, 525] on div at bounding box center [940, 522] width 6 height 6
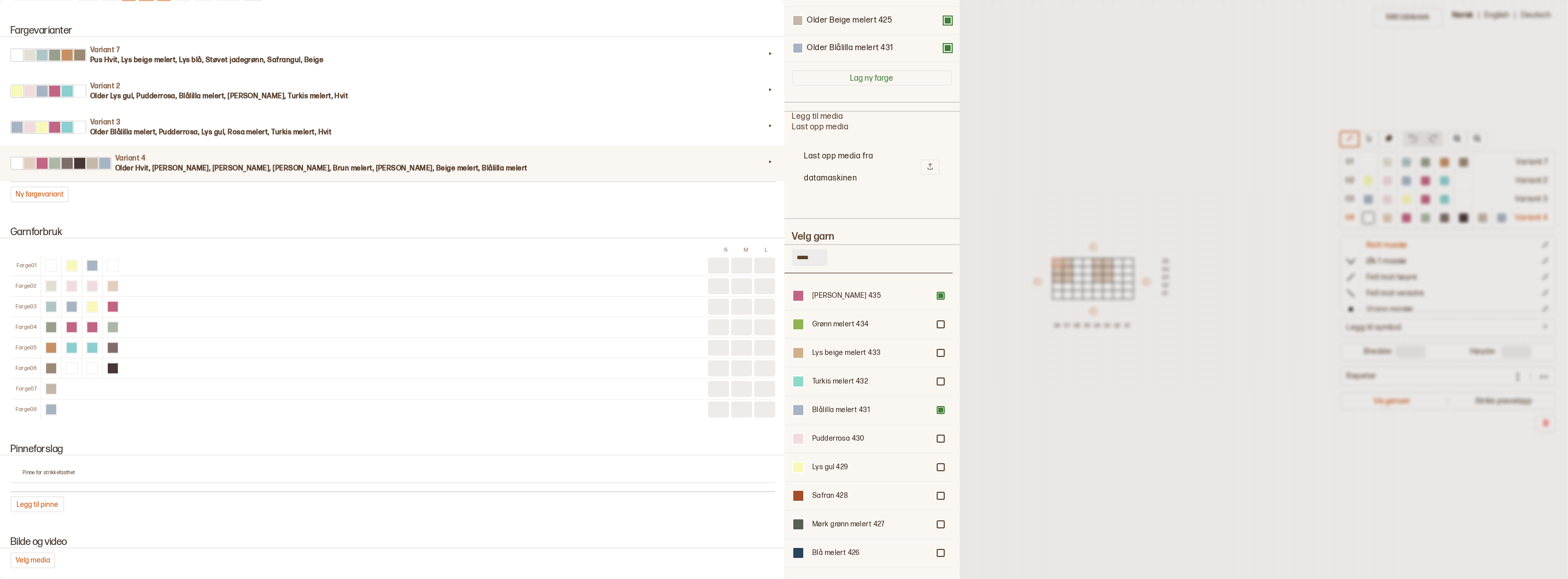
scroll to position [0, 0]
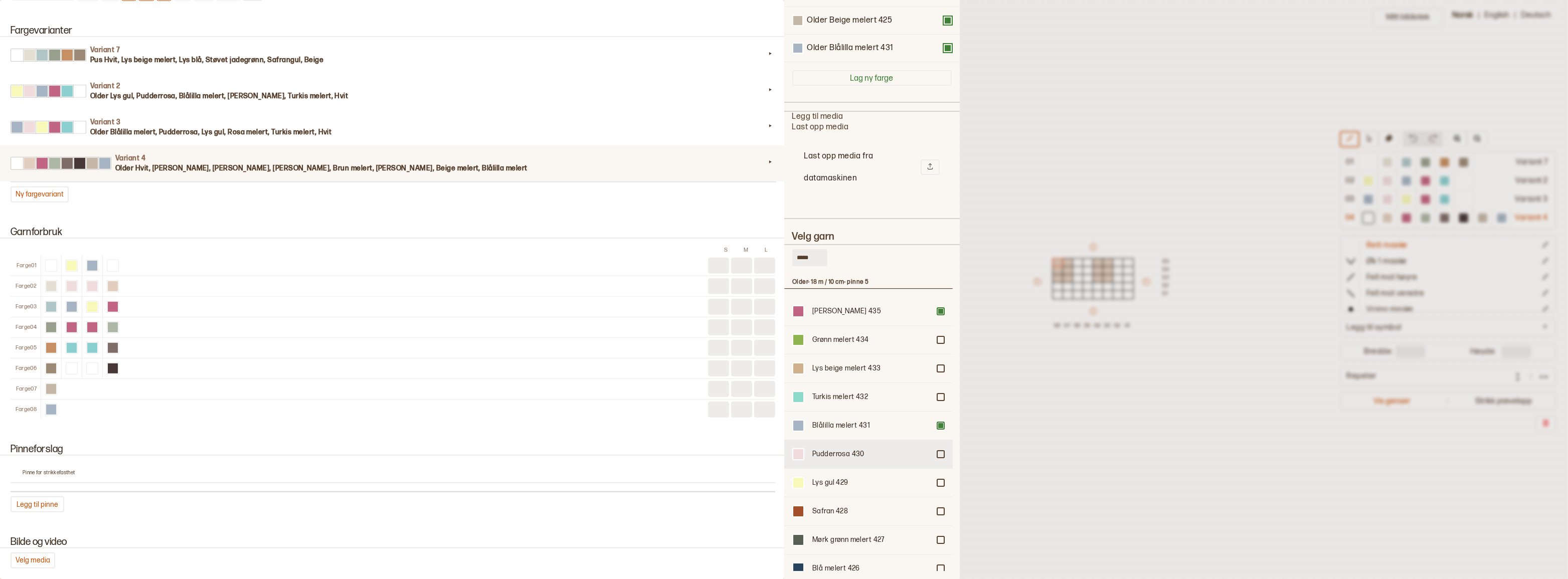
click at [937, 451] on div at bounding box center [940, 454] width 6 height 6
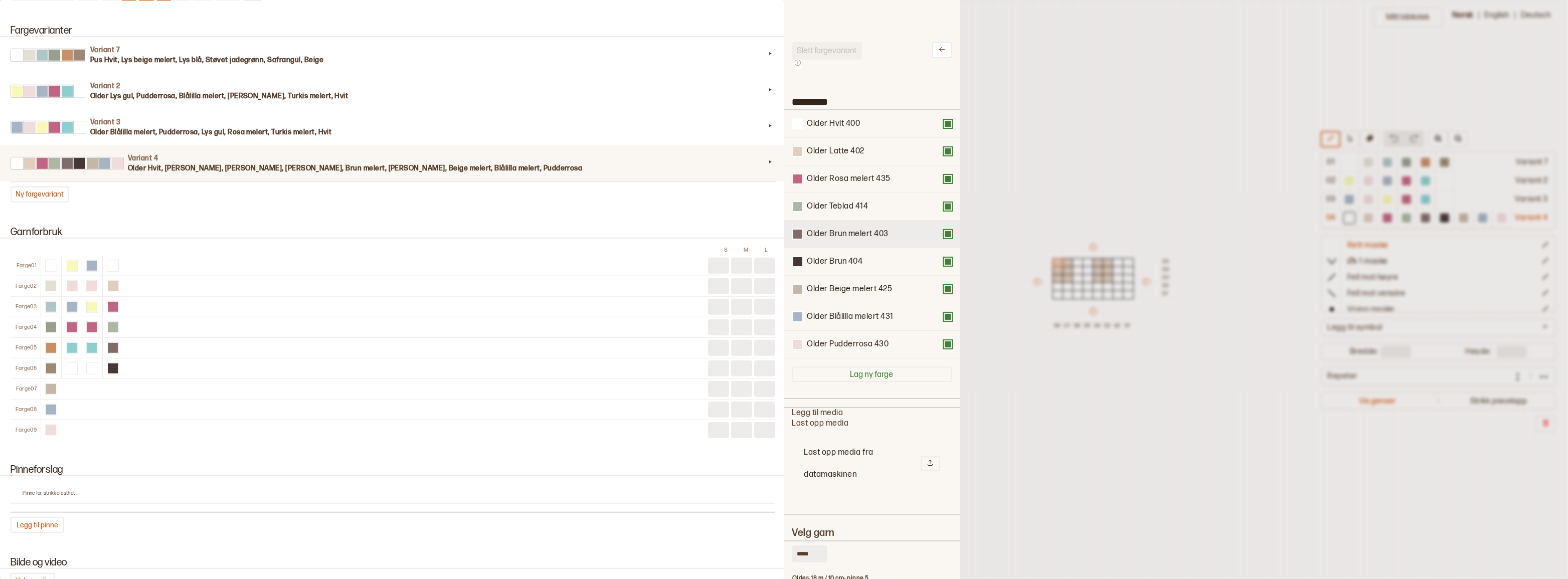
click at [943, 238] on button at bounding box center [947, 234] width 8 height 8
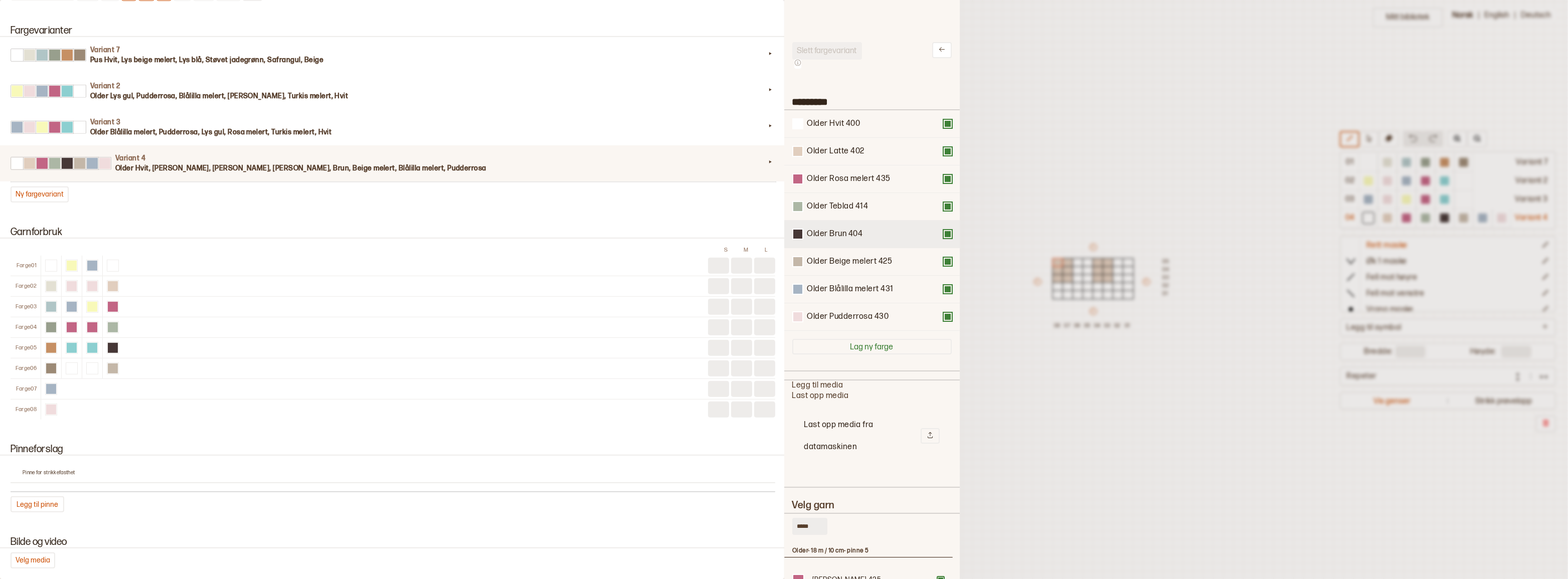
click at [943, 237] on button at bounding box center [947, 234] width 8 height 8
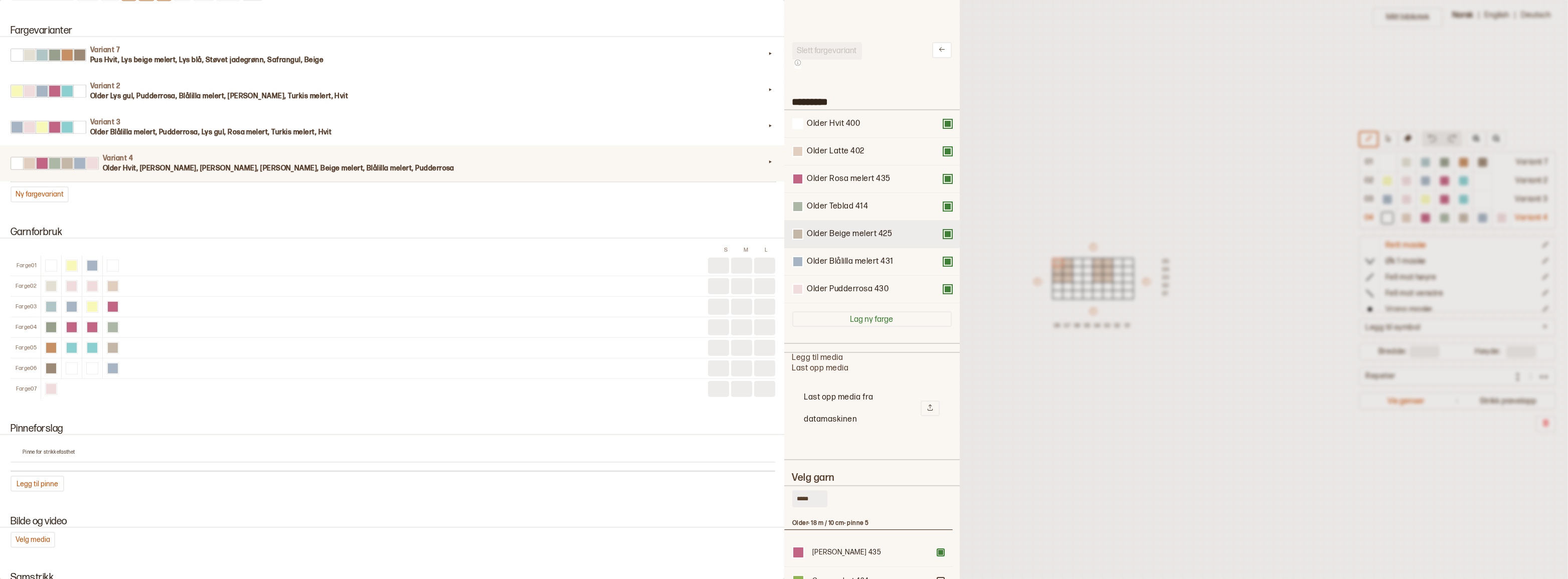
click at [943, 237] on button at bounding box center [947, 234] width 8 height 8
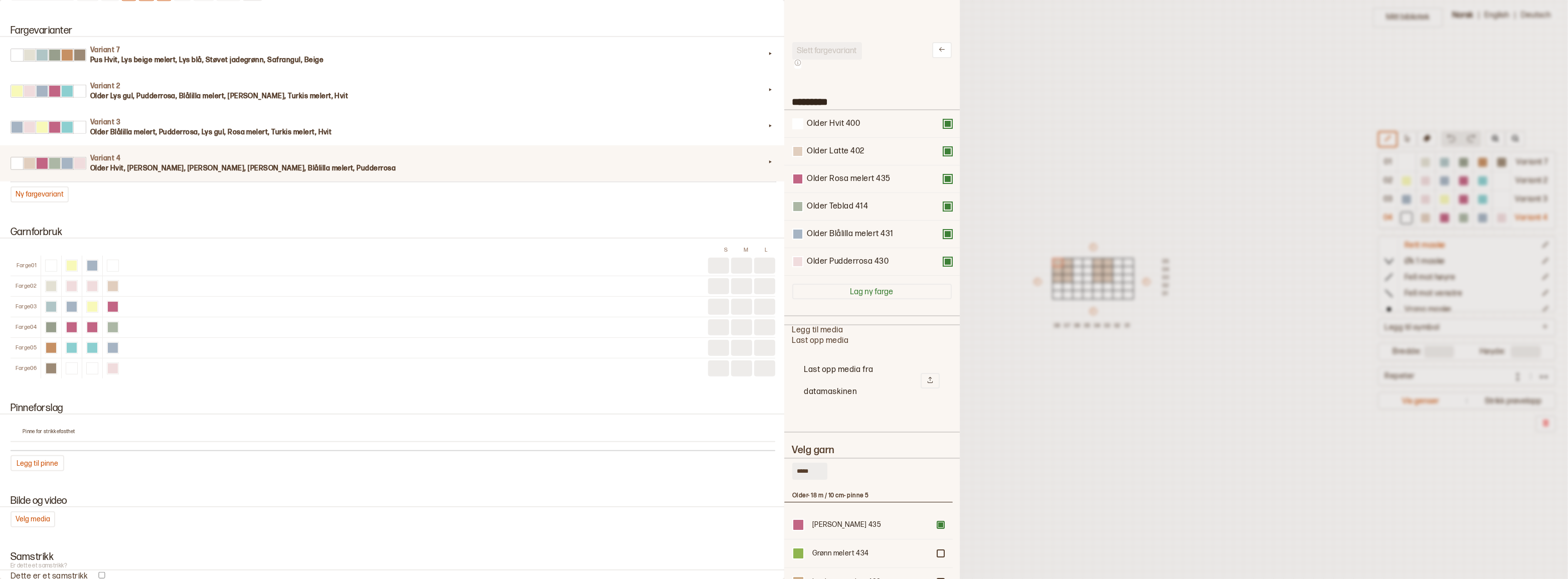
click at [1012, 174] on div at bounding box center [784, 289] width 1568 height 579
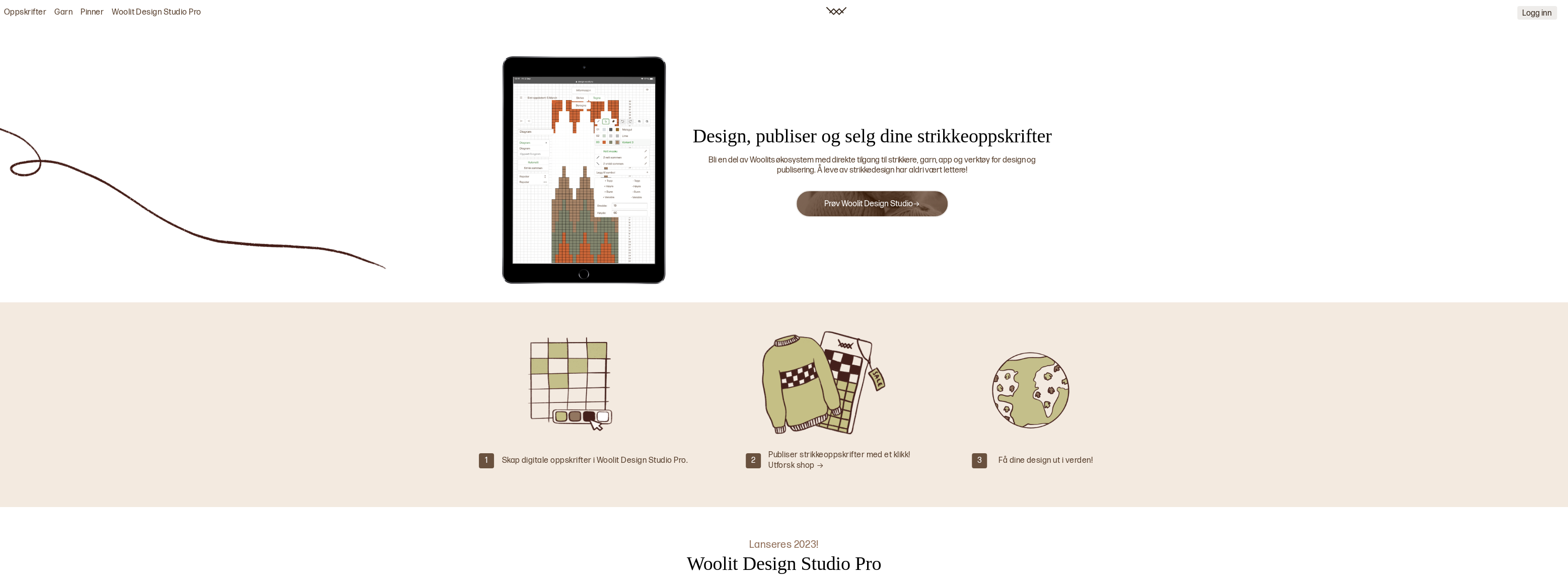
click at [1544, 13] on button "Logg inn" at bounding box center [1537, 13] width 40 height 13
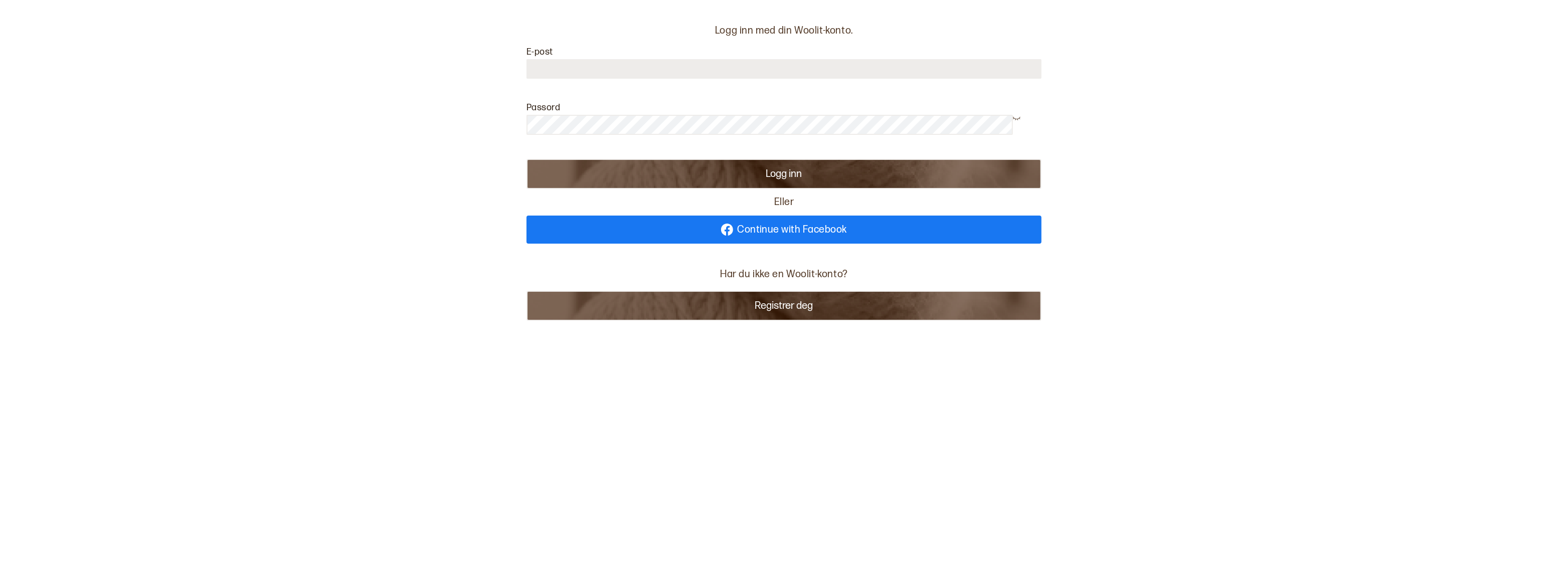
type input "**********"
click at [822, 185] on button "Logg inn" at bounding box center [784, 174] width 515 height 30
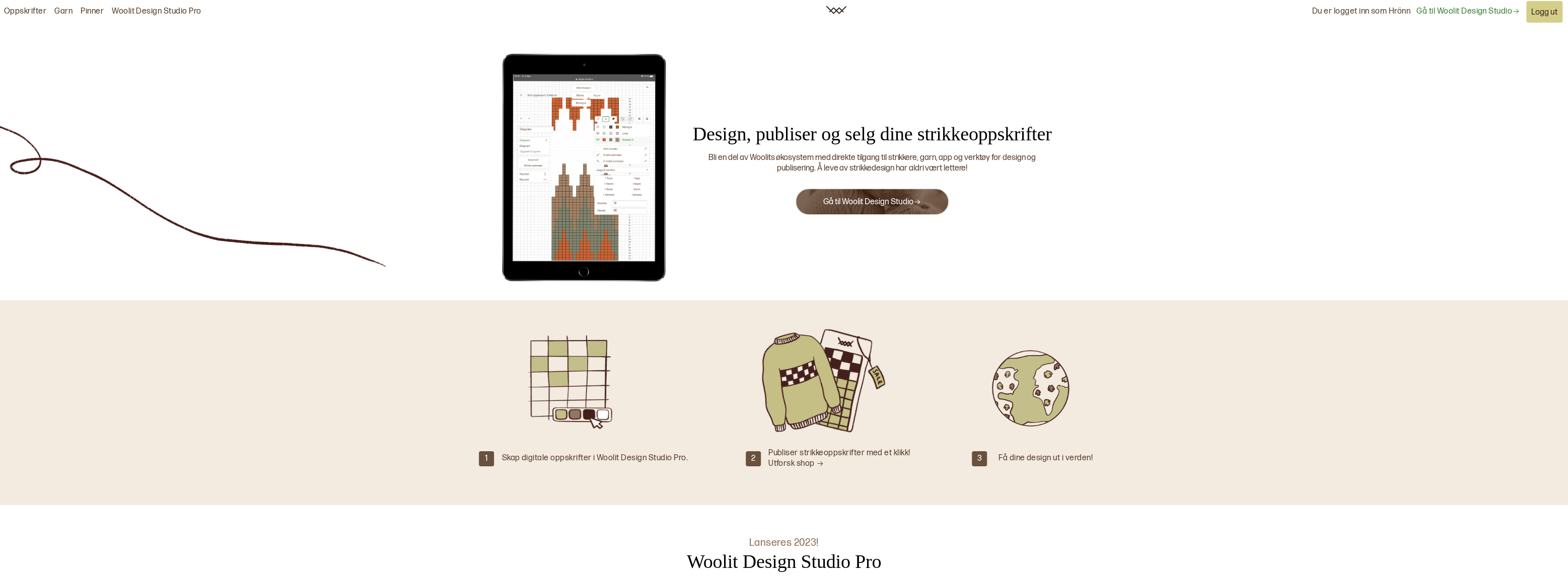
click at [1472, 5] on div "Du er logget inn som Hrönn Gå til Woolit Design Studio Logg ut" at bounding box center [1438, 12] width 251 height 23
click at [1470, 7] on link "Gå til Woolit Design Studio" at bounding box center [1468, 12] width 103 height 10
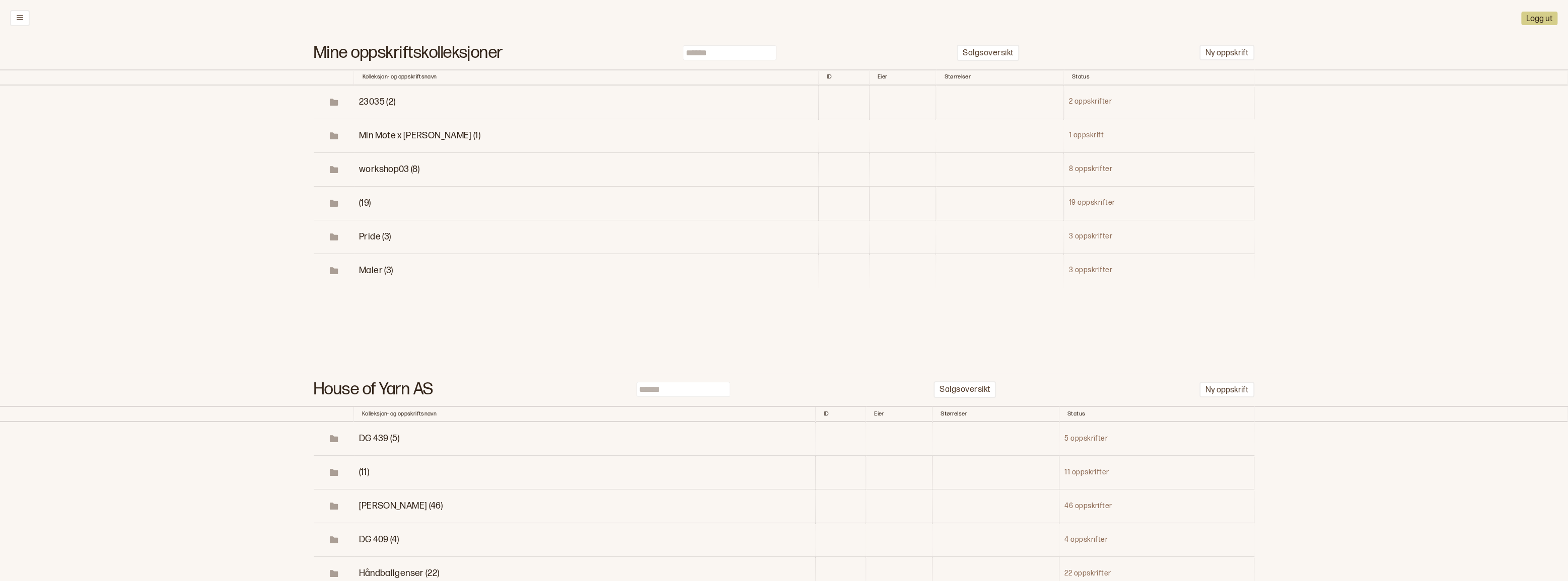
drag, startPoint x: 715, startPoint y: 56, endPoint x: 12, endPoint y: 51, distance: 703.0
click at [713, 56] on input at bounding box center [729, 53] width 94 height 15
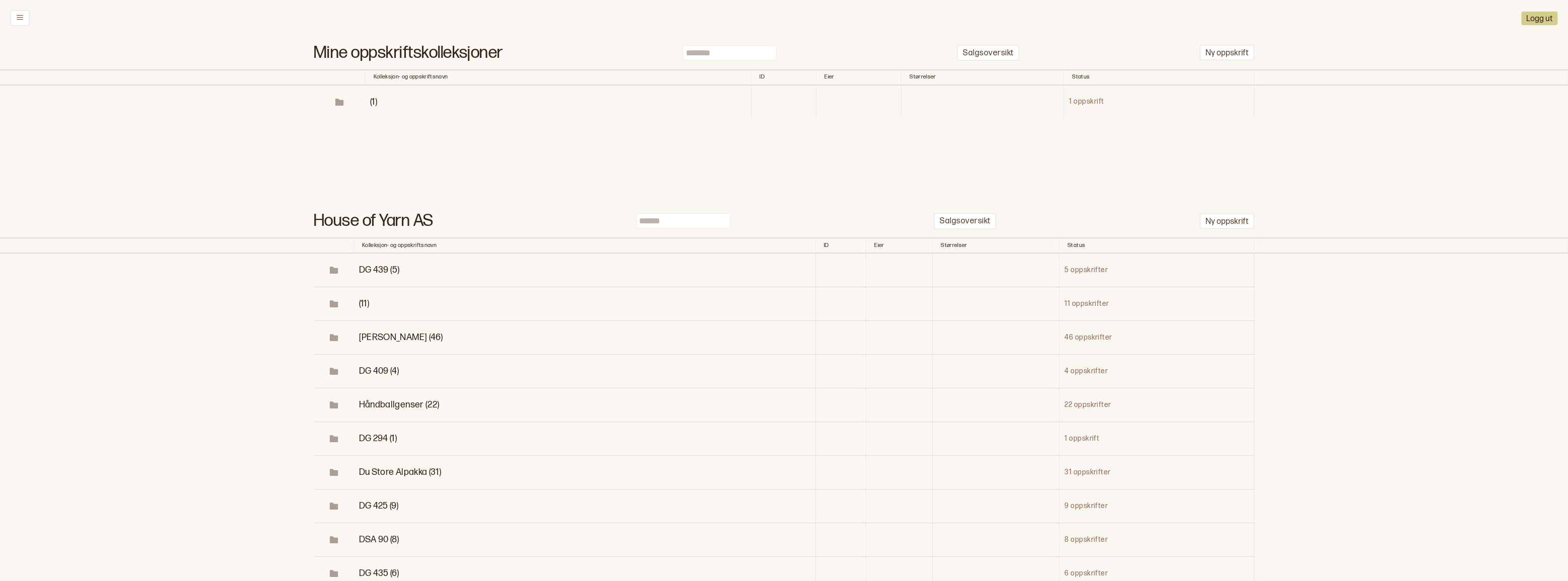
type input "*******"
click at [371, 107] on span "(1)" at bounding box center [374, 101] width 7 height 10
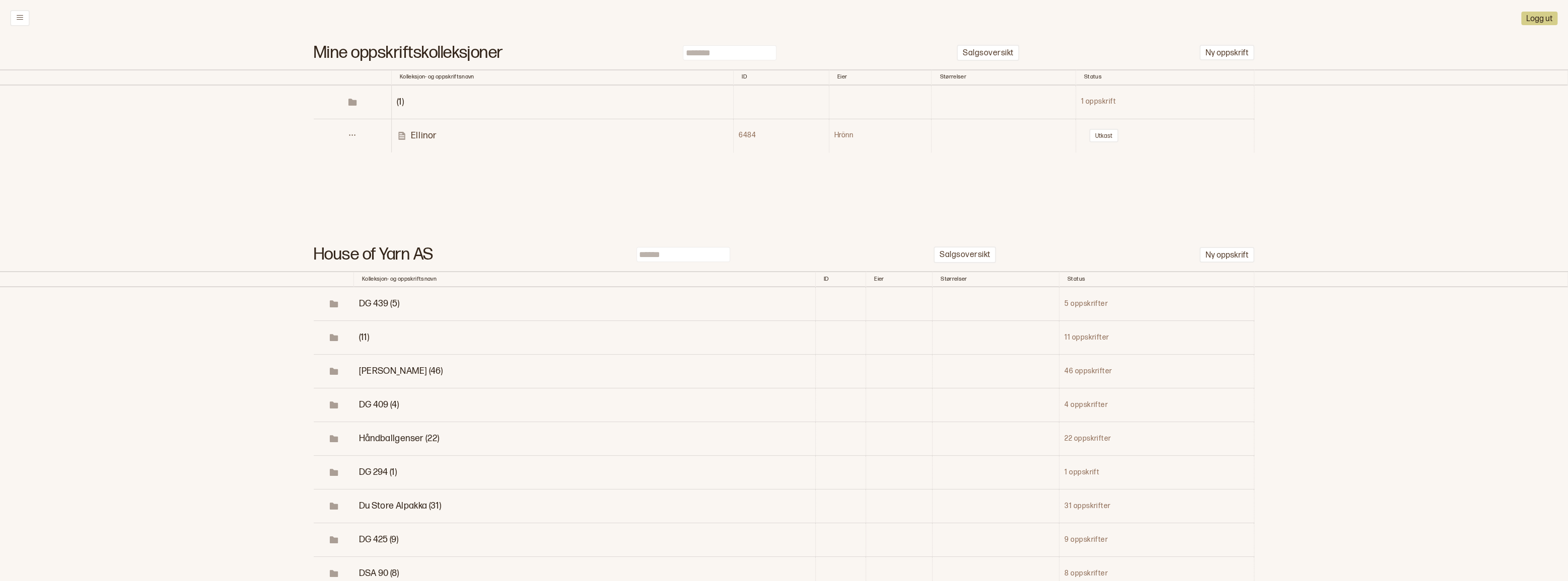
click at [424, 141] on p "Ellinor" at bounding box center [424, 136] width 26 height 12
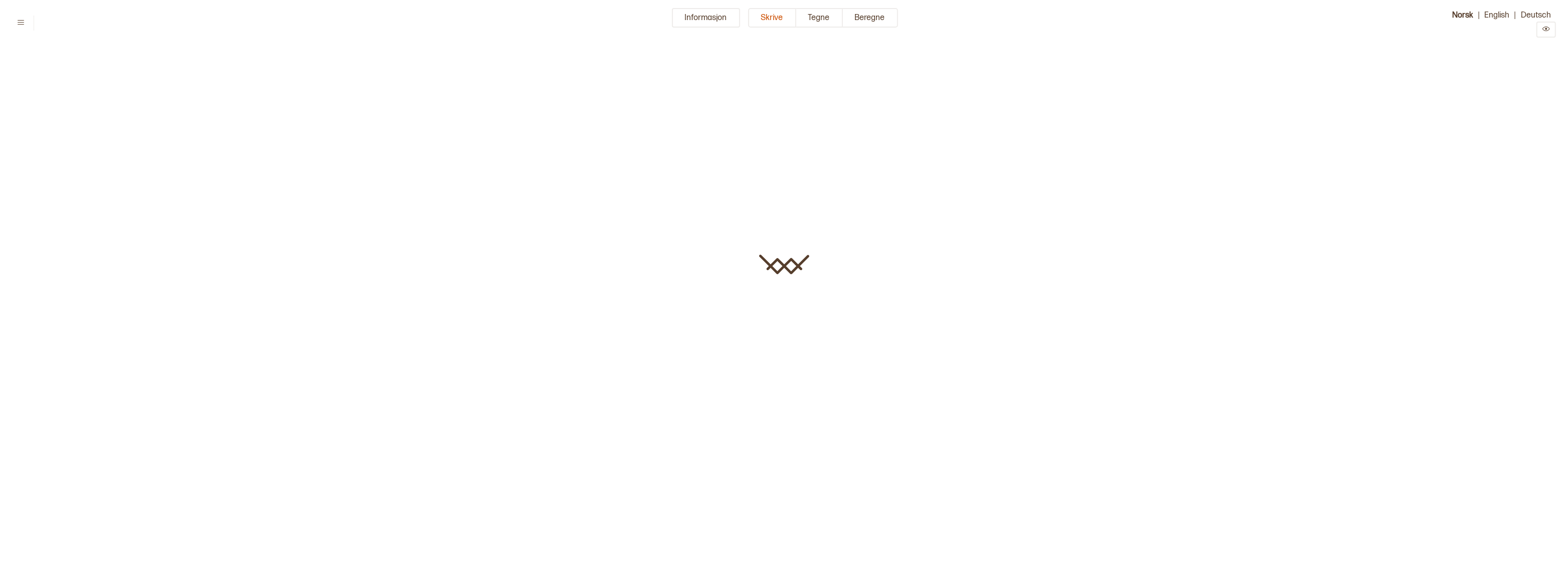
type input "*******"
type input "**"
type input "*******"
click at [697, 22] on button "Informasjon" at bounding box center [706, 18] width 68 height 19
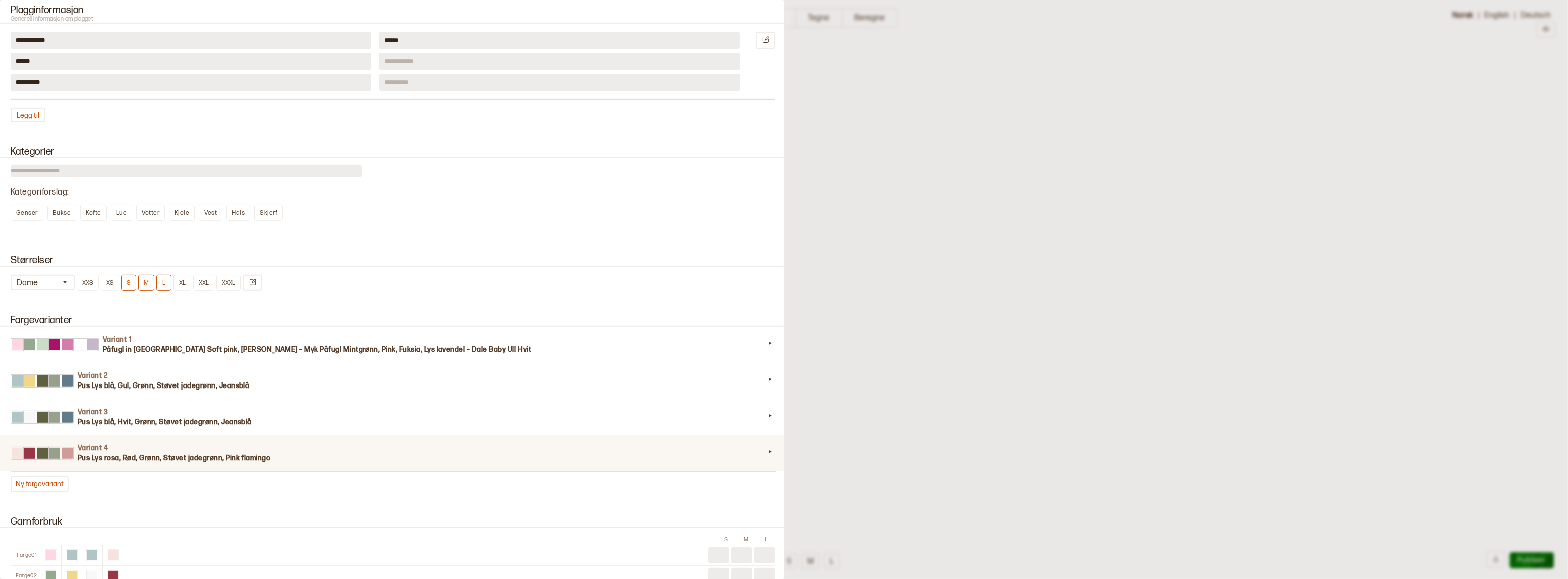
scroll to position [638, 0]
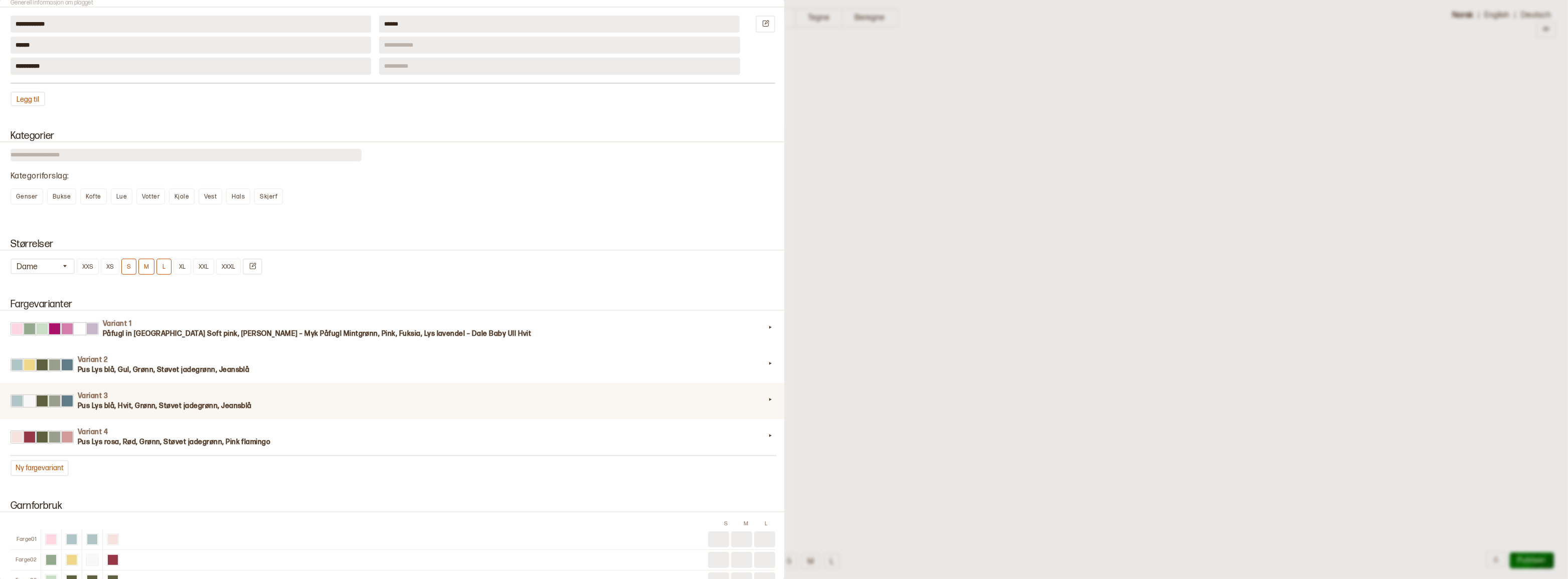
click at [192, 412] on h3 "Pus Lys blå, Hvit, Grønn, Støvet jadegrønn, Jeansblå" at bounding box center [421, 406] width 687 height 10
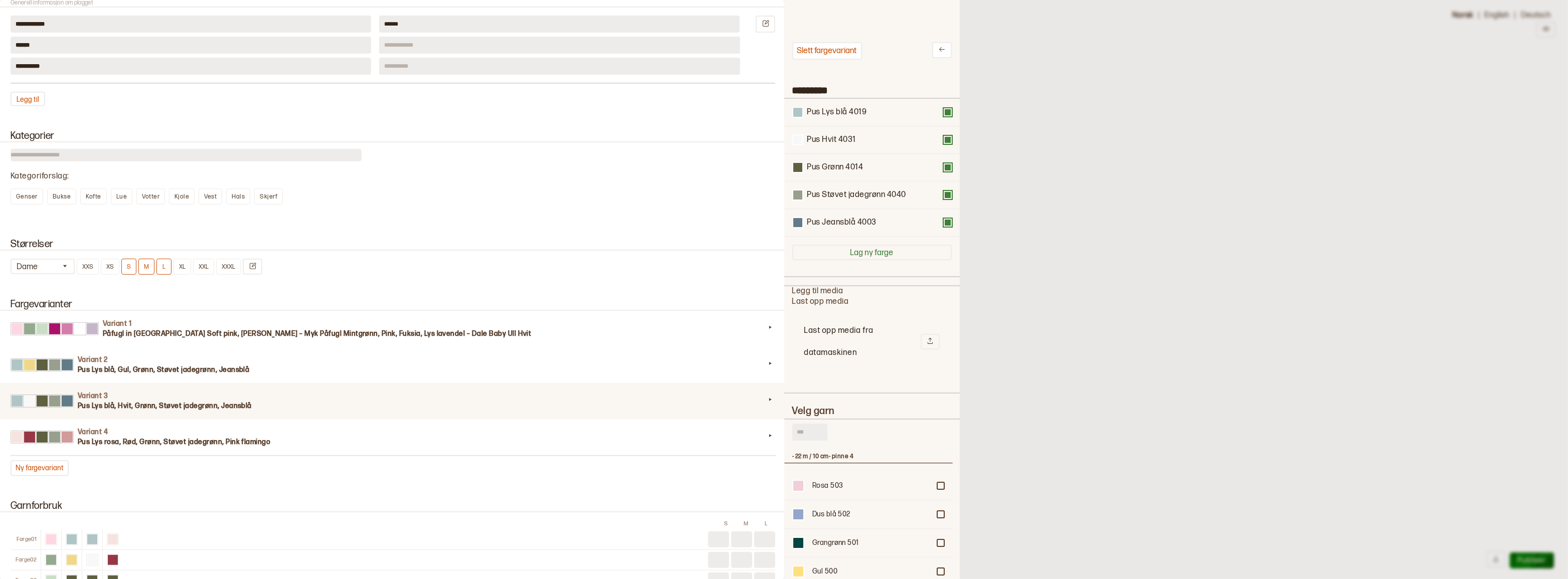
scroll to position [294, 161]
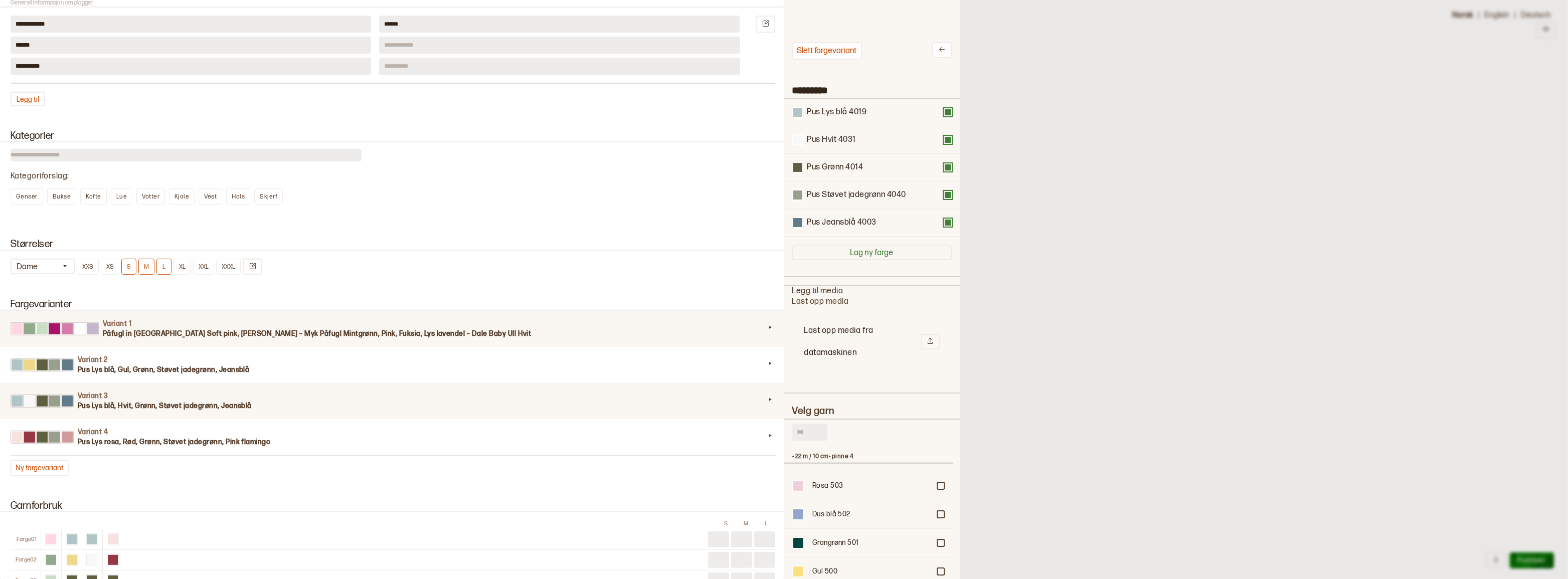
click at [296, 339] on h3 "Påfugl in Paris Soft pink, Jade green – Myk Påfugl Mintgrønn, Pink, Fuksia, Lys…" at bounding box center [434, 334] width 662 height 10
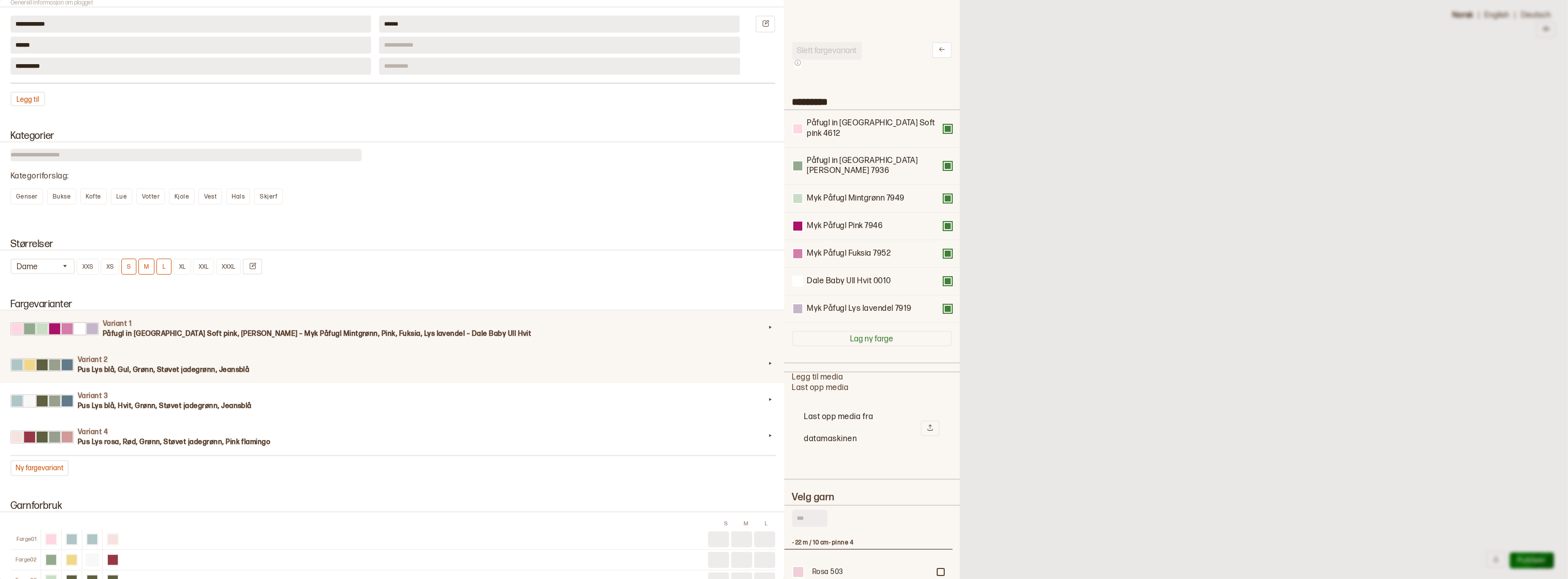
click at [289, 375] on h3 "Pus Lys blå, Gul, Grønn, Støvet jadegrønn, Jeansblå" at bounding box center [421, 370] width 687 height 10
type input "*********"
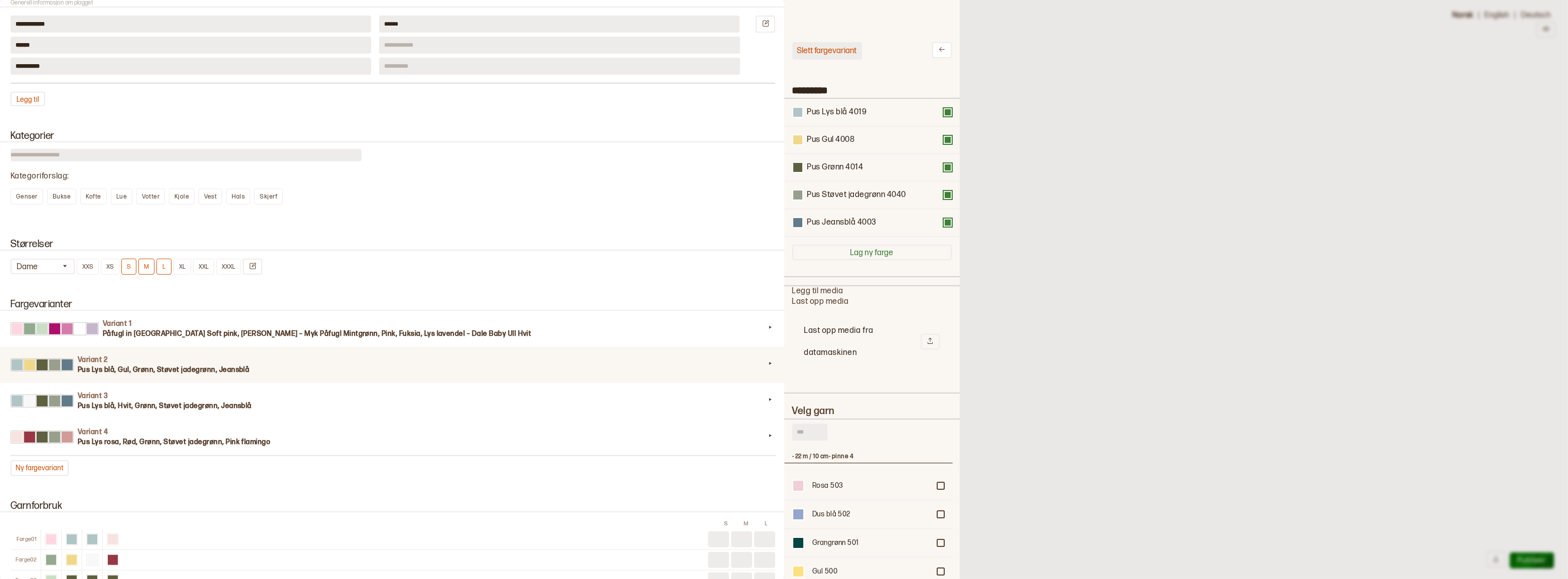
click at [818, 45] on button "Slett fargevariant" at bounding box center [827, 51] width 70 height 18
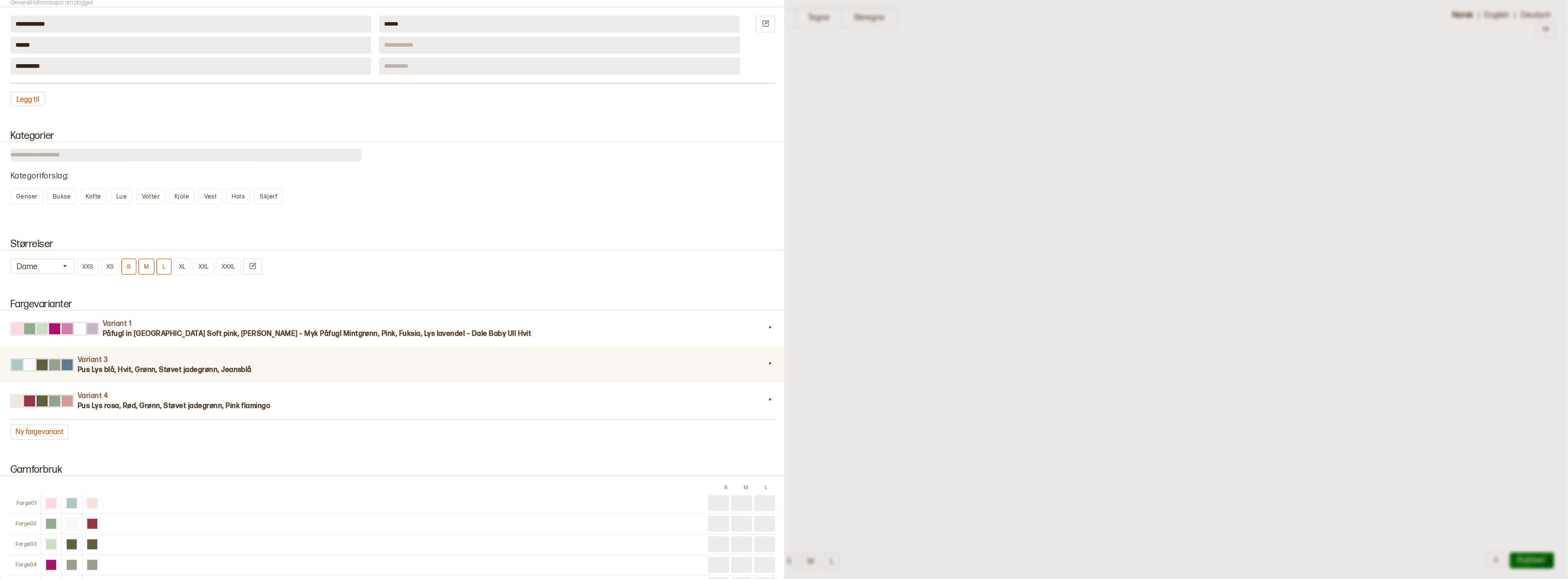
click at [217, 375] on h3 "Pus Lys blå, Hvit, Grønn, Støvet jadegrønn, Jeansblå" at bounding box center [421, 370] width 687 height 10
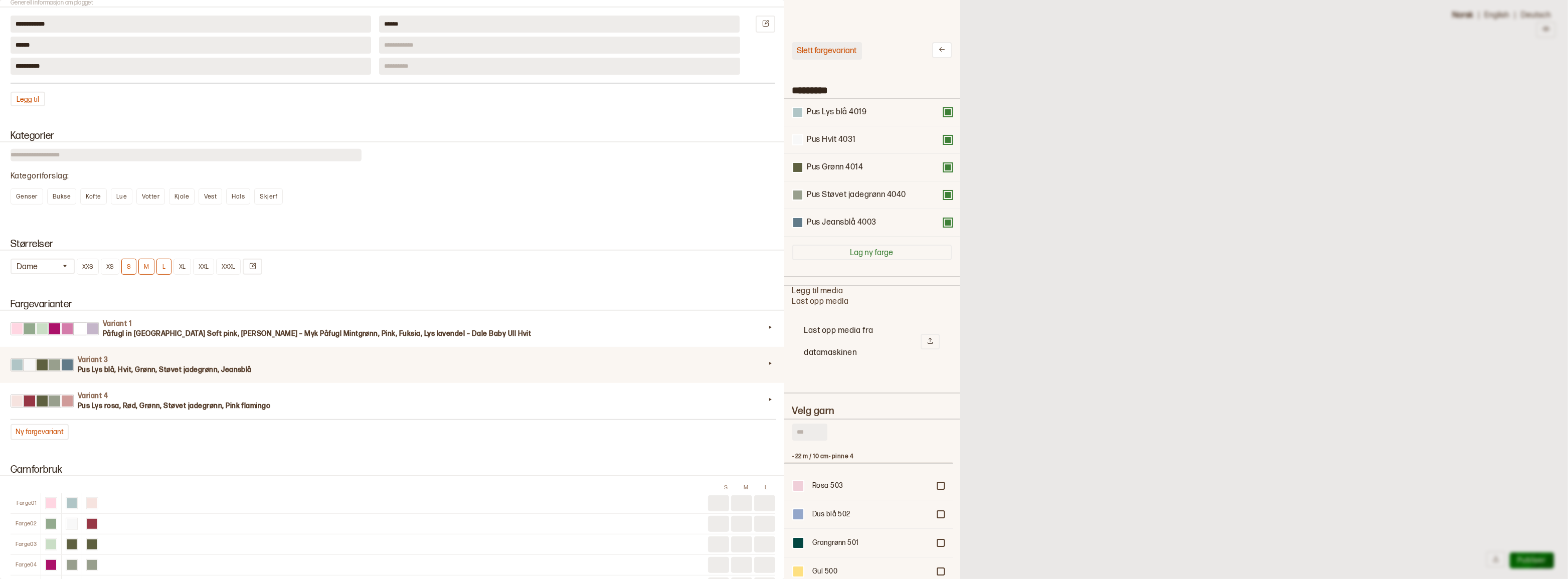
click at [835, 53] on button "Slett fargevariant" at bounding box center [827, 51] width 70 height 18
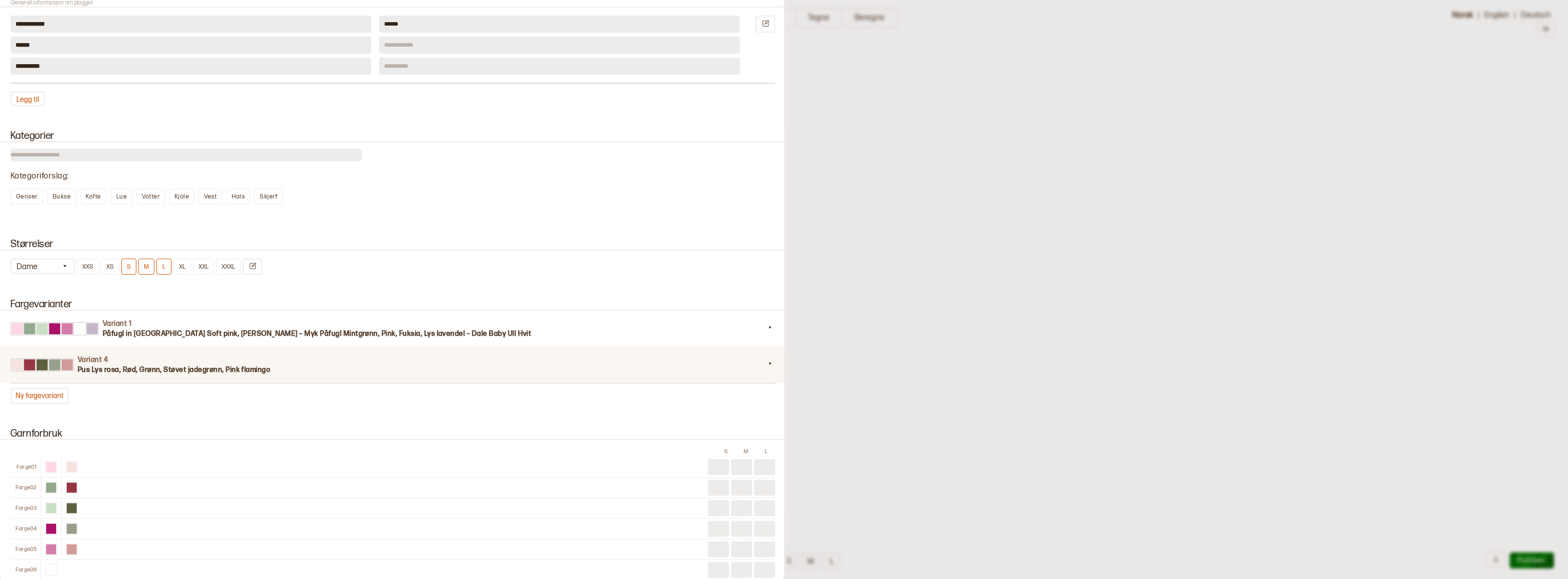
click at [187, 375] on h3 "Pus Lys rosa, Rød, Grønn, Støvet jadegrønn, Pink flamingo" at bounding box center [421, 370] width 687 height 10
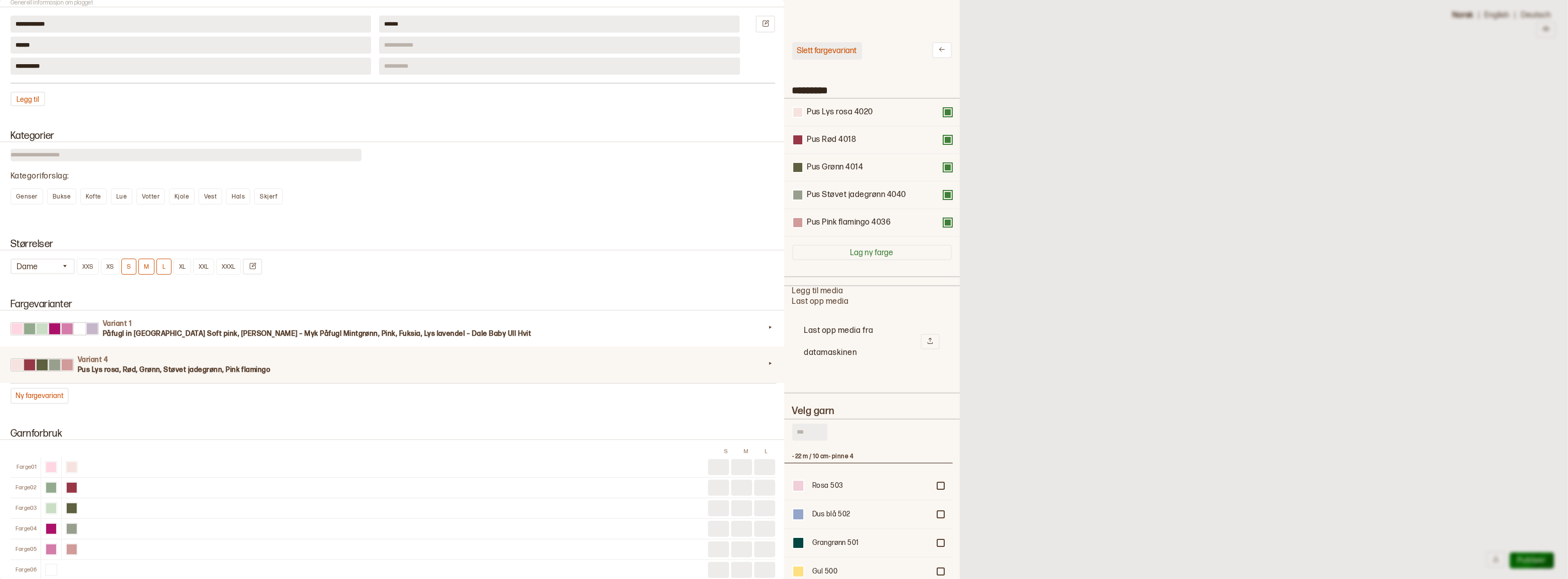
click at [849, 55] on button "Slett fargevariant" at bounding box center [827, 51] width 70 height 18
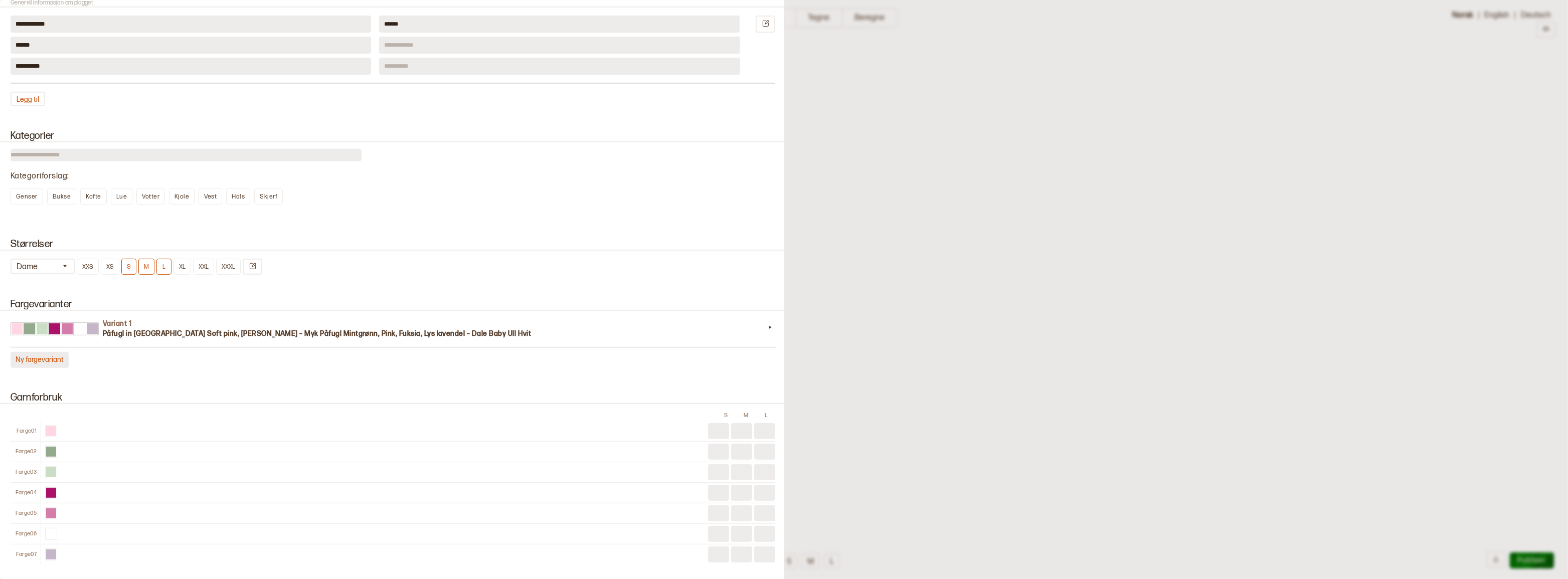
click at [36, 368] on button "Ny fargevariant" at bounding box center [40, 360] width 58 height 16
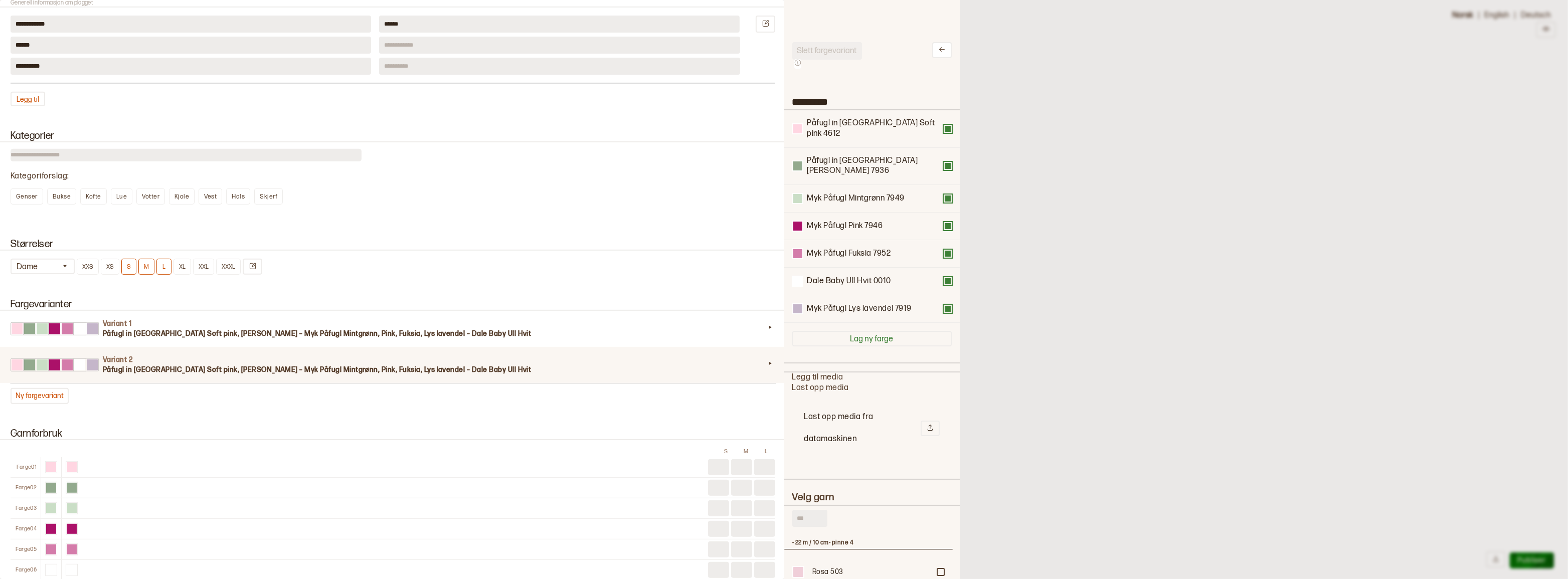
drag, startPoint x: 813, startPoint y: 508, endPoint x: 772, endPoint y: 497, distance: 42.4
click at [793, 510] on input "text" at bounding box center [810, 519] width 35 height 17
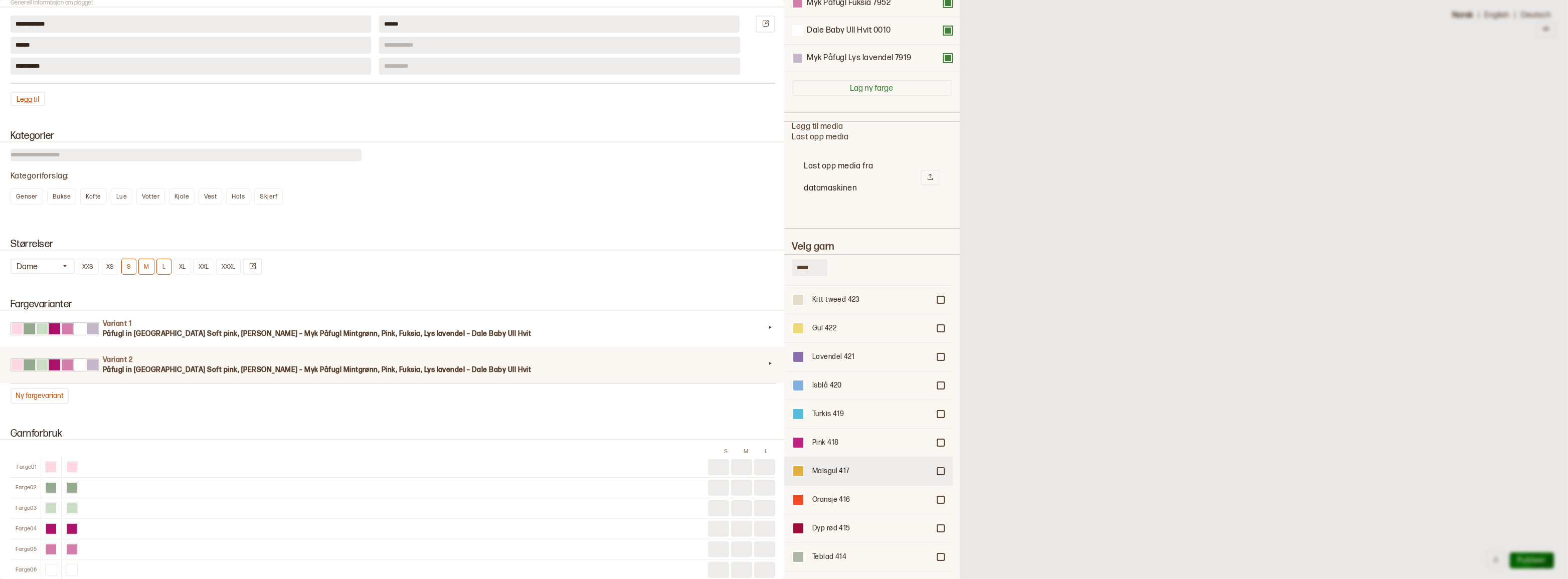
scroll to position [684, 0]
type input "*****"
click at [937, 550] on div at bounding box center [940, 553] width 6 height 6
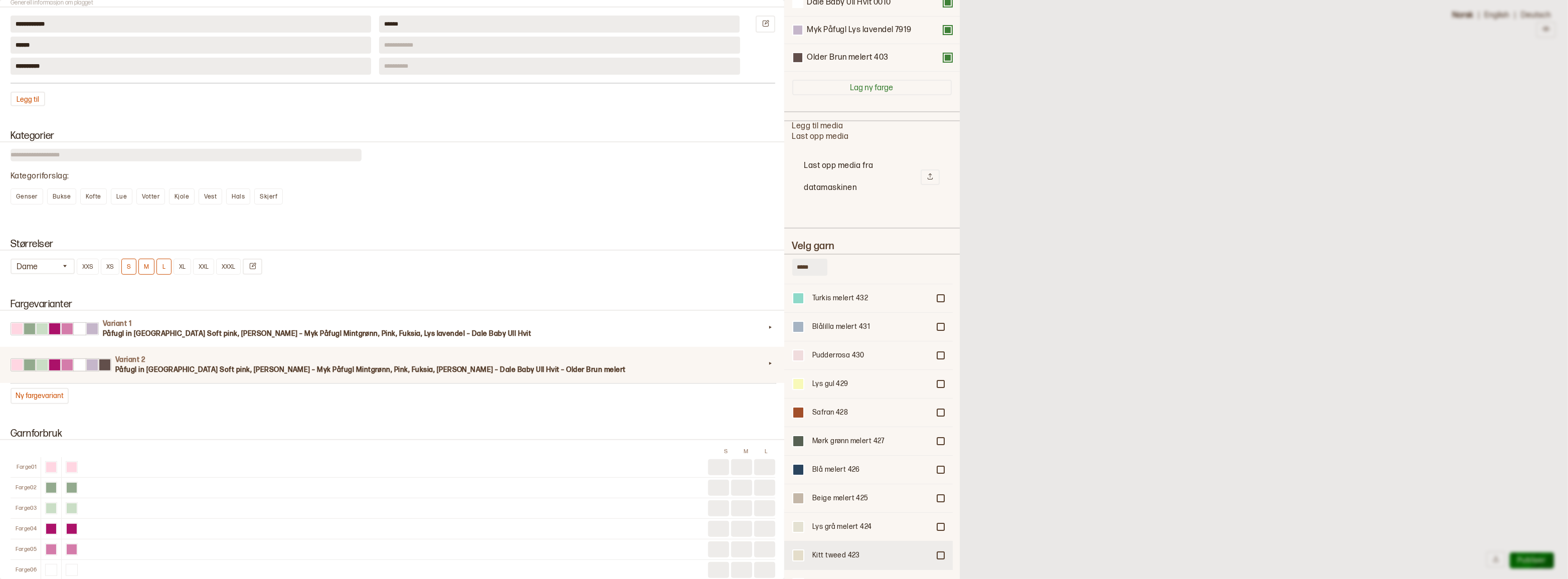
scroll to position [91, 0]
click at [937, 370] on div at bounding box center [940, 373] width 6 height 6
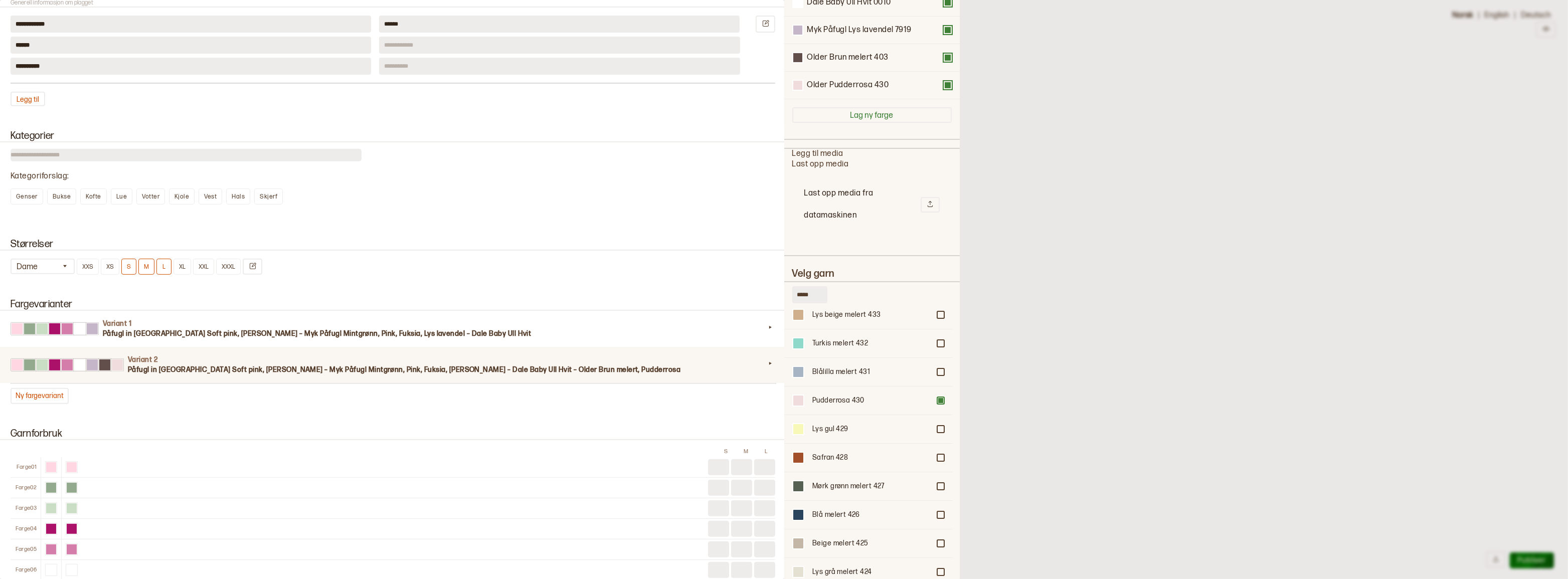
scroll to position [307, 0]
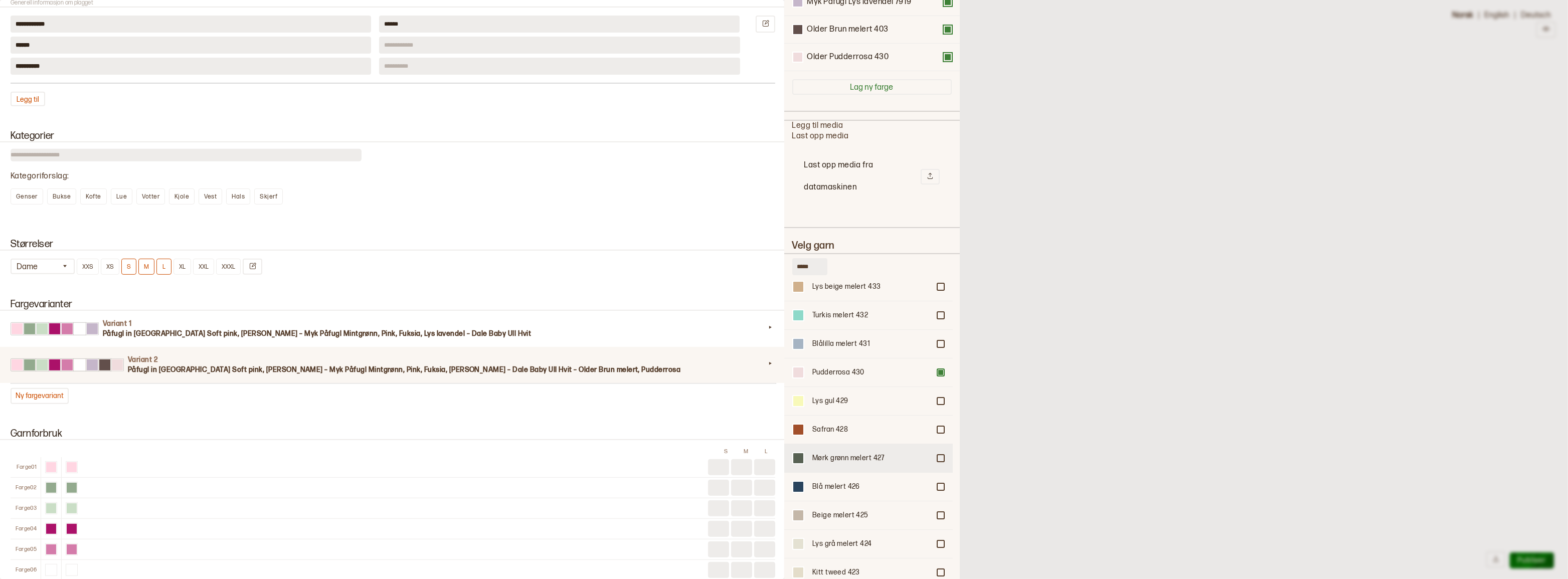
click at [937, 455] on div at bounding box center [940, 458] width 6 height 6
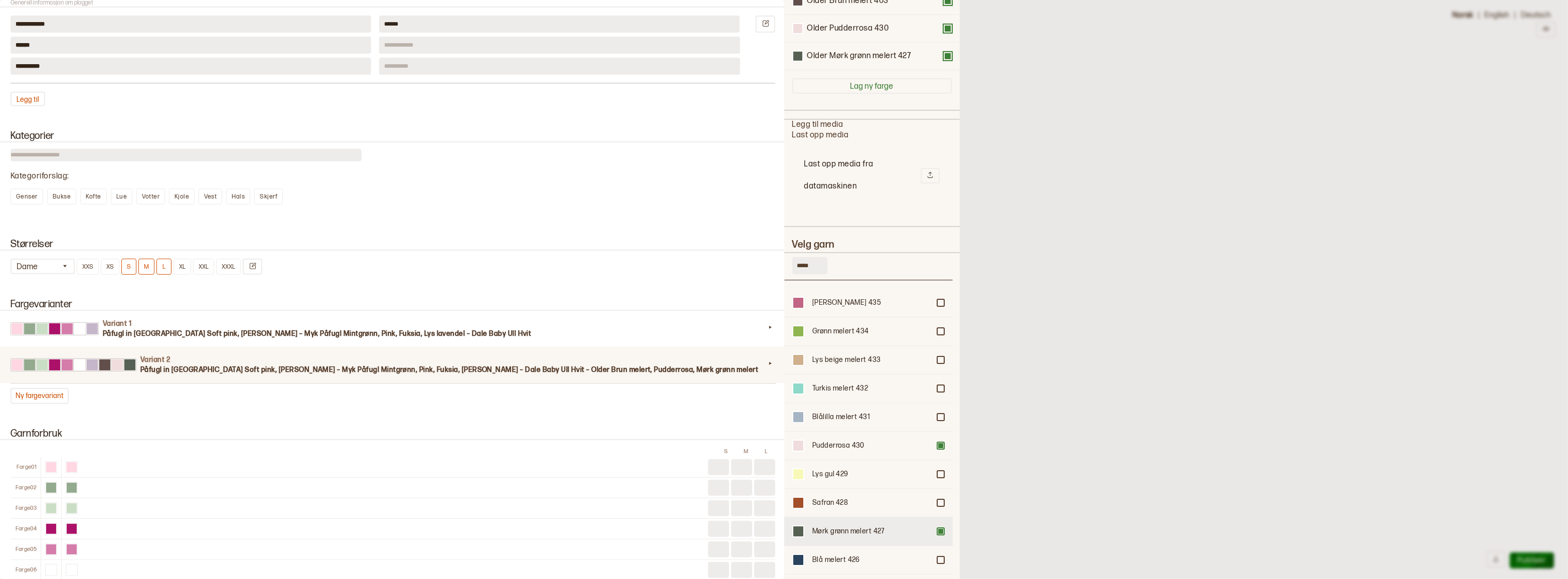
scroll to position [0, 0]
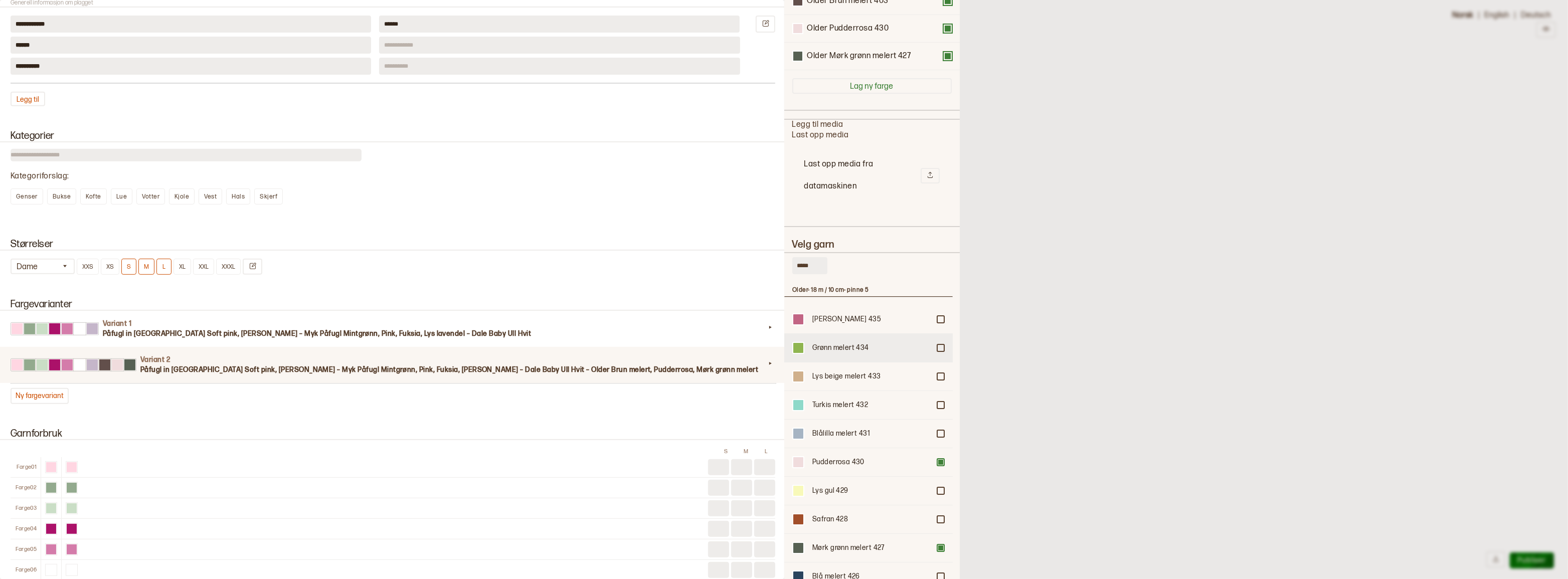
click at [937, 345] on div at bounding box center [940, 348] width 6 height 6
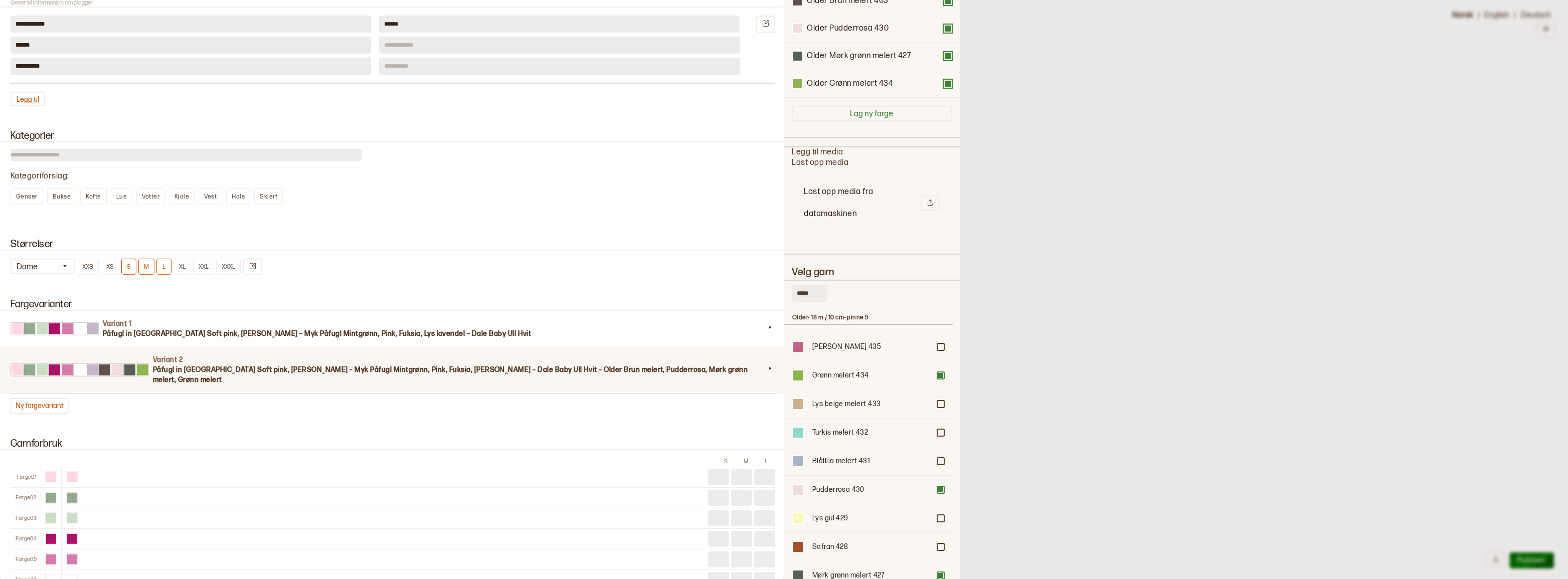
scroll to position [363, 0]
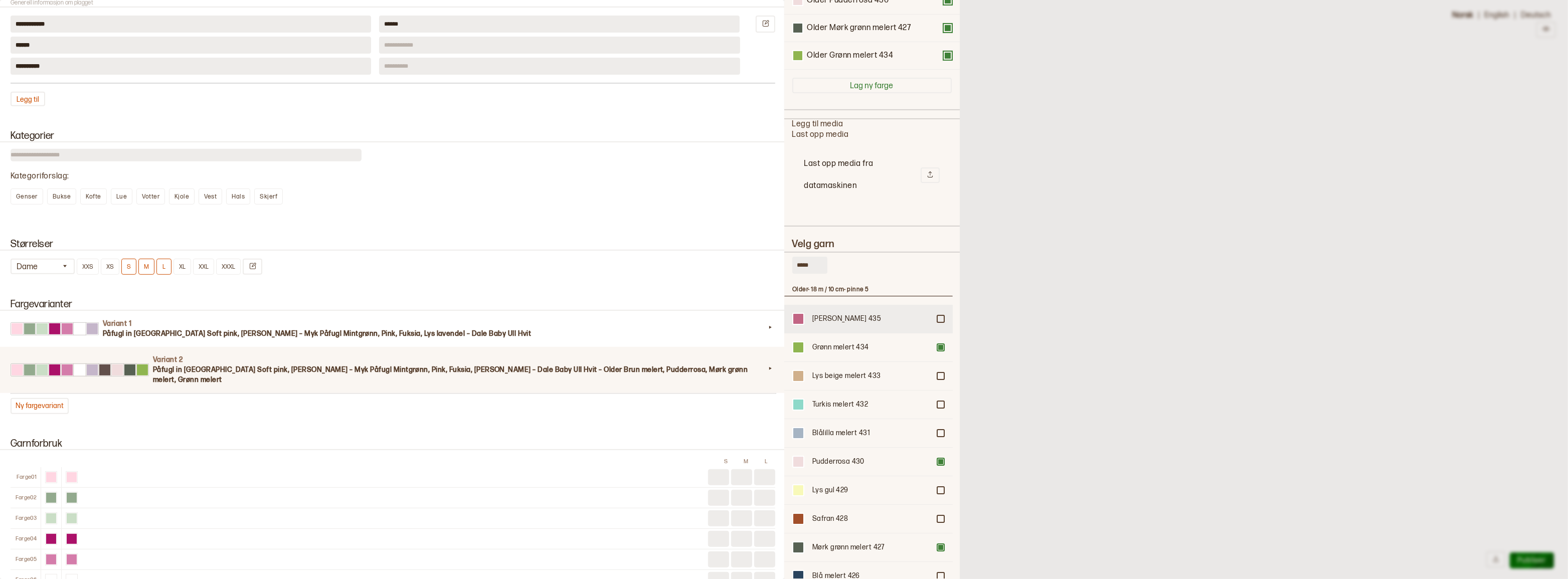
click at [937, 316] on div at bounding box center [940, 319] width 6 height 6
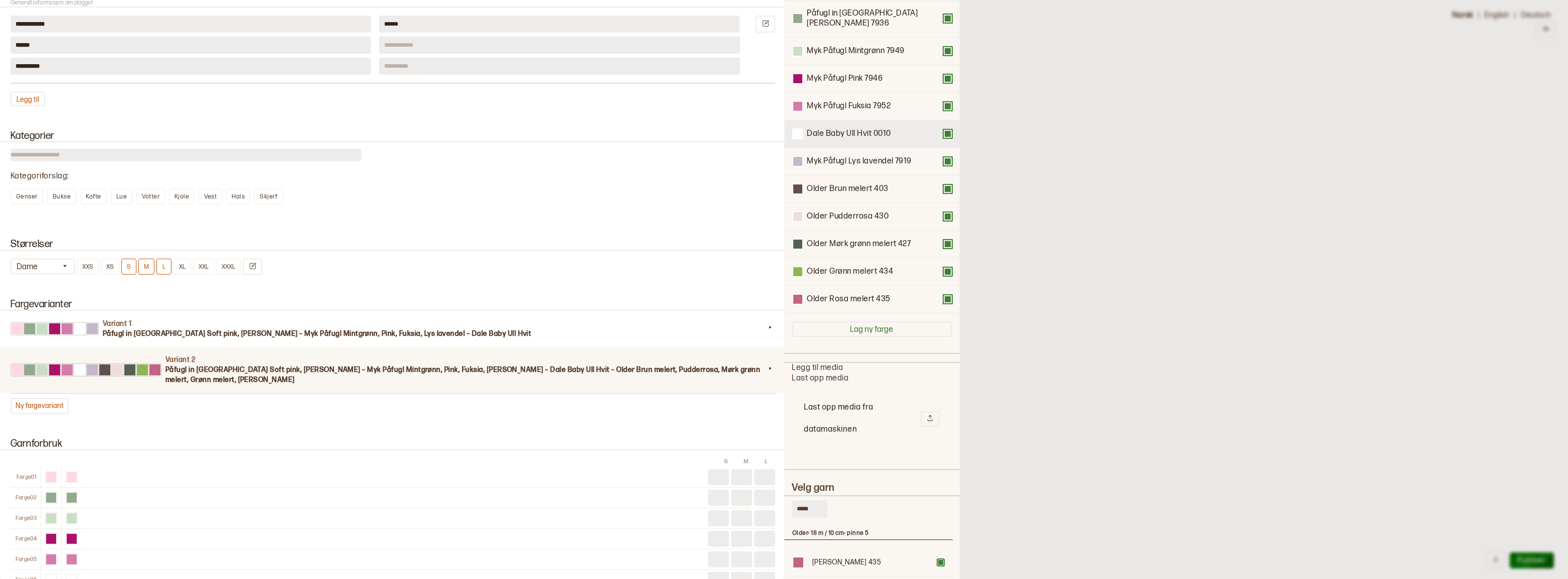
scroll to position [27, 0]
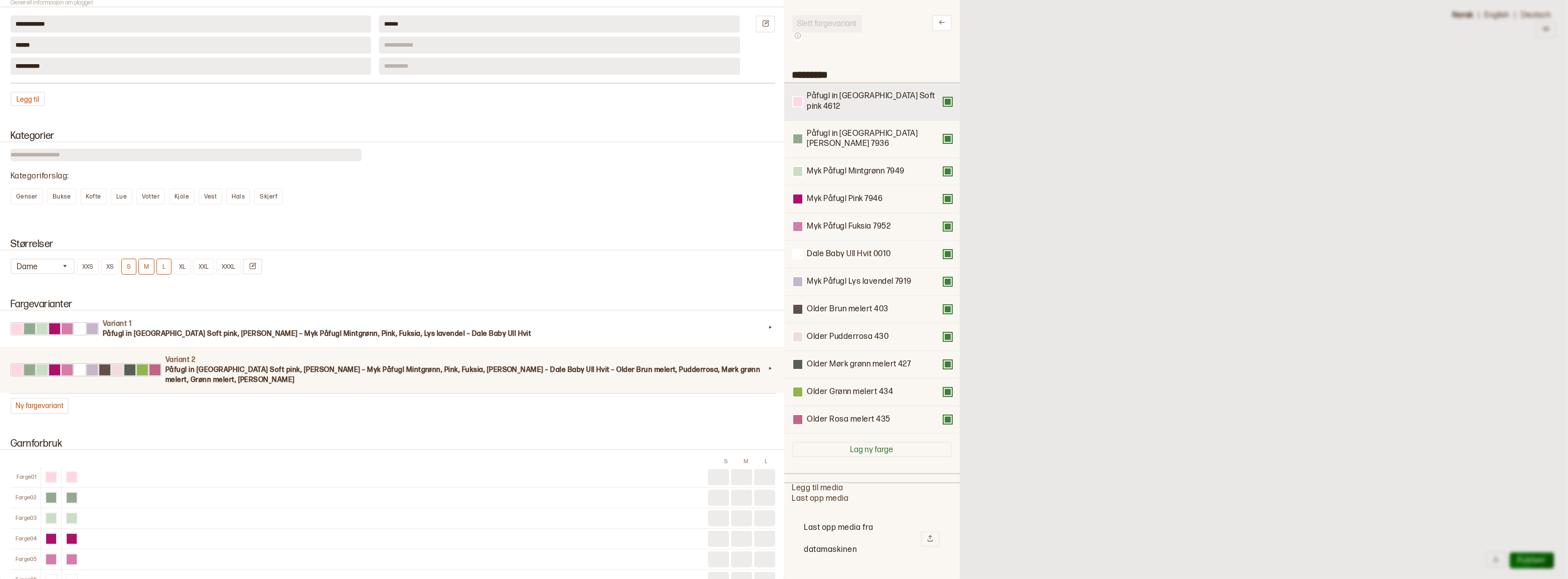
click at [943, 99] on button at bounding box center [947, 102] width 8 height 8
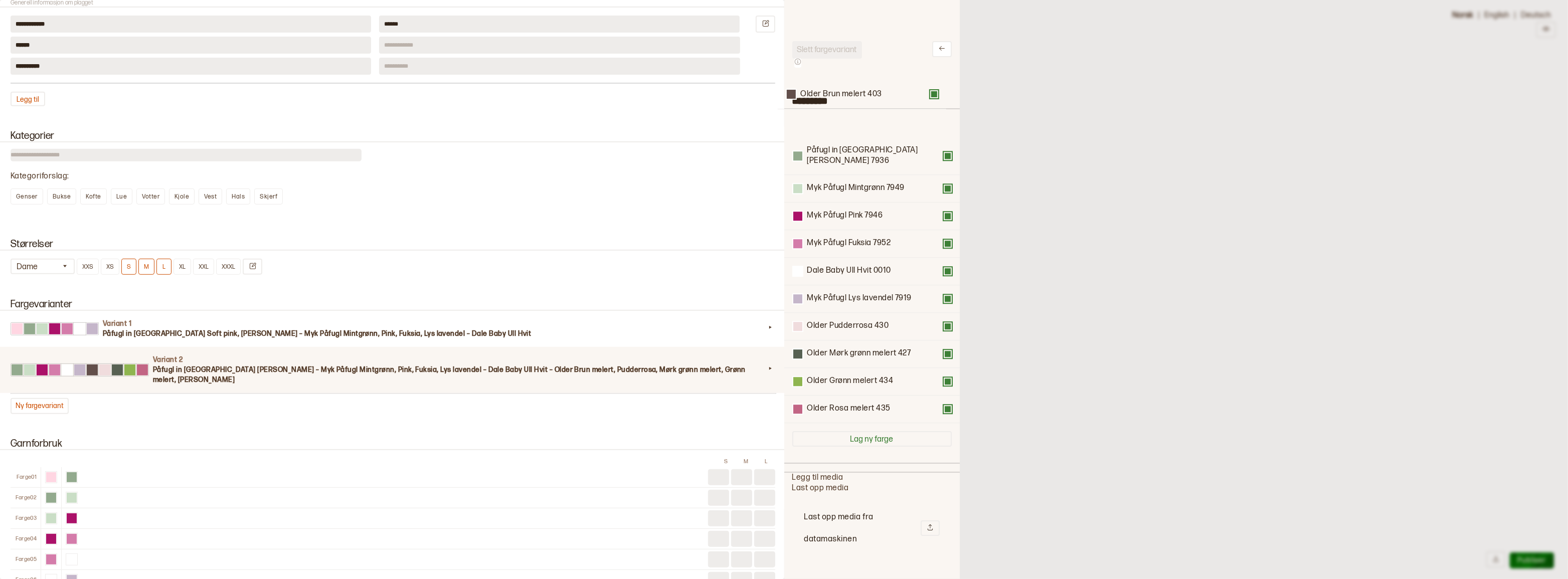
scroll to position [0, 0]
drag, startPoint x: 856, startPoint y: 272, endPoint x: 857, endPoint y: 125, distance: 147.0
click at [857, 125] on div "Påfugl in Paris Jade green 7936 Myk Påfugl Mintgrønn 7949 Myk Påfugl Pink 7946 …" at bounding box center [872, 267] width 159 height 314
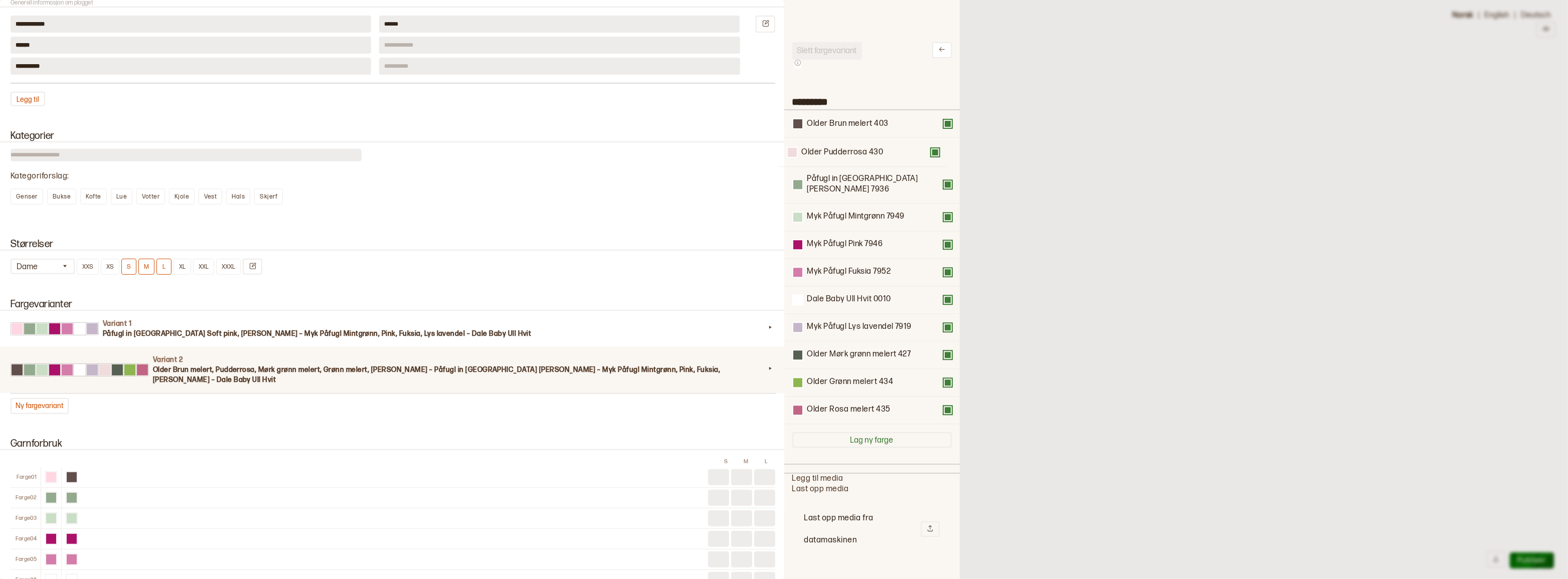
drag, startPoint x: 845, startPoint y: 325, endPoint x: 839, endPoint y: 152, distance: 173.1
click at [839, 152] on div "Older Brun melert 403 Påfugl in Paris Jade green 7936 Myk Påfugl Mintgrønn 7949…" at bounding box center [872, 267] width 159 height 314
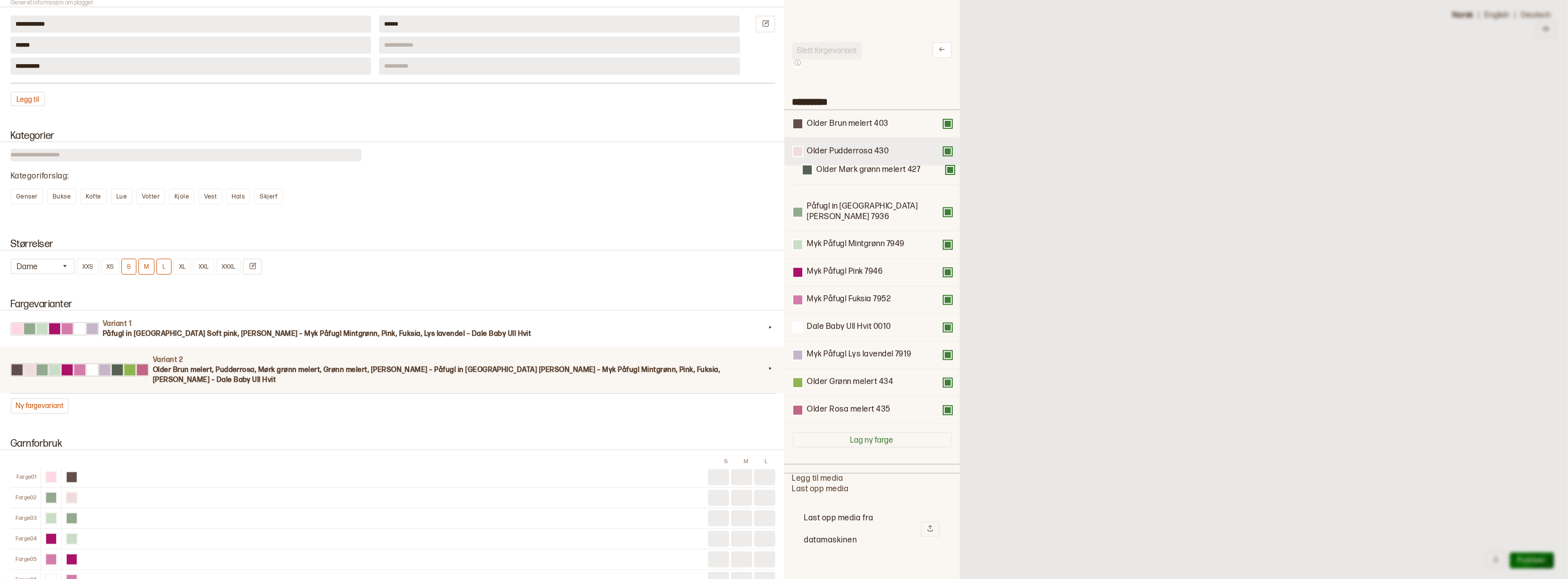
drag, startPoint x: 836, startPoint y: 352, endPoint x: 844, endPoint y: 167, distance: 185.2
click at [844, 167] on div "Older Brun melert 403 Older Pudderrosa 430 Påfugl in Paris Jade green 7936 Myk …" at bounding box center [872, 267] width 159 height 314
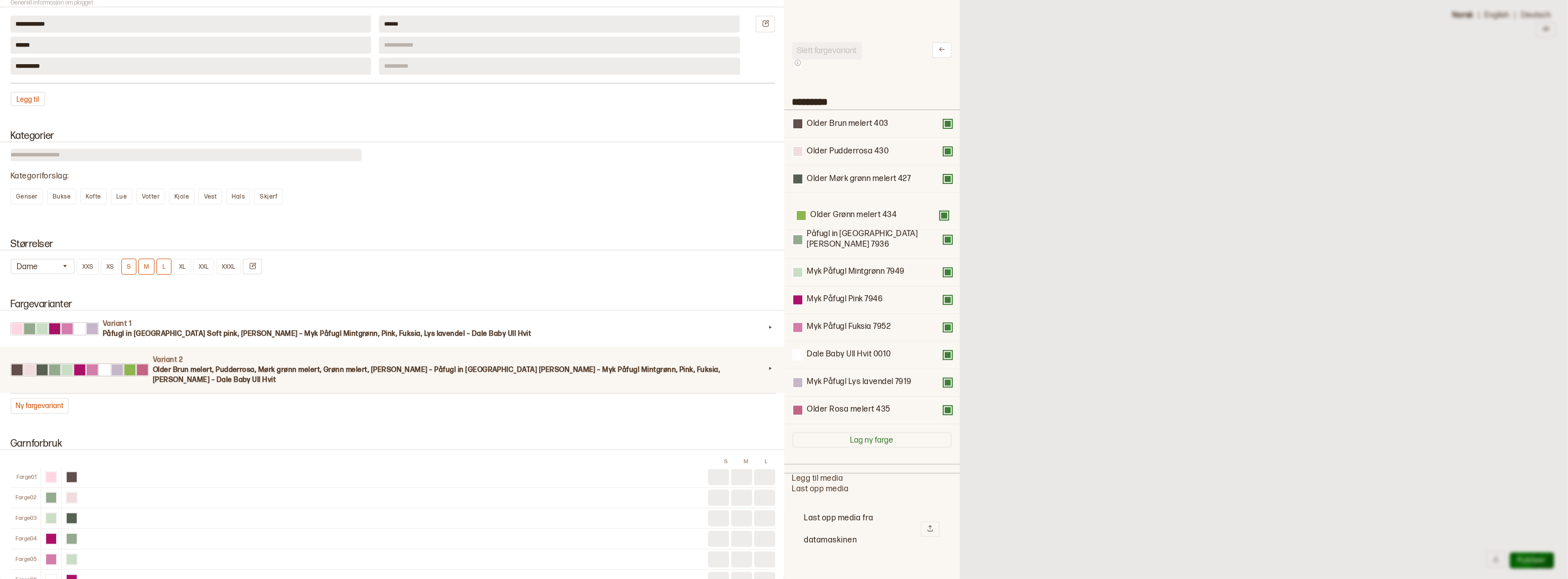
drag, startPoint x: 841, startPoint y: 381, endPoint x: 844, endPoint y: 214, distance: 167.0
click at [844, 214] on div "Older Brun melert 403 Older Pudderrosa 430 Older Mørk grønn melert 427 Påfugl i…" at bounding box center [872, 267] width 159 height 314
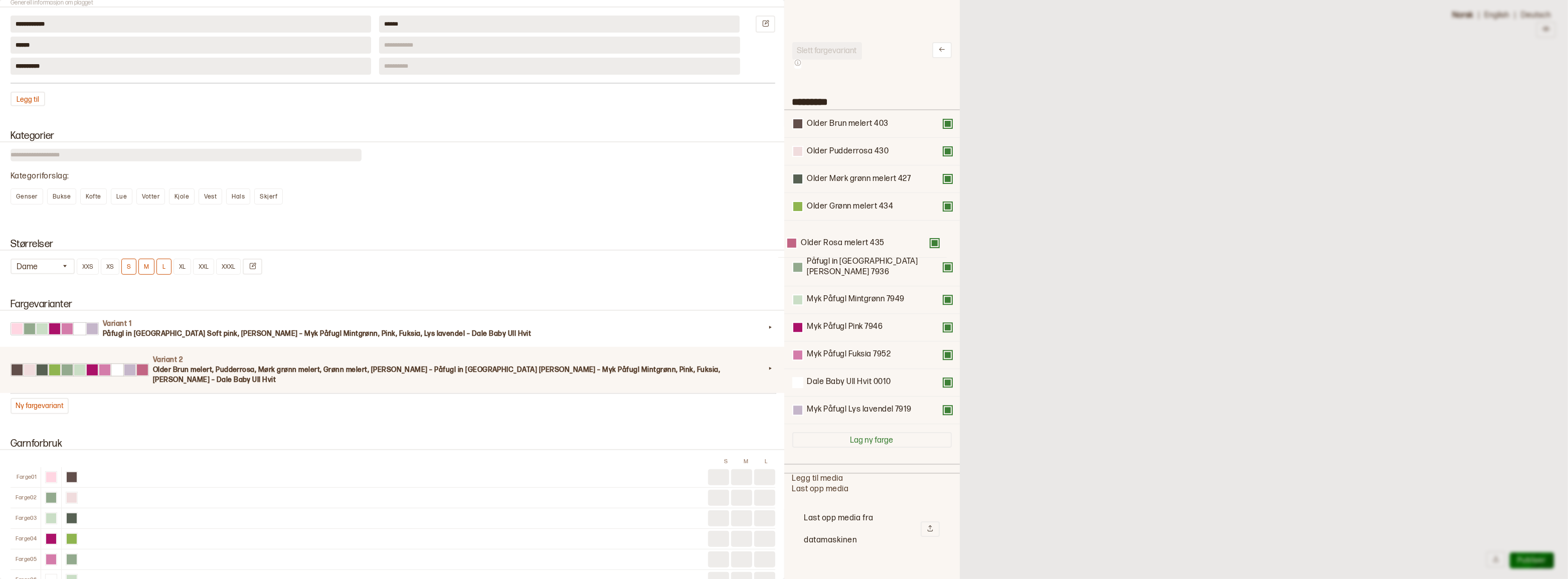
drag, startPoint x: 834, startPoint y: 409, endPoint x: 832, endPoint y: 240, distance: 169.0
click at [831, 240] on div "Older Brun melert 403 Older Pudderrosa 430 Older Mørk grønn melert 427 Older Gr…" at bounding box center [872, 267] width 159 height 314
click at [943, 267] on button at bounding box center [947, 267] width 8 height 8
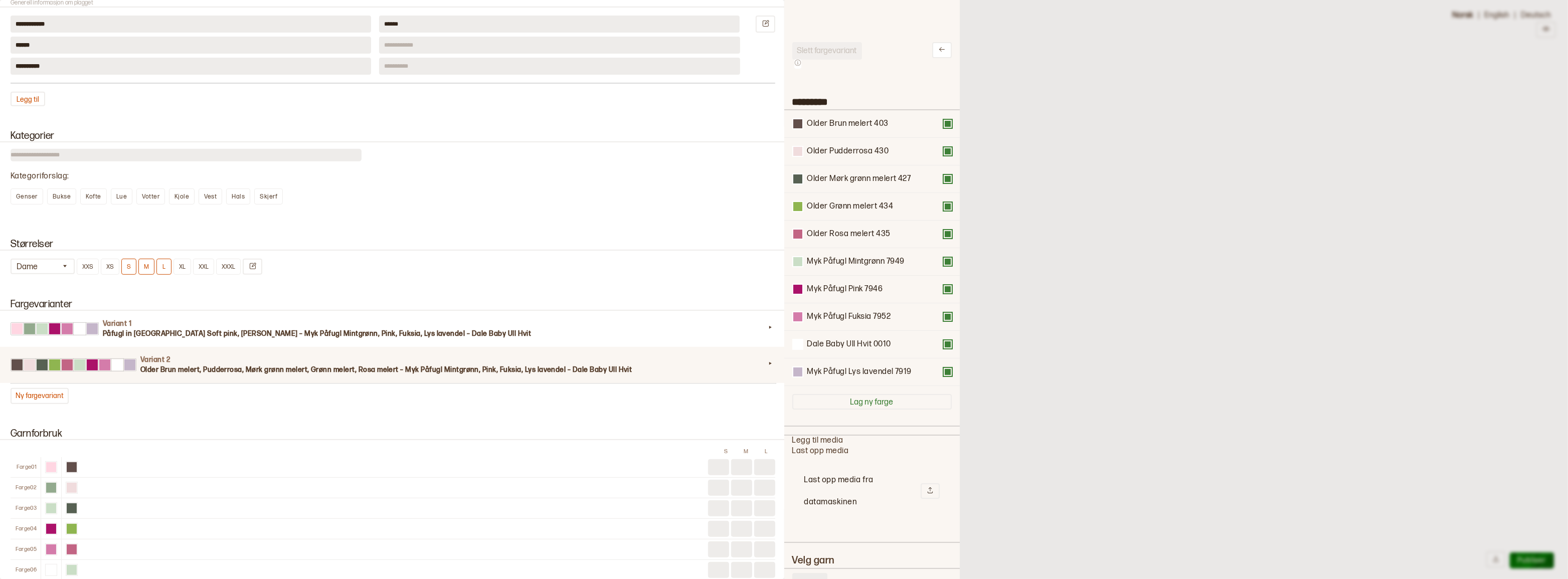
click at [943, 266] on button at bounding box center [947, 261] width 8 height 8
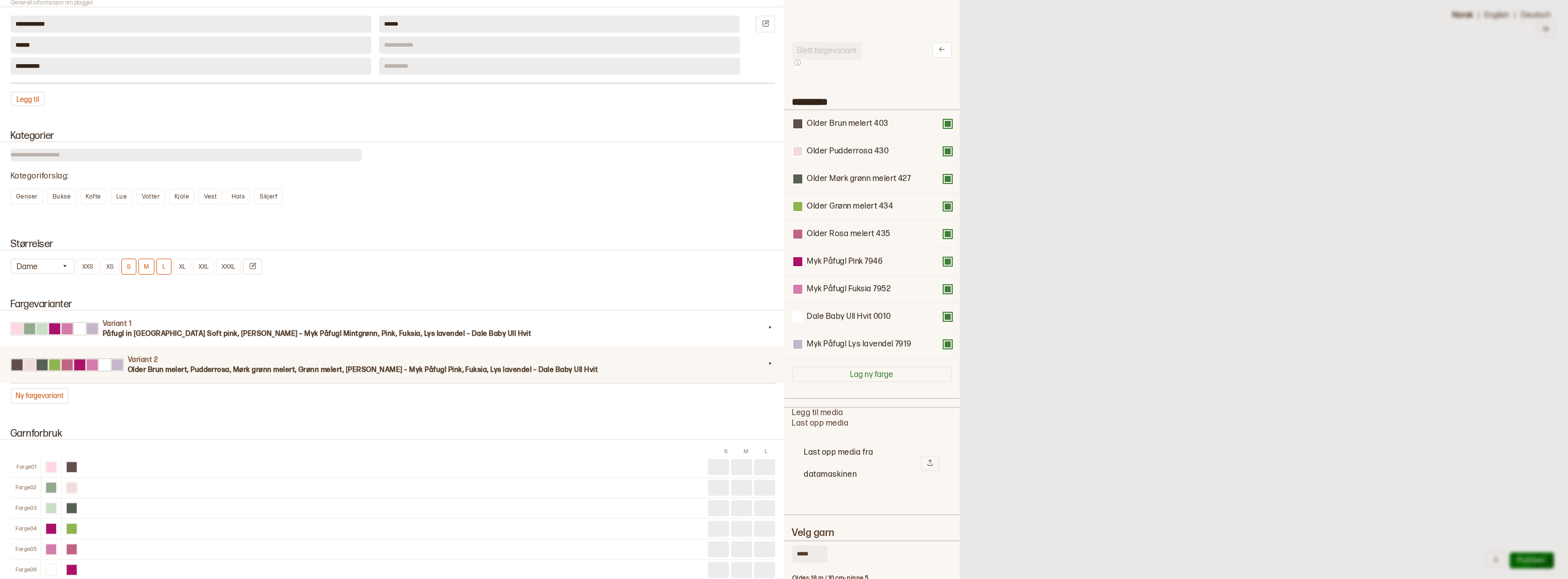
click at [943, 266] on button at bounding box center [947, 261] width 8 height 8
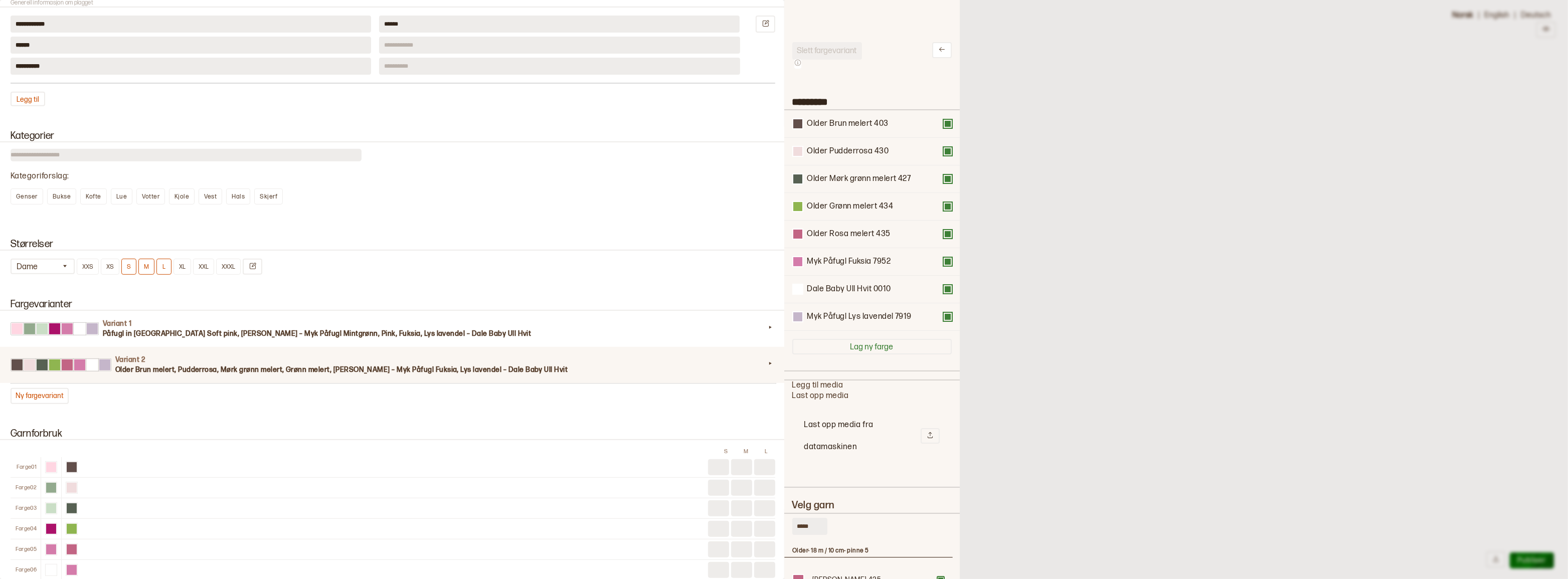
click at [943, 266] on button at bounding box center [947, 261] width 8 height 8
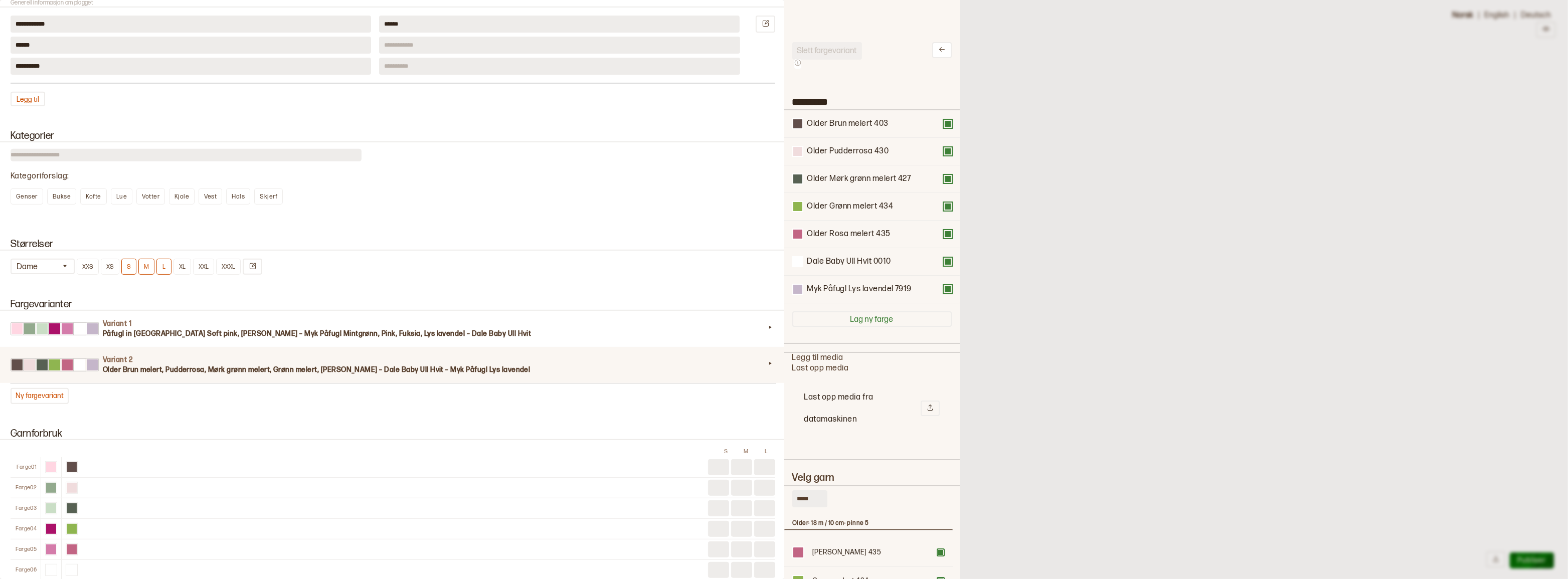
click at [943, 266] on button at bounding box center [947, 261] width 8 height 8
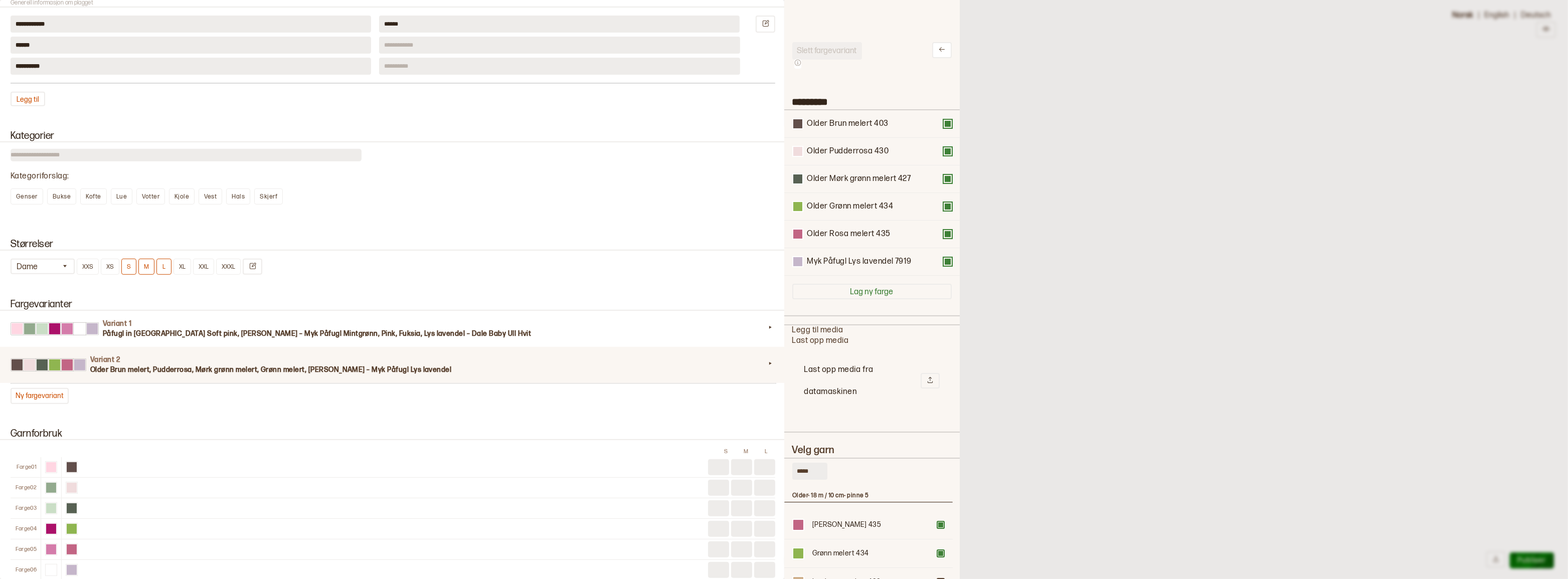
click at [943, 266] on button at bounding box center [947, 261] width 8 height 8
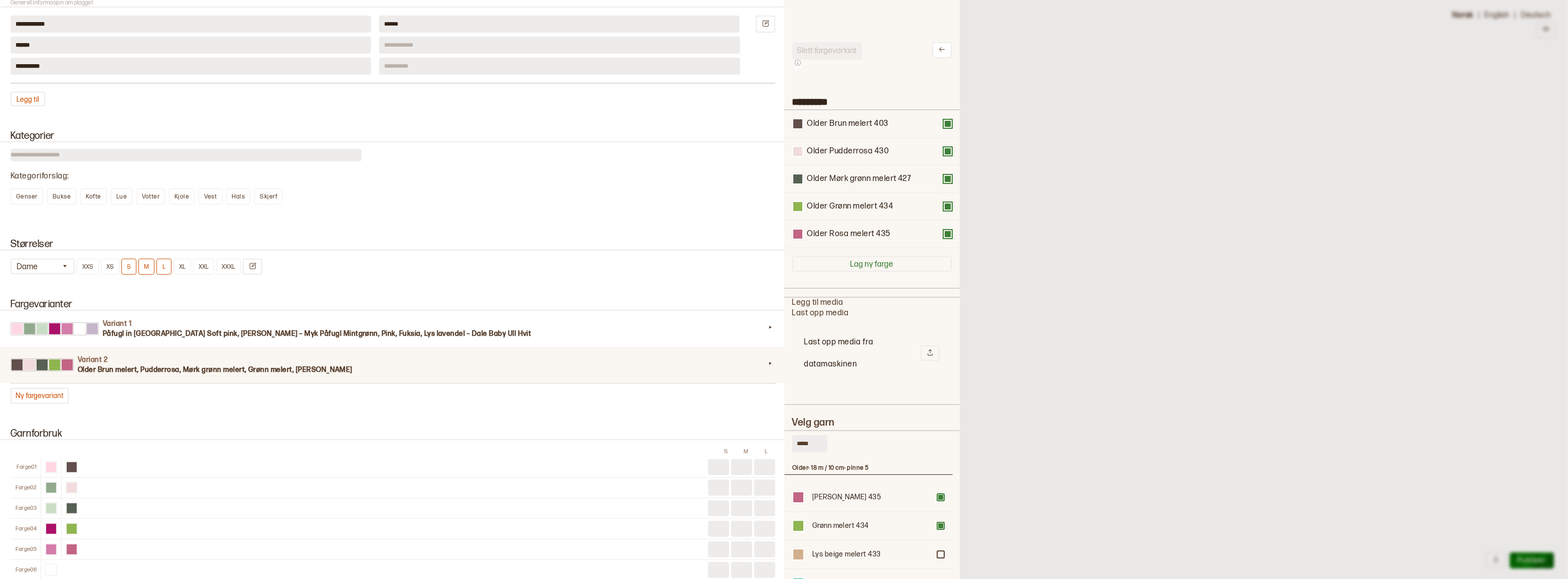
click at [929, 40] on div "Slett fargevariant ********* Older Brun melert 403 Older Pudderrosa 430 Older M…" at bounding box center [872, 289] width 175 height 579
click at [938, 53] on icon at bounding box center [942, 49] width 7 height 7
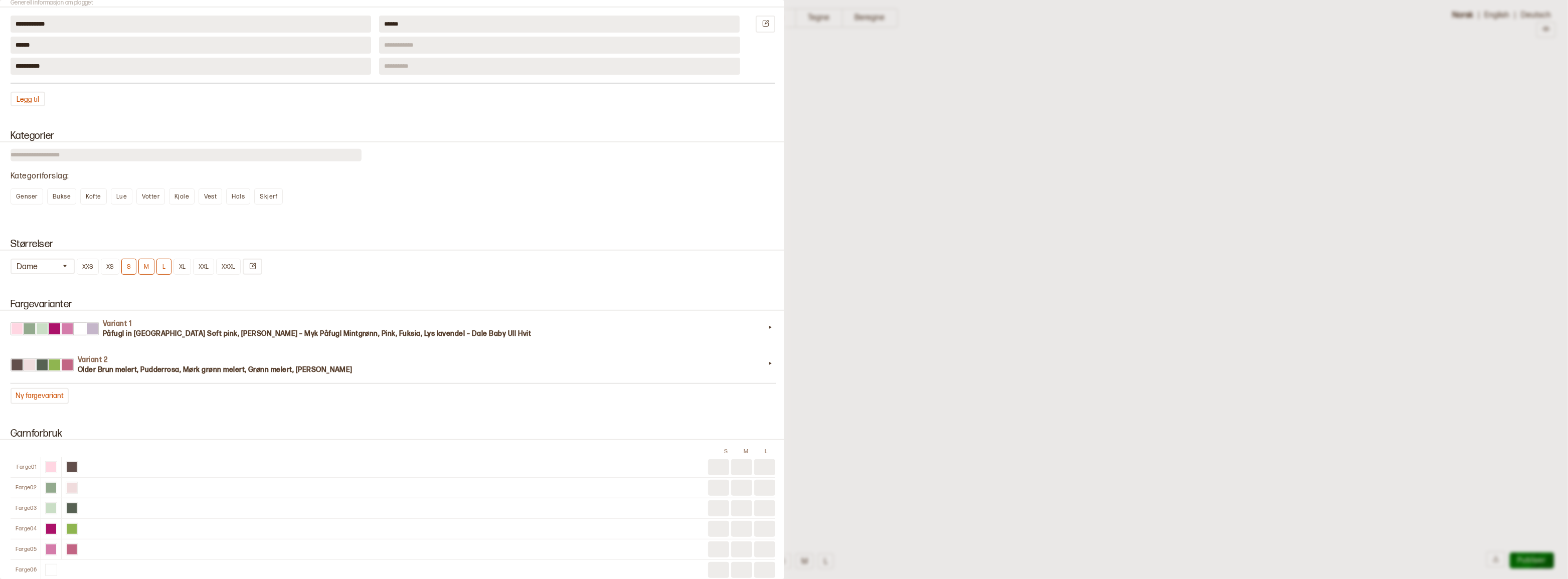
click at [846, 64] on div at bounding box center [784, 289] width 1568 height 579
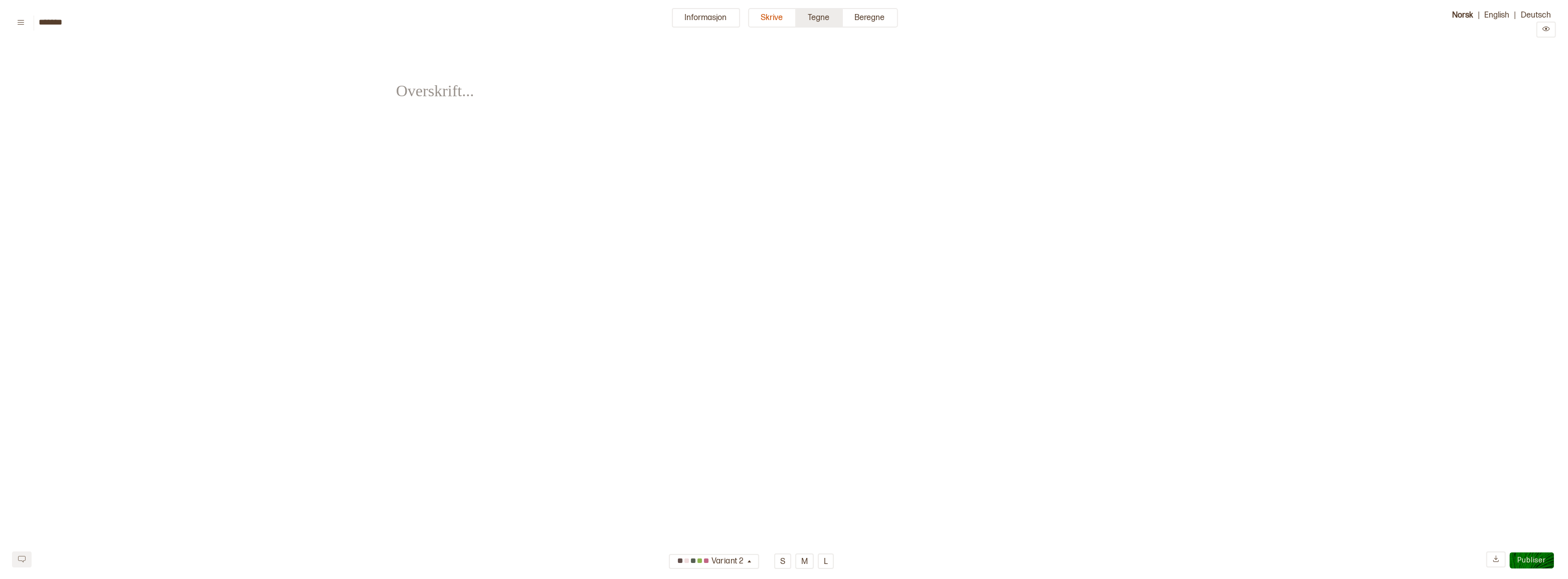
click at [810, 18] on button "Tegne" at bounding box center [819, 18] width 47 height 19
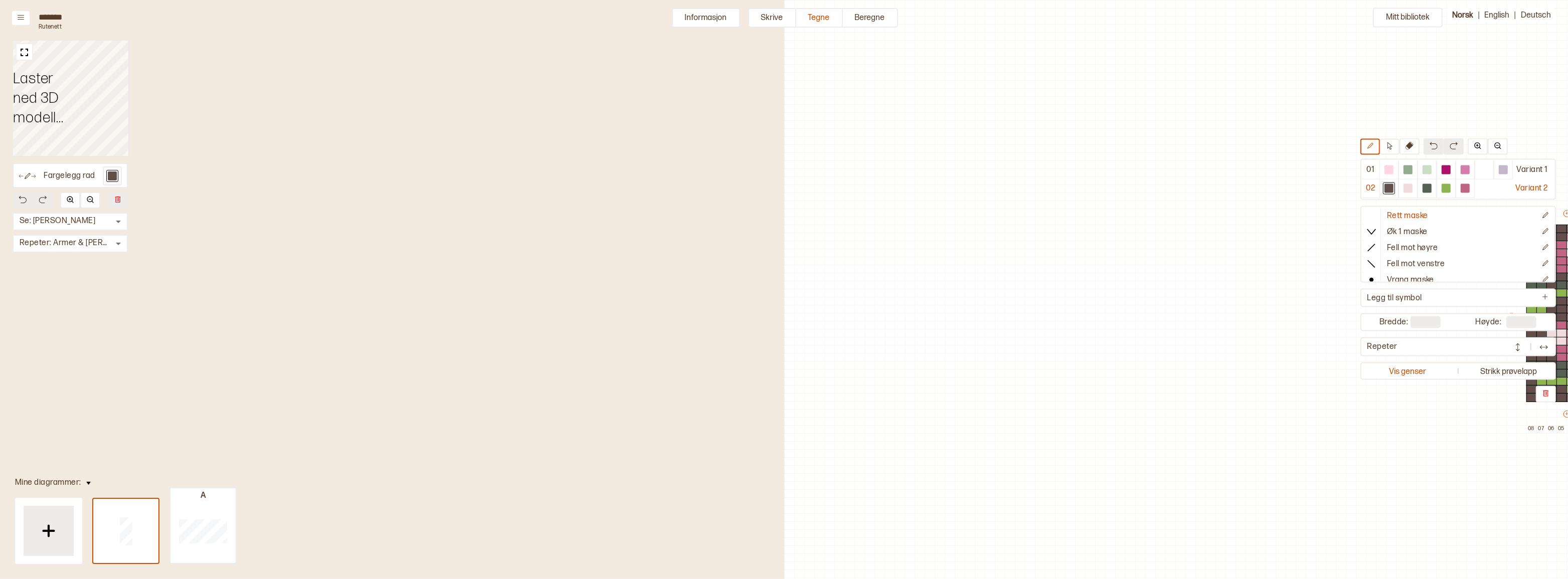
scroll to position [35, 474]
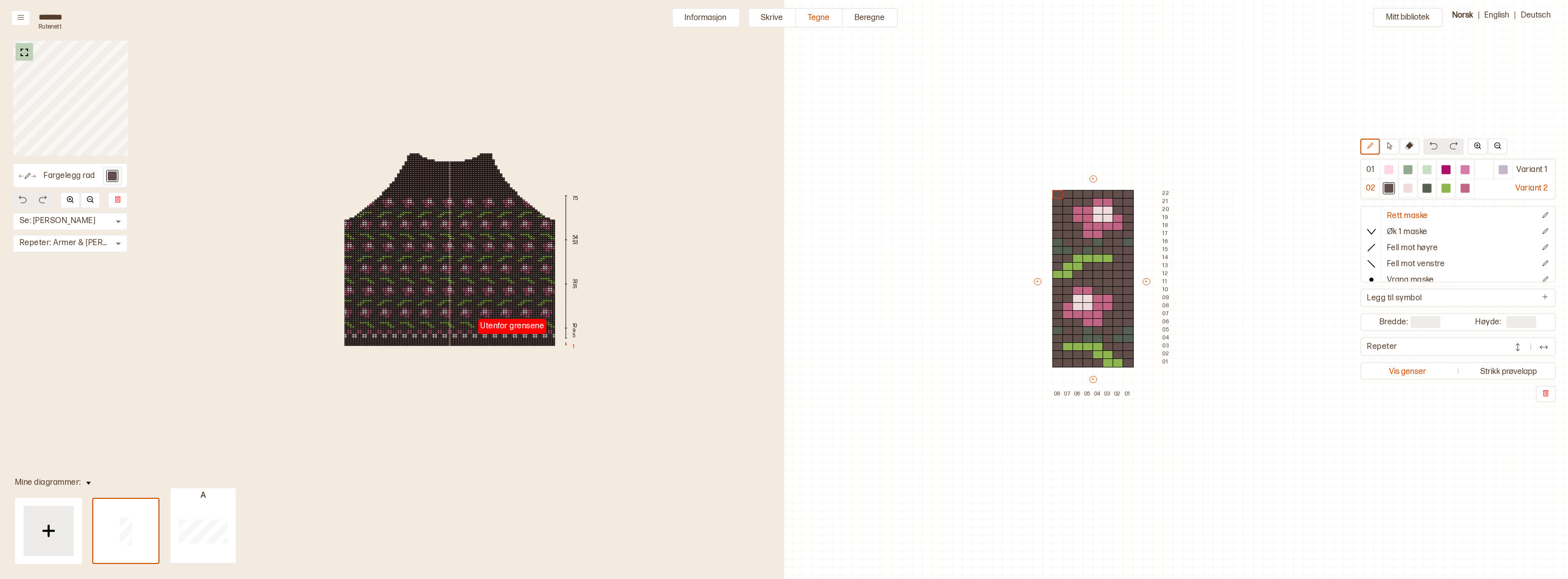
click at [20, 55] on img at bounding box center [24, 52] width 13 height 13
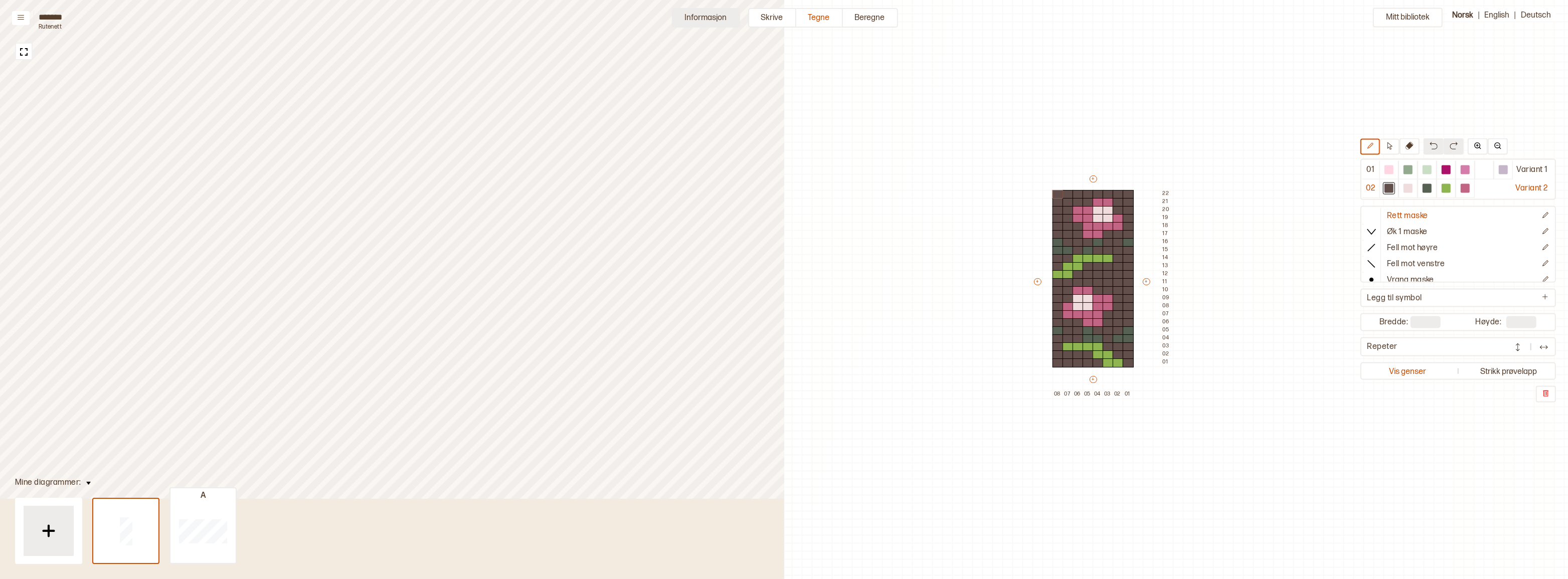
click at [716, 16] on button "Informasjon" at bounding box center [706, 18] width 68 height 19
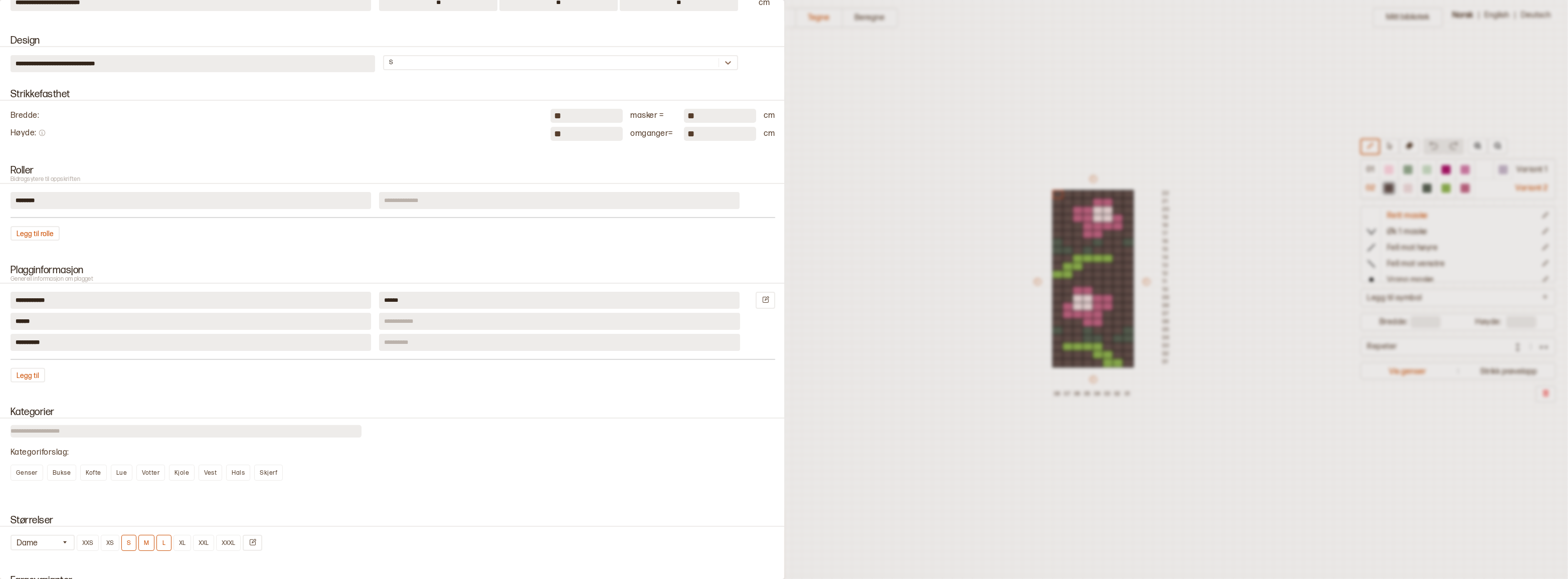
scroll to position [502, 0]
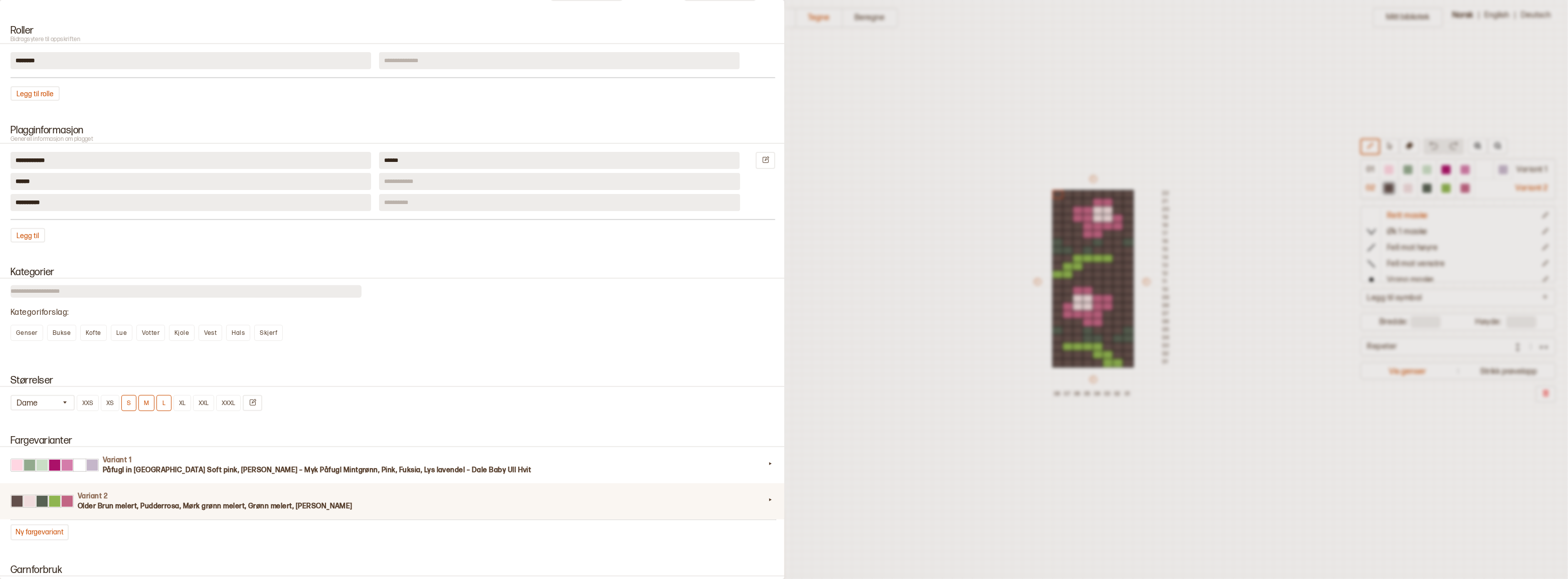
click at [133, 511] on h3 "Older Brun melert, Pudderrosa, Mørk grønn melert, Grønn melert, Rosa melert" at bounding box center [421, 507] width 687 height 10
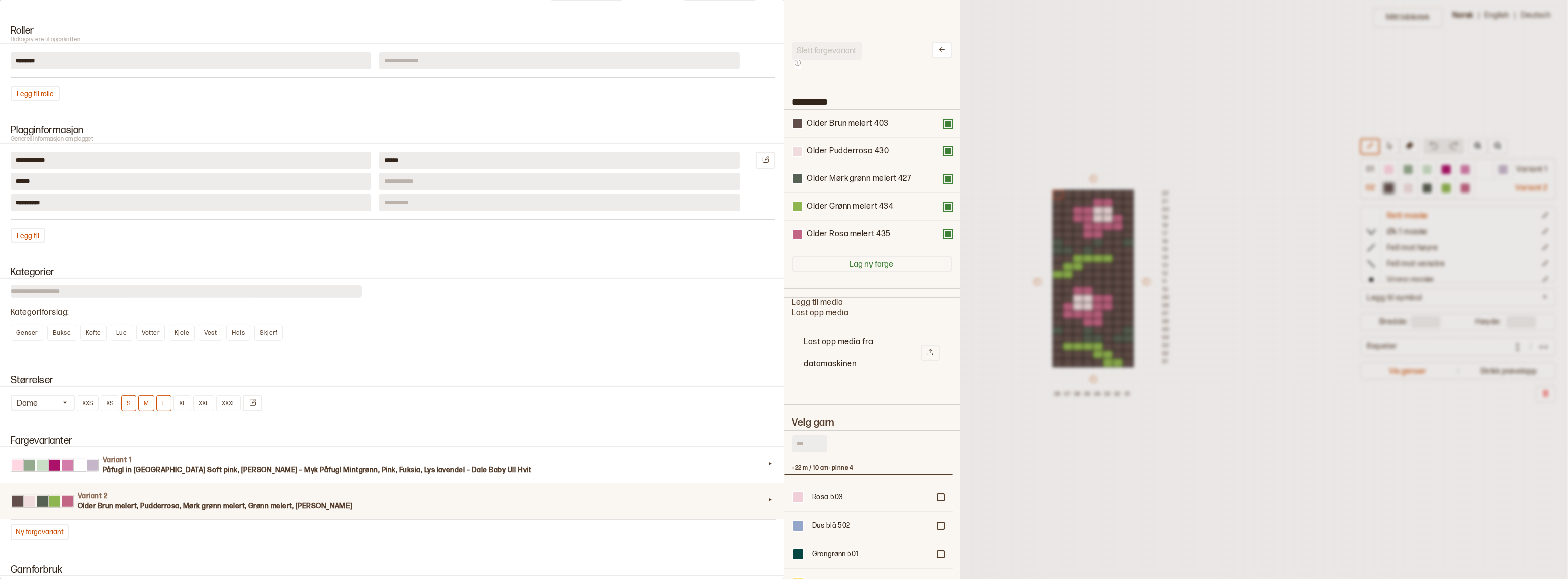
scroll to position [294, 161]
click at [798, 125] on div at bounding box center [797, 124] width 9 height 9
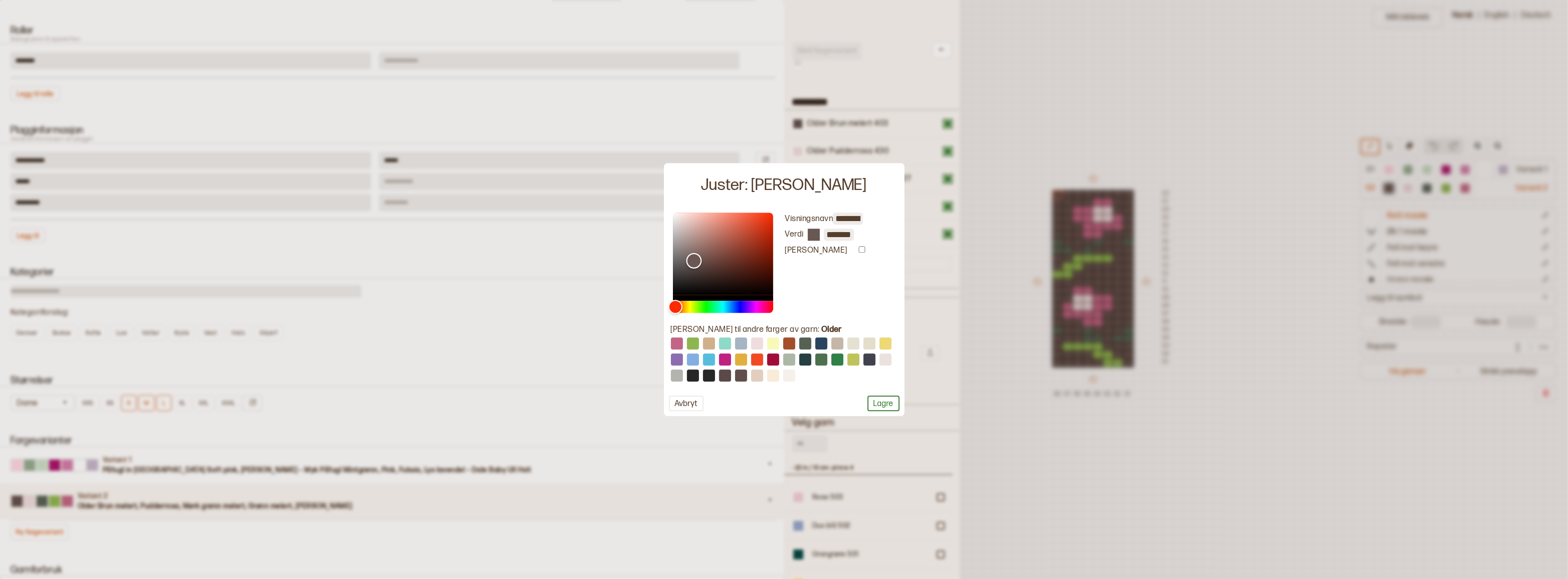
type input "*******"
drag, startPoint x: 697, startPoint y: 261, endPoint x: 689, endPoint y: 261, distance: 8.0
click at [689, 261] on div "Color" at bounding box center [689, 262] width 16 height 16
click at [875, 405] on button "Lagre" at bounding box center [883, 404] width 32 height 16
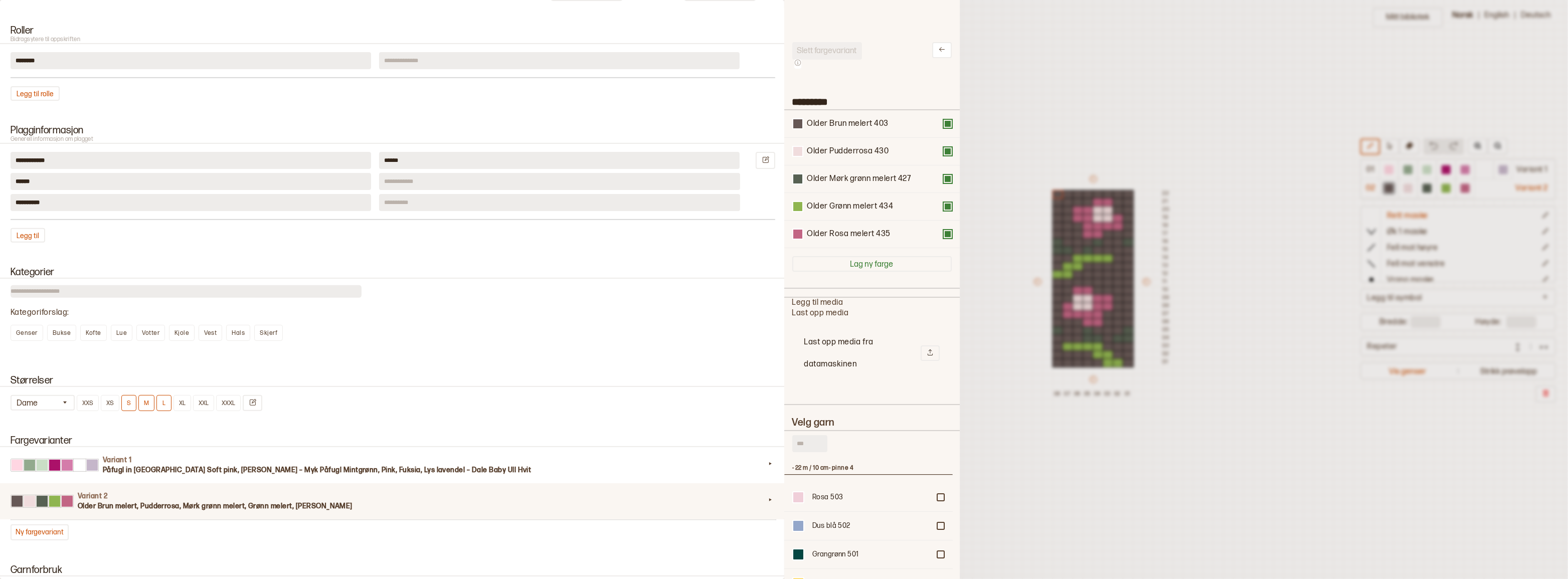
click at [979, 198] on div at bounding box center [784, 289] width 1568 height 579
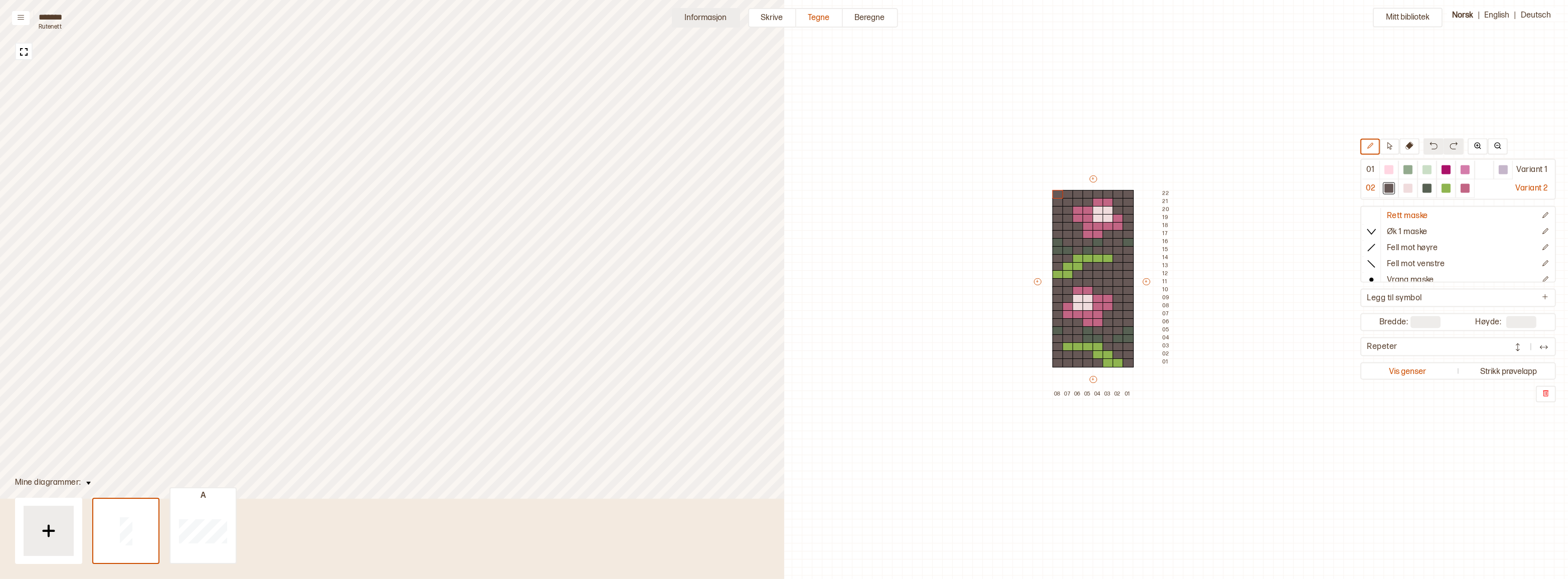
click at [701, 13] on button "Informasjon" at bounding box center [706, 18] width 68 height 19
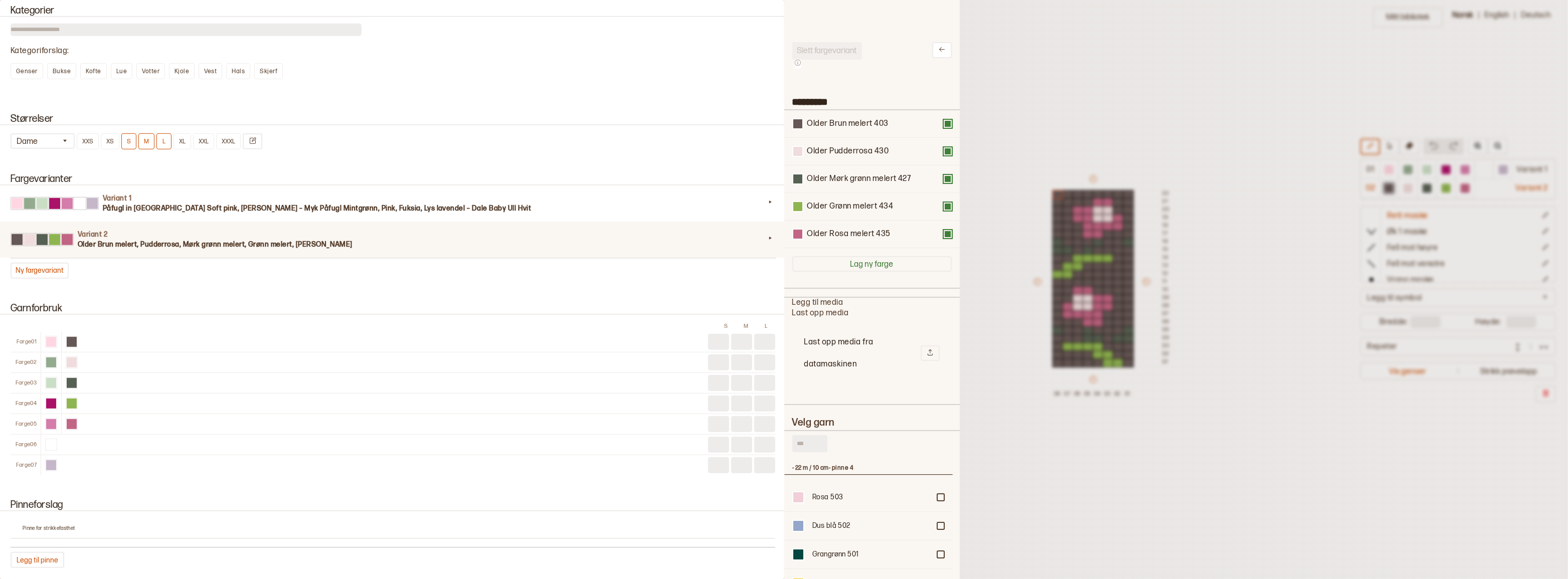
scroll to position [775, 0]
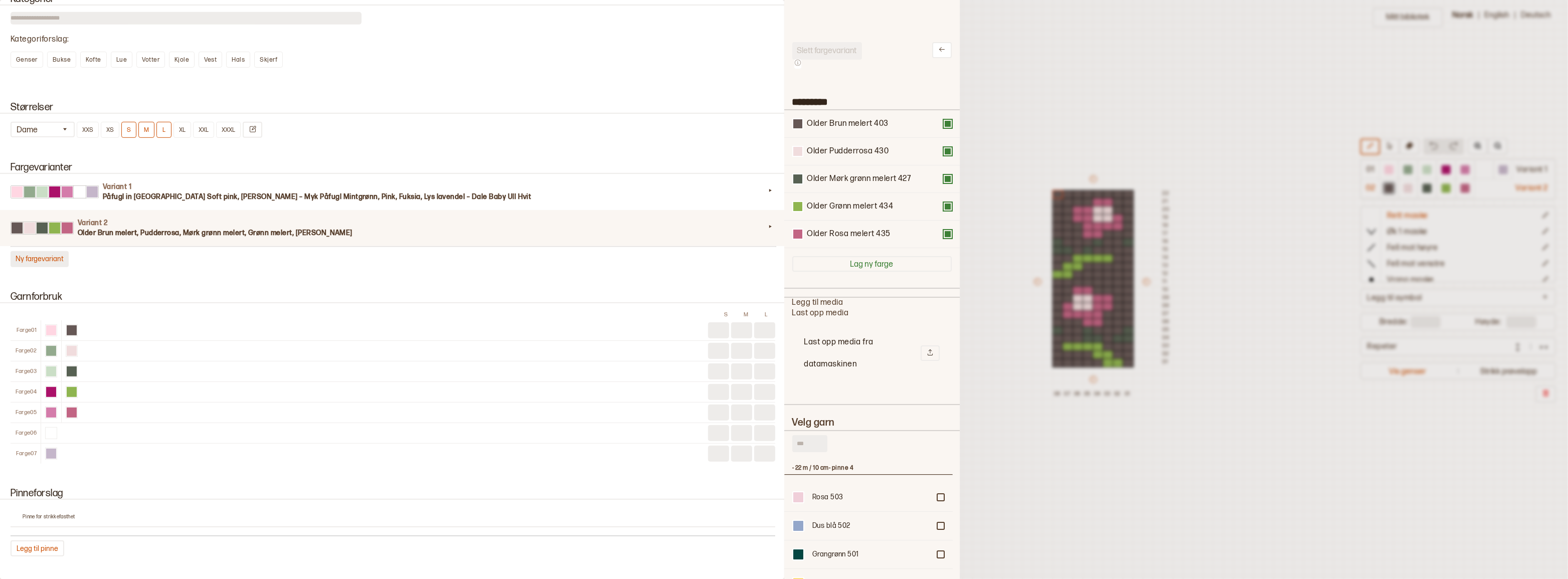
click at [47, 267] on button "Ny fargevariant" at bounding box center [40, 259] width 58 height 16
type input "*********"
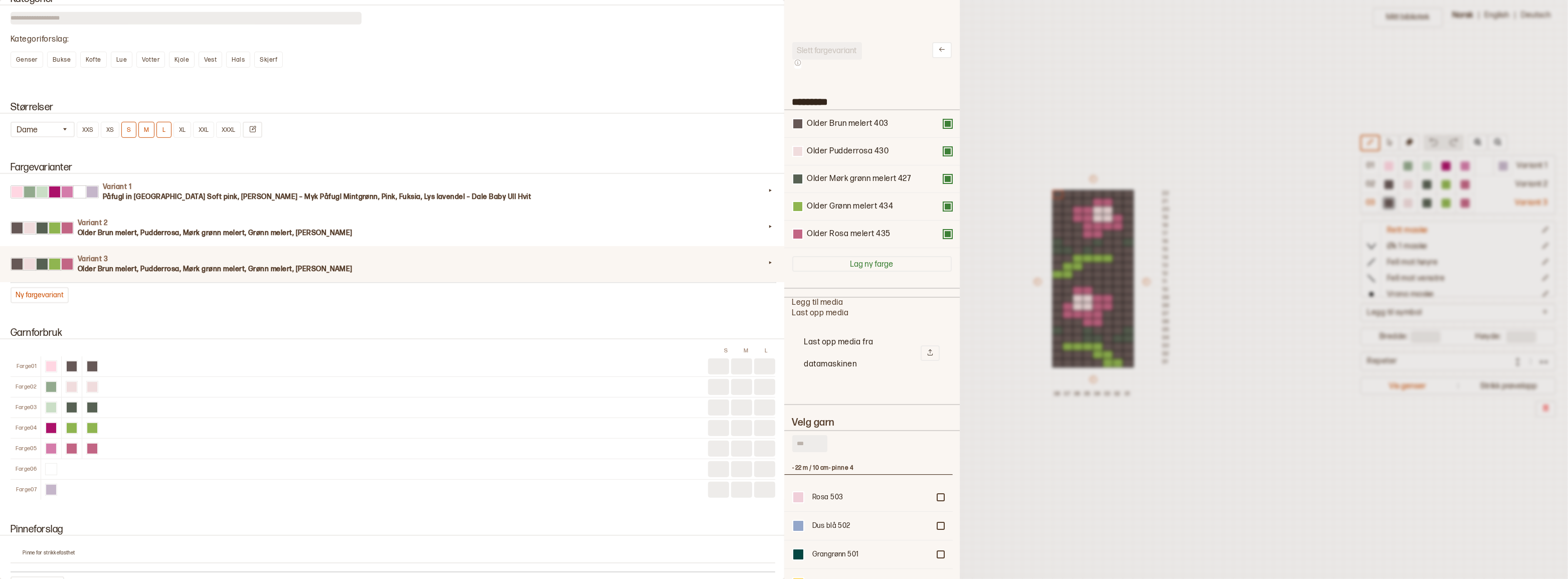
click at [818, 452] on input "text" at bounding box center [810, 444] width 35 height 17
type input "*****"
click at [57, 303] on button "Ny fargevariant" at bounding box center [40, 295] width 58 height 16
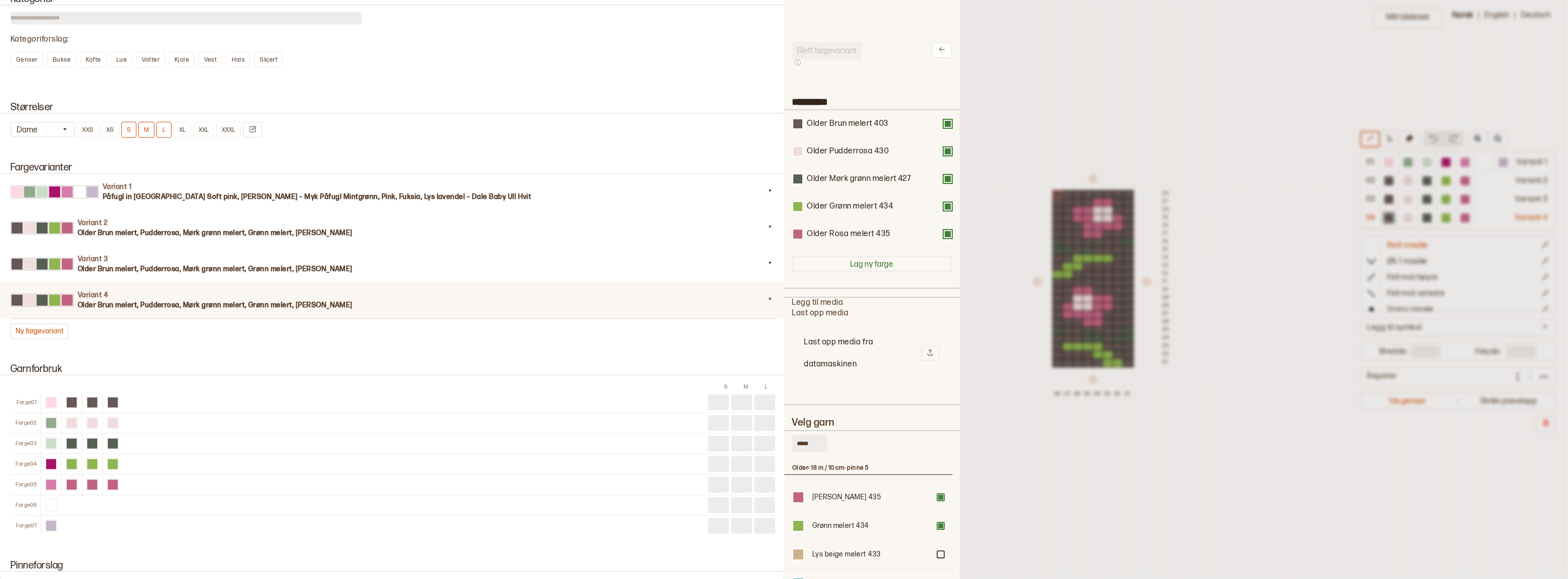
click at [488, 303] on div "Variant 4 Older Brun melert, Pudderrosa, Mørk grønn melert, Grønn melert, Rosa …" at bounding box center [393, 300] width 789 height 36
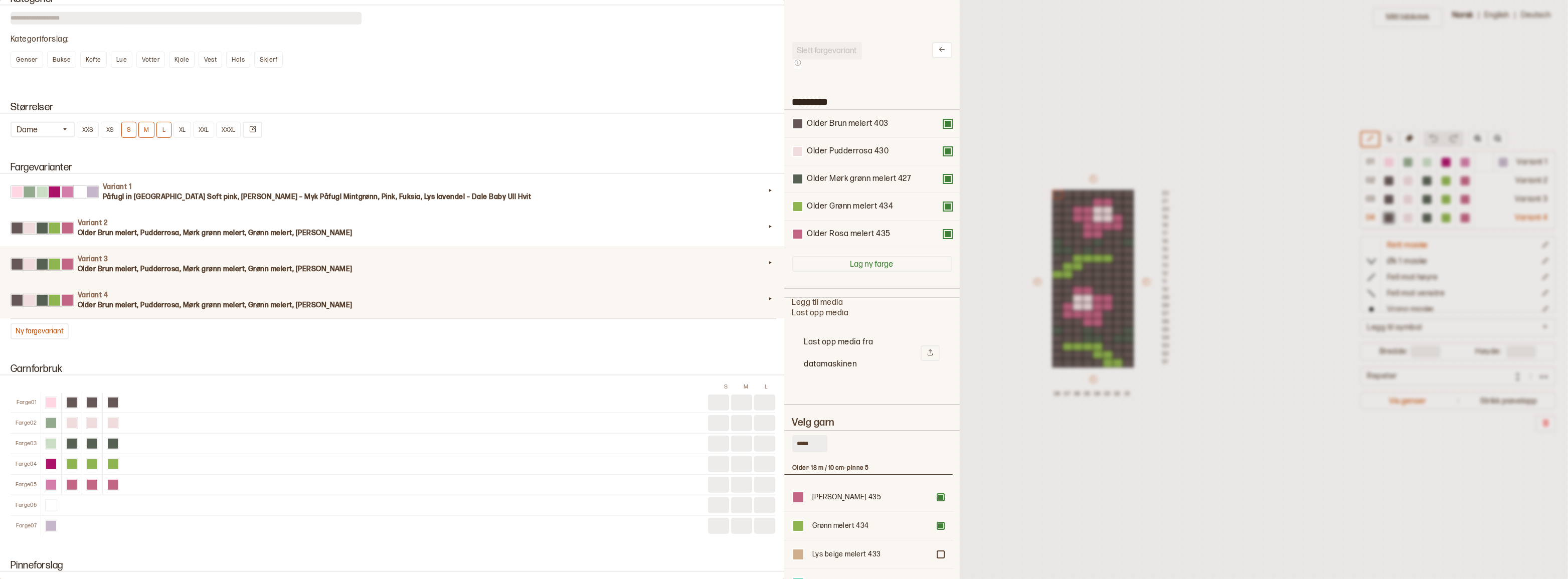
click at [554, 275] on h3 "Older Brun melert, Pudderrosa, Mørk grønn melert, Grønn melert, Rosa melert" at bounding box center [421, 269] width 687 height 10
type input "*********"
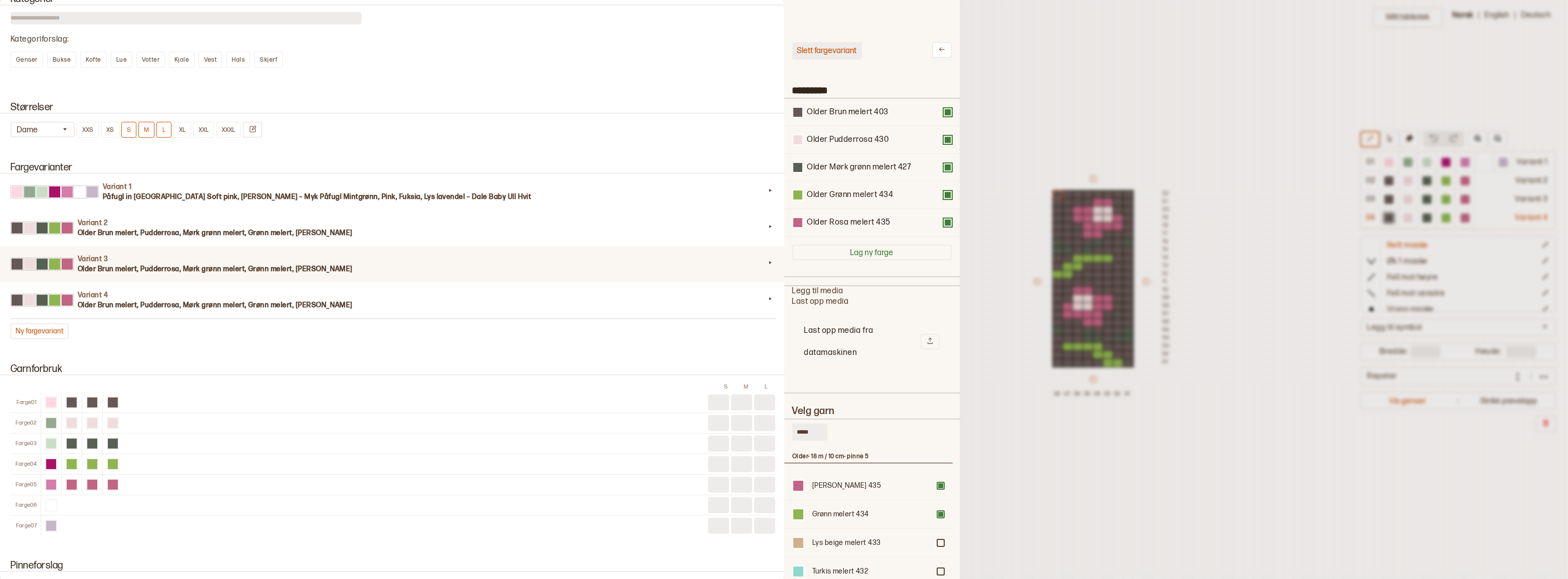
click at [839, 43] on button "Slett fargevariant" at bounding box center [827, 51] width 70 height 18
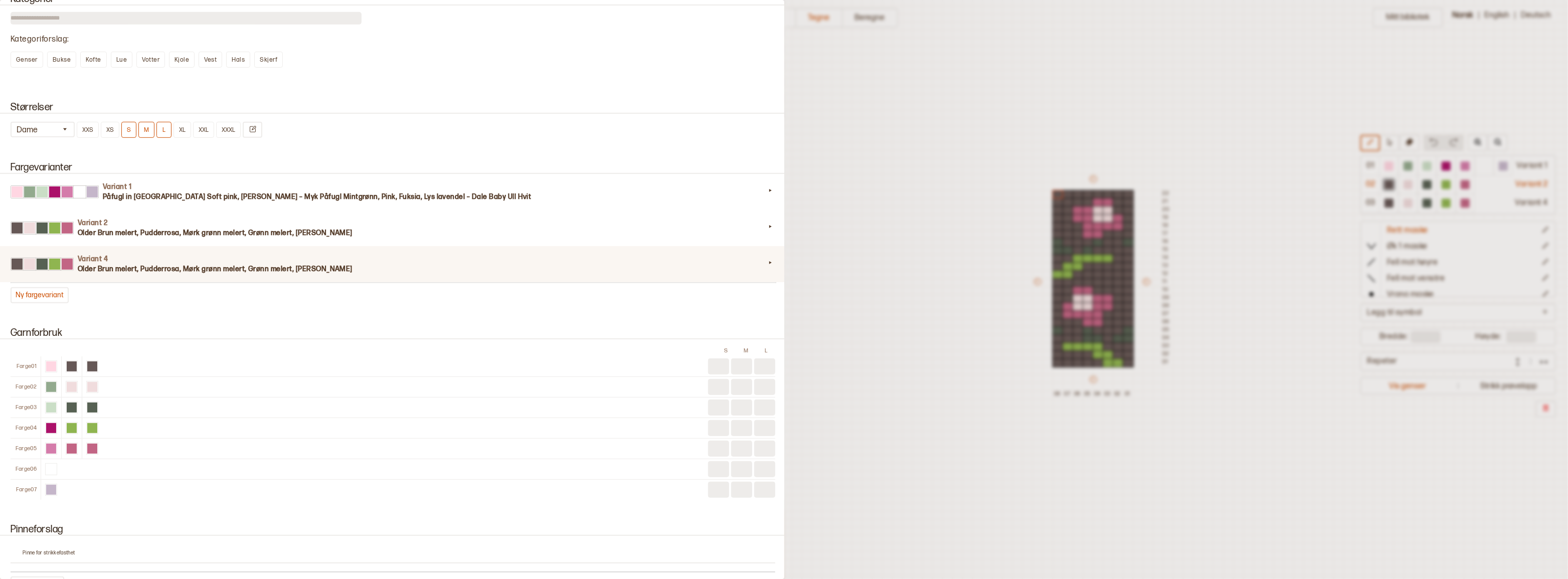
click at [309, 275] on h3 "Older Brun melert, Pudderrosa, Mørk grønn melert, Grønn melert, Rosa melert" at bounding box center [421, 269] width 687 height 10
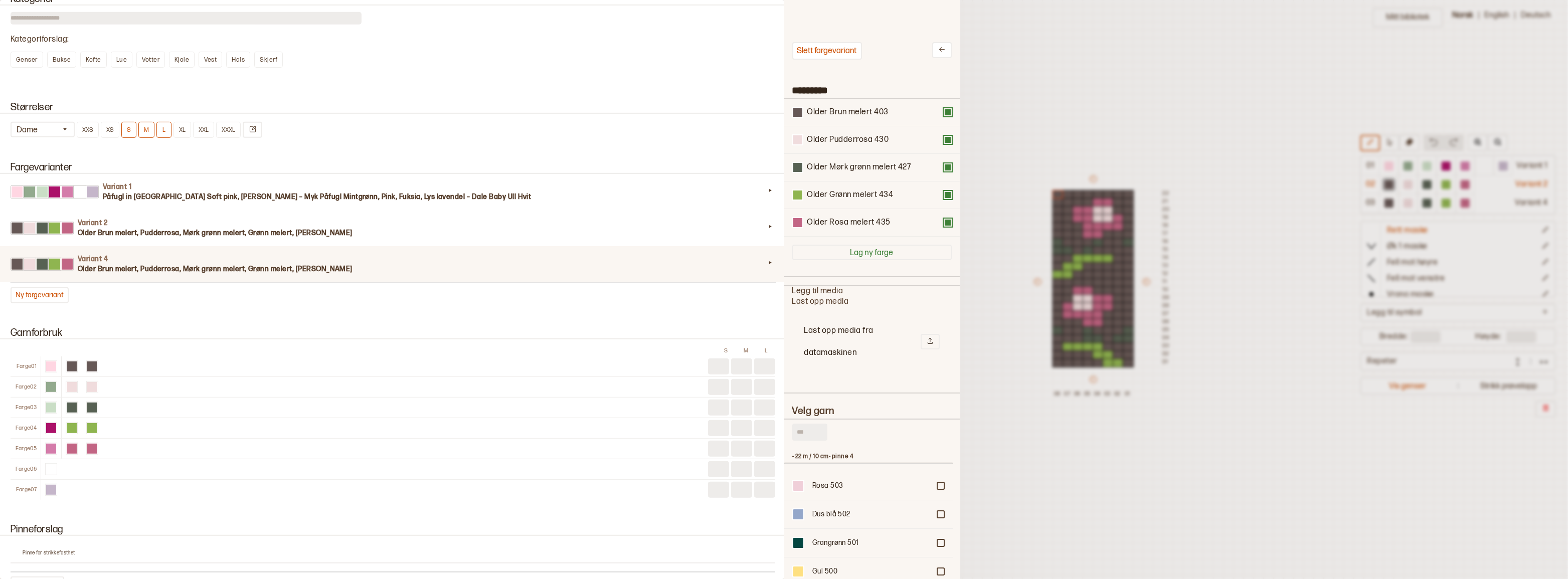
scroll to position [294, 161]
click at [803, 440] on input "text" at bounding box center [810, 432] width 35 height 17
type input "*****"
click at [937, 505] on div at bounding box center [940, 505] width 6 height 6
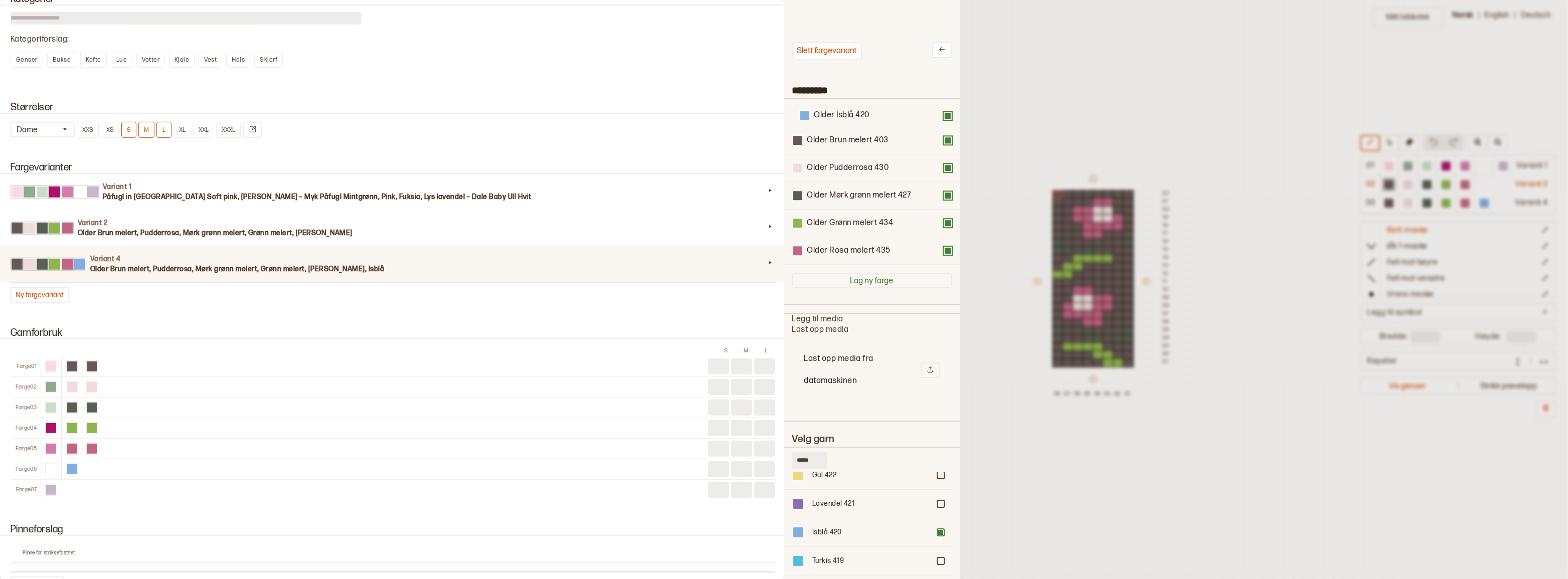
drag, startPoint x: 870, startPoint y: 257, endPoint x: 878, endPoint y: 113, distance: 144.2
click at [878, 113] on div "Older Brun melert 403 Older Pudderrosa 430 Older Mørk grønn melert 427 Older Gr…" at bounding box center [872, 181] width 159 height 166
drag, startPoint x: 869, startPoint y: 169, endPoint x: 870, endPoint y: 130, distance: 39.0
click at [870, 130] on div "Older Isblå 420 Older Brun melert 403 Older Pudderrosa 430 Older Mørk grønn mel…" at bounding box center [872, 181] width 159 height 166
drag, startPoint x: 869, startPoint y: 199, endPoint x: 869, endPoint y: 169, distance: 30.0
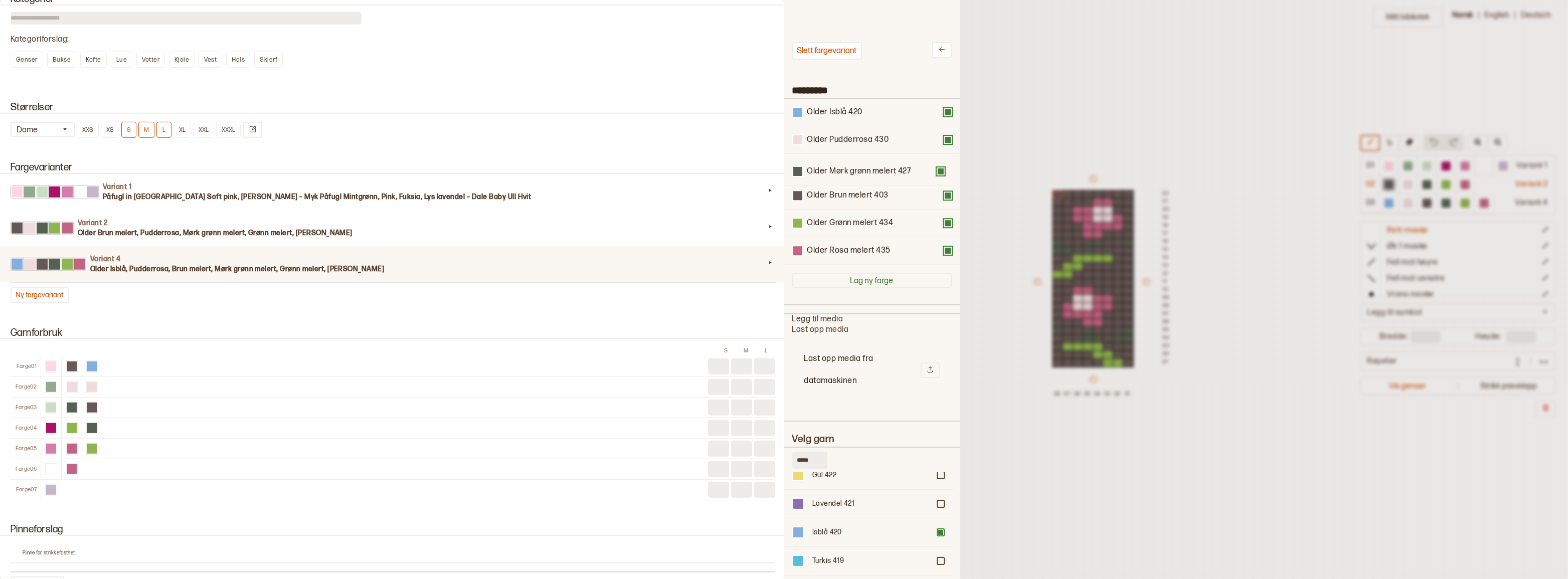
click at [869, 169] on div "Older Isblå 420 Older Pudderrosa 430 Older Brun melert 403 Older Mørk grønn mel…" at bounding box center [872, 181] width 159 height 166
drag, startPoint x: 847, startPoint y: 232, endPoint x: 847, endPoint y: 201, distance: 31.0
click at [847, 201] on div "Older Isblå 420 Older Pudderrosa 430 Older Mørk grønn melert 427 Older Brun mel…" at bounding box center [872, 181] width 159 height 166
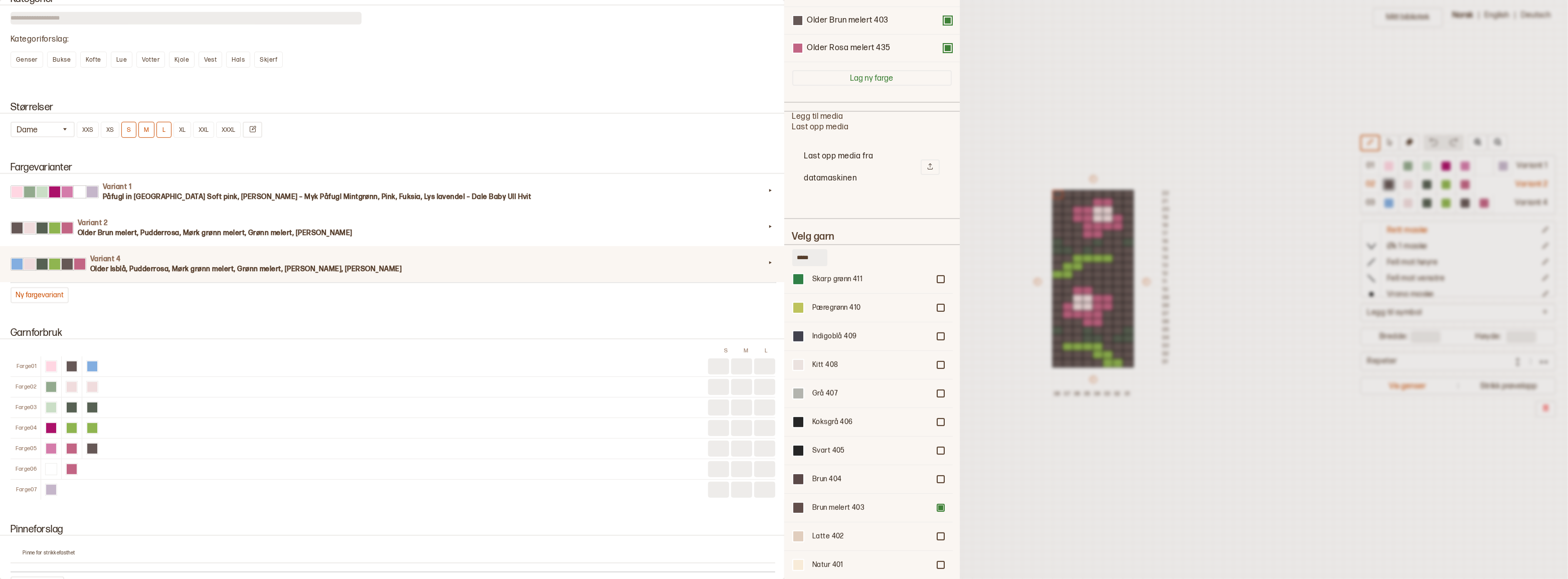
scroll to position [746, 0]
click at [840, 561] on div "Hvit 400" at bounding box center [871, 566] width 117 height 10
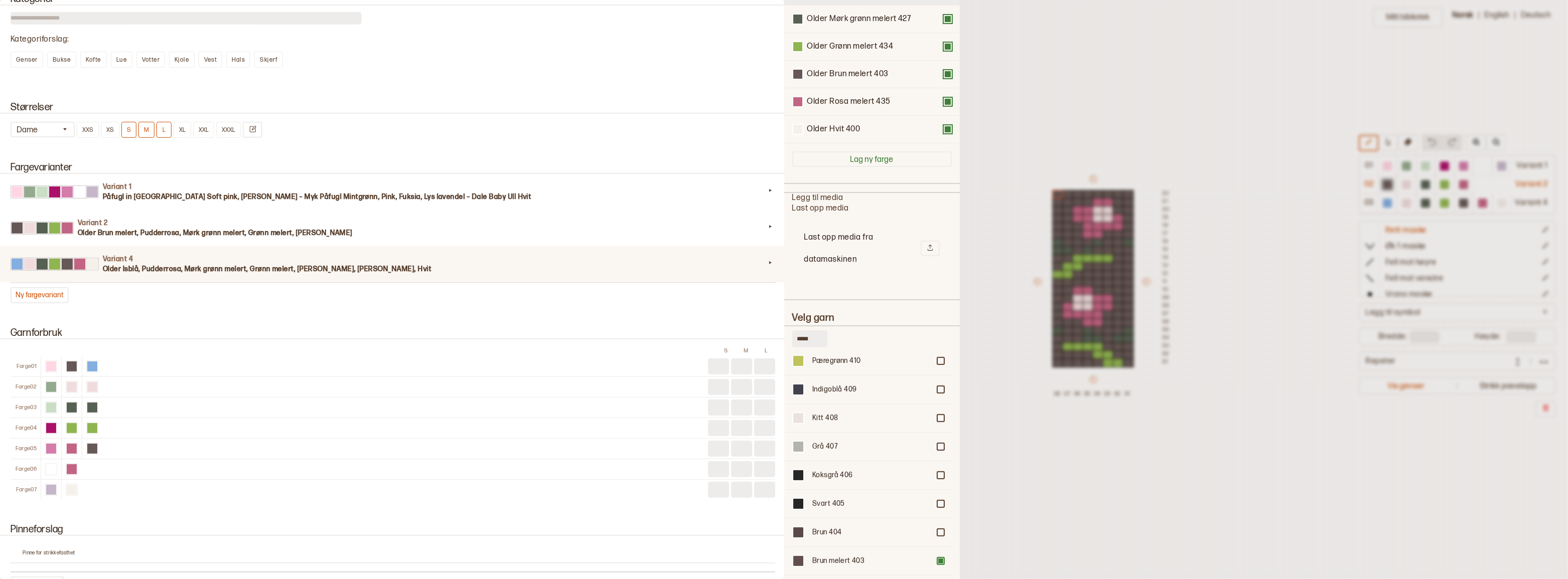
scroll to position [55, 0]
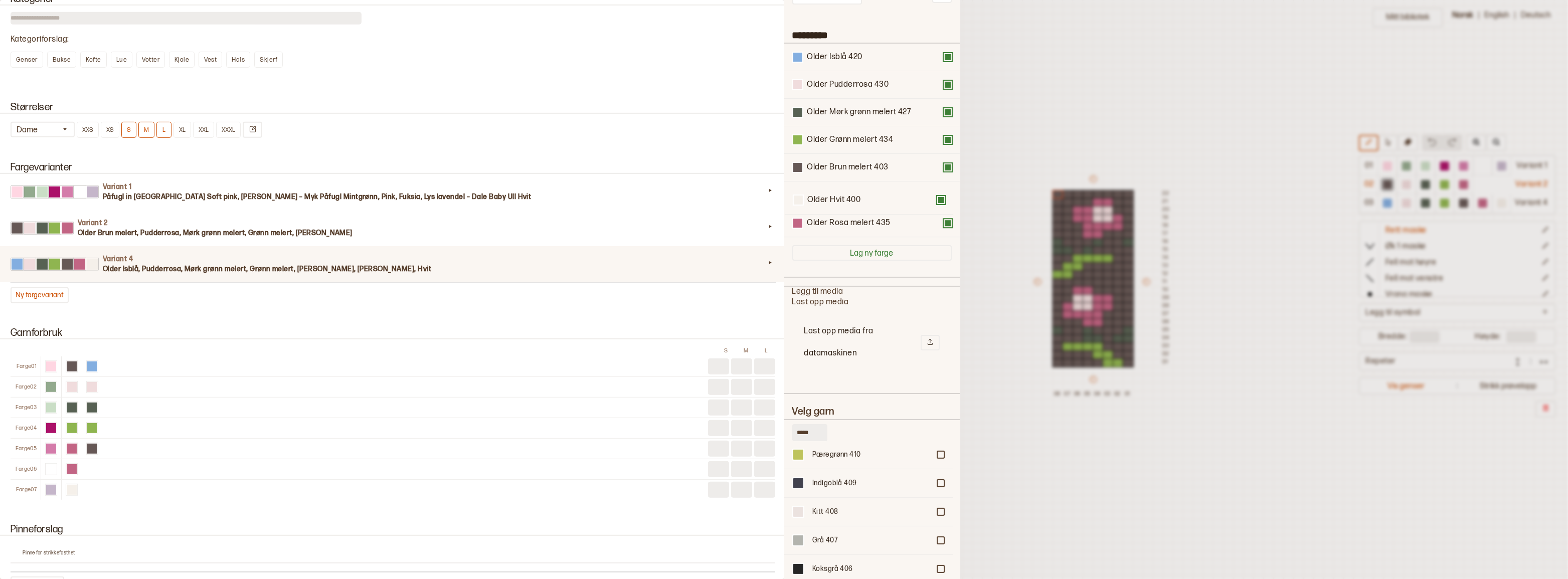
drag, startPoint x: 838, startPoint y: 227, endPoint x: 838, endPoint y: 191, distance: 36.0
click at [838, 191] on div "Older Isblå 420 Older Pudderrosa 430 Older Mørk grønn melert 427 Older Grønn me…" at bounding box center [872, 141] width 159 height 194
click at [943, 226] on button at bounding box center [947, 222] width 8 height 8
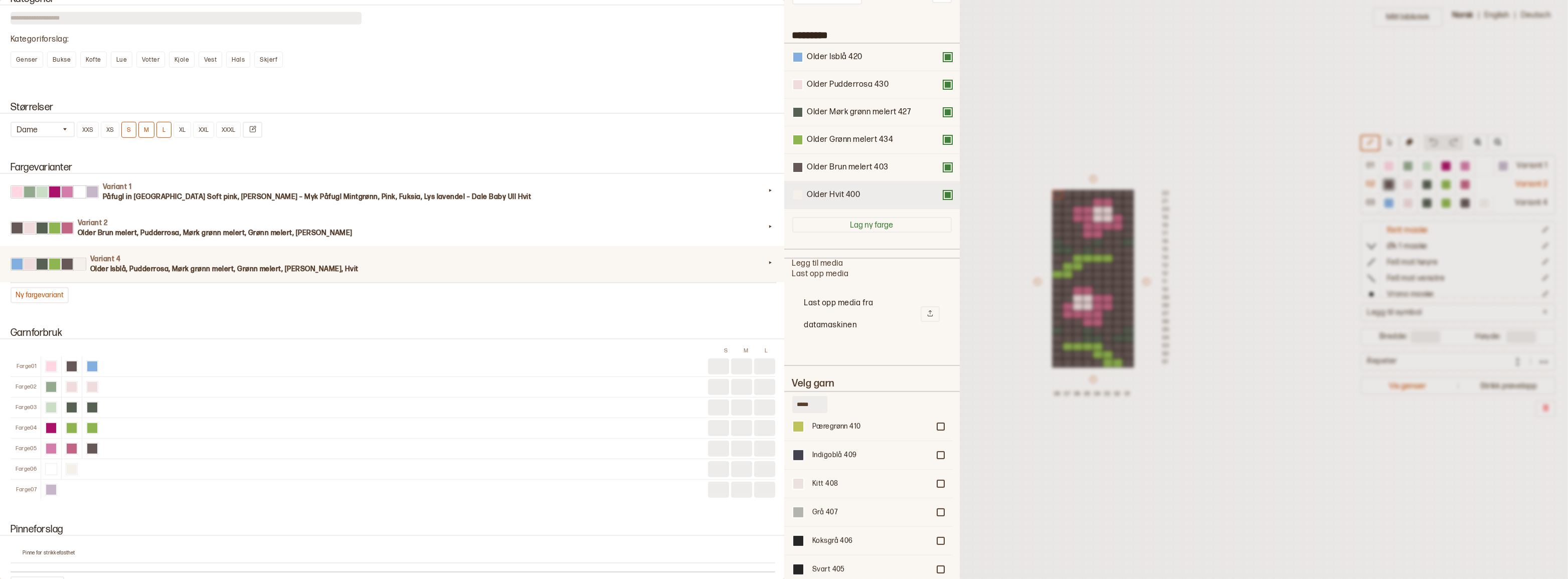
click at [798, 199] on div at bounding box center [797, 195] width 9 height 9
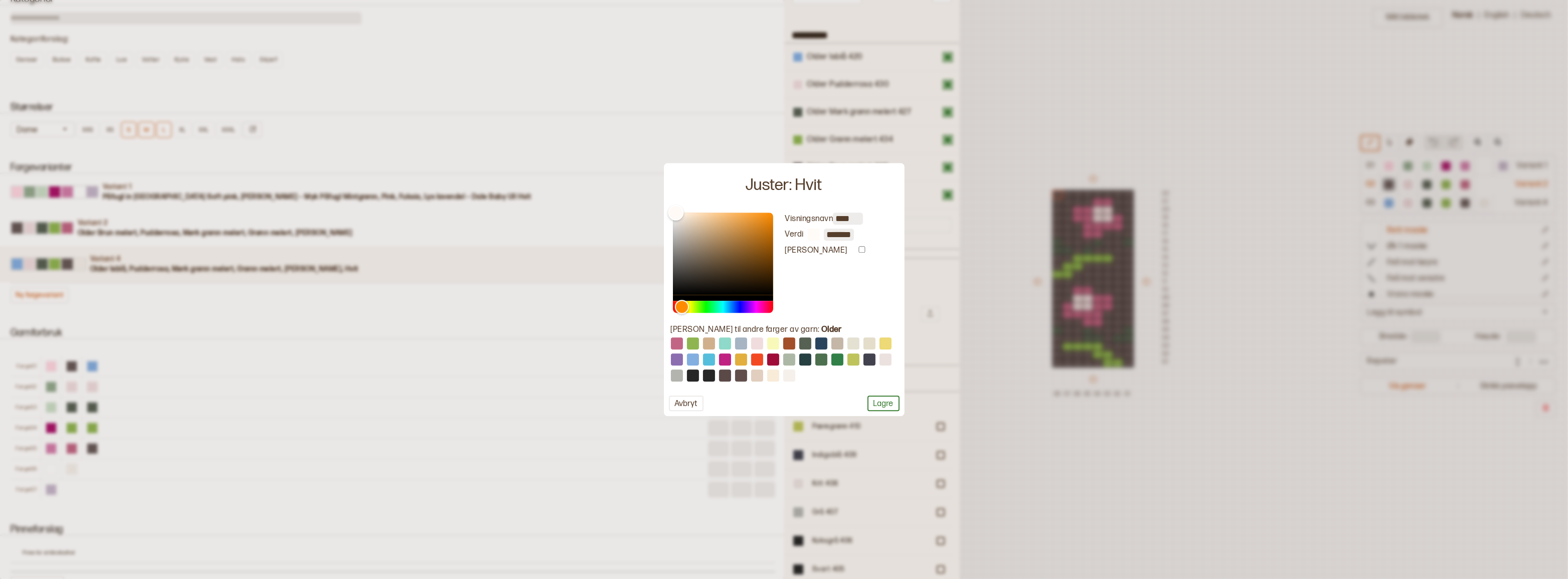
type input "*******"
click at [676, 209] on div "Color" at bounding box center [676, 213] width 16 height 16
click at [886, 410] on button "Lagre" at bounding box center [883, 404] width 32 height 16
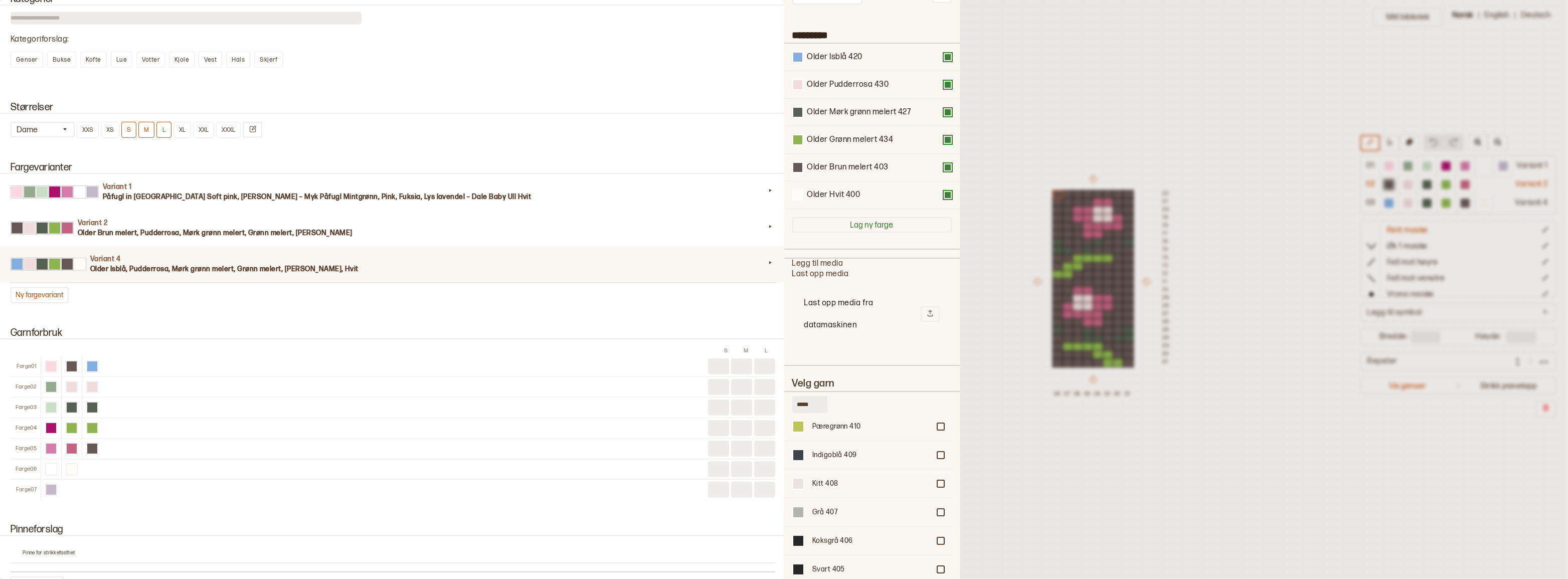
click at [1012, 85] on div at bounding box center [784, 289] width 1568 height 579
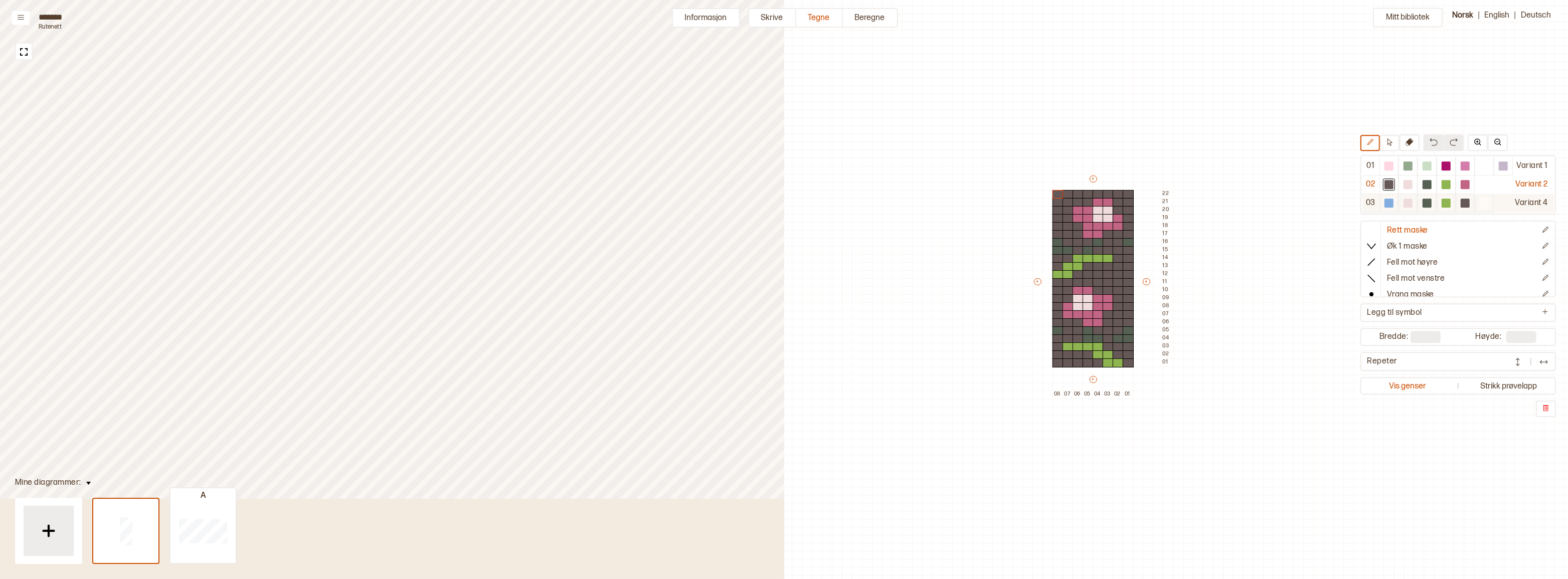
click at [1500, 202] on div "Variant 4" at bounding box center [1524, 203] width 60 height 18
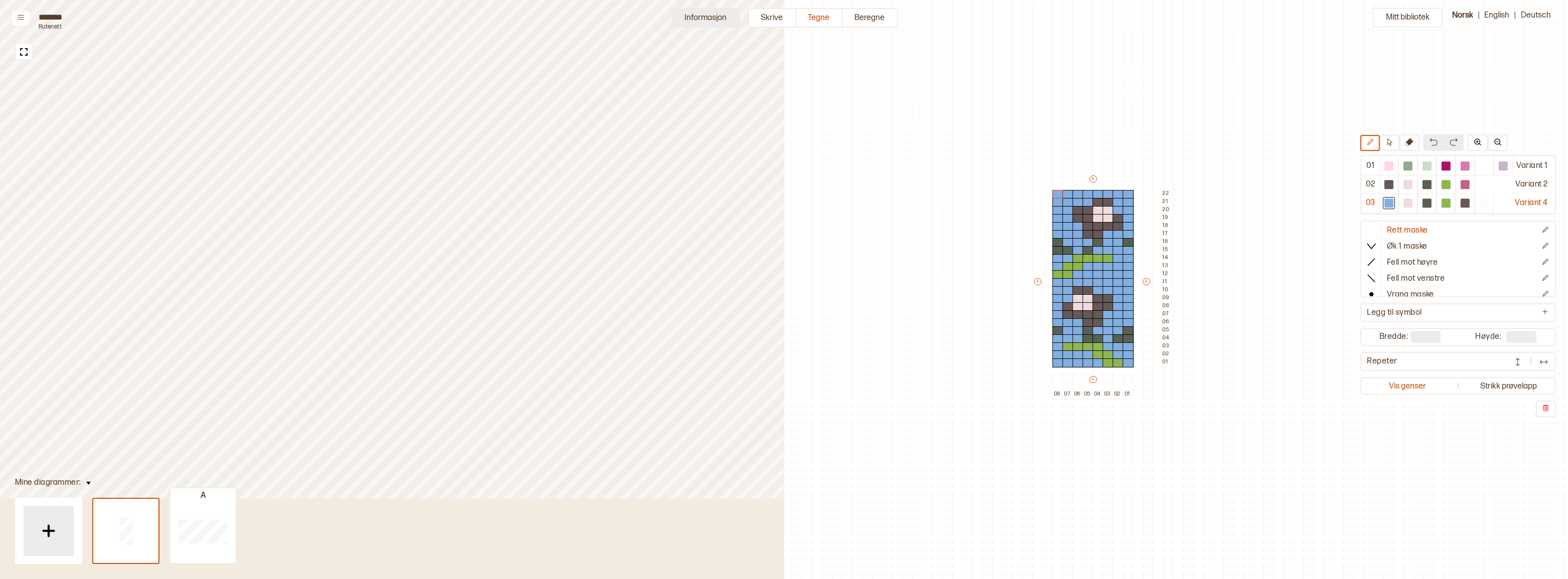
click at [689, 18] on button "Informasjon" at bounding box center [706, 18] width 68 height 19
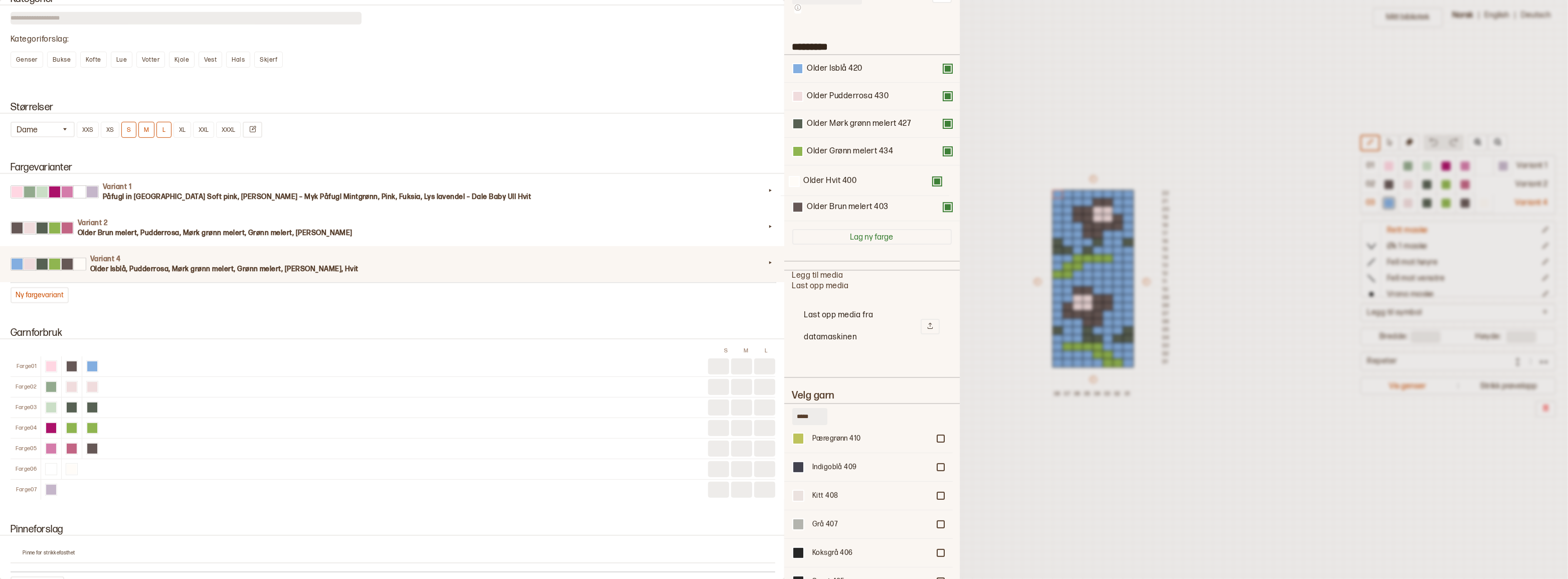
drag, startPoint x: 856, startPoint y: 214, endPoint x: 852, endPoint y: 181, distance: 33.2
click at [852, 181] on div "Older Isblå 420 Older Pudderrosa 430 Older Mørk grønn melert 427 Older Grønn me…" at bounding box center [872, 138] width 159 height 166
click at [943, 211] on button at bounding box center [947, 206] width 8 height 8
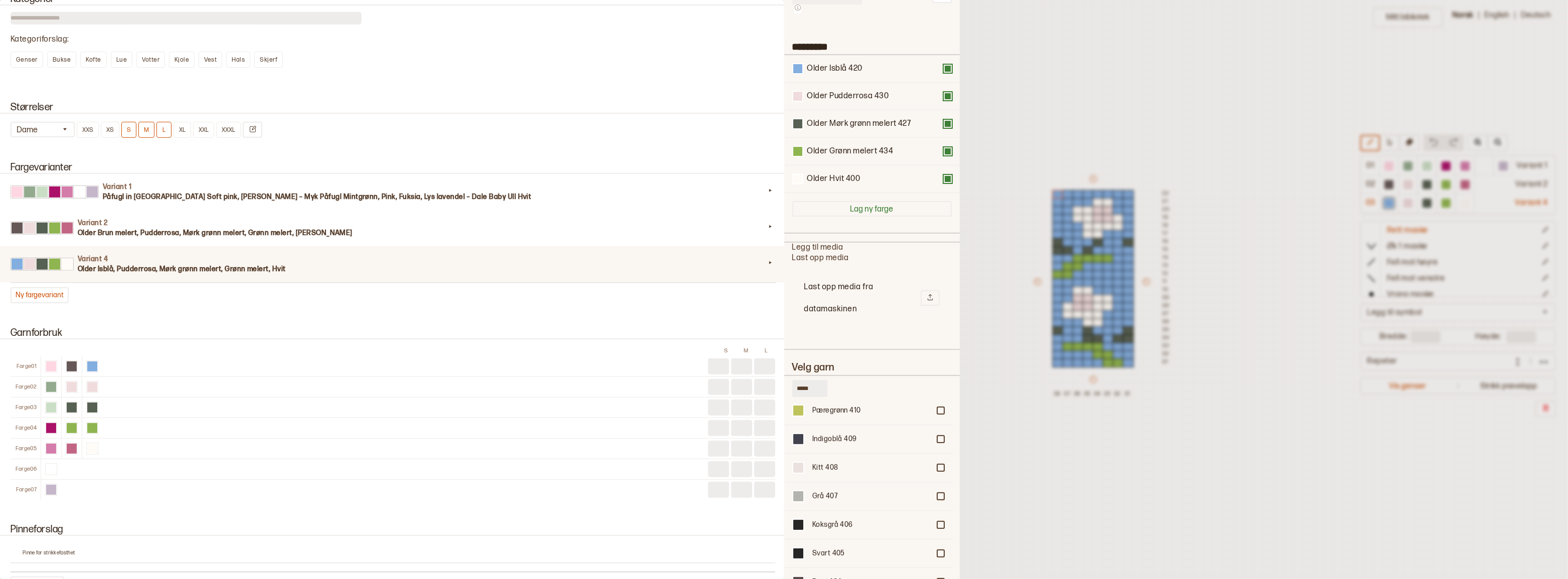
click at [1001, 211] on div at bounding box center [784, 289] width 1568 height 579
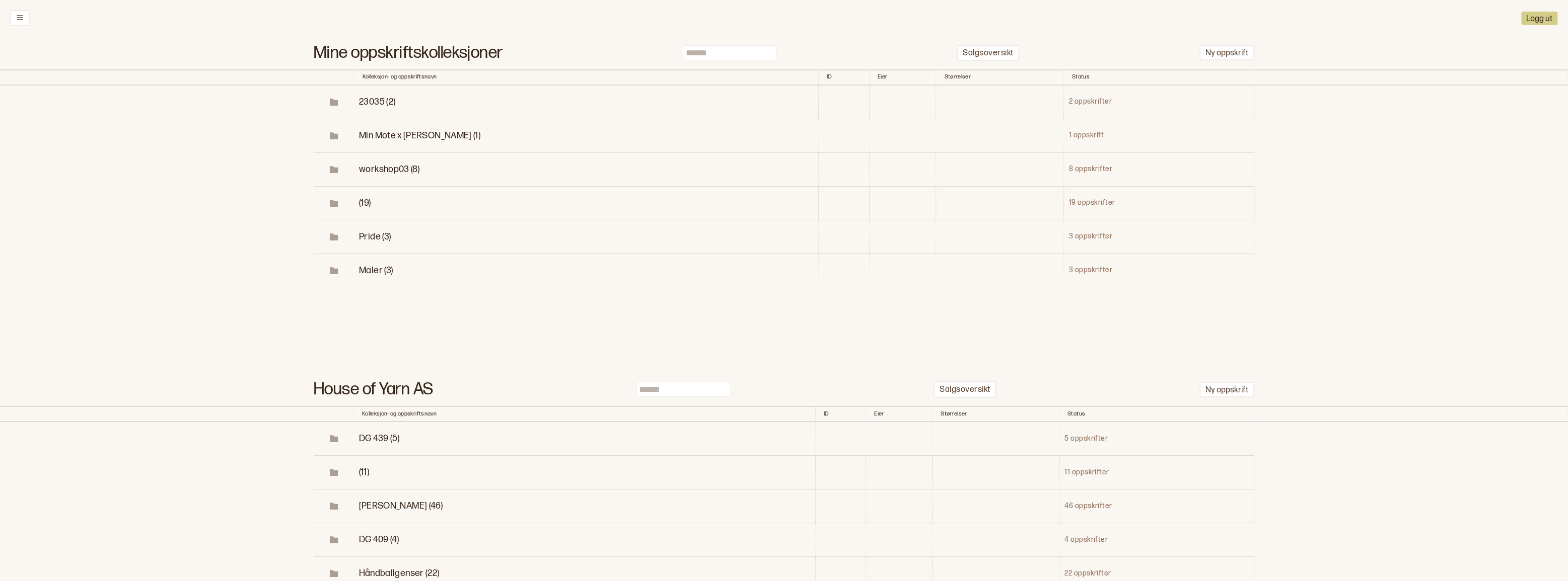
click at [733, 55] on input at bounding box center [729, 53] width 94 height 15
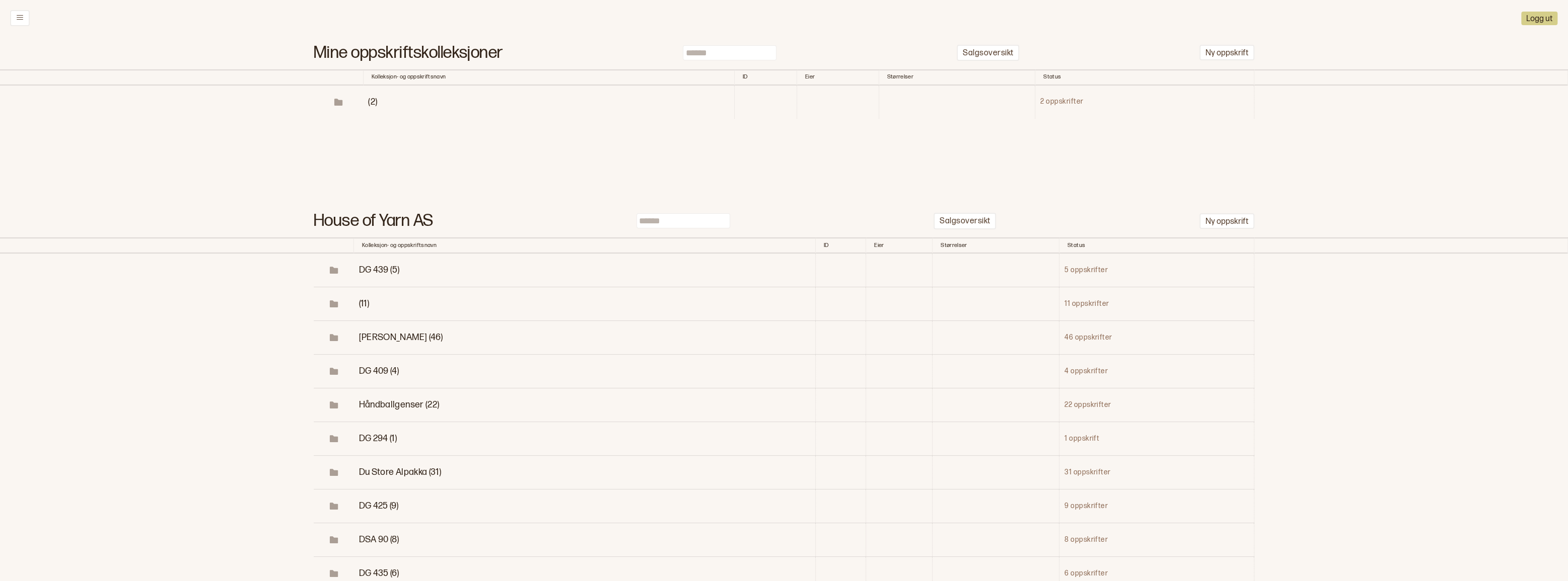
type input "******"
click at [369, 107] on span "(2)" at bounding box center [372, 101] width 9 height 10
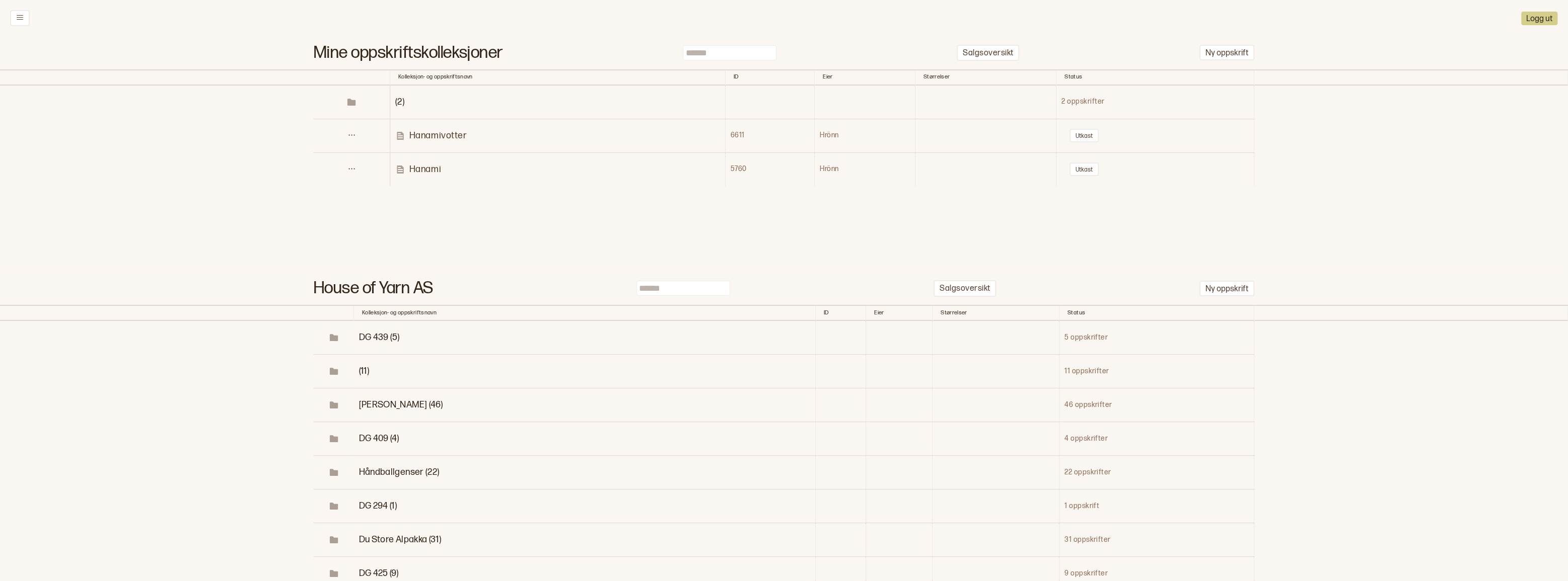
click at [419, 175] on p "Hanami" at bounding box center [425, 169] width 32 height 12
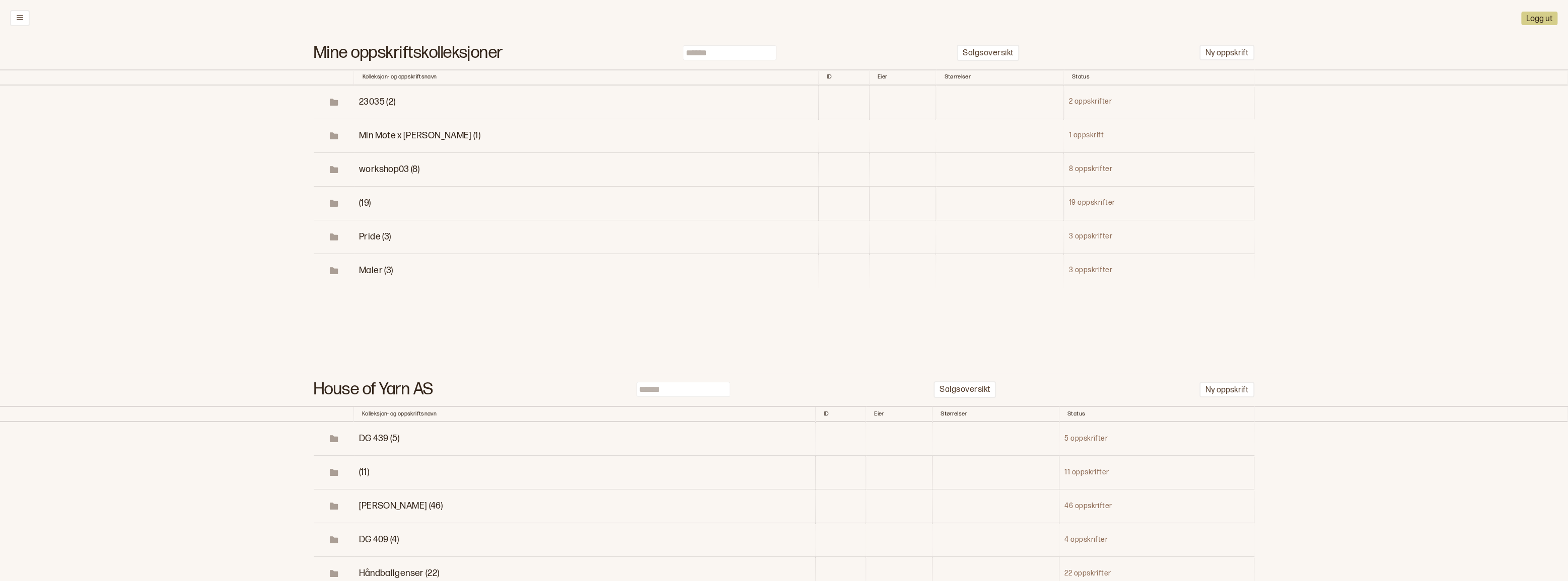
click at [710, 54] on input at bounding box center [729, 53] width 94 height 15
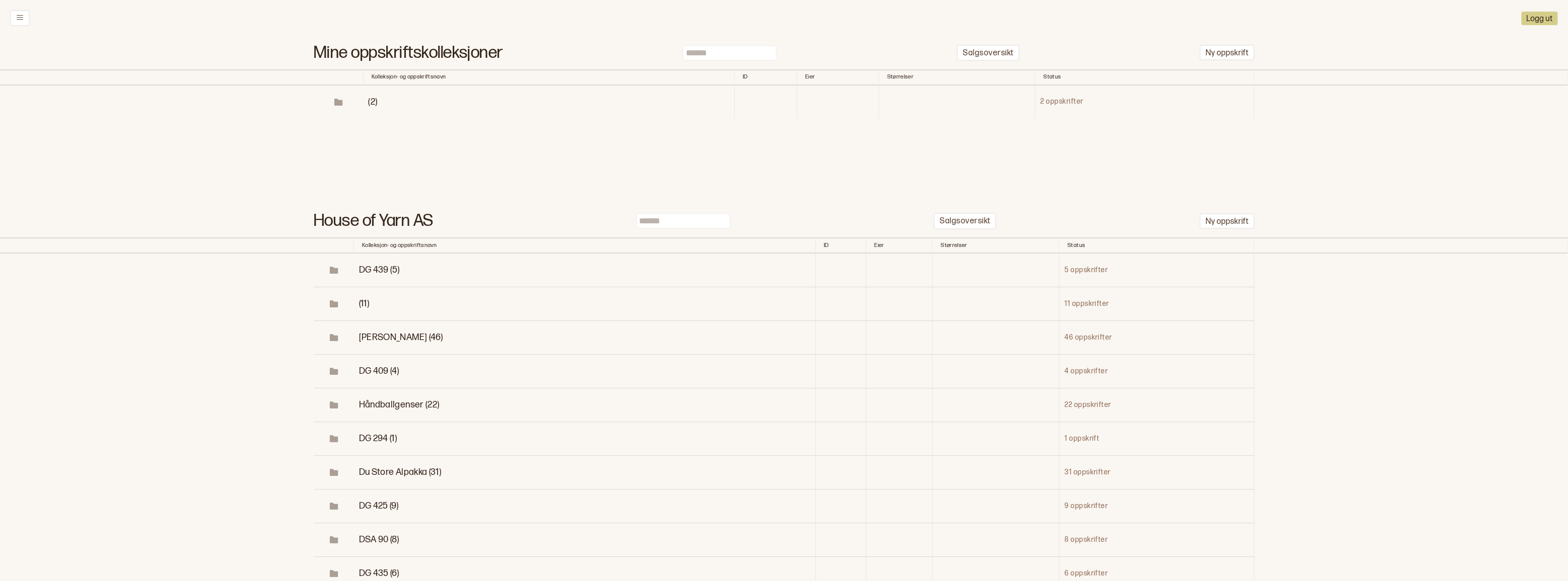
type input "******"
click at [369, 107] on span "(2)" at bounding box center [372, 101] width 9 height 10
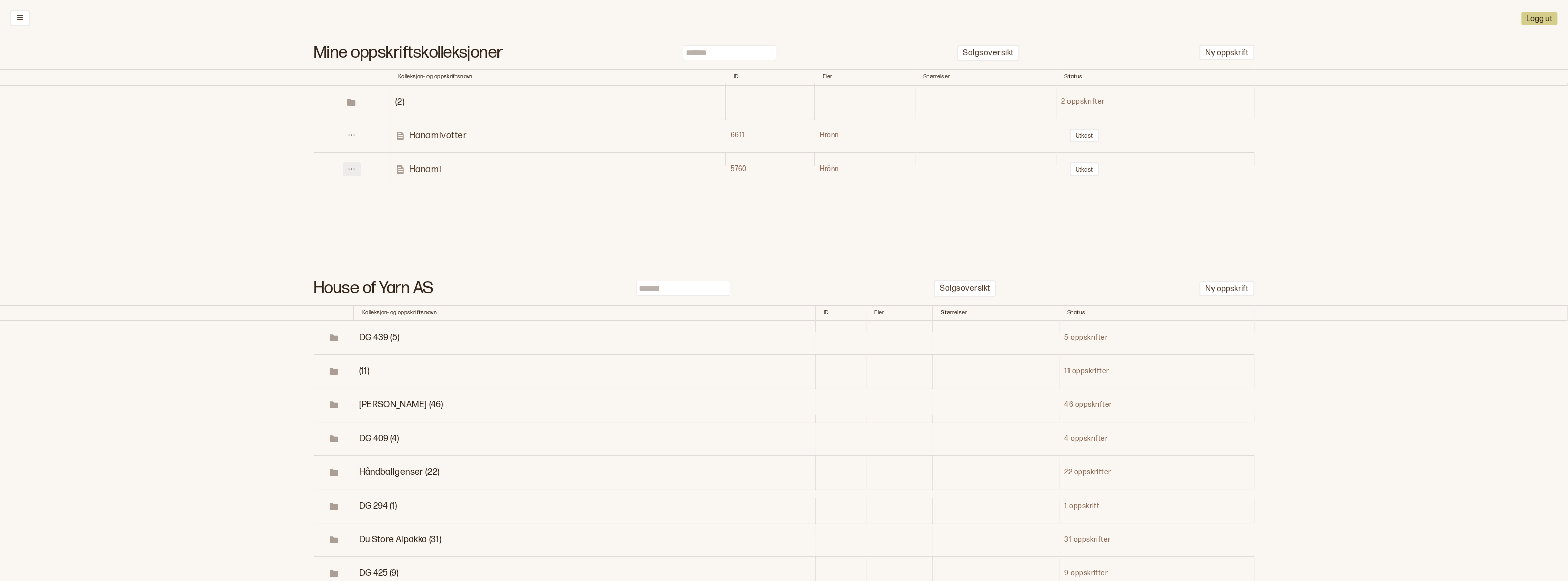
click at [348, 173] on icon at bounding box center [352, 169] width 7 height 7
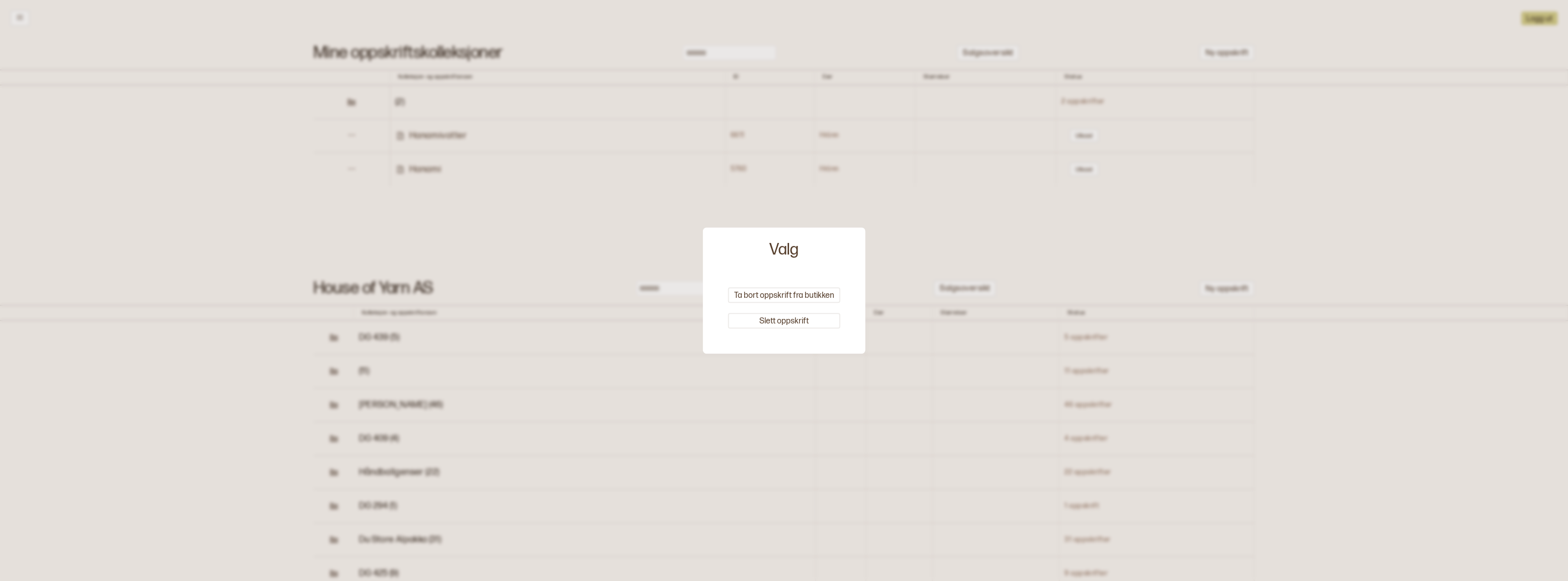
click at [521, 169] on div at bounding box center [784, 290] width 1568 height 581
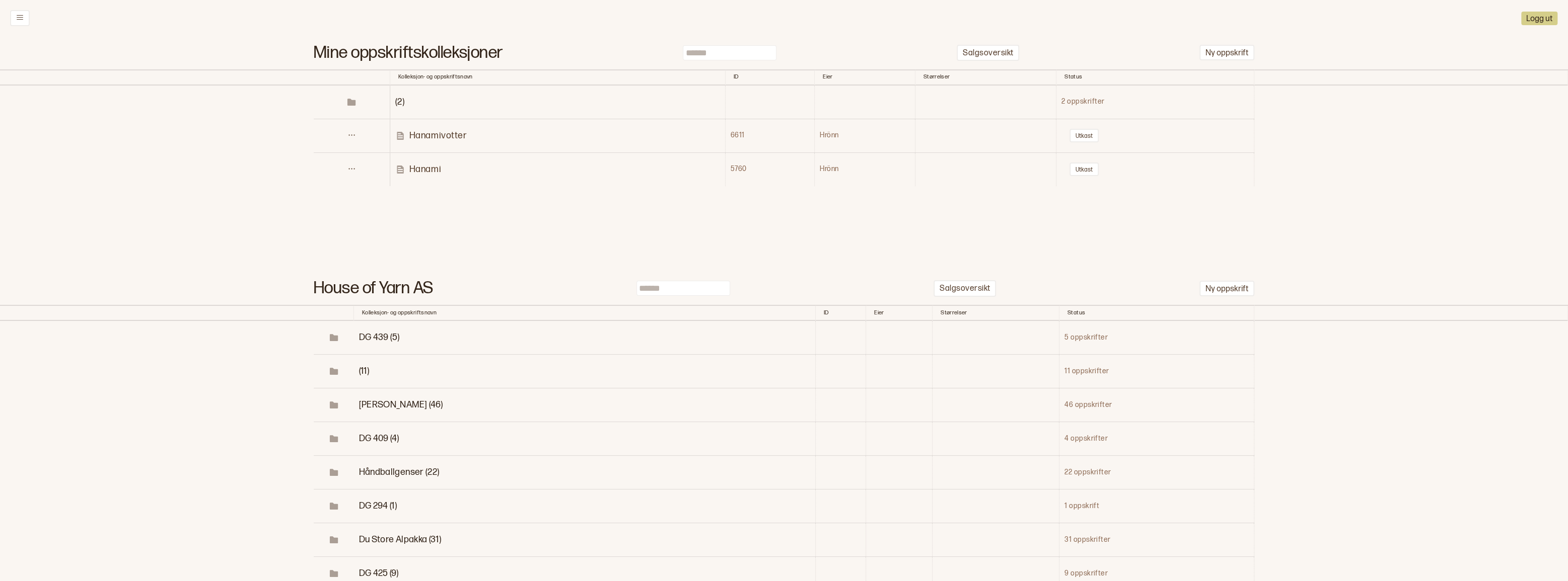
click at [420, 175] on p "Hanami" at bounding box center [425, 169] width 32 height 12
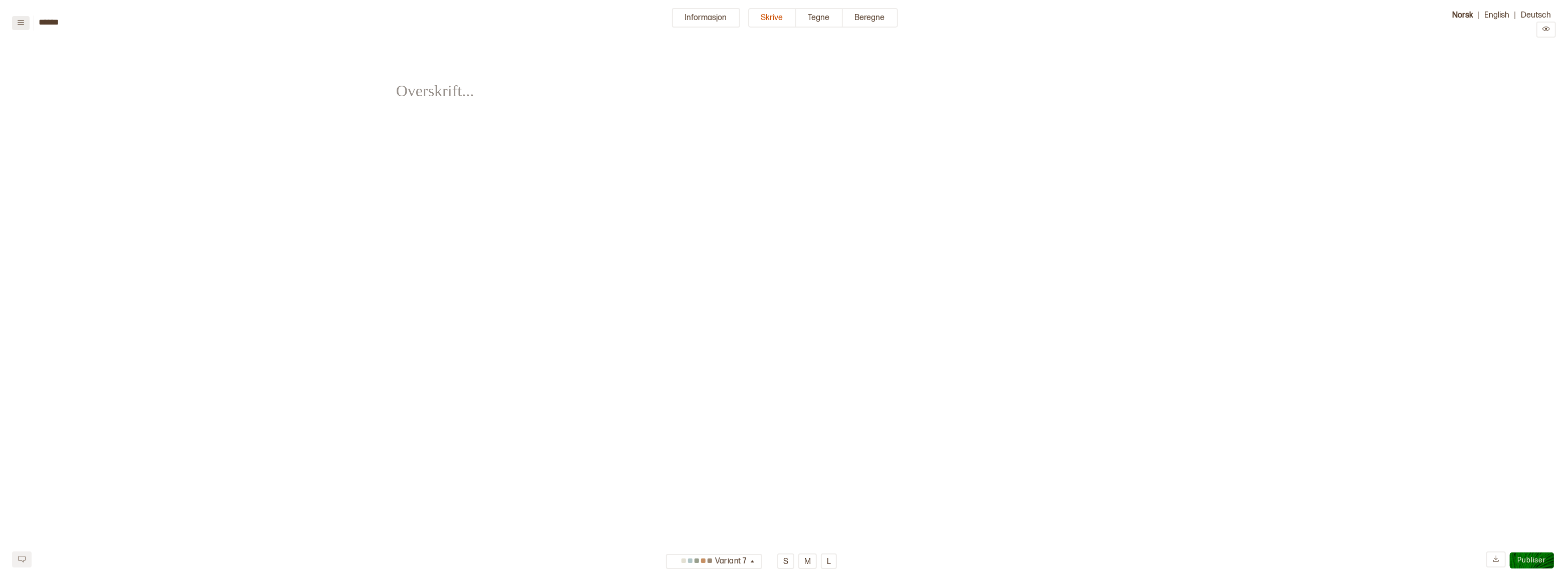
click at [24, 23] on button at bounding box center [21, 23] width 18 height 14
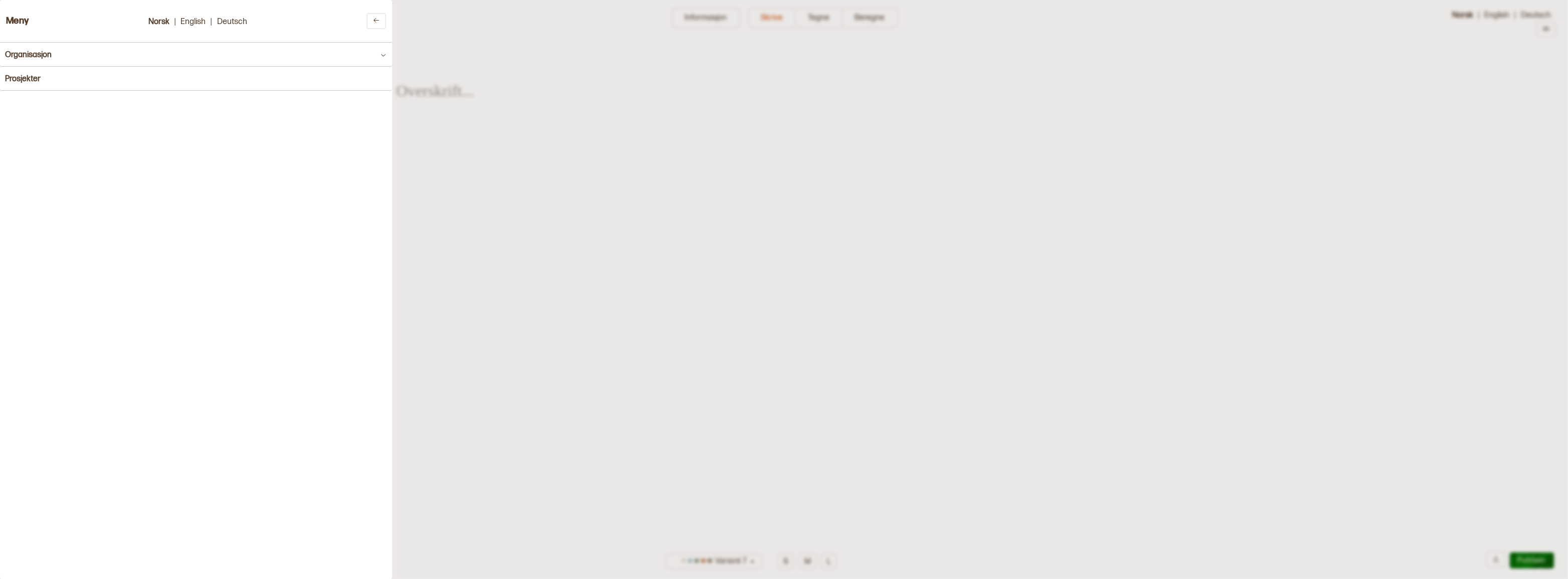
click at [530, 188] on div at bounding box center [784, 289] width 1568 height 579
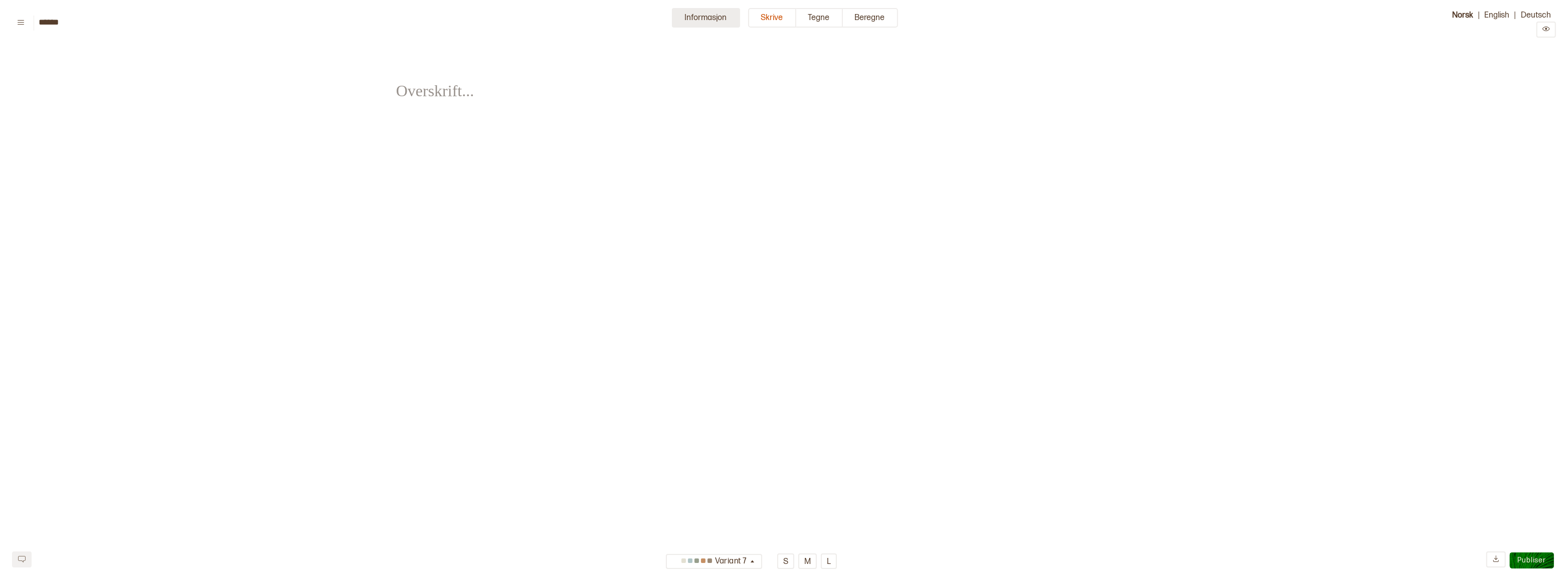
click at [688, 23] on button "Informasjon" at bounding box center [706, 18] width 68 height 19
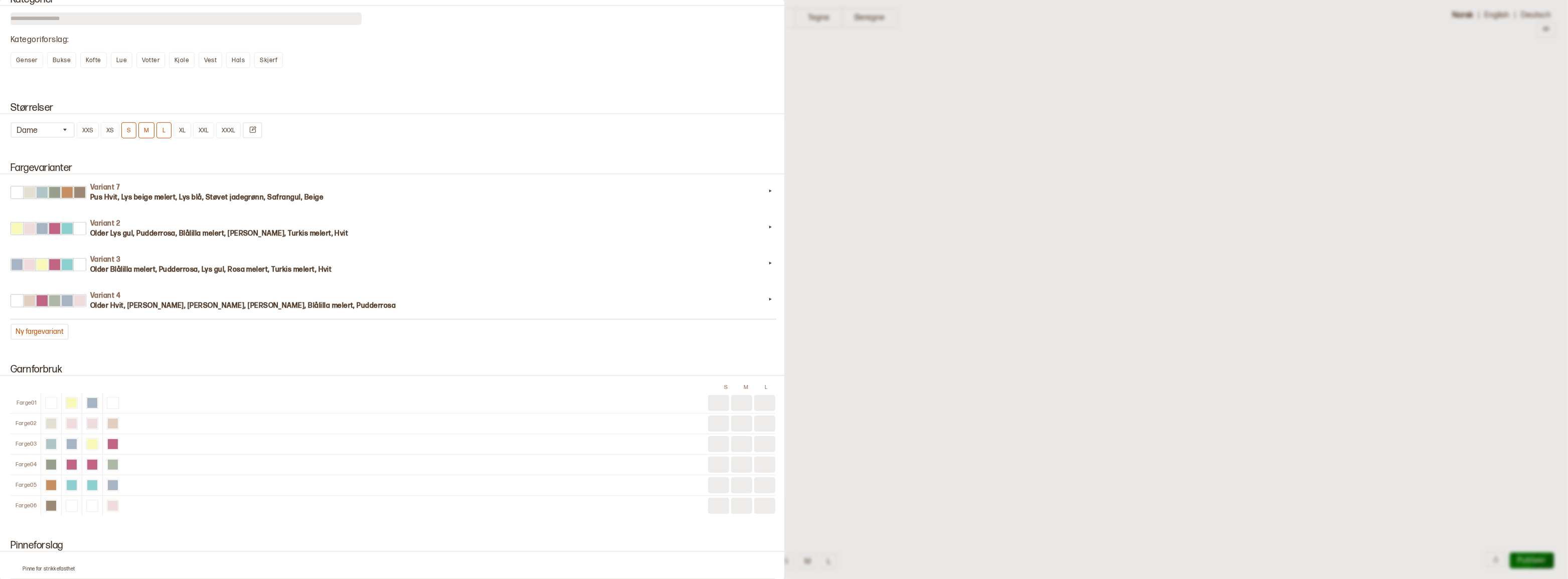
scroll to position [775, 0]
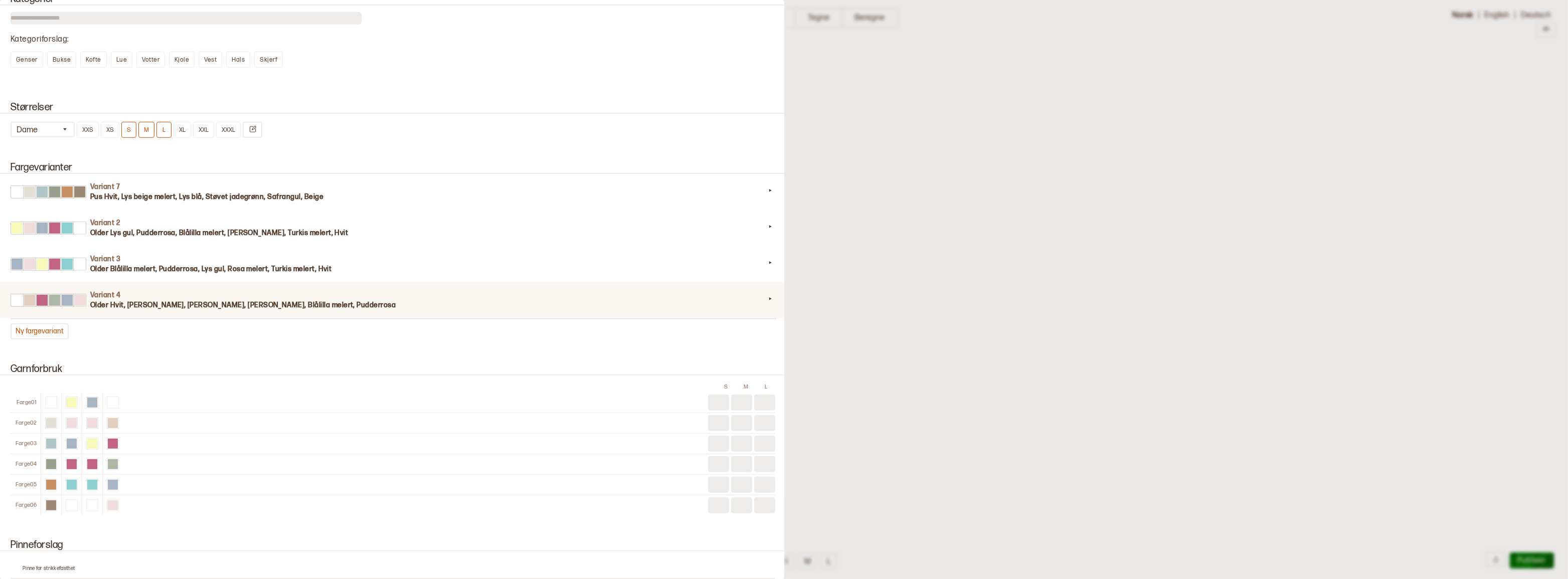
click at [306, 311] on h3 "Older Hvit, [PERSON_NAME], [PERSON_NAME], [PERSON_NAME], Blålilla melert, Pudde…" at bounding box center [427, 305] width 675 height 10
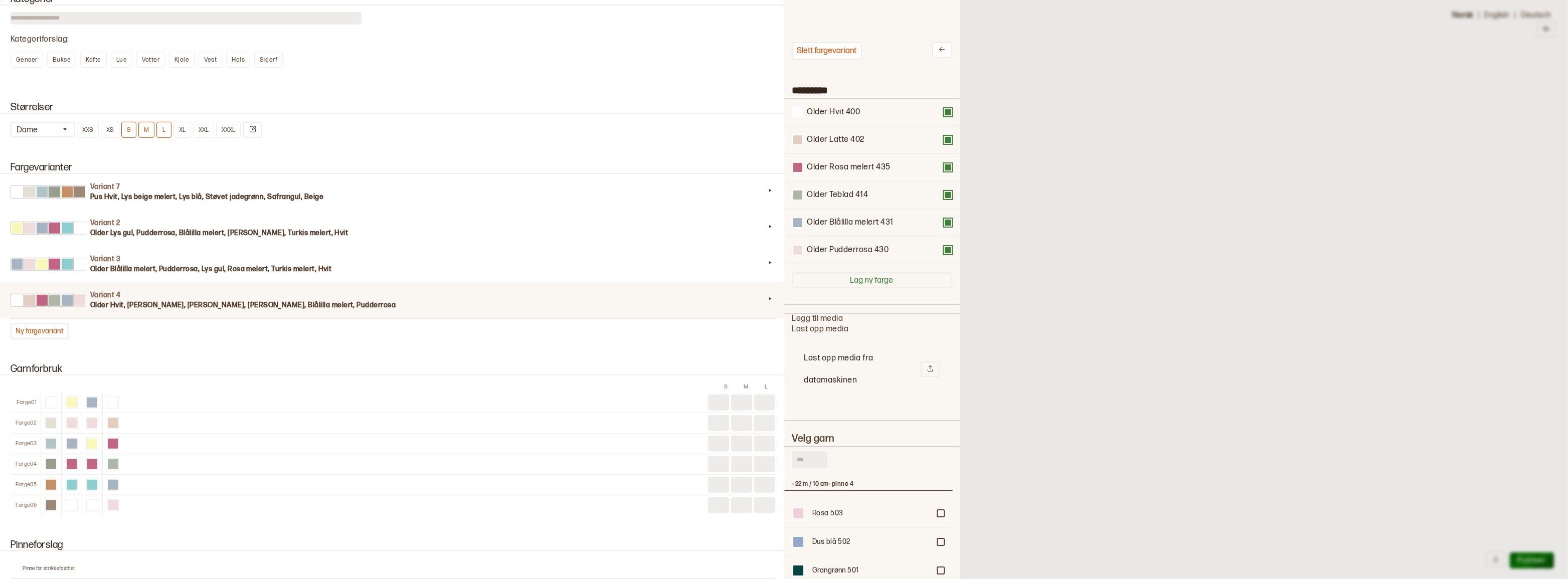
scroll to position [294, 161]
click at [29, 340] on button "Ny fargevariant" at bounding box center [40, 331] width 58 height 16
type input "*********"
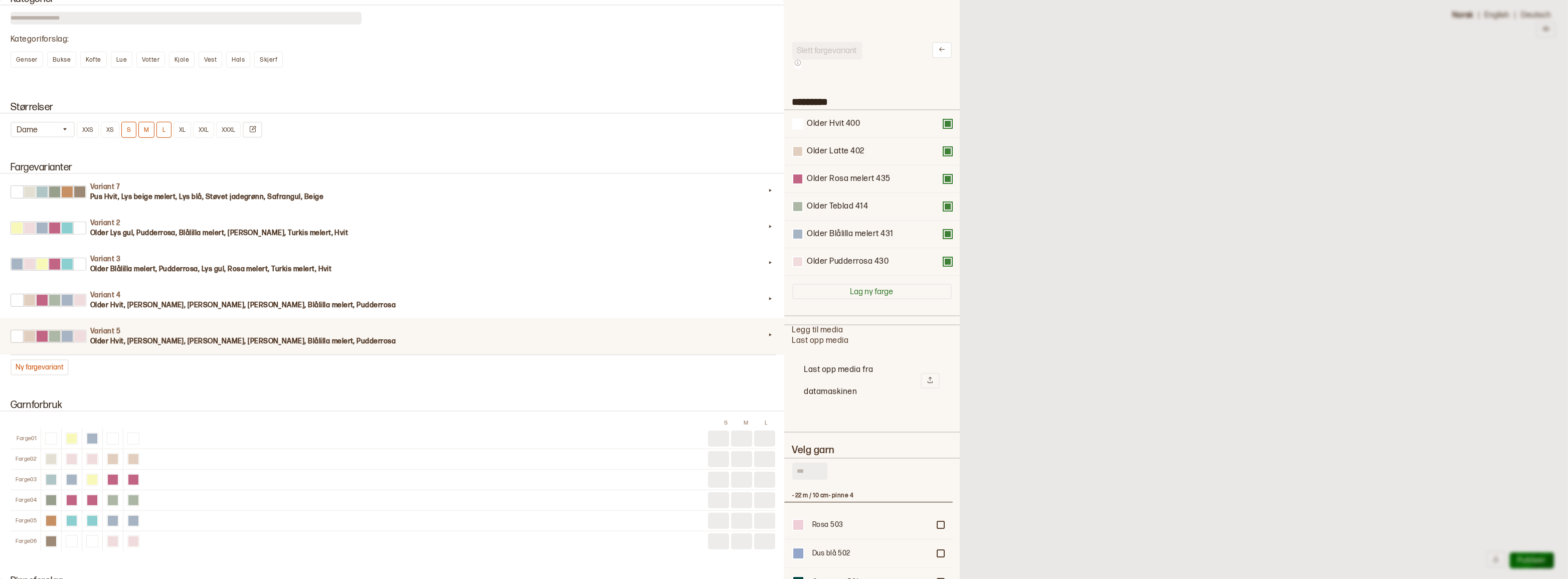
drag, startPoint x: 813, startPoint y: 481, endPoint x: 160, endPoint y: 336, distance: 668.9
click at [813, 480] on input "text" at bounding box center [810, 471] width 35 height 17
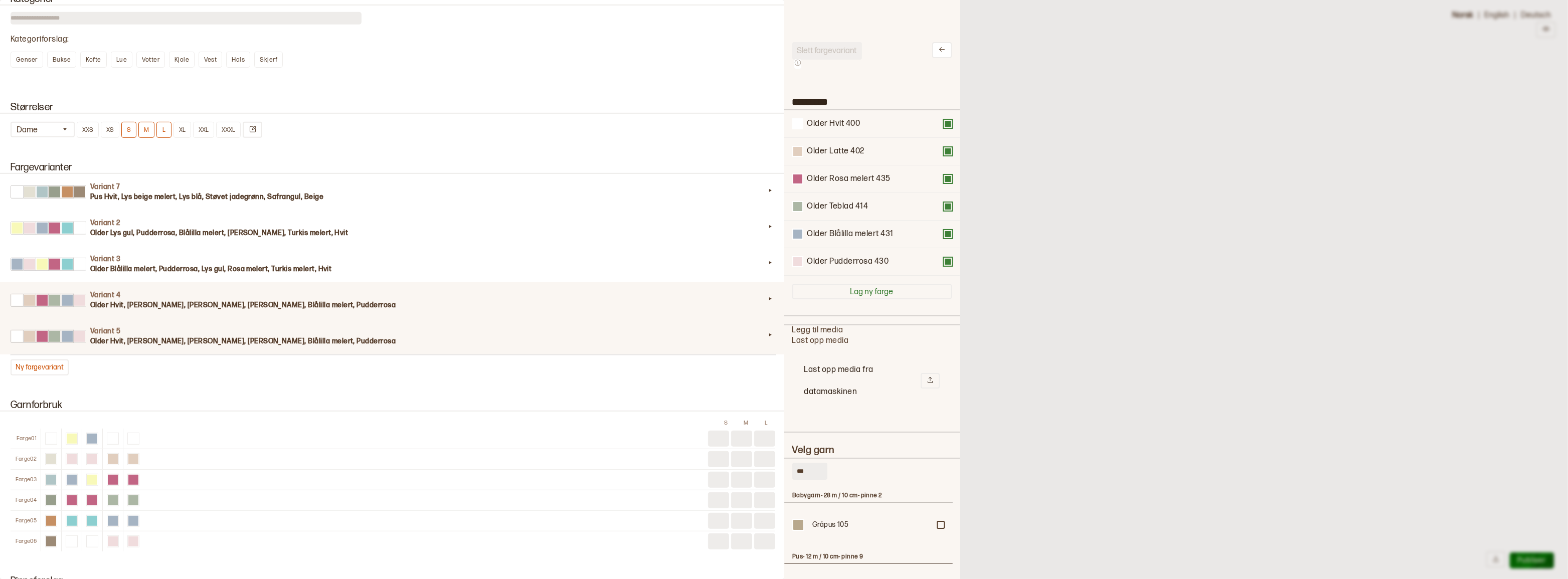
type input "***"
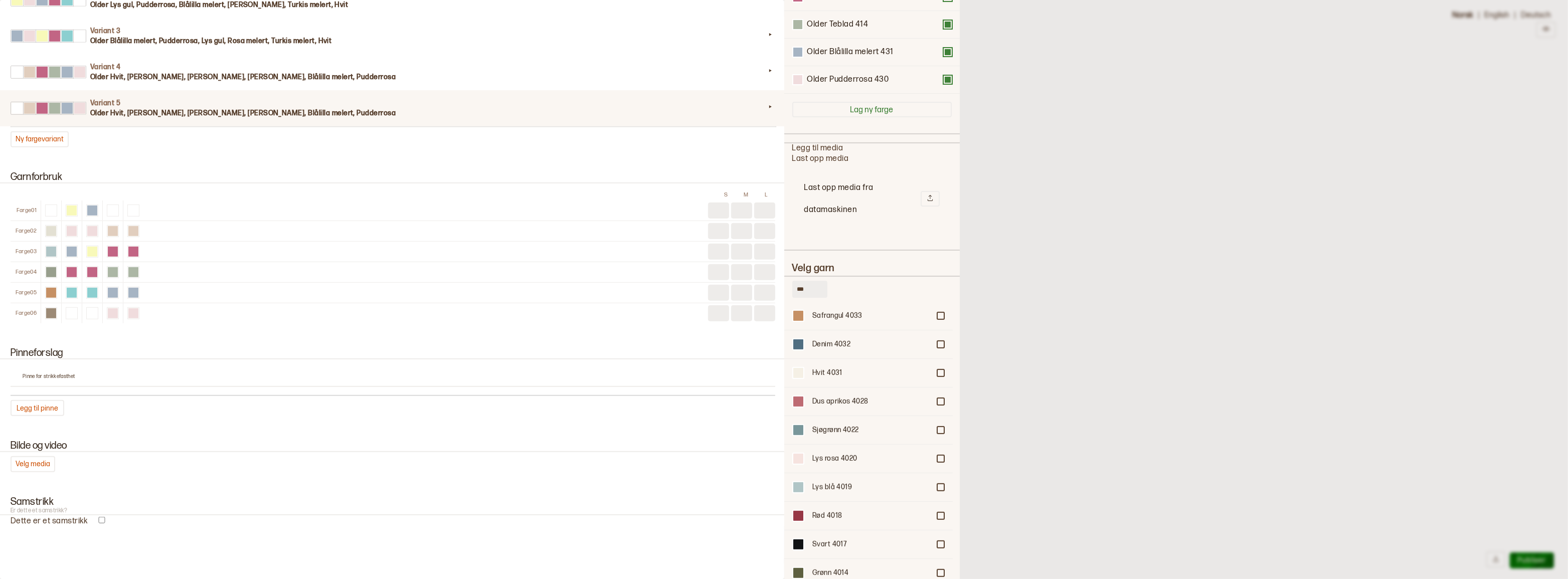
scroll to position [958, 0]
click at [937, 476] on div at bounding box center [940, 476] width 6 height 6
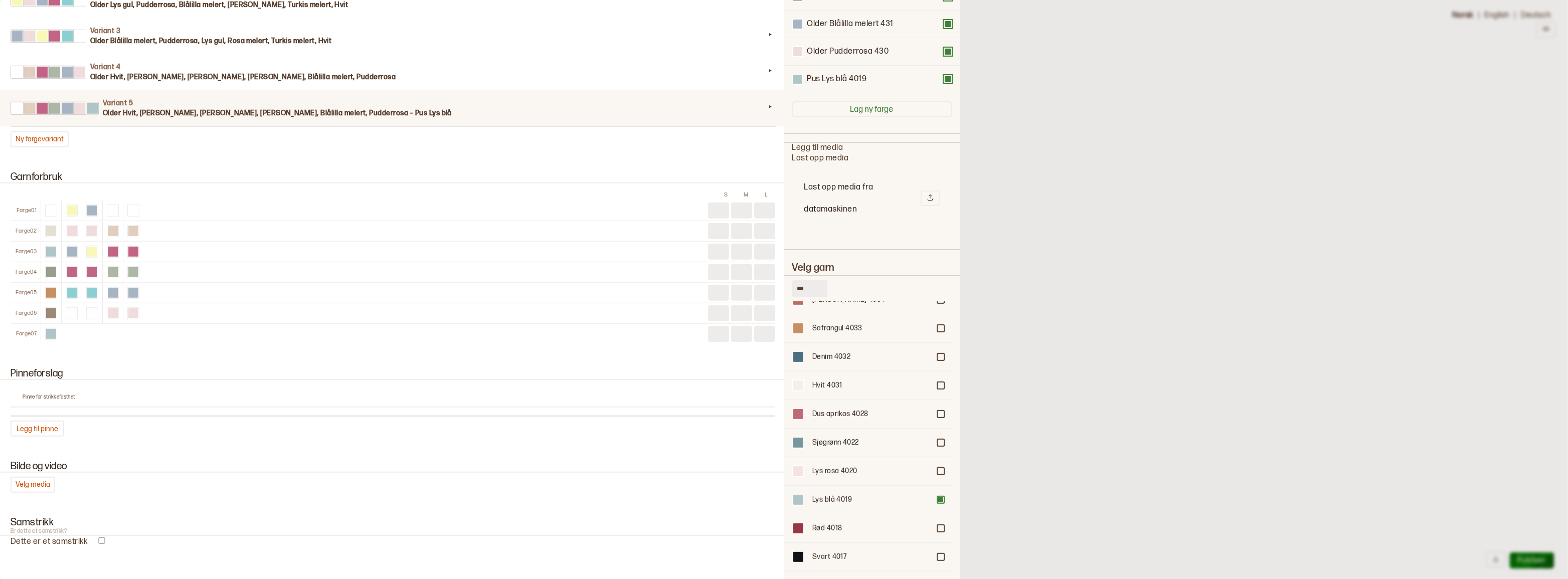
scroll to position [912, 0]
click at [937, 406] on div at bounding box center [940, 407] width 6 height 6
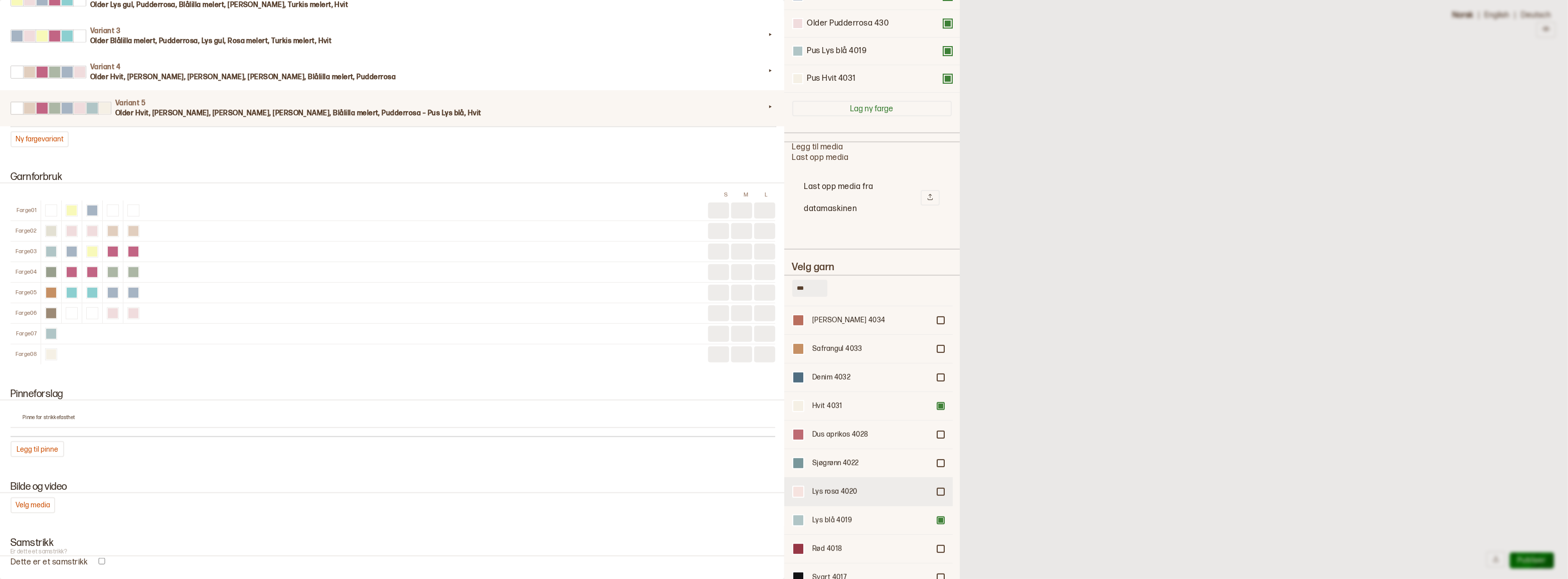
click at [937, 493] on div at bounding box center [940, 492] width 6 height 6
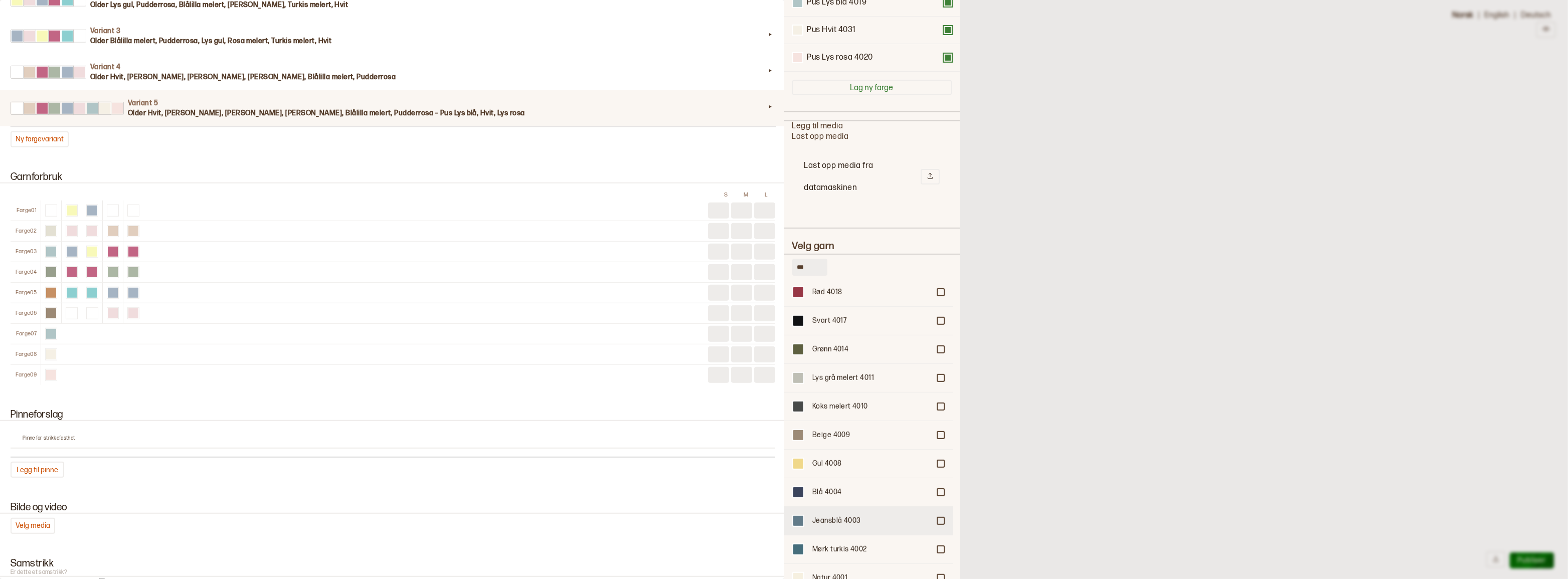
scroll to position [307, 0]
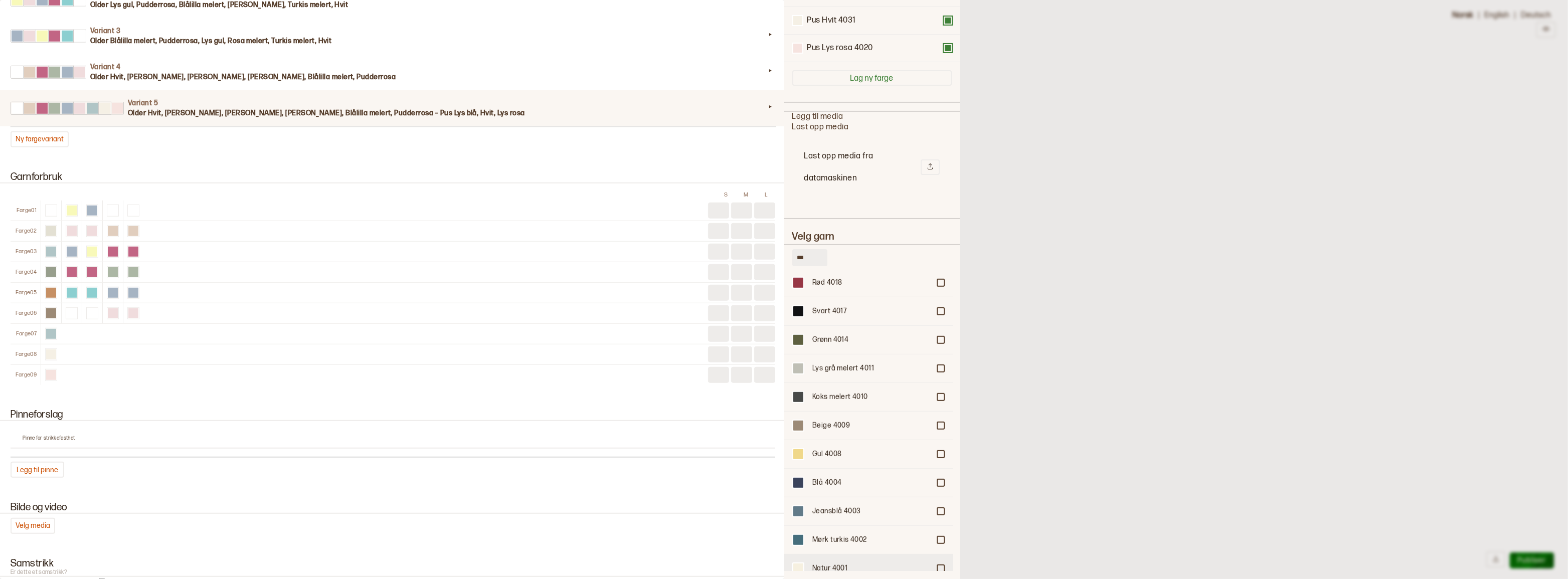
click at [937, 566] on div at bounding box center [940, 569] width 6 height 6
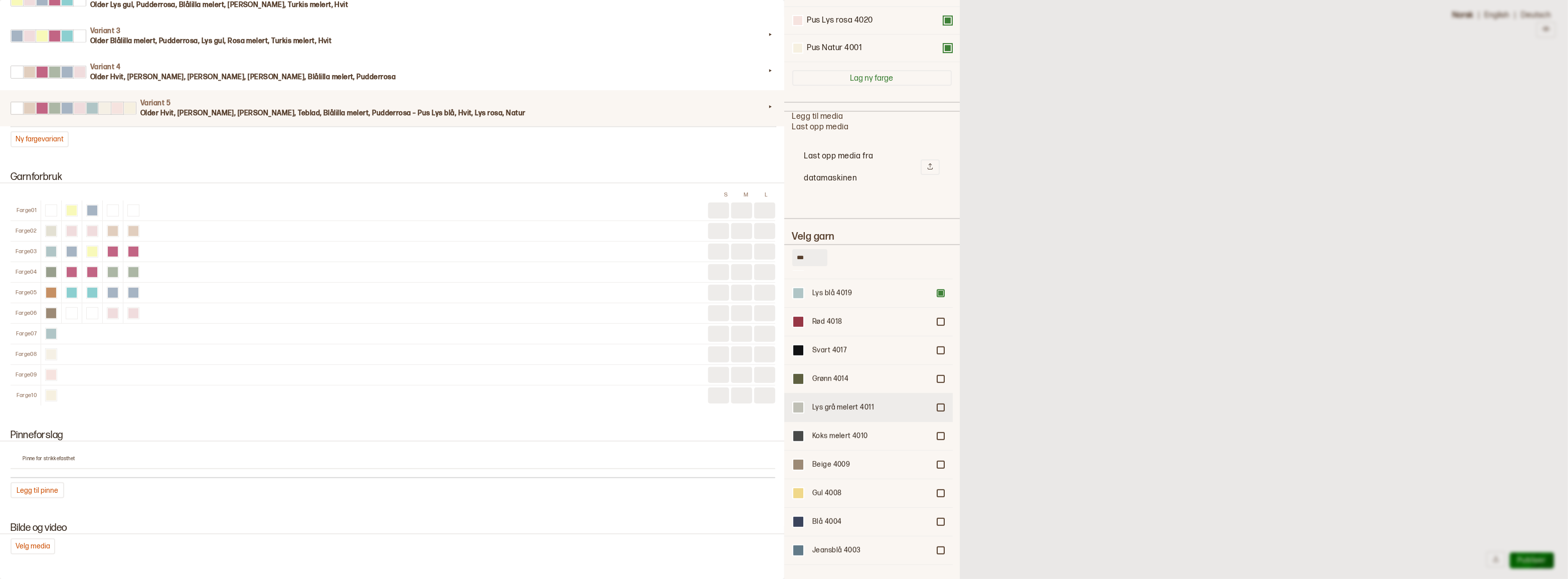
scroll to position [1056, 0]
click at [937, 371] on div at bounding box center [940, 374] width 6 height 6
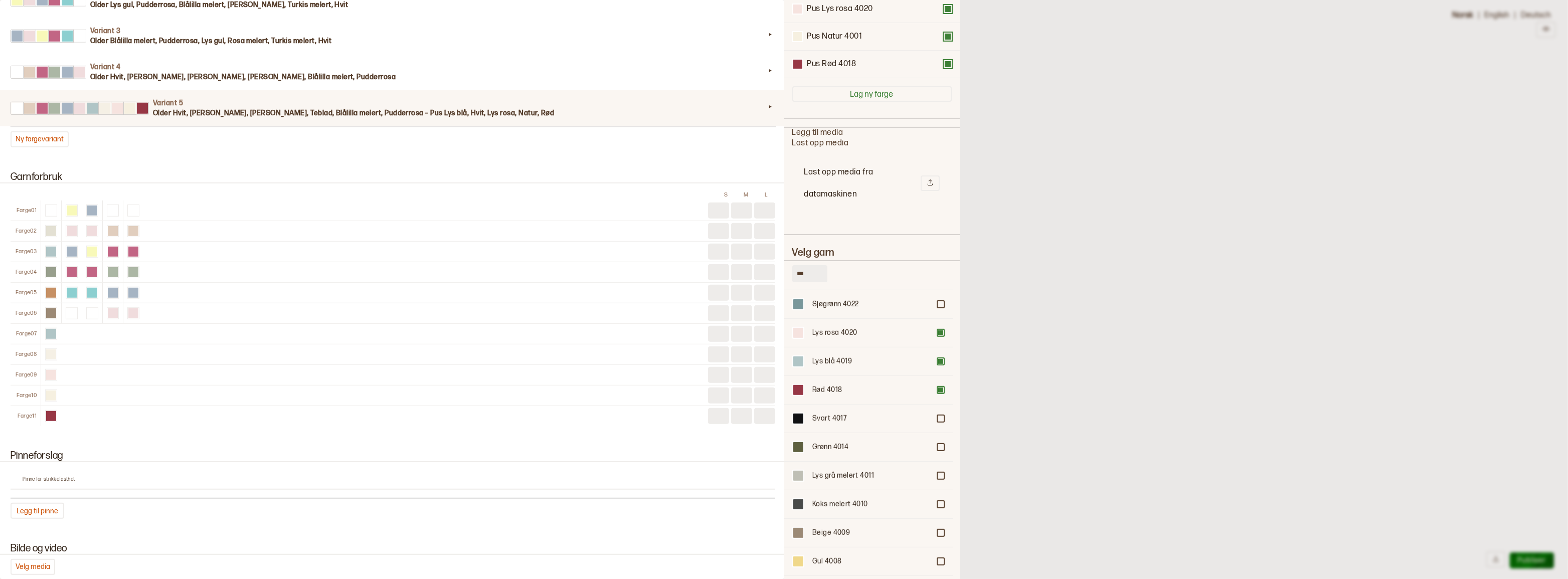
scroll to position [363, 0]
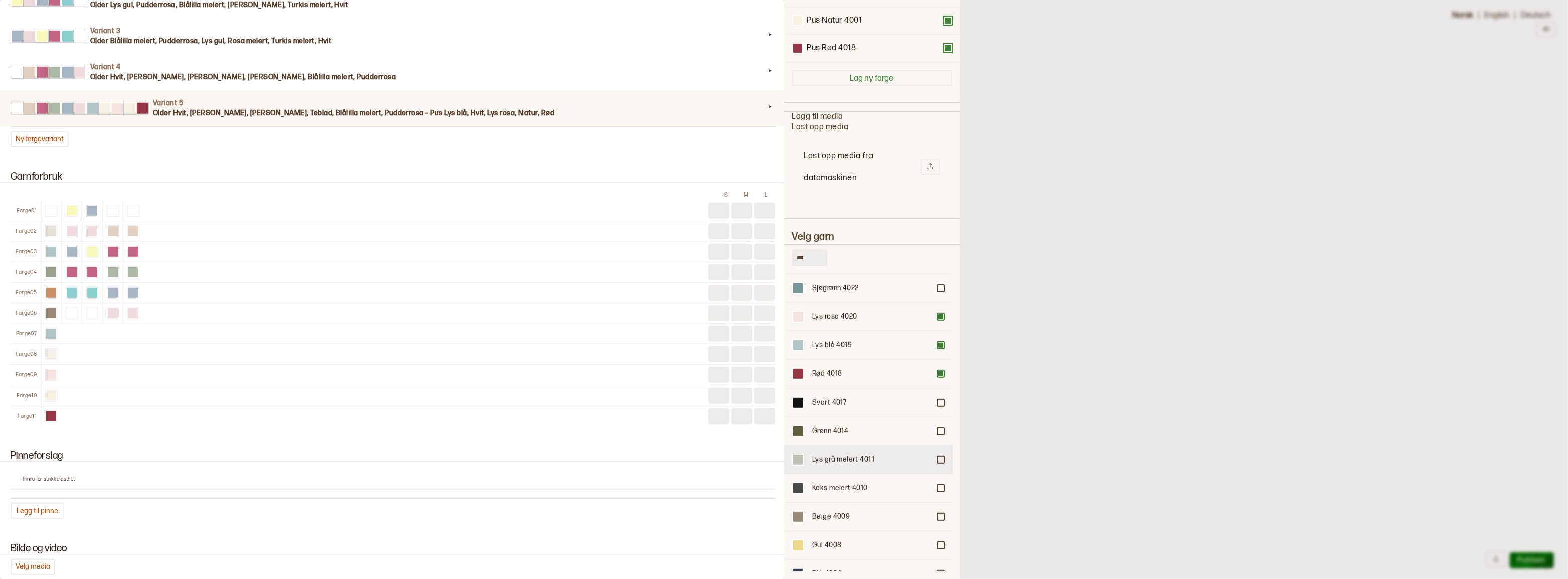
click at [937, 457] on div at bounding box center [940, 460] width 6 height 6
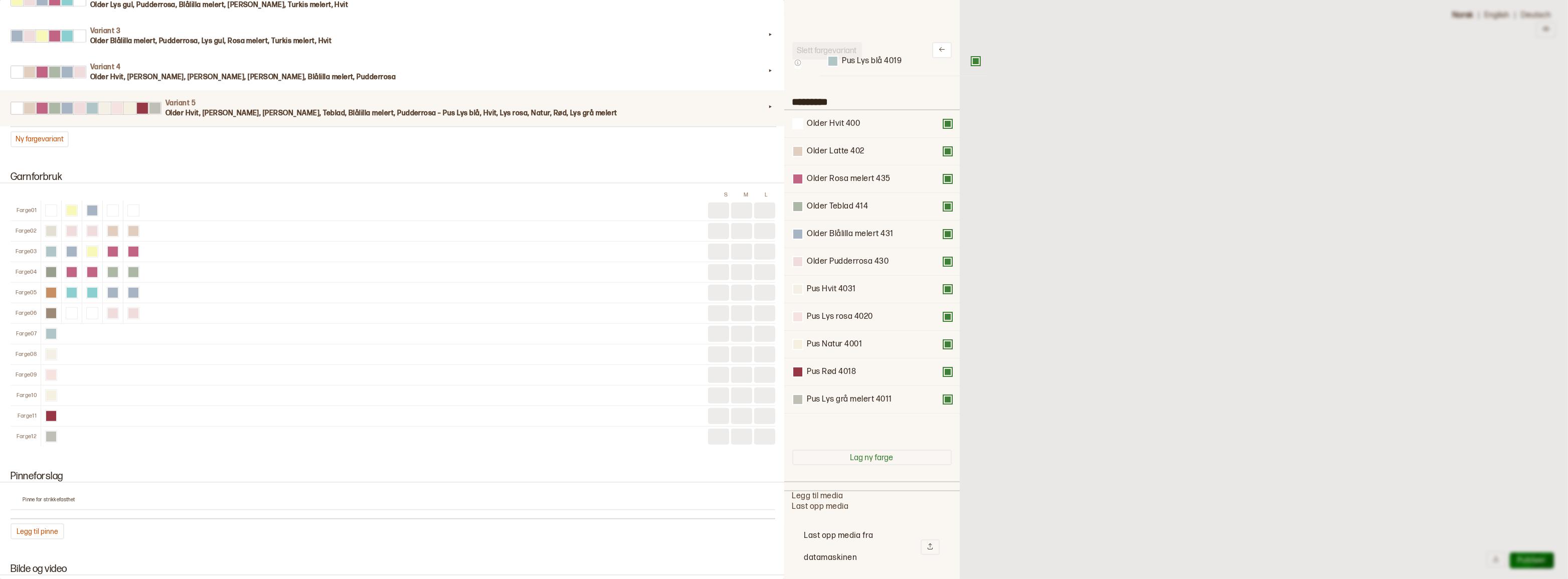
scroll to position [0, 0]
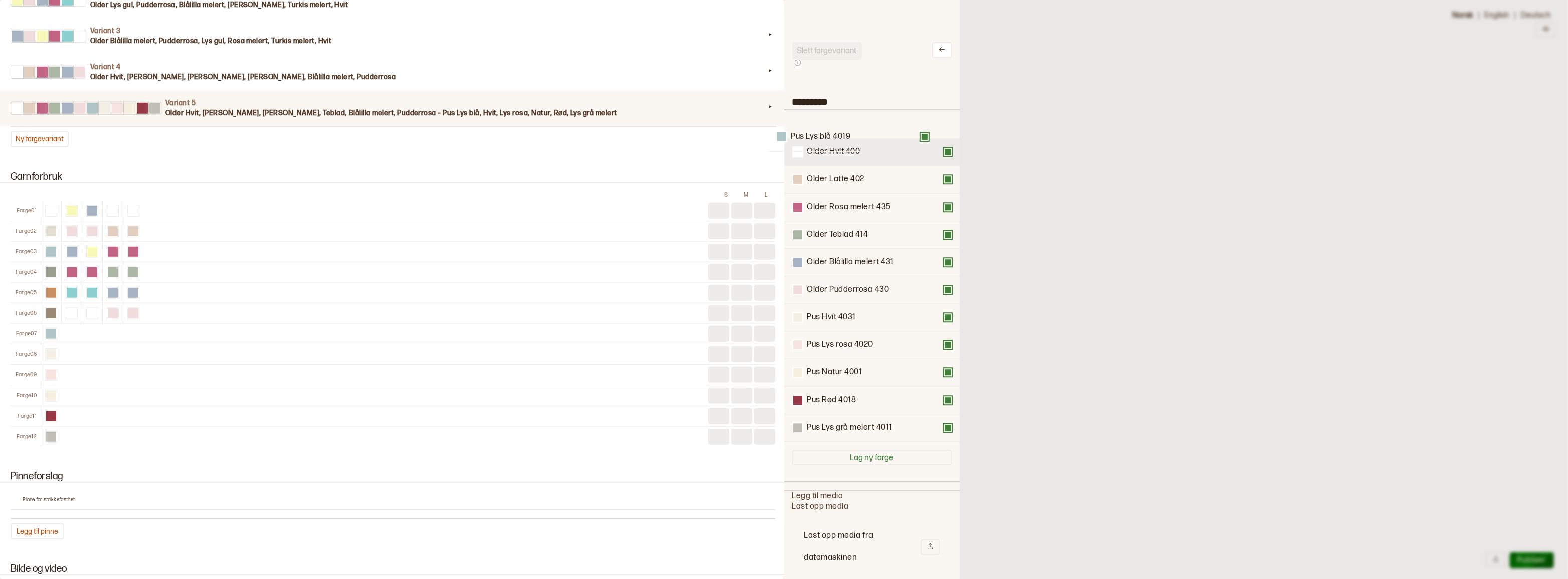
drag, startPoint x: 852, startPoint y: 225, endPoint x: 845, endPoint y: 141, distance: 84.3
click at [841, 133] on div "Older Hvit 400 Older Latte 402 Older Rosa melert 435 Older Teblad 414 Older Blå…" at bounding box center [872, 276] width 159 height 332
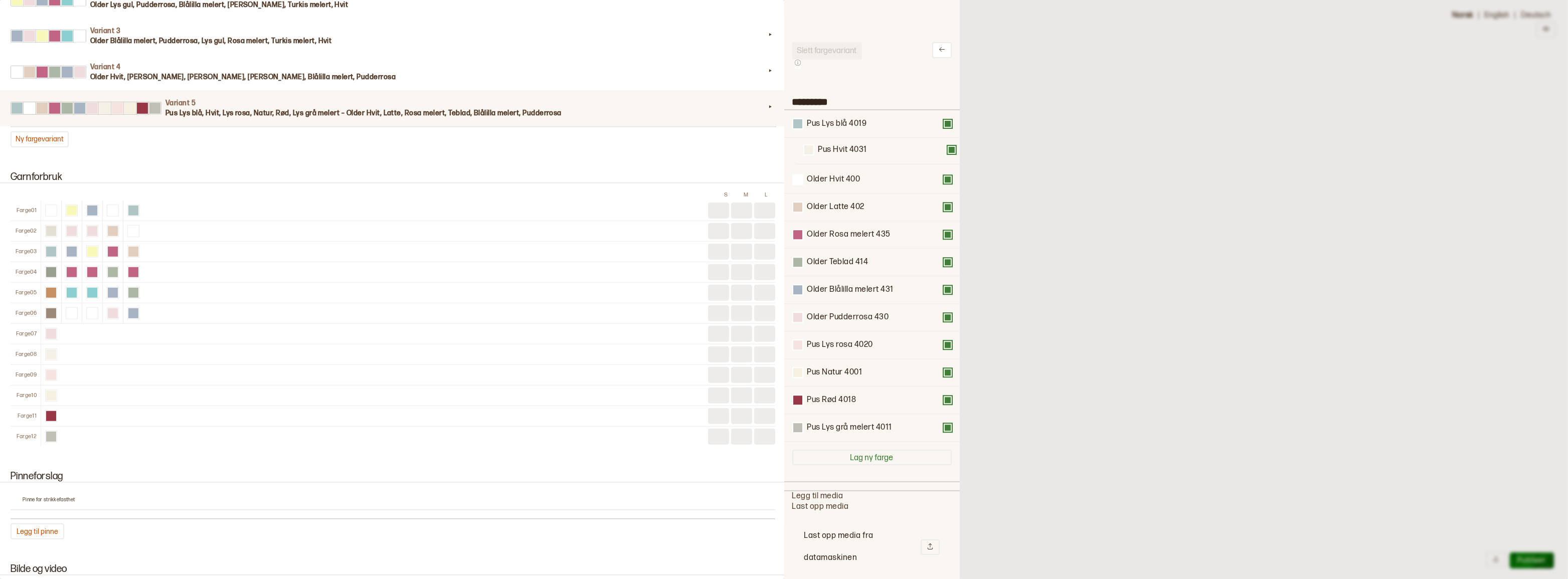
drag, startPoint x: 845, startPoint y: 321, endPoint x: 856, endPoint y: 142, distance: 179.3
click at [856, 142] on div "Pus Lys blå 4019 Older Hvit 400 Older Latte 402 Older Rosa melert 435 Older Teb…" at bounding box center [872, 276] width 159 height 332
drag, startPoint x: 840, startPoint y: 351, endPoint x: 839, endPoint y: 181, distance: 170.0
click at [839, 181] on div "Pus Lys blå 4019 Pus Hvit 4031 Older Hvit 400 Older Latte 402 Older Rosa melert…" at bounding box center [872, 276] width 159 height 332
drag, startPoint x: 846, startPoint y: 381, endPoint x: 847, endPoint y: 209, distance: 172.0
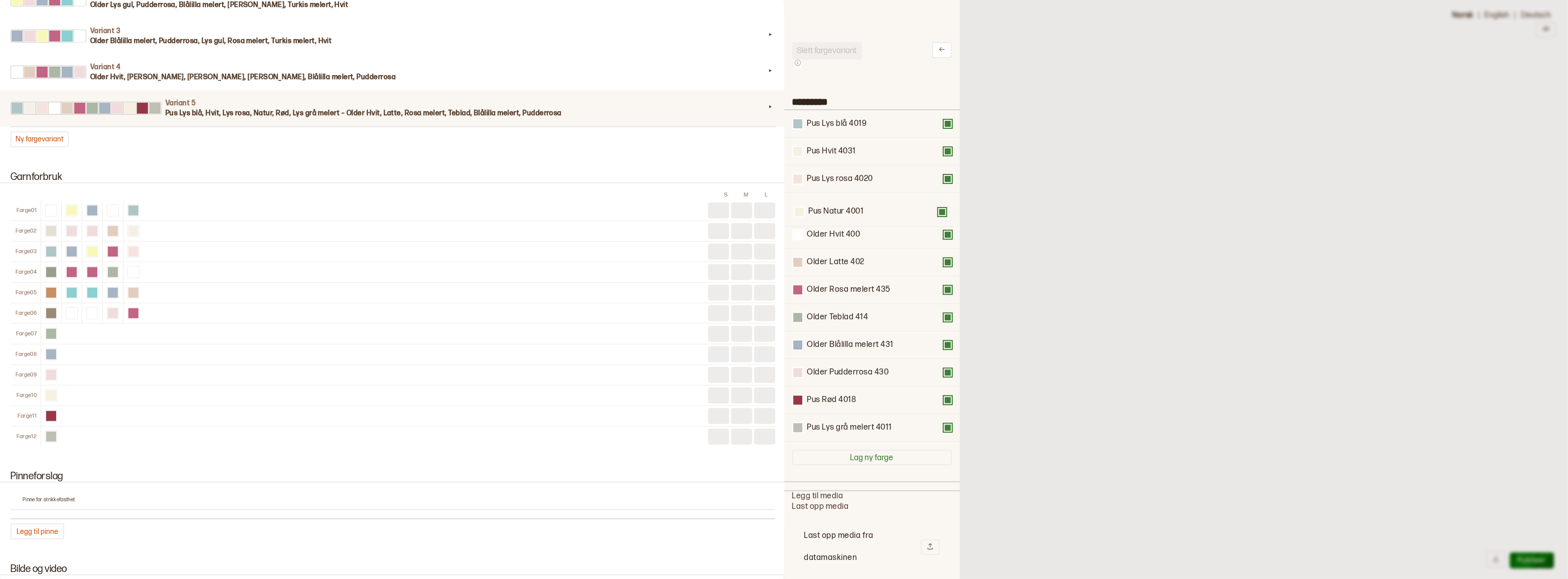
click at [847, 209] on div "Pus Lys blå 4019 Pus Hvit 4031 Pus Lys rosa 4020 Older Hvit 400 Older Latte 402…" at bounding box center [872, 276] width 159 height 332
drag, startPoint x: 838, startPoint y: 407, endPoint x: 844, endPoint y: 234, distance: 173.1
click at [844, 234] on div "Pus Lys blå 4019 Pus Hvit 4031 Pus Lys rosa 4020 Pus Natur 4001 Older Hvit 400 …" at bounding box center [872, 276] width 159 height 332
drag, startPoint x: 875, startPoint y: 439, endPoint x: 871, endPoint y: 264, distance: 175.0
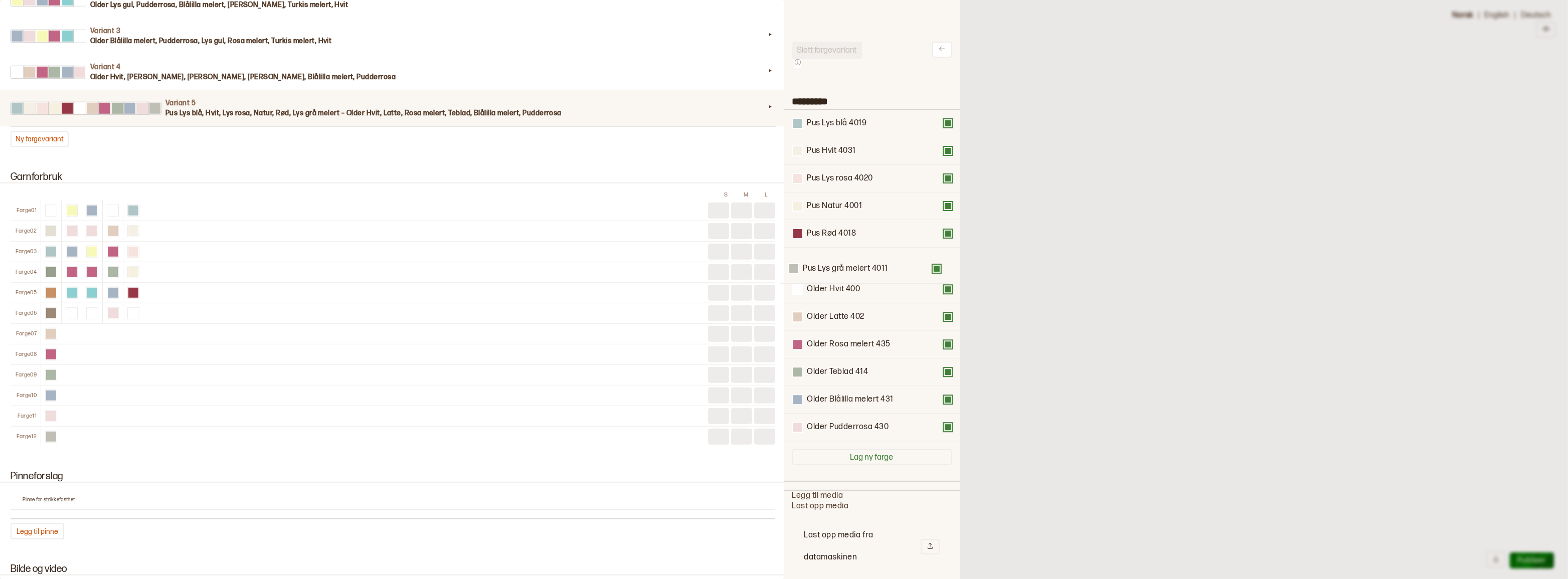
click at [869, 264] on div "Pus Lys blå 4019 Pus Hvit 4031 Pus Lys rosa 4020 Pus Natur 4001 Pus Rød 4018 Ol…" at bounding box center [872, 275] width 159 height 332
click at [943, 292] on button at bounding box center [947, 289] width 8 height 8
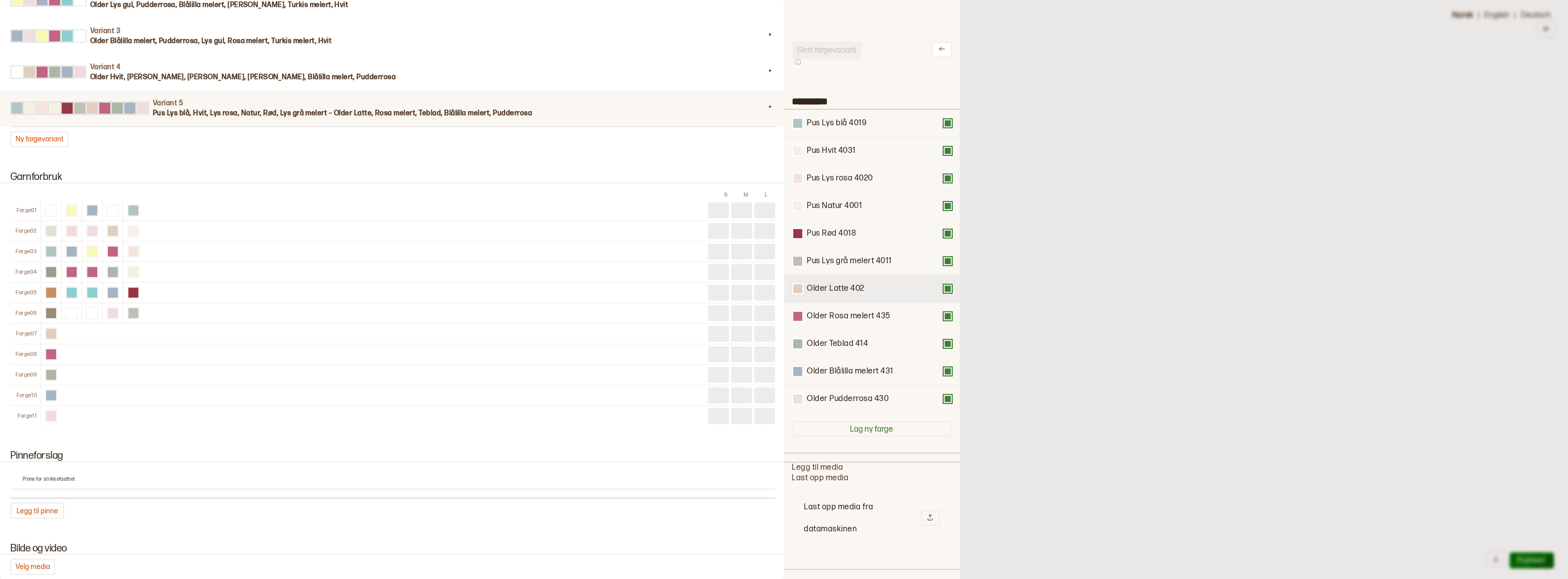
click at [943, 293] on button at bounding box center [947, 289] width 8 height 8
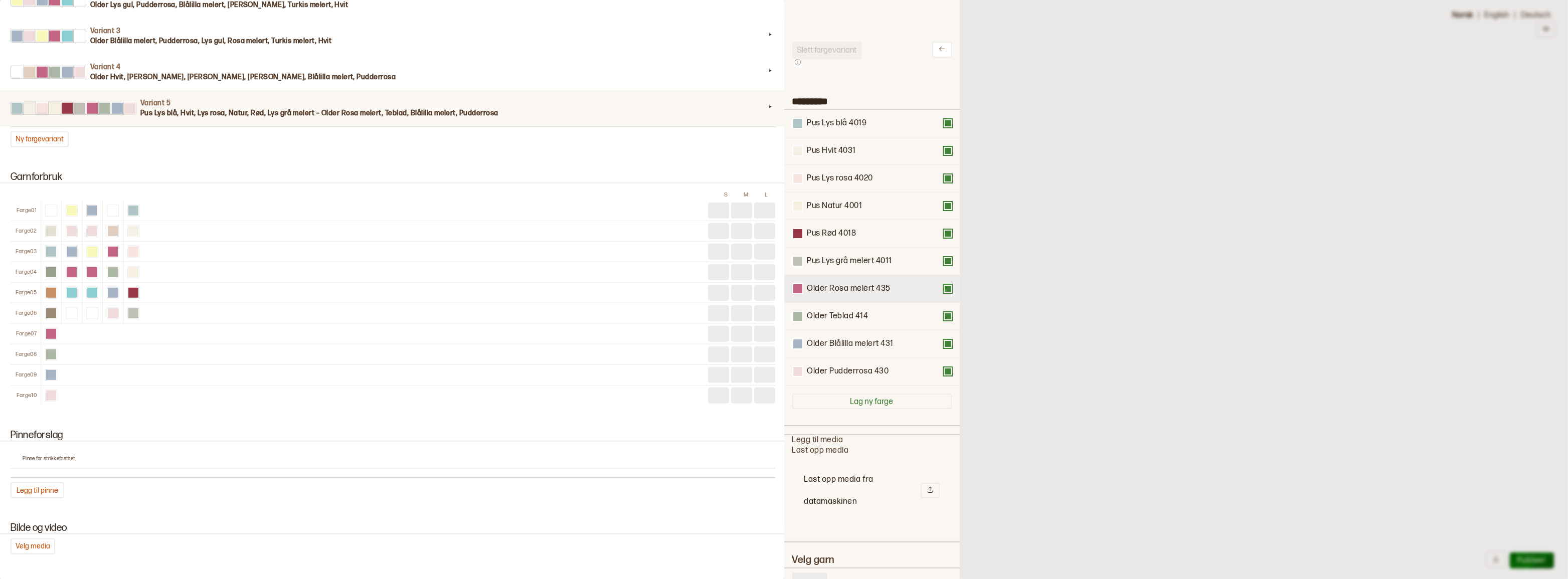
click at [943, 293] on button at bounding box center [947, 289] width 8 height 8
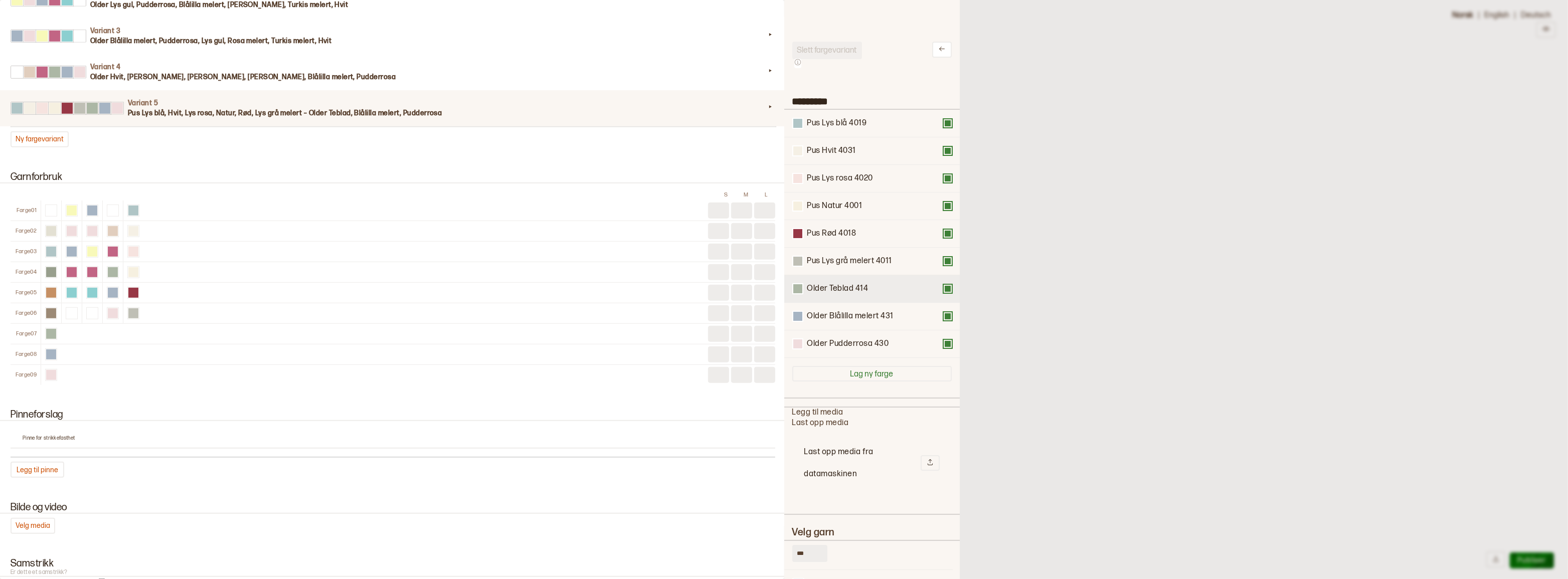
click at [943, 293] on button at bounding box center [947, 289] width 8 height 8
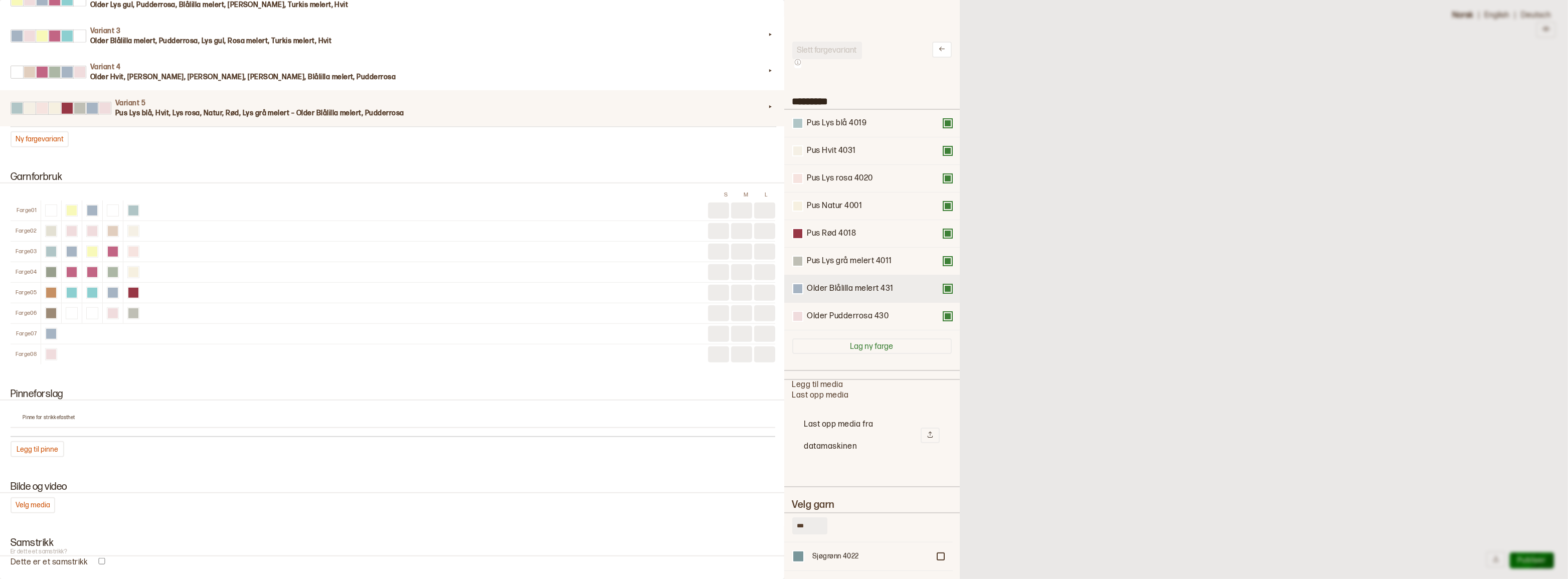
click at [943, 293] on button at bounding box center [947, 289] width 8 height 8
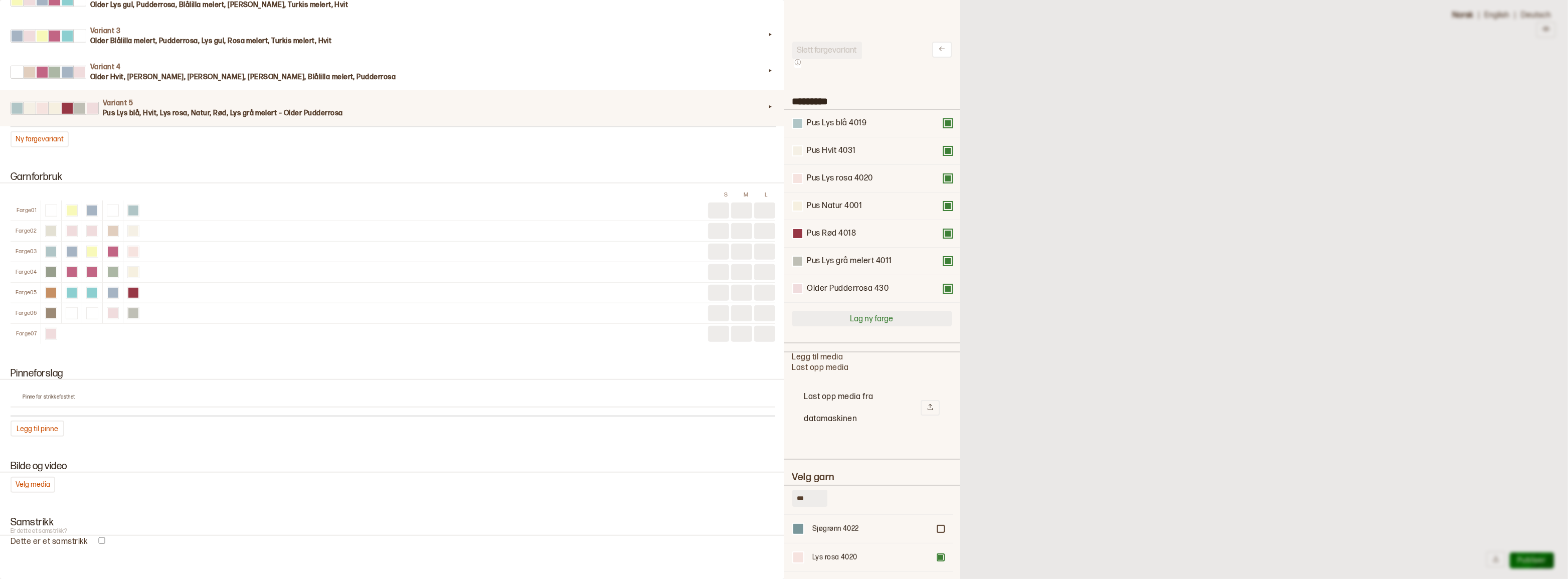
click at [943, 293] on button at bounding box center [947, 289] width 8 height 8
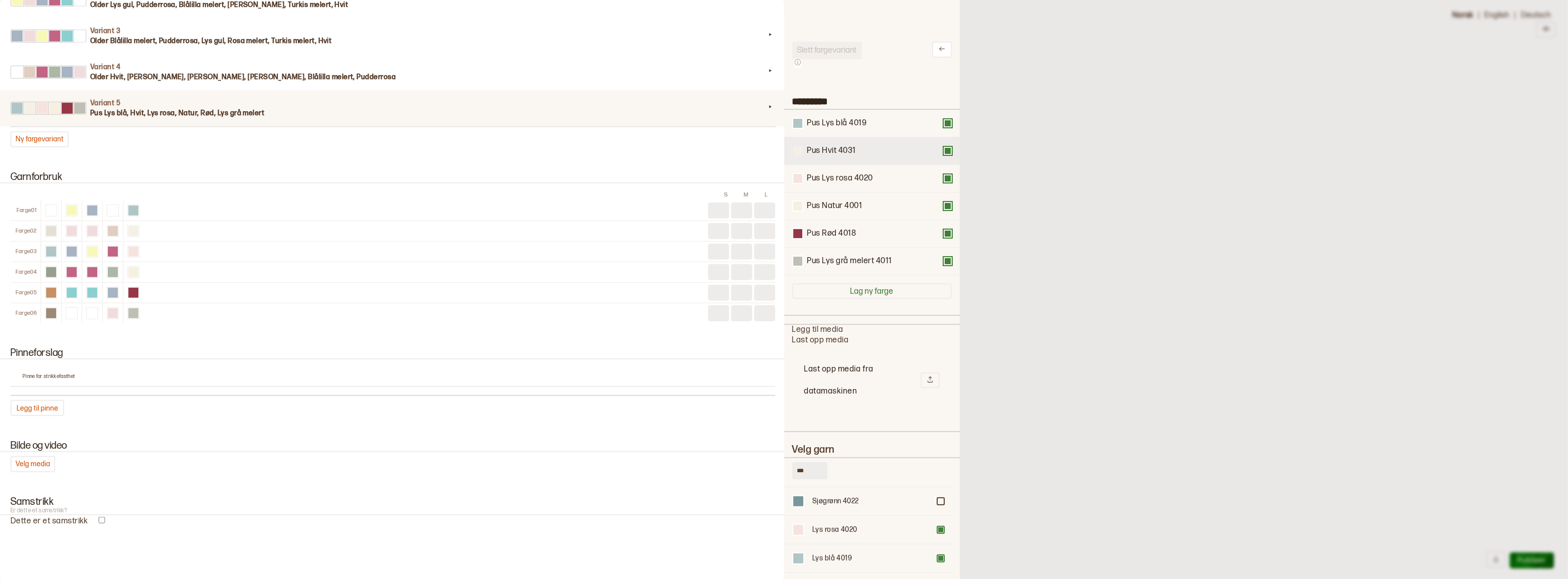
click at [799, 155] on div at bounding box center [797, 151] width 9 height 9
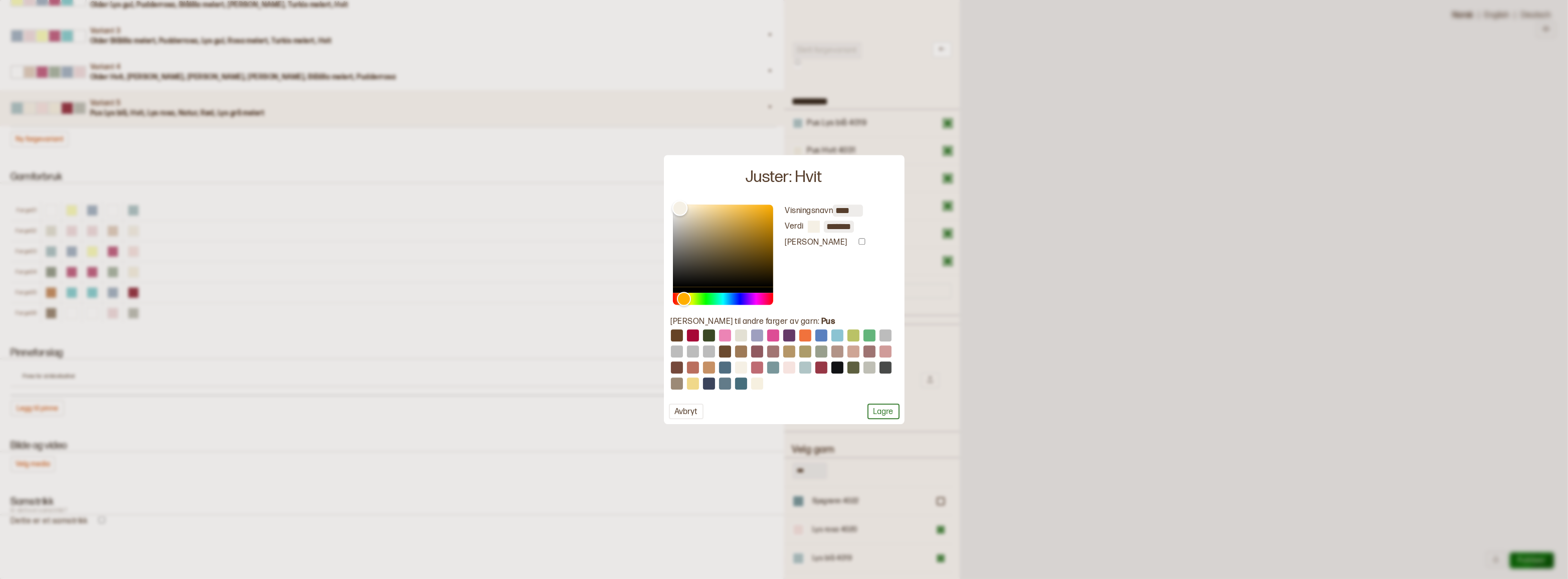
click at [679, 206] on div "Color" at bounding box center [680, 209] width 16 height 16
type input "*******"
click at [674, 205] on div "Color" at bounding box center [674, 207] width 16 height 16
click at [844, 228] on input "*******" at bounding box center [838, 226] width 30 height 12
click at [873, 409] on button "Lagre" at bounding box center [883, 412] width 32 height 16
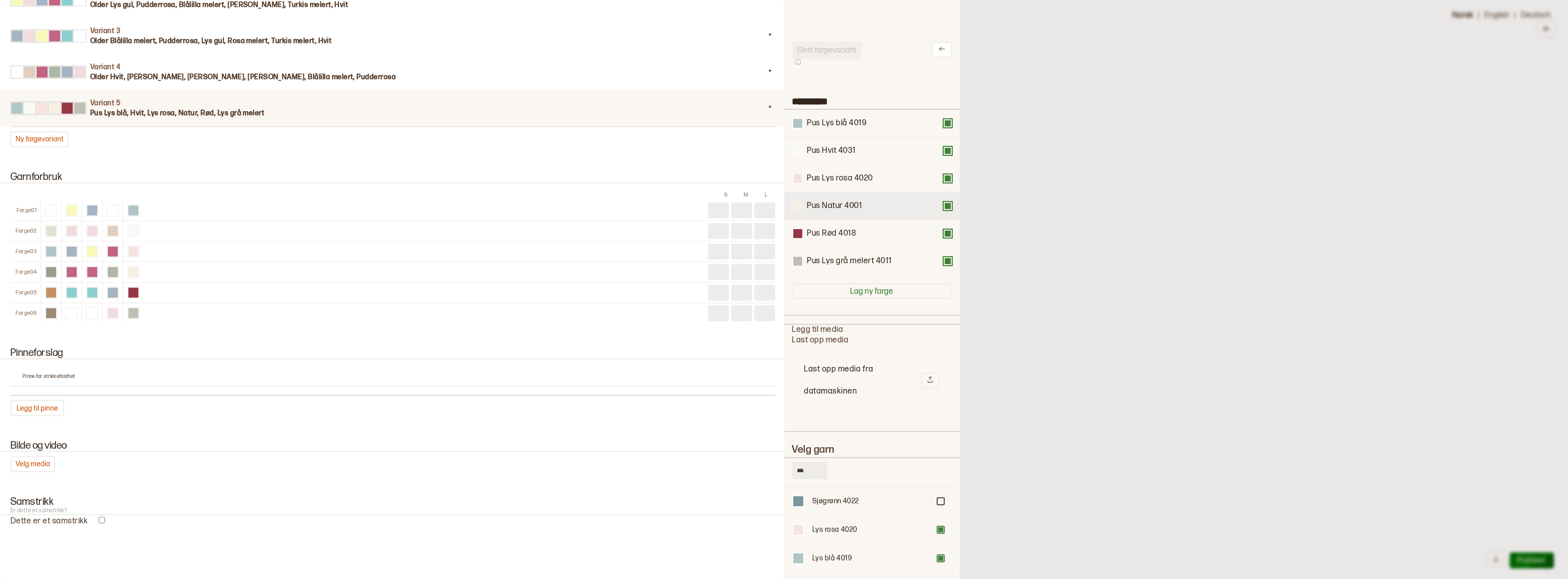
click at [797, 211] on div at bounding box center [797, 206] width 9 height 9
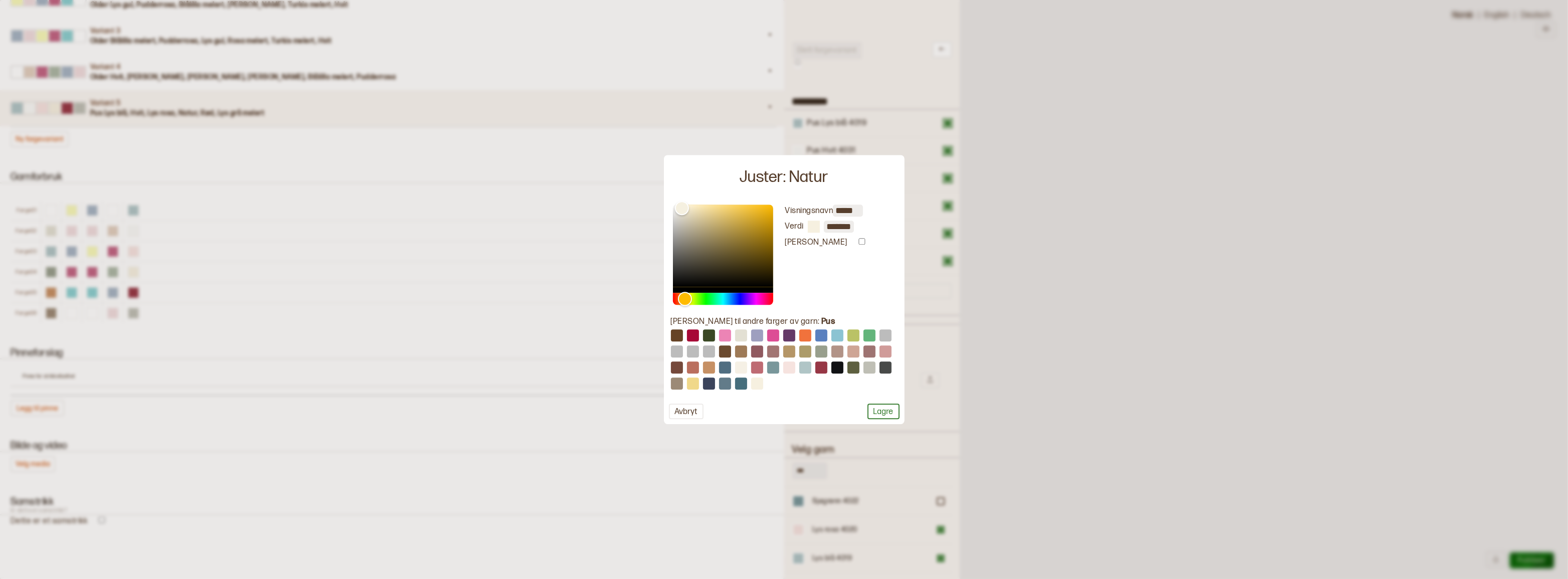
click at [841, 225] on input "*******" at bounding box center [838, 226] width 30 height 12
paste input "text"
type input "*******"
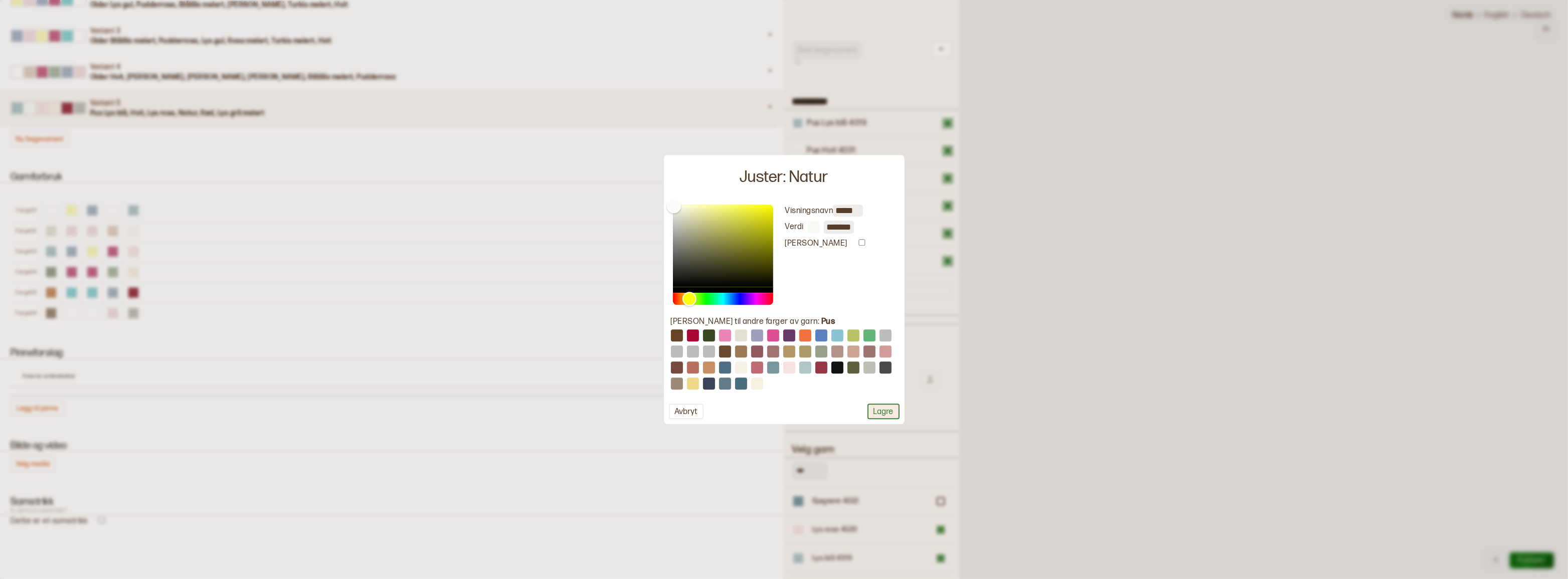
click at [881, 416] on button "Lagre" at bounding box center [883, 412] width 32 height 16
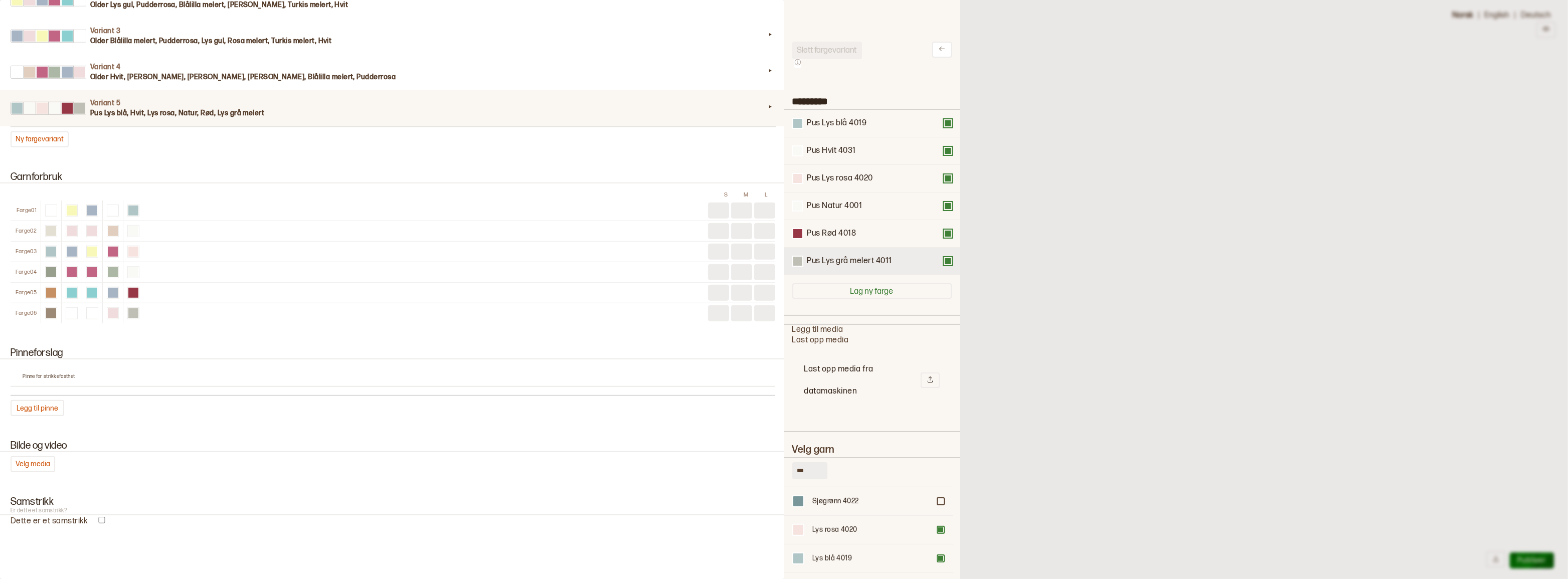
click at [836, 275] on div "Pus Lys grå melert 4011" at bounding box center [872, 261] width 175 height 27
click at [838, 267] on div "Pus Lys grå melert 4011" at bounding box center [849, 261] width 85 height 10
click at [802, 266] on button at bounding box center [798, 261] width 11 height 11
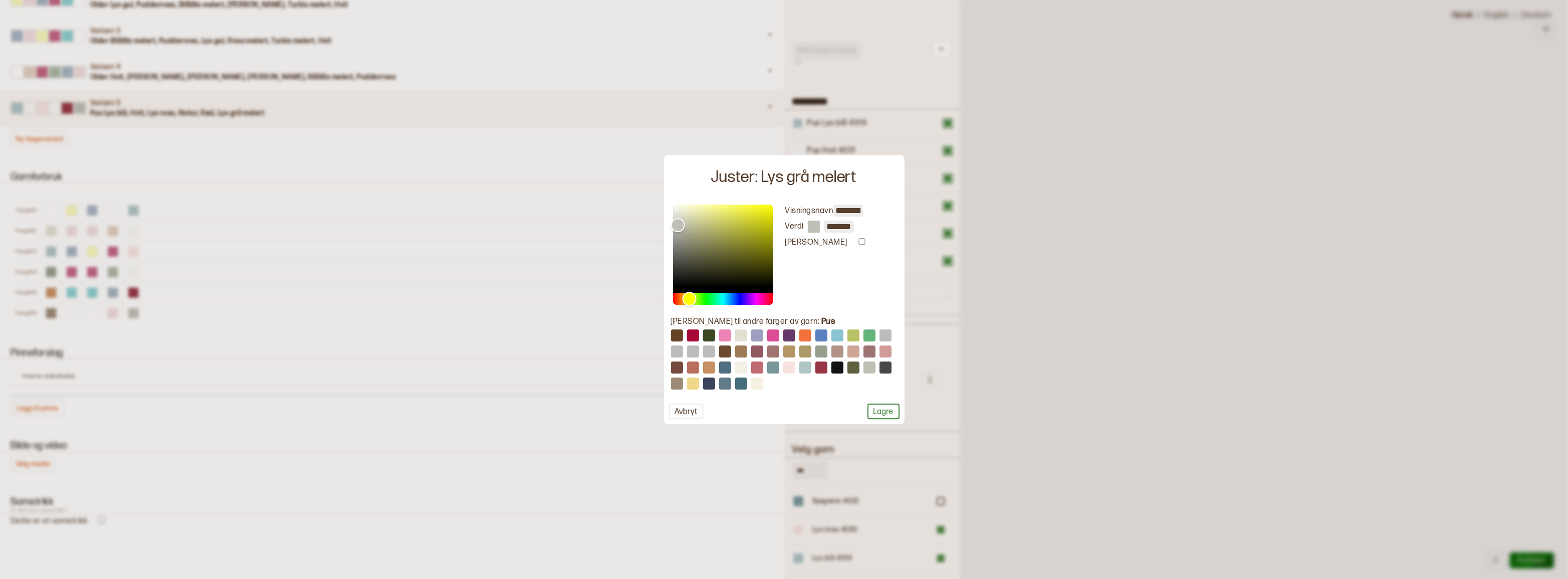
click at [838, 229] on input "*******" at bounding box center [838, 226] width 30 height 12
paste input "text"
type input "*******"
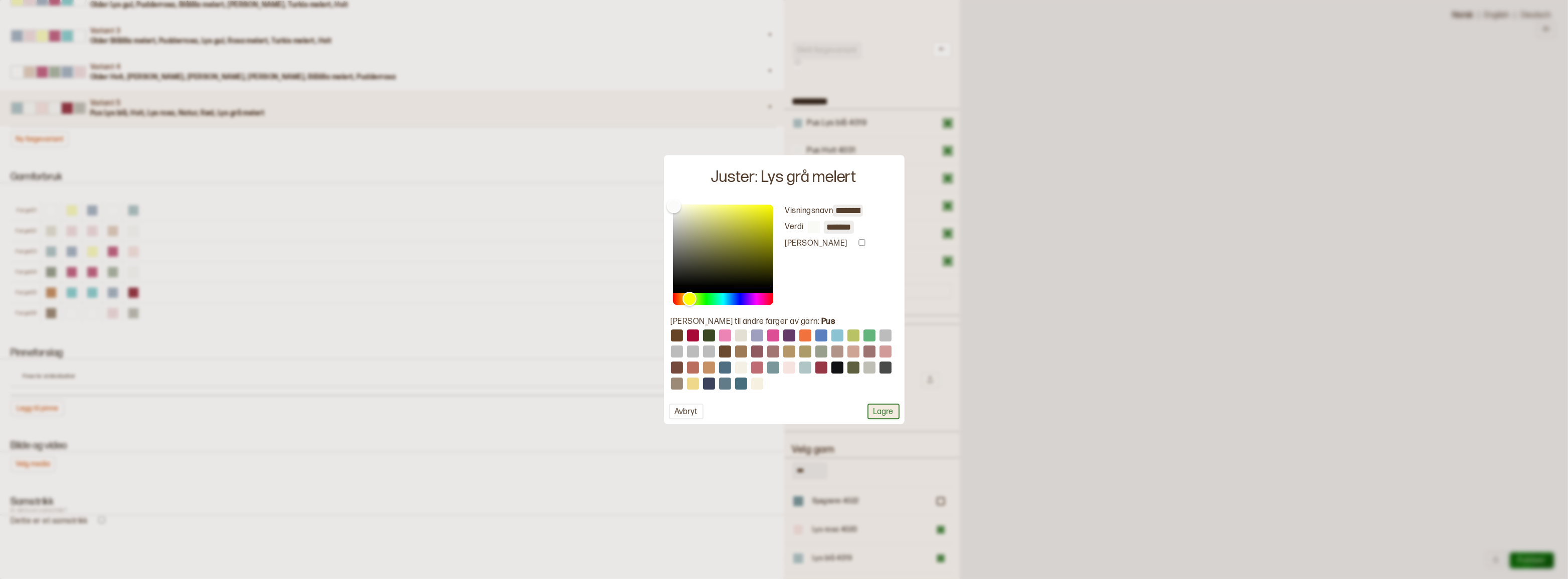
click at [880, 415] on button "Lagre" at bounding box center [883, 412] width 32 height 16
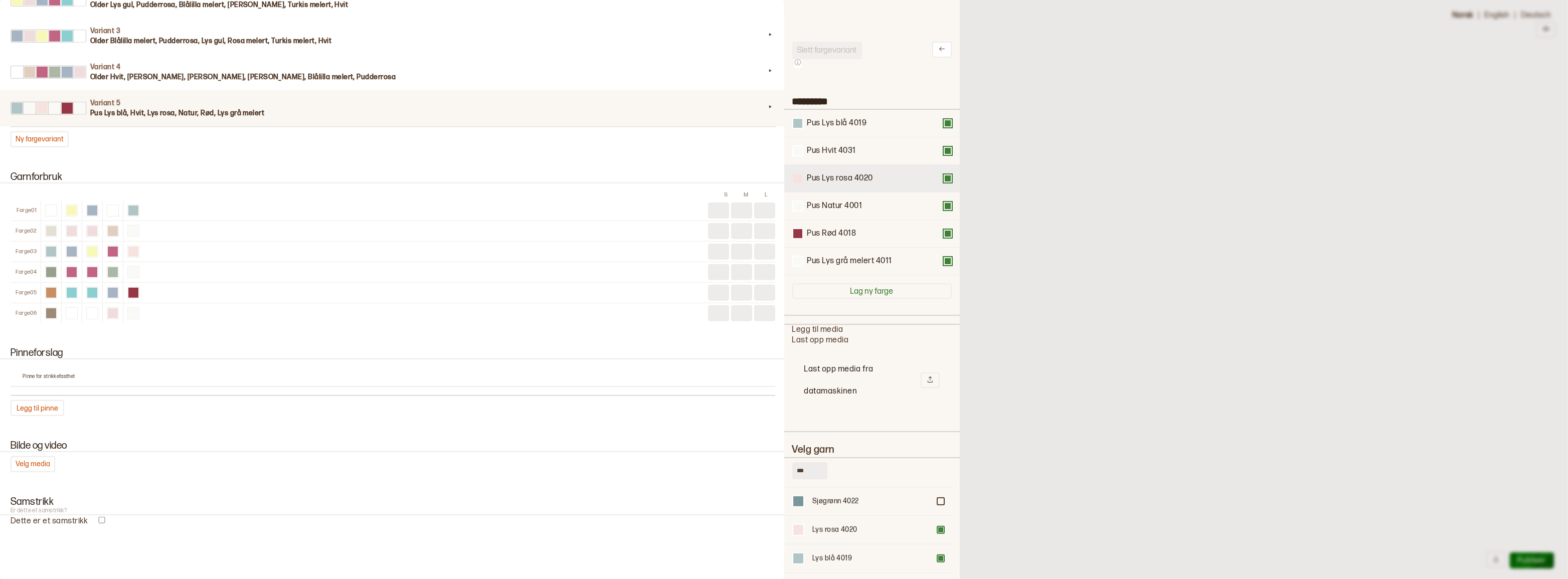
click at [801, 181] on div at bounding box center [797, 178] width 9 height 9
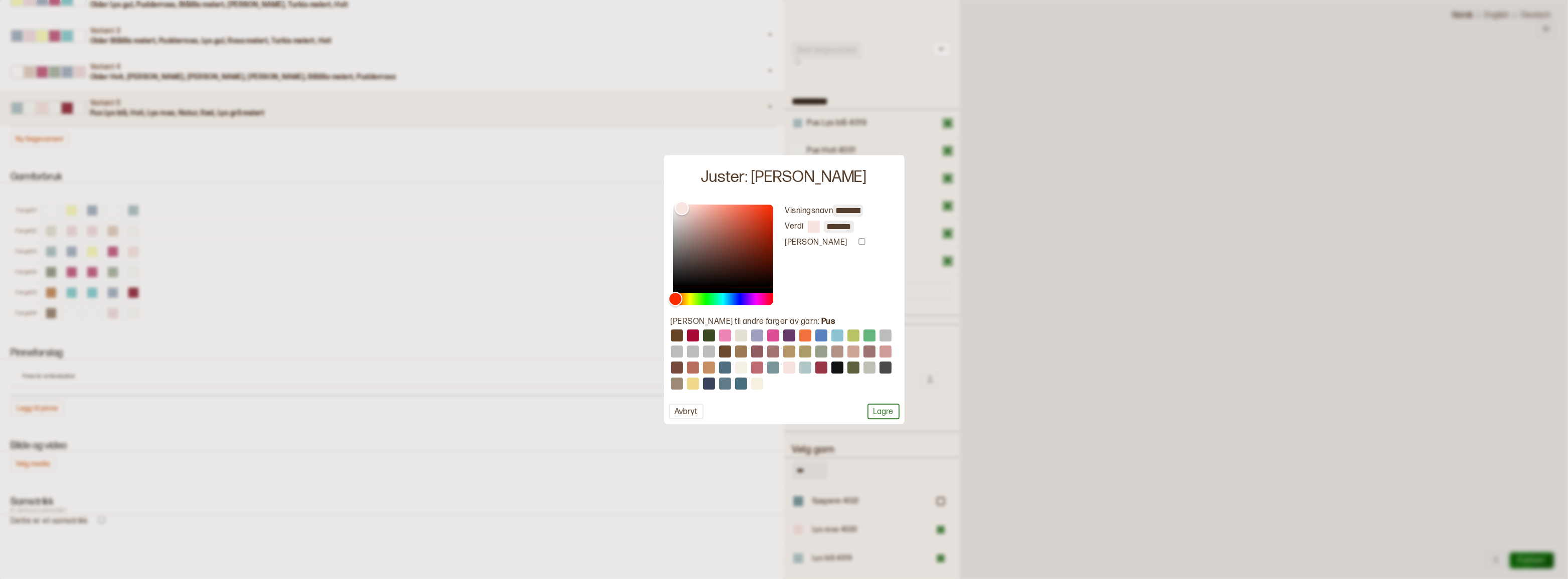
click at [833, 226] on input "*******" at bounding box center [838, 226] width 30 height 12
click at [877, 413] on button "Lagre" at bounding box center [883, 412] width 32 height 16
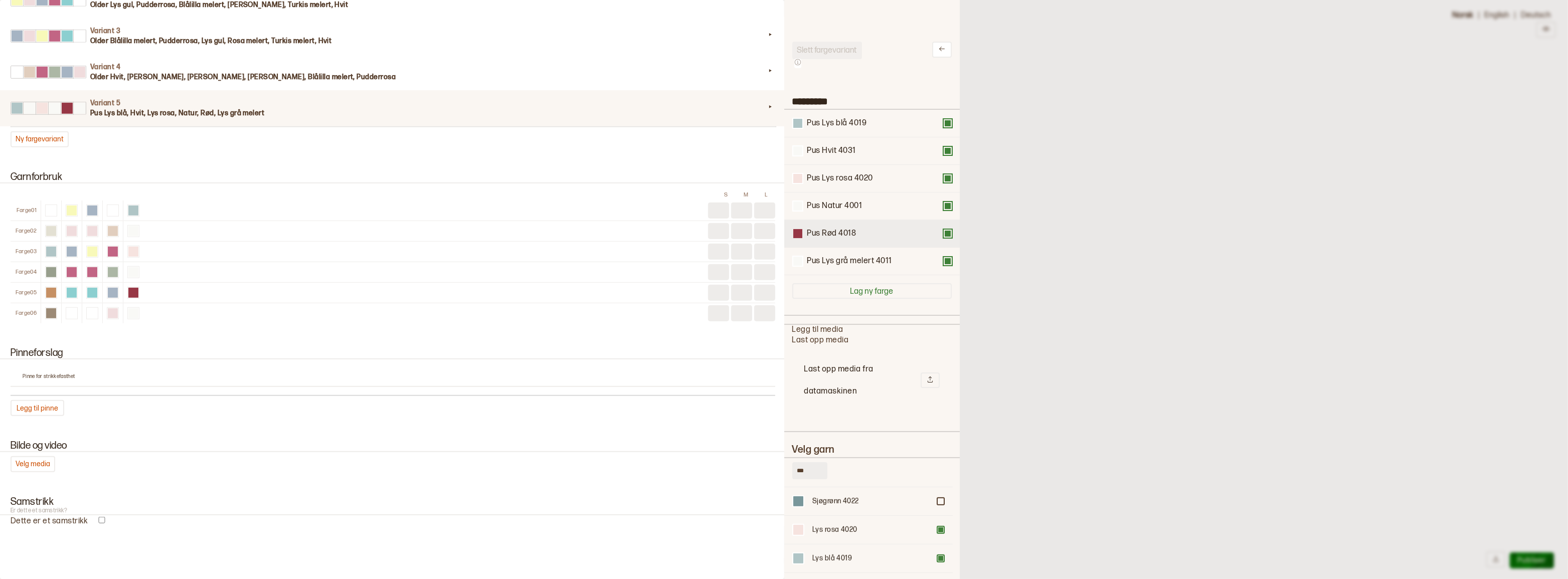
click at [799, 238] on div at bounding box center [797, 233] width 9 height 9
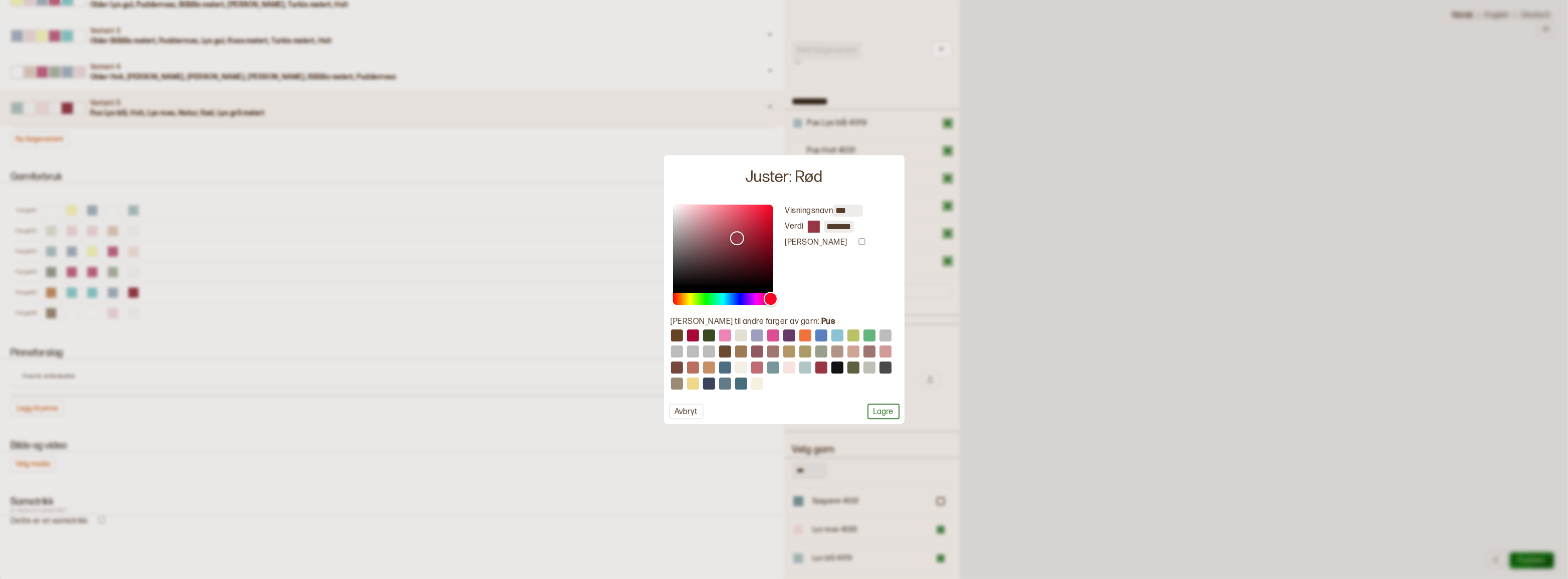
click at [842, 226] on input "*******" at bounding box center [838, 226] width 30 height 12
paste input "text"
type input "*******"
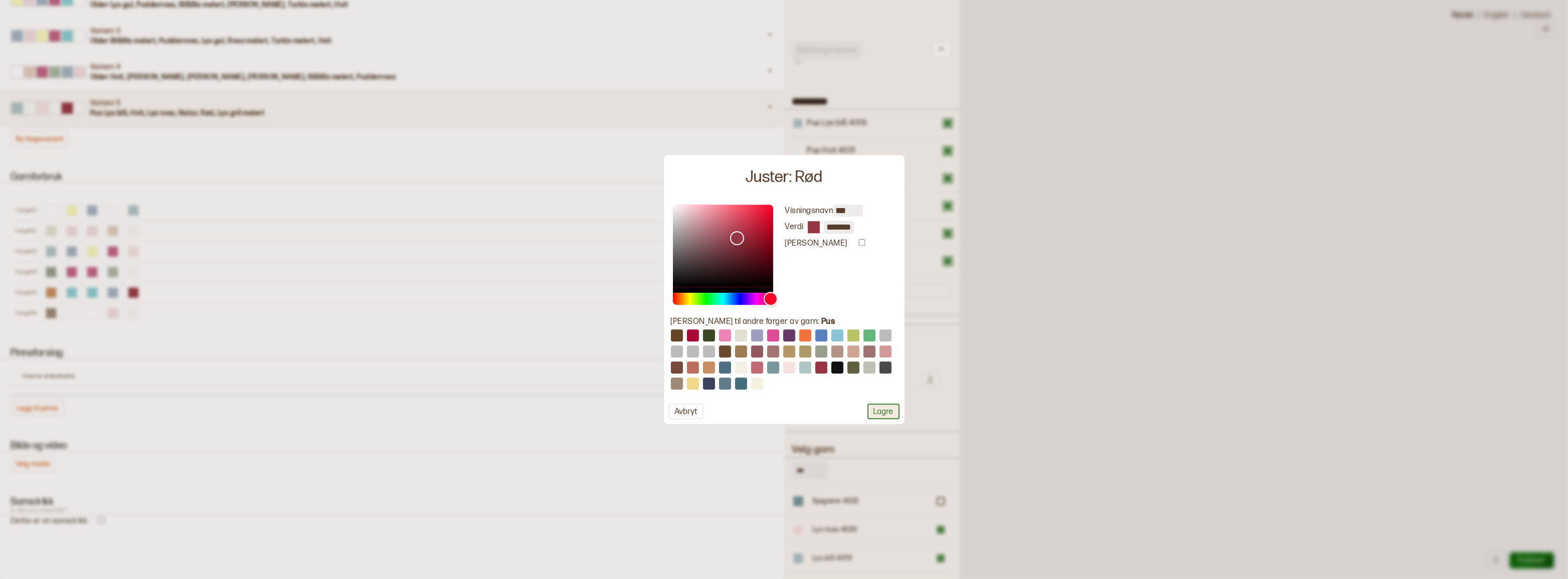
click at [879, 411] on button "Lagre" at bounding box center [883, 412] width 32 height 16
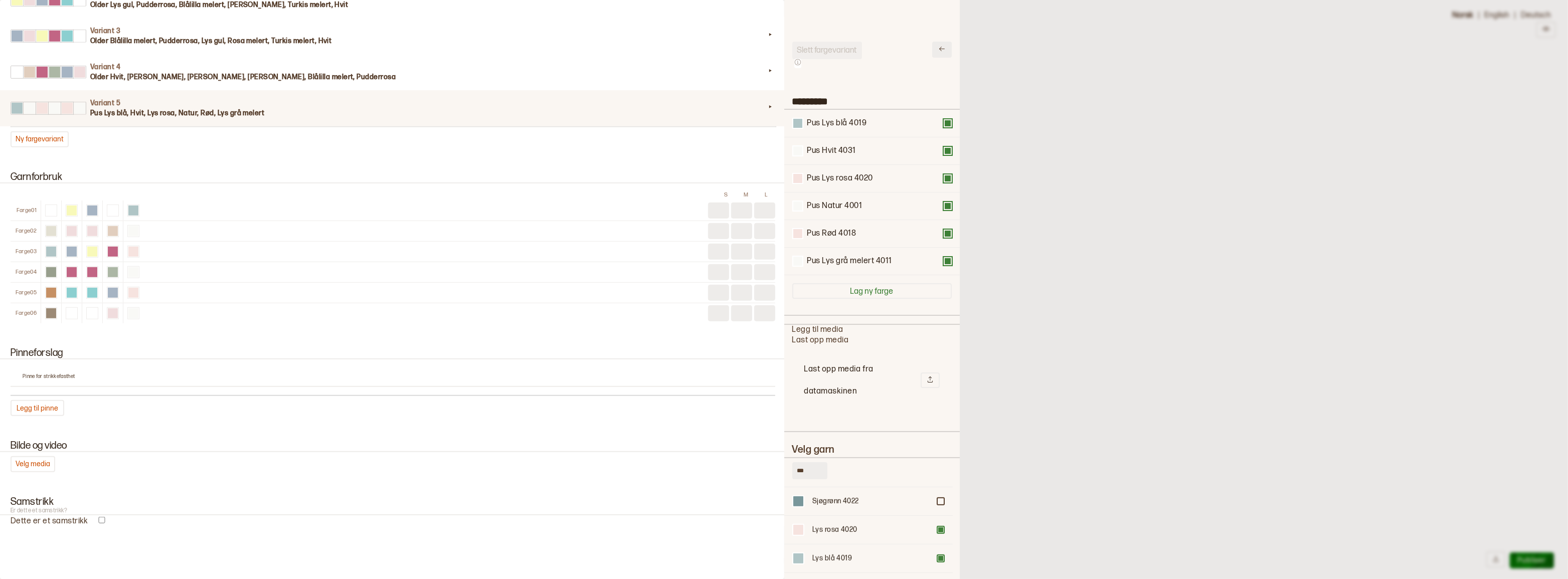
click at [938, 45] on icon at bounding box center [942, 49] width 7 height 7
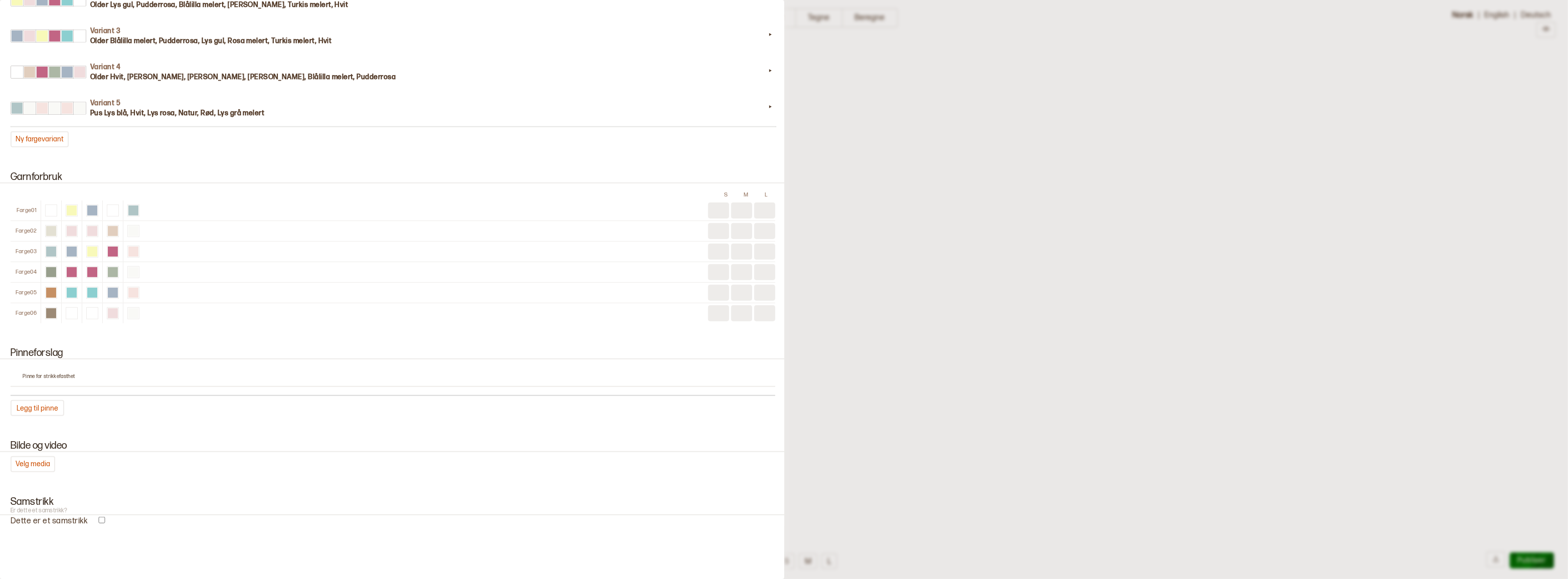
click at [821, 195] on div at bounding box center [784, 289] width 1568 height 579
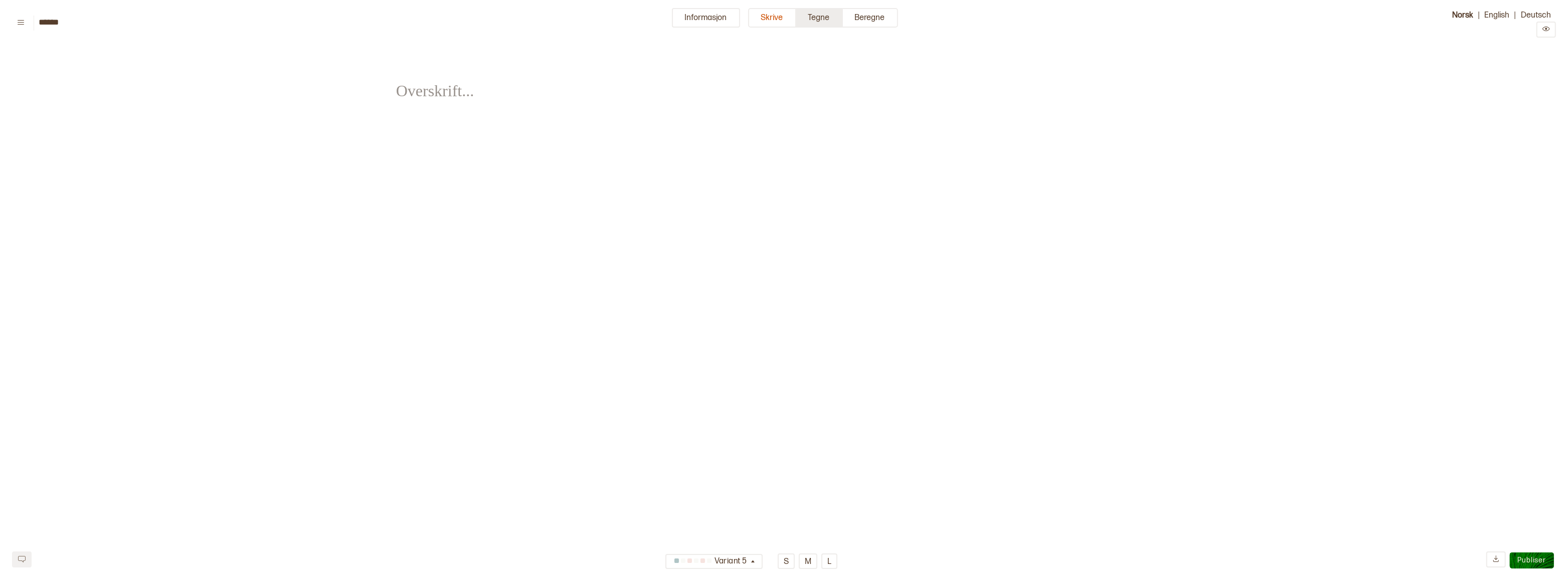
click at [821, 18] on button "Tegne" at bounding box center [819, 18] width 47 height 19
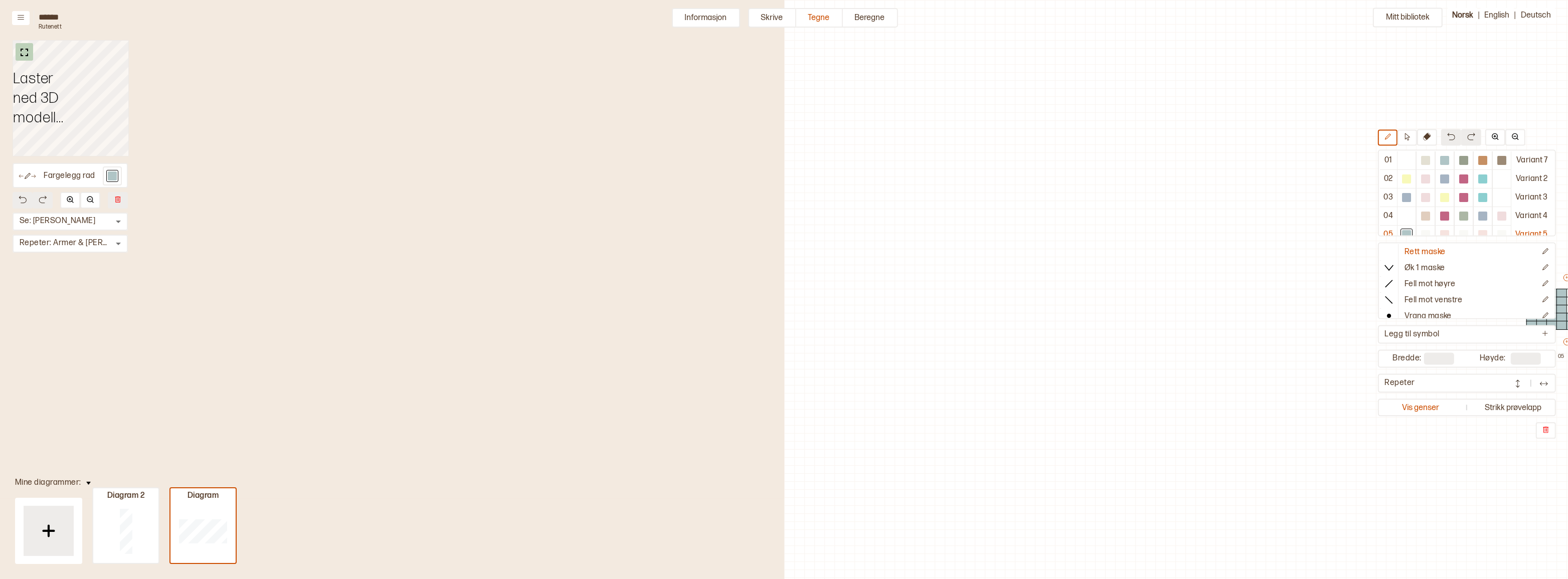
scroll to position [30, 474]
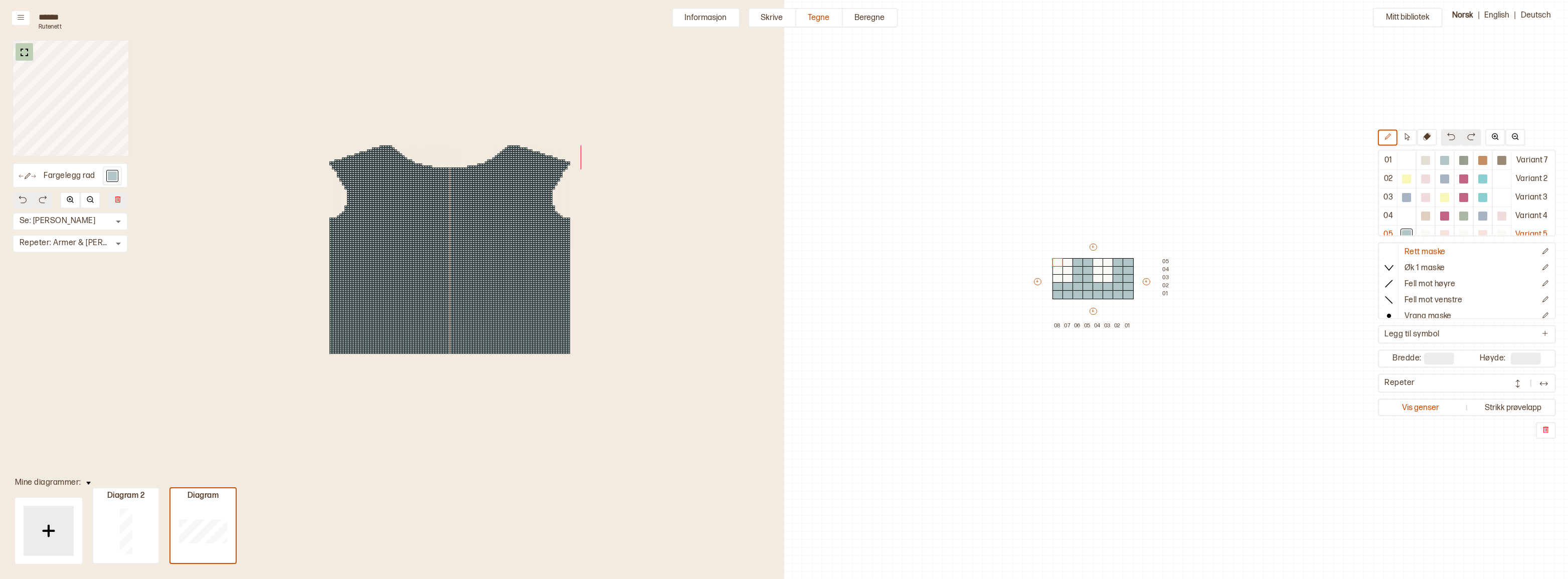
click at [21, 51] on img at bounding box center [24, 52] width 13 height 13
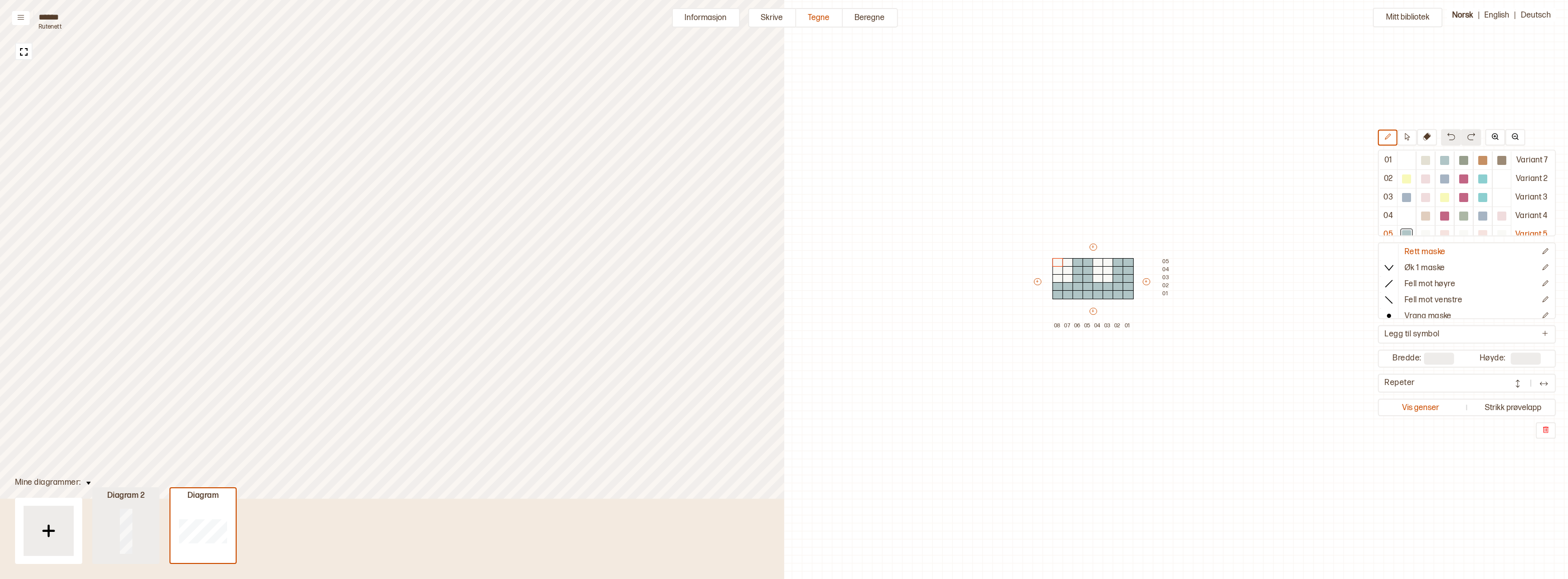
click at [138, 537] on div at bounding box center [125, 531] width 65 height 64
type input "**"
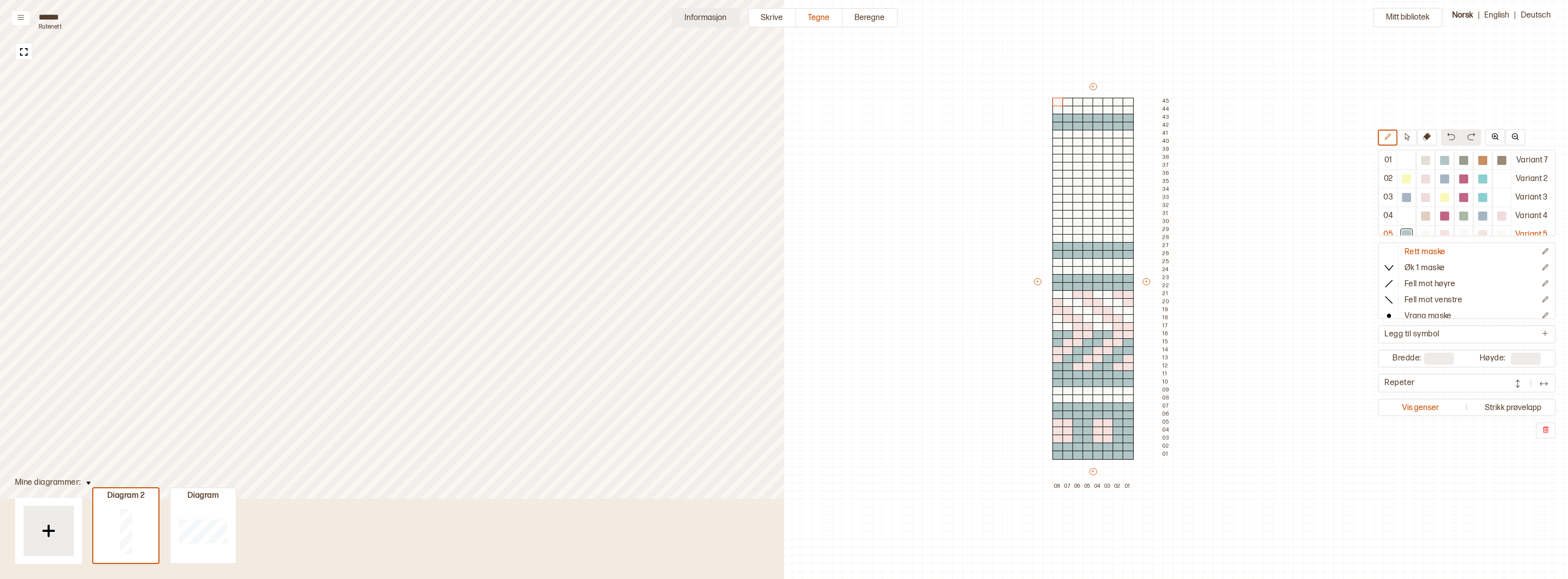
click at [688, 24] on button "Informasjon" at bounding box center [706, 18] width 68 height 19
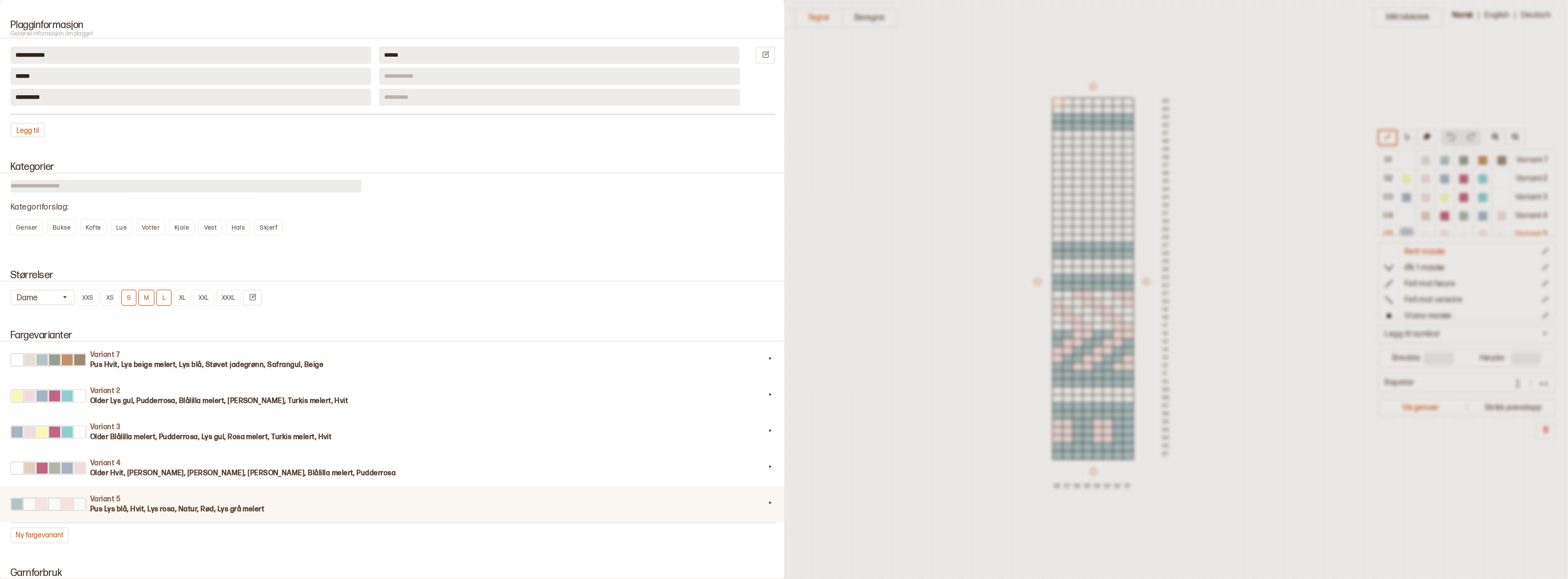
scroll to position [729, 0]
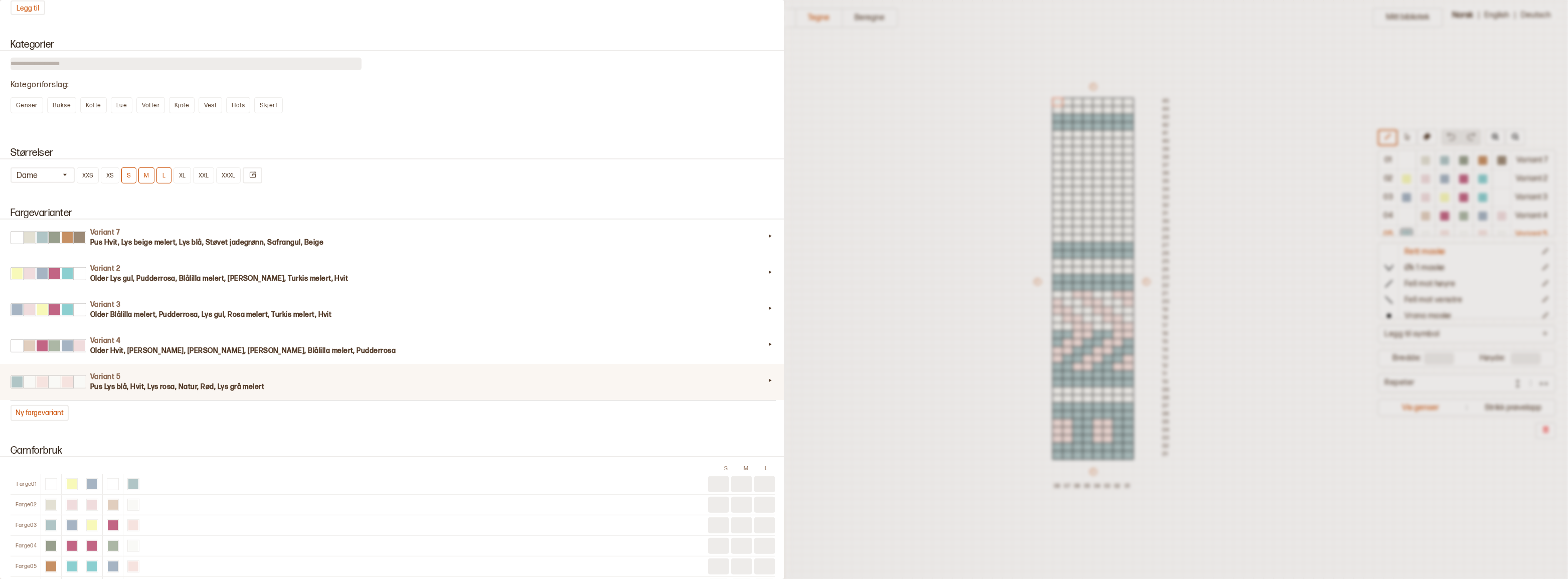
click at [206, 392] on h3 "Pus Lys blå, Hvit, Lys rosa, Natur, Rød, Lys grå melert" at bounding box center [427, 387] width 675 height 10
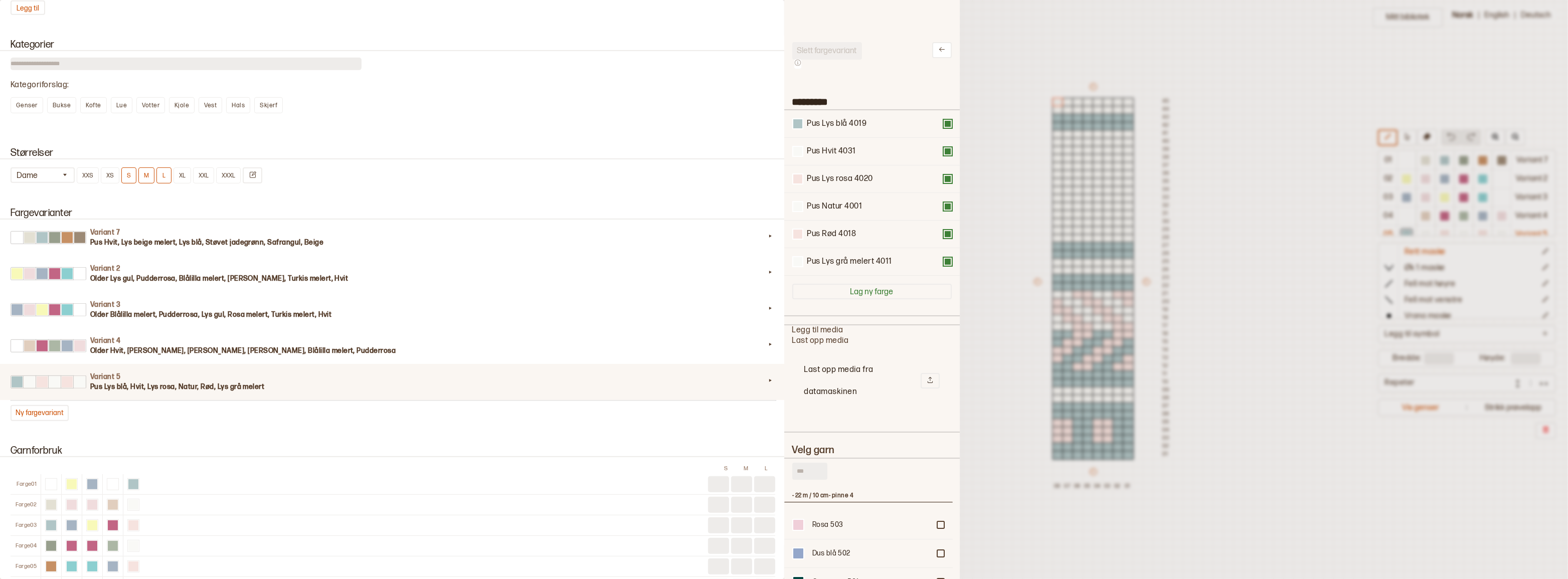
scroll to position [294, 161]
click at [799, 239] on div at bounding box center [797, 234] width 9 height 9
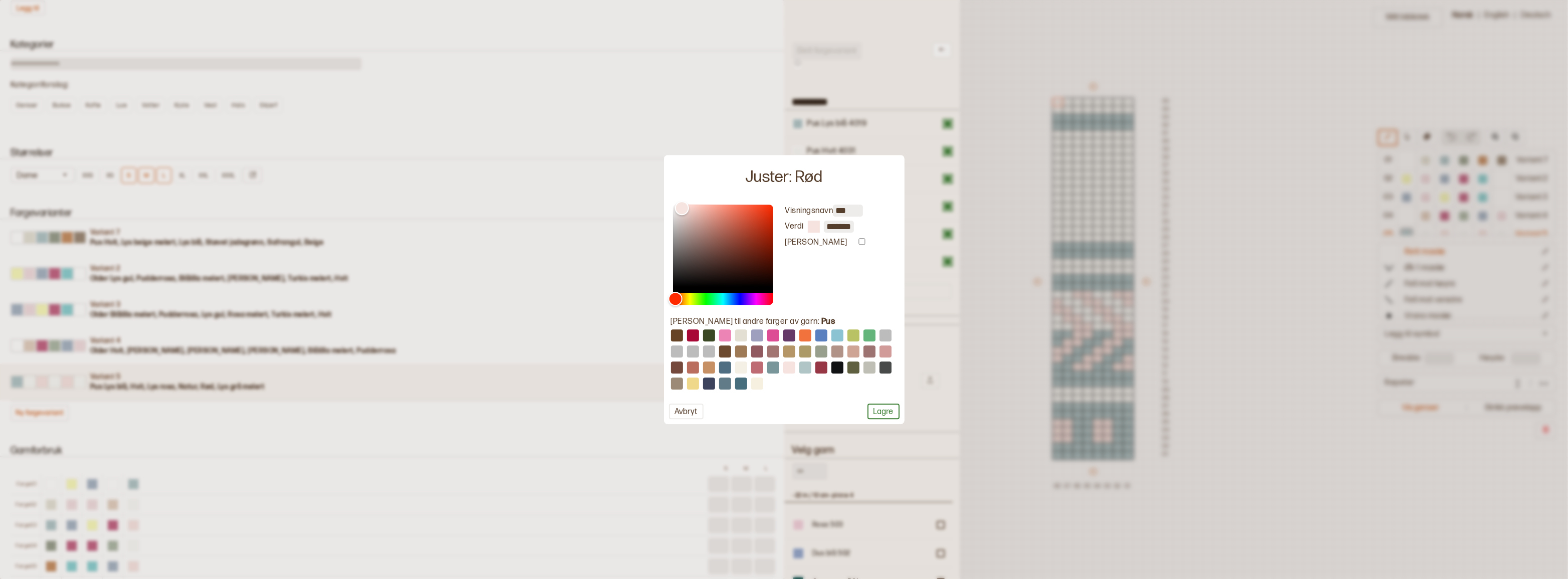
click at [841, 225] on input "*******" at bounding box center [838, 226] width 30 height 12
click at [878, 412] on button "Lagre" at bounding box center [883, 412] width 32 height 16
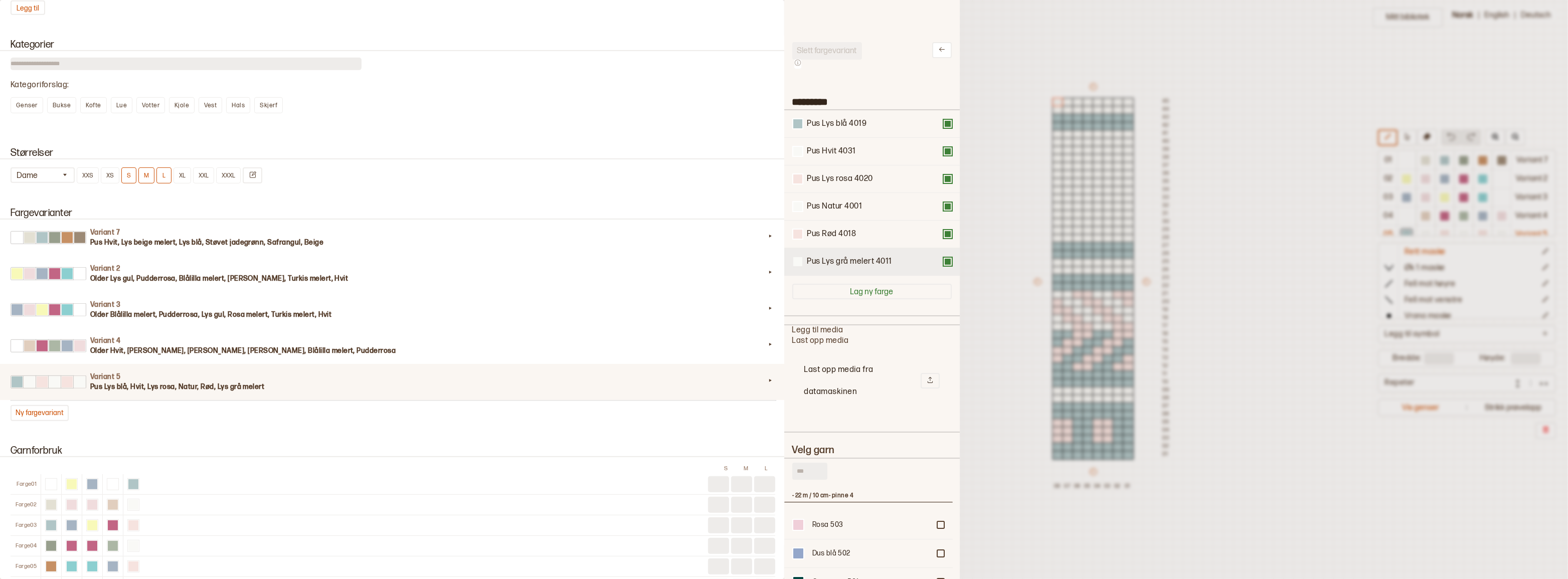
click at [797, 266] on div at bounding box center [797, 262] width 9 height 9
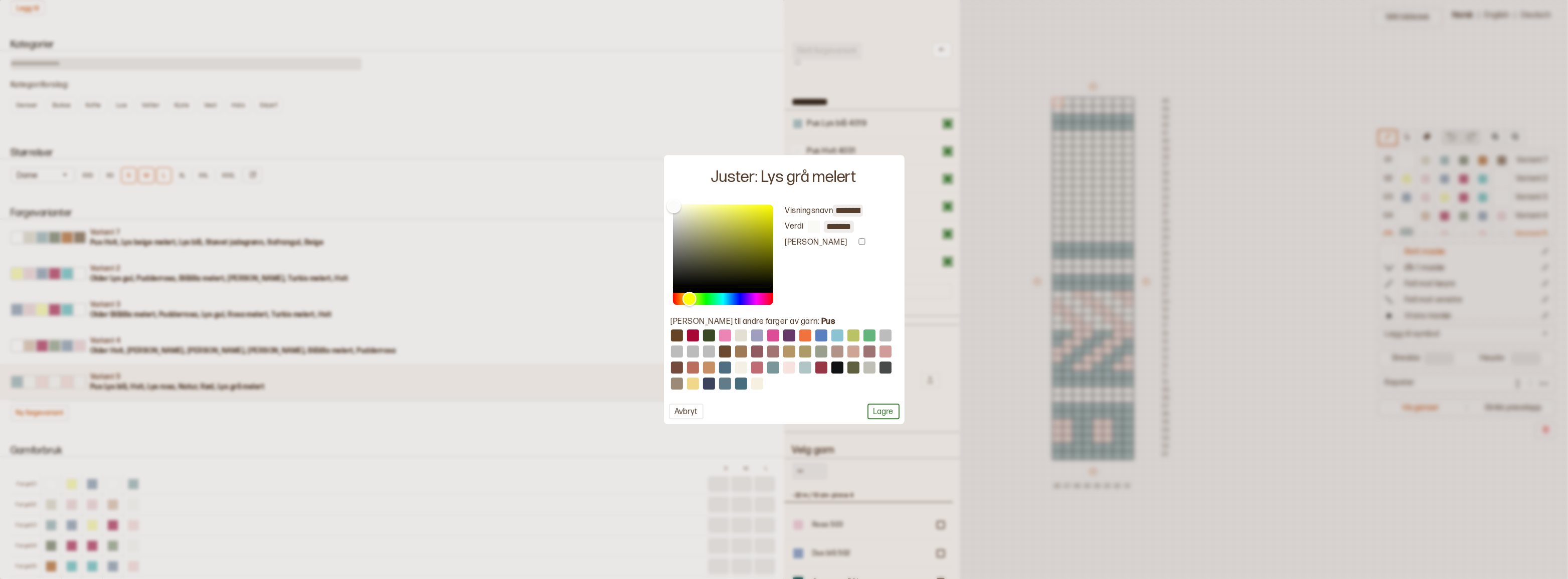
click at [845, 225] on input "*******" at bounding box center [838, 226] width 30 height 12
paste input "*******"
type input "**********"
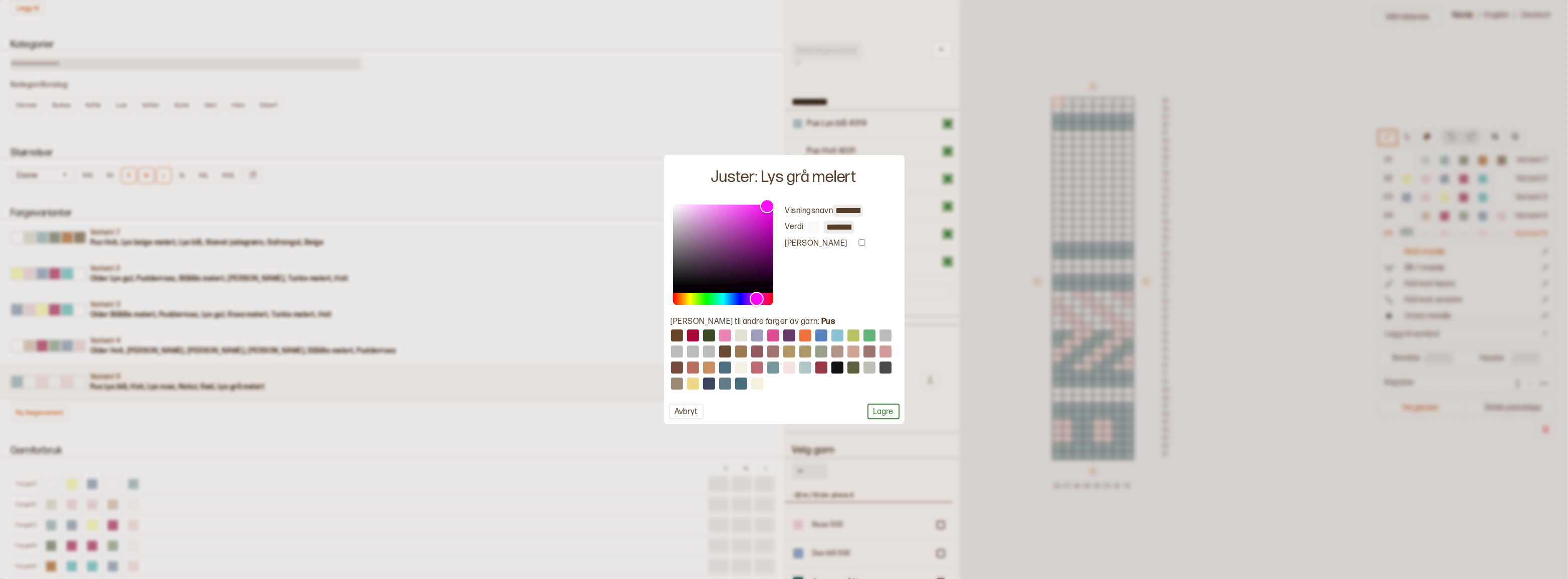
click at [844, 290] on div "**********" at bounding box center [824, 254] width 103 height 100
click at [839, 264] on div "**********" at bounding box center [824, 254] width 103 height 100
click at [844, 227] on input "**********" at bounding box center [838, 226] width 30 height 13
type input "*"
click at [677, 407] on button "Avbryt" at bounding box center [686, 412] width 35 height 16
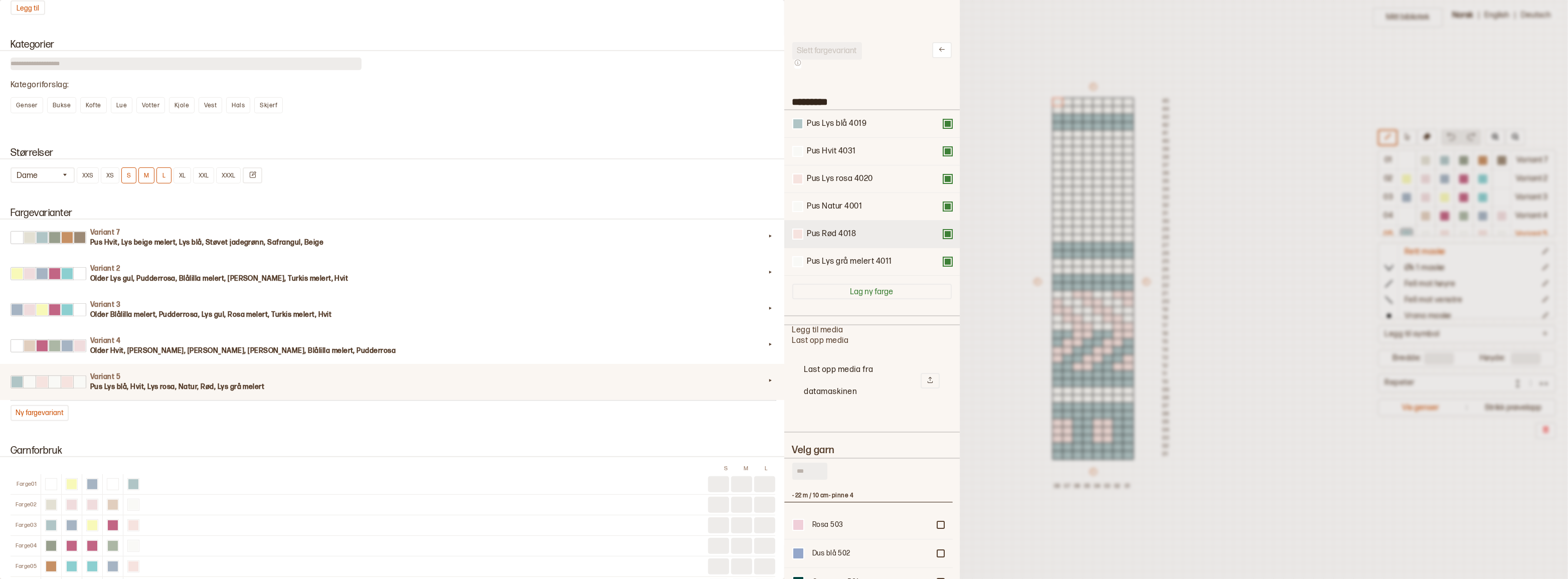
click at [789, 236] on div "Pus Rød 4018" at bounding box center [872, 234] width 175 height 27
click at [793, 240] on button at bounding box center [798, 234] width 11 height 11
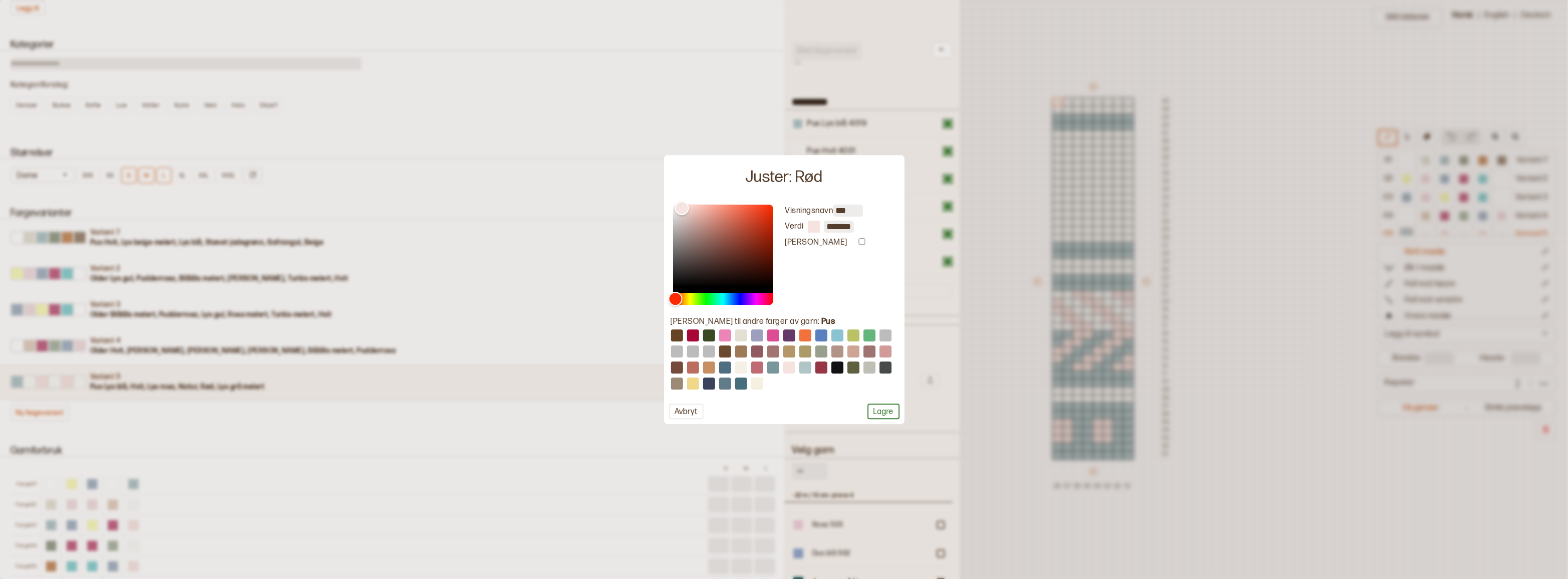
click at [834, 226] on input "*******" at bounding box center [838, 226] width 30 height 12
click at [684, 409] on button "Avbryt" at bounding box center [686, 412] width 35 height 16
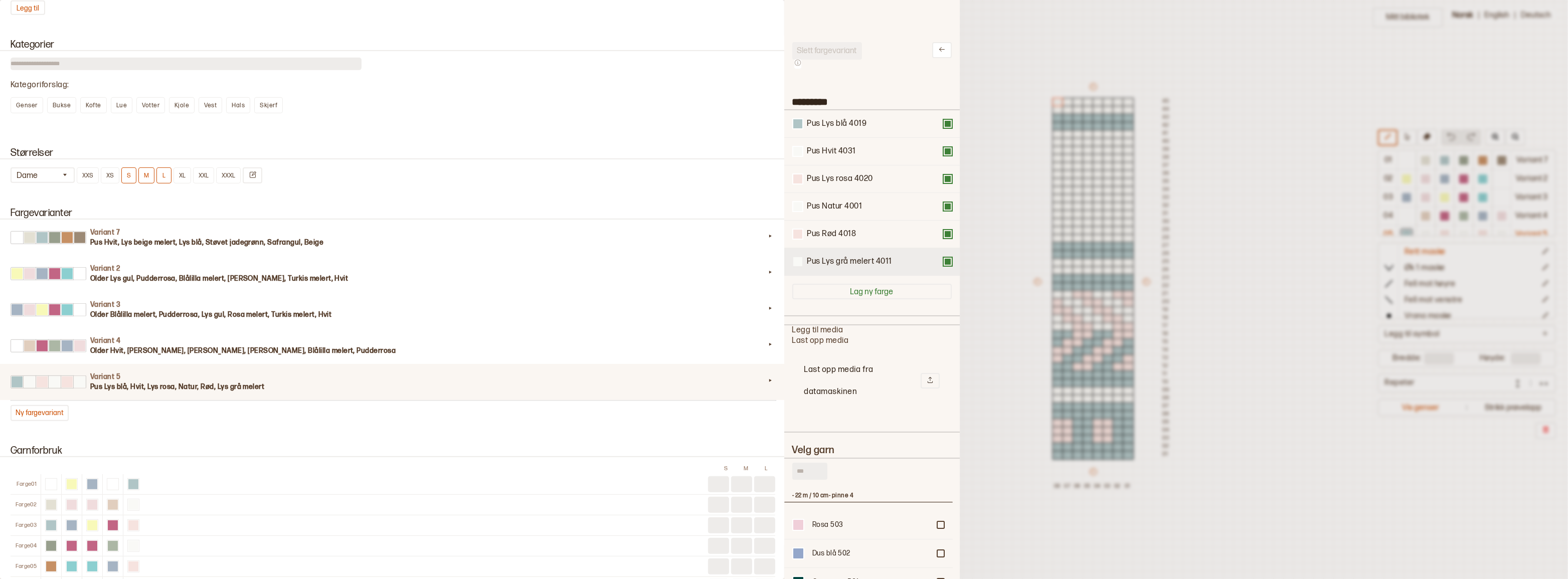
click at [801, 266] on div at bounding box center [797, 262] width 9 height 9
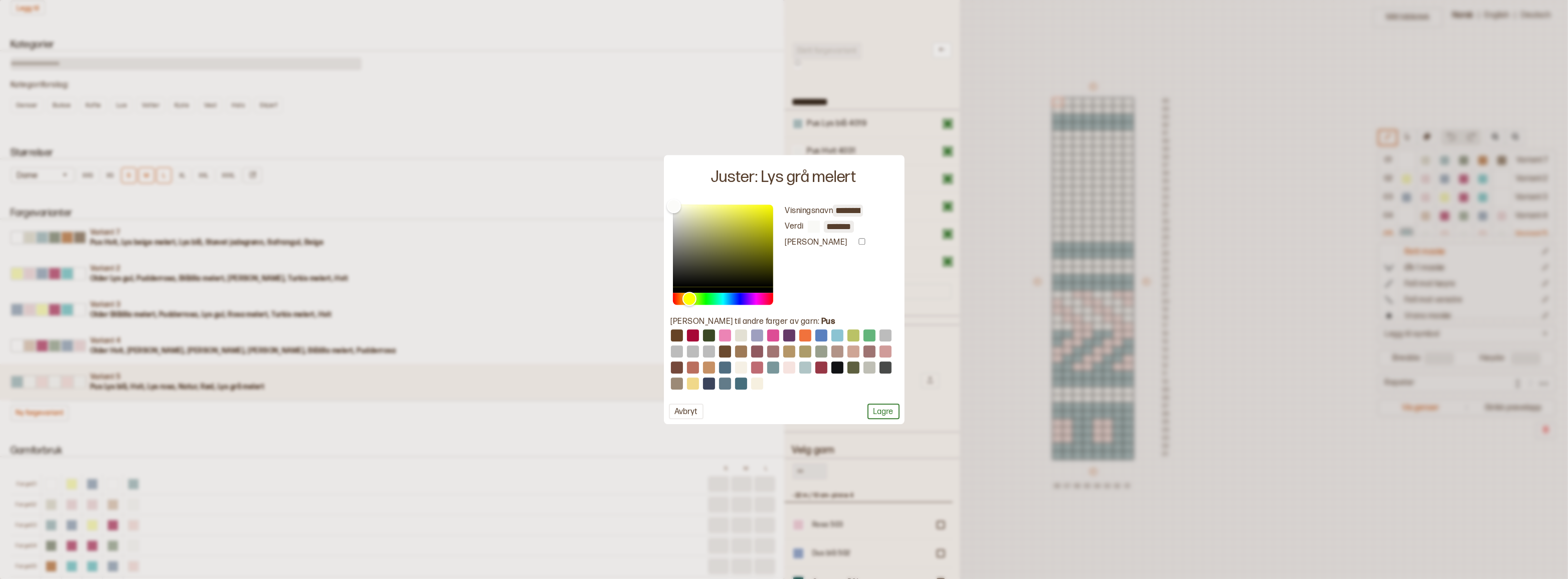
click at [837, 225] on input "*******" at bounding box center [838, 226] width 30 height 12
paste input "text"
type input "*******"
click at [875, 410] on button "Lagre" at bounding box center [883, 412] width 32 height 16
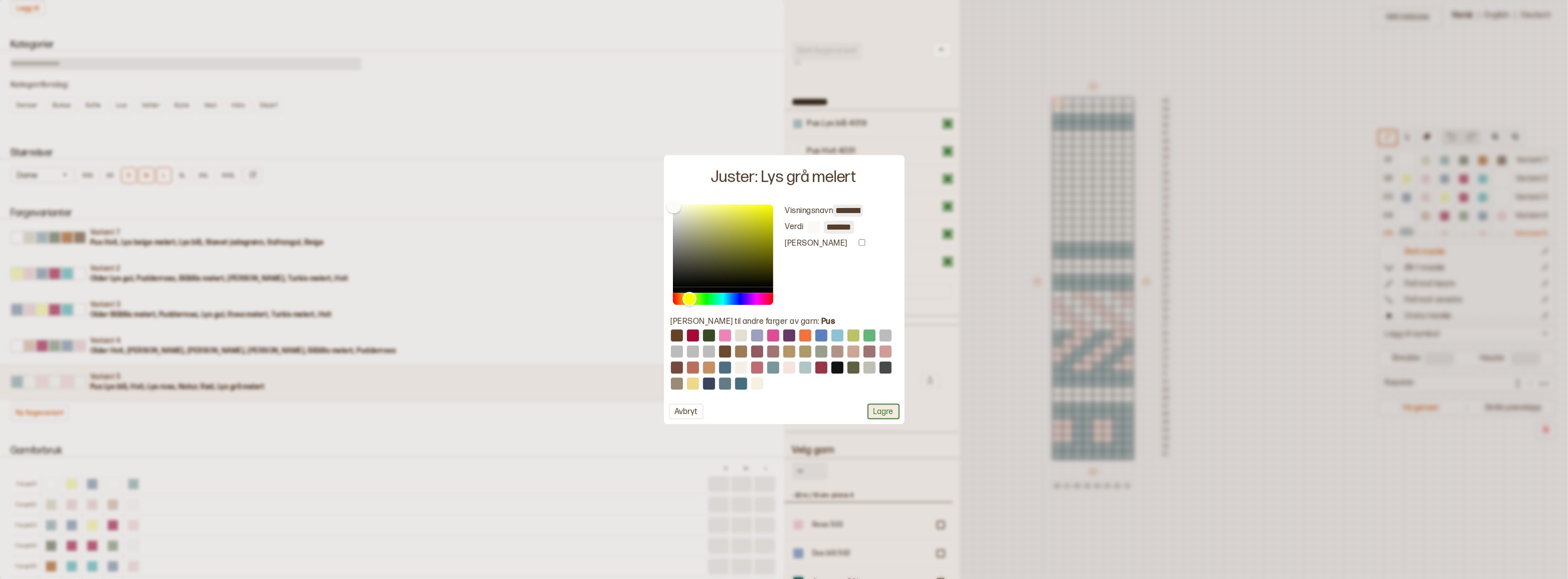
scroll to position [0, 0]
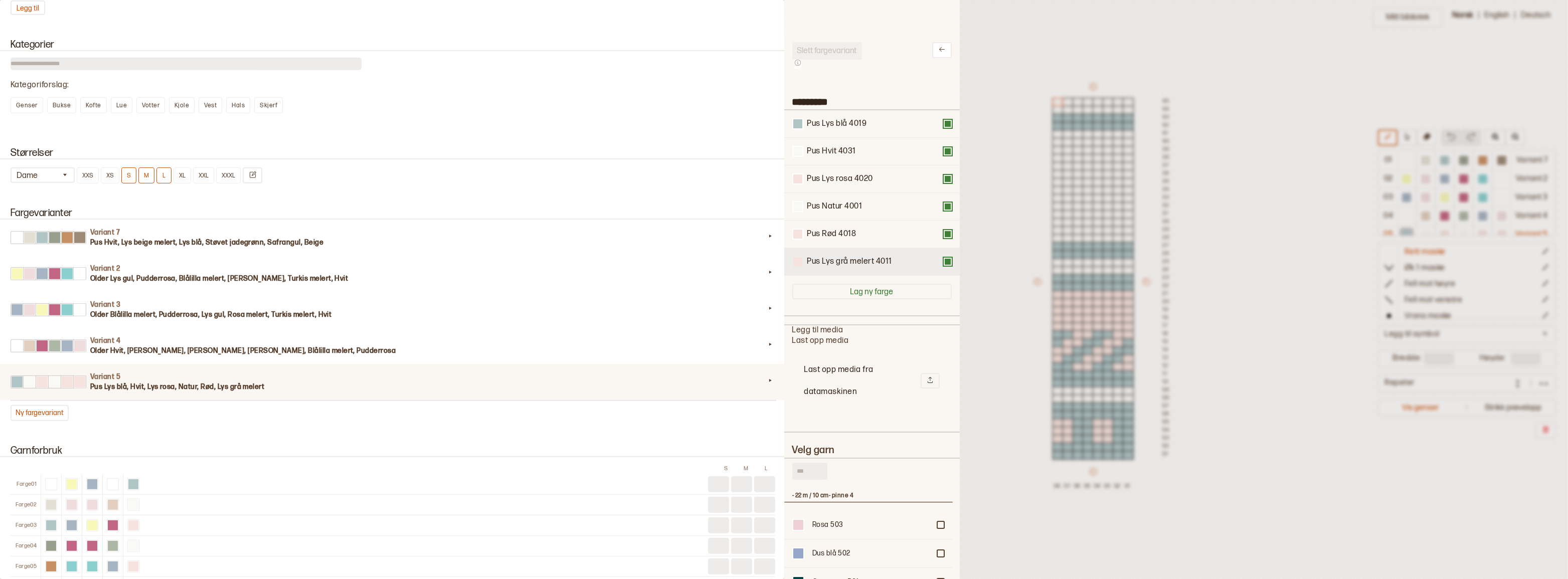
click at [797, 266] on div at bounding box center [797, 262] width 9 height 9
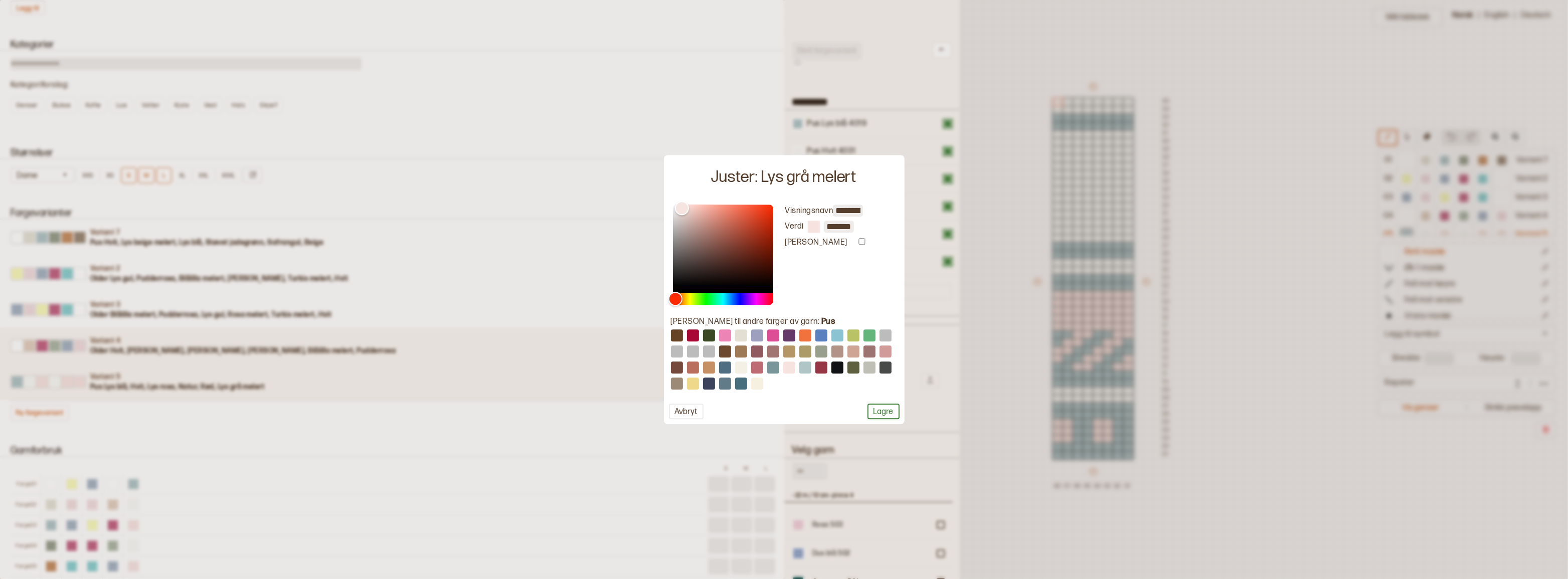
drag, startPoint x: 673, startPoint y: 412, endPoint x: 775, endPoint y: 350, distance: 119.4
click at [673, 412] on button "Avbryt" at bounding box center [686, 412] width 35 height 16
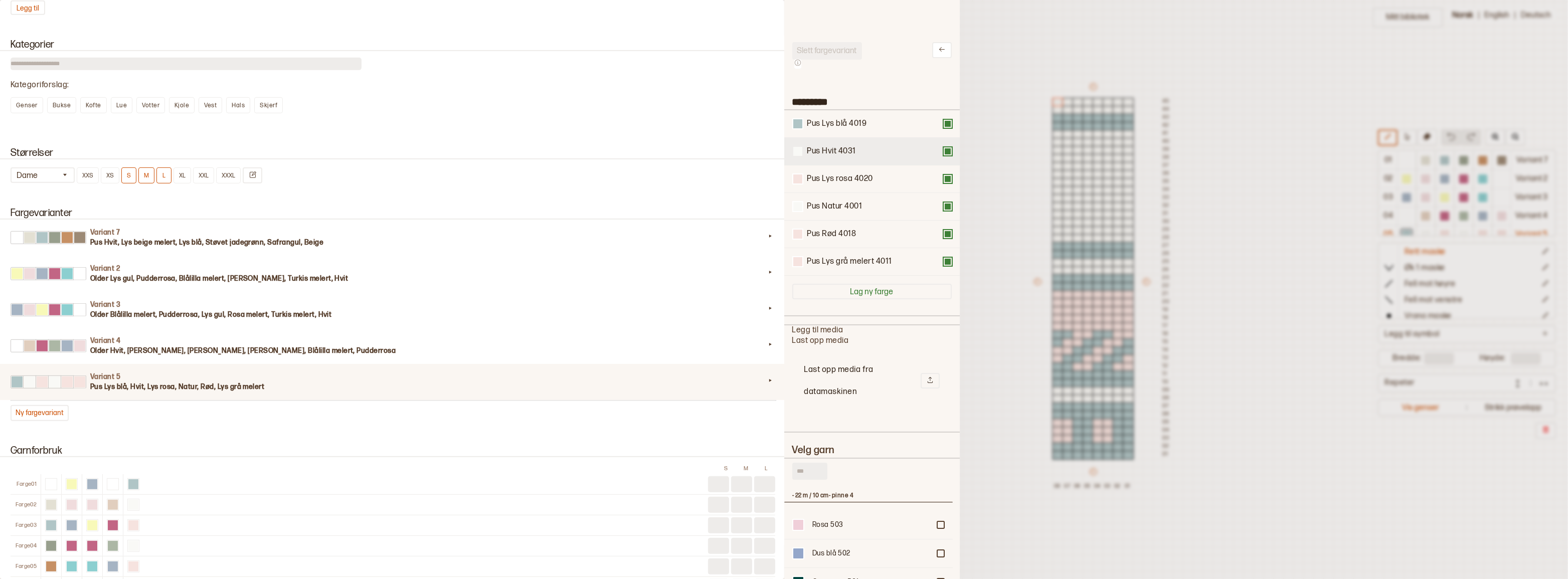
click at [798, 156] on div at bounding box center [797, 151] width 9 height 9
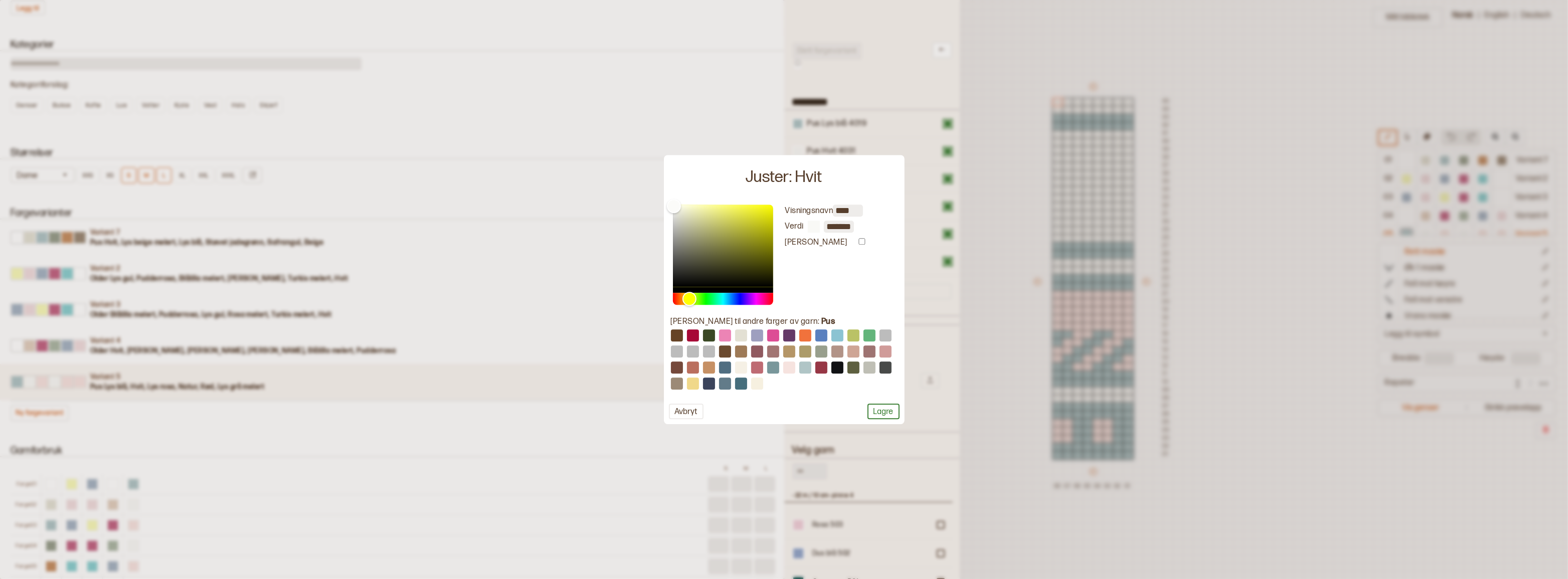
click at [839, 226] on input "*******" at bounding box center [838, 226] width 30 height 12
click at [679, 415] on button "Avbryt" at bounding box center [686, 412] width 35 height 16
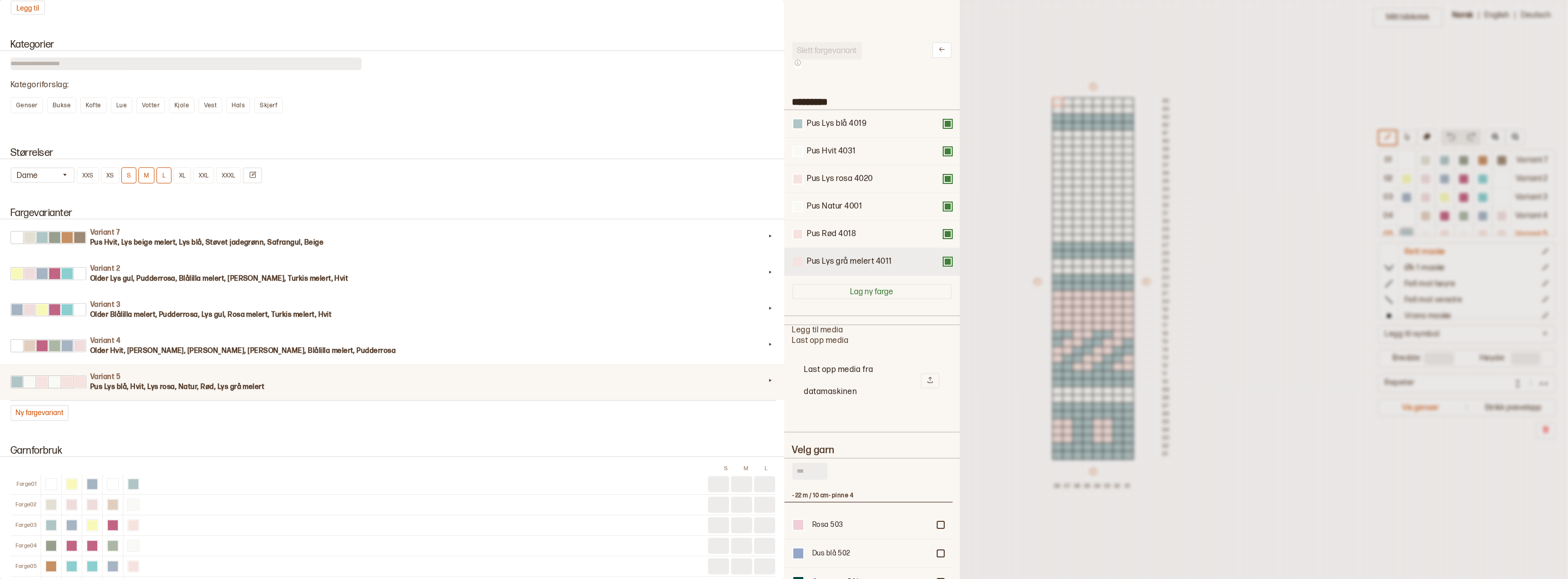
click at [794, 265] on div at bounding box center [797, 262] width 9 height 9
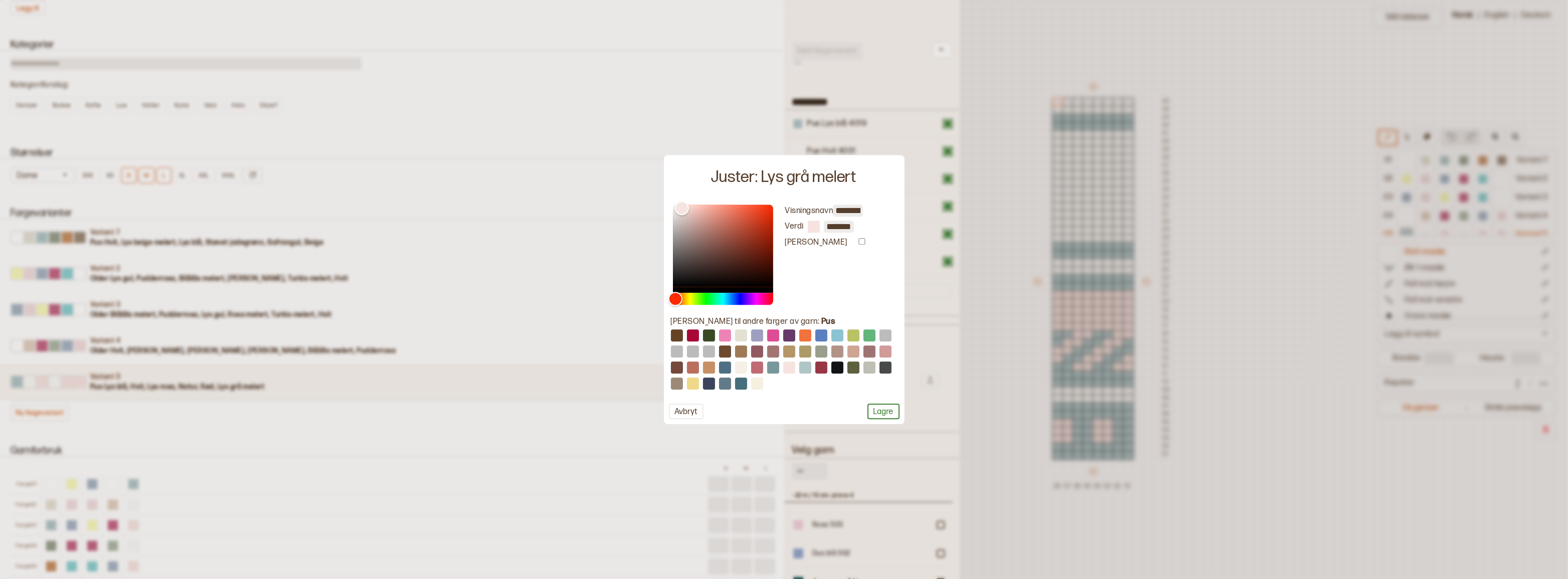
click at [839, 227] on input "*******" at bounding box center [838, 226] width 30 height 12
paste input "*******"
type input "**********"
click at [878, 416] on button "Lagre" at bounding box center [883, 412] width 32 height 16
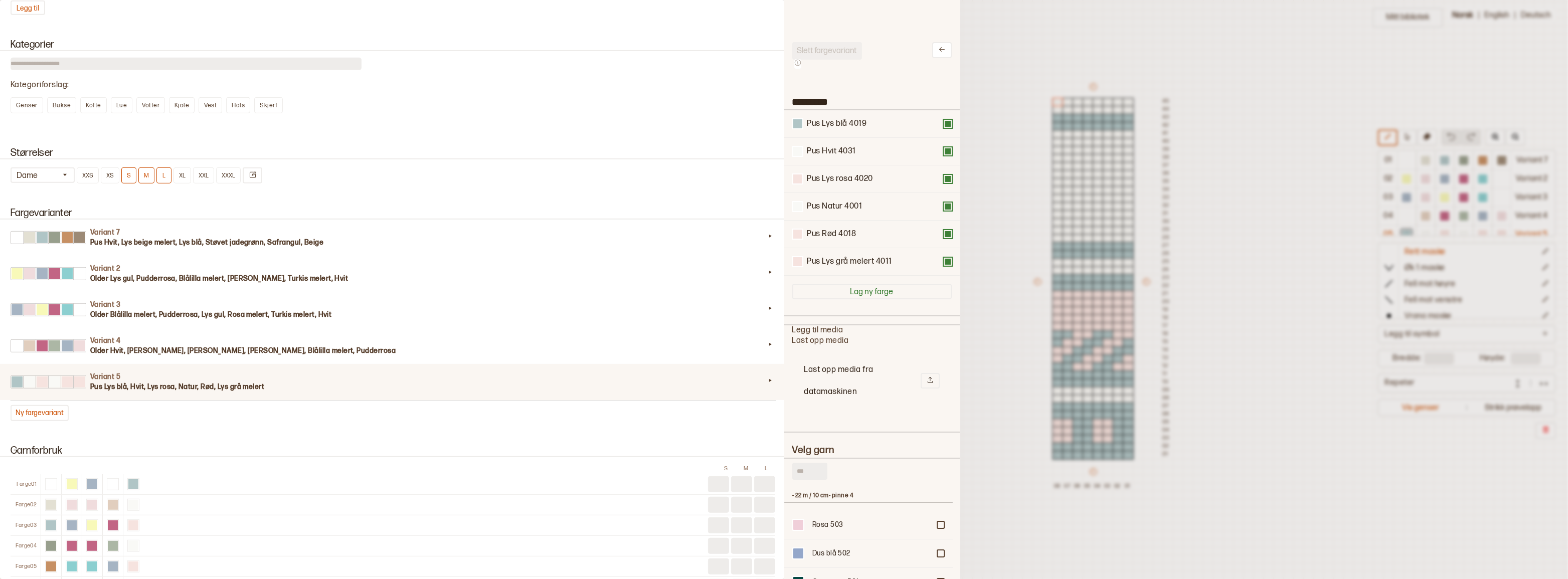
click at [1000, 261] on div at bounding box center [784, 289] width 1568 height 579
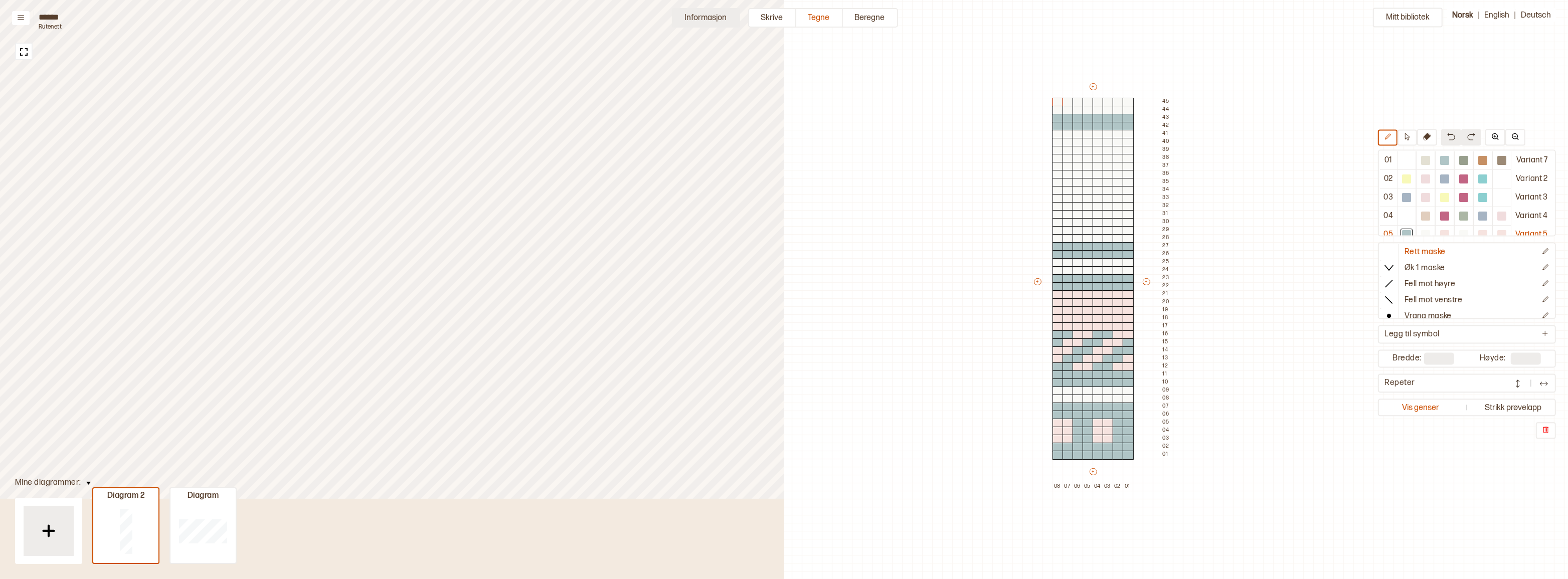
click at [699, 18] on button "Informasjon" at bounding box center [706, 18] width 68 height 19
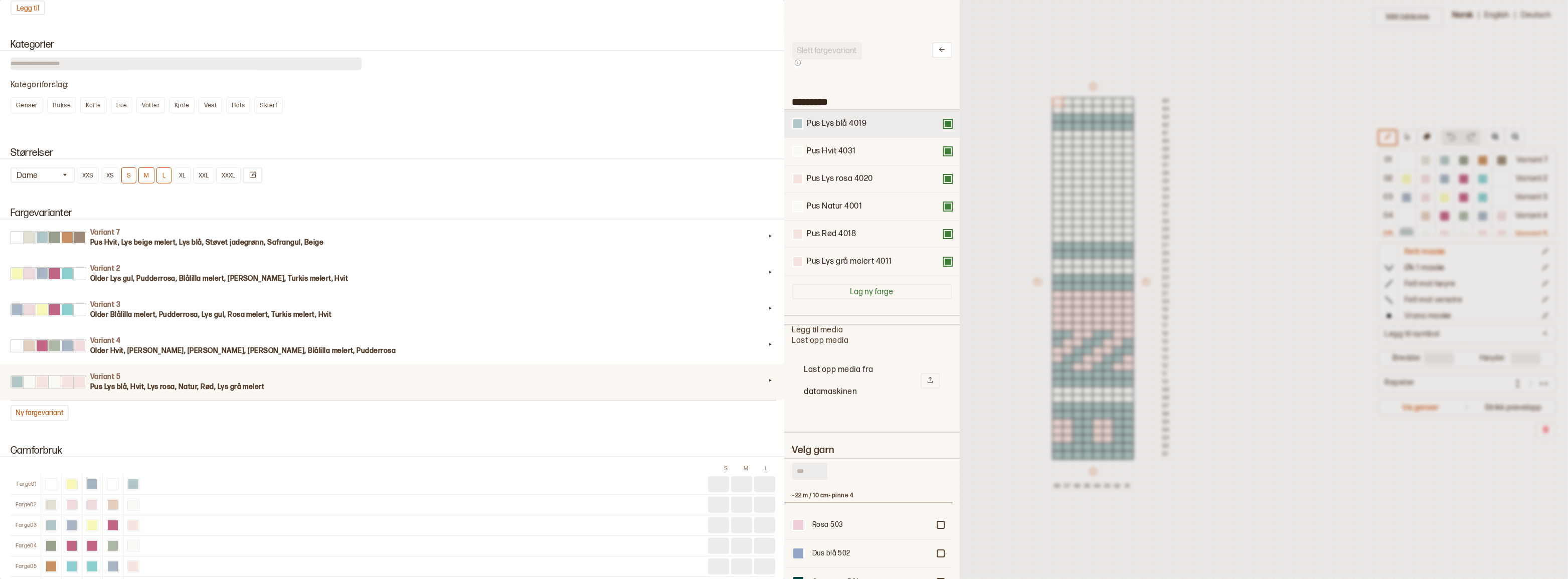
click at [943, 128] on button at bounding box center [947, 124] width 8 height 8
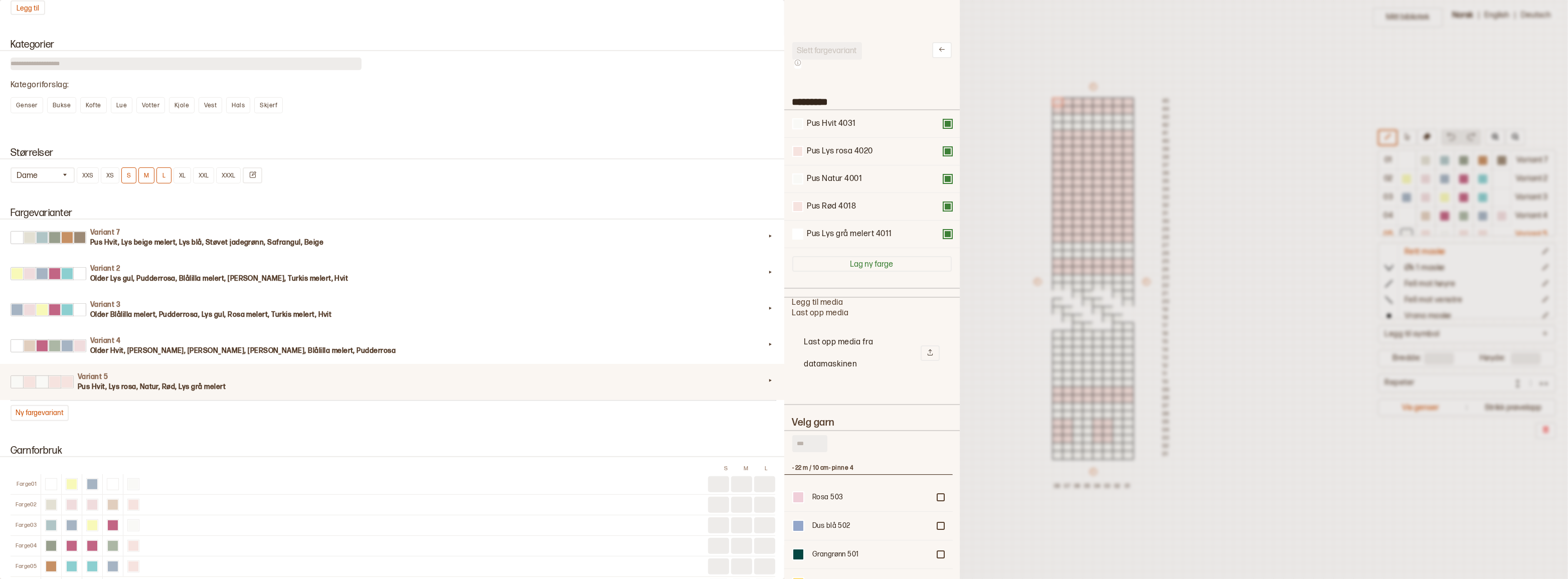
click at [943, 125] on button at bounding box center [947, 124] width 8 height 8
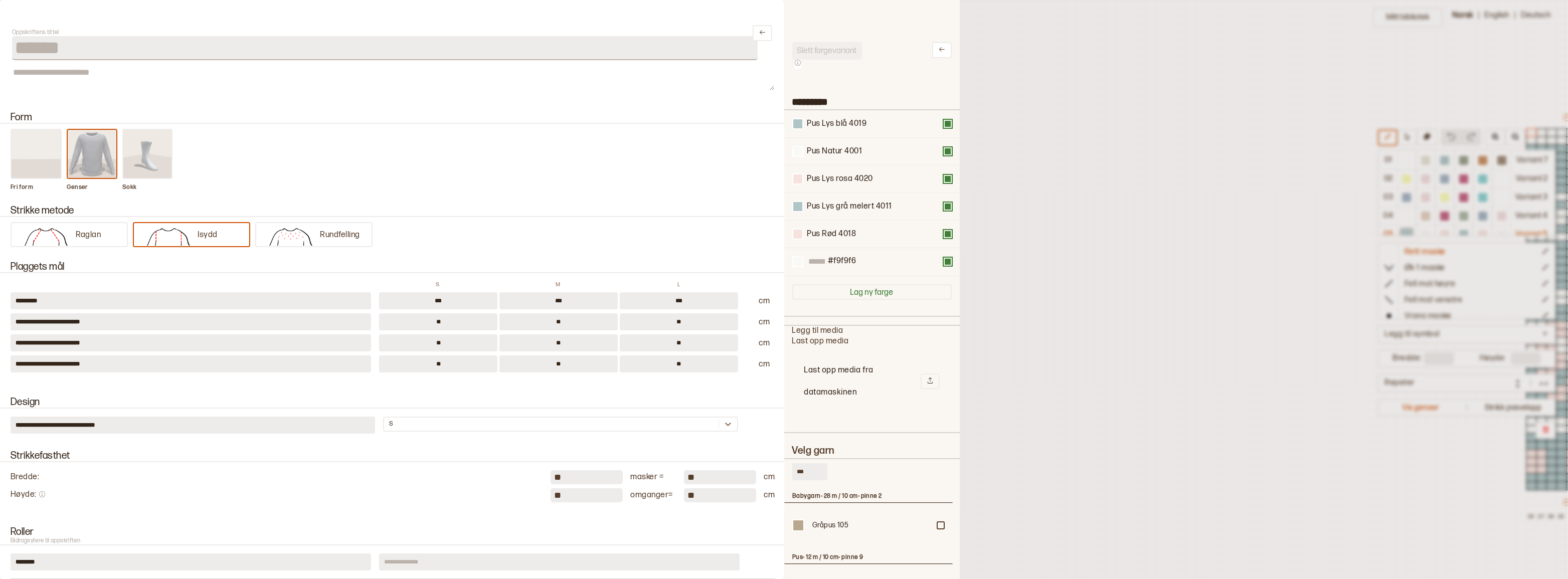
scroll to position [30, 474]
